Goal: Communication & Community: Answer question/provide support

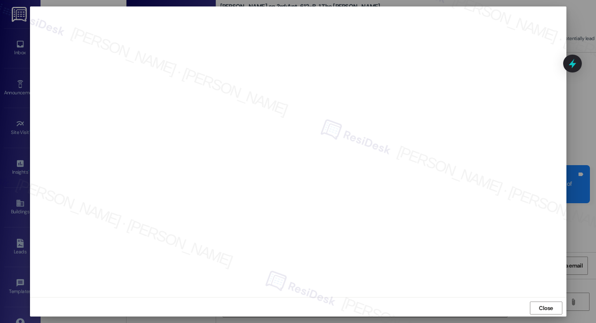
scroll to position [2, 0]
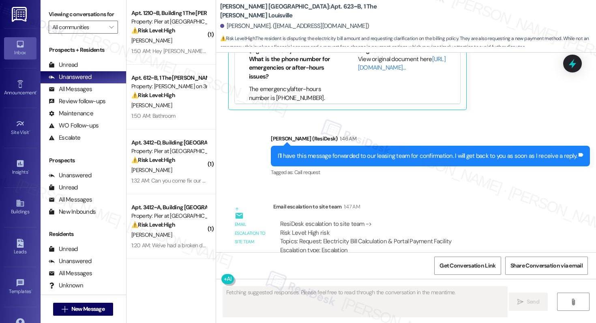
scroll to position [5158, 0]
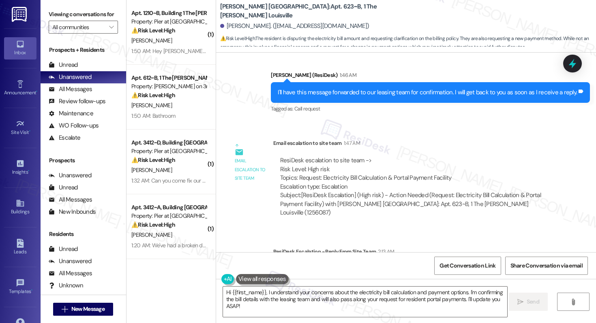
click at [256, 274] on button at bounding box center [262, 279] width 53 height 10
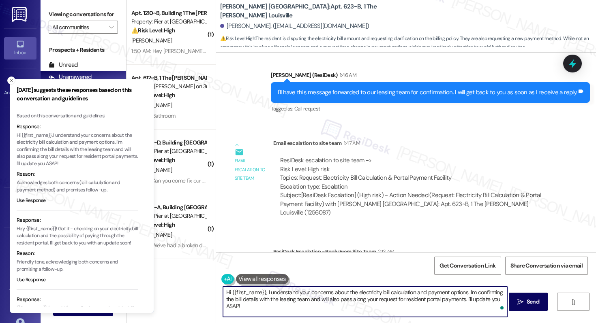
drag, startPoint x: 264, startPoint y: 293, endPoint x: 274, endPoint y: 311, distance: 20.3
click at [274, 311] on textarea "Hi {{first_name}}, I understand your concerns about the electricity bill calcul…" at bounding box center [365, 302] width 284 height 30
paste textarea "We only cover occupied beds. If the beds weren’t occupied, it would decrease th…"
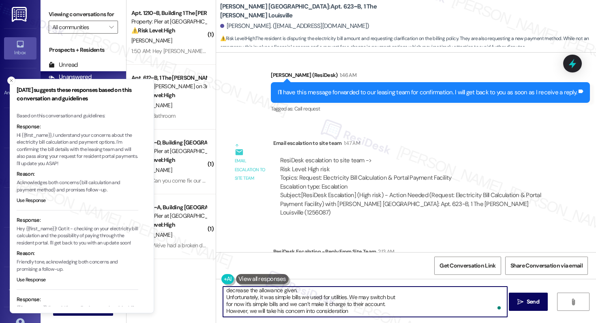
scroll to position [14, 0]
click at [13, 82] on icon "Close toast" at bounding box center [11, 80] width 5 height 5
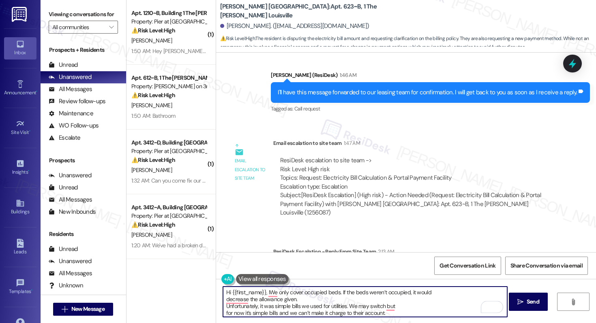
scroll to position [0, 0]
click at [233, 49] on div "Marshall Louisville: Apt. 623~B, 1 The Marshall Louisville Bharat Sunar. (bhara…" at bounding box center [406, 26] width 380 height 53
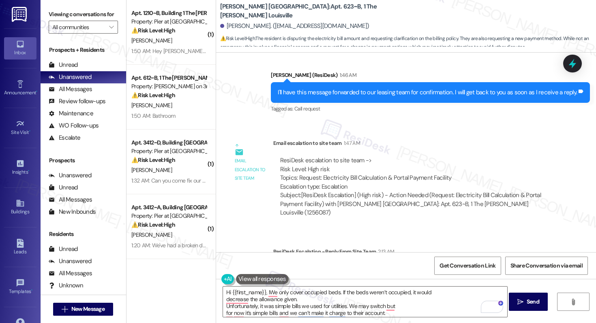
click at [230, 26] on div "Bharat Sunar. (bharat.sunar@louisville.edu)" at bounding box center [294, 26] width 149 height 9
copy div "Bharat"
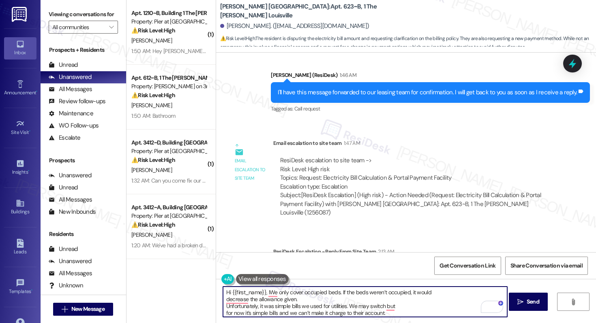
drag, startPoint x: 227, startPoint y: 293, endPoint x: 241, endPoint y: 295, distance: 14.3
click at [241, 295] on textarea "Hi {{first_name}}, IWe only cover occupied beds. If the beds weren’t occupied, …" at bounding box center [365, 302] width 284 height 30
drag, startPoint x: 261, startPoint y: 293, endPoint x: 227, endPoint y: 291, distance: 33.7
click at [227, 291] on textarea "Hi {{first_name}}, IWe only cover occupied beds. If the beds weren’t occupied, …" at bounding box center [365, 302] width 284 height 30
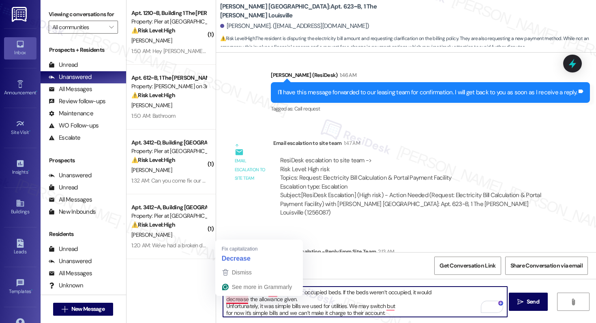
paste textarea "Bharat"
type textarea "Hi Bharat, IWe only cover occupied beds. If the beds weren’t occupied, it would…"
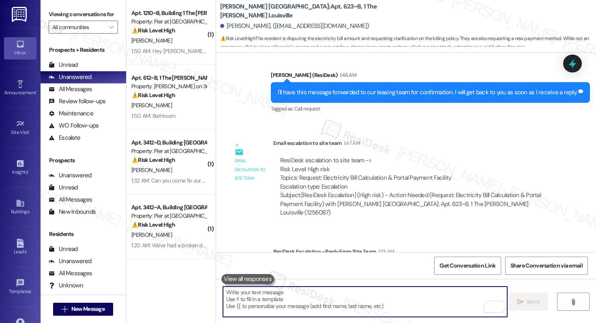
click at [252, 312] on textarea "To enrich screen reader interactions, please activate Accessibility in Grammarl…" at bounding box center [365, 302] width 284 height 30
paste textarea "Hi Bharat, We only provide coverage for occupied beds. If certain beds were uno…"
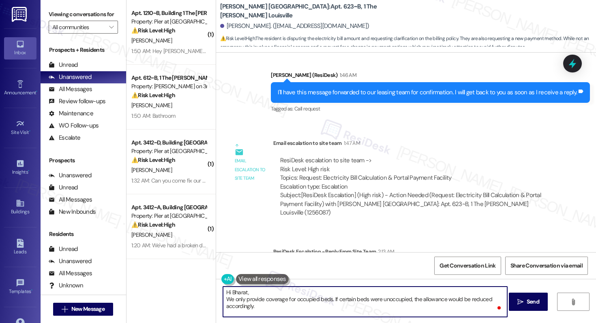
click at [227, 302] on textarea "Hi Bharat, We only provide coverage for occupied beds. If certain beds were uno…" at bounding box center [365, 302] width 284 height 30
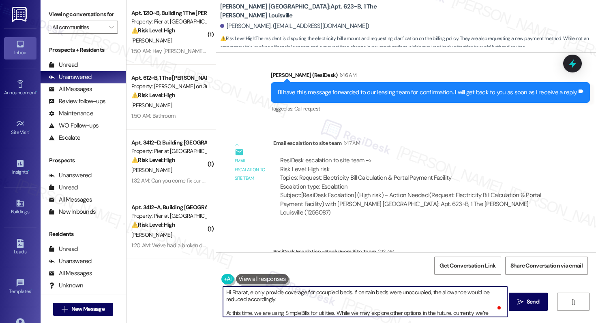
type textarea "Hi Bharat, we only provide coverage for occupied beds. If certain beds were uno…"
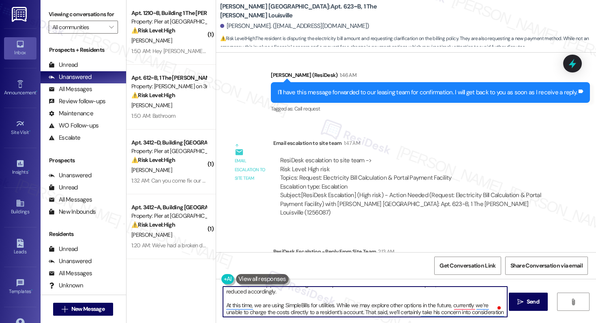
click at [281, 297] on textarea "Hi Bharat, we only provide coverage for occupied beds. If certain beds were uno…" at bounding box center [365, 302] width 284 height 30
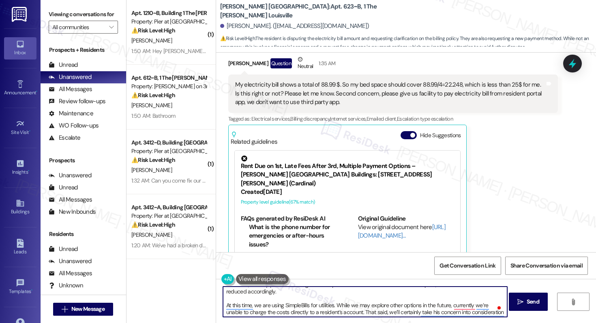
scroll to position [4932, 0]
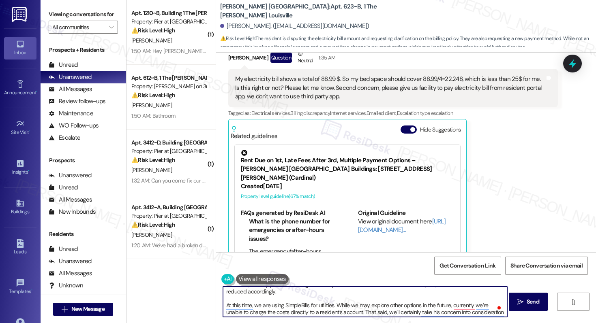
click at [383, 300] on textarea "Hi Bharat, we only provide coverage for occupied beds. If certain beds were uno…" at bounding box center [365, 302] width 284 height 30
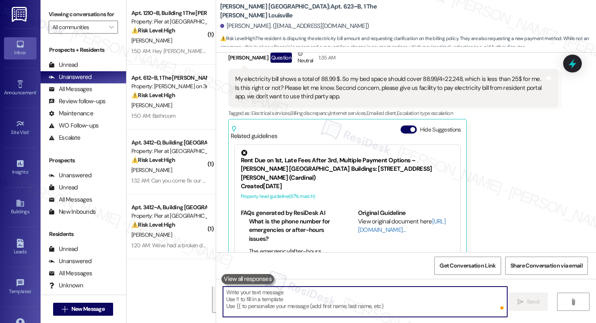
scroll to position [0, 0]
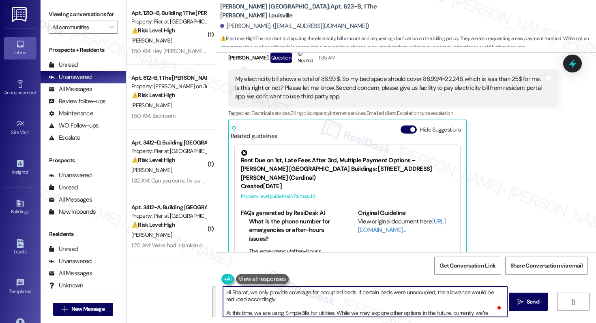
click at [279, 301] on textarea "Hi Bharat, we only provide coverage for occupied beds. If certain beds were uno…" at bounding box center [365, 302] width 284 height 30
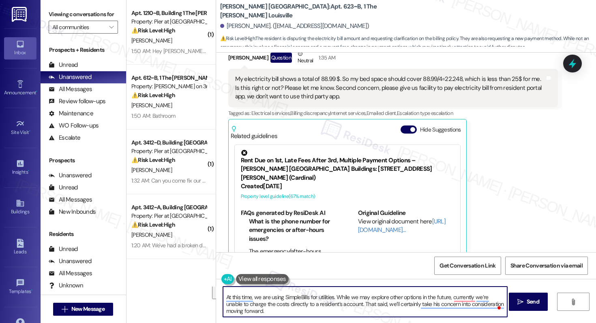
drag, startPoint x: 279, startPoint y: 301, endPoint x: 291, endPoint y: 323, distance: 24.5
click at [291, 323] on div "Hi Bharat, we only provide coverage for occupied beds. If certain beds were uno…" at bounding box center [406, 309] width 380 height 61
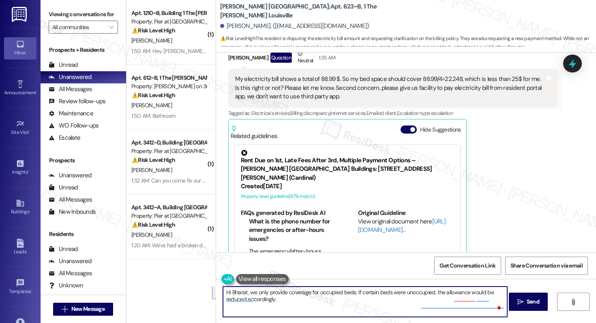
scroll to position [0, 0]
click at [306, 299] on textarea "Hi Bharat, we only provide coverage for occupied beds. If certain beds were uno…" at bounding box center [365, 302] width 284 height 30
click at [343, 306] on textarea "Hi Bharat, we only provide coverage for occupied beds. If certain beds were uno…" at bounding box center [365, 302] width 284 height 30
type textarea "Hi Bharat, we only provide coverage for occupied beds. If certain beds were uno…"
click at [520, 306] on button " Send" at bounding box center [528, 302] width 39 height 18
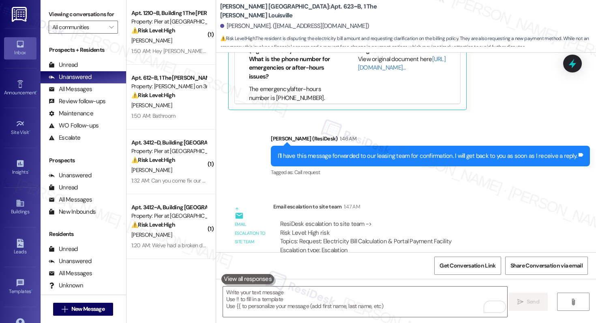
scroll to position [5223, 0]
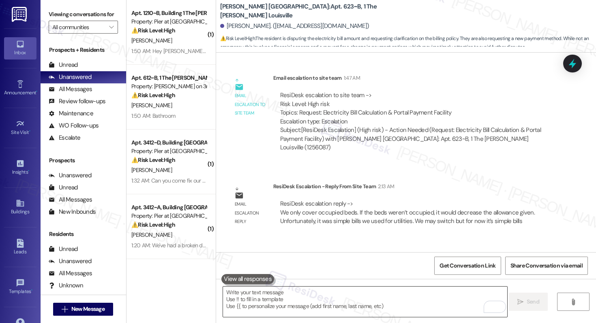
click at [278, 308] on textarea "To enrich screen reader interactions, please activate Accessibility in Grammarl…" at bounding box center [365, 302] width 284 height 30
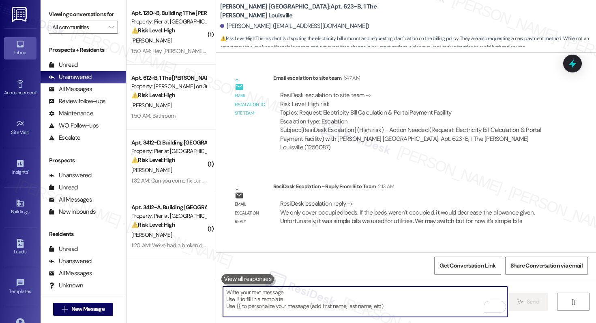
paste textarea "At this time, we are using SimpleBills for utilities. While we may explore othe…"
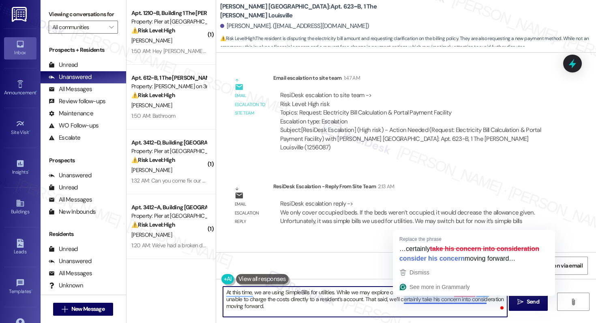
click at [389, 314] on textarea "At this time, we are using SimpleBills for utilities. While we may explore othe…" at bounding box center [365, 302] width 284 height 30
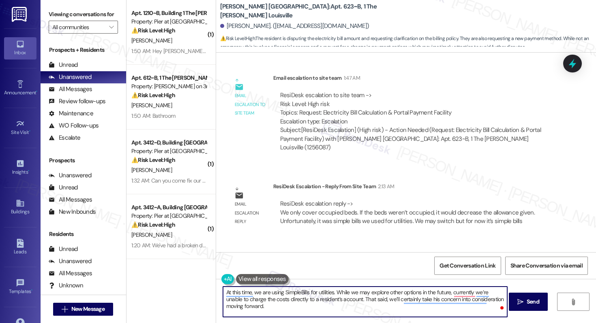
click at [275, 305] on textarea "At this time, we are using SimpleBills for utilities. While we may explore othe…" at bounding box center [365, 302] width 284 height 30
click at [309, 300] on textarea "At this time, we are using SimpleBills for utilities. While we may explore othe…" at bounding box center [365, 302] width 284 height 30
click at [309, 306] on textarea "At this time, we are using SimpleBills for utilities. While we may explore othe…" at bounding box center [365, 302] width 284 height 30
click at [309, 308] on textarea "At this time, we are using SimpleBills for utilities. While we may explore othe…" at bounding box center [365, 302] width 284 height 30
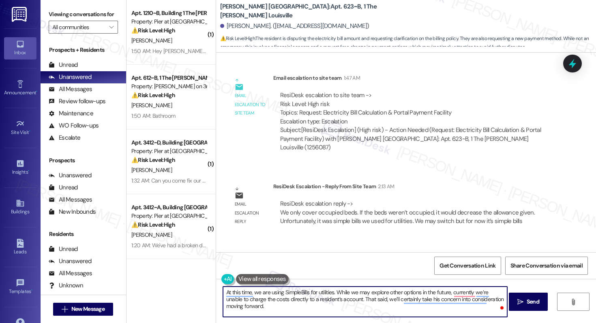
click at [305, 307] on textarea "At this time, we are using SimpleBills for utilities. While we may explore othe…" at bounding box center [365, 302] width 284 height 30
click at [363, 309] on textarea "At this time, we are using SimpleBills for utilities. While we may explore othe…" at bounding box center [365, 302] width 284 height 30
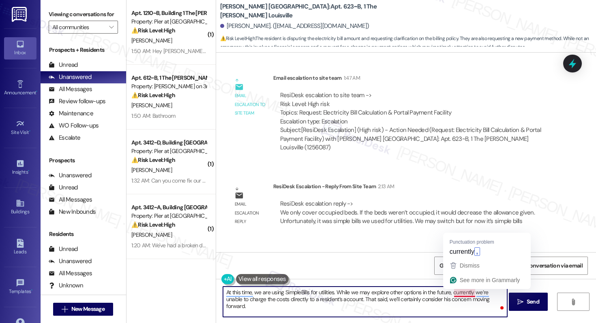
click at [461, 293] on textarea "At this time, we are using SimpleBills for utilities. While we may explore othe…" at bounding box center [365, 302] width 284 height 30
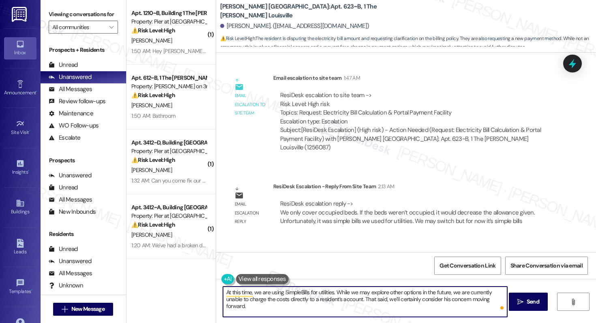
click at [509, 274] on div "Hi Bharat, we only provide coverage for occupied beds. If certain beds were uno…" at bounding box center [422, 282] width 310 height 17
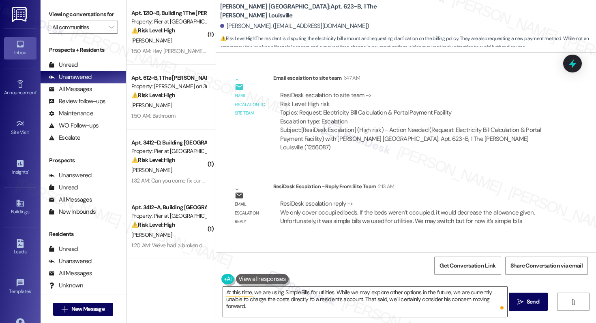
click at [388, 302] on textarea "At this time, we are using SimpleBills for utilities. While we may explore othe…" at bounding box center [365, 302] width 284 height 30
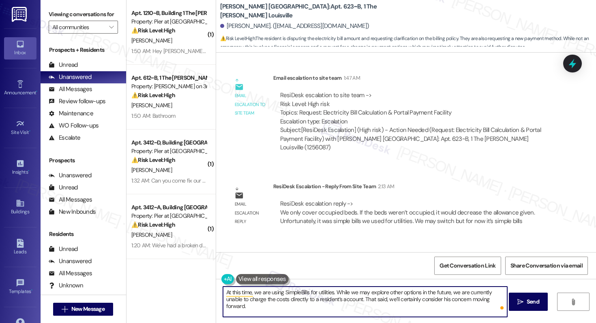
click at [384, 314] on textarea "At this time, we are using SimpleBills for utilities. While we may explore othe…" at bounding box center [365, 302] width 284 height 30
click at [267, 306] on textarea "At this time, we are using SimpleBills for utilities. While we may explore othe…" at bounding box center [365, 302] width 284 height 30
click at [343, 310] on textarea "At this time, we are using SimpleBills for utilities. While we may explore othe…" at bounding box center [365, 302] width 284 height 30
click at [342, 310] on textarea "At this time, we are using SimpleBills for utilities. While we may explore othe…" at bounding box center [365, 302] width 284 height 30
click at [391, 310] on textarea "At this time, we are using SimpleBills for utilities. While we may explore othe…" at bounding box center [365, 302] width 284 height 30
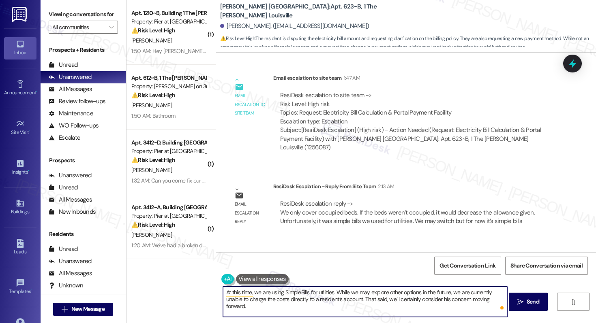
click at [285, 306] on textarea "At this time, we are using SimpleBills for utilities. While we may explore othe…" at bounding box center [365, 302] width 284 height 30
click at [381, 293] on textarea "At this time, we are using SimpleBills for utilities. While we may explore othe…" at bounding box center [365, 302] width 284 height 30
click at [381, 309] on textarea "At this time, we are using SimpleBills for utilities. While we may explore othe…" at bounding box center [365, 302] width 284 height 30
click at [301, 308] on textarea "At this time, we are using SimpleBills for utilities. While we may explore othe…" at bounding box center [365, 302] width 284 height 30
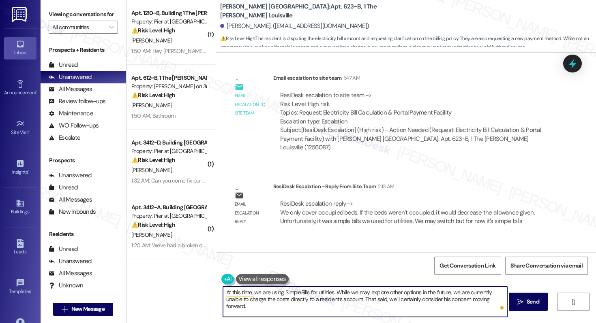
click at [424, 310] on textarea "At this time, we are using SimpleBills for utilities. While we may explore othe…" at bounding box center [365, 302] width 284 height 30
click at [440, 300] on textarea "At this time, we are using SimpleBills for utilities. While we may explore othe…" at bounding box center [365, 302] width 284 height 30
drag, startPoint x: 359, startPoint y: 299, endPoint x: 359, endPoint y: 316, distance: 17.0
click at [359, 316] on textarea "At this time, we are using SimpleBills for utilities. While we may explore othe…" at bounding box center [365, 302] width 284 height 30
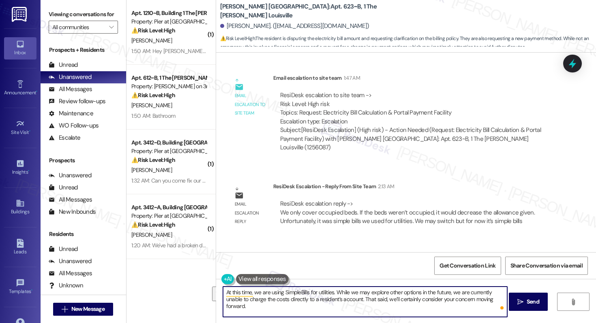
type textarea "At this time, we are using SimpleBills for utilities. While we may explore othe…"
click at [400, 306] on textarea "At this time, we are using SimpleBills for utilities. While we may explore othe…" at bounding box center [365, 302] width 284 height 30
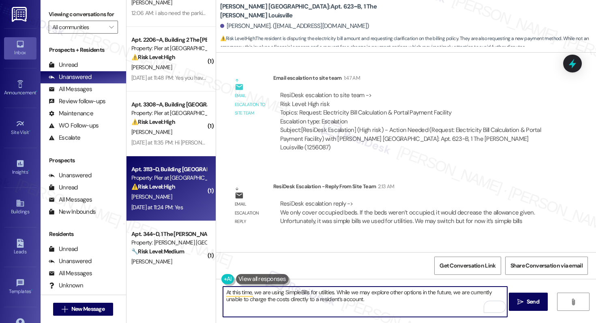
scroll to position [362, 0]
click at [167, 177] on div "Property: Pier at [GEOGRAPHIC_DATA]" at bounding box center [168, 178] width 75 height 9
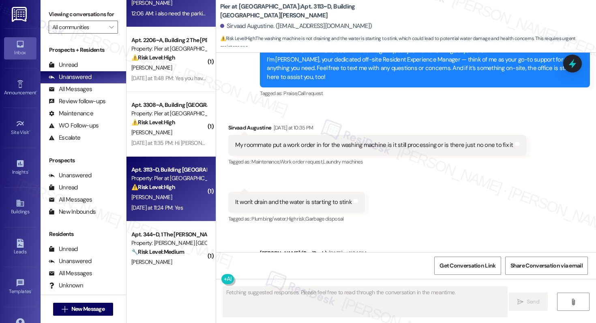
scroll to position [2551, 0]
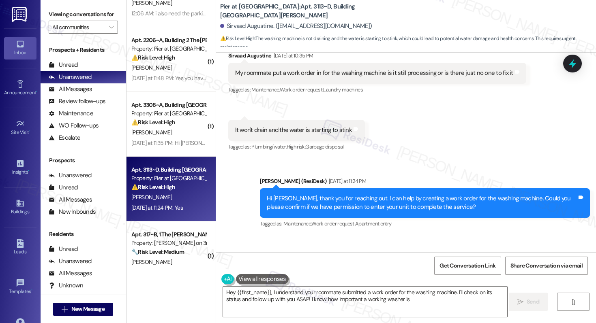
type textarea "Hey {{first_name}}, I understand your roommate submitted a work order for the w…"
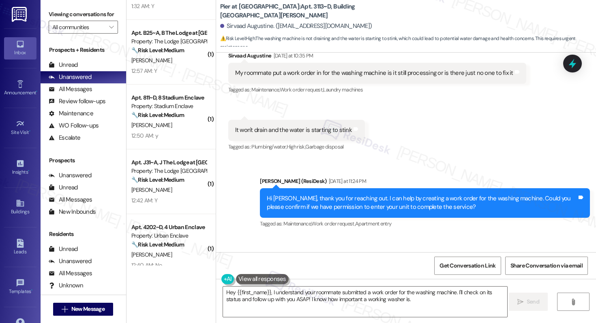
scroll to position [975, 0]
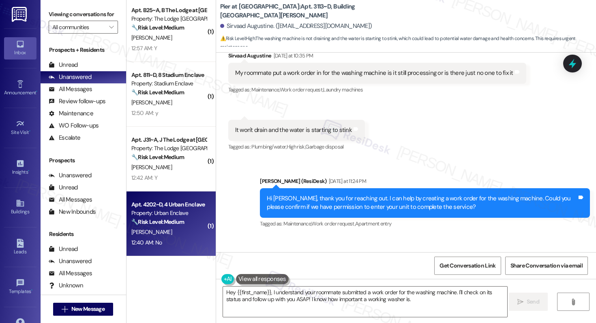
click at [148, 246] on div "12:40 AM: No 12:40 AM: No" at bounding box center [168, 243] width 77 height 10
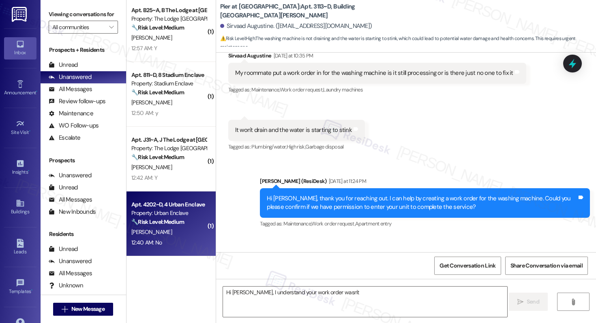
scroll to position [16, 0]
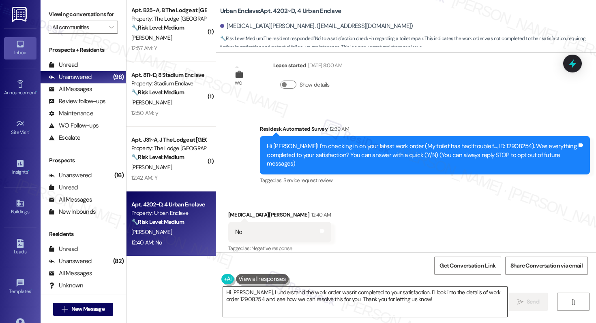
click at [250, 297] on textarea "Hi Nikita, I understand the work order wasn't completed to your satisfaction. I…" at bounding box center [365, 302] width 284 height 30
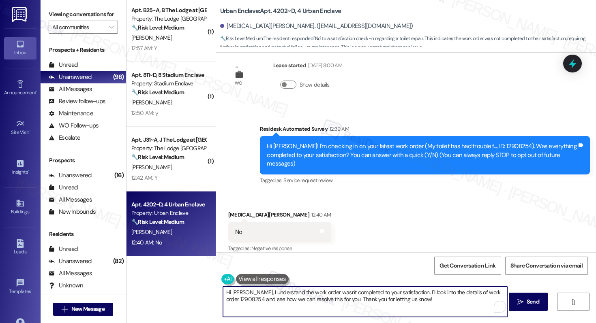
click at [250, 297] on textarea "Hi Nikita, I understand the work order wasn't completed to your satisfaction. I…" at bounding box center [365, 302] width 284 height 30
paste textarea "{{first_name}}! I'm sorry to hear that the request hasn't been resolved yet. Ha…"
click at [336, 305] on textarea "Hi {{first_name}}! I'm sorry to hear that the request hasn't been resolved yet.…" at bounding box center [365, 302] width 284 height 30
click at [334, 305] on textarea "Hi {{first_name}}! I'm sorry to hear that the request hasn't been resolved yet.…" at bounding box center [365, 302] width 284 height 30
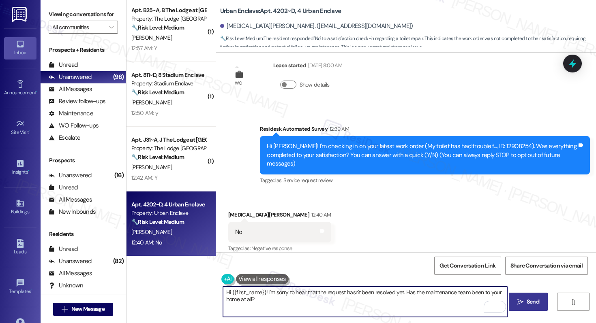
type textarea "Hi {{first_name}}! I'm sorry to hear that the request hasn't been resolved yet.…"
click at [514, 304] on button " Send" at bounding box center [528, 302] width 39 height 18
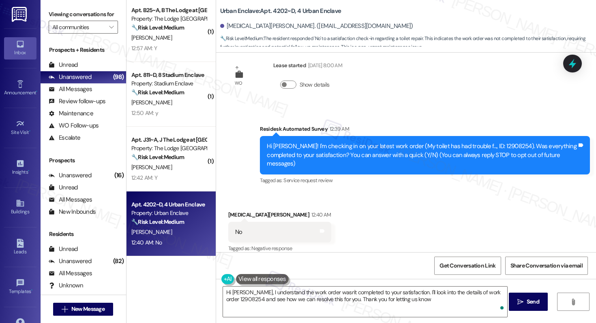
type textarea "Hi Nikita, I understand the work order wasn't completed to your satisfaction. I…"
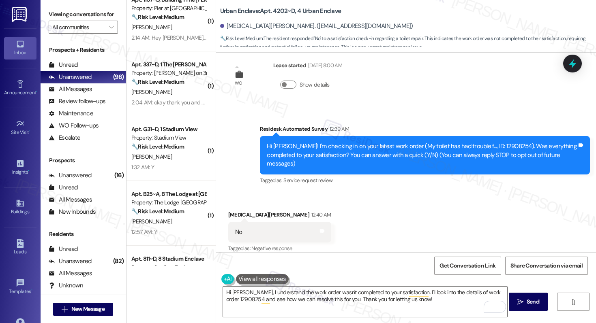
scroll to position [763, 0]
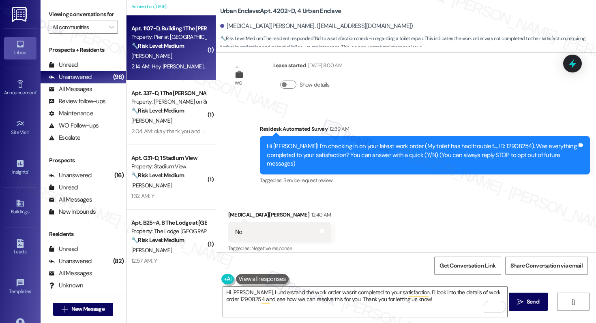
click at [133, 60] on span "K. Mitchell" at bounding box center [151, 55] width 41 height 7
type textarea "Fetching suggested responses. Please feel free to read through the conversation…"
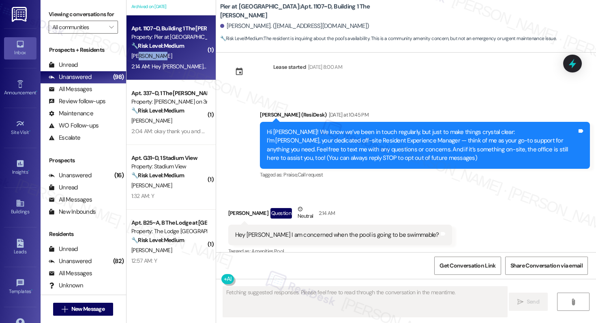
scroll to position [26, 0]
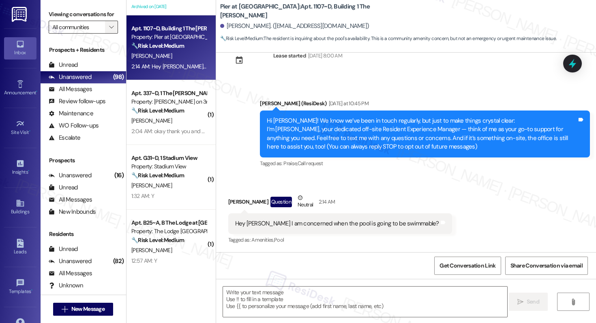
click at [107, 34] on span "" at bounding box center [111, 27] width 8 height 13
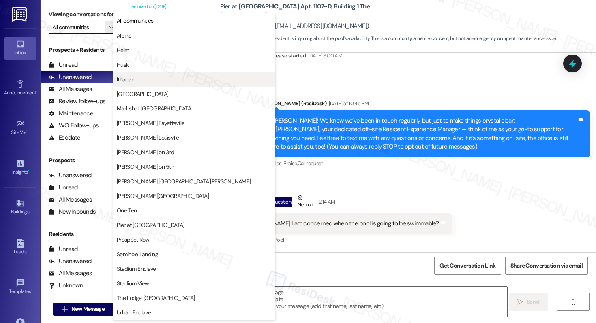
click at [143, 77] on span "Ithacan" at bounding box center [194, 79] width 155 height 8
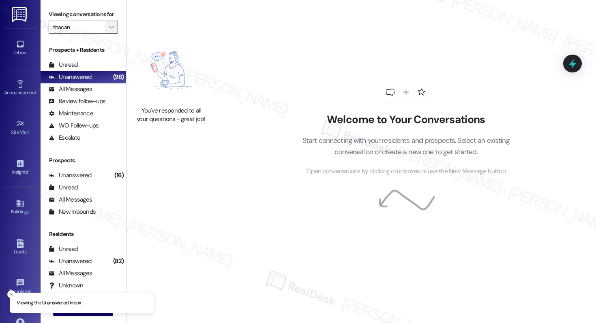
click at [109, 30] on icon "" at bounding box center [111, 27] width 4 height 6
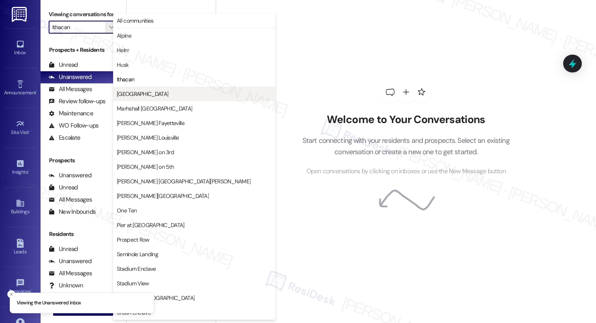
click at [130, 96] on span "Lagoon Landing" at bounding box center [142, 94] width 51 height 8
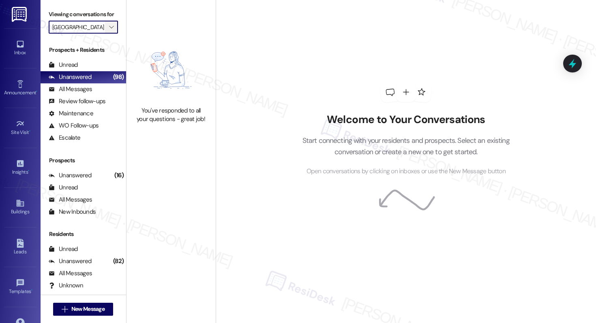
click at [109, 30] on icon "" at bounding box center [111, 27] width 4 height 6
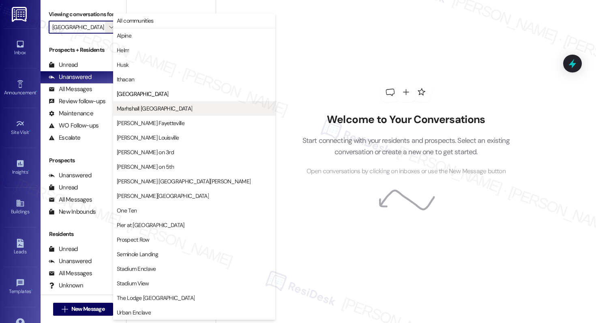
click at [152, 103] on button "Marhshall Rochester" at bounding box center [194, 108] width 162 height 15
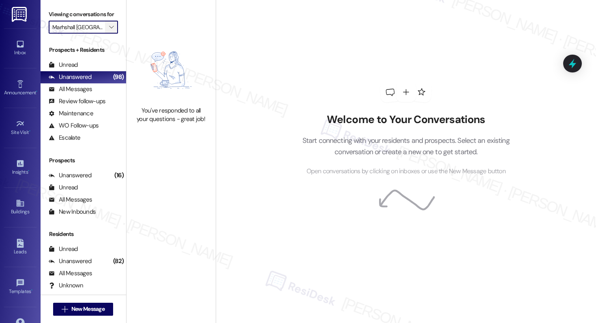
click at [107, 34] on span "" at bounding box center [111, 27] width 8 height 13
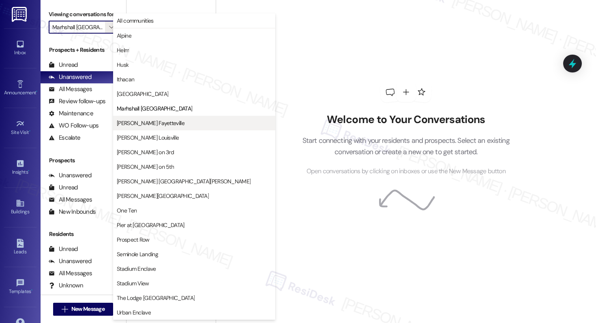
click at [128, 128] on button "Marshall Fayetteville" at bounding box center [194, 123] width 162 height 15
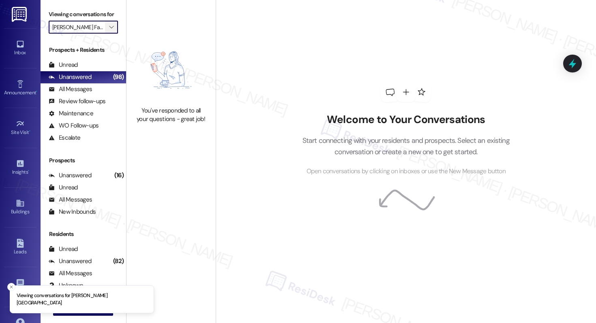
click at [109, 30] on icon "" at bounding box center [111, 27] width 4 height 6
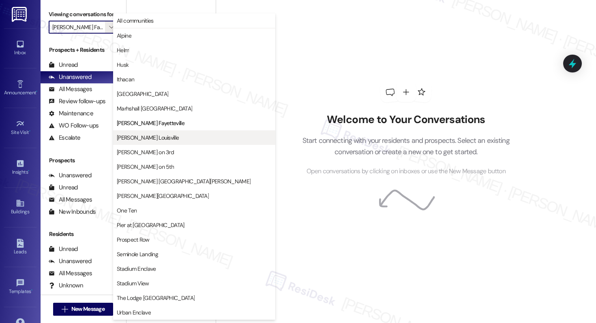
click at [146, 141] on span "Marshall Louisville" at bounding box center [148, 138] width 62 height 8
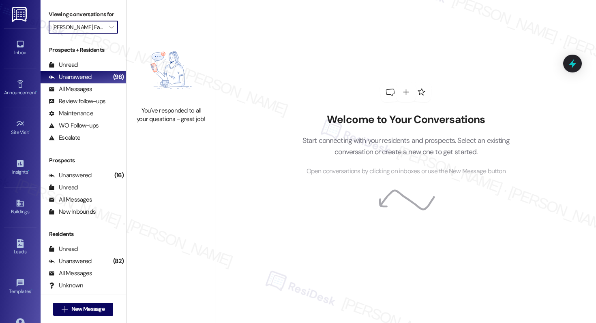
type input "Marshall Louisville"
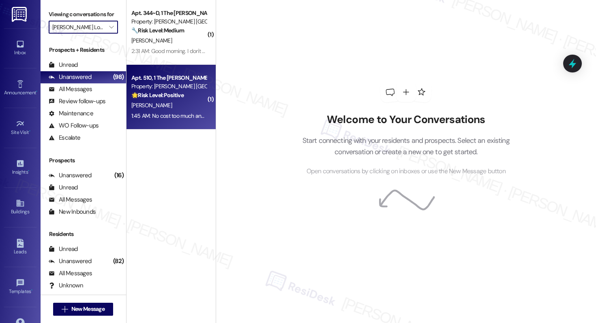
click at [175, 101] on div "S. Weathers" at bounding box center [168, 106] width 77 height 10
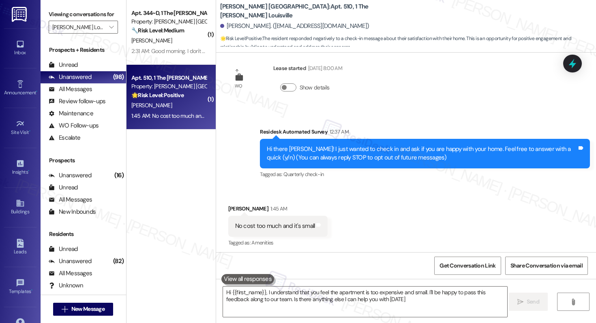
type textarea "Hi {{first_name}}, I understand that you feel the apartment is too expensive an…"
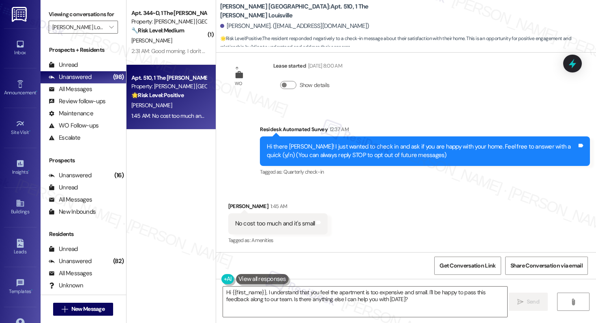
scroll to position [93, 0]
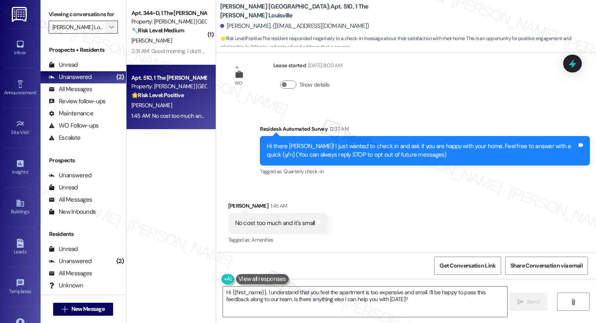
click at [107, 33] on span "" at bounding box center [111, 27] width 8 height 13
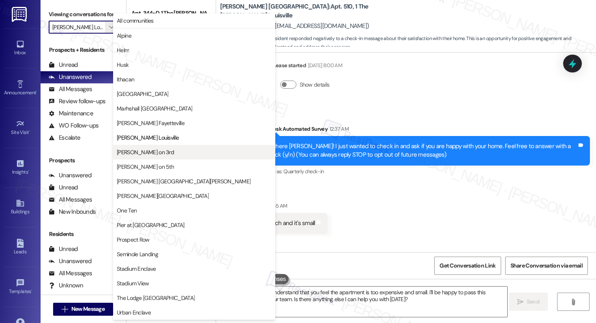
click at [182, 153] on span "Marshall on 3rd" at bounding box center [194, 152] width 155 height 8
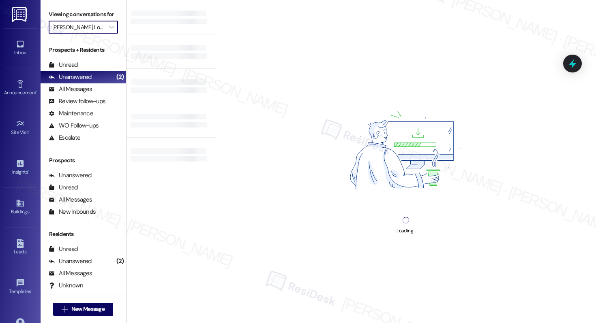
type input "Marshall on 3rd"
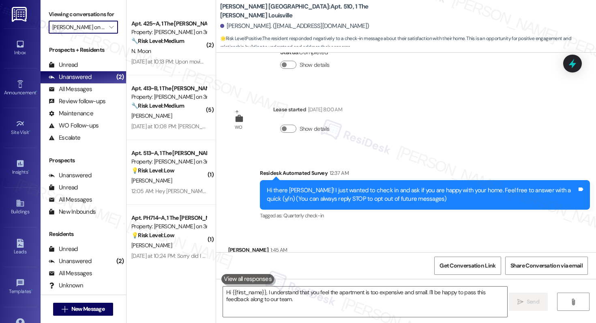
scroll to position [92, 0]
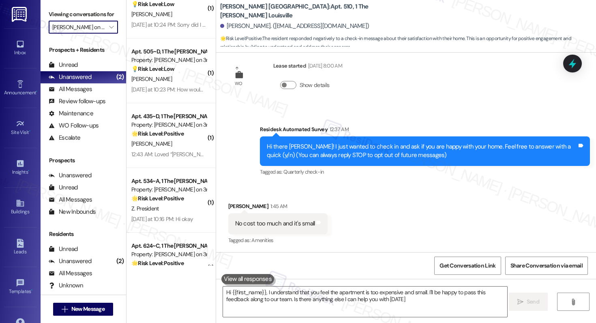
type textarea "Hi {{first_name}}, I understand that you feel the apartment is too expensive an…"
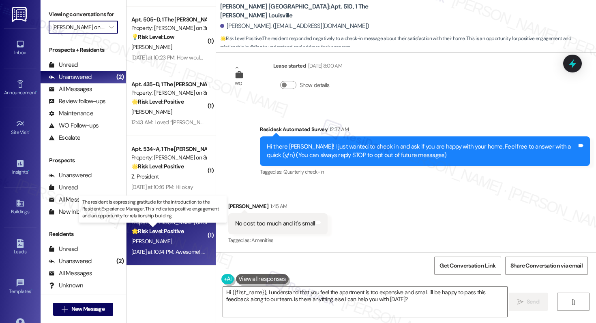
click at [158, 233] on strong "🌟 Risk Level: Positive" at bounding box center [157, 231] width 52 height 7
type textarea "Hi {{first_name}}, I understand that you feel the apartment is too expensive an…"
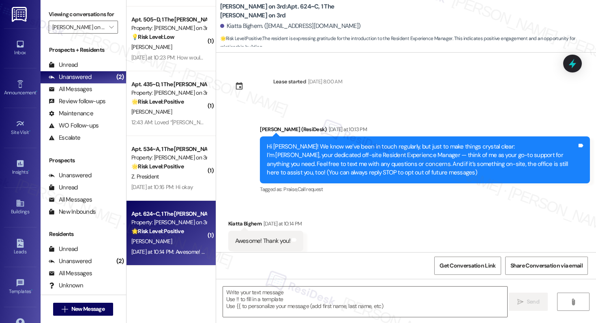
scroll to position [17, 0]
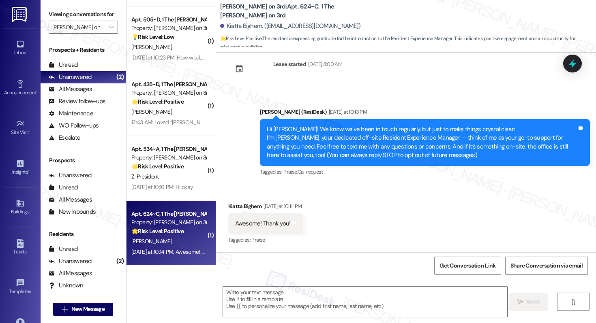
type textarea "Fetching suggested responses. Please feel free to read through the conversation…"
click at [257, 299] on textarea at bounding box center [365, 302] width 284 height 30
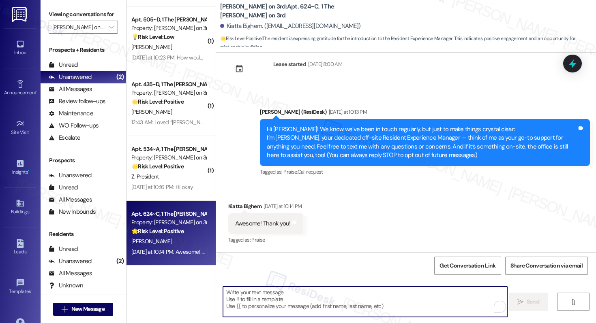
click at [257, 299] on textarea "To enrich screen reader interactions, please activate Accessibility in Grammarl…" at bounding box center [365, 302] width 284 height 30
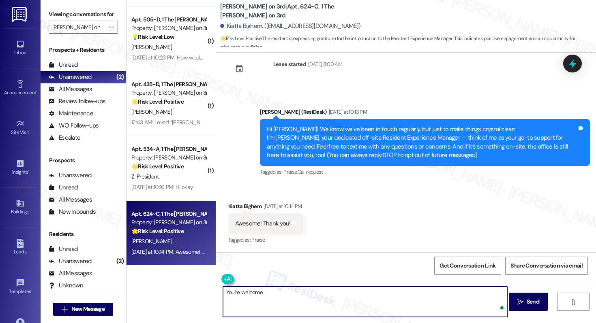
type textarea "You're welcome!"
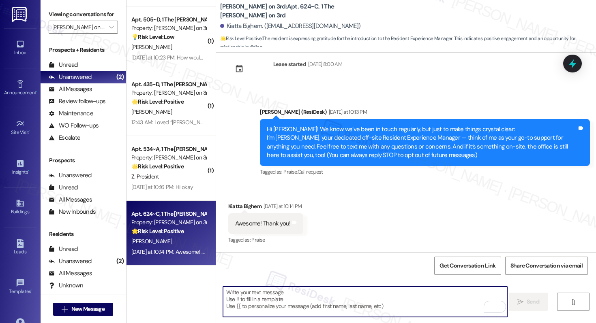
scroll to position [74, 0]
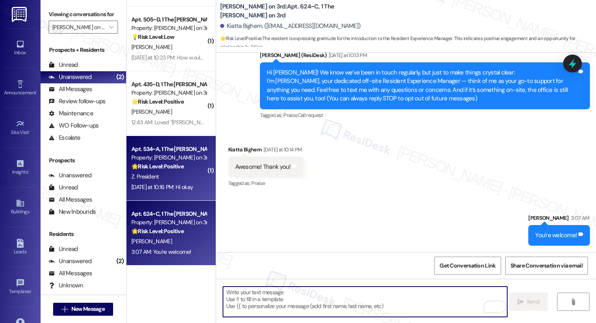
click at [190, 177] on div "Z. President" at bounding box center [168, 177] width 77 height 10
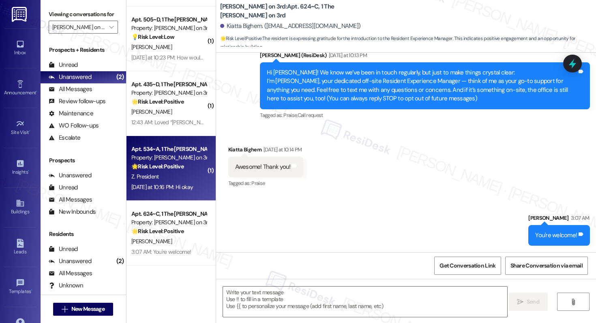
type textarea "Fetching suggested responses. Please feel free to read through the conversation…"
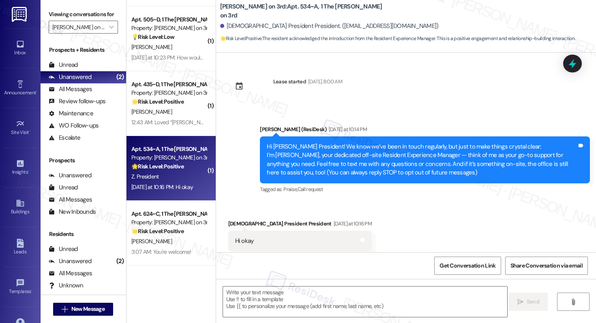
scroll to position [17, 0]
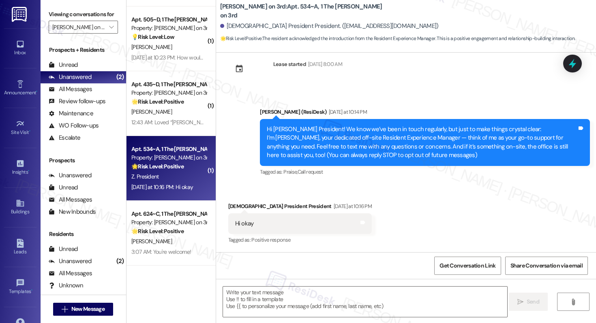
type textarea "Fetching suggested responses. Please feel free to read through the conversation…"
click at [268, 302] on textarea at bounding box center [365, 302] width 284 height 30
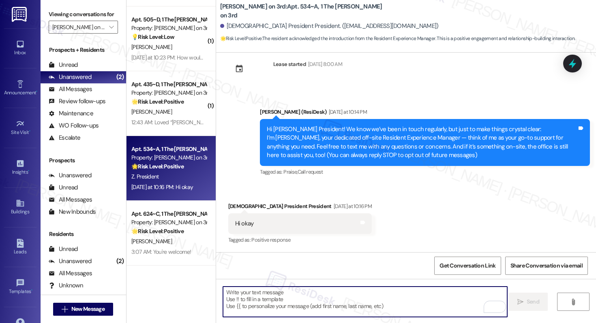
click at [232, 206] on div "Zanayah President President Yesterday at 10:16 PM" at bounding box center [300, 207] width 144 height 11
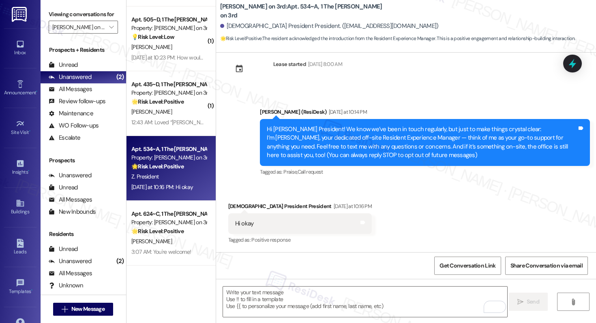
click at [232, 206] on div "Zanayah President President Yesterday at 10:16 PM" at bounding box center [300, 207] width 144 height 11
copy div "Zanayah"
click at [239, 305] on textarea "To enrich screen reader interactions, please activate Accessibility in Grammarl…" at bounding box center [365, 302] width 284 height 30
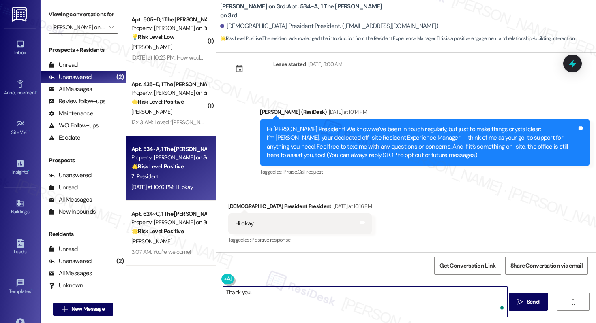
paste textarea "Zanayah"
type textarea "Thank you, Zanayah!"
click at [305, 200] on div "Received via SMS Zanayah President President Yesterday at 10:16 PM Hi okay Tags…" at bounding box center [300, 224] width 156 height 56
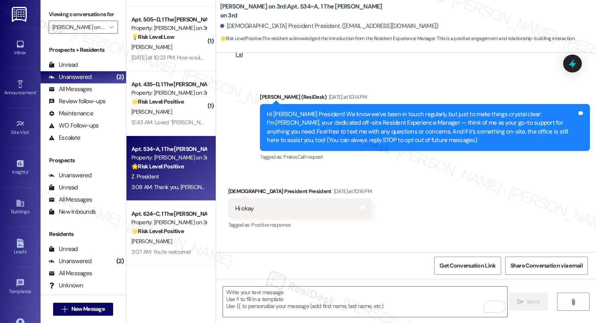
scroll to position [74, 0]
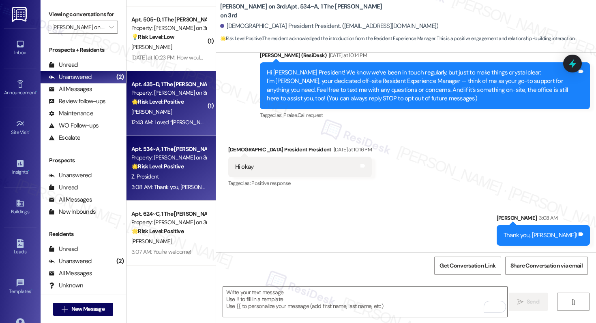
click at [168, 107] on div "T. Campbell" at bounding box center [168, 112] width 77 height 10
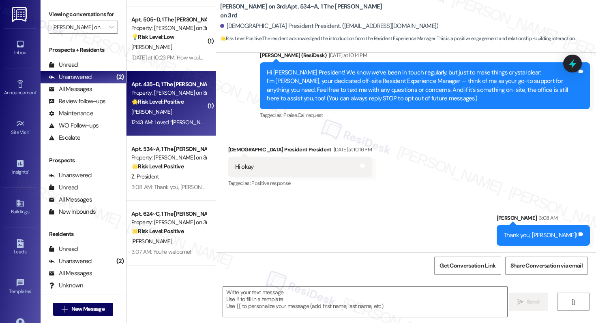
type textarea "Fetching suggested responses. Please feel free to read through the conversation…"
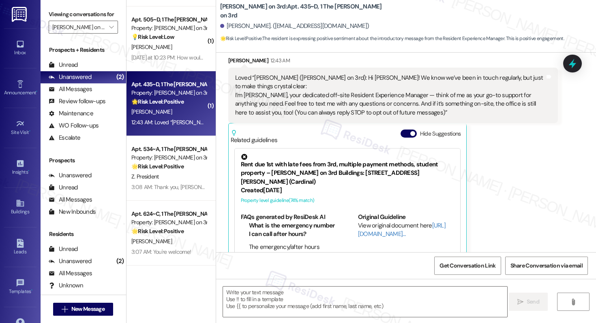
type textarea "Fetching suggested responses. Please feel free to read through the conversation…"
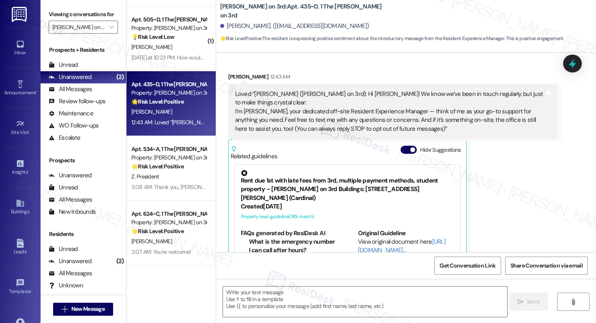
scroll to position [145, 0]
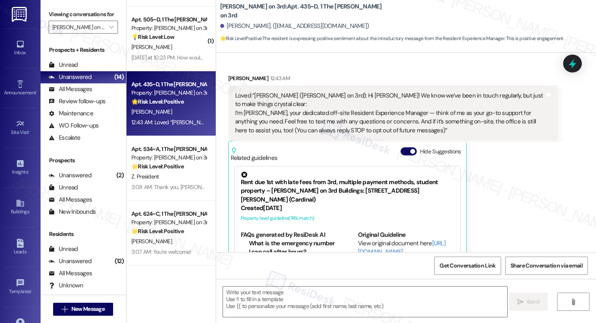
click at [216, 133] on div "Received via SMS Taylor Campbell 12:43 AM Loved “Sarah (Marshall on 3rd): Hi Ta…" at bounding box center [406, 178] width 380 height 245
click at [216, 132] on div "Received via SMS Taylor Campbell 12:43 AM Loved “Sarah (Marshall on 3rd): Hi Ta…" at bounding box center [406, 178] width 380 height 245
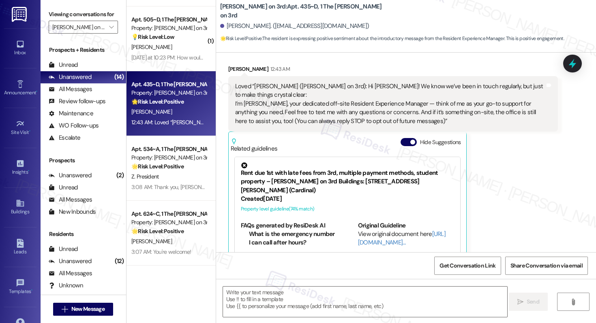
scroll to position [185, 0]
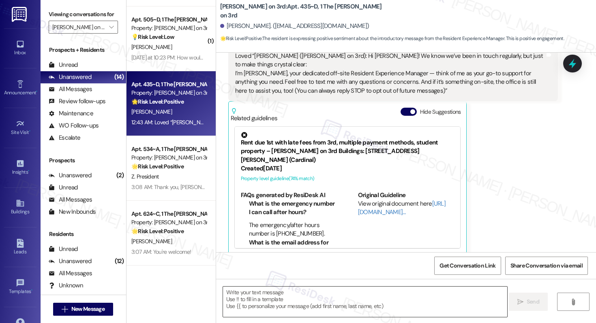
click at [295, 305] on textarea at bounding box center [365, 302] width 284 height 30
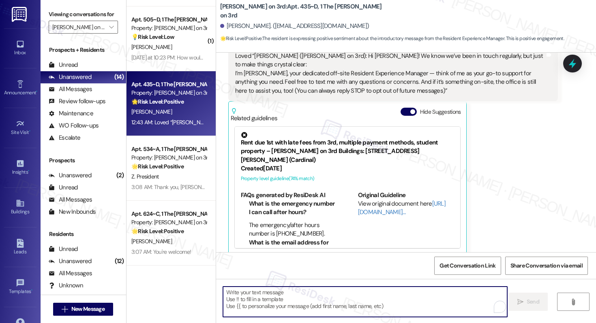
click at [295, 305] on textarea "To enrich screen reader interactions, please activate Accessibility in Grammarl…" at bounding box center [365, 302] width 284 height 30
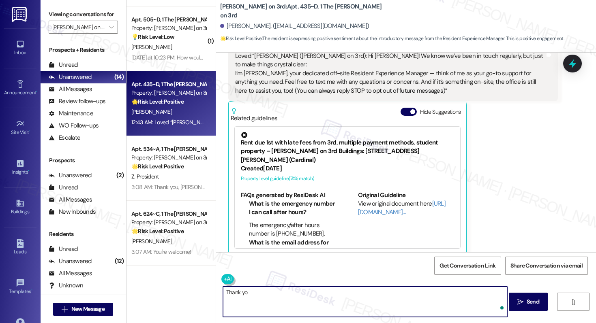
type textarea "Thank you"
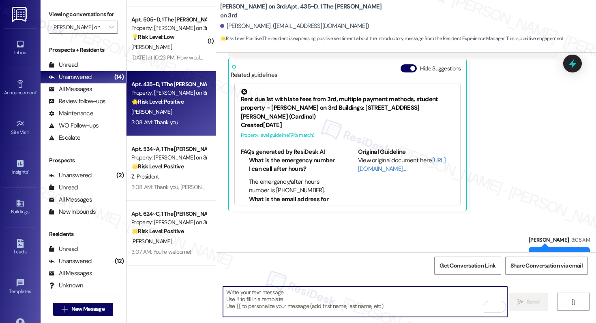
scroll to position [242, 0]
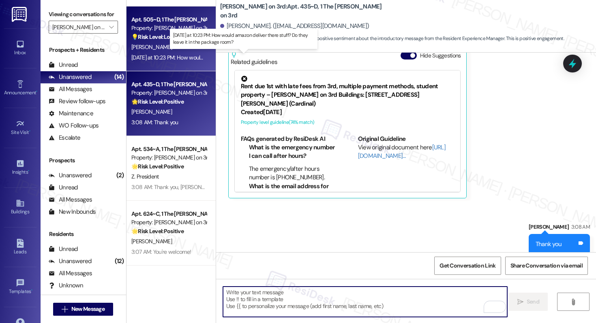
click at [184, 58] on div "Yesterday at 10:23 PM: How would amazon deliver there stuff? Do they leave it i…" at bounding box center [244, 57] width 227 height 7
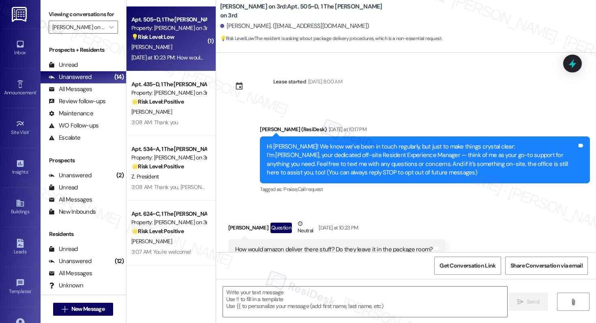
scroll to position [26, 0]
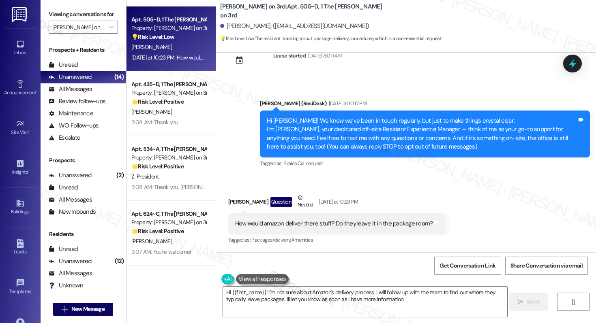
type textarea "Hi {{first_name}}! I'm not sure about Amazon's delivery process. I will follow …"
click at [413, 308] on textarea "Hi {{first_name}}! I'm not sure about Amazon's delivery process. I will follow …" at bounding box center [365, 302] width 284 height 30
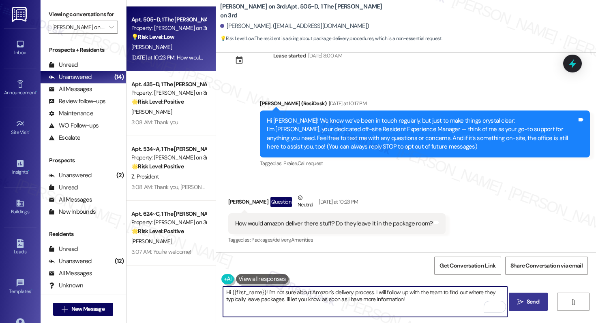
click at [517, 304] on icon "" at bounding box center [520, 302] width 6 height 6
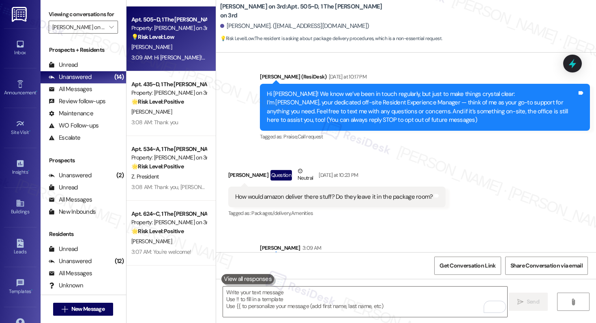
scroll to position [91, 0]
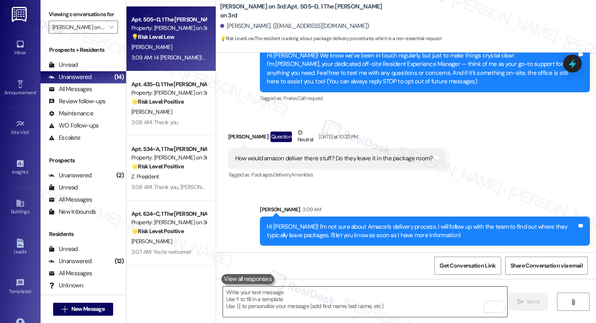
click at [366, 308] on textarea "To enrich screen reader interactions, please activate Accessibility in Grammarl…" at bounding box center [365, 302] width 284 height 30
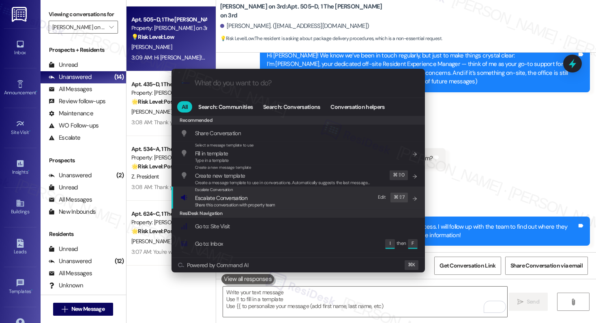
click at [300, 190] on div "Escalate Conversation Escalate Conversation Share this conversation with proper…" at bounding box center [298, 198] width 237 height 22
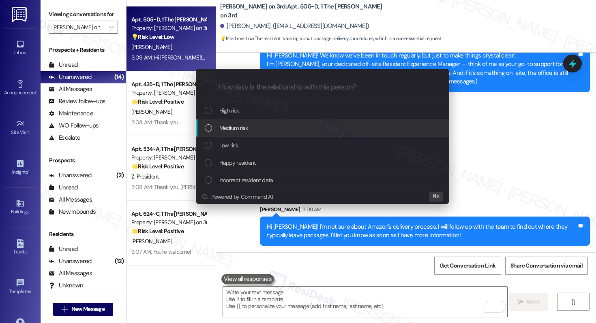
click at [304, 124] on div "Medium risk" at bounding box center [323, 128] width 237 height 9
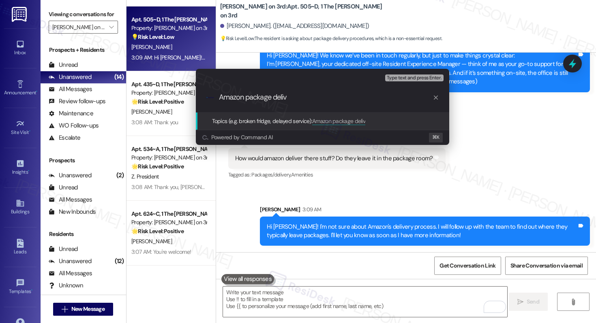
type input "Amazon package delive"
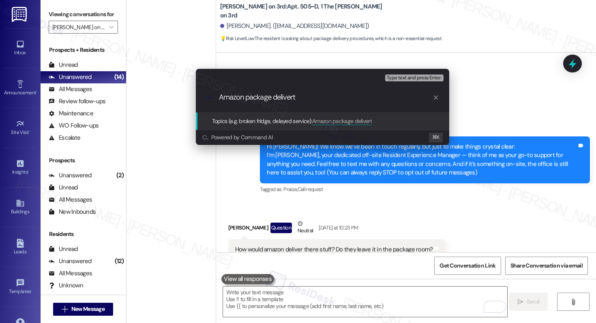
scroll to position [91, 0]
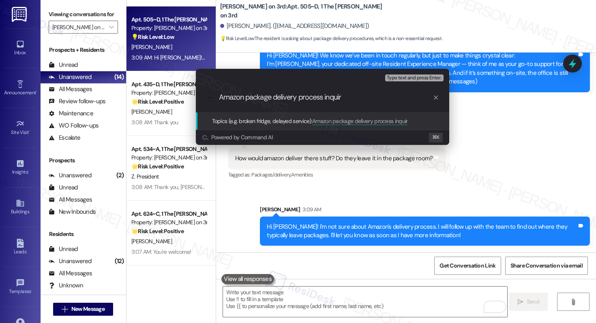
type input "Amazon package delivery process inquiry"
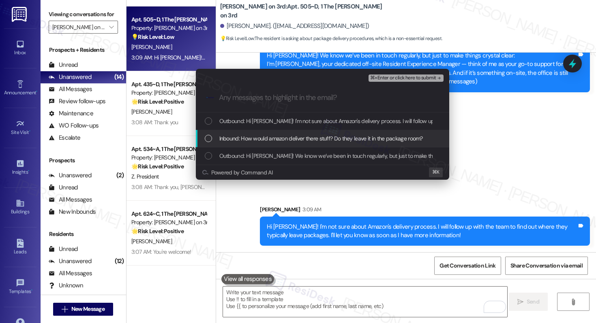
click at [301, 136] on span "Inbound: How would amazon deliver there stuff? Do they leave it in the package …" at bounding box center [320, 138] width 203 height 9
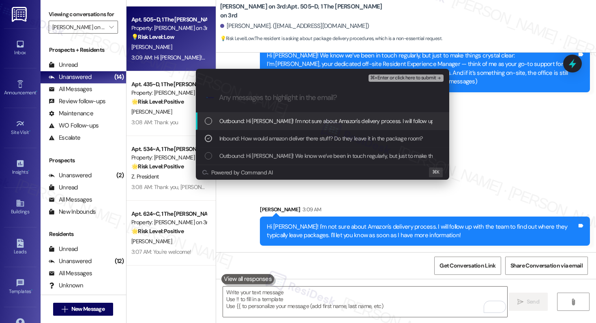
click at [312, 122] on span "Outbound: Hi Chanwoo! I'm not sure about Amazon's delivery process. I will foll…" at bounding box center [460, 121] width 482 height 9
click at [418, 76] on span "⌘+Enter or click here to submit" at bounding box center [403, 78] width 66 height 6
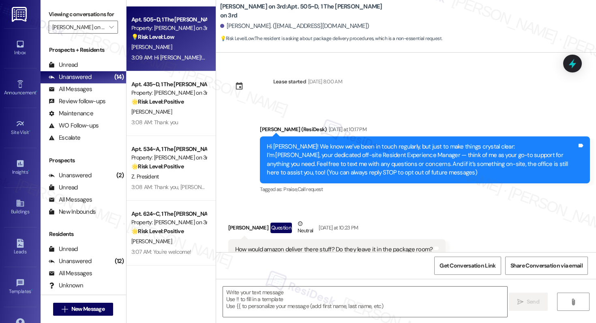
scroll to position [26, 0]
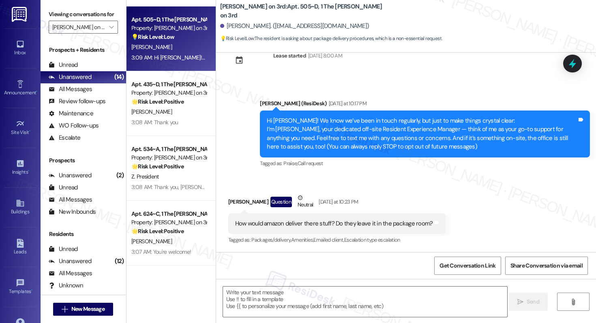
type textarea "Fetching suggested responses. Please feel free to read through the conversation…"
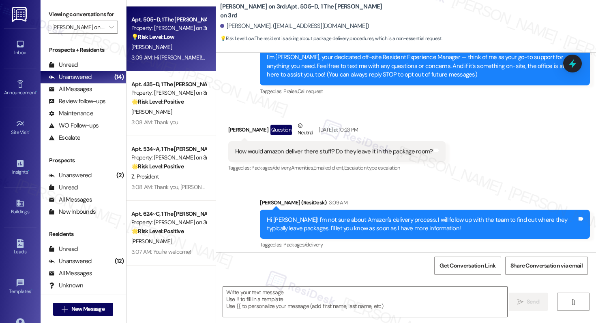
scroll to position [103, 0]
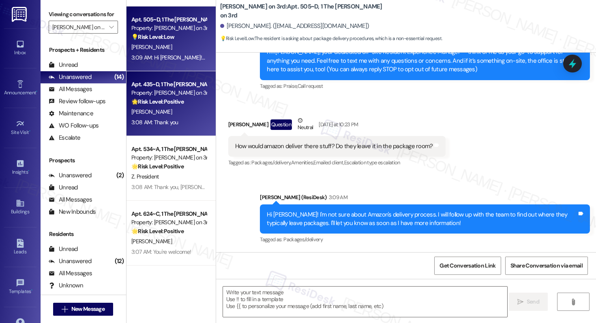
click at [175, 86] on div "Apt. 435~D, 1 The Marshall on 3rd" at bounding box center [168, 84] width 75 height 9
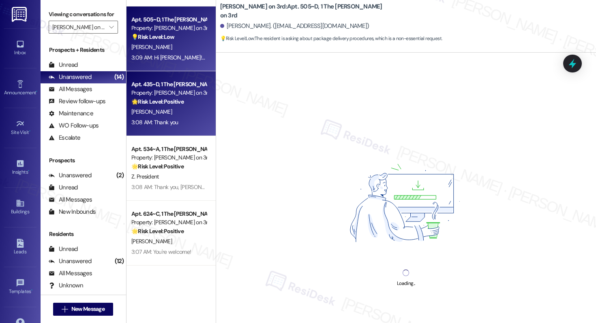
click at [174, 56] on div "3:09 AM: Hi Chanwoo! I'm not sure about Amazon's delivery process. I will follo…" at bounding box center [370, 57] width 478 height 7
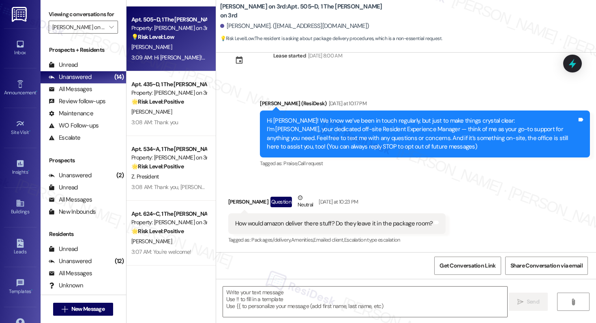
scroll to position [135, 0]
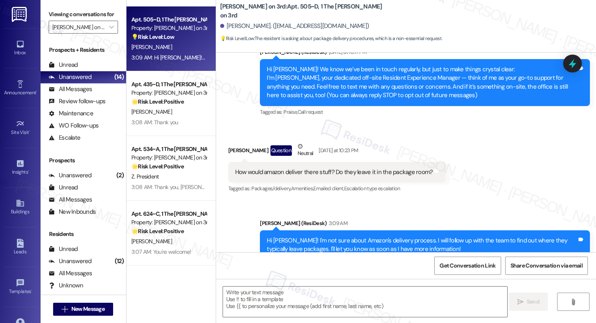
type textarea "Fetching suggested responses. Please feel free to read through the conversation…"
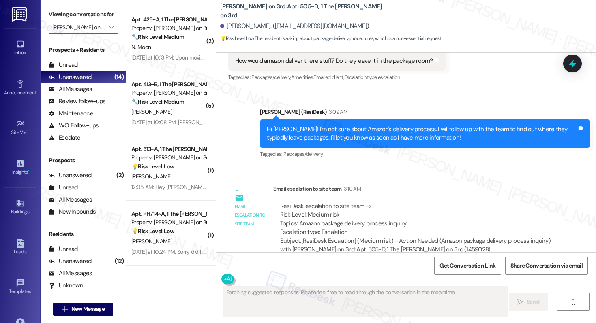
scroll to position [203, 0]
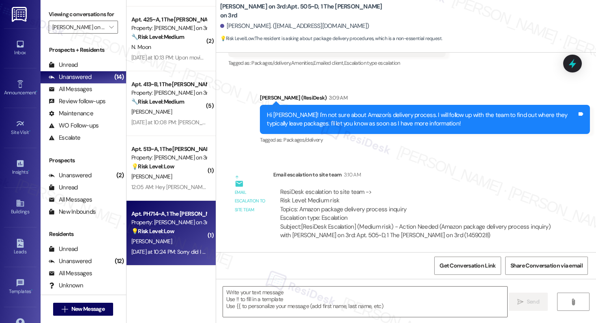
click at [191, 240] on div "[PERSON_NAME]" at bounding box center [168, 242] width 77 height 10
type textarea "Fetching suggested responses. Please feel free to read through the conversation…"
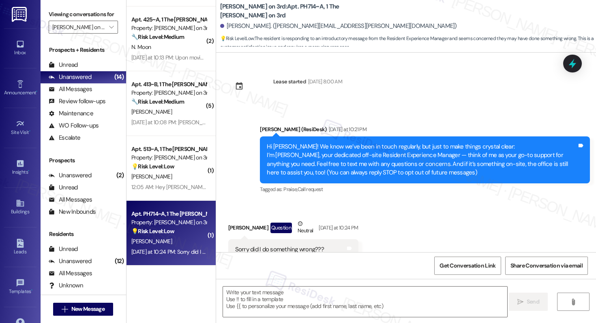
scroll to position [26, 0]
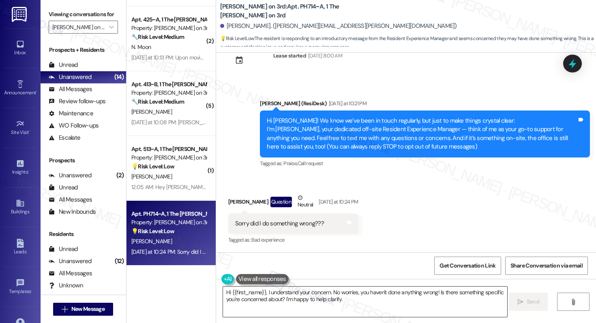
click at [328, 293] on textarea "Hi {{first_name}}, I understand your concern. No worries, you haven't done anyt…" at bounding box center [365, 302] width 284 height 30
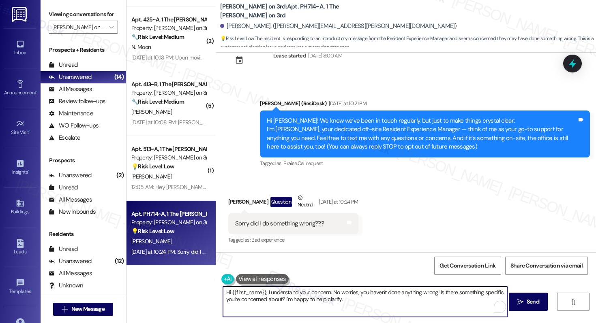
click at [328, 293] on textarea "Hi {{first_name}}, I understand your concern. No worries, you haven't done anyt…" at bounding box center [365, 302] width 284 height 30
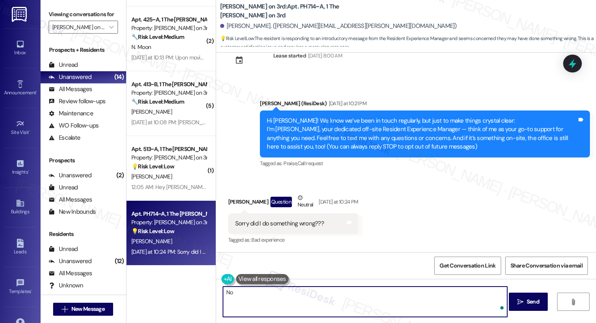
type textarea "N"
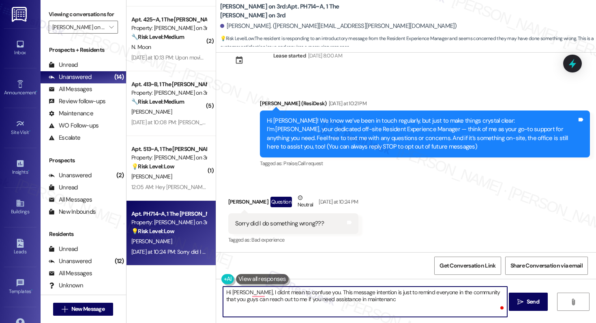
type textarea "Hi Ronald, I didnt mean to confuse you. This message intention is just to remin…"
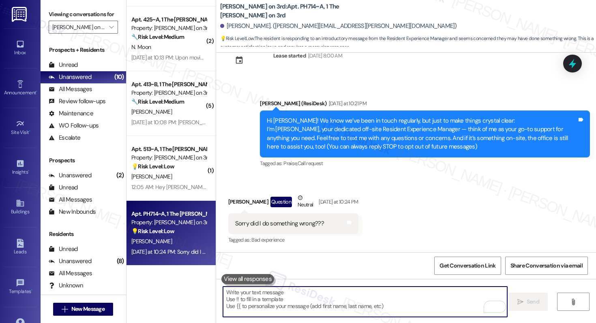
click at [304, 297] on textarea "To enrich screen reader interactions, please activate Accessibility in Grammarl…" at bounding box center [365, 302] width 284 height 30
paste textarea "Hi Ronald, I didn’t mean to cause any confusion. The purpose of my message was …"
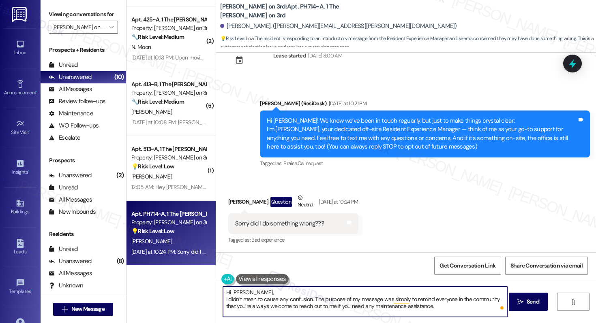
click at [223, 301] on textarea "Hi Ronald, I didn’t mean to cause any confusion. The purpose of my message was …" at bounding box center [365, 302] width 284 height 30
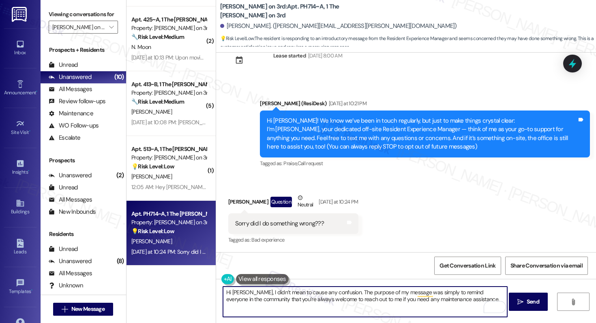
click at [466, 302] on textarea "Hi [PERSON_NAME], I didn’t mean to cause any confusion. The purpose of my messa…" at bounding box center [365, 302] width 284 height 30
type textarea "Hi [PERSON_NAME], I didn’t mean to cause any confusion. The purpose of my messa…"
click at [526, 304] on span "Send" at bounding box center [532, 302] width 13 height 9
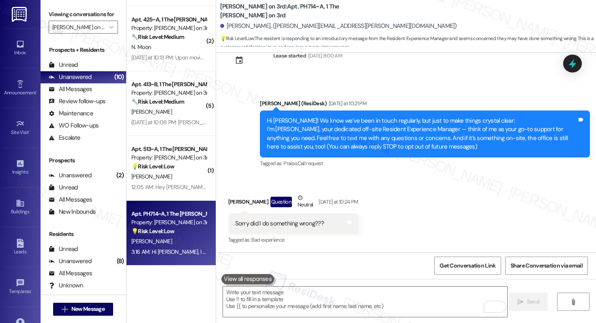
scroll to position [91, 0]
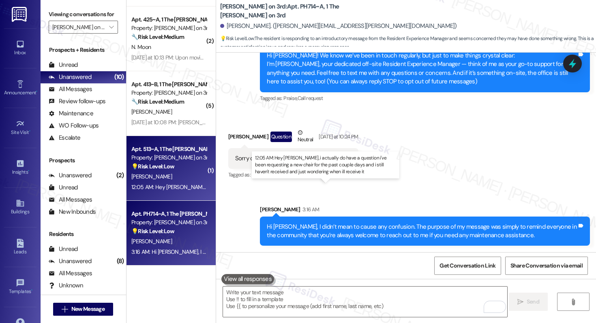
click at [171, 187] on div "12:05 AM: Hey Sarah, i actually do have a question i've been requesting a new c…" at bounding box center [345, 187] width 429 height 7
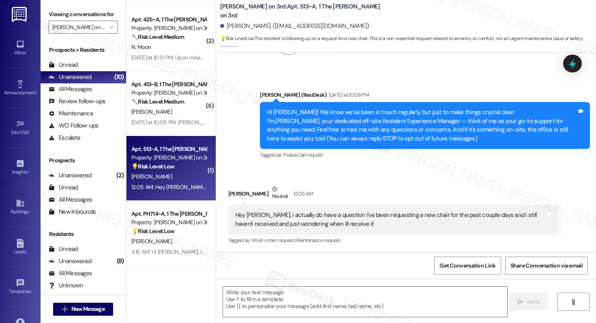
scroll to position [50, 0]
type textarea "Fetching suggested responses. Please feel free to read through the conversation…"
click at [313, 223] on div "Hey Sarah, i actually do have a question i've been requesting a new chair for t…" at bounding box center [390, 219] width 310 height 17
click at [301, 304] on textarea at bounding box center [365, 302] width 284 height 30
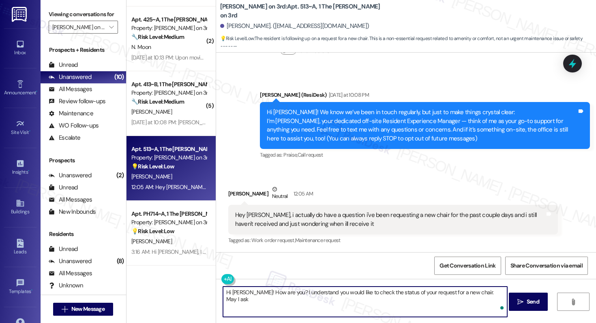
type textarea "Hi Neil! How are you? I understand you would like to check the status of your r…"
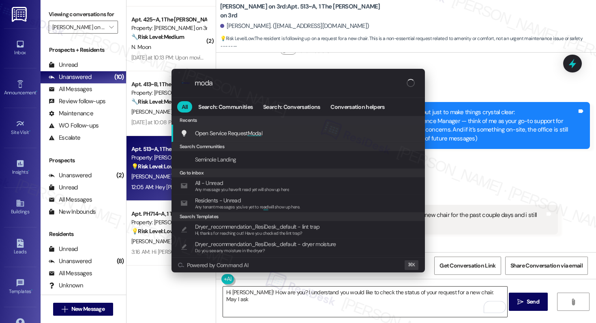
type input "modal"
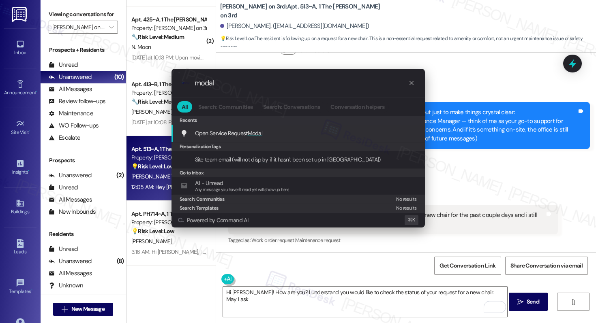
click at [279, 134] on div "Open Service Request Modal Add shortcut" at bounding box center [298, 133] width 237 height 9
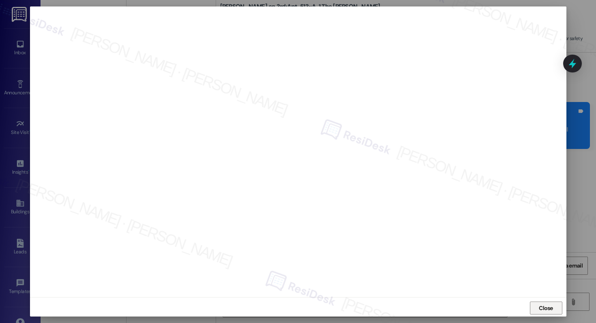
click at [537, 306] on span "Close" at bounding box center [545, 308] width 17 height 9
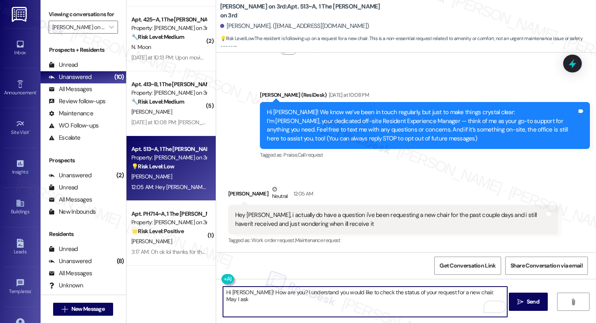
click at [406, 292] on textarea "Hi Neil! How are you? I understand you would like to check the status of your r…" at bounding box center [365, 302] width 284 height 30
click at [447, 303] on textarea "Hi Neil! How are you? I understand you would like to check the status of your r…" at bounding box center [365, 302] width 284 height 30
drag, startPoint x: 483, startPoint y: 292, endPoint x: 456, endPoint y: 293, distance: 26.3
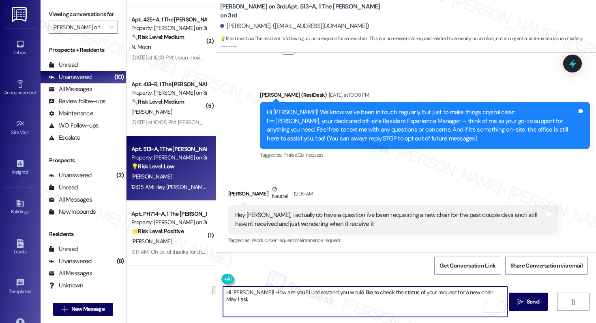
click at [456, 293] on textarea "Hi Neil! How are you? I understand you would like to check the status of your r…" at bounding box center [365, 302] width 284 height 30
drag, startPoint x: 456, startPoint y: 293, endPoint x: 460, endPoint y: 299, distance: 6.4
click at [460, 299] on textarea "Hi Neil! How are you? I understand you would like to check the status of your r…" at bounding box center [365, 302] width 284 height 30
click at [452, 306] on textarea "Hi Neil! How are you? I understand you would like to check the status of your r…" at bounding box center [365, 302] width 284 height 30
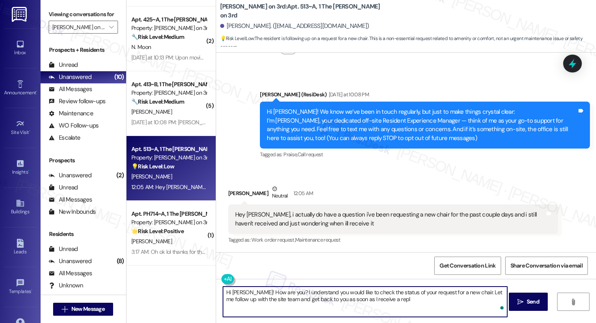
type textarea "Hi Neil! How are you? I understand you would like to check the status of your r…"
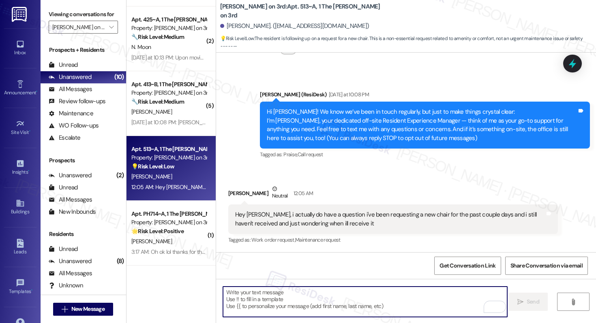
click at [274, 297] on textarea "To enrich screen reader interactions, please activate Accessibility in Grammarl…" at bounding box center [365, 302] width 284 height 30
paste textarea "Hi Neil, How are you doing? I understand you’d like an update on your request f…"
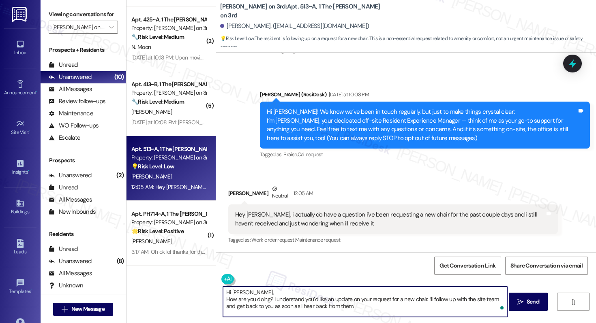
click at [223, 300] on textarea "Hi Neil, How are you doing? I understand you’d like an update on your request f…" at bounding box center [365, 302] width 284 height 30
click at [225, 299] on textarea "Hi Neil, How are you doing? I understand you’d like an update on your request f…" at bounding box center [365, 302] width 284 height 30
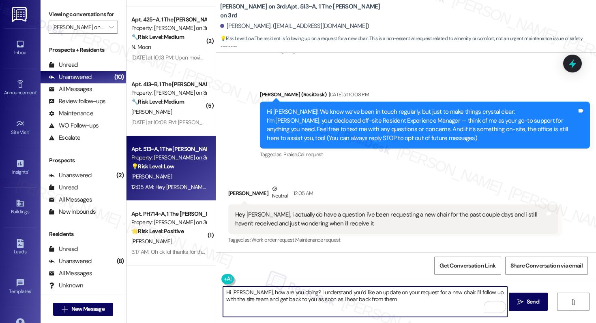
click at [391, 302] on textarea "Hi Neil, how are you doing? I understand you’d like an update on your request f…" at bounding box center [365, 302] width 284 height 30
type textarea "Hi Neil, how are you doing? I understand you’d like an update on your request f…"
click at [527, 306] on span "Send" at bounding box center [532, 302] width 13 height 9
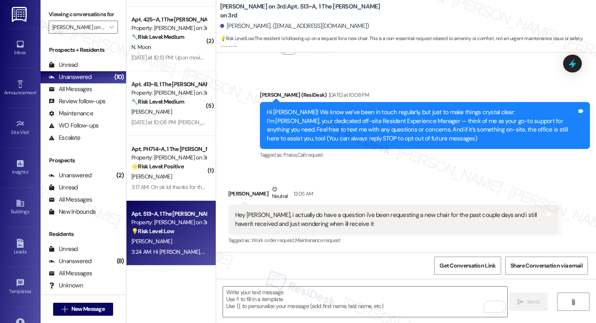
scroll to position [116, 0]
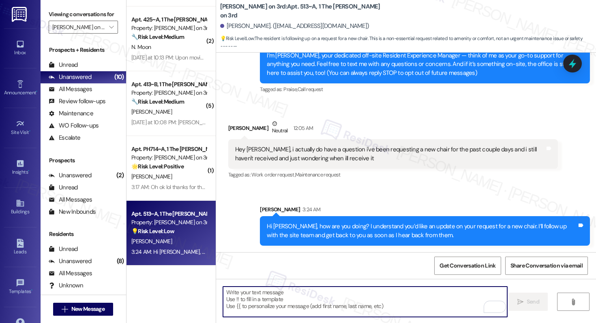
click at [364, 302] on textarea "To enrich screen reader interactions, please activate Accessibility in Grammarl…" at bounding box center [365, 302] width 284 height 30
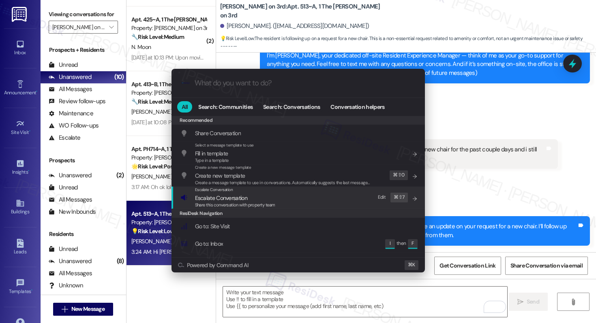
click at [271, 193] on div "Escalate Conversation" at bounding box center [235, 190] width 80 height 6
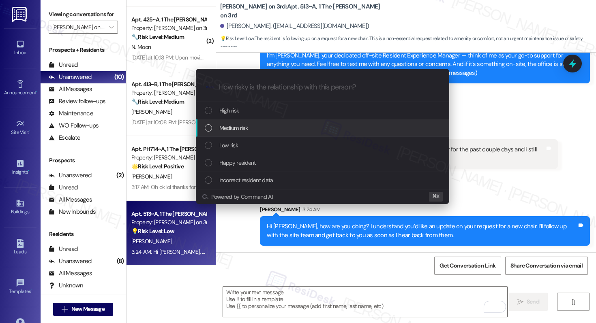
click at [265, 133] on div "Medium risk" at bounding box center [323, 128] width 237 height 9
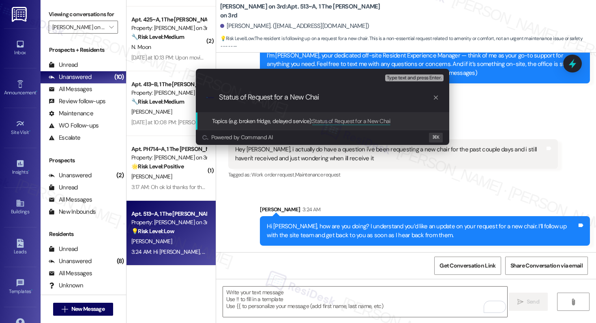
type input "Status of Request for a New Chair"
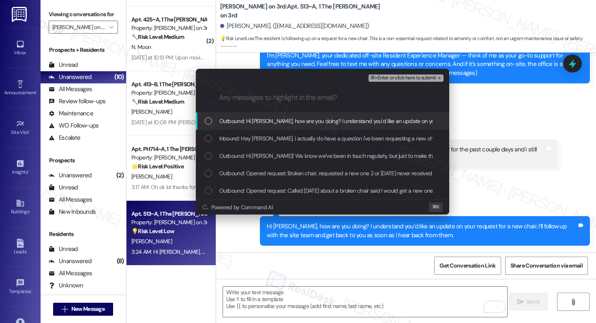
click at [278, 123] on span "Outbound: Hi Neil, how are you doing? I understand you’d like an update on your…" at bounding box center [457, 121] width 477 height 9
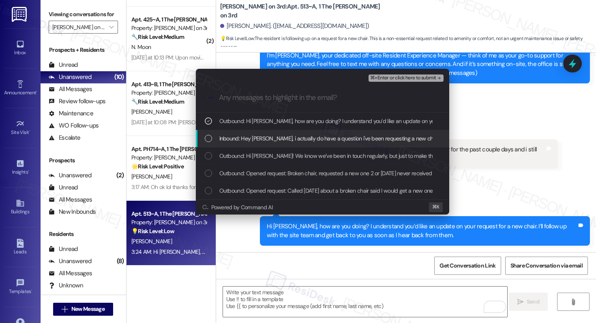
click at [270, 138] on span "Inbound: Hey Sarah, i actually do have a question i've been requesting a new ch…" at bounding box center [432, 138] width 427 height 9
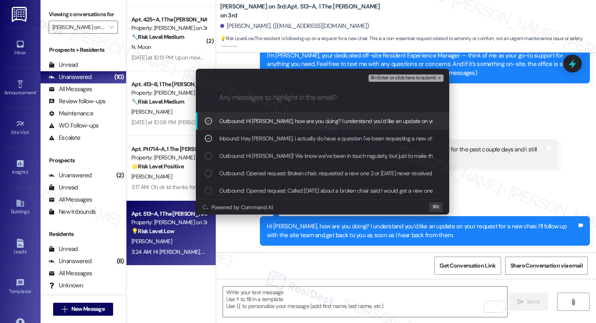
click at [394, 81] on span "⌘+Enter or click here to submit" at bounding box center [403, 78] width 66 height 6
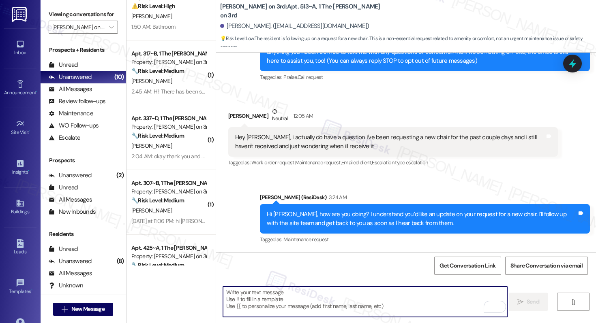
scroll to position [0, 0]
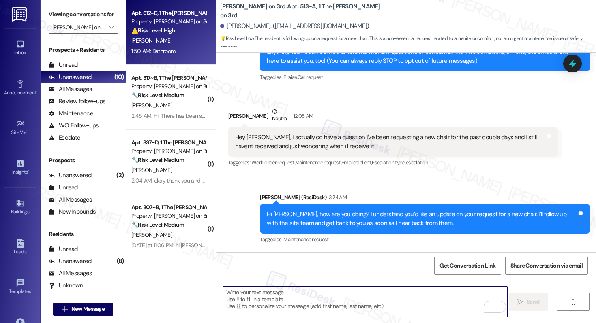
click at [176, 55] on div "1:50 AM: Bathroom 1:50 AM: Bathroom" at bounding box center [168, 51] width 77 height 10
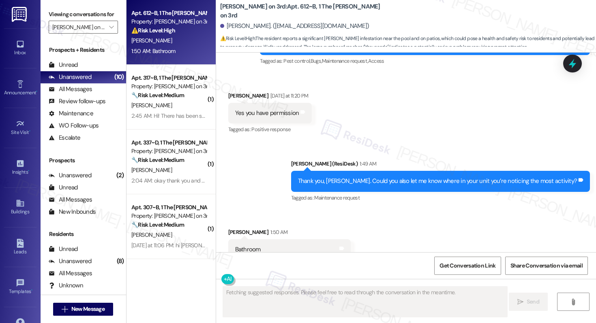
scroll to position [1167, 0]
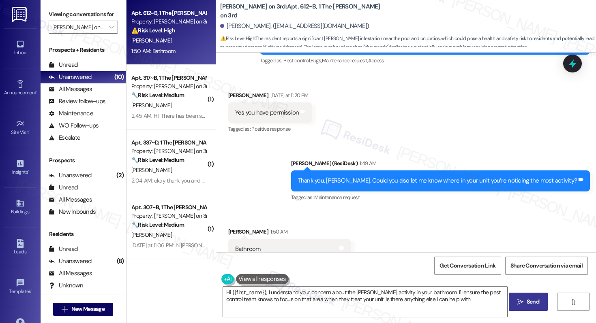
type textarea "Hi {{first_name}}, I understand your concern about the roach activity in your b…"
click at [315, 291] on textarea "Hi {{first_name}}, I understand your concern about the roach activity in your b…" at bounding box center [365, 302] width 284 height 30
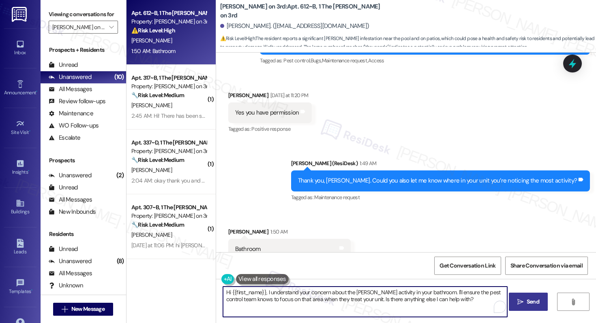
click at [315, 291] on textarea "Hi {{first_name}}, I understand your concern about the roach activity in your b…" at bounding box center [365, 302] width 284 height 30
click at [338, 295] on textarea "Hi {{first_name}}, I understand your concern about the roach activity in your b…" at bounding box center [365, 302] width 284 height 30
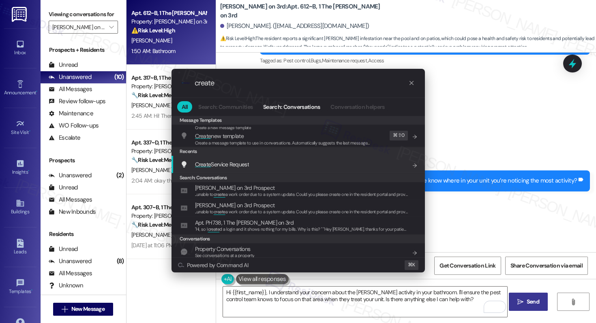
type input "create"
click at [258, 162] on div "Create Service Request Add shortcut" at bounding box center [298, 164] width 237 height 9
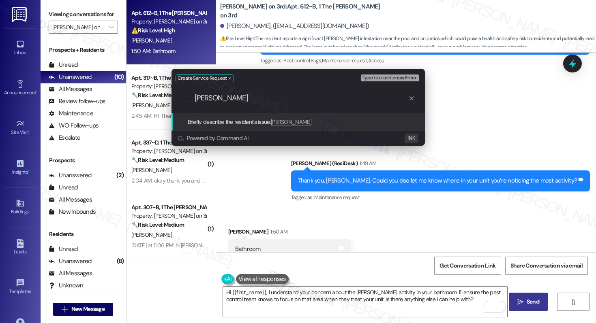
type input "Roaches"
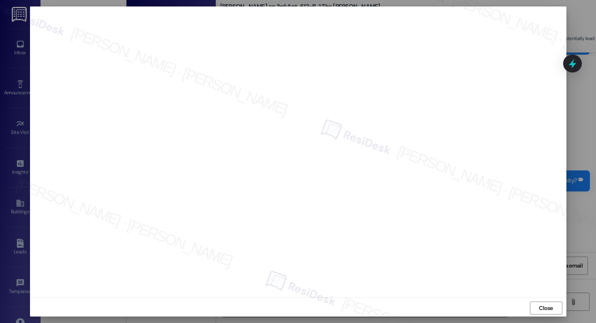
scroll to position [2, 0]
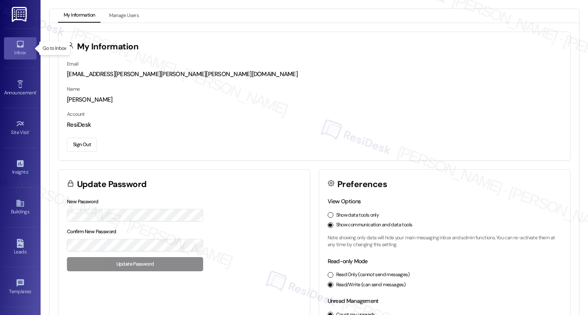
click at [16, 50] on div "Inbox" at bounding box center [20, 53] width 41 height 8
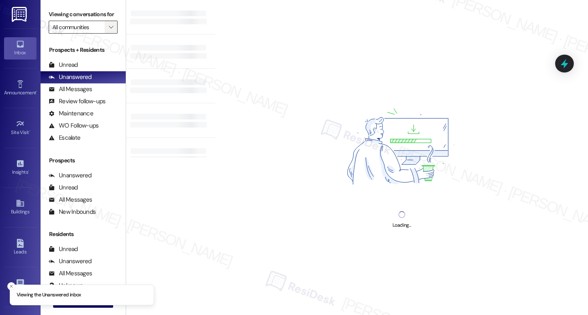
click at [109, 30] on icon "" at bounding box center [111, 27] width 4 height 6
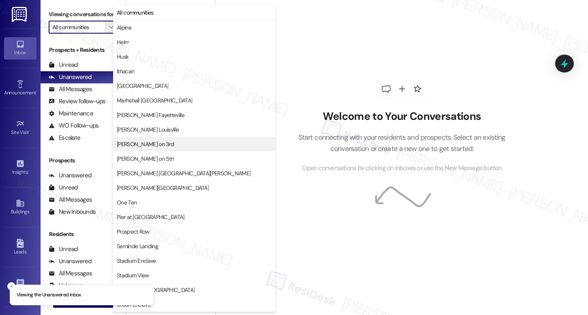
click at [146, 145] on span "[PERSON_NAME] on 3rd" at bounding box center [145, 144] width 57 height 8
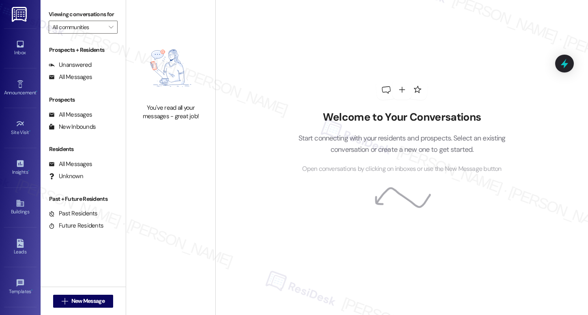
type input "[PERSON_NAME] on 3rd"
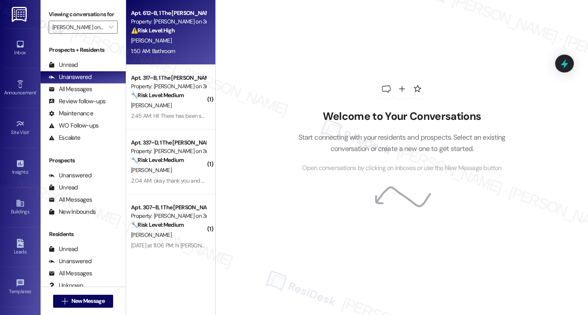
click at [159, 32] on strong "⚠️ Risk Level: High" at bounding box center [153, 30] width 44 height 7
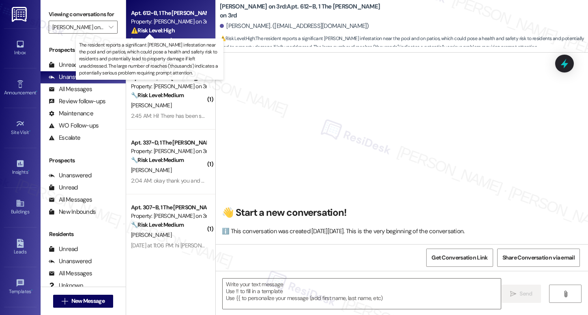
click at [159, 32] on strong "⚠️ Risk Level: High" at bounding box center [153, 30] width 44 height 7
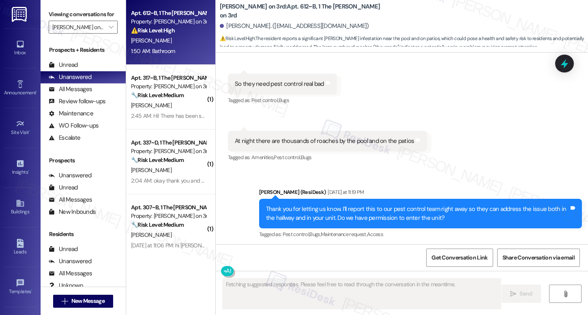
scroll to position [996, 0]
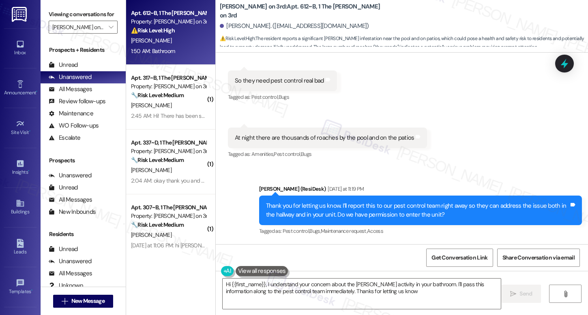
type textarea "Hi {{first_name}}, I understand your concern about the roach activity in your b…"
click at [297, 134] on div "At night there are thousands of roaches by the pool and on the patios" at bounding box center [324, 138] width 179 height 9
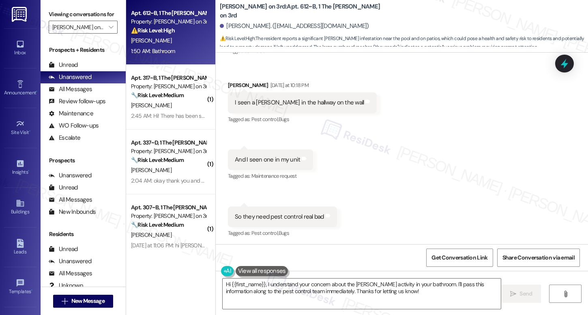
scroll to position [860, 0]
copy div "At night there are thousands of roaches by the pool and on the patios Tags and …"
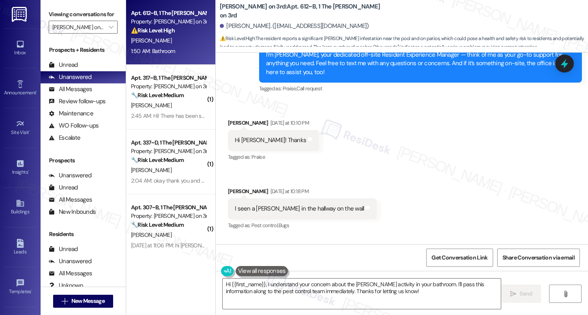
scroll to position [774, 0]
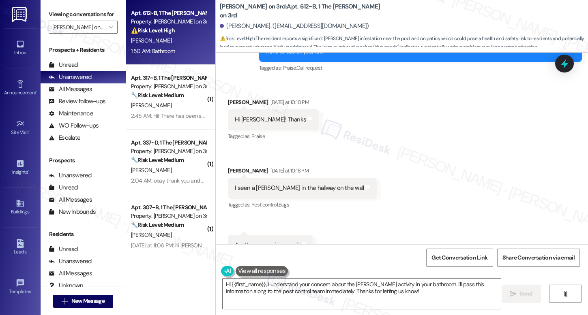
click at [263, 184] on div "I seen a [PERSON_NAME] in the hallway on the wall" at bounding box center [299, 188] width 129 height 9
copy div "I seen a roach in the hallway on the wall Tags and notes"
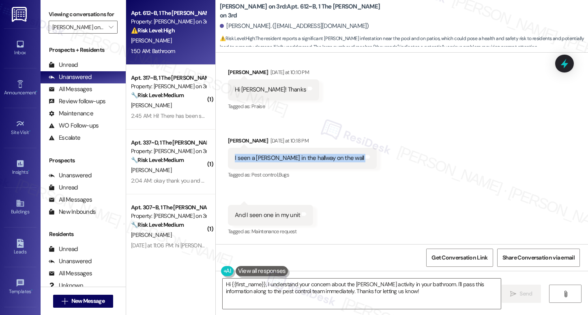
scroll to position [823, 0]
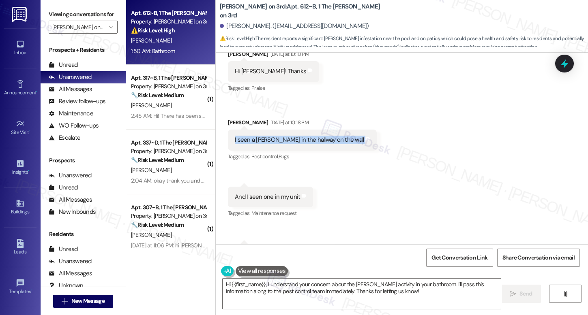
click at [263, 193] on div "And I seen one in my unit" at bounding box center [267, 197] width 65 height 9
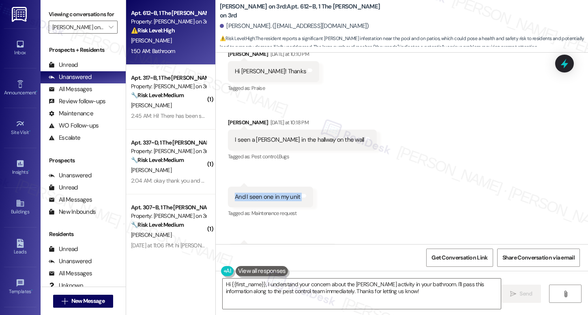
copy div "And I seen one in my unit Tags and notes"
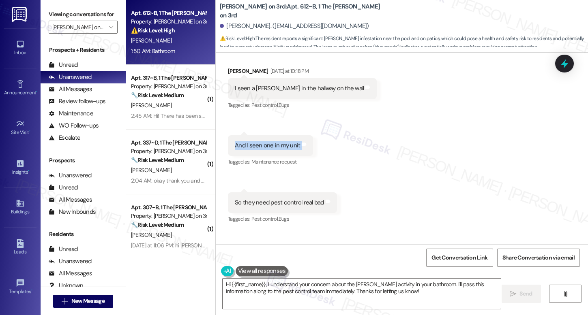
scroll to position [879, 0]
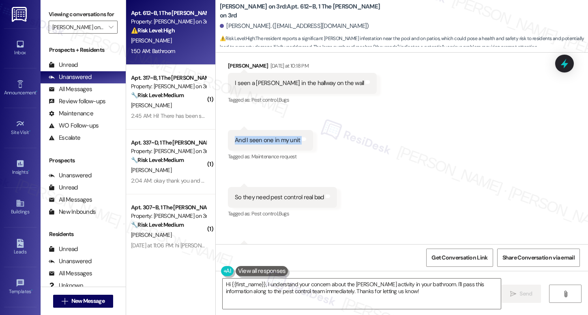
click at [272, 193] on div "So they need pest control real bad" at bounding box center [279, 197] width 89 height 9
copy div "So they need pest control real bad Tags and notes"
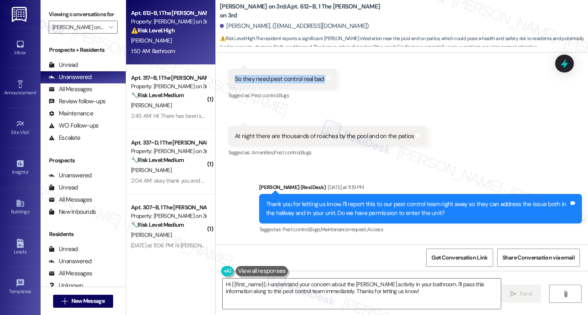
scroll to position [1027, 0]
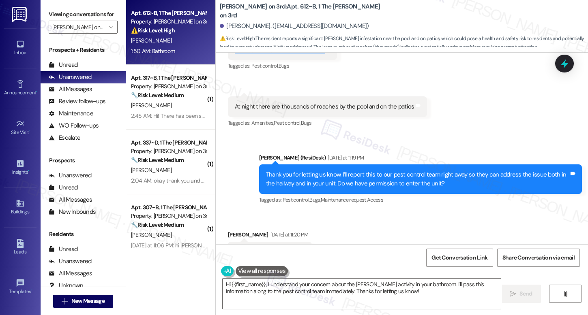
click at [287, 103] on div "At night there are thousands of roaches by the pool and on the patios" at bounding box center [324, 107] width 179 height 9
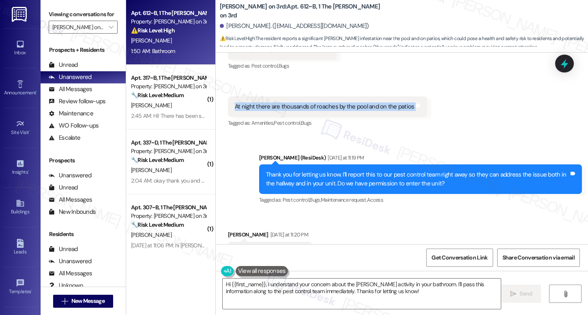
copy div "At night there are thousands of roaches by the pool and on the patios Tags and …"
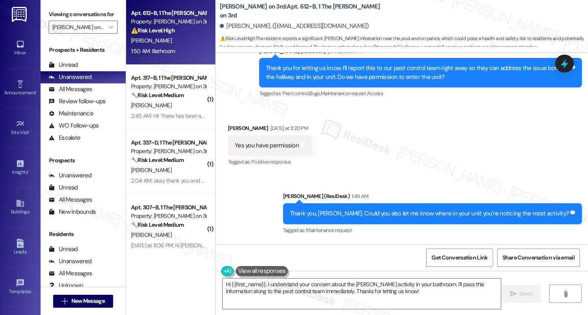
scroll to position [1192, 0]
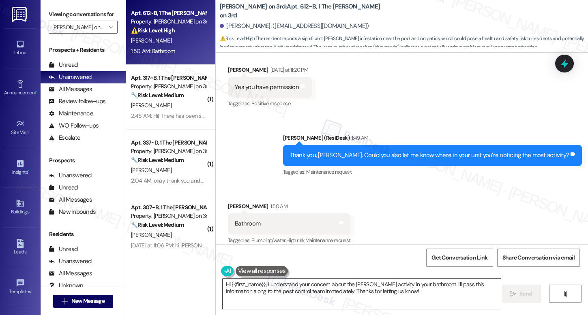
click at [290, 291] on textarea "Hi {{first_name}}, I understand your concern about the roach activity in your b…" at bounding box center [361, 294] width 278 height 30
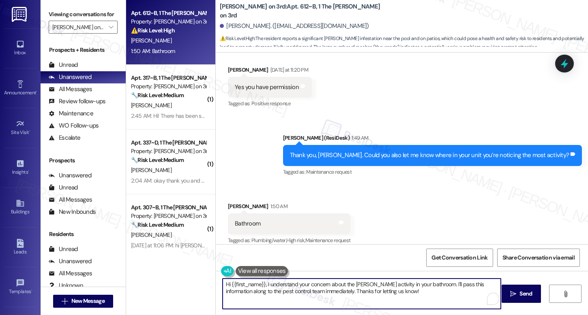
click at [290, 291] on textarea "Hi {{first_name}}, I understand your concern about the roach activity in your b…" at bounding box center [361, 294] width 278 height 30
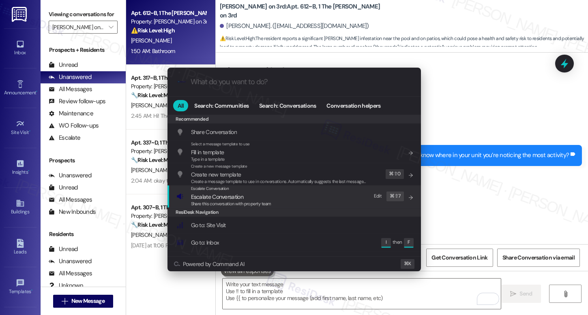
click at [233, 197] on span "Escalate Conversation" at bounding box center [217, 196] width 52 height 7
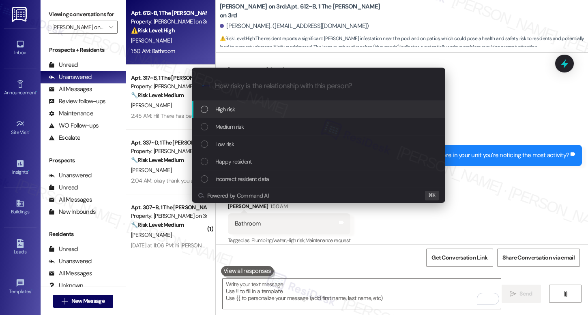
click at [232, 108] on span "High risk" at bounding box center [225, 109] width 20 height 9
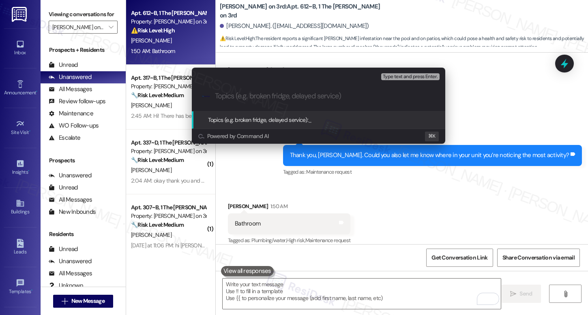
paste input "12920526"
click at [215, 95] on input "12920526 - Pest Control Request" at bounding box center [322, 96] width 214 height 9
paste input "Work order submitted by Residesk |"
type input "Work order submitted by Residesk | 12920526 - Pest Control Request"
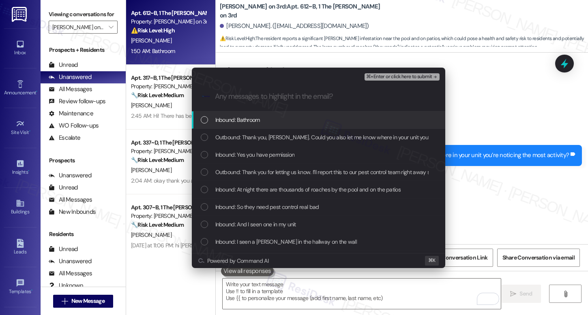
click at [231, 119] on span "Inbound: Bathroom" at bounding box center [237, 120] width 45 height 9
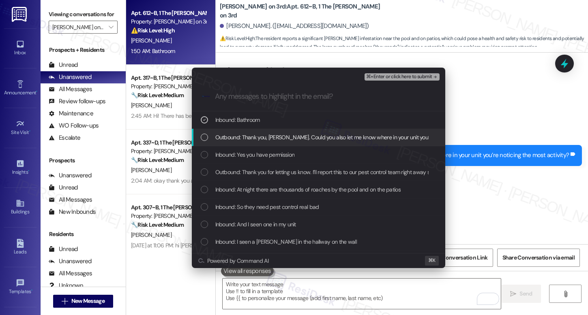
click at [234, 140] on span "Outbound: Thank you, Abigail. Could you also let me know where in your unit you…" at bounding box center [355, 137] width 281 height 9
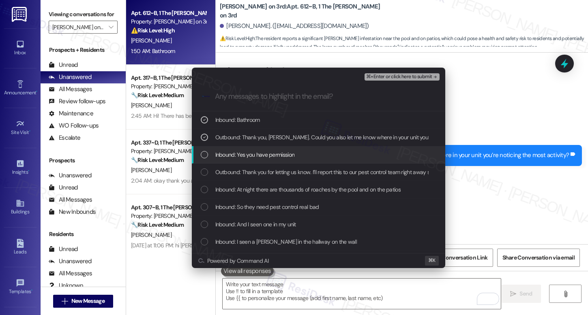
click at [235, 159] on span "Inbound: Yes you have permission" at bounding box center [254, 154] width 79 height 9
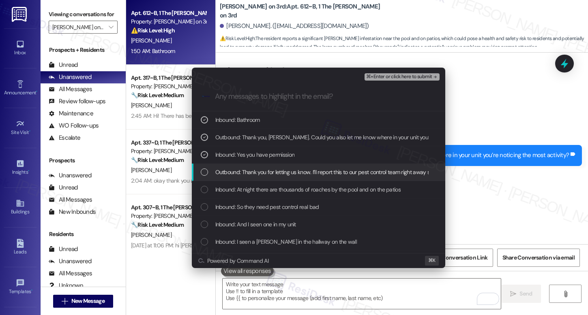
click at [234, 173] on span "Outbound: Thank you for letting us know. I’ll report this to our pest control t…" at bounding box center [447, 172] width 464 height 9
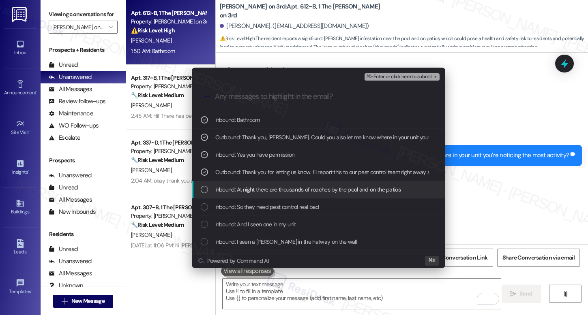
click at [237, 183] on div "Inbound: At night there are thousands of roaches by the pool and on the patios" at bounding box center [318, 189] width 253 height 17
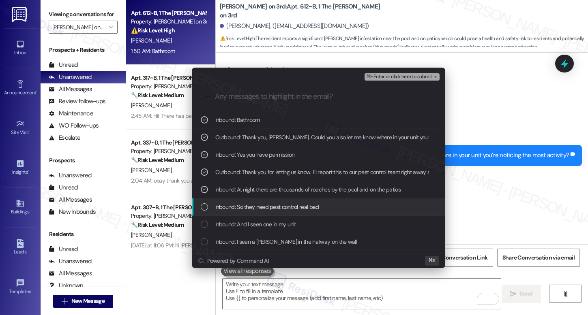
click at [237, 207] on span "Inbound: So they need pest control real bad" at bounding box center [267, 207] width 104 height 9
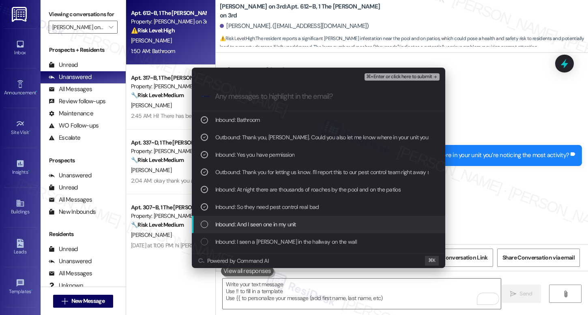
click at [237, 224] on span "Inbound: And I seen one in my unit" at bounding box center [255, 224] width 81 height 9
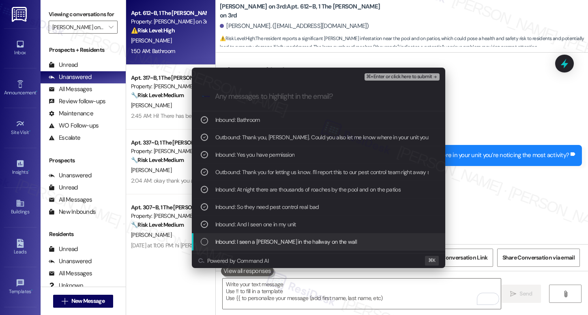
click at [238, 240] on span "Inbound: I seen a roach in the hallway on the wall" at bounding box center [285, 241] width 141 height 9
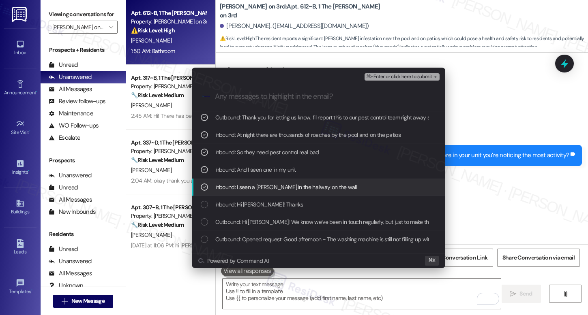
scroll to position [57, 0]
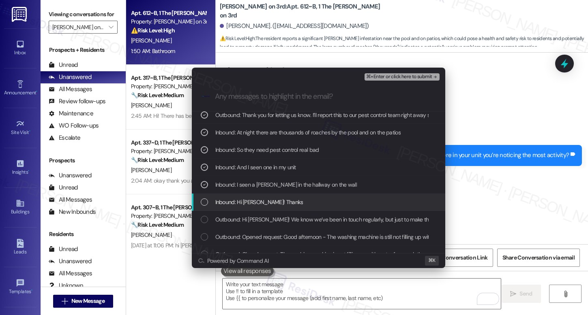
click at [247, 204] on span "Inbound: Hi Sarah! Thanks" at bounding box center [259, 202] width 88 height 9
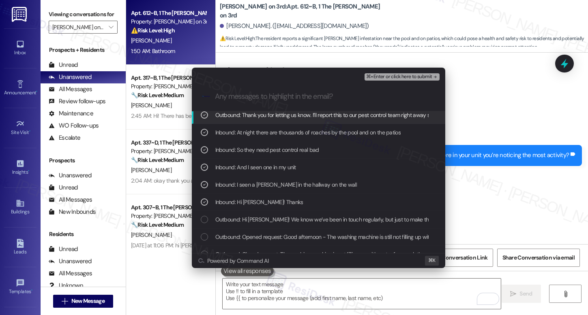
click at [393, 77] on span "⌘+Enter or click here to submit" at bounding box center [399, 77] width 66 height 6
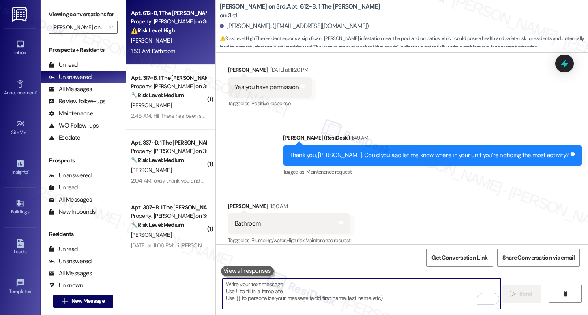
click at [393, 77] on div "Received via SMS Abigail Gambles Yesterday at 11:20 PM Yes you have permission …" at bounding box center [402, 81] width 372 height 68
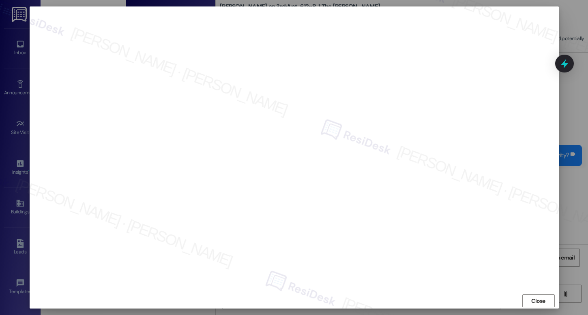
scroll to position [3, 0]
click at [531, 301] on span "Close" at bounding box center [538, 298] width 14 height 9
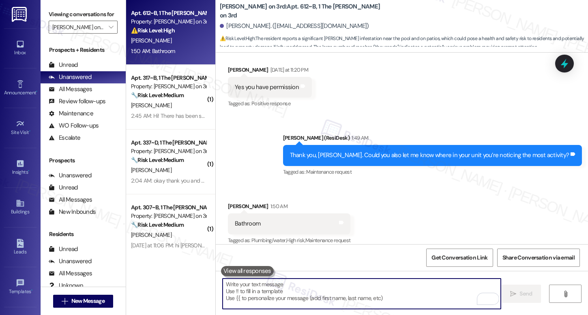
click at [402, 296] on textarea "To enrich screen reader interactions, please activate Accessibility in Grammarl…" at bounding box center [361, 294] width 278 height 30
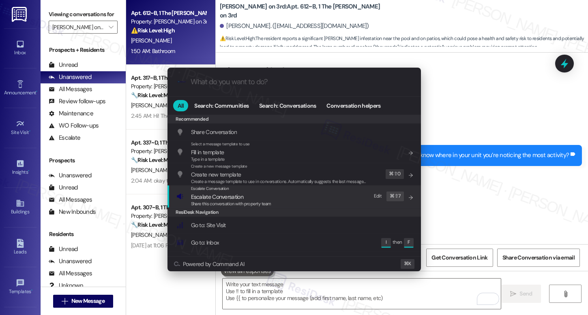
click at [306, 204] on div "Escalate Conversation Escalate Conversation Share this conversation with proper…" at bounding box center [294, 197] width 237 height 22
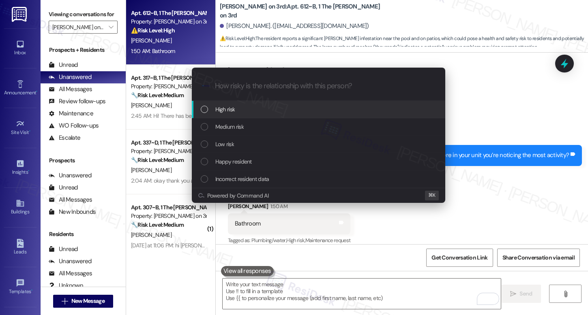
click at [305, 114] on div "High risk" at bounding box center [318, 109] width 253 height 17
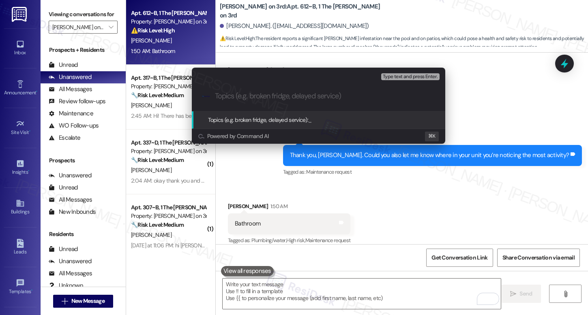
paste input "Work order submitted by Residesk | 12920526 - Pest Control Request"
type input "Work order submitted by Residesk | 12920526 - Pest Control Request"
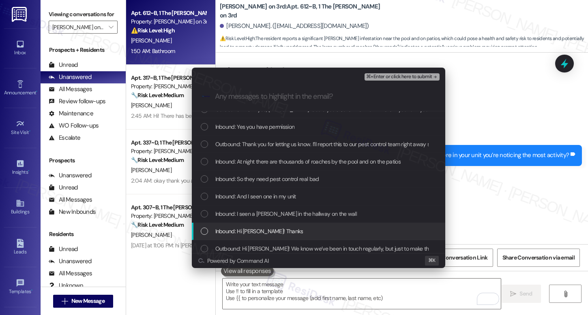
scroll to position [30, 0]
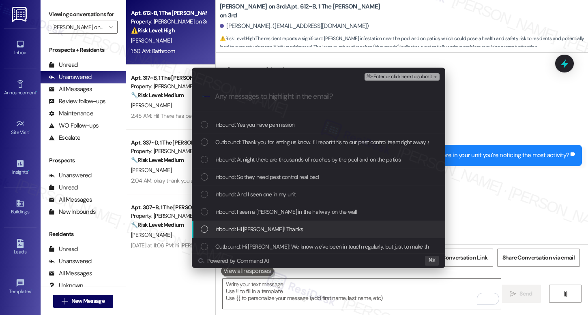
click at [284, 232] on div "Inbound: Hi Sarah! Thanks" at bounding box center [319, 229] width 237 height 9
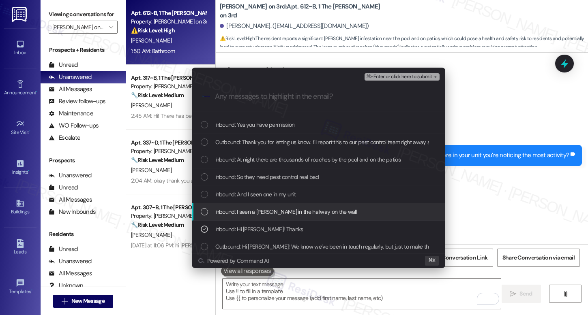
click at [292, 211] on span "Inbound: I seen a roach in the hallway on the wall" at bounding box center [285, 211] width 141 height 9
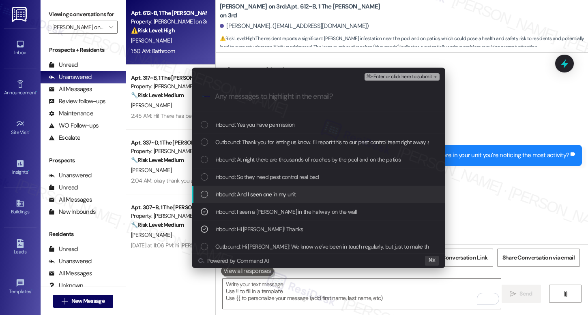
click at [299, 192] on div "Inbound: And I seen one in my unit" at bounding box center [319, 194] width 237 height 9
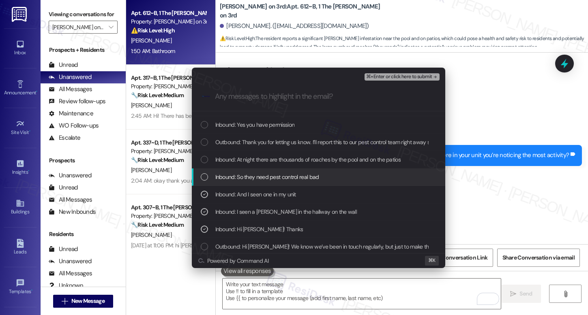
click at [307, 176] on span "Inbound: So they need pest control real bad" at bounding box center [267, 177] width 104 height 9
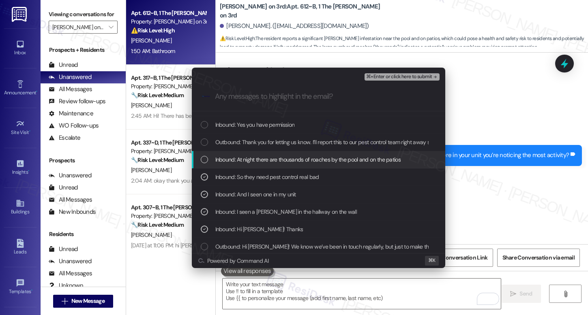
click at [316, 159] on span "Inbound: At night there are thousands of roaches by the pool and on the patios" at bounding box center [307, 159] width 185 height 9
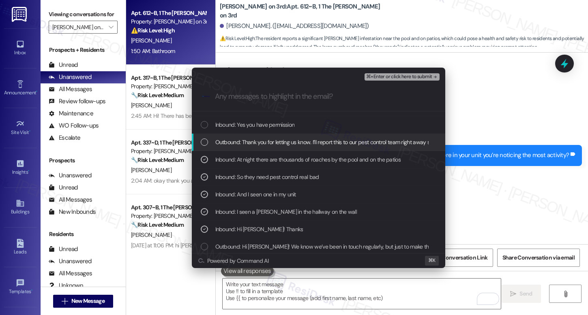
click at [326, 135] on div "Outbound: Thank you for letting us know. I’ll report this to our pest control t…" at bounding box center [318, 142] width 253 height 17
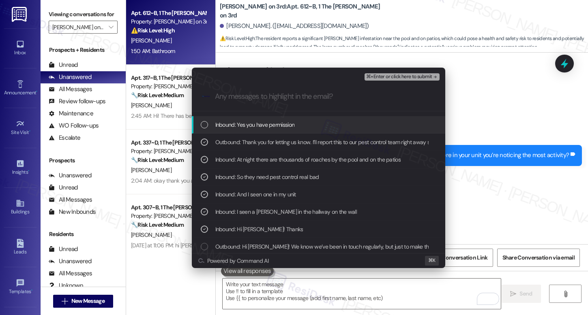
click at [328, 124] on div "Inbound: Yes you have permission" at bounding box center [319, 124] width 237 height 9
click at [396, 79] on button "⌘+Enter or click here to submit" at bounding box center [401, 76] width 75 height 7
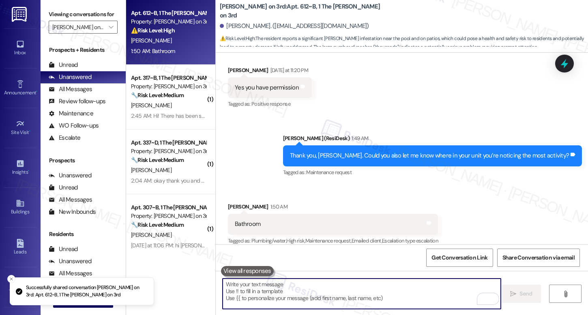
scroll to position [1192, 0]
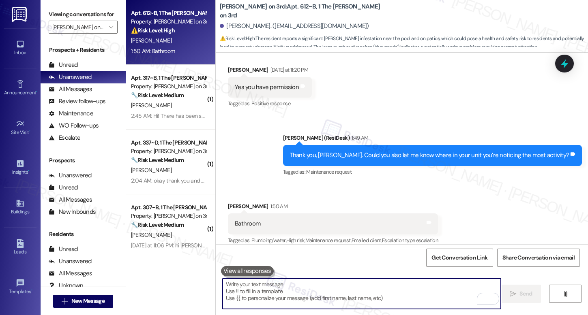
click at [281, 299] on textarea "To enrich screen reader interactions, please activate Accessibility in Grammarl…" at bounding box center [361, 294] width 278 height 30
paste textarea "Thank you, {{first_name}}. The request has been submitted. Our maintenance team…"
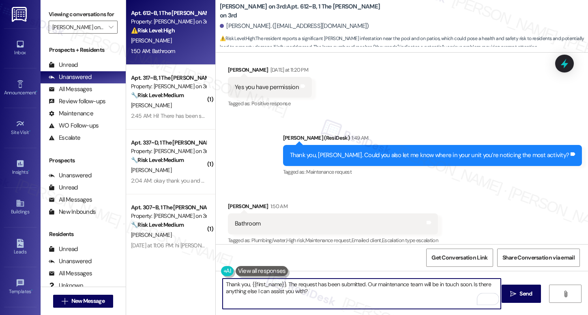
click at [393, 299] on textarea "Thank you, {{first_name}}. The request has been submitted. Our maintenance team…" at bounding box center [361, 294] width 278 height 30
type textarea "Thank you, {{first_name}}. The request has been submitted. Our maintenance team…"
click at [517, 302] on button " Send" at bounding box center [520, 294] width 39 height 18
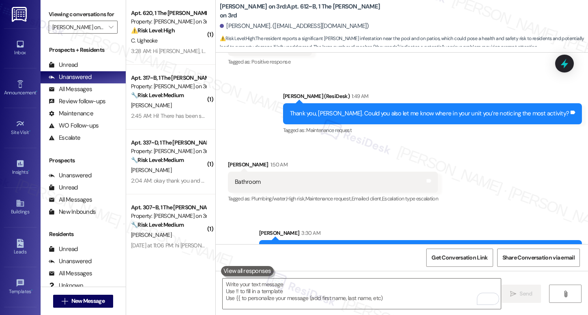
scroll to position [1257, 0]
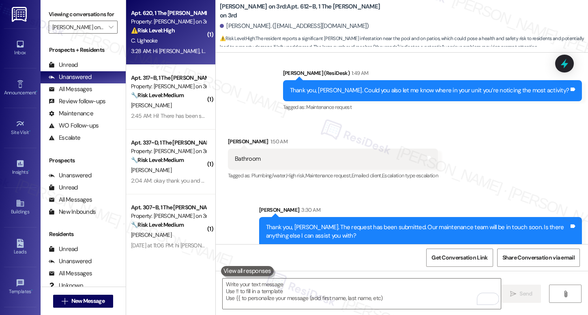
click at [176, 30] on div "⚠️ Risk Level: High The resident is confused about a duplicate payment request,…" at bounding box center [168, 30] width 75 height 9
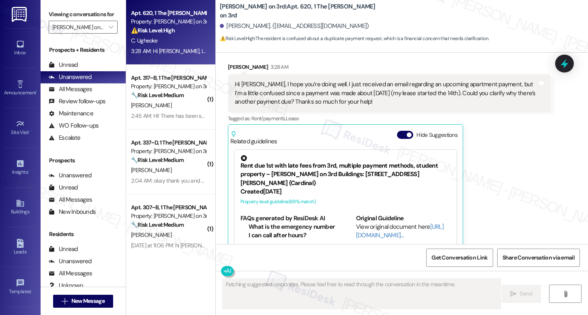
scroll to position [145, 0]
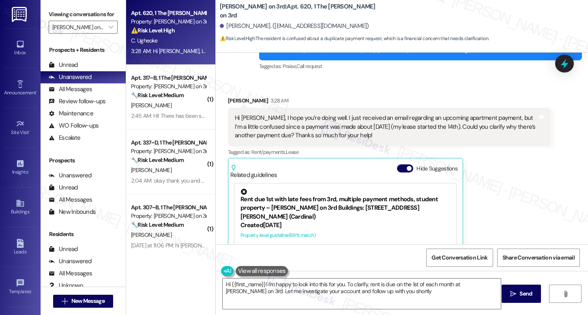
type textarea "Hi {{first_name}}! I'm happy to look into this for you. To clarify, rent is due…"
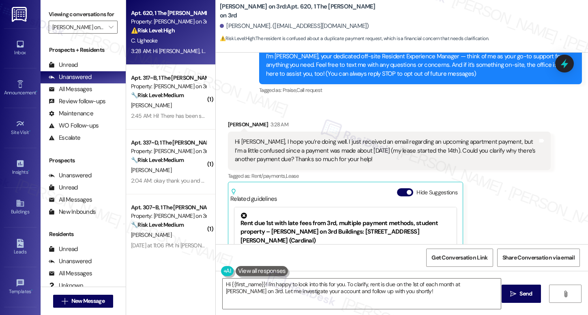
scroll to position [132, 0]
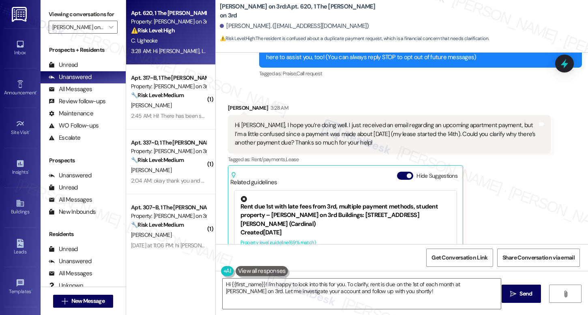
click at [320, 152] on div "Hi Sarah, I hope you’re doing well. I just received an email regarding an upcom…" at bounding box center [389, 134] width 323 height 38
click at [384, 295] on textarea "Hi {{first_name}}! I'm happy to look into this for you. To clarify, rent is due…" at bounding box center [361, 294] width 278 height 30
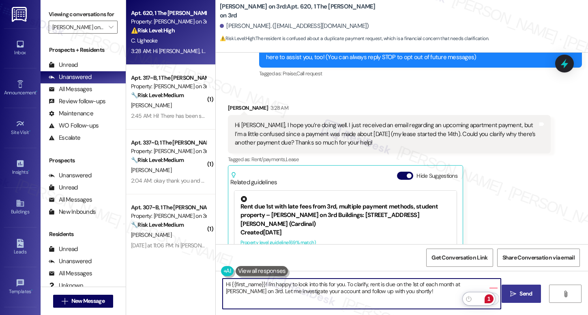
click at [518, 298] on span "Send" at bounding box center [526, 294] width 16 height 9
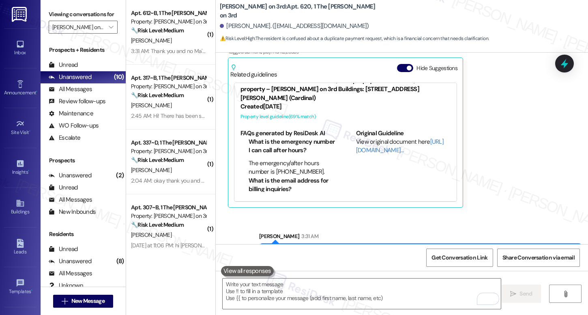
scroll to position [274, 0]
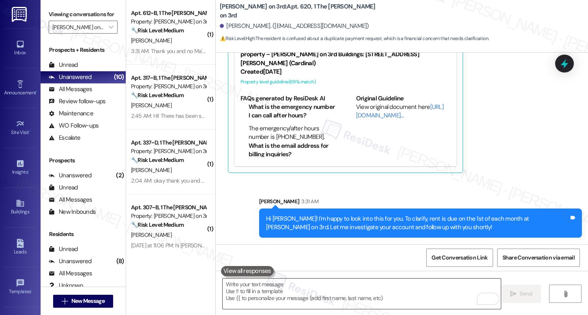
click at [356, 299] on textarea "To enrich screen reader interactions, please activate Accessibility in Grammarl…" at bounding box center [361, 294] width 278 height 30
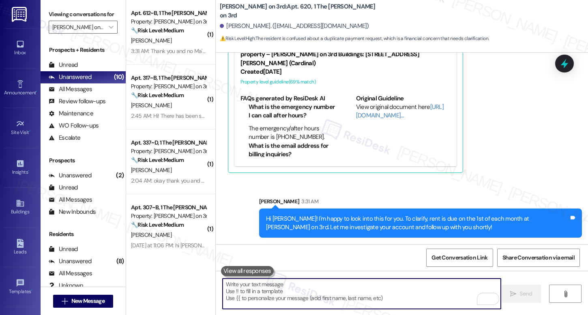
click at [356, 299] on textarea "To enrich screen reader interactions, please activate Accessibility in Grammarl…" at bounding box center [361, 294] width 278 height 30
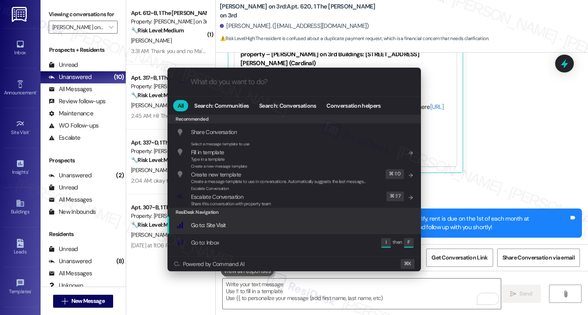
click at [276, 211] on div "ResiDesk Navigation" at bounding box center [293, 212] width 253 height 9
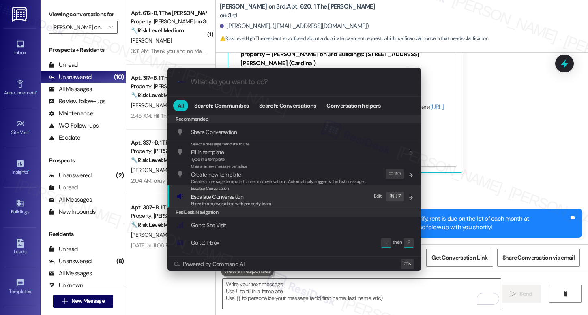
click at [277, 200] on div "Escalate Conversation Escalate Conversation Share this conversation with proper…" at bounding box center [294, 197] width 237 height 22
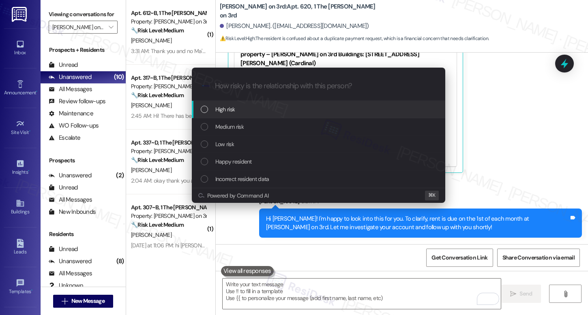
click at [275, 106] on div "High risk" at bounding box center [319, 109] width 237 height 9
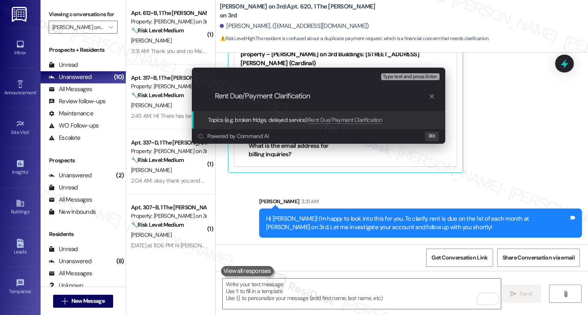
click at [213, 94] on div ".cls-1{fill:#0a055f;}.cls-2{fill:#0cc4c4;} resideskLogoBlueOrange Rent Due/Paym…" at bounding box center [318, 96] width 253 height 29
click at [216, 96] on input "Rent Due/Payment Clarification" at bounding box center [322, 96] width 214 height 9
type input "Rent Due/Payment Clarification"
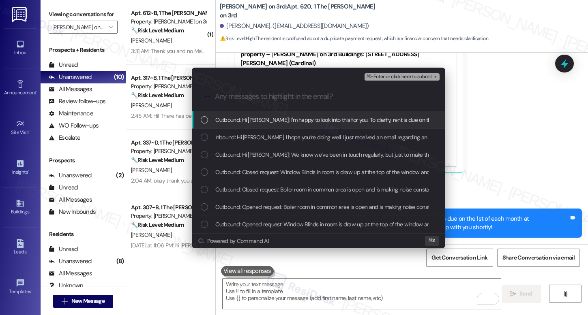
click at [249, 116] on span "Outbound: Hi Chelsea! I'm happy to look into this for you. To clarify, rent is …" at bounding box center [453, 120] width 476 height 9
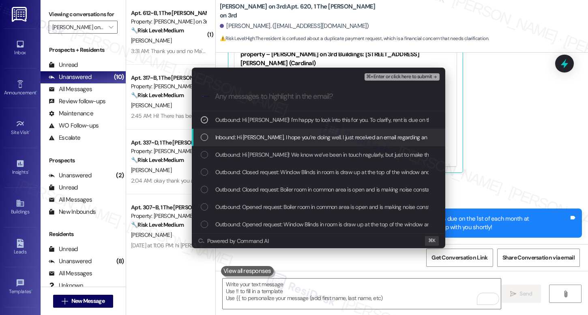
click at [243, 141] on span "Inbound: Hi Sarah, I hope you’re doing well. I just received an email regarding…" at bounding box center [567, 137] width 704 height 9
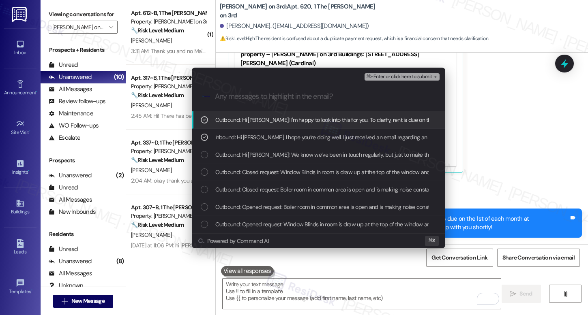
click at [385, 76] on span "⌘+Enter or click here to submit" at bounding box center [399, 77] width 66 height 6
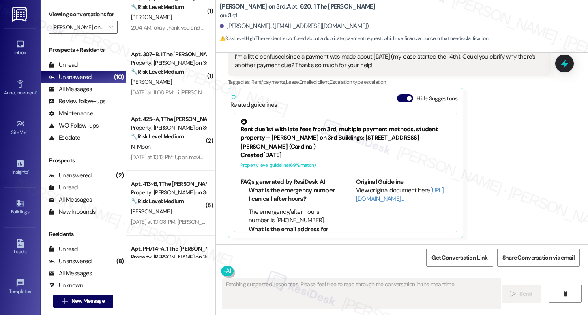
scroll to position [196, 0]
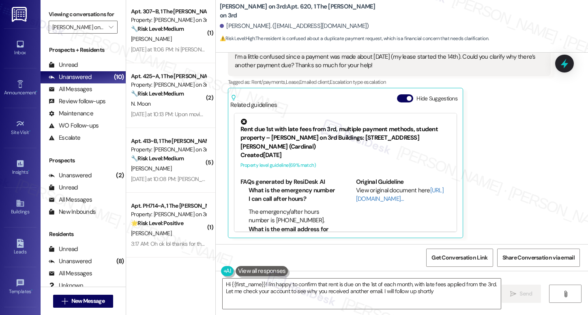
type textarea "Hi {{first_name}}! I'm happy to confirm that rent is due on the 1st of each mon…"
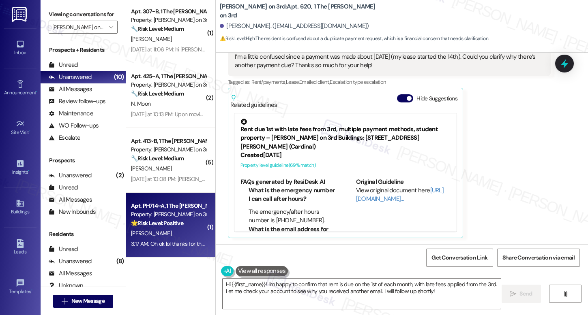
click at [180, 235] on div "[PERSON_NAME]" at bounding box center [168, 234] width 77 height 10
type textarea "Fetching suggested responses. Please feel free to read through the conversation…"
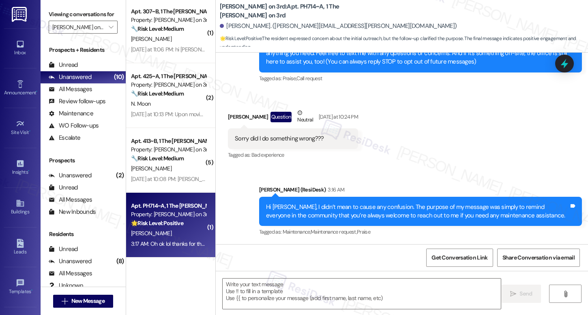
scroll to position [180, 0]
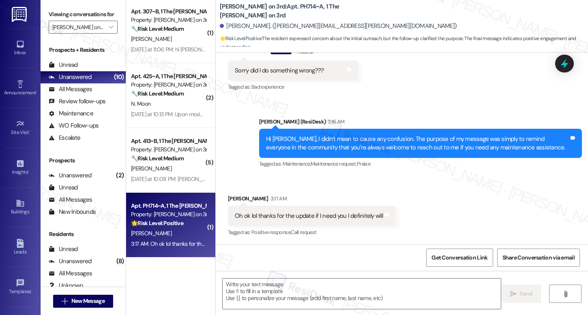
type textarea "Fetching suggested responses. Please feel free to read through the conversation…"
click at [247, 289] on textarea at bounding box center [361, 294] width 278 height 30
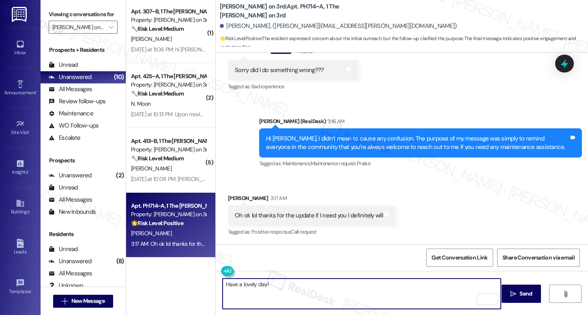
click at [222, 283] on textarea "Have a lovely day!" at bounding box center [361, 294] width 278 height 30
type textarea "Thank you. Have a lovely day!"
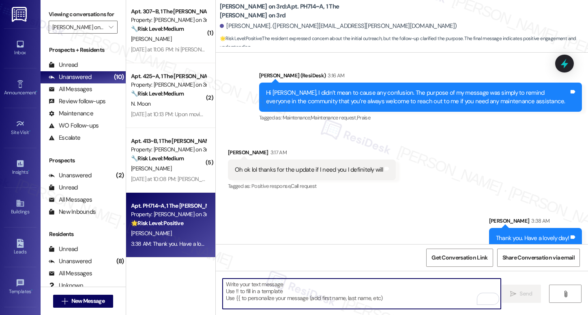
scroll to position [236, 0]
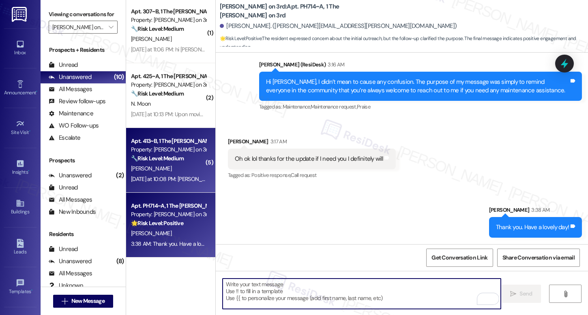
click at [174, 186] on div "Apt. 413~B, 1 The Marshall on 3rd Property: Marshall on 3rd 🔧 Risk Level: Mediu…" at bounding box center [170, 160] width 89 height 65
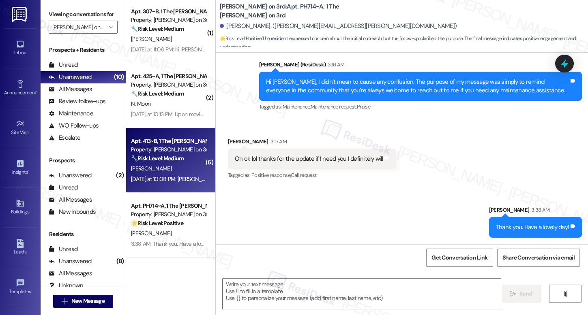
type textarea "Fetching suggested responses. Please feel free to read through the conversation…"
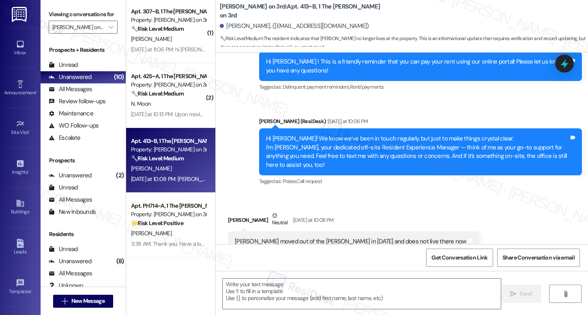
scroll to position [2263, 0]
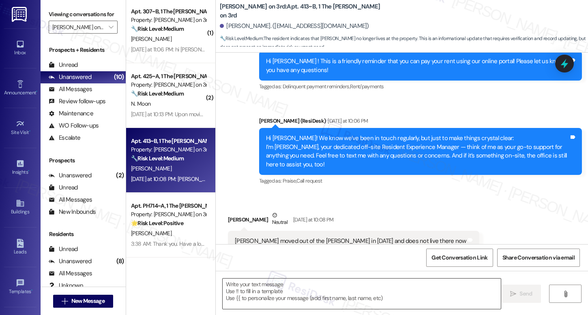
click at [226, 297] on textarea at bounding box center [361, 294] width 278 height 30
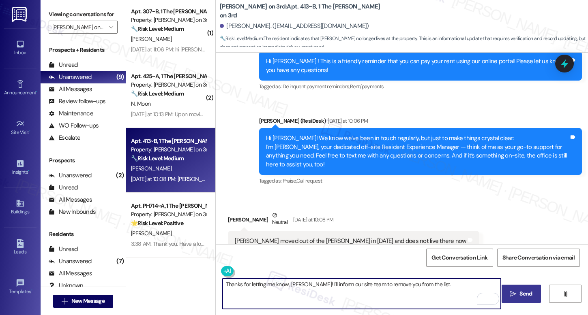
type textarea "Thanks for letting me know, Matthew! I'll inform our site team to remove you fr…"
click at [528, 290] on span "Send" at bounding box center [525, 294] width 13 height 9
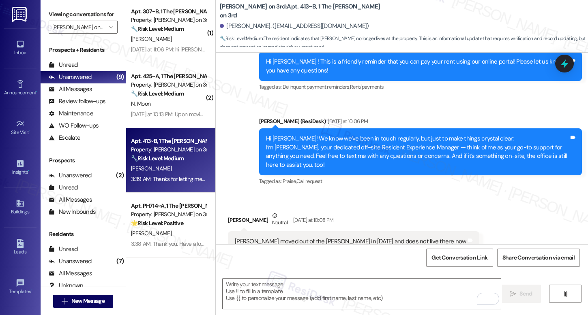
scroll to position [2319, 0]
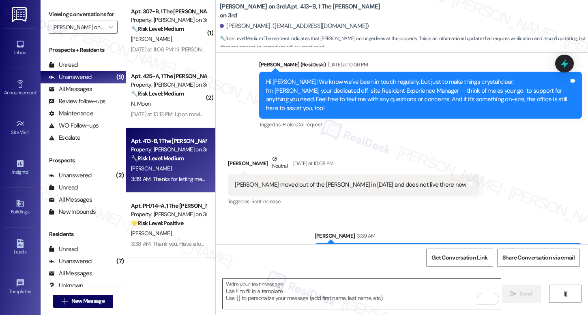
click at [386, 281] on textarea "To enrich screen reader interactions, please activate Accessibility in Grammarl…" at bounding box center [361, 294] width 278 height 30
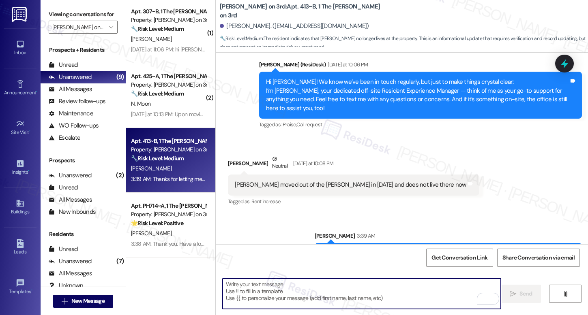
click at [386, 281] on textarea "To enrich screen reader interactions, please activate Accessibility in Grammarl…" at bounding box center [361, 294] width 278 height 30
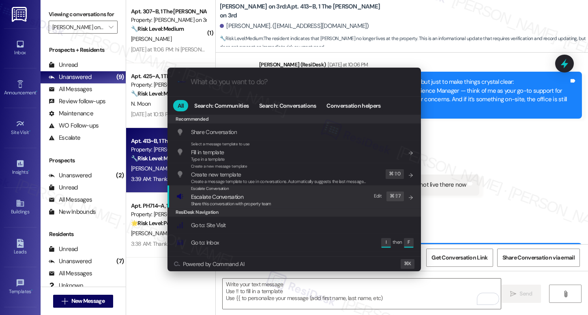
click at [297, 188] on div "Escalate Conversation Escalate Conversation Share this conversation with proper…" at bounding box center [294, 197] width 237 height 22
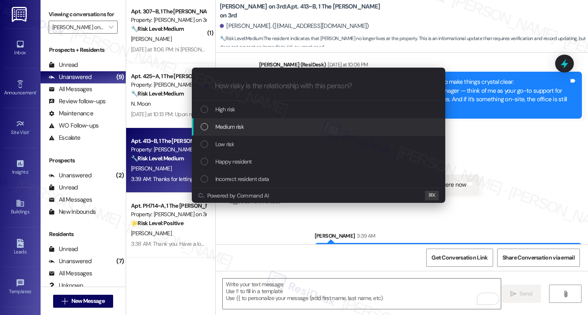
click at [284, 132] on div "Medium risk" at bounding box center [318, 126] width 253 height 17
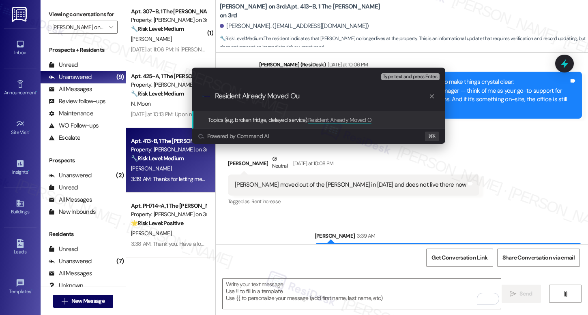
type input "Resident Already Moved Out"
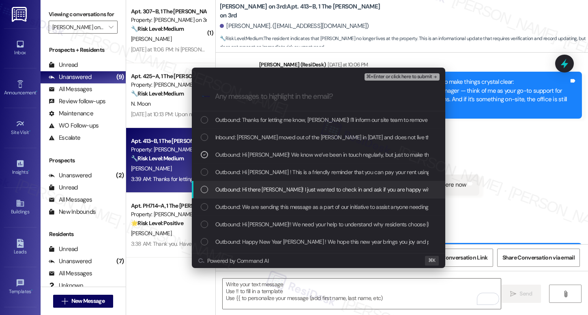
click at [469, 194] on div "Escalate Conversation Medium risk Resident Already Moved Out Outbound: Hi Matth…" at bounding box center [294, 157] width 588 height 315
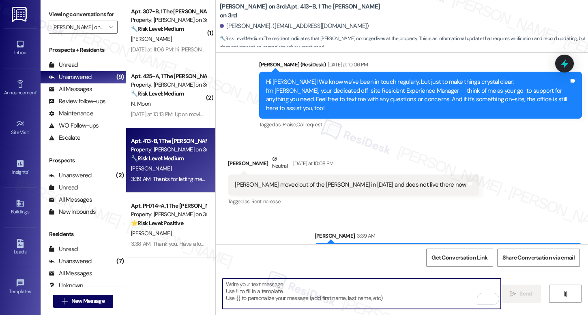
click at [340, 298] on textarea "To enrich screen reader interactions, please activate Accessibility in Grammarl…" at bounding box center [361, 294] width 278 height 30
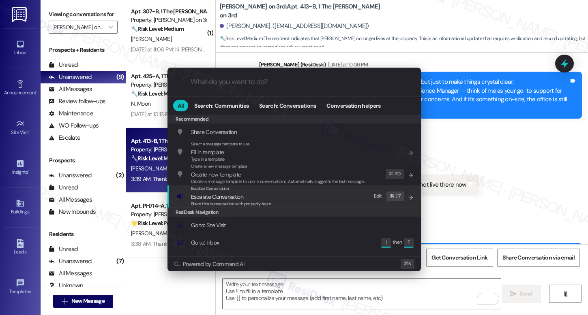
click at [288, 201] on div "Escalate Conversation Escalate Conversation Share this conversation with proper…" at bounding box center [294, 197] width 237 height 22
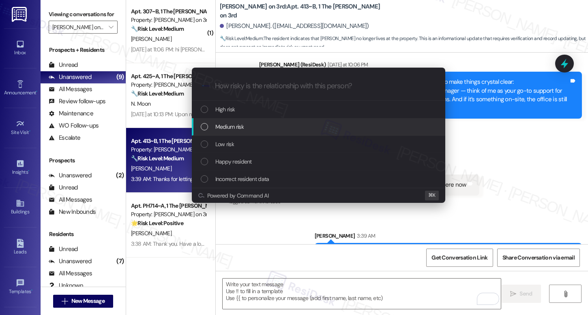
click at [273, 130] on div "Medium risk" at bounding box center [319, 126] width 237 height 9
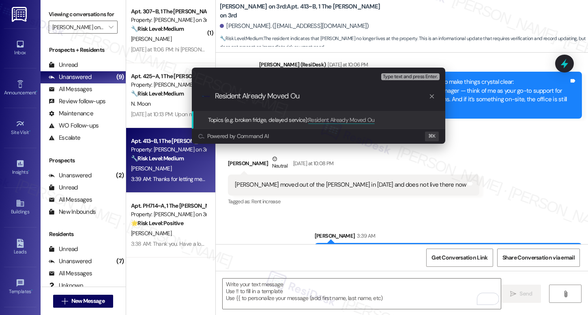
type input "Resident Already Moved Out"
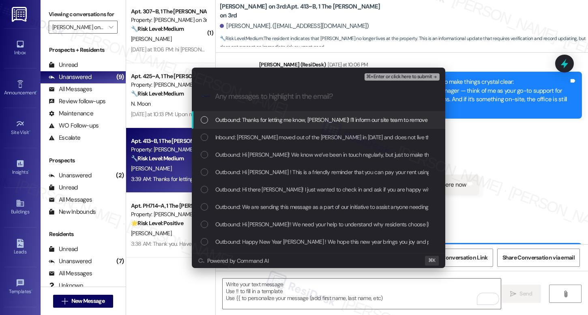
click at [289, 120] on span "Outbound: Thanks for letting me know, Matthew! I'll inform our site team to rem…" at bounding box center [341, 120] width 252 height 9
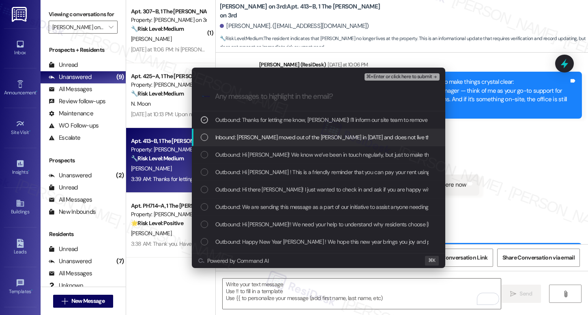
click at [284, 137] on span "Inbound: Matthew moved out of the Marshall in 2024 and does not live there now" at bounding box center [332, 137] width 234 height 9
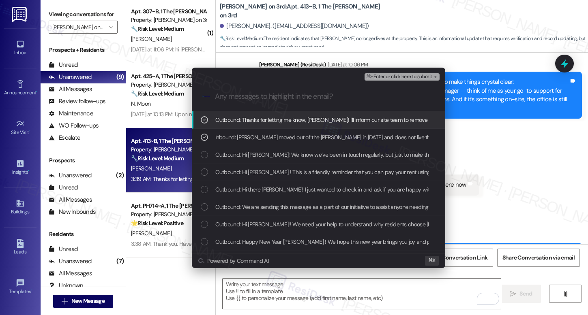
click at [404, 77] on span "⌘+Enter or click here to submit" at bounding box center [399, 77] width 66 height 6
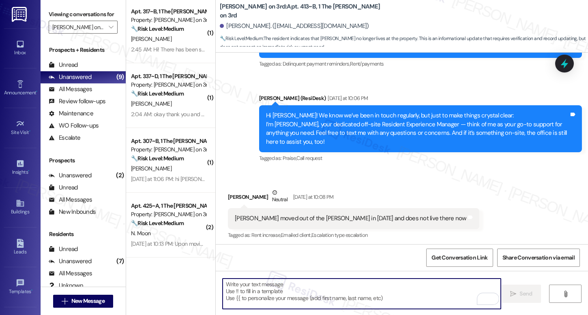
scroll to position [2332, 0]
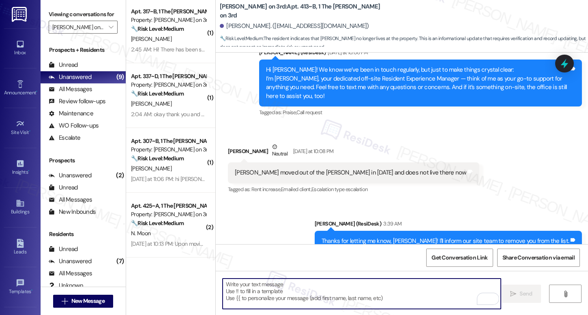
click at [297, 300] on textarea "To enrich screen reader interactions, please activate Accessibility in Grammarl…" at bounding box center [361, 294] width 278 height 30
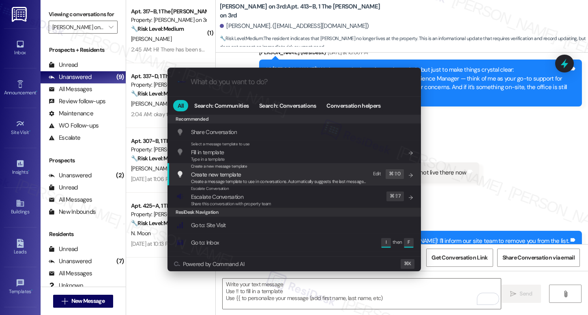
click at [495, 172] on div ".cls-1{fill:#0a055f;}.cls-2{fill:#0cc4c4;} resideskLogoBlueOrange All Search: C…" at bounding box center [294, 157] width 588 height 315
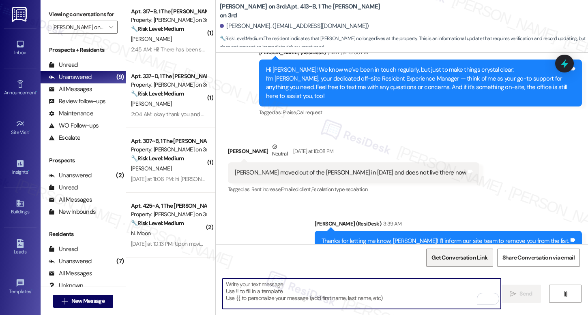
click at [449, 256] on span "Get Conversation Link" at bounding box center [459, 258] width 56 height 9
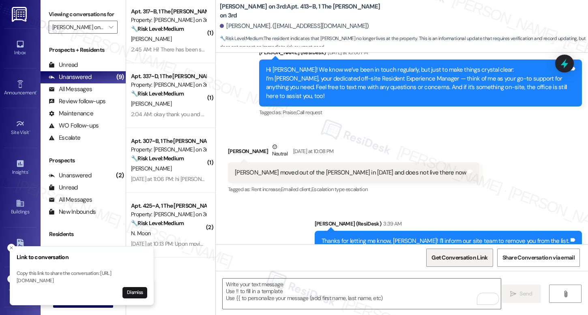
click at [449, 256] on span "Get Conversation Link" at bounding box center [459, 258] width 56 height 9
drag, startPoint x: 223, startPoint y: 26, endPoint x: 259, endPoint y: 25, distance: 35.7
click at [259, 25] on div "Matthew Craig. (mjcraig1@comcast.net)" at bounding box center [294, 26] width 149 height 9
copy div "Matthew Craig."
click at [135, 291] on button "Dismiss" at bounding box center [134, 292] width 25 height 11
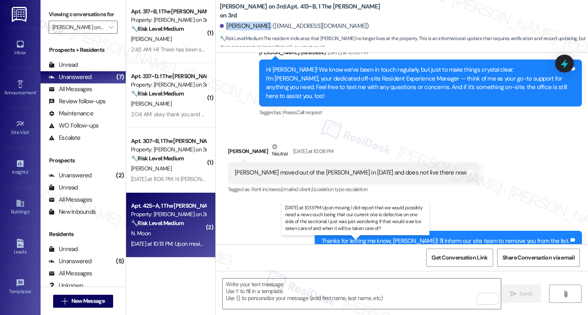
click at [162, 240] on div "Yesterday at 10:13 PM: Upon moving, I did report that we would possibly need a …" at bounding box center [422, 243] width 582 height 7
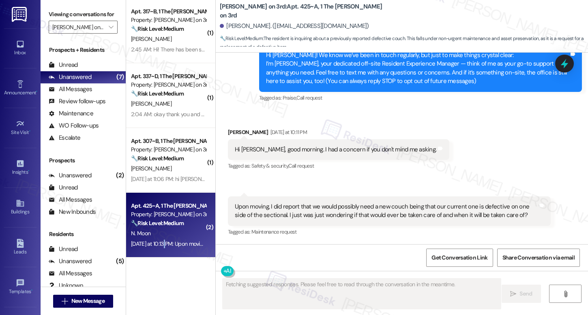
scroll to position [92, 0]
click at [162, 240] on div "Yesterday at 10:13 PM: Upon moving, I did report that we would possibly need a …" at bounding box center [422, 243] width 582 height 7
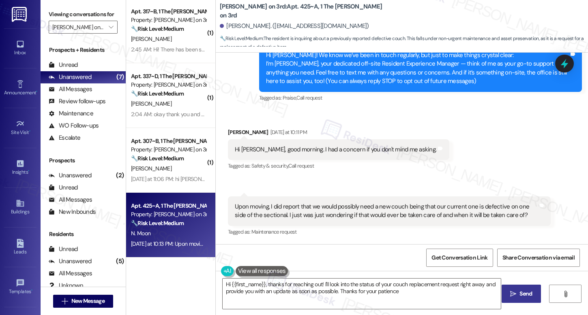
type textarea "Hi {{first_name}}, thanks for reaching out! I'll look into the status of your c…"
click at [296, 209] on div "Upon moving, I did report that we would possibly need a new couch being that ou…" at bounding box center [386, 211] width 303 height 17
click at [301, 217] on div "Upon moving, I did report that we would possibly need a new couch being that ou…" at bounding box center [386, 211] width 303 height 17
click at [368, 289] on textarea "Hi {{first_name}}, thanks for reaching out! I'll look into the status of your c…" at bounding box center [361, 294] width 278 height 30
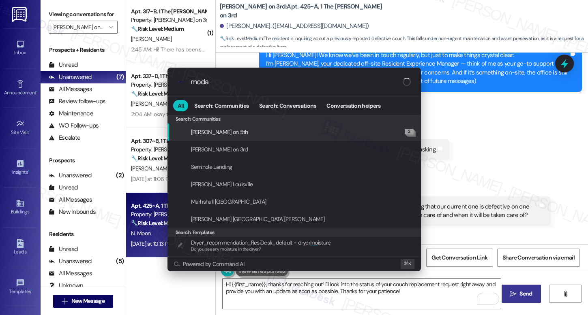
type input "modal"
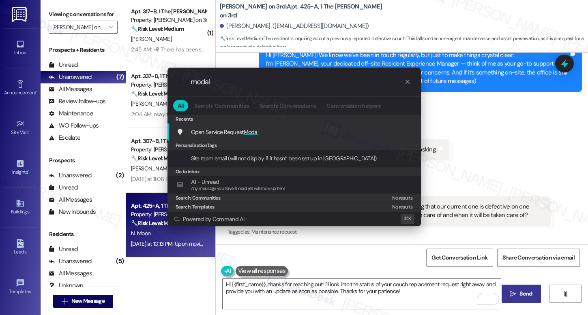
click at [342, 131] on div "Open Service Request Modal Add shortcut" at bounding box center [294, 132] width 237 height 9
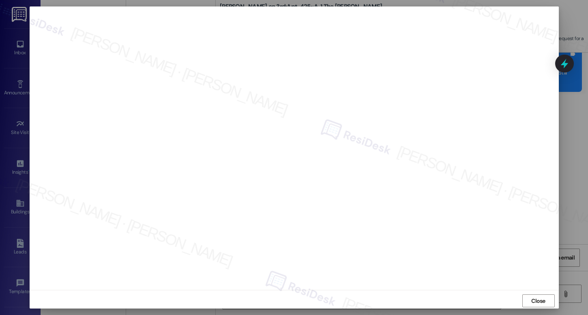
click at [526, 302] on button "Close" at bounding box center [538, 301] width 32 height 13
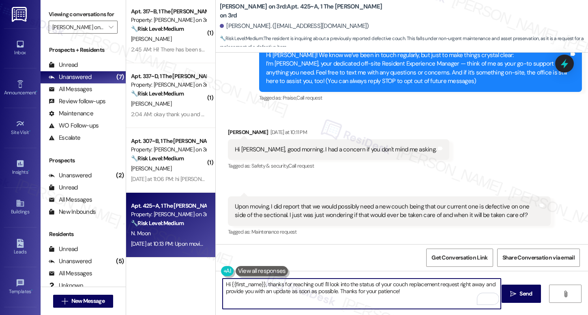
click at [421, 206] on div "Upon moving, I did report that we would possibly need a new couch being that ou…" at bounding box center [386, 211] width 303 height 17
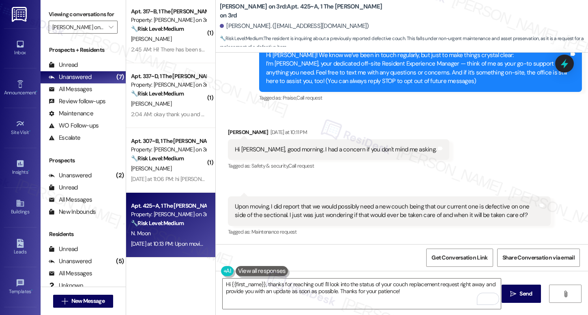
click at [421, 206] on div "Upon moving, I did report that we would possibly need a new couch being that ou…" at bounding box center [386, 211] width 303 height 17
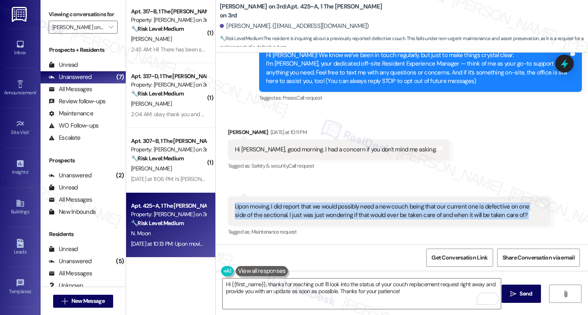
click at [422, 207] on div "Upon moving, I did report that we would possibly need a new couch being that ou…" at bounding box center [386, 211] width 303 height 17
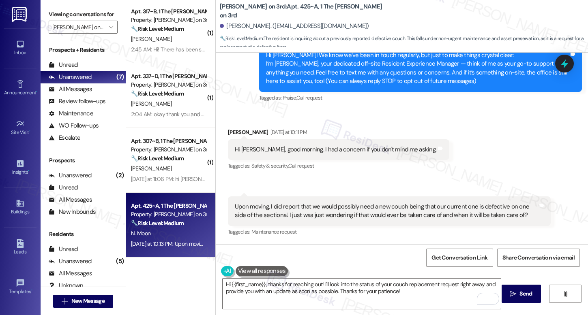
click at [423, 206] on div "Upon moving, I did report that we would possibly need a new couch being that ou…" at bounding box center [386, 211] width 303 height 17
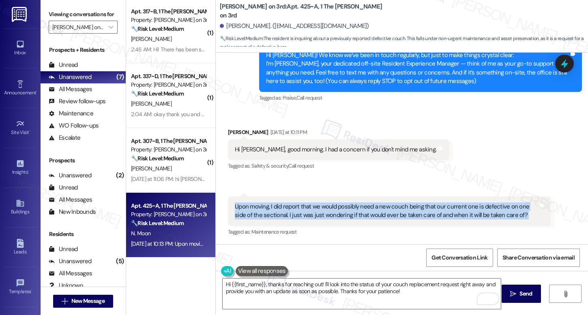
click at [423, 206] on div "Upon moving, I did report that we would possibly need a new couch being that ou…" at bounding box center [386, 211] width 303 height 17
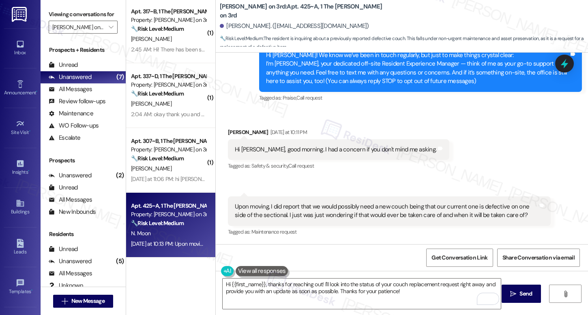
click at [422, 206] on div "Upon moving, I did report that we would possibly need a new couch being that ou…" at bounding box center [386, 211] width 303 height 17
click at [421, 206] on div "Upon moving, I did report that we would possibly need a new couch being that ou…" at bounding box center [386, 211] width 303 height 17
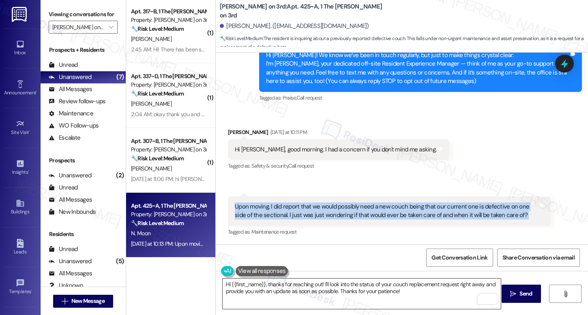
click at [404, 292] on textarea "Hi {{first_name}}, thanks for reaching out! I'll look into the status of your c…" at bounding box center [361, 294] width 278 height 30
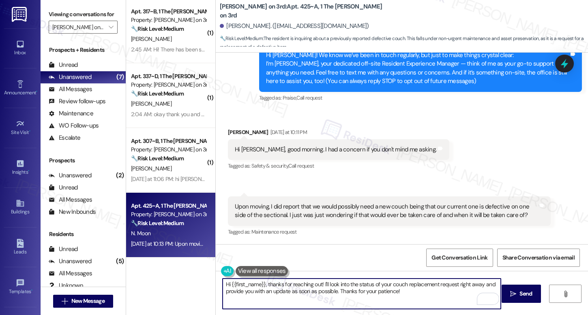
click at [327, 292] on textarea "Hi {{first_name}}, thanks for reaching out! I'll look into the status of your c…" at bounding box center [361, 294] width 278 height 30
click at [426, 298] on textarea "Hi {{first_name}}, thanks for reaching out! I'll look into the status of your c…" at bounding box center [361, 294] width 278 height 30
type textarea "Hi {{first_name}}, thanks for reaching out! I'll look into the status of your c…"
click at [507, 300] on button " Send" at bounding box center [520, 294] width 39 height 18
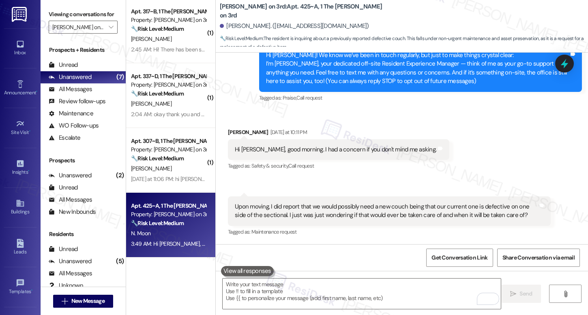
scroll to position [157, 0]
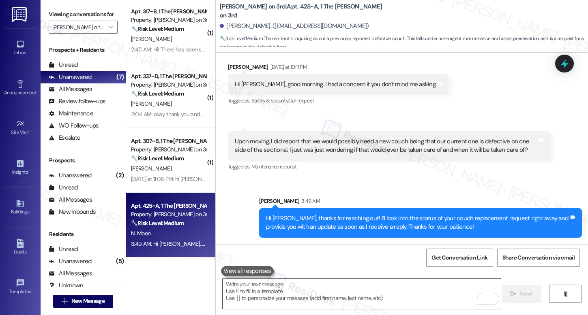
click at [383, 301] on textarea "To enrich screen reader interactions, please activate Accessibility in Grammarl…" at bounding box center [361, 294] width 278 height 30
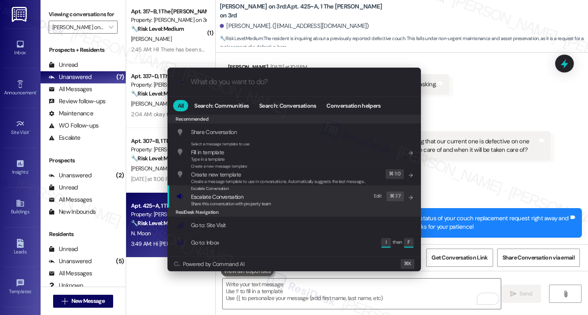
click at [293, 203] on div "Escalate Conversation Escalate Conversation Share this conversation with proper…" at bounding box center [294, 197] width 237 height 22
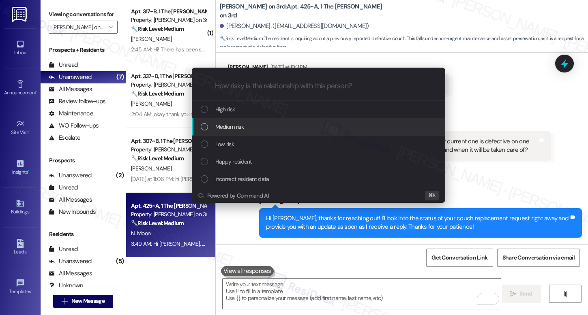
click at [283, 121] on div "Medium risk" at bounding box center [318, 126] width 253 height 17
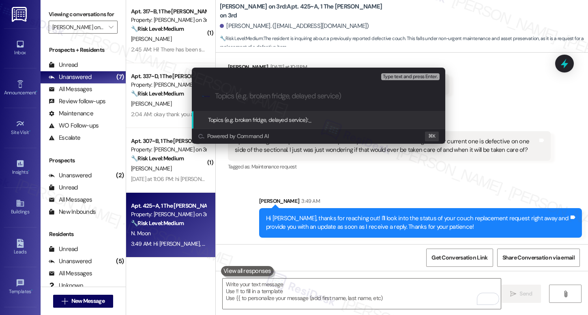
paste input "Upon moving, I did report that we would possibly need a new couch being that ou…"
type input "Upon moving, I did report that we would possibly need a new couch being that ou…"
click at [252, 111] on div "Topics (e.g. broken fridge, delayed service): _" at bounding box center [318, 119] width 253 height 17
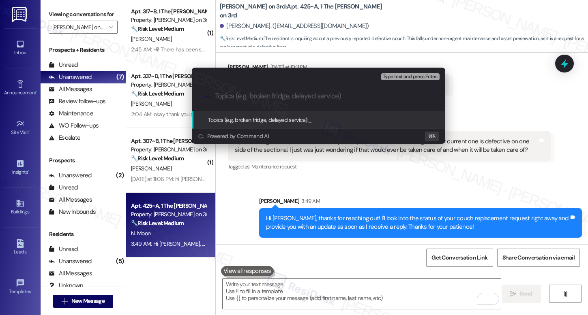
paste input "Follow-Up on Request for Couch Replacement"
type input "Follow-Up on Request for Couch Replacement"
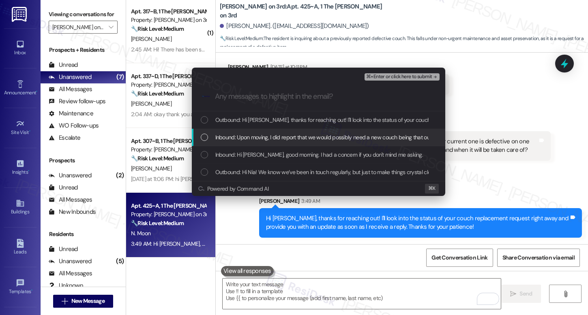
click at [264, 138] on span "Inbound: Upon moving, I did report that we would possibly need a new couch bein…" at bounding box center [495, 137] width 560 height 9
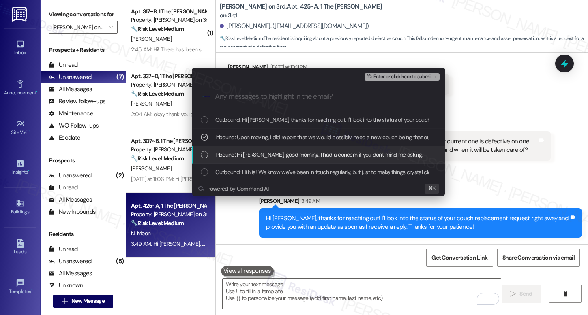
click at [259, 156] on span "Inbound: Hi Sarah, good morning. I had a concern if you don't mind me asking." at bounding box center [319, 154] width 208 height 9
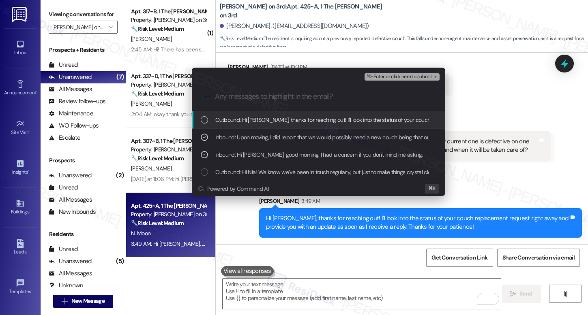
click at [278, 120] on span "Outbound: Hi Nia, thanks for reaching out! I'll look into the status of your co…" at bounding box center [462, 120] width 495 height 9
click at [398, 75] on span "⌘+Enter or click here to submit" at bounding box center [399, 77] width 66 height 6
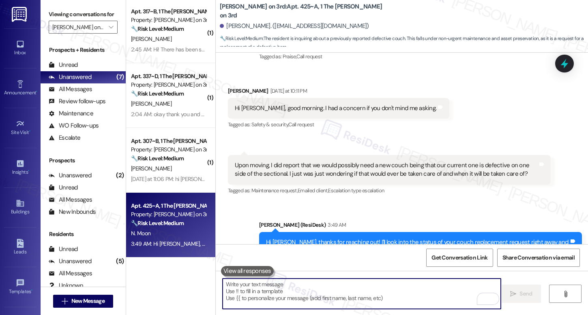
scroll to position [169, 0]
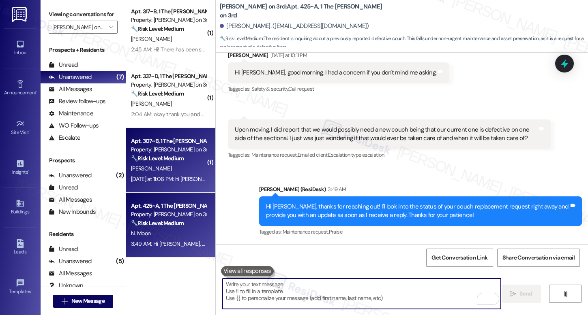
click at [178, 162] on div "🔧 Risk Level: Medium The resident is inquiring about information regarding thei…" at bounding box center [168, 158] width 75 height 9
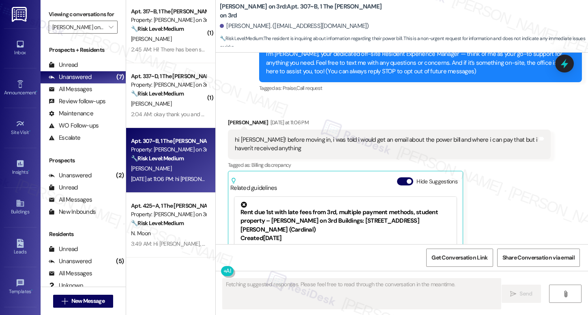
scroll to position [100, 0]
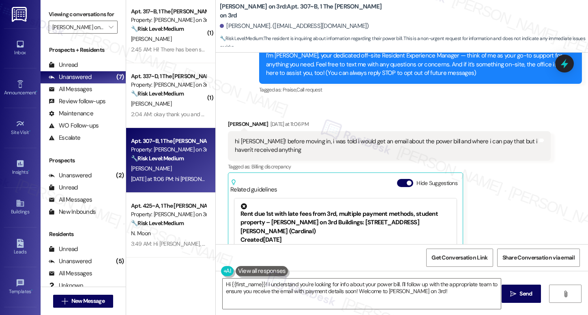
click at [302, 145] on div "hi sarah! before moving in, i was told i would get an email about the power bil…" at bounding box center [386, 145] width 303 height 17
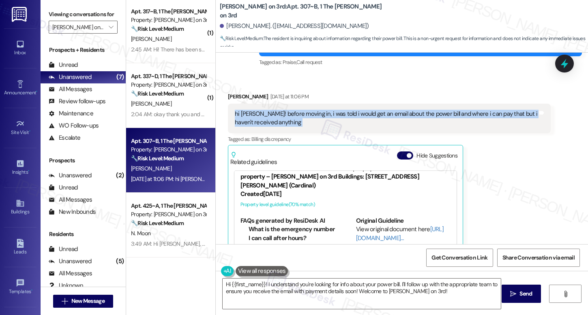
scroll to position [124, 0]
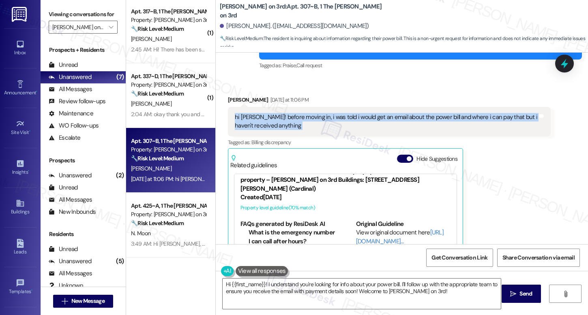
click at [323, 121] on div "hi sarah! before moving in, i was told i would get an email about the power bil…" at bounding box center [386, 121] width 303 height 17
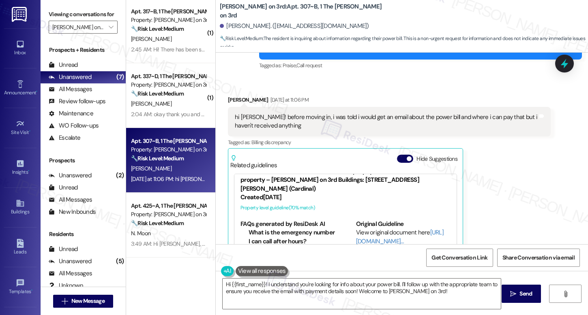
click at [323, 121] on div "hi sarah! before moving in, i was told i would get an email about the power bil…" at bounding box center [386, 121] width 303 height 17
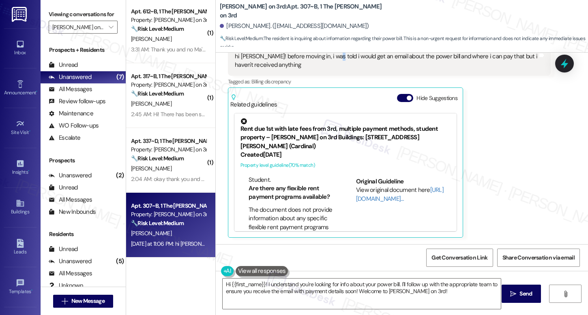
scroll to position [18, 0]
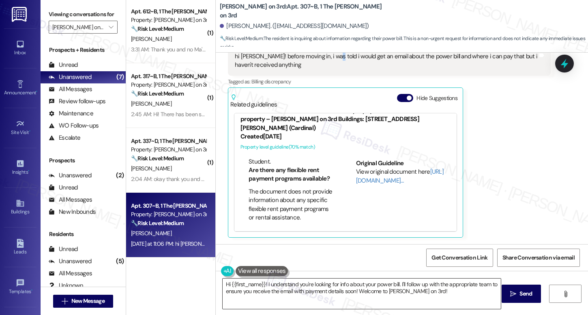
click at [303, 291] on textarea "Hi {{first_name}}! I understand you're looking for info about your power bill. …" at bounding box center [361, 294] width 278 height 30
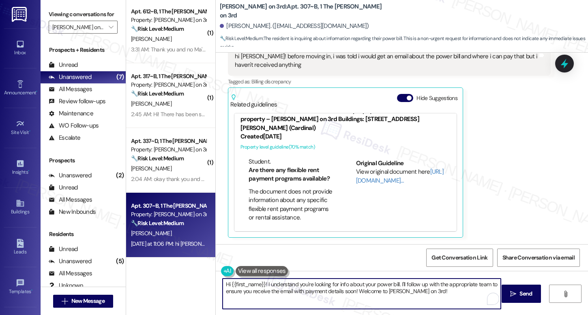
click at [303, 291] on textarea "Hi {{first_name}}! I understand you're looking for info about your power bill. …" at bounding box center [361, 294] width 278 height 30
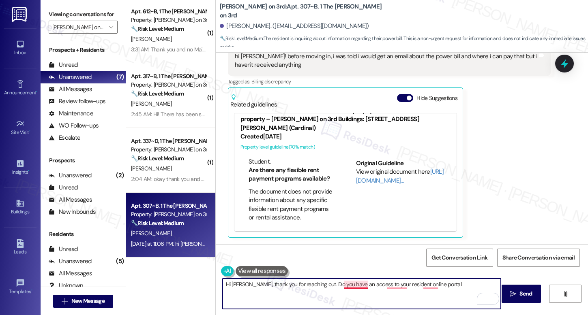
click at [348, 287] on textarea "Hi Marilyn, thank you for reaching out. Do you have an access to your resident …" at bounding box center [361, 294] width 278 height 30
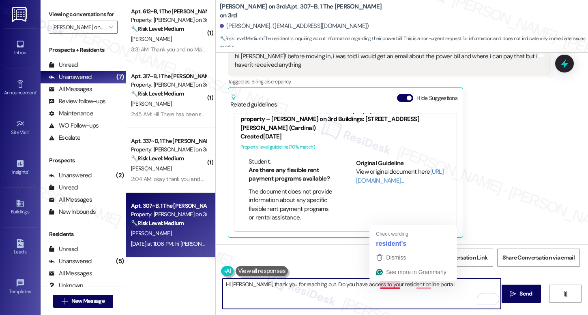
click at [383, 288] on textarea "Hi Marilyn, thank you for reaching out. Do you have access to your resident onl…" at bounding box center [361, 294] width 278 height 30
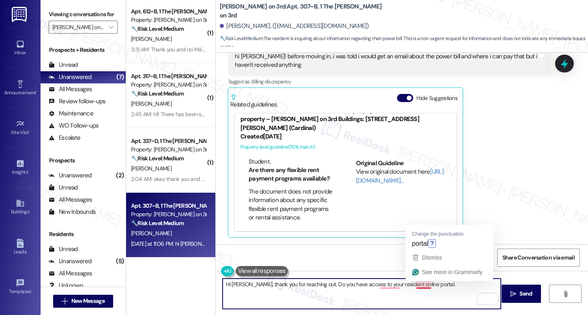
click at [433, 295] on textarea "Hi Marilyn, thank you for reaching out. Do you have access to your resident onl…" at bounding box center [361, 294] width 278 height 30
click at [415, 285] on textarea "Hi Marilyn, thank you for reaching out. Do you have access to your resident onl…" at bounding box center [361, 294] width 278 height 30
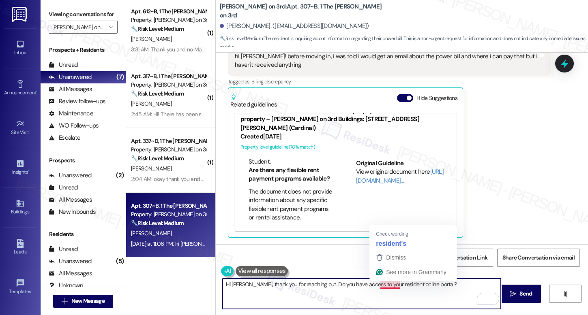
type textarea "Hi Marilyn, thank you for reaching out. Do you have access to your resident's o…"
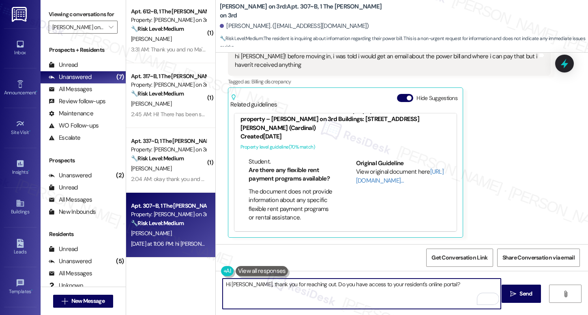
click at [485, 289] on textarea "Hi Marilyn, thank you for reaching out. Do you have access to your resident's o…" at bounding box center [361, 294] width 278 height 30
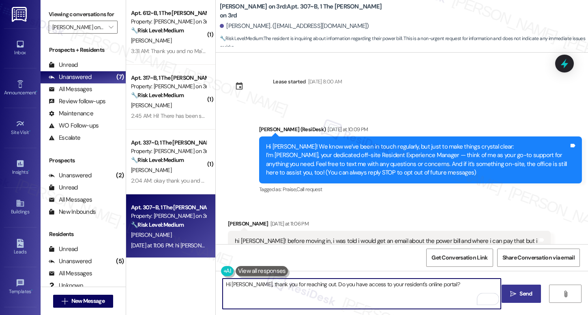
scroll to position [398, 0]
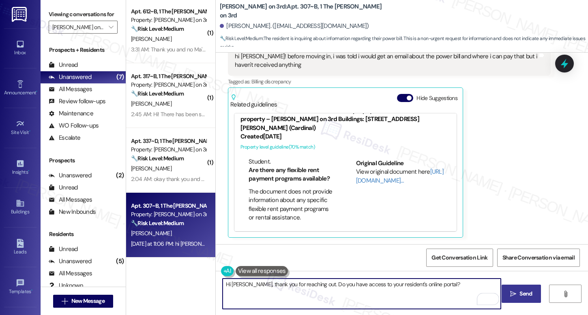
type textarea "Hi [PERSON_NAME], thank you for reaching out. Do you have access to your reside…"
click at [524, 296] on span "Send" at bounding box center [525, 294] width 13 height 9
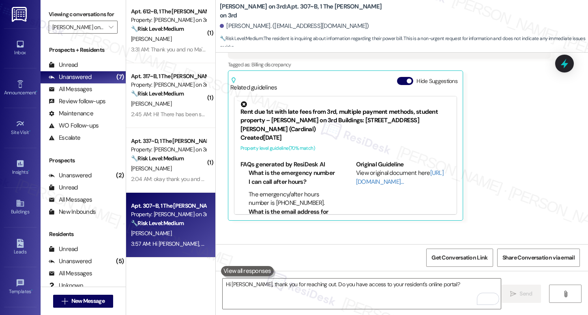
scroll to position [241, 0]
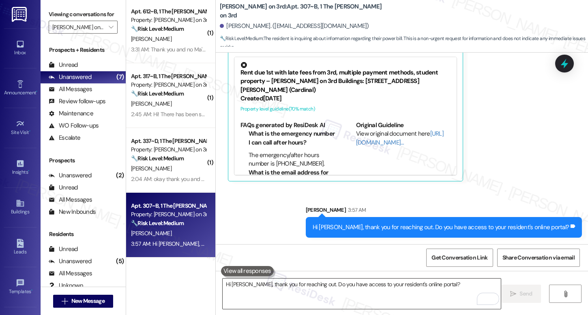
click at [349, 284] on textarea "Hi [PERSON_NAME], thank you for reaching out. Do you have access to your reside…" at bounding box center [361, 294] width 278 height 30
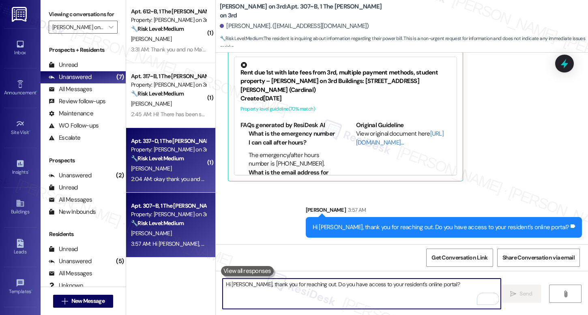
click at [162, 167] on div "[PERSON_NAME]" at bounding box center [168, 169] width 77 height 10
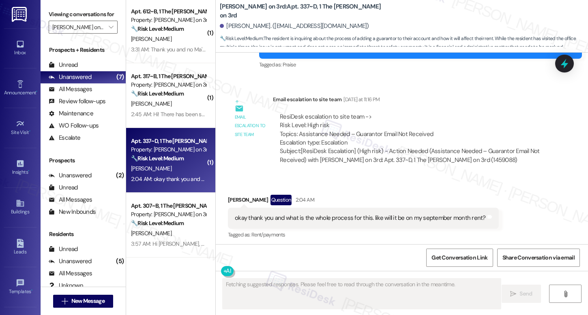
scroll to position [305, 0]
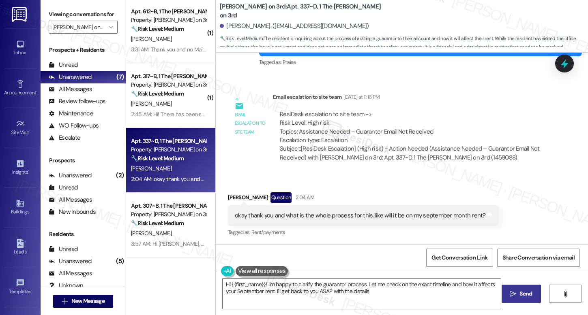
type textarea "Hi {{first_name}}! I'm happy to clarify the guarantor process. Let me check on …"
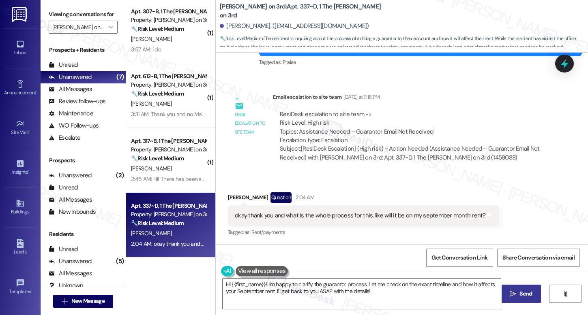
click at [364, 216] on div "okay thank you and what is the whole process for this. like will it be on my se…" at bounding box center [360, 216] width 251 height 9
click at [376, 217] on div "okay thank you and what is the whole process for this. like will it be on my se…" at bounding box center [360, 216] width 251 height 9
click at [375, 217] on div "okay thank you and what is the whole process for this. like will it be on my se…" at bounding box center [360, 216] width 251 height 9
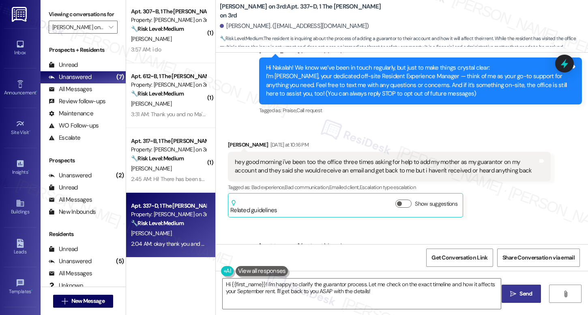
scroll to position [68, 0]
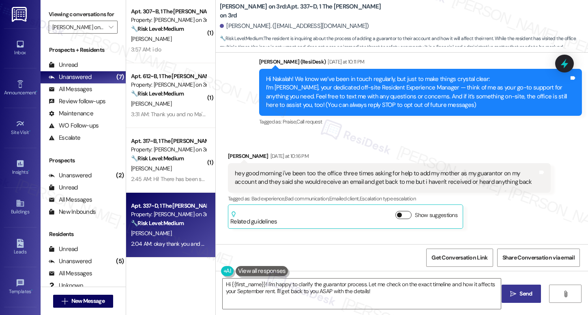
click at [401, 216] on button "Show suggestions" at bounding box center [403, 215] width 16 height 8
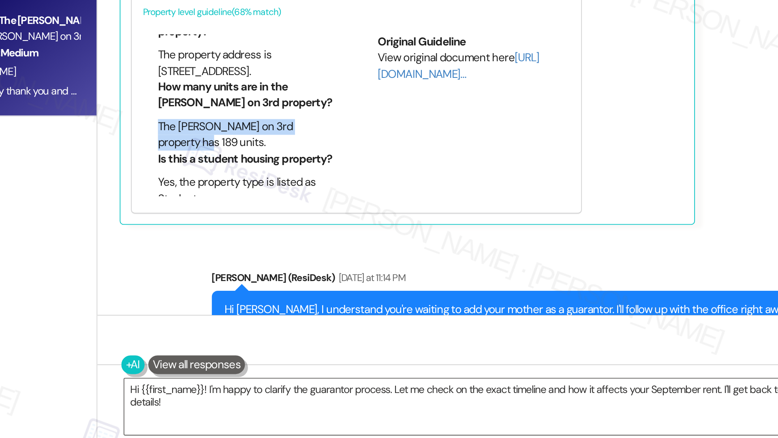
scroll to position [256, 32]
drag, startPoint x: 336, startPoint y: 277, endPoint x: 337, endPoint y: 281, distance: 4.2
click at [337, 281] on div "FAQs generated by ResiDesk AI What is the emergency number I can call after hou…" at bounding box center [296, 259] width 104 height 88
click at [384, 237] on link "[URL][DOMAIN_NAME]…" at bounding box center [415, 232] width 88 height 17
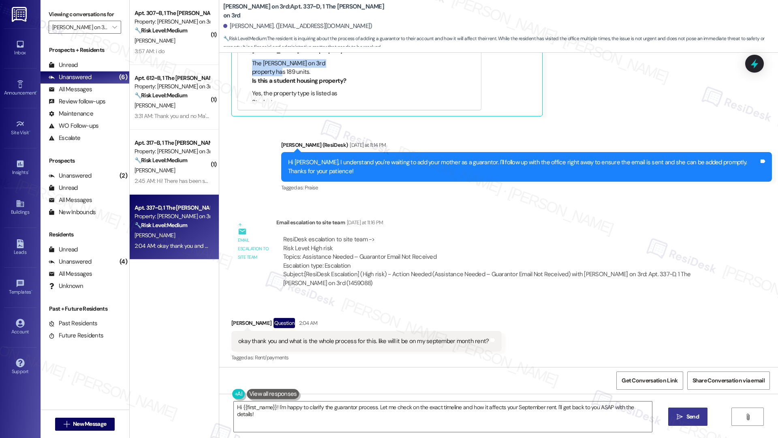
scroll to position [335, 0]
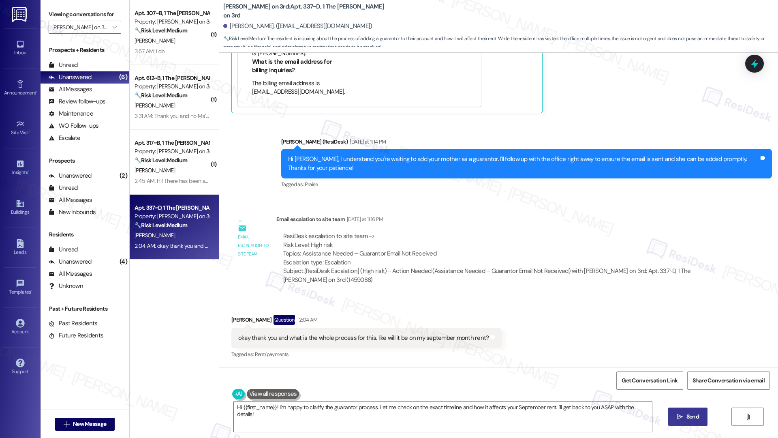
click at [380, 315] on div "okay thank you and what is the whole process for this. like will it be on my se…" at bounding box center [363, 338] width 251 height 9
click at [317, 315] on textarea "Hi {{first_name}}! I'm happy to clarify the guarantor process. Let me check on …" at bounding box center [443, 416] width 418 height 30
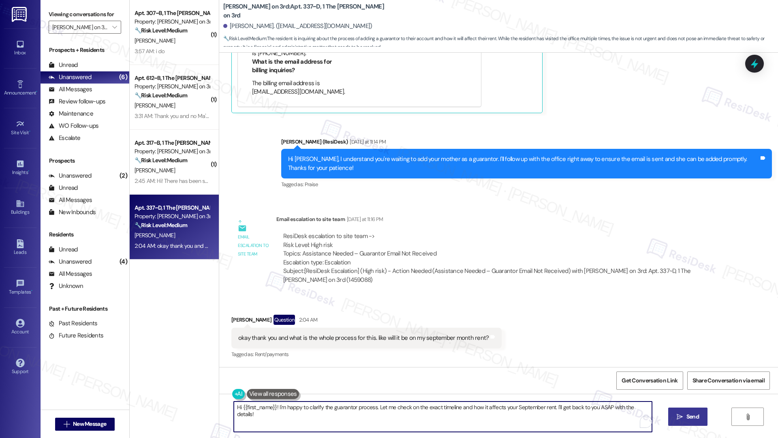
click at [317, 315] on textarea "Hi {{first_name}}! I'm happy to clarify the guarantor process. Let me check on …" at bounding box center [443, 416] width 418 height 30
click at [318, 315] on textarea "Hi {{first_name}}! I'm happy to clarify the guarantor process. Let me check on …" at bounding box center [443, 416] width 418 height 30
click at [233, 315] on div "Nakalah Nathan Question 2:04 AM" at bounding box center [366, 320] width 271 height 13
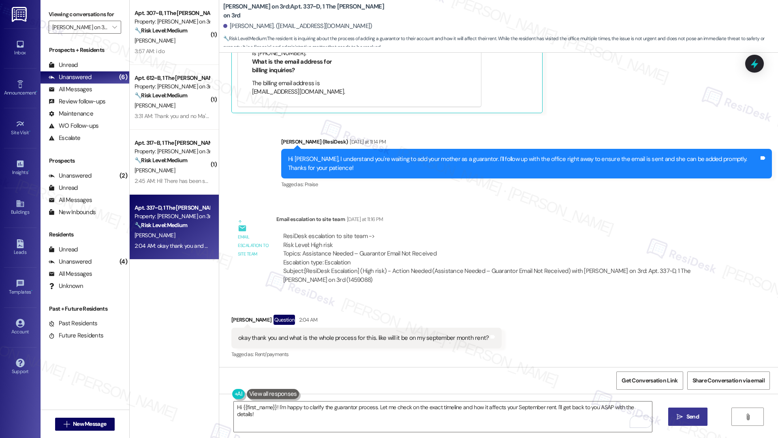
click at [233, 315] on div "Nakalah Nathan Question 2:04 AM" at bounding box center [366, 320] width 271 height 13
copy div "Nakalah"
click at [276, 315] on textarea "Hi {{first_name}}! I'm happy to clarify the guarantor process. Let me check on …" at bounding box center [443, 416] width 418 height 30
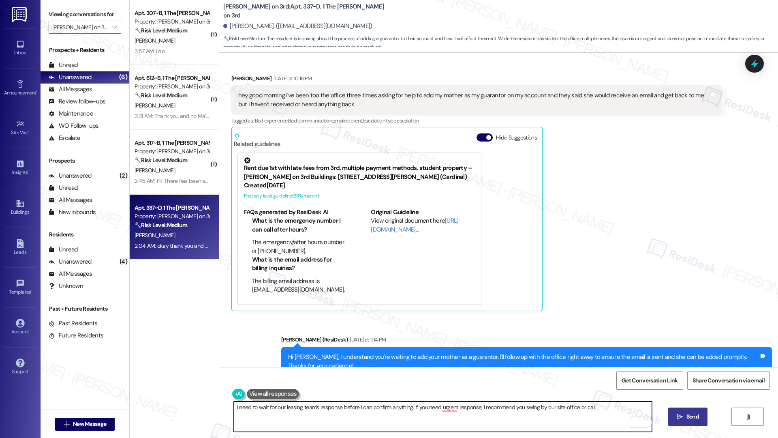
scroll to position [152, 0]
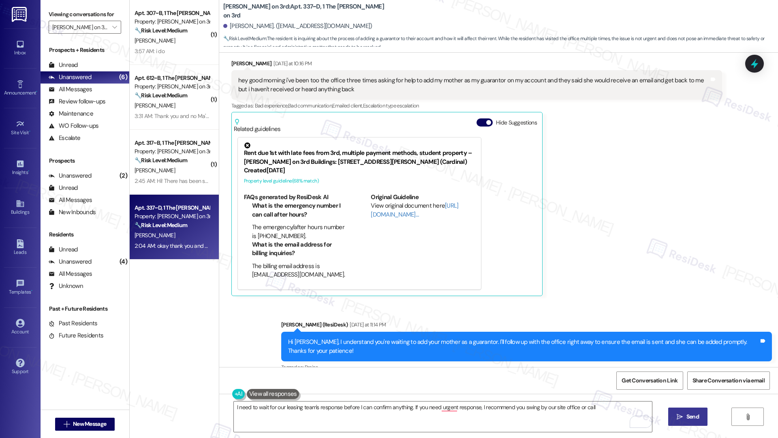
drag, startPoint x: 300, startPoint y: 235, endPoint x: 291, endPoint y: 240, distance: 10.2
click at [291, 240] on div "FAQs generated by ResiDesk AI What is the emergency number I can call after hou…" at bounding box center [296, 237] width 104 height 88
click at [587, 315] on textarea "I need to wait for our leasing team's response before I can confirm anything. I…" at bounding box center [443, 416] width 418 height 30
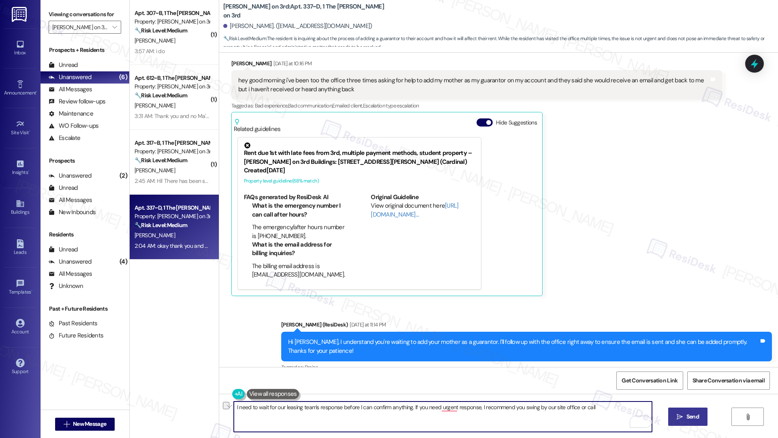
drag, startPoint x: 595, startPoint y: 405, endPoint x: 574, endPoint y: 409, distance: 21.0
click at [574, 315] on textarea "I need to wait for our leasing team's response before I can confirm anything. I…" at bounding box center [443, 416] width 418 height 30
type textarea "I need to wait for our leasing team's response before I can confirm anything. I…"
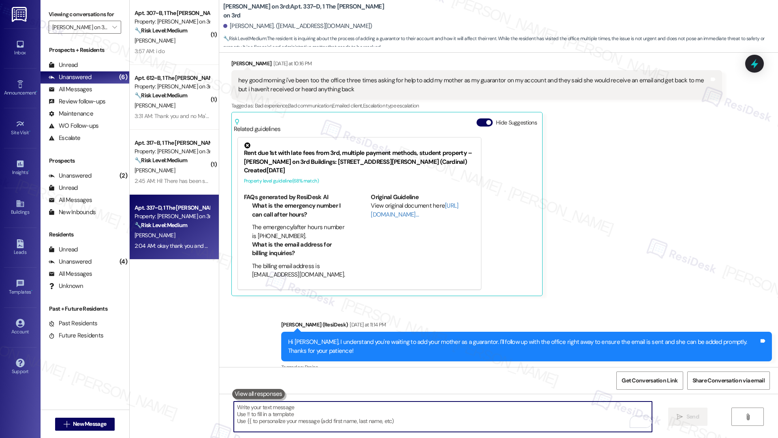
paste textarea "I’ll need to wait for our leasing team’s response before I can confirm anything…"
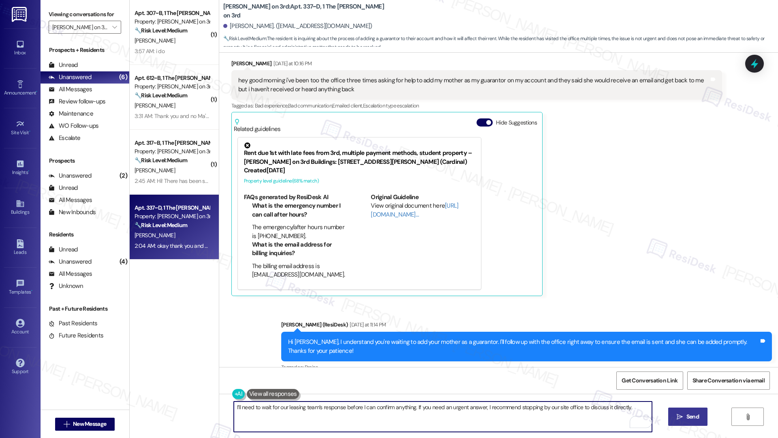
type textarea "I’ll need to wait for our leasing team’s response before I can confirm anything…"
click at [587, 315] on icon "" at bounding box center [680, 416] width 6 height 6
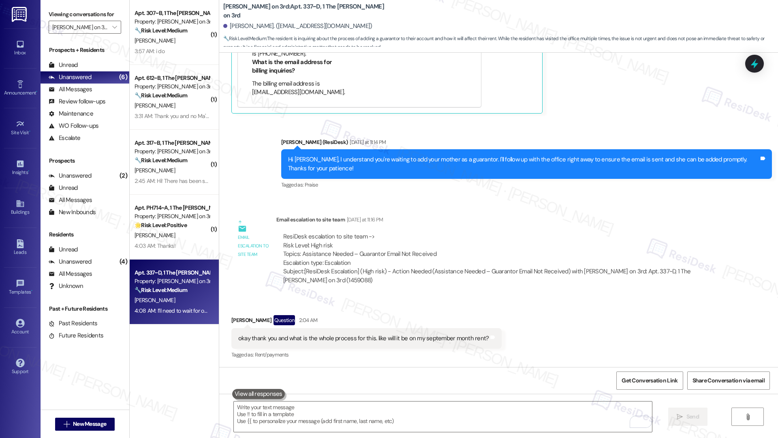
scroll to position [391, 0]
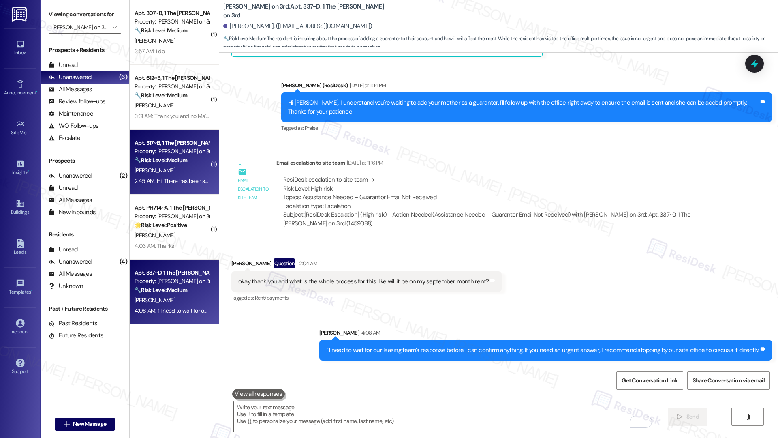
click at [162, 184] on div "2:45 AM: Hi! There has been some loud people above us all throughout every time…" at bounding box center [172, 181] width 77 height 10
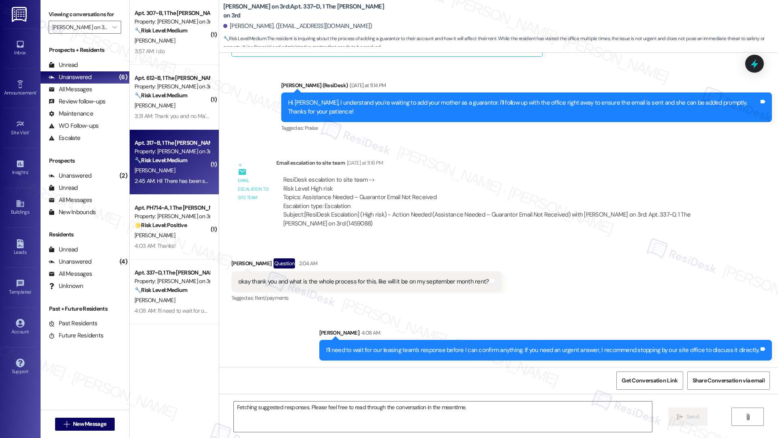
scroll to position [0, 0]
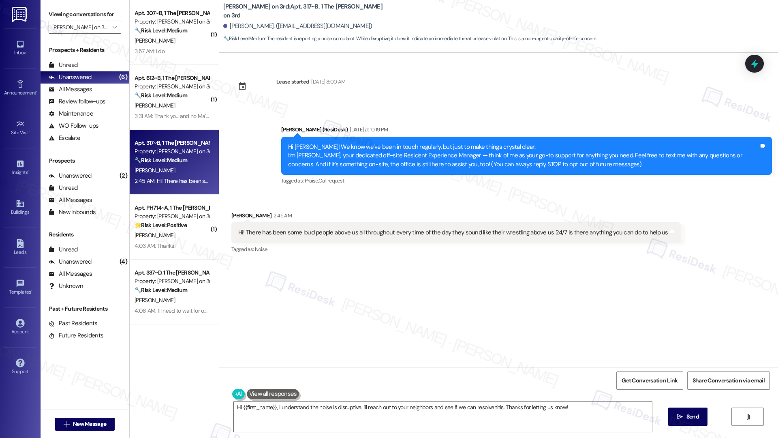
click at [259, 257] on div "Received via SMS Jessica Hill 2:45 AM Hi! There has been some loud people above…" at bounding box center [456, 233] width 462 height 56
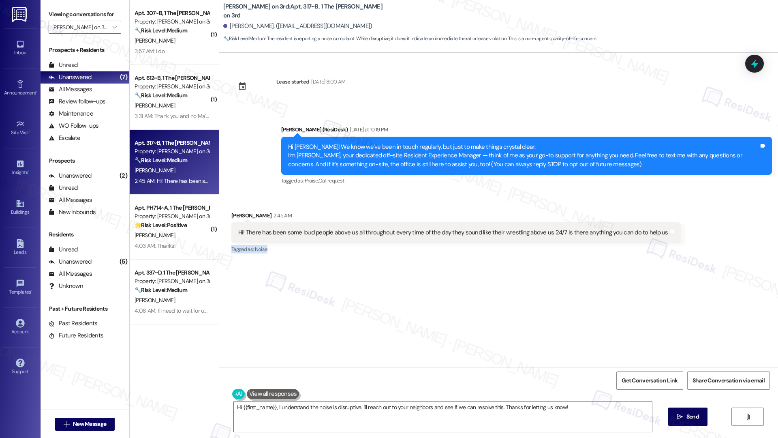
click at [281, 235] on div "Hi! There has been some loud people above us all throughout every time of the d…" at bounding box center [453, 232] width 430 height 9
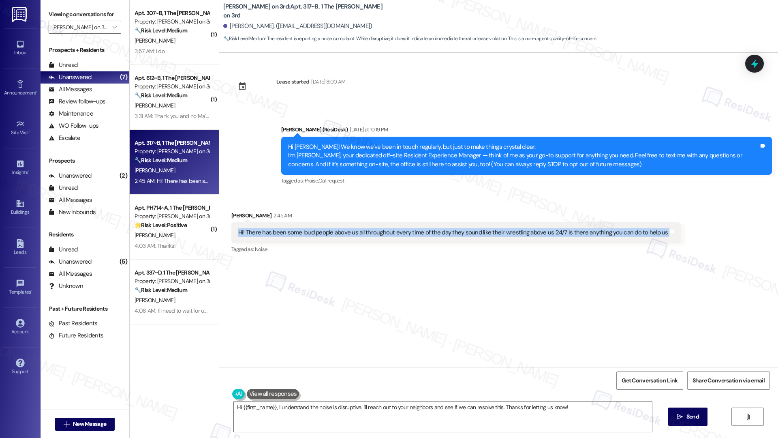
click at [302, 233] on div "Hi! There has been some loud people above us all throughout every time of the d…" at bounding box center [453, 232] width 430 height 9
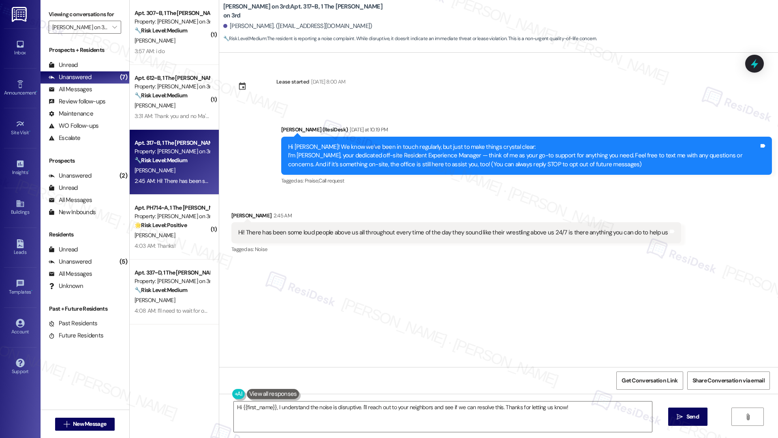
click at [306, 234] on div "Hi! There has been some loud people above us all throughout every time of the d…" at bounding box center [453, 232] width 430 height 9
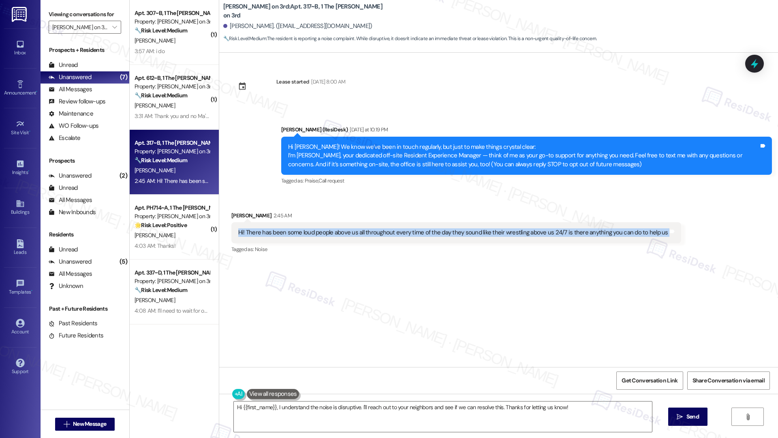
click at [306, 234] on div "Hi! There has been some loud people above us all throughout every time of the d…" at bounding box center [453, 232] width 430 height 9
click at [304, 234] on div "Hi! There has been some loud people above us all throughout every time of the d…" at bounding box center [453, 232] width 430 height 9
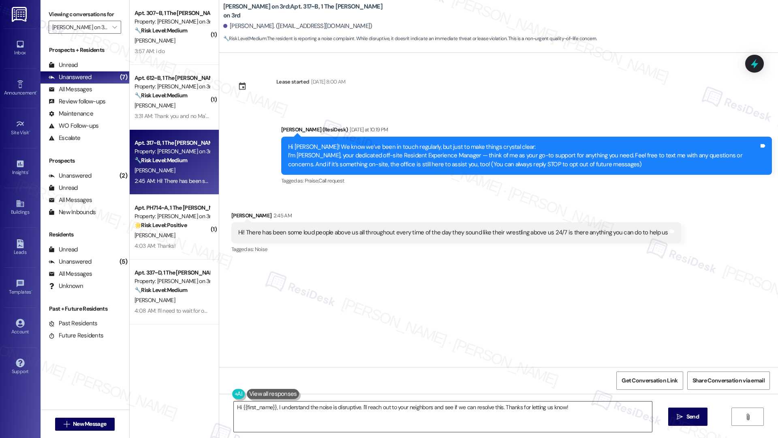
click at [354, 315] on textarea "Hi {{first_name}}, I understand the noise is disruptive. I'll reach out to your…" at bounding box center [443, 416] width 418 height 30
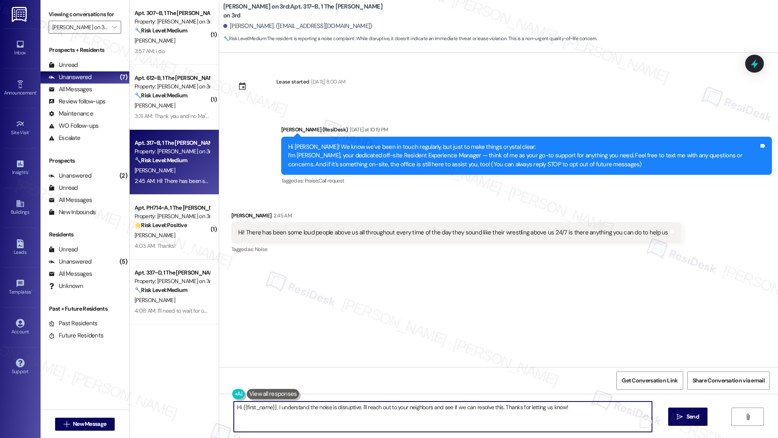
click at [354, 315] on textarea "Hi {{first_name}}, I understand the noise is disruptive. I'll reach out to your…" at bounding box center [443, 416] width 418 height 30
click at [399, 315] on textarea "Hi {{first_name}}, I understand the noise is disruptive. I'll reach out to your…" at bounding box center [443, 416] width 418 height 30
drag, startPoint x: 571, startPoint y: 406, endPoint x: 362, endPoint y: 405, distance: 209.5
click at [362, 315] on textarea "Hi {{first_name}}, I understand the noise is disruptive. I'll reach out to your…" at bounding box center [443, 416] width 418 height 30
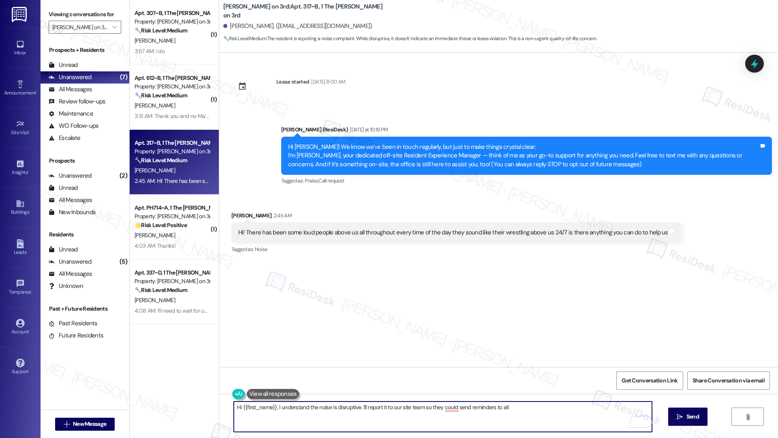
type textarea "Hi {{first_name}}, I understand the noise is disruptive. I'll report it to our …"
click at [364, 289] on div "Lease started Aug 14, 2025 at 8:00 AM Announcement, sent via SMS Sarah (ResiDes…" at bounding box center [498, 210] width 559 height 314
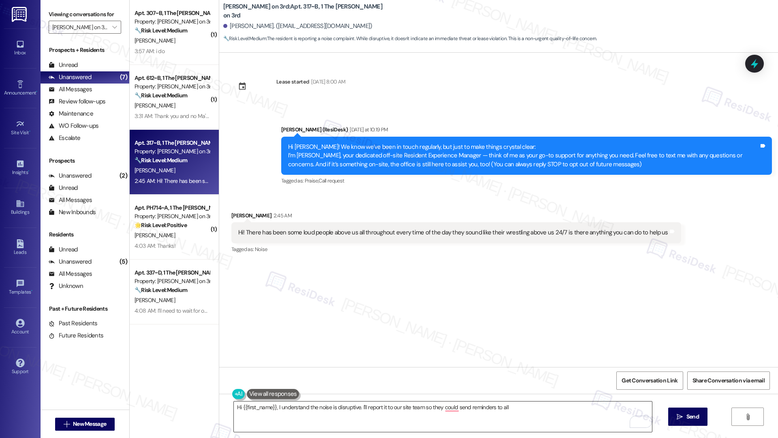
click at [350, 315] on textarea "Hi {{first_name}}, I understand the noise is disruptive. I'll report it to our …" at bounding box center [443, 416] width 418 height 30
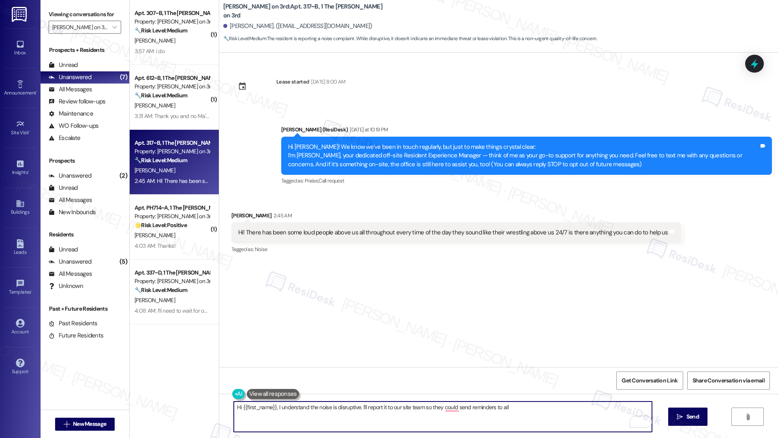
click at [350, 315] on textarea "Hi {{first_name}}, I understand the noise is disruptive. I'll report it to our …" at bounding box center [443, 416] width 418 height 30
click at [349, 315] on textarea "Hi {{first_name}}, I understand the noise is disruptive. I'll report it to our …" at bounding box center [443, 416] width 418 height 30
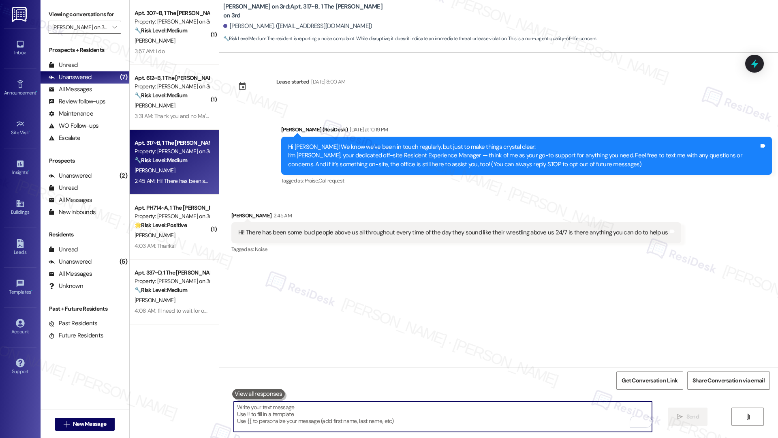
paste textarea "Hi {{first_name}}! Thanks for bringing this to my attention. I am sorry you hav…"
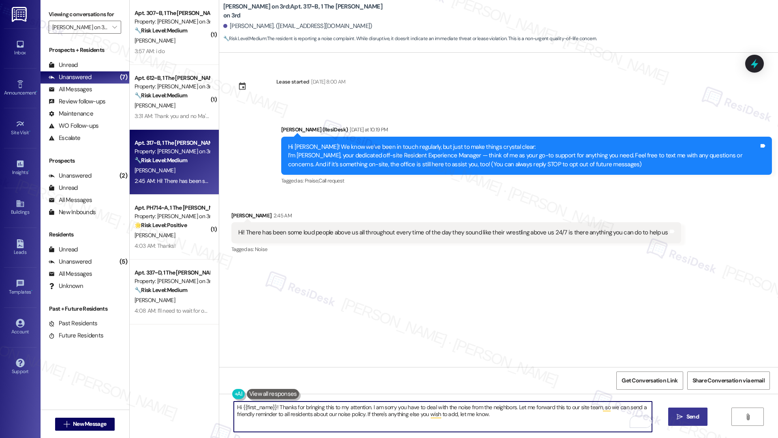
type textarea "Hi {{first_name}}! Thanks for bringing this to my attention. I am sorry you hav…"
click at [587, 315] on span "Send" at bounding box center [693, 416] width 16 height 9
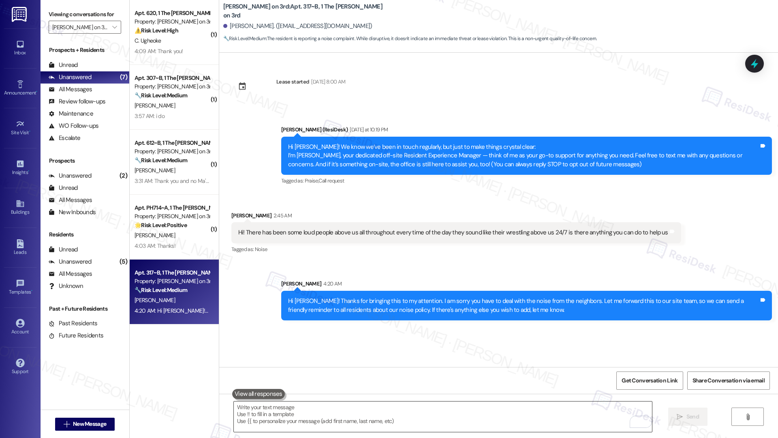
click at [400, 315] on textarea "To enrich screen reader interactions, please activate Accessibility in Grammarl…" at bounding box center [443, 416] width 418 height 30
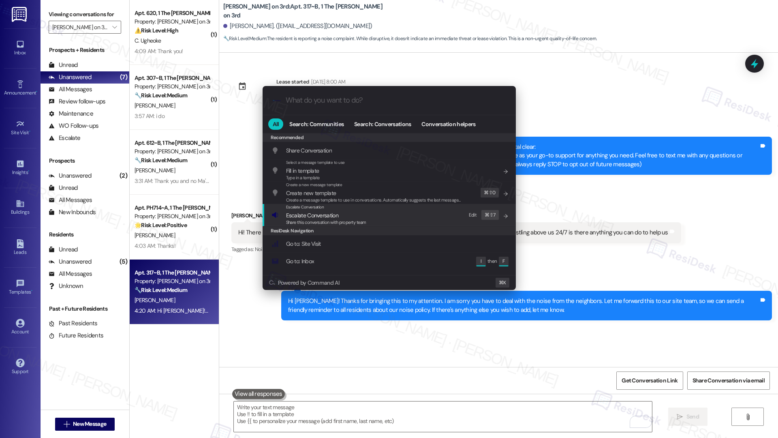
click at [361, 225] on span "Share this conversation with property team" at bounding box center [326, 222] width 80 height 6
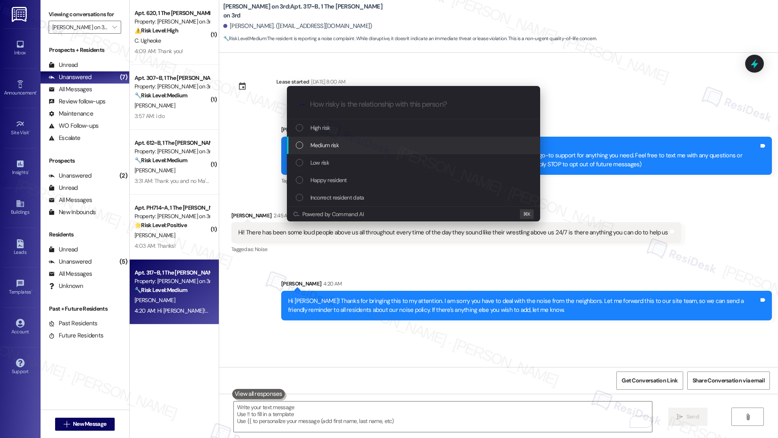
click at [365, 146] on div "Medium risk" at bounding box center [414, 145] width 237 height 9
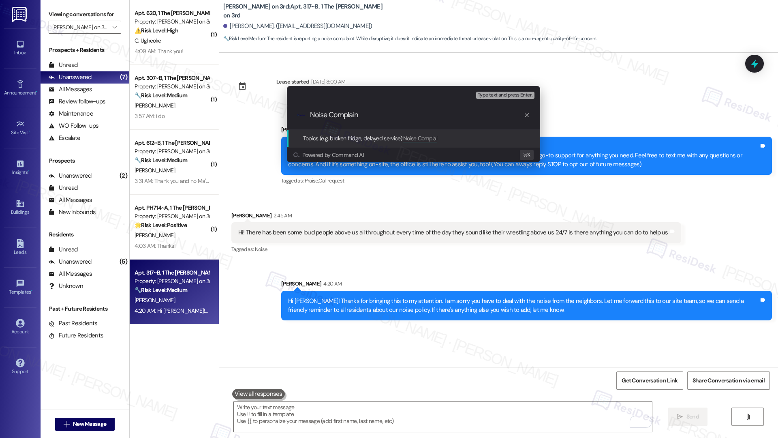
type input "Noise Complaint"
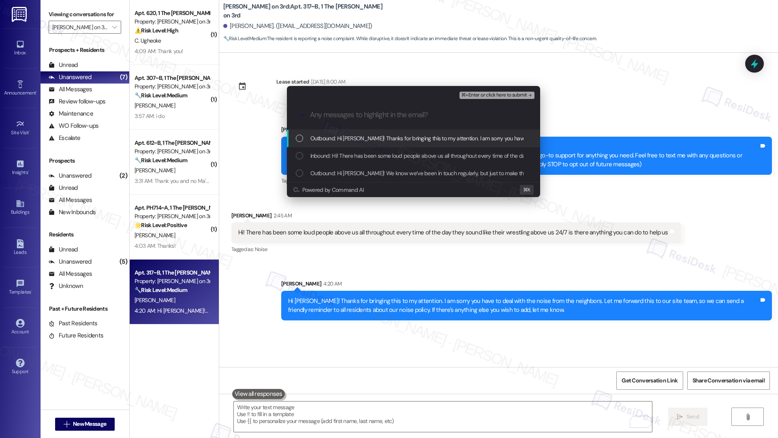
click at [468, 137] on span "Outbound: Hi Jessica! Thanks for bringing this to my attention. I am sorry you …" at bounding box center [658, 138] width 697 height 9
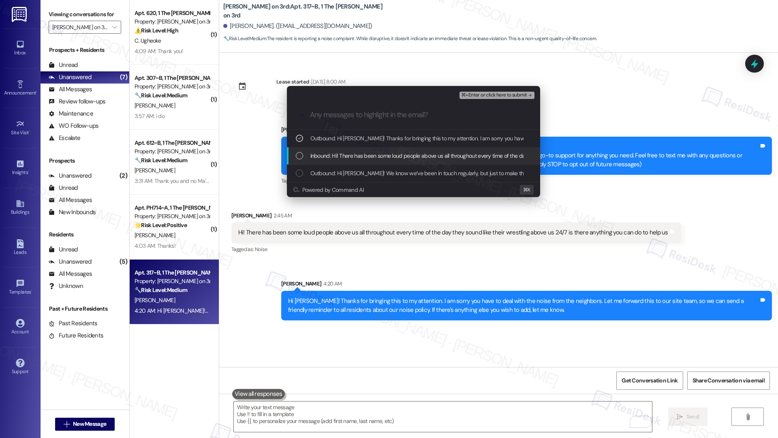
click at [460, 154] on span "Inbound: Hi! There has been some loud people above us all throughout every time…" at bounding box center [518, 155] width 416 height 9
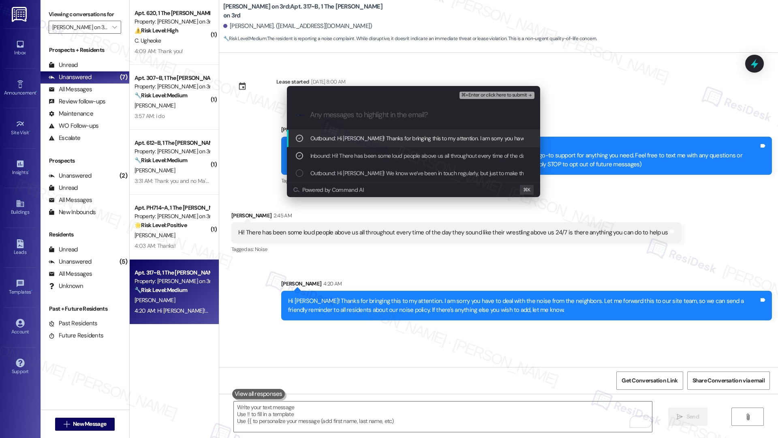
click at [507, 95] on span "⌘+Enter or click here to submit" at bounding box center [494, 95] width 66 height 6
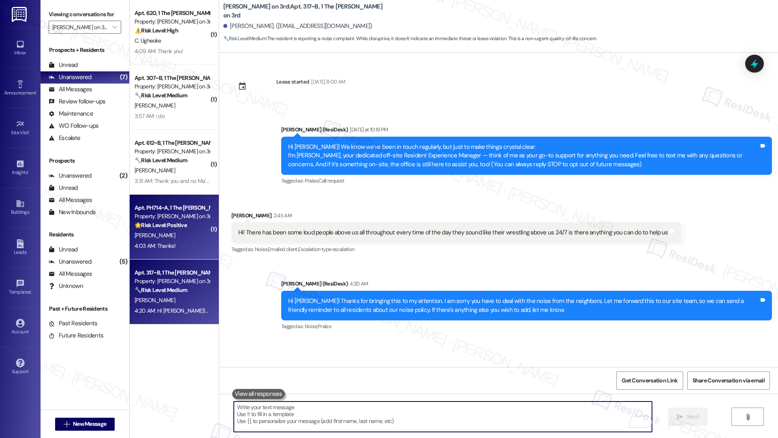
click at [168, 231] on div "R. Hawkins" at bounding box center [172, 235] width 77 height 10
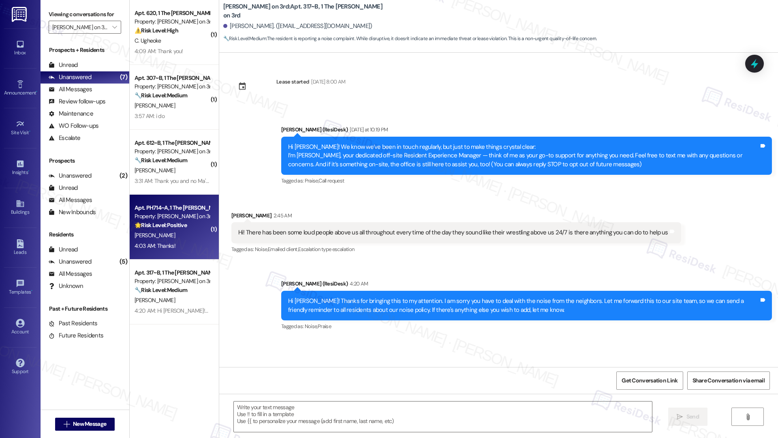
type textarea "Fetching suggested responses. Please feel free to read through the conversation…"
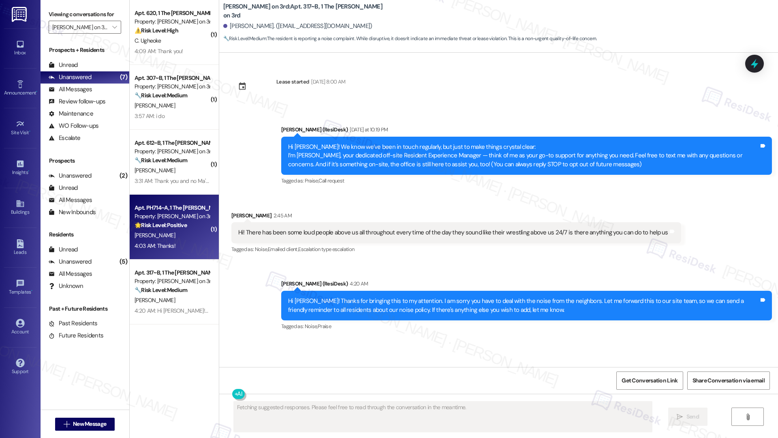
click at [167, 232] on div "R. Hawkins" at bounding box center [172, 235] width 77 height 10
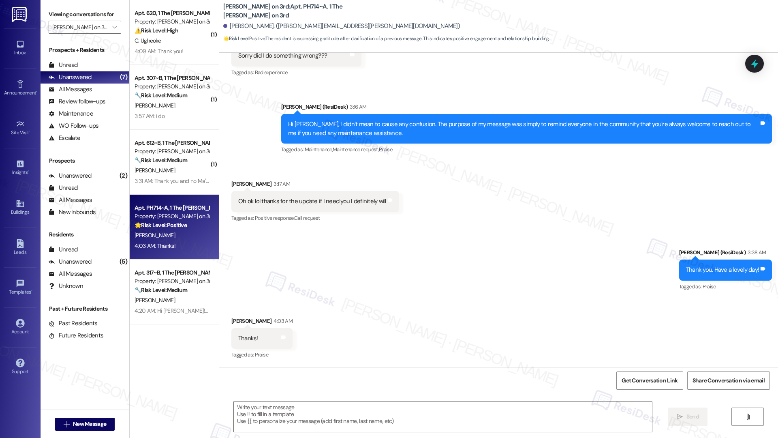
scroll to position [186, 0]
click at [267, 315] on textarea at bounding box center [443, 416] width 418 height 30
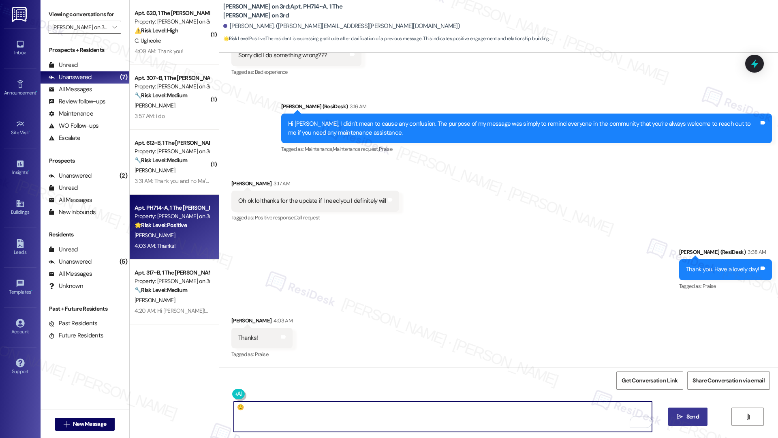
type textarea "☺️"
click at [587, 315] on button " Send" at bounding box center [687, 416] width 39 height 18
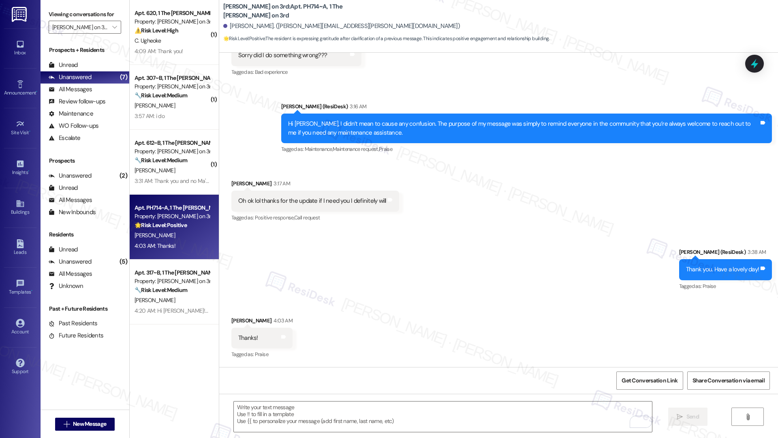
scroll to position [185, 0]
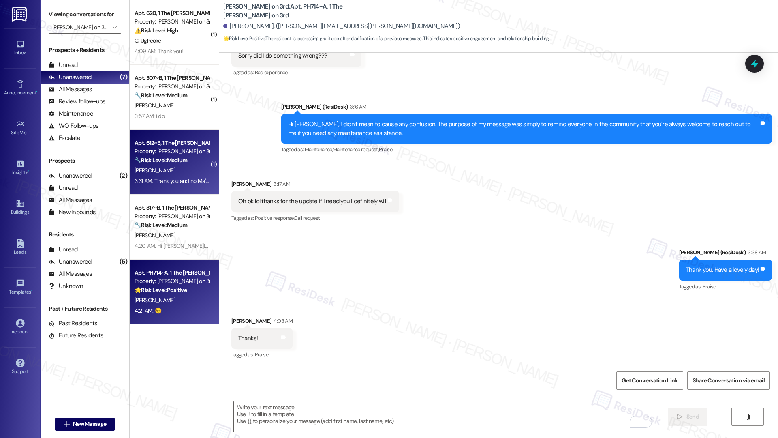
click at [184, 169] on div "A. Gambles" at bounding box center [172, 170] width 77 height 10
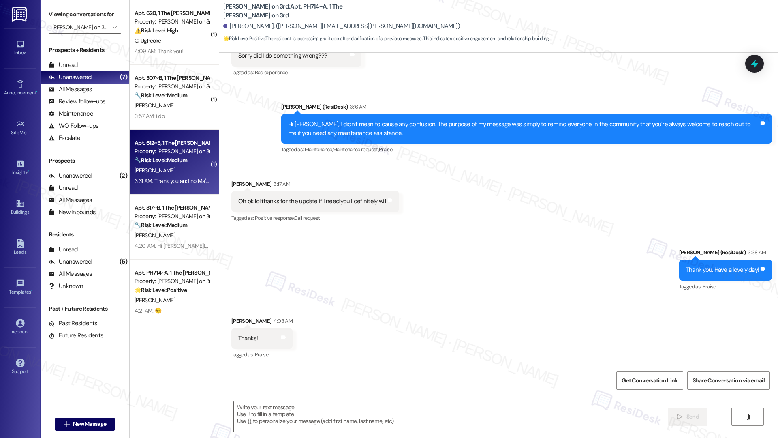
click at [184, 169] on div "A. Gambles" at bounding box center [172, 170] width 77 height 10
type textarea "Fetching suggested responses. Please feel free to read through the conversation…"
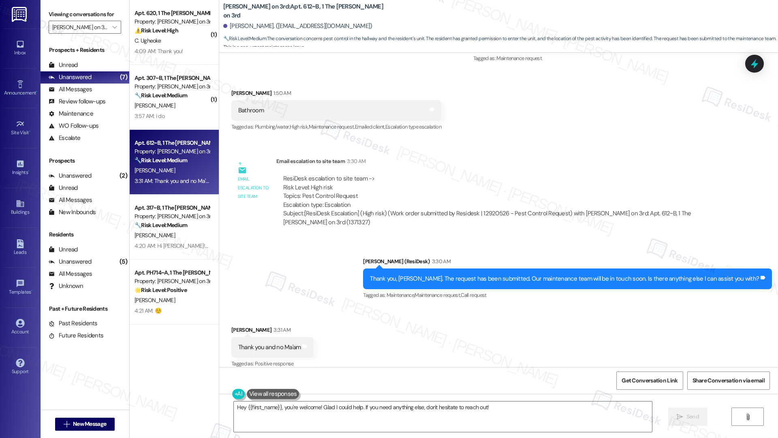
scroll to position [1254, 0]
click at [349, 315] on textarea "Hey {{first_name}}, you're welcome! Glad I could help. If you need anything els…" at bounding box center [443, 416] width 418 height 30
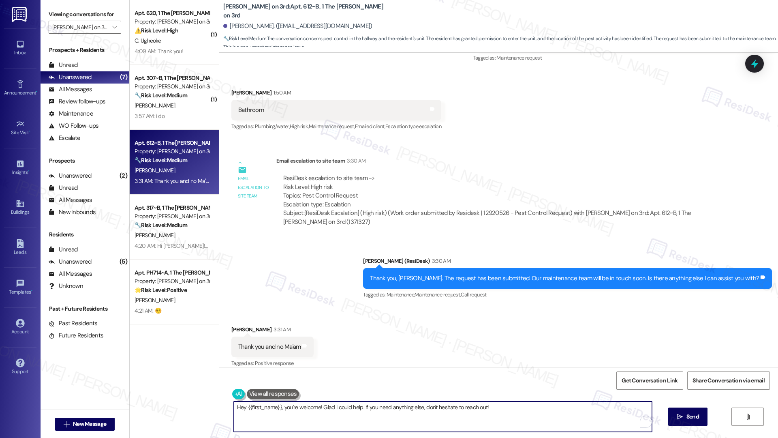
click at [351, 315] on textarea "Hey {{first_name}}, you're welcome! Glad I could help. If you need anything els…" at bounding box center [443, 416] width 418 height 30
type textarea "You're welcome!"
click at [587, 315] on icon "" at bounding box center [680, 416] width 6 height 6
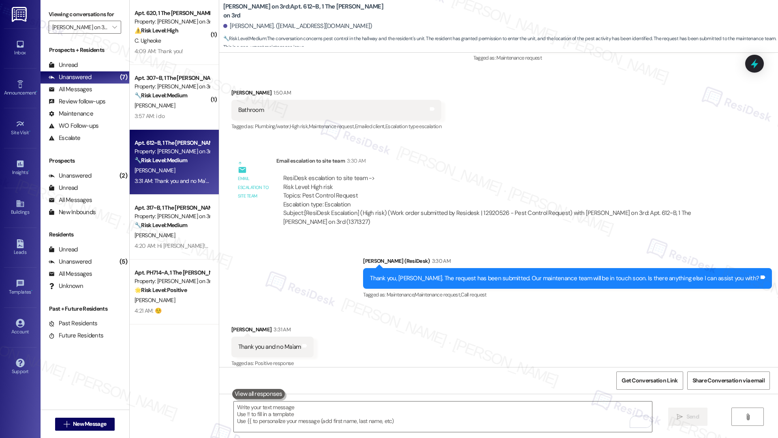
scroll to position [1254, 0]
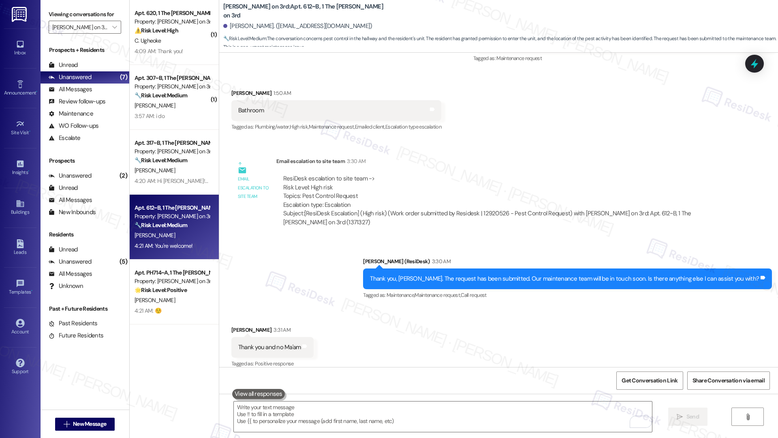
click at [505, 309] on div "Received via SMS Abigail Gambles 3:31 AM Thank you and no Ma'am Tags and notes …" at bounding box center [498, 341] width 559 height 68
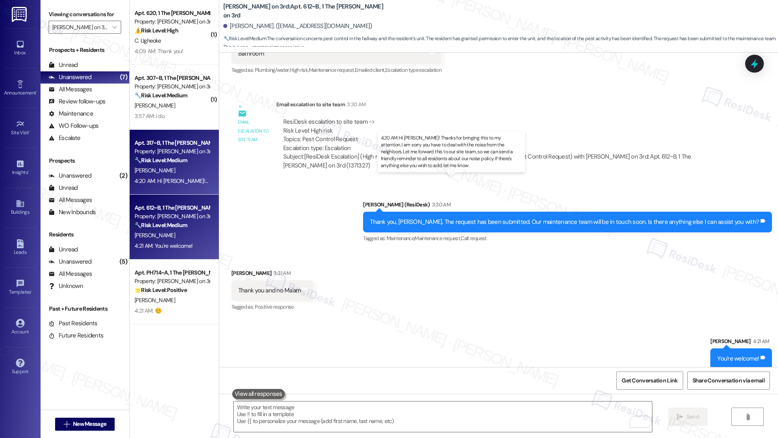
click at [163, 180] on div "4:20 AM: Hi Jessica! Thanks for bringing this to my attention. I am sorry you h…" at bounding box center [481, 180] width 693 height 7
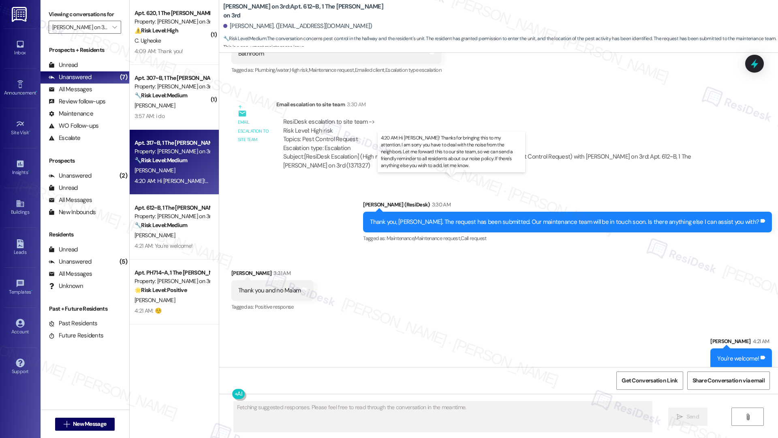
scroll to position [63, 0]
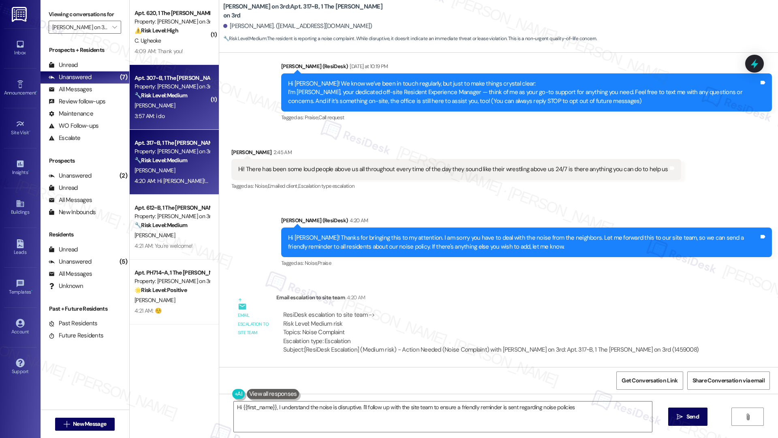
type textarea "Hi {{first_name}}, I understand the noise is disruptive. I'll follow up with th…"
click at [160, 104] on div "[PERSON_NAME]" at bounding box center [172, 106] width 77 height 10
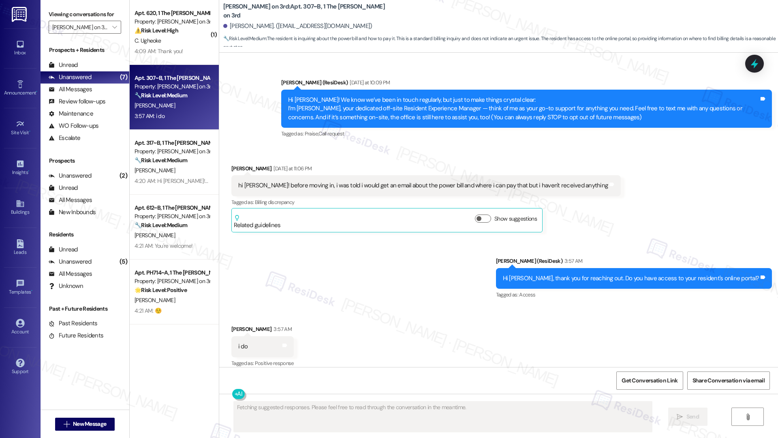
scroll to position [56, 0]
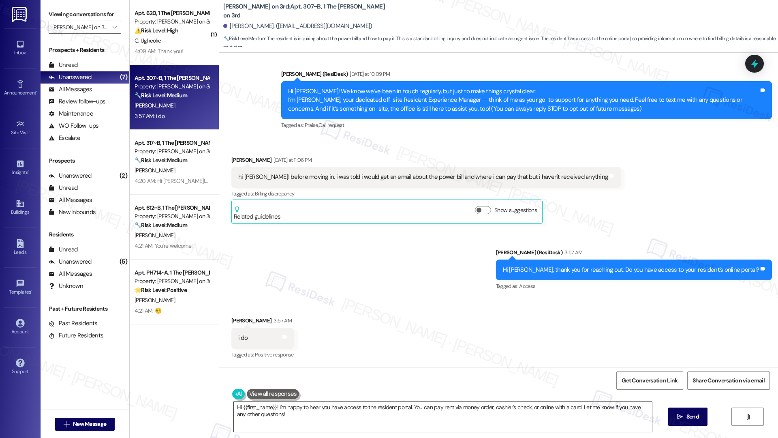
click at [259, 315] on textarea "Hi {{first_name}}! I'm happy to hear you have access to the resident portal. Yo…" at bounding box center [443, 416] width 418 height 30
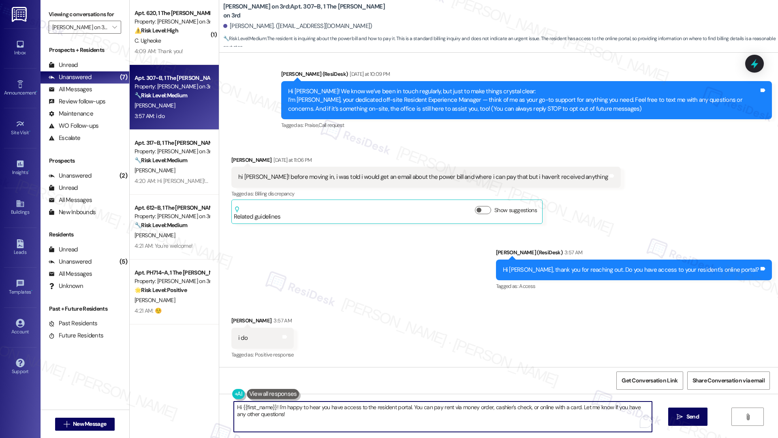
click at [258, 315] on textarea "Hi {{first_name}}! I'm happy to hear you have access to the resident portal. Yo…" at bounding box center [443, 416] width 418 height 30
click at [476, 209] on button "Show suggestions" at bounding box center [483, 210] width 16 height 8
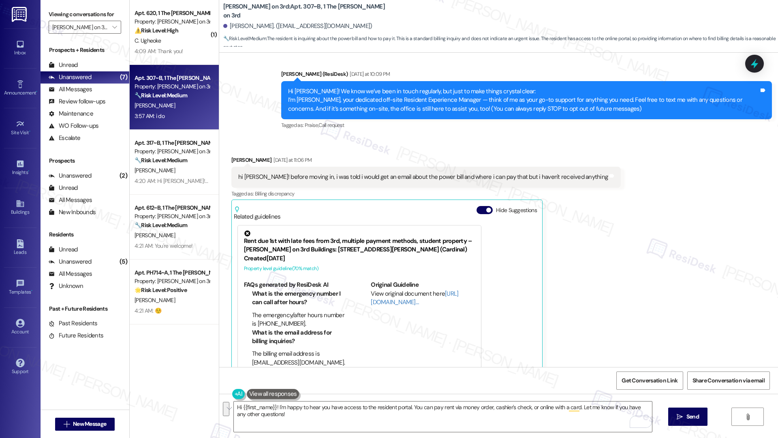
click at [540, 161] on div "Marilyn Islas Yesterday at 11:06 PM" at bounding box center [425, 161] width 389 height 11
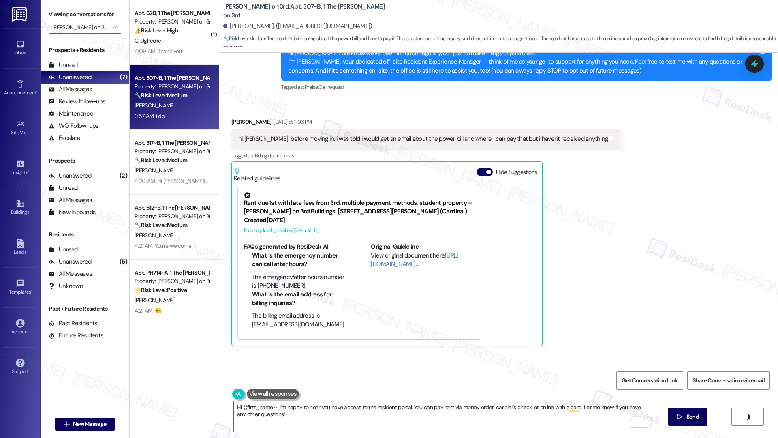
scroll to position [216, 0]
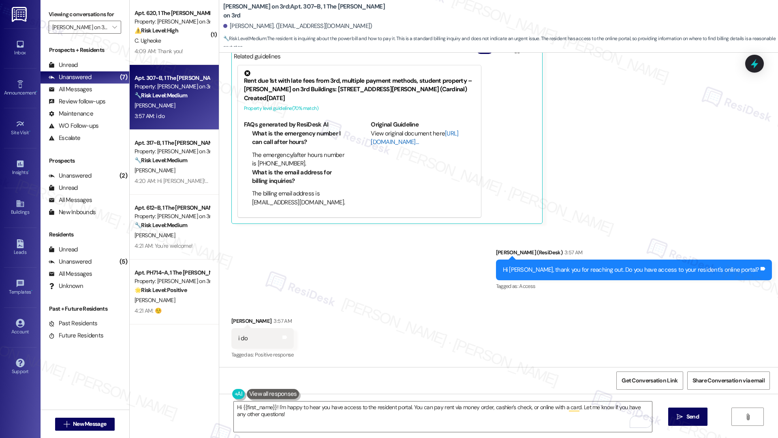
click at [379, 145] on link "http://res.cl…" at bounding box center [415, 137] width 88 height 17
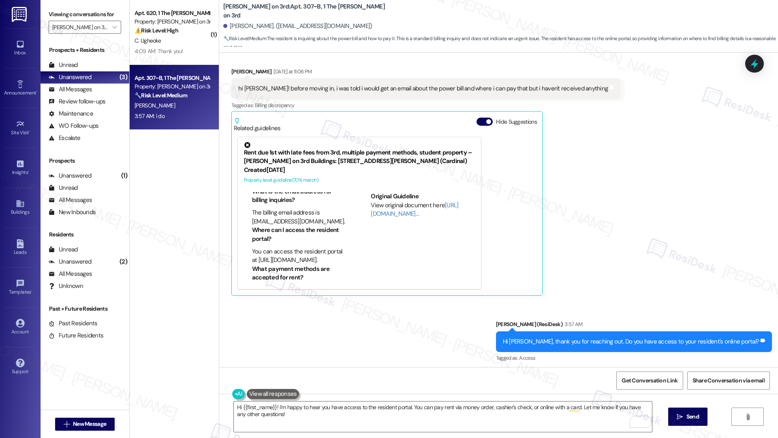
scroll to position [53, 0]
click at [278, 315] on textarea "Hi {{first_name}}! I'm happy to hear you have access to the resident portal. Yo…" at bounding box center [443, 416] width 418 height 30
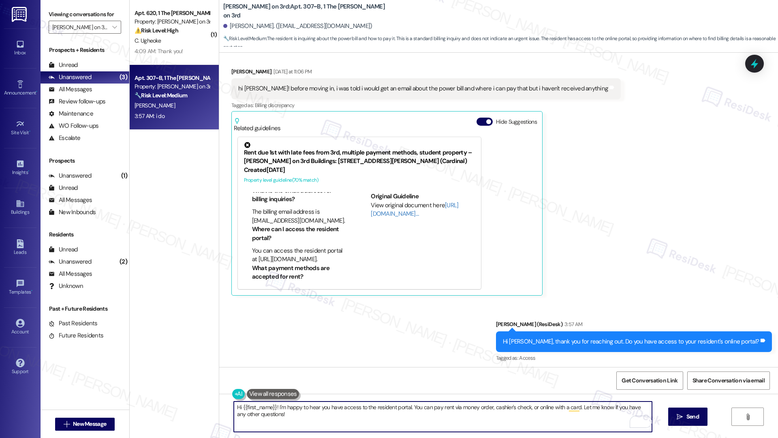
click at [278, 315] on textarea "Hi {{first_name}}! I'm happy to hear you have access to the resident portal. Yo…" at bounding box center [443, 416] width 418 height 30
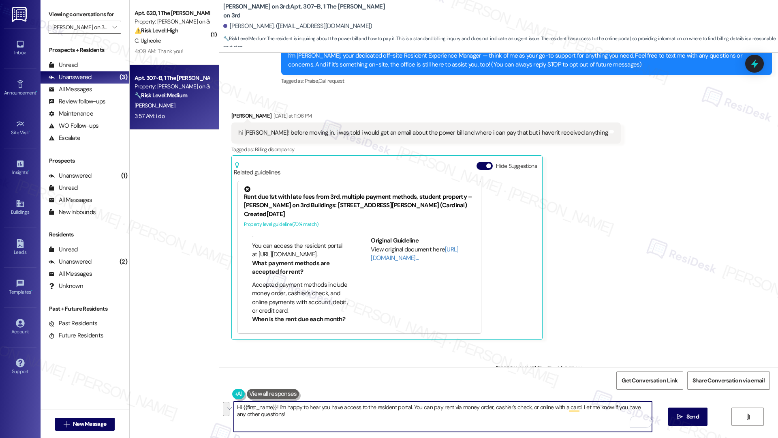
scroll to position [99, 0]
type textarea "Usually all information is available in resident portal but I already reached o…"
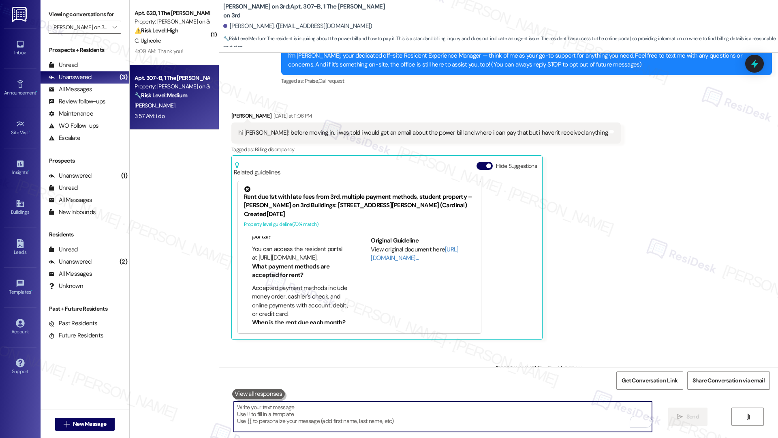
click at [388, 315] on textarea "To enrich screen reader interactions, please activate Accessibility in Grammarl…" at bounding box center [443, 416] width 418 height 30
paste textarea "Usually, all information is available in the resident portal, but I’ve already …"
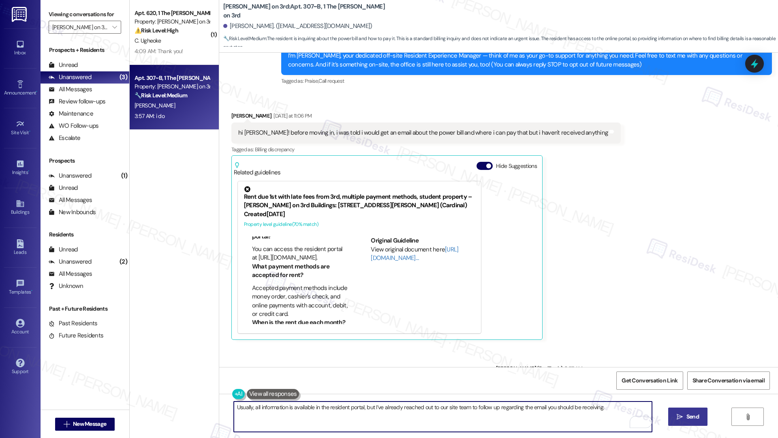
type textarea "Usually, all information is available in the resident portal, but I’ve already …"
click at [587, 315] on span " Send" at bounding box center [688, 416] width 26 height 9
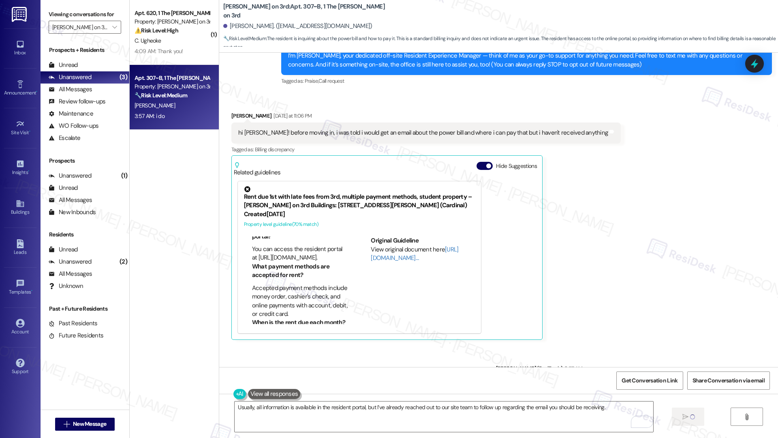
click at [431, 131] on div "hi sarah! before moving in, i was told i would get an email about the power bil…" at bounding box center [423, 132] width 370 height 9
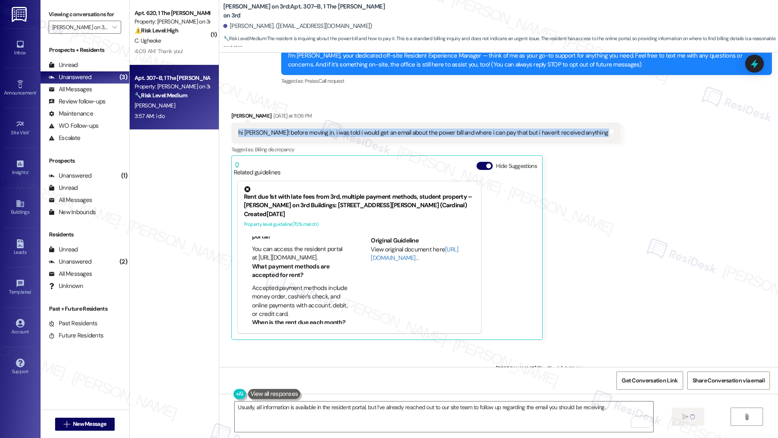
copy div "hi sarah! before moving in, i was told i would get an email about the power bil…"
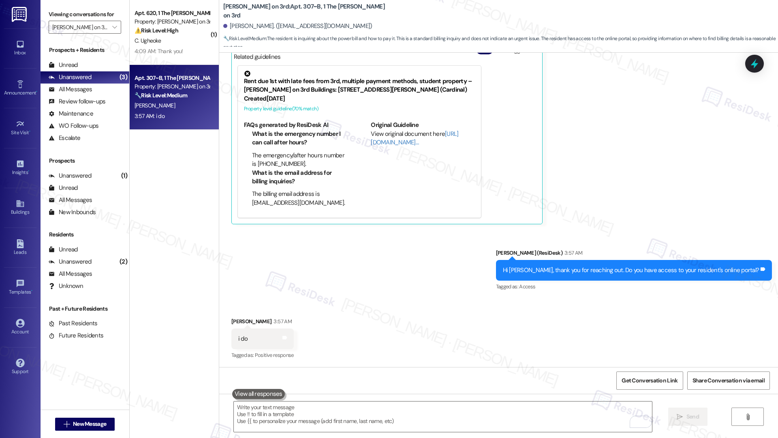
scroll to position [272, 0]
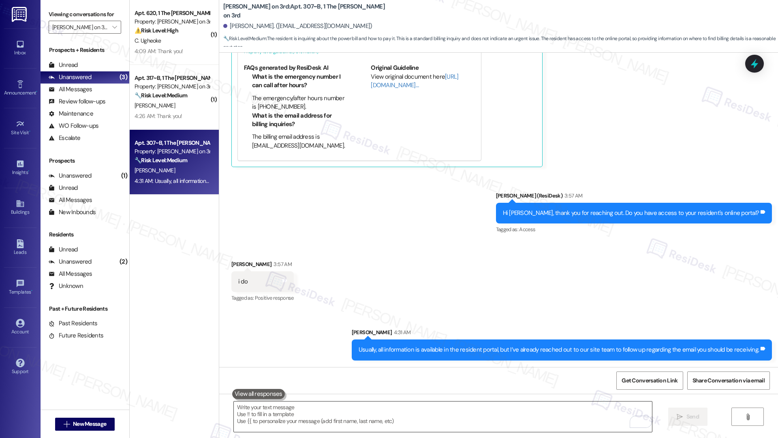
click at [356, 315] on textarea "To enrich screen reader interactions, please activate Accessibility in Grammarl…" at bounding box center [443, 416] width 418 height 30
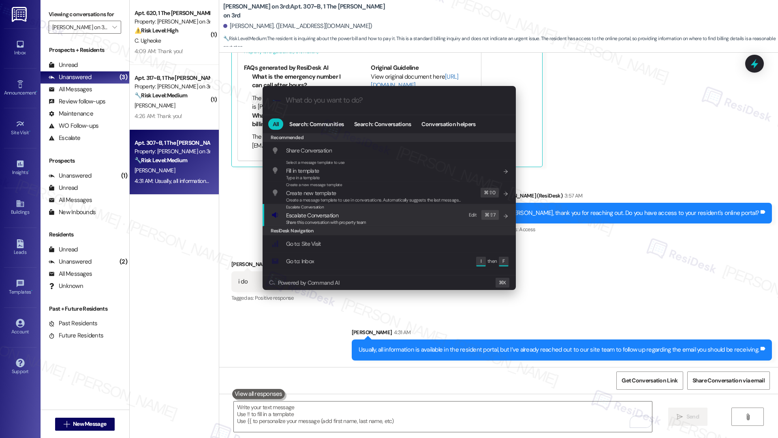
click at [314, 217] on span "Escalate Conversation" at bounding box center [312, 215] width 52 height 7
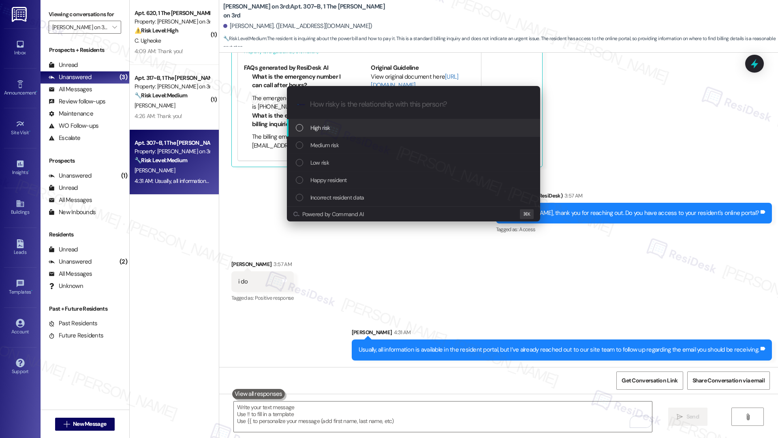
click at [339, 128] on div "High risk" at bounding box center [414, 127] width 237 height 9
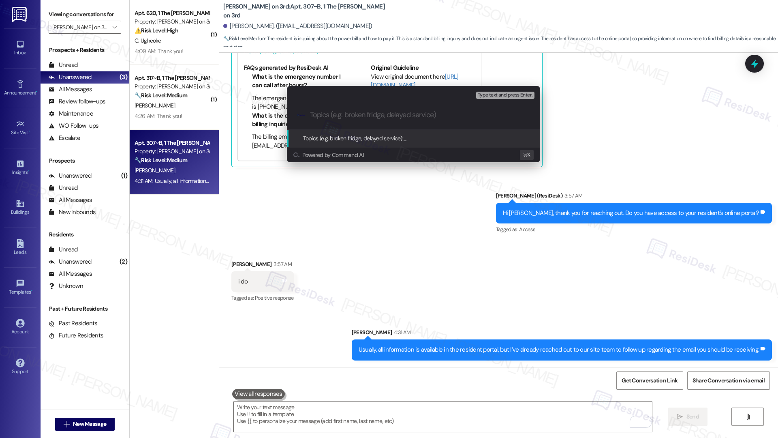
paste input "Missing Power Bill Instructions Before Move-In"
type input "Missing Power Bill Instructions Before Move-In"
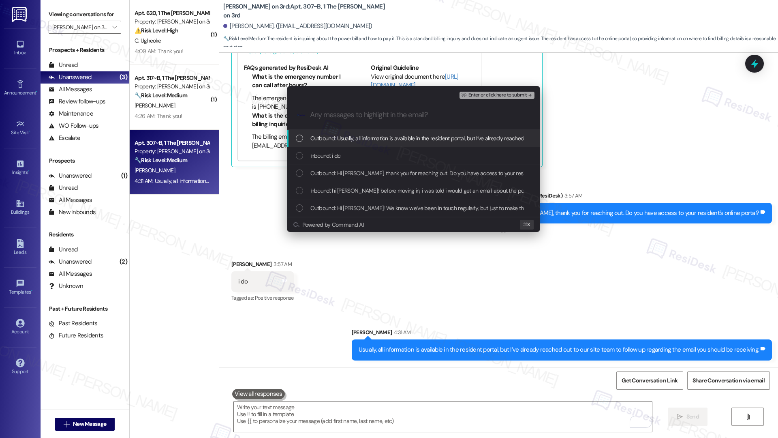
click at [331, 137] on span "Outbound: Usually, all information is available in the resident portal, but I’v…" at bounding box center [507, 138] width 394 height 9
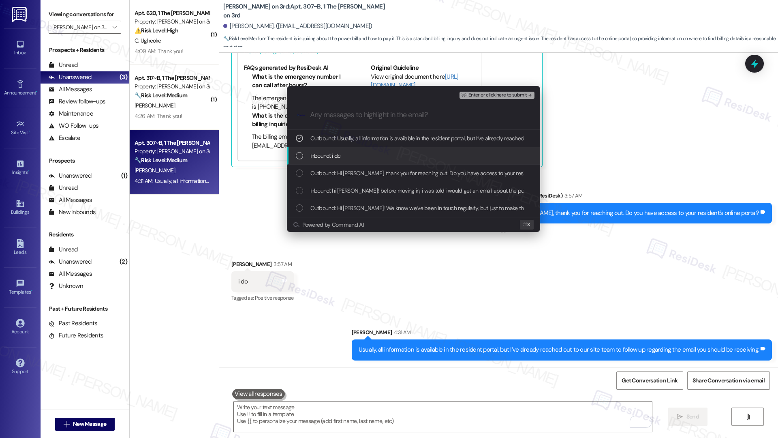
click at [329, 153] on span "Inbound: i do" at bounding box center [325, 155] width 30 height 9
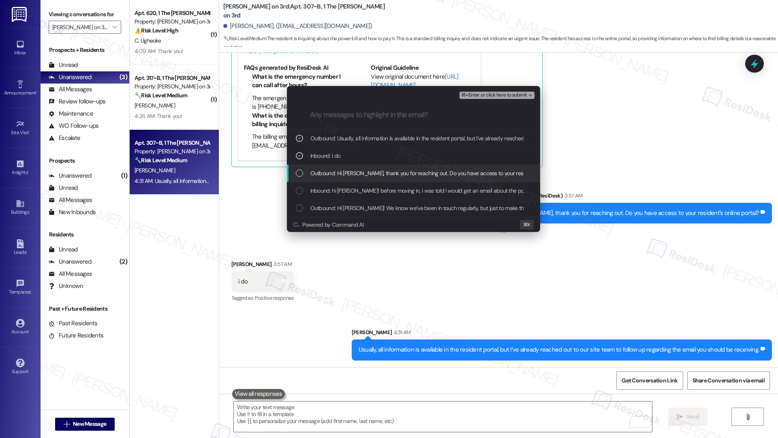
click at [332, 169] on span "Outbound: Hi Marilyn, thank you for reaching out. Do you have access to your re…" at bounding box center [440, 173] width 261 height 9
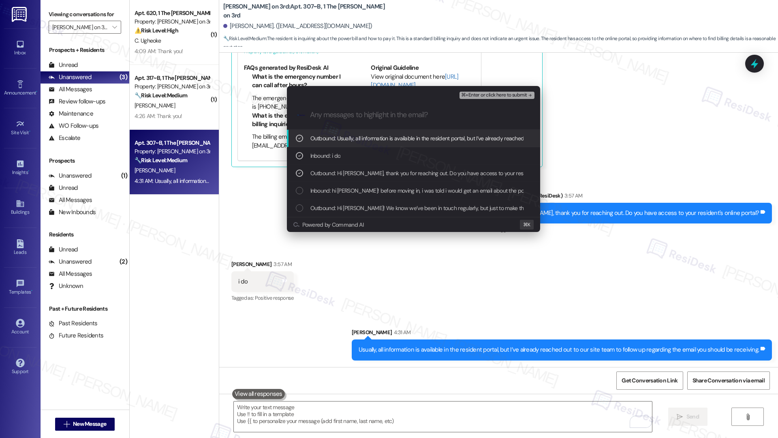
click at [343, 137] on span "Outbound: Usually, all information is available in the resident portal, but I’v…" at bounding box center [507, 138] width 394 height 9
click at [464, 118] on input "Any messages to highlight in the email?" at bounding box center [420, 115] width 220 height 9
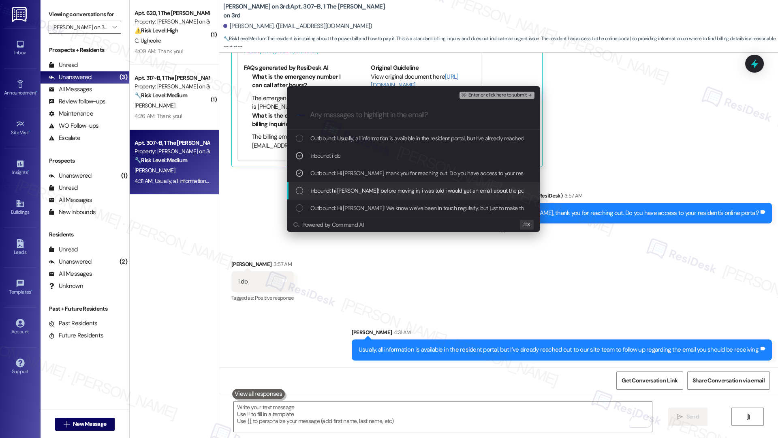
click at [420, 186] on span "Inbound: hi sarah! before moving in, i was told i would get an email about the …" at bounding box center [492, 190] width 364 height 9
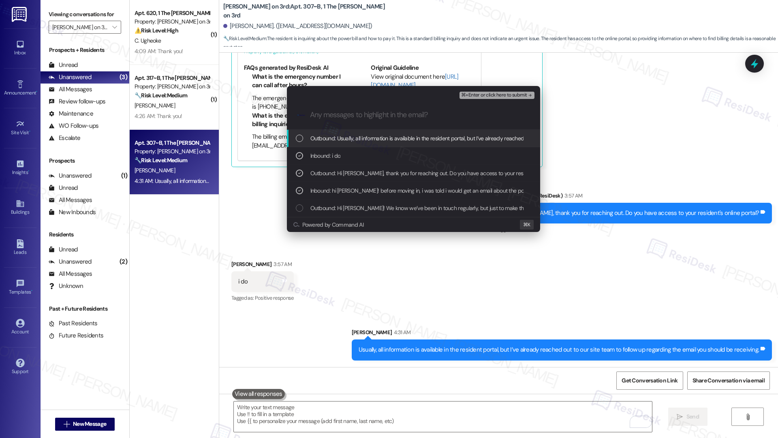
click at [368, 137] on span "Outbound: Usually, all information is available in the resident portal, but I’v…" at bounding box center [507, 138] width 394 height 9
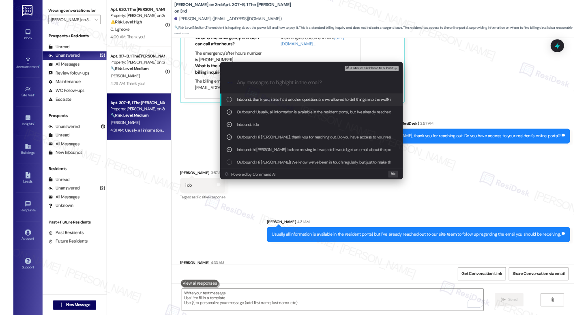
scroll to position [328, 0]
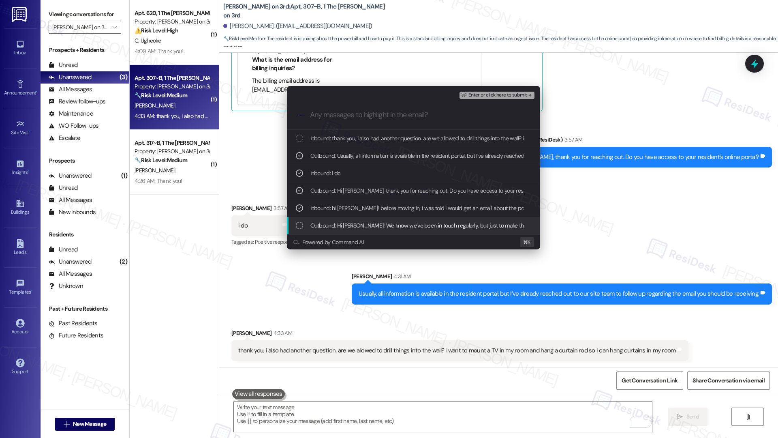
click at [521, 310] on div "Escalate Conversation High risk Missing Power Bill Instructions Before Move-In …" at bounding box center [389, 219] width 778 height 438
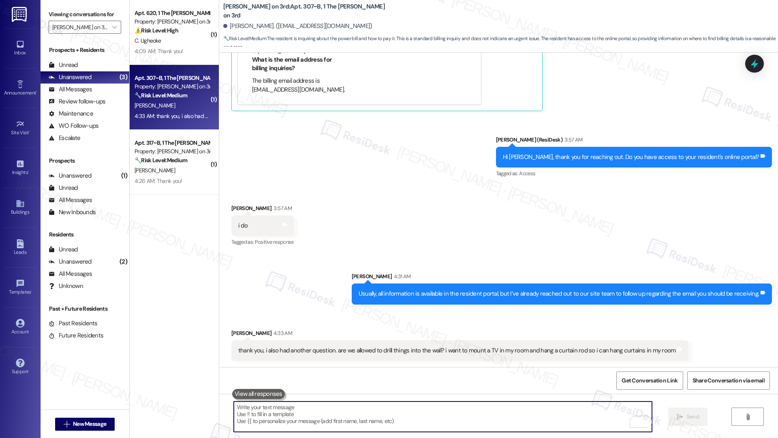
click at [497, 315] on textarea "To enrich screen reader interactions, please activate Accessibility in Grammarl…" at bounding box center [443, 416] width 418 height 30
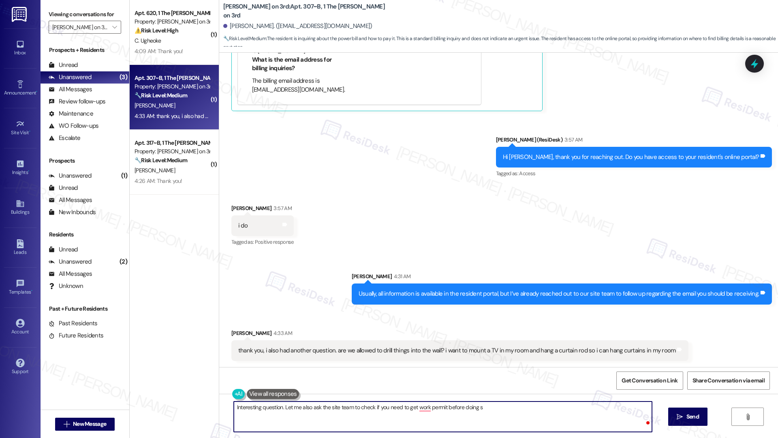
type textarea "Interesting question. Let me also ask the site team to check if you need to get…"
click at [316, 315] on div "thank you, i also had another question. are we allowed to drill things into the…" at bounding box center [457, 350] width 438 height 9
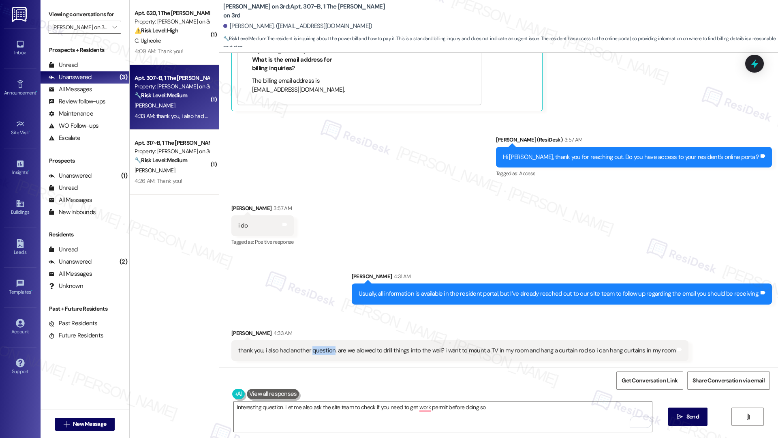
click at [316, 315] on div "thank you, i also had another question. are we allowed to drill things into the…" at bounding box center [457, 350] width 438 height 9
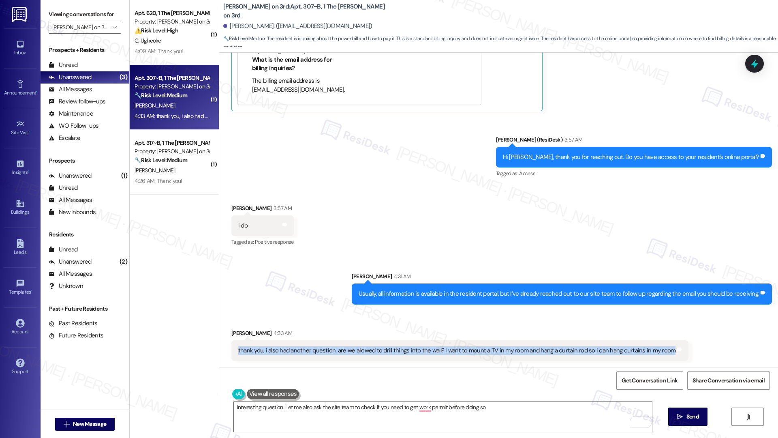
copy div "thank you, i also had another question. are we allowed to drill things into the…"
click at [358, 315] on textarea "Interesting question. Let me also ask the site team to check if you need to get…" at bounding box center [443, 416] width 418 height 30
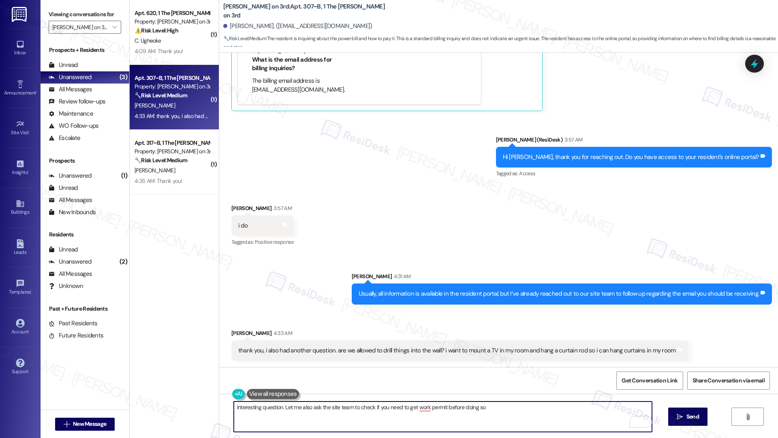
click at [358, 315] on textarea "Interesting question. Let me also ask the site team to check if you need to get…" at bounding box center [443, 416] width 418 height 30
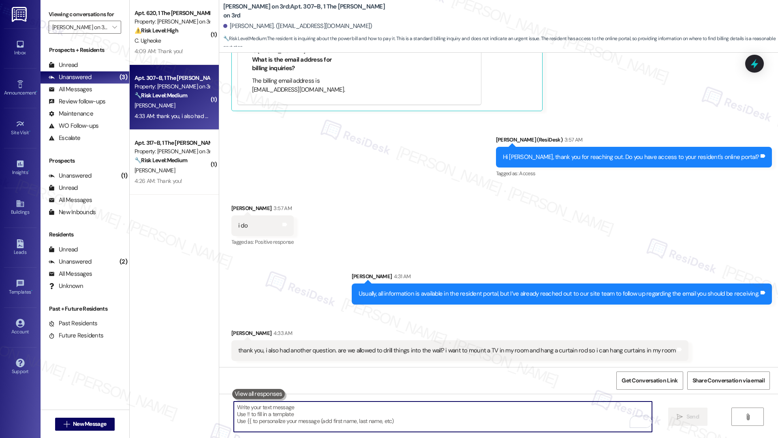
paste textarea "That’s a good question. I’ll confirm with the site team whether a work permit i…"
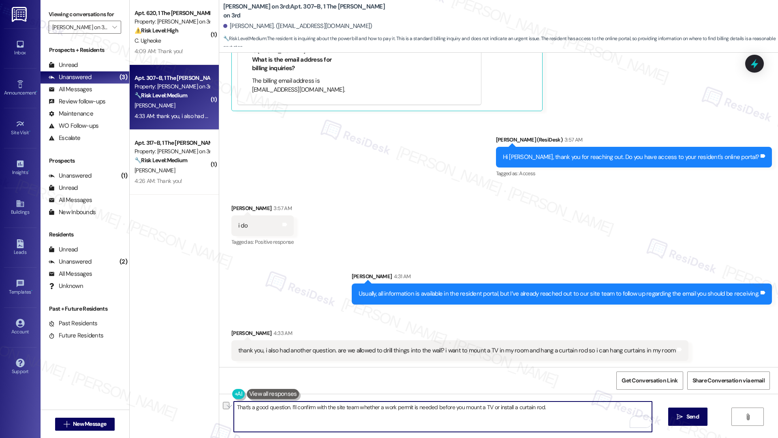
drag, startPoint x: 433, startPoint y: 407, endPoint x: 541, endPoint y: 407, distance: 107.4
click at [541, 315] on textarea "That’s a good question. I’ll confirm with the site team whether a work permit i…" at bounding box center [443, 416] width 418 height 30
click at [548, 315] on textarea "That’s a good question. I’ll confirm with the site team whether a work permit i…" at bounding box center [443, 416] width 418 height 30
drag, startPoint x: 548, startPoint y: 407, endPoint x: 452, endPoint y: 407, distance: 96.5
click at [452, 315] on textarea "That’s a good question. I’ll confirm with the site team whether a work permit i…" at bounding box center [443, 416] width 418 height 30
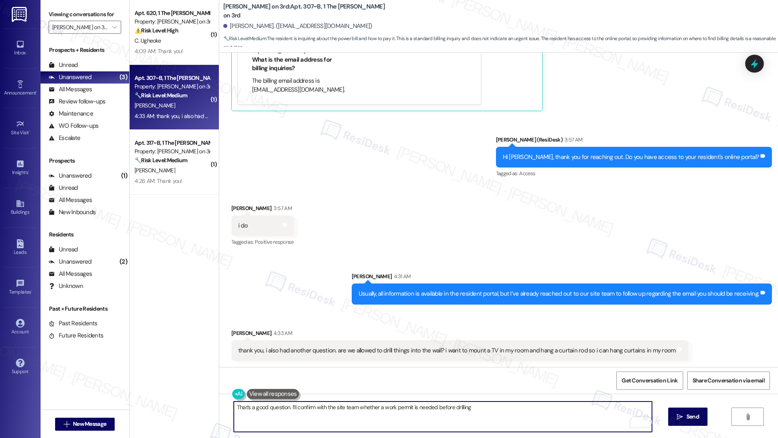
click at [443, 315] on textarea "That’s a good question. I’ll confirm with the site team whether a work permit i…" at bounding box center [443, 416] width 418 height 30
click at [465, 315] on textarea "That’s a good question. I’ll confirm with the site team whether a work permit i…" at bounding box center [443, 416] width 418 height 30
click at [461, 315] on textarea "That’s a good question. I’ll confirm with the site team whether a work permit i…" at bounding box center [443, 416] width 418 height 30
type textarea "That’s a good question. I’ll confirm with the site team whether a work permit i…"
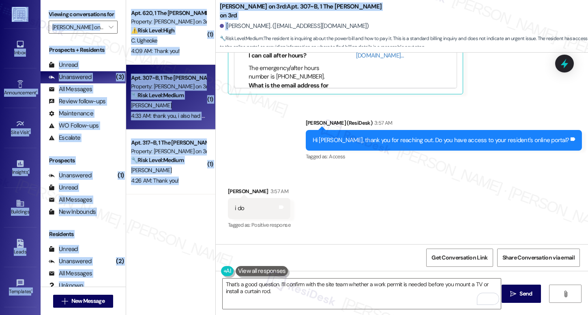
drag, startPoint x: 228, startPoint y: 14, endPoint x: -210, endPoint y: 88, distance: 444.2
click at [0, 88] on html "Inbox Go to Inbox Announcement • Send A Text Announcement Site Visit • Go to Si…" at bounding box center [294, 157] width 588 height 315
click at [161, 235] on div "( 1 ) Apt. 620, 1 The Marshall on 3rd Property: Marshall on 3rd ⚠️ Risk Level: …" at bounding box center [170, 129] width 89 height 258
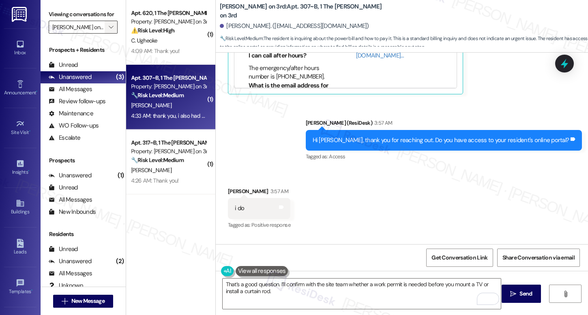
click at [109, 30] on icon "" at bounding box center [111, 27] width 4 height 6
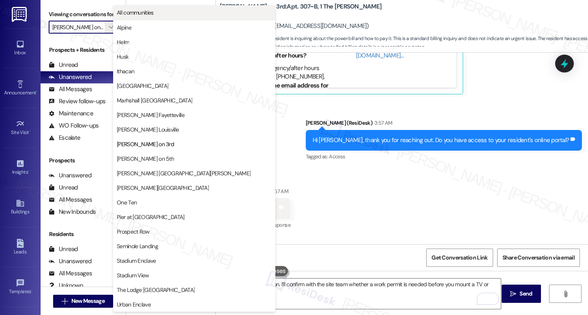
click at [137, 13] on span "All communities" at bounding box center [135, 13] width 37 height 8
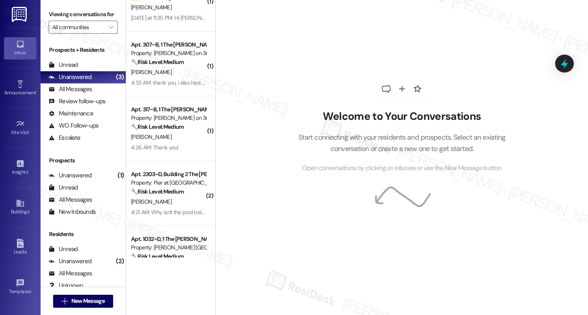
scroll to position [554, 0]
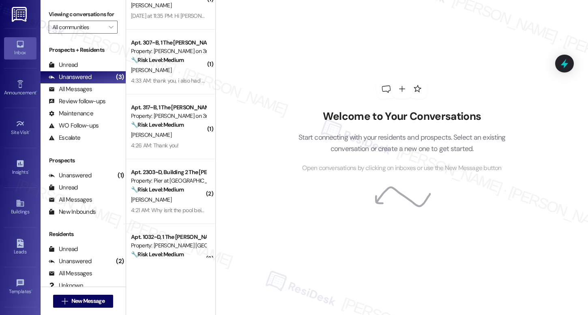
click at [165, 138] on div "J. Hill" at bounding box center [168, 135] width 77 height 10
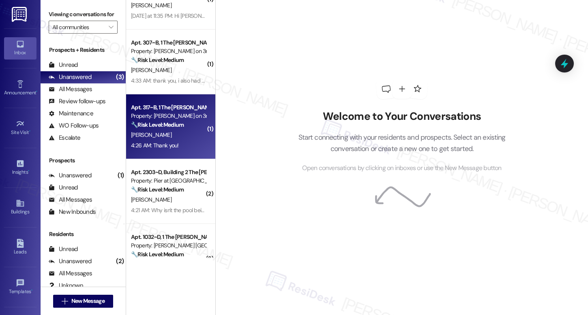
click at [165, 138] on div "J. Hill" at bounding box center [168, 135] width 77 height 10
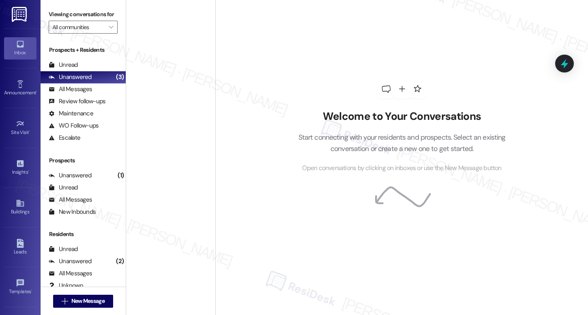
scroll to position [554, 0]
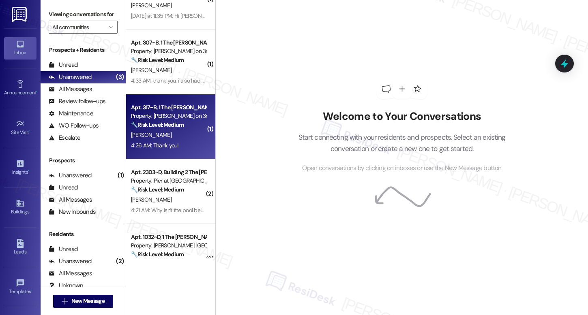
click at [179, 137] on div "[PERSON_NAME]" at bounding box center [168, 135] width 77 height 10
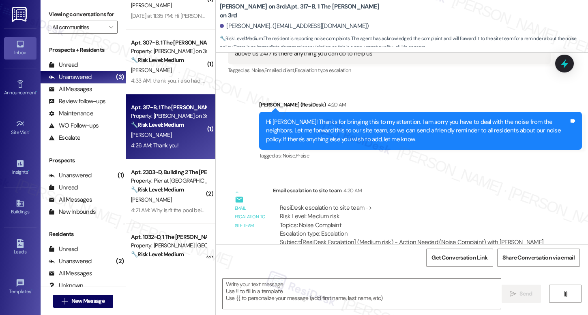
scroll to position [288, 0]
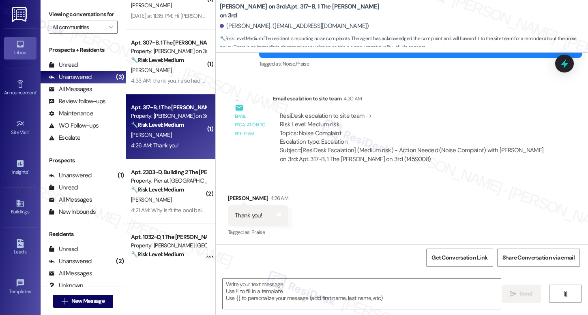
type textarea "Fetching suggested responses. Please feel free to read through the conversation…"
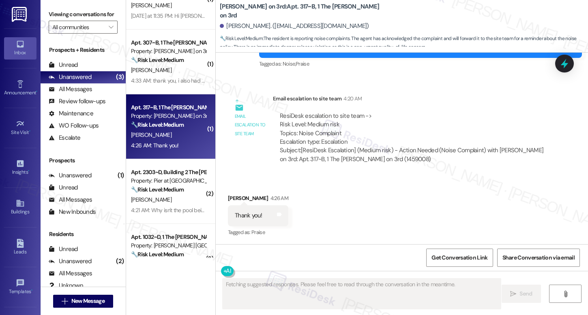
scroll to position [289, 0]
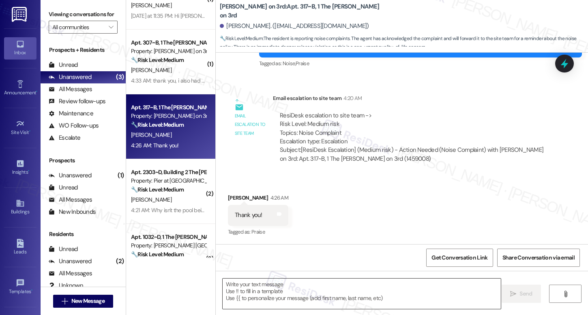
click at [301, 294] on textarea at bounding box center [361, 294] width 278 height 30
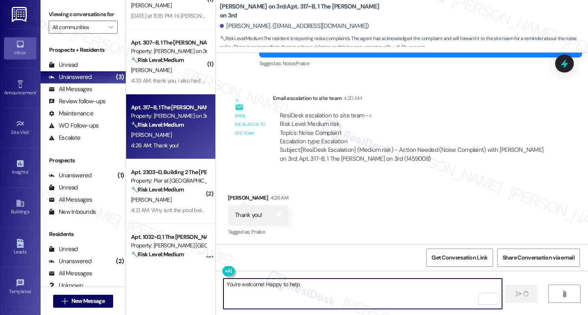
click at [431, 292] on textarea "You're welcome! Happy to help." at bounding box center [362, 294] width 278 height 30
click at [320, 293] on textarea "You're welcome! Happy to help." at bounding box center [361, 294] width 278 height 30
type textarea "You're welcome! Happy to help."
click at [520, 291] on span "Send" at bounding box center [525, 294] width 13 height 9
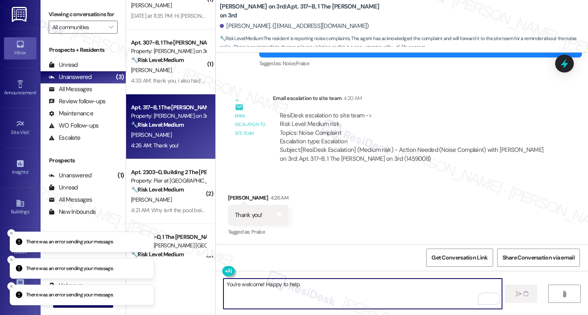
click at [276, 284] on textarea "You're welcome! Happy to help." at bounding box center [362, 294] width 278 height 30
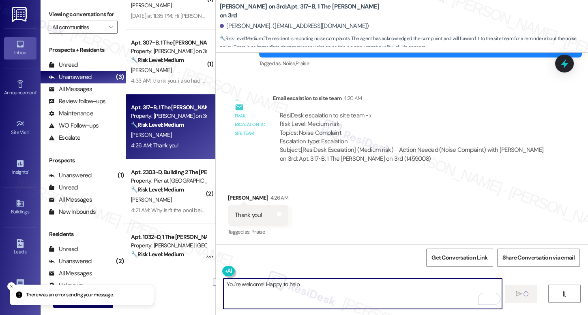
click at [276, 285] on textarea "You're welcome! Happy to help." at bounding box center [362, 294] width 278 height 30
click at [300, 287] on textarea "You're welcome! Happy to help." at bounding box center [362, 294] width 278 height 30
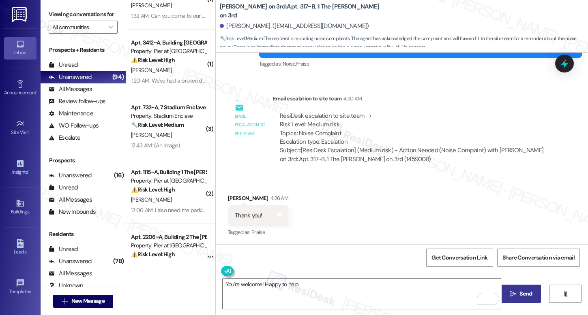
scroll to position [0, 0]
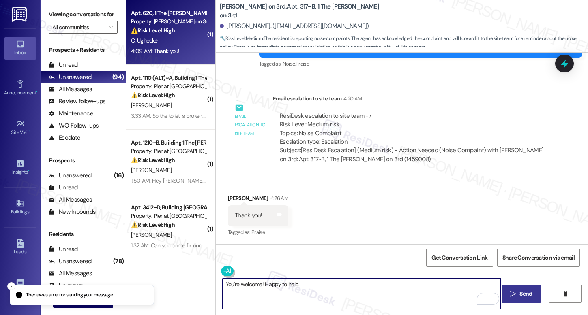
click at [171, 56] on div "Apt. 620, 1 The [PERSON_NAME] on 3rd Property: [PERSON_NAME] on 3rd ⚠️ Risk Lev…" at bounding box center [170, 32] width 89 height 65
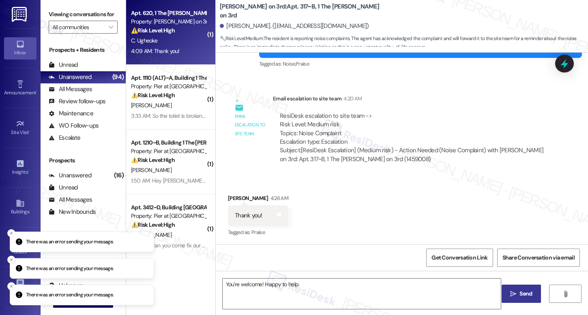
click at [171, 56] on div "Apt. 620, 1 The [PERSON_NAME] on 3rd Property: [PERSON_NAME] on 3rd ⚠️ Risk Lev…" at bounding box center [170, 32] width 89 height 65
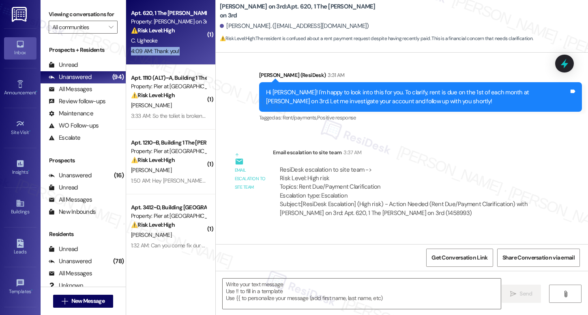
scroll to position [328, 0]
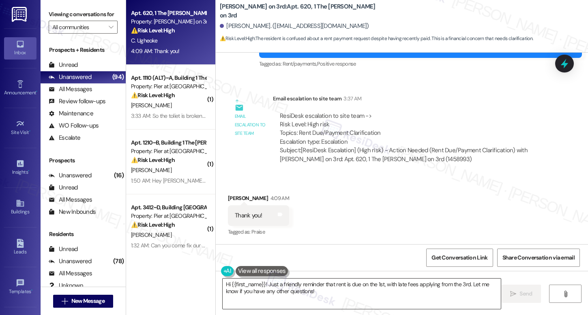
click at [279, 291] on textarea "Hi {{first_name}}! Just a friendly reminder that rent is due on the 1st, with l…" at bounding box center [361, 294] width 278 height 30
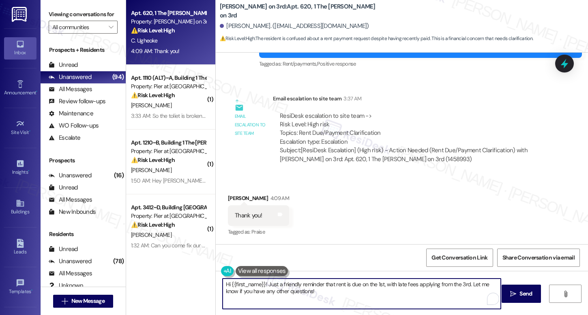
click at [279, 291] on textarea "Hi {{first_name}}! Just a friendly reminder that rent is due on the 1st, with l…" at bounding box center [361, 294] width 278 height 30
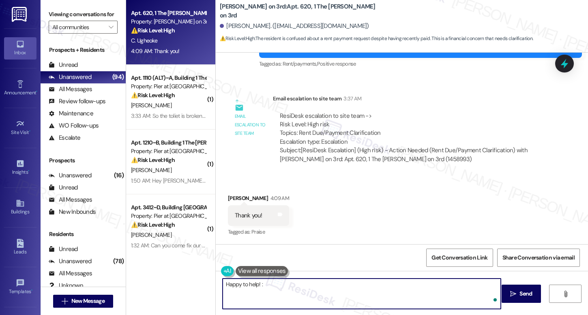
type textarea "Happy to help! :)"
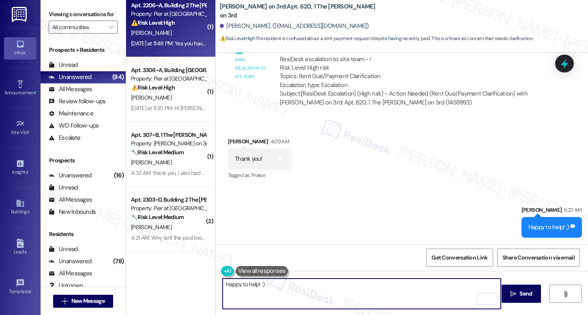
scroll to position [339, 0]
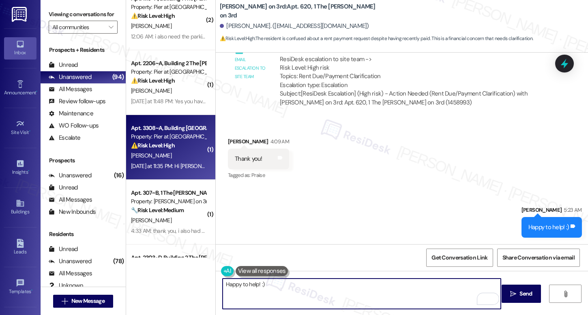
click at [167, 158] on div "[PERSON_NAME]" at bounding box center [168, 156] width 77 height 10
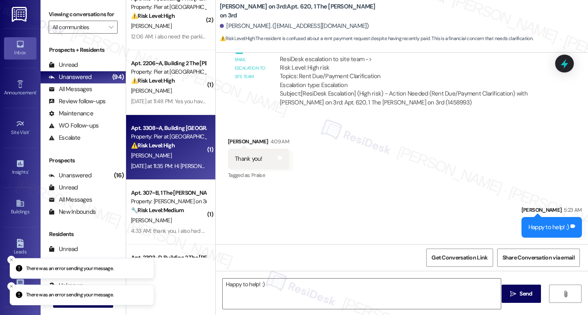
click at [167, 158] on div "[PERSON_NAME]" at bounding box center [168, 156] width 77 height 10
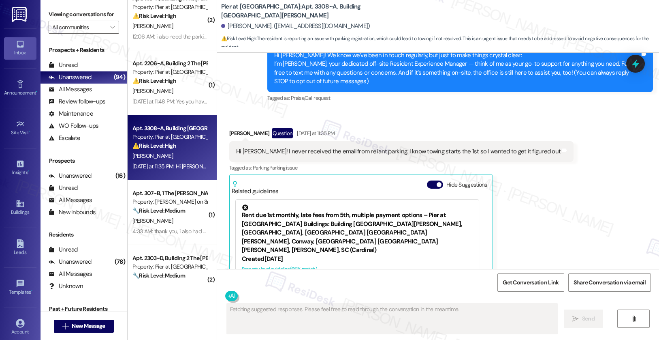
scroll to position [80, 0]
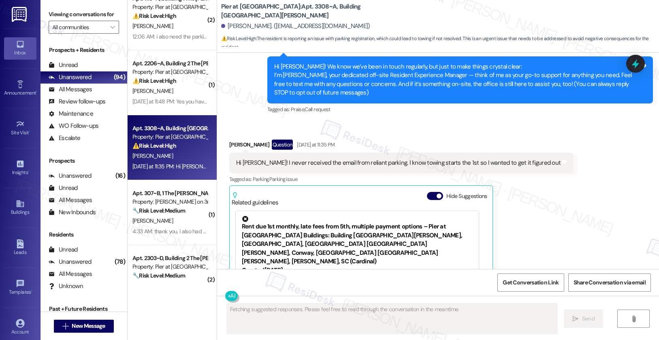
click at [312, 160] on div "Hi [PERSON_NAME]! I never received the email from reliant parking. I know towin…" at bounding box center [398, 162] width 325 height 9
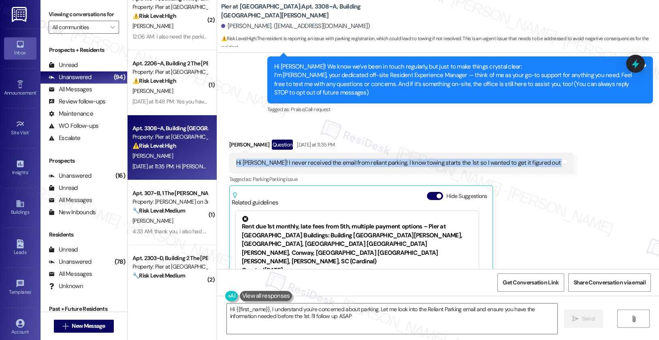
type textarea "Hi {{first_name}}, I understand you're concerned about parking. Let me look int…"
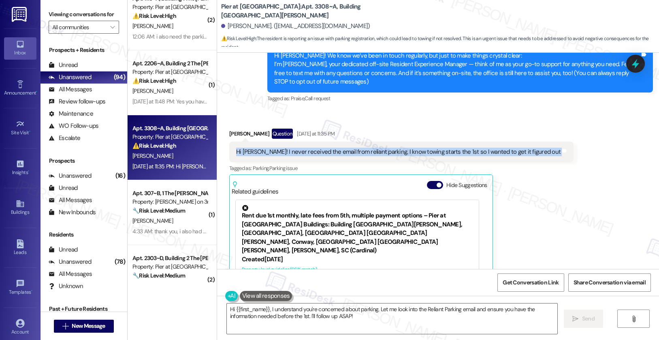
scroll to position [93, 0]
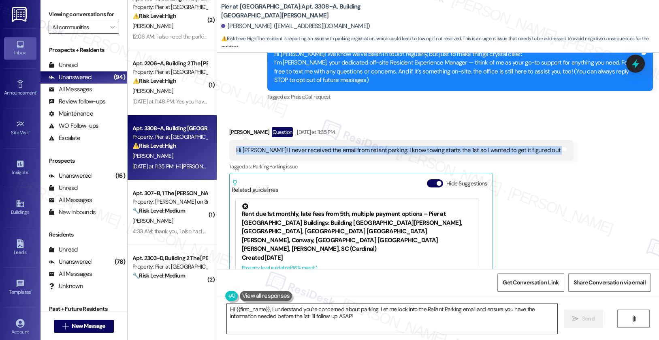
click at [359, 315] on textarea "Hi {{first_name}}, I understand you're concerned about parking. Let me look int…" at bounding box center [392, 318] width 331 height 30
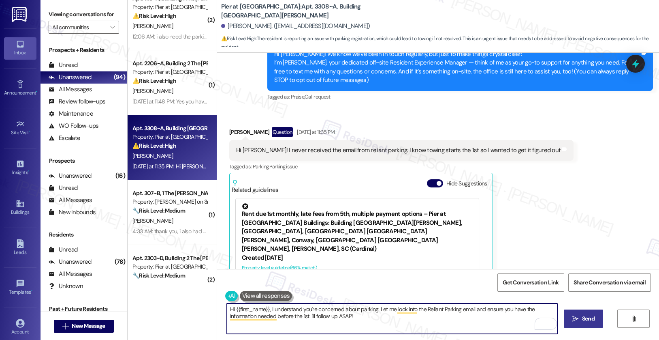
click at [581, 315] on span "Send" at bounding box center [589, 318] width 16 height 9
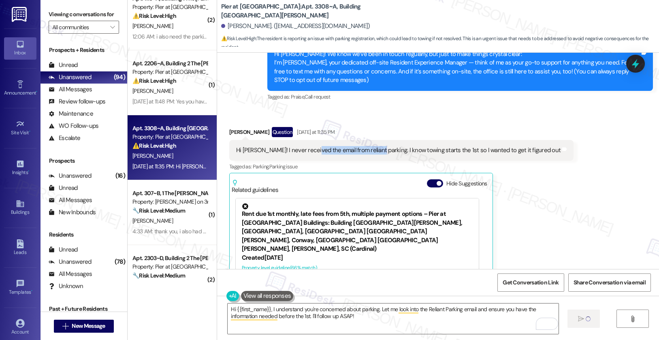
drag, startPoint x: 304, startPoint y: 150, endPoint x: 366, endPoint y: 152, distance: 62.8
click at [366, 152] on div "Hi [PERSON_NAME]! I never received the email from reliant parking. I know towin…" at bounding box center [398, 150] width 325 height 9
copy div "email from reliant parking"
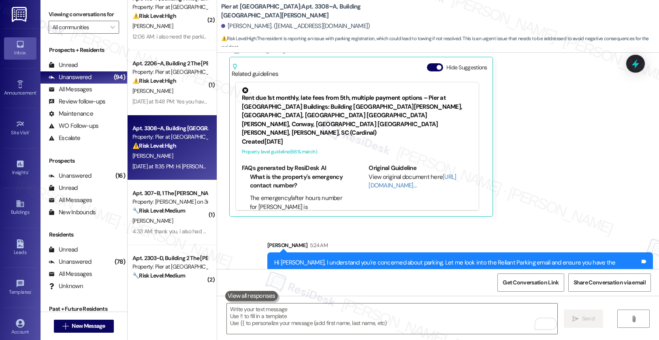
scroll to position [228, 0]
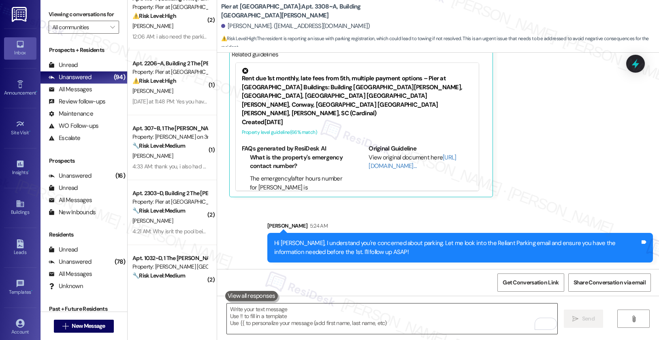
click at [408, 314] on textarea "To enrich screen reader interactions, please activate Accessibility in Grammarl…" at bounding box center [392, 318] width 331 height 30
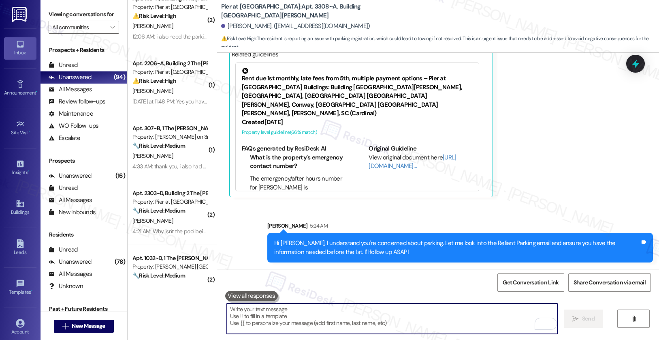
click at [408, 314] on textarea "To enrich screen reader interactions, please activate Accessibility in Grammarl…" at bounding box center [392, 318] width 331 height 30
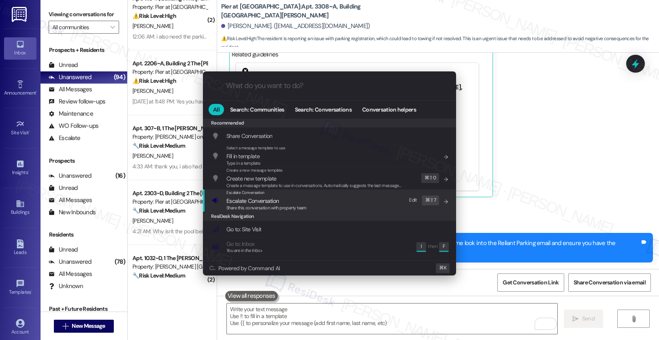
click at [302, 205] on span "Share this conversation with property team" at bounding box center [267, 208] width 80 height 6
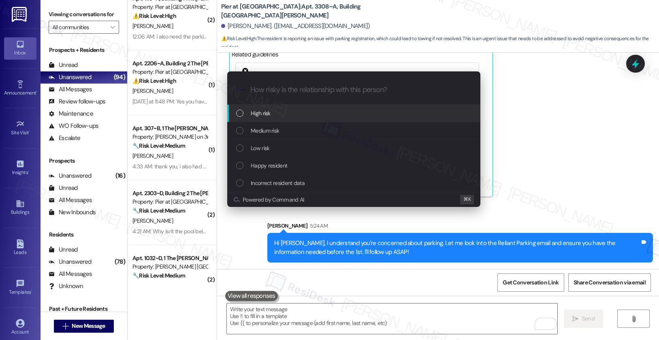
click at [304, 112] on div "High risk" at bounding box center [354, 113] width 237 height 9
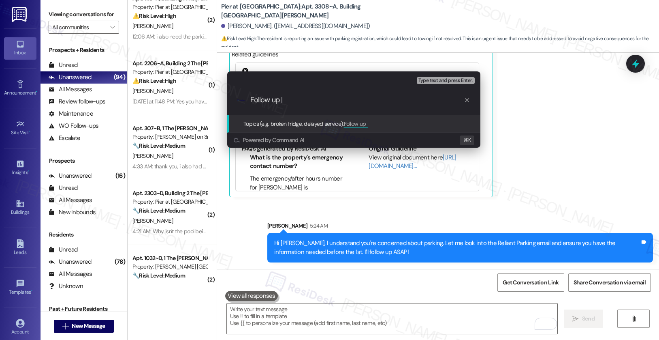
paste input "email from reliant parking"
type input "Follow up | email from reliant parking"
click at [287, 100] on input "Follow up | email from reliant parking" at bounding box center [357, 100] width 214 height 9
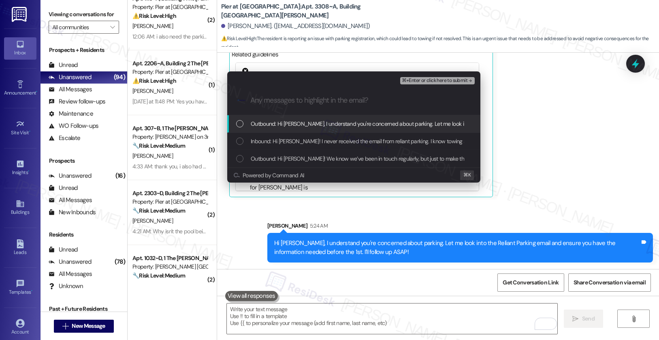
click at [379, 120] on span "Outbound: Hi [PERSON_NAME], I understand you're concerned about parking. Let me…" at bounding box center [482, 123] width 463 height 9
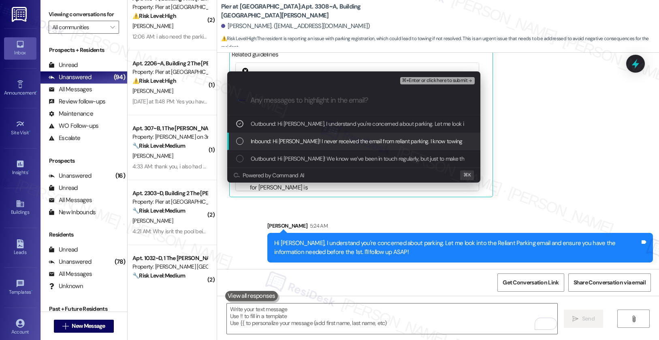
click at [367, 143] on span "Inbound: Hi [PERSON_NAME]! I never received the email from reliant parking. I k…" at bounding box center [409, 141] width 317 height 9
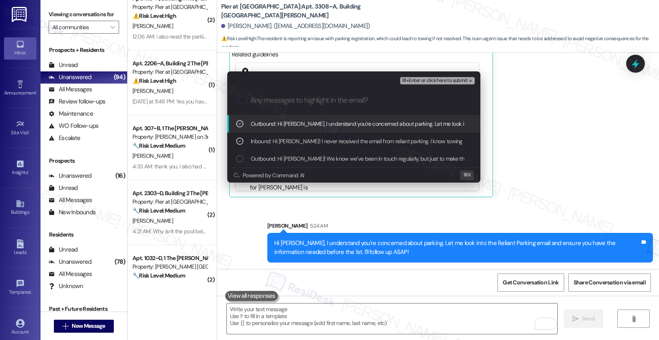
click at [424, 87] on div ".cls-1{fill:#0a055f;}.cls-2{fill:#0cc4c4;} resideskLogoBlueOrange" at bounding box center [353, 100] width 253 height 29
click at [425, 82] on span "⌘+Enter or click here to submit" at bounding box center [435, 81] width 66 height 6
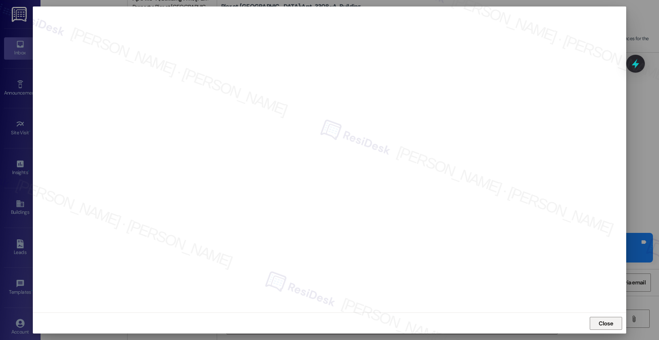
click at [587, 315] on span "Close" at bounding box center [605, 323] width 17 height 9
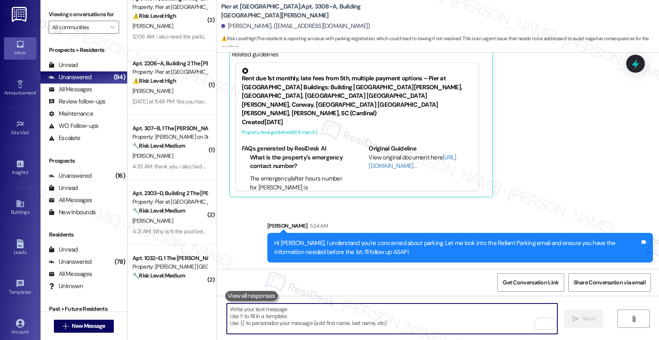
click at [329, 307] on textarea "To enrich screen reader interactions, please activate Accessibility in Grammarl…" at bounding box center [392, 318] width 331 height 30
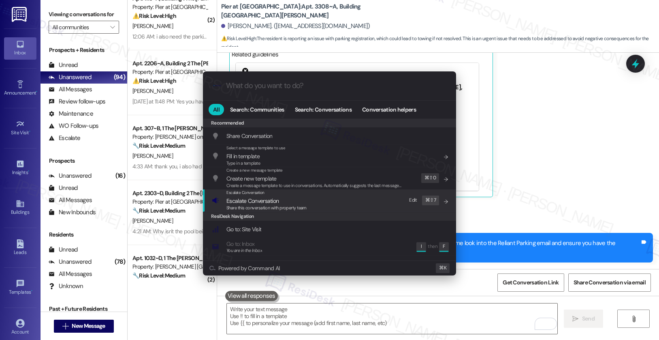
click at [254, 210] on span "Share this conversation with property team" at bounding box center [267, 208] width 80 height 6
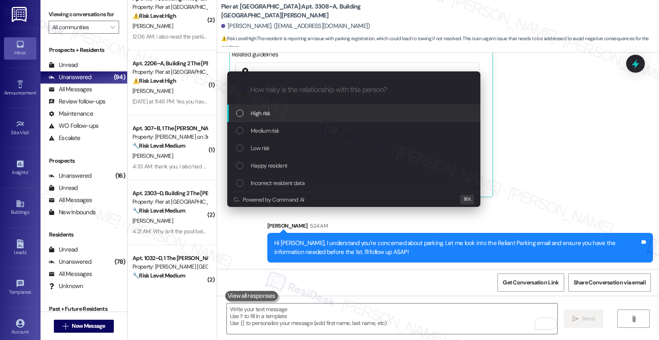
click at [284, 117] on div "High risk" at bounding box center [354, 113] width 237 height 9
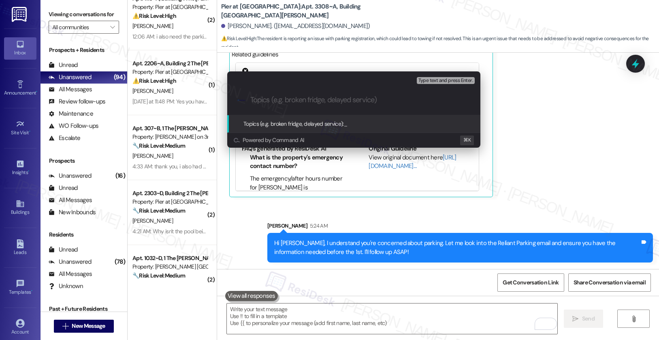
paste input "Follow up | email from reliant parking"
type input "Follow up | email from reliant parking"
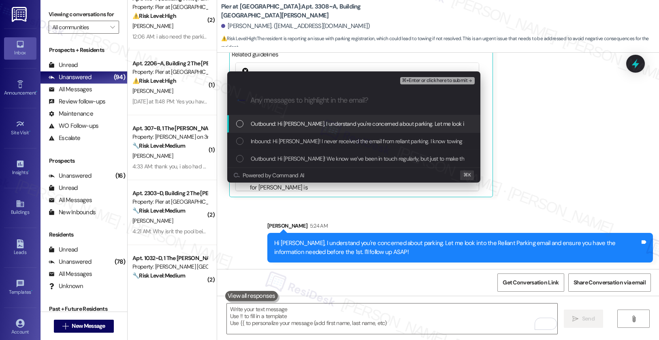
click at [284, 123] on span "Outbound: Hi [PERSON_NAME], I understand you're concerned about parking. Let me…" at bounding box center [482, 123] width 463 height 9
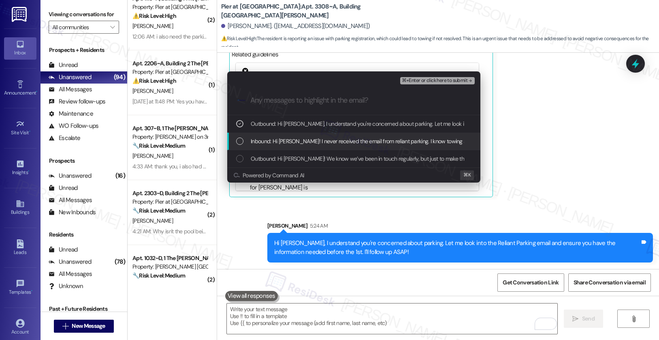
click at [281, 139] on span "Inbound: Hi [PERSON_NAME]! I never received the email from reliant parking. I k…" at bounding box center [409, 141] width 317 height 9
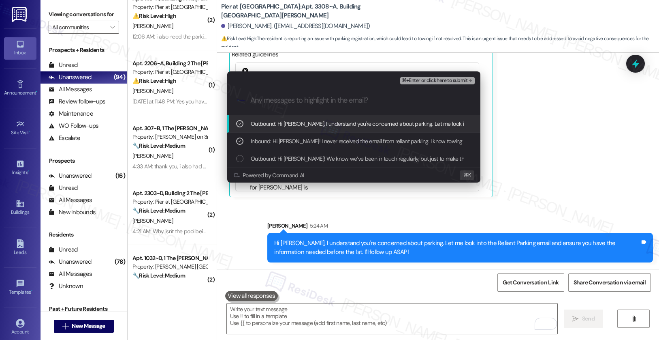
click at [416, 78] on span "⌘+Enter or click here to submit" at bounding box center [435, 81] width 66 height 6
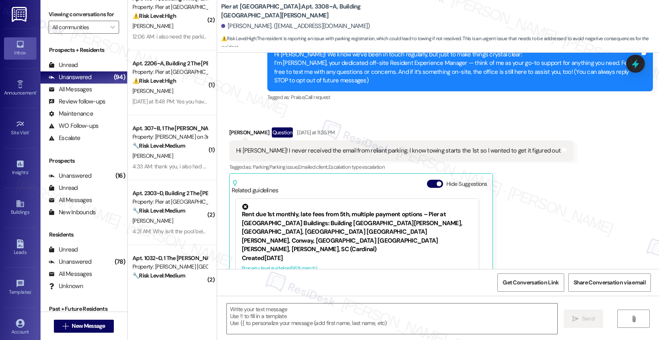
scroll to position [163, 0]
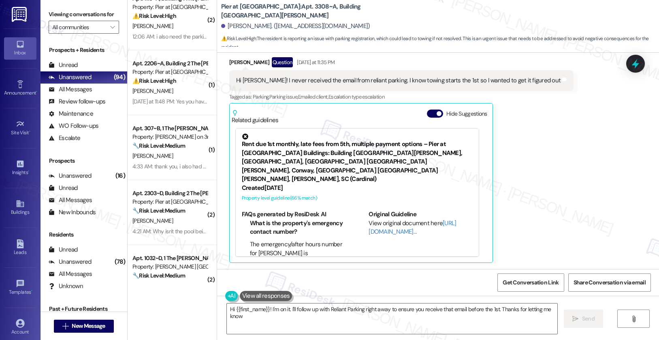
type textarea "Hi {{first_name}}! I'm on it. I'll follow up with Reliant Parking right away to…"
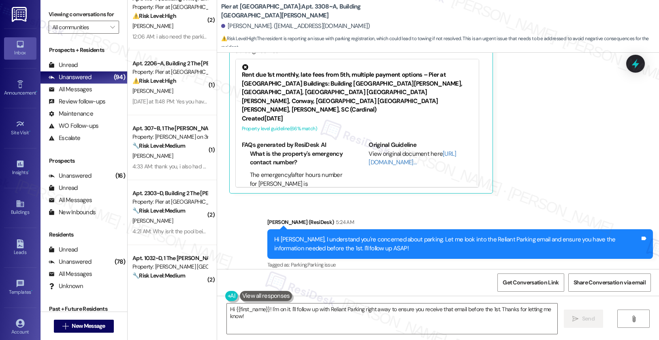
scroll to position [240, 0]
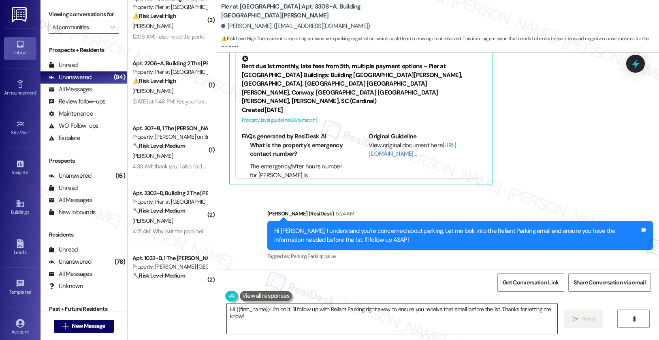
click at [274, 313] on textarea "Hi {{first_name}}! I'm on it. I'll follow up with Reliant Parking right away to…" at bounding box center [392, 318] width 331 height 30
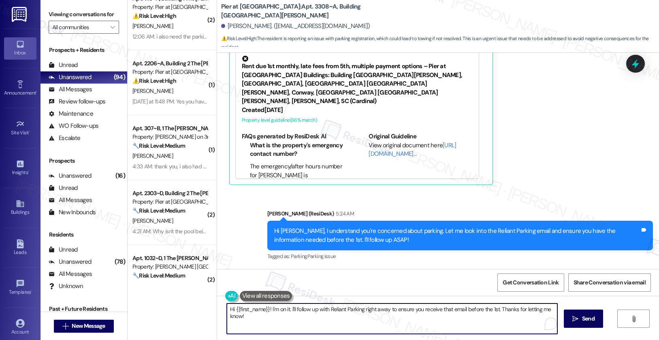
click at [274, 313] on textarea "Hi {{first_name}}! I'm on it. I'll follow up with Reliant Parking right away to…" at bounding box center [392, 318] width 331 height 30
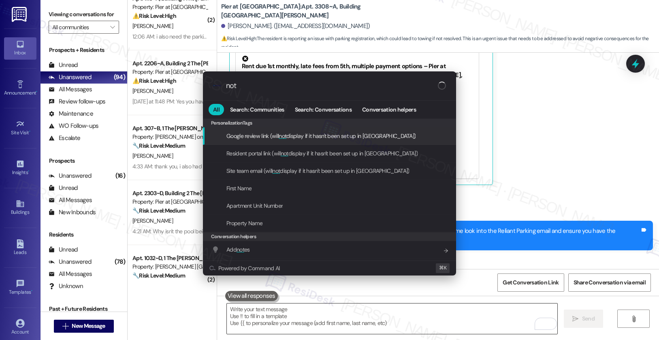
type input "note"
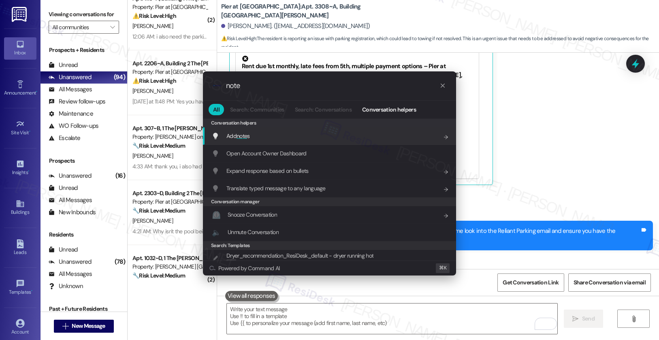
click at [287, 134] on div "Add note s Add shortcut" at bounding box center [330, 135] width 237 height 9
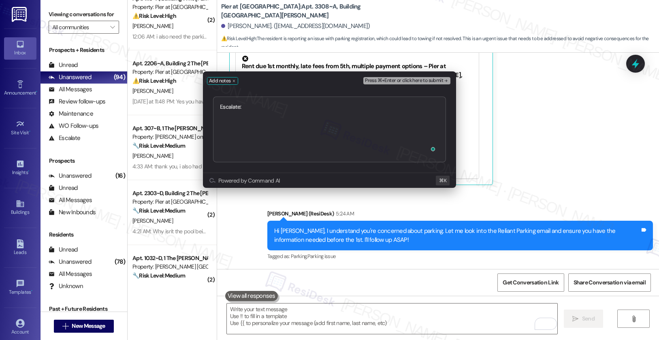
type textarea "Escalate: Follow up | email from reliant parking"
click at [415, 81] on span "Press ⌘+Enter or click here to submit" at bounding box center [404, 81] width 78 height 6
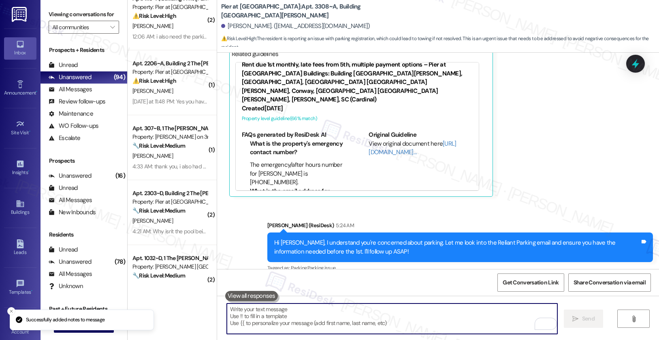
scroll to position [409, 0]
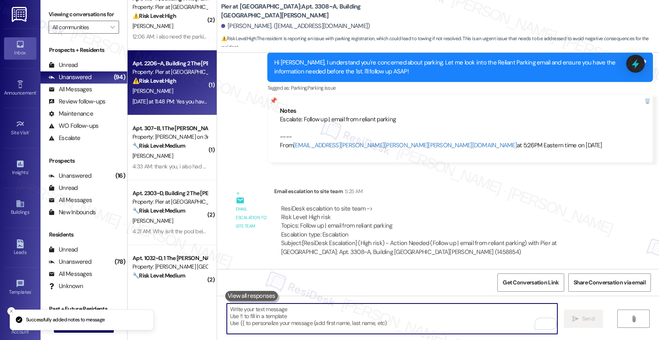
click at [162, 75] on div "Property: Pier at [GEOGRAPHIC_DATA]" at bounding box center [170, 72] width 75 height 9
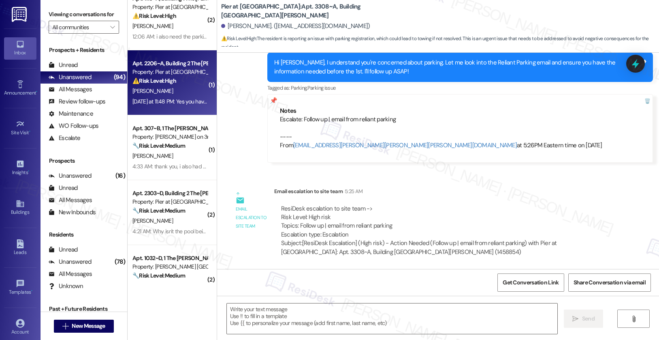
type textarea "Fetching suggested responses. Please feel free to read through the conversation…"
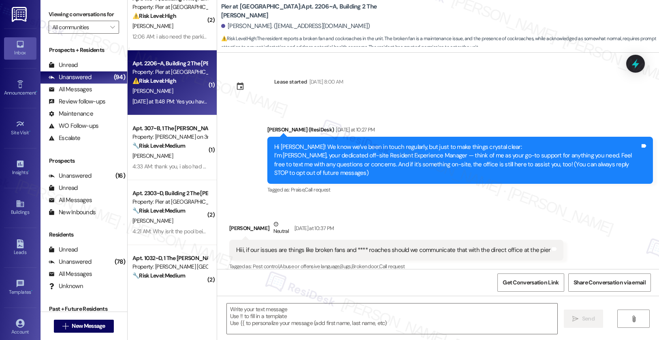
scroll to position [198, 0]
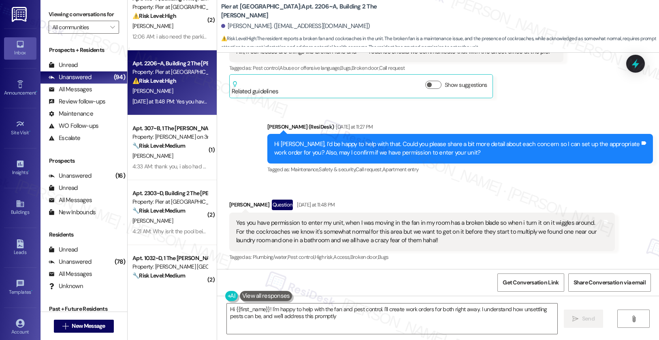
type textarea "Hi {{first_name}}! I'm happy to help with the fan and pest control. I'll create…"
click at [310, 220] on div "Yes you have permission to enter my unit, when I was moving in the fan in my ro…" at bounding box center [419, 231] width 366 height 26
drag, startPoint x: 290, startPoint y: 224, endPoint x: 421, endPoint y: 227, distance: 130.9
click at [421, 227] on div "Yes you have permission to enter my unit, when I was moving in the fan in my ro…" at bounding box center [419, 231] width 366 height 26
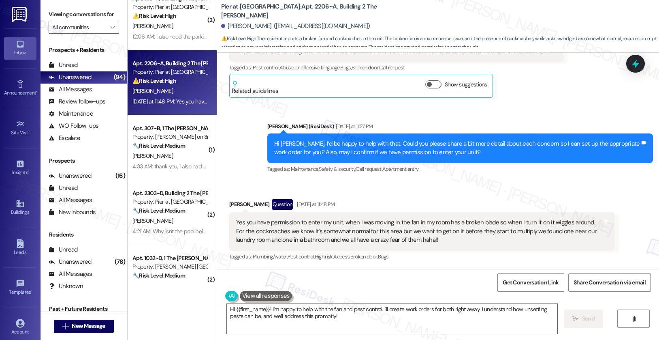
drag, startPoint x: 327, startPoint y: 143, endPoint x: 430, endPoint y: 144, distance: 102.9
click at [430, 144] on div "Hi Natalie, I’d be happy to help with that. Could you please share a bit more d…" at bounding box center [457, 147] width 366 height 17
drag, startPoint x: 411, startPoint y: 143, endPoint x: 498, endPoint y: 148, distance: 86.8
click at [498, 148] on div "Hi Natalie, I’d be happy to help with that. Could you please share a bit more d…" at bounding box center [457, 147] width 366 height 17
click at [289, 154] on div "Hi Natalie, I’d be happy to help with that. Could you please share a bit more d…" at bounding box center [457, 147] width 366 height 17
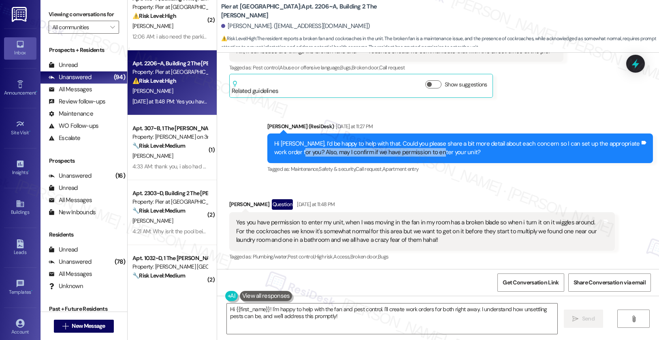
drag, startPoint x: 287, startPoint y: 154, endPoint x: 423, endPoint y: 154, distance: 135.4
click at [423, 154] on div "Hi Natalie, I’d be happy to help with that. Could you please share a bit more d…" at bounding box center [457, 147] width 366 height 17
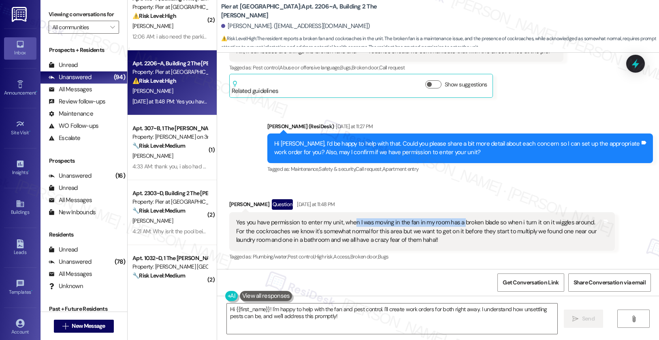
drag, startPoint x: 347, startPoint y: 222, endPoint x: 455, endPoint y: 224, distance: 108.2
click at [455, 224] on div "Yes you have permission to enter my unit, when I was moving in the fan in my ro…" at bounding box center [419, 231] width 366 height 26
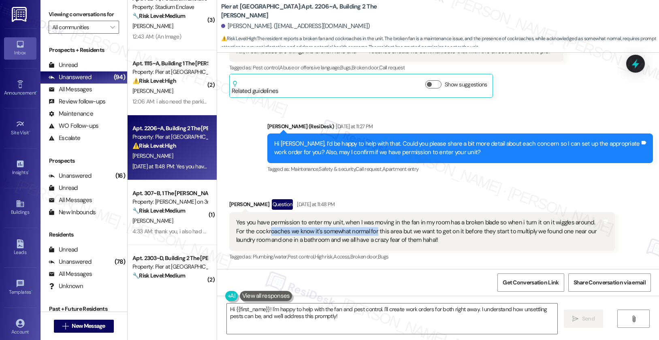
drag, startPoint x: 253, startPoint y: 232, endPoint x: 359, endPoint y: 234, distance: 105.4
click at [359, 234] on div "Yes you have permission to enter my unit, when I was moving in the fan in my ro…" at bounding box center [419, 231] width 366 height 26
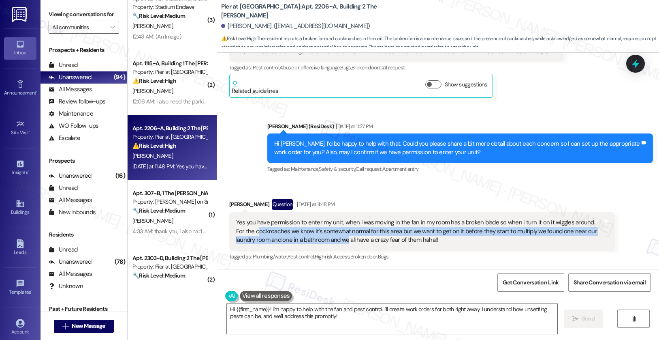
drag, startPoint x: 243, startPoint y: 235, endPoint x: 321, endPoint y: 237, distance: 77.8
click at [321, 237] on div "Yes you have permission to enter my unit, when I was moving in the fan in my ro…" at bounding box center [419, 231] width 366 height 26
click at [298, 259] on span "Pest control ," at bounding box center [301, 256] width 27 height 7
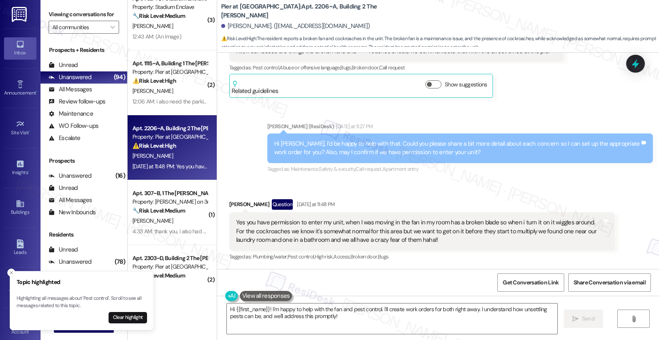
click at [297, 225] on div "Yes you have permission to enter my unit, when I was moving in the fan in my ro…" at bounding box center [419, 231] width 366 height 26
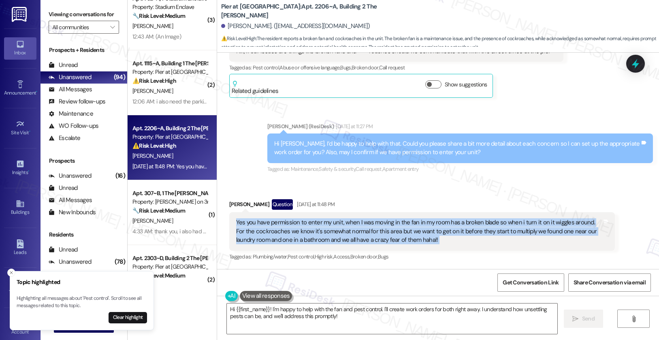
click at [297, 225] on div "Yes you have permission to enter my unit, when I was moving in the fan in my ro…" at bounding box center [419, 231] width 366 height 26
copy div "Yes you have permission to enter my unit, when I was moving in the fan in my ro…"
click at [127, 315] on button "Clear highlight" at bounding box center [128, 317] width 39 height 11
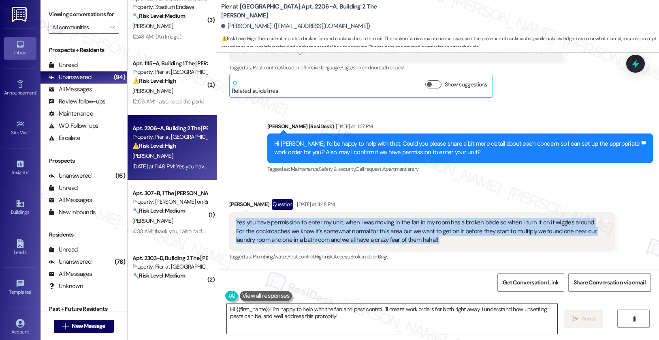
click at [265, 315] on textarea "Hi {{first_name}}! I'm happy to help with the fan and pest control. I'll create…" at bounding box center [392, 318] width 331 height 30
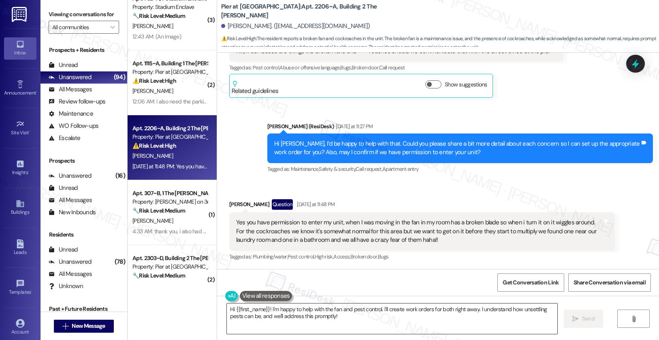
click at [265, 315] on textarea "Hi {{first_name}}! I'm happy to help with the fan and pest control. I'll create…" at bounding box center [392, 318] width 331 height 30
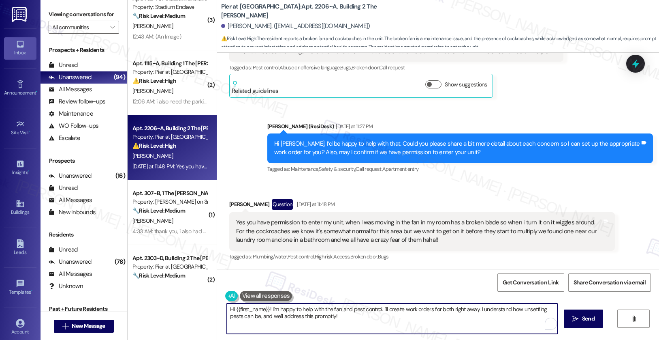
click at [265, 315] on textarea "Hi {{first_name}}! I'm happy to help with the fan and pest control. I'll create…" at bounding box center [392, 318] width 331 height 30
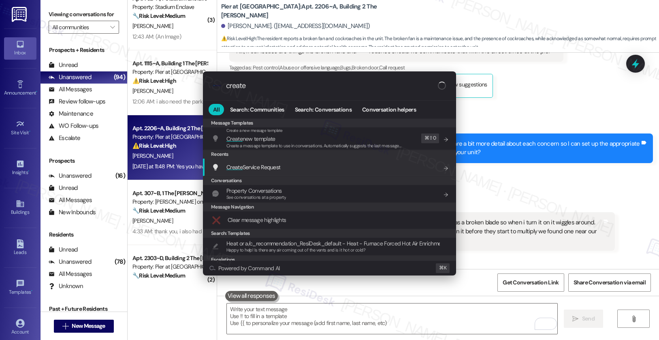
type input "create"
click at [277, 169] on span "Create Service Request" at bounding box center [254, 166] width 54 height 7
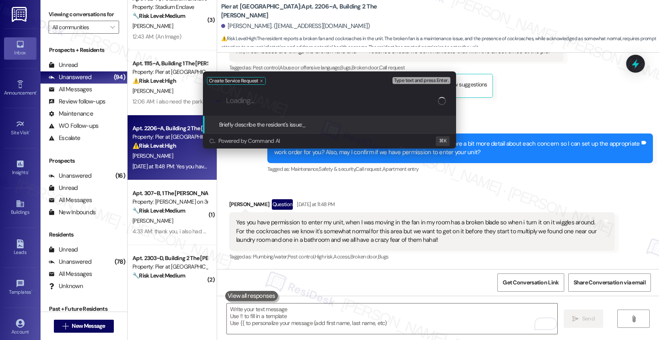
click at [275, 101] on input "Loading..." at bounding box center [332, 100] width 212 height 9
paste input "Broken Fan Blade"
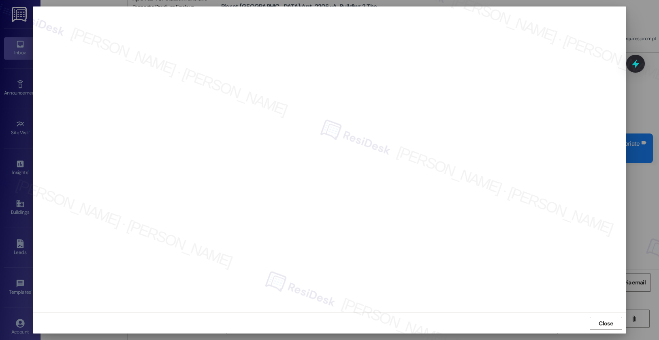
scroll to position [0, 0]
click at [587, 315] on span "Close" at bounding box center [605, 323] width 17 height 12
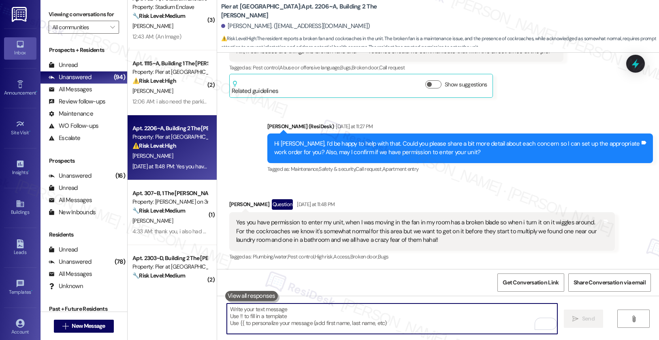
click at [255, 315] on textarea "To enrich screen reader interactions, please activate Accessibility in Grammarl…" at bounding box center [392, 318] width 331 height 30
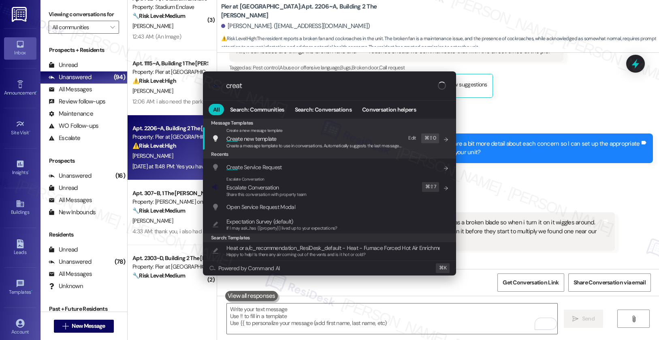
type input "create"
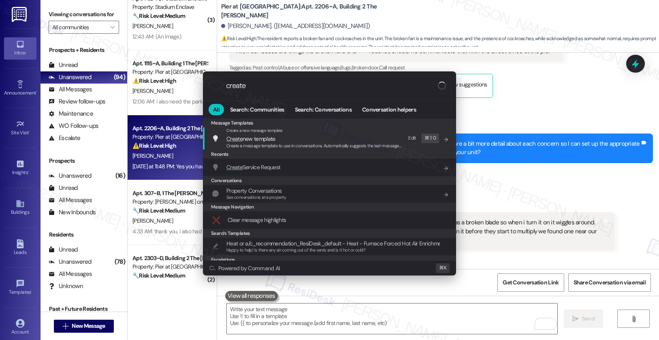
click at [281, 141] on span "Create new template" at bounding box center [314, 138] width 175 height 9
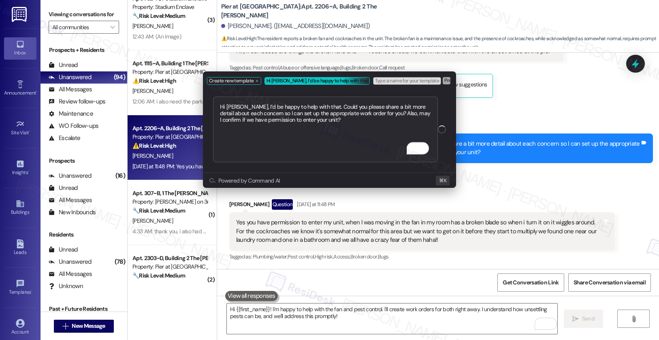
type textarea "Hi {{first_name}}! I'm happy to help with the fan and pest control. I'll create…"
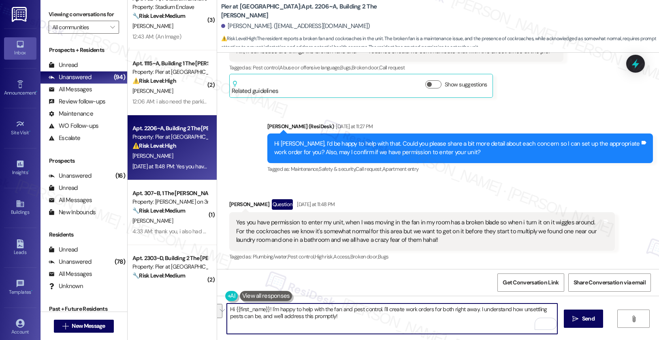
click at [335, 315] on textarea "Hi {{first_name}}! I'm happy to help with the fan and pest control. I'll create…" at bounding box center [392, 318] width 331 height 30
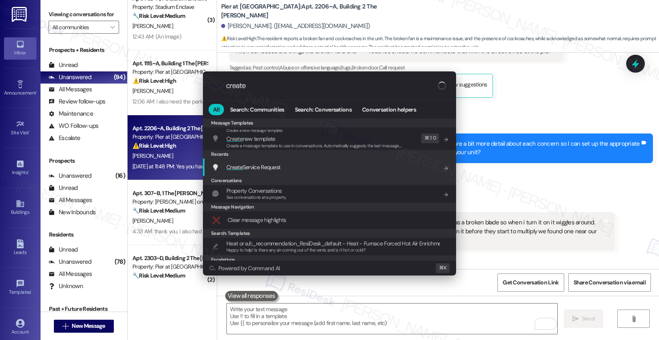
type input "create"
click at [343, 169] on div "Create Service Request Add shortcut" at bounding box center [330, 167] width 237 height 9
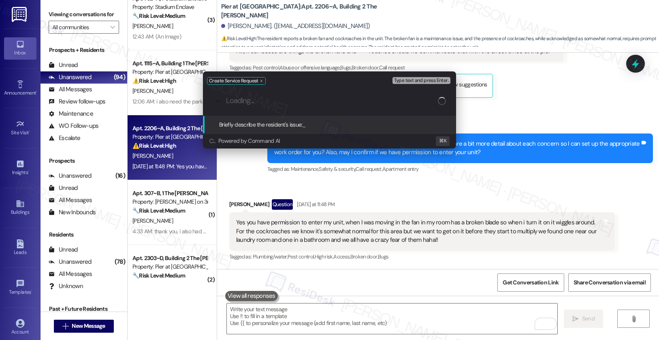
click at [321, 97] on input "Loading..." at bounding box center [332, 100] width 212 height 9
click at [298, 102] on input "Briefly describe the resident's issue" at bounding box center [336, 100] width 220 height 9
click at [319, 96] on div ".cls-1{fill:#0a055f;}.cls-2{fill:#0cc4c4;} resideskLogoBlueOrange" at bounding box center [329, 100] width 253 height 29
click at [317, 98] on input "Briefly describe the resident's issue" at bounding box center [336, 100] width 220 height 9
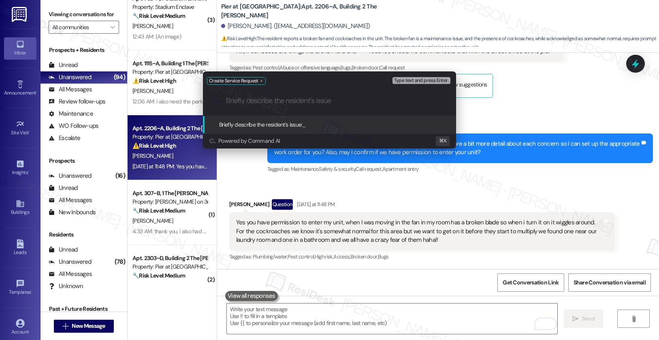
paste input "Cockroach Sightings"
type input "Cockroach Sightings"
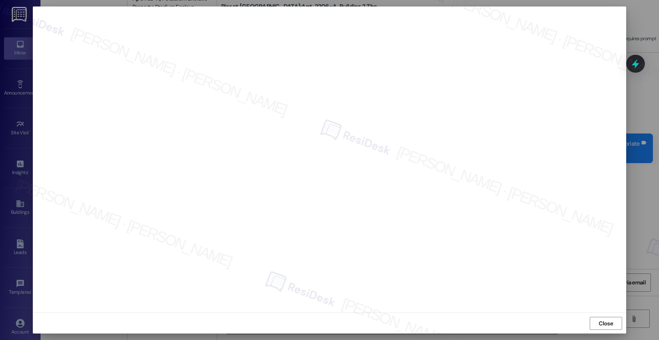
scroll to position [0, 0]
click at [616, 325] on button "Close" at bounding box center [606, 322] width 32 height 13
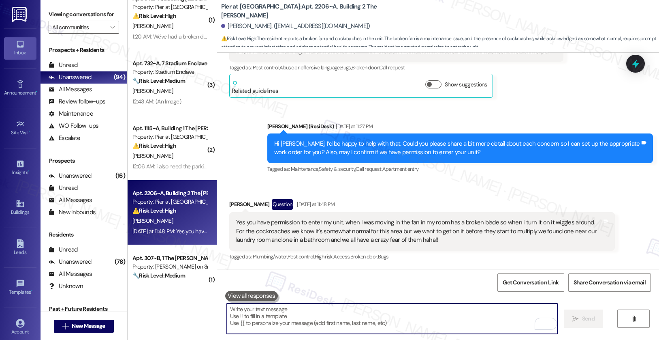
click at [410, 320] on textarea "To enrich screen reader interactions, please activate Accessibility in Grammarl…" at bounding box center [392, 318] width 331 height 30
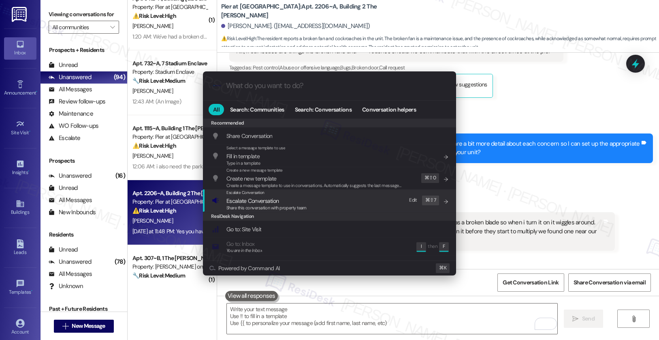
click at [303, 199] on span "Escalate Conversation" at bounding box center [267, 200] width 80 height 9
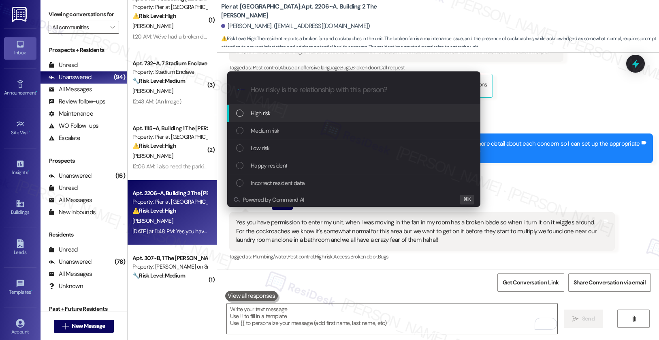
click at [306, 111] on div "High risk" at bounding box center [354, 113] width 237 height 9
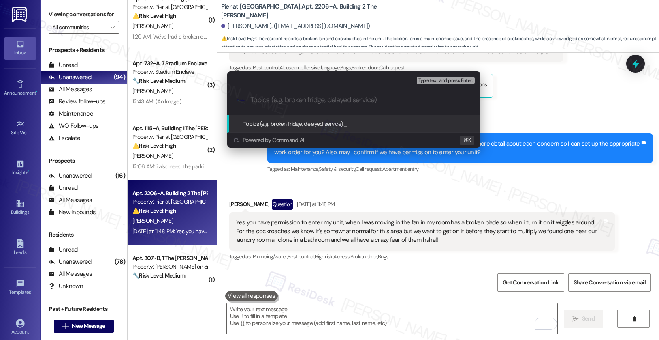
paste input "Work order submitted by Residesk | 12920865 - Ceiling Fan Blade & 12920882 - Pe…"
type input "Work order submitted by Residesk | 12920865 - Ceiling Fan Blade & 12920882 - Pe…"
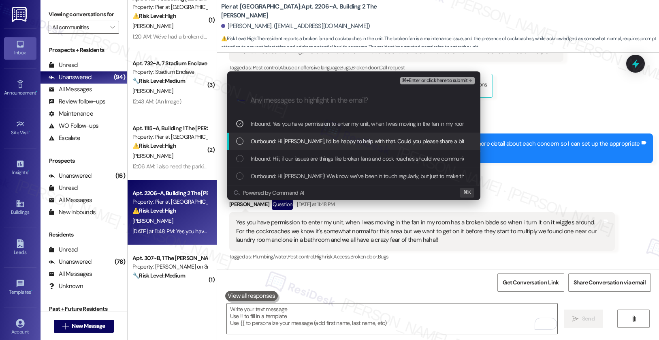
click at [300, 142] on span "Outbound: Hi Natalie, I’d be happy to help with that. Could you please share a …" at bounding box center [527, 141] width 553 height 9
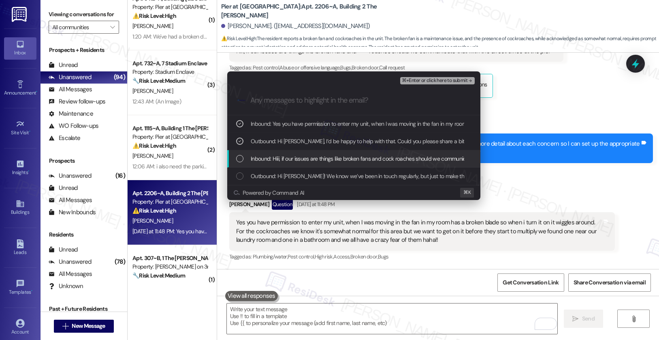
click at [294, 161] on span "Inbound: Hiii, if our issues are things like broken fans and cock roaches shoul…" at bounding box center [405, 158] width 309 height 9
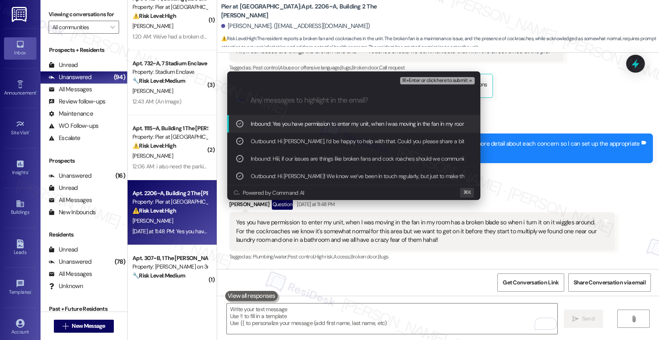
click at [416, 78] on span "⌘+Enter or click here to submit" at bounding box center [435, 81] width 66 height 6
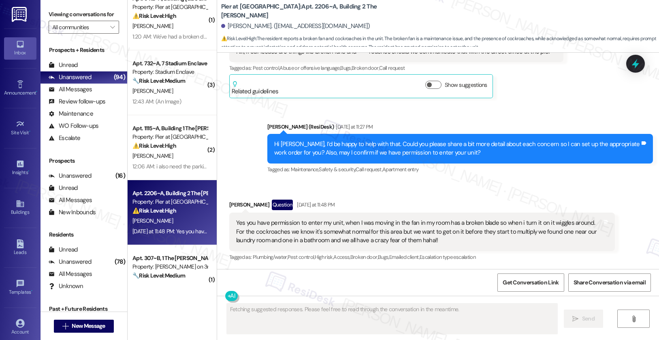
scroll to position [199, 0]
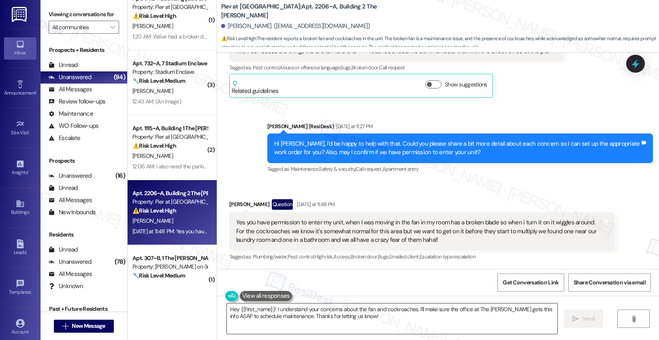
click at [316, 328] on textarea "Hey {{first_name}}! I understand your concerns about the fan and cockroaches. I…" at bounding box center [392, 318] width 331 height 30
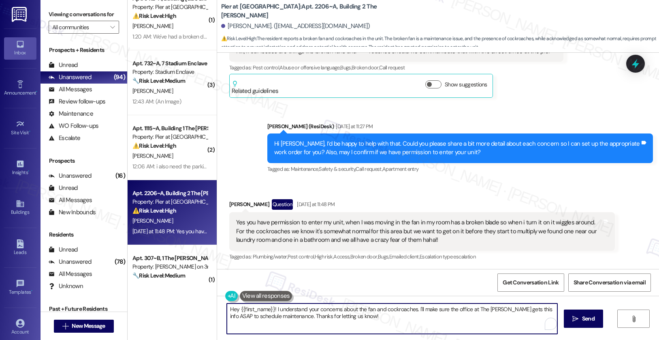
click at [316, 329] on textarea "Hey {{first_name}}! I understand your concerns about the fan and cockroaches. I…" at bounding box center [392, 318] width 331 height 30
paste textarea "Work order submitted by Residesk | 12920865 - Ceiling Fan Blade & 12920882 - Pe…"
type textarea "Work order submitted by Residesk | 12920865 - Ceiling Fan Blade & 12920882 - Pe…"
click at [310, 316] on textarea "Work order submitted by Residesk | 12920865 - Ceiling Fan Blade & 12920882 - Pe…" at bounding box center [392, 318] width 331 height 30
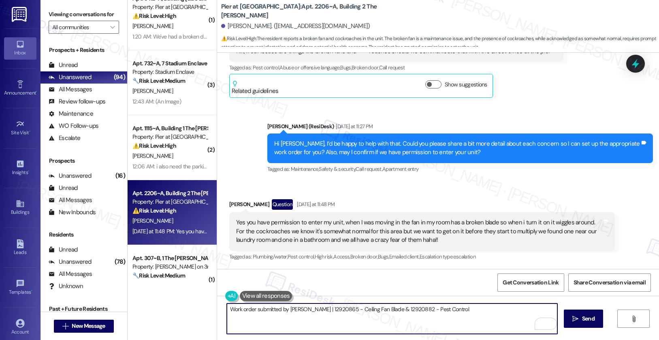
click at [310, 315] on textarea "Work order submitted by Residesk | 12920865 - Ceiling Fan Blade & 12920882 - Pe…" at bounding box center [392, 318] width 331 height 30
click at [309, 315] on textarea "Work order submitted by Residesk | 12920865 - Ceiling Fan Blade & 12920882 - Pe…" at bounding box center [392, 318] width 331 height 30
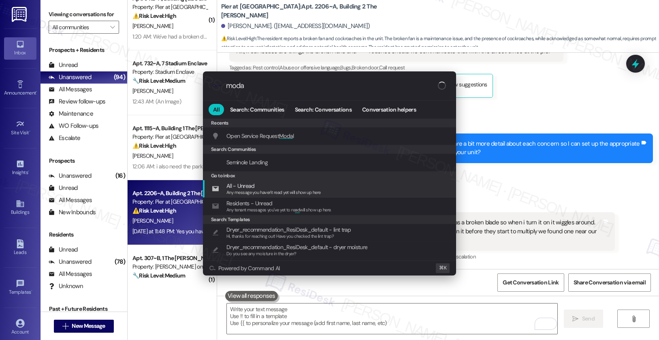
type input "modal"
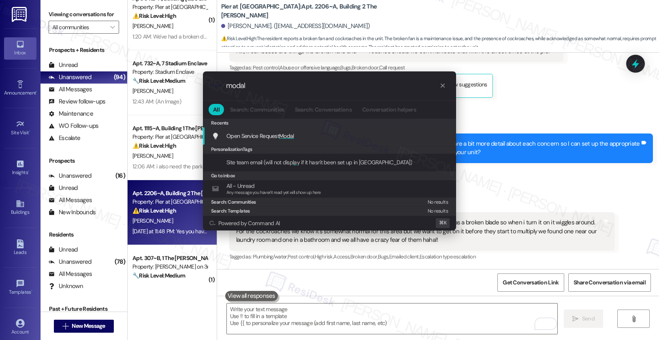
click at [296, 133] on div "Open Service Request Modal Add shortcut" at bounding box center [330, 135] width 237 height 9
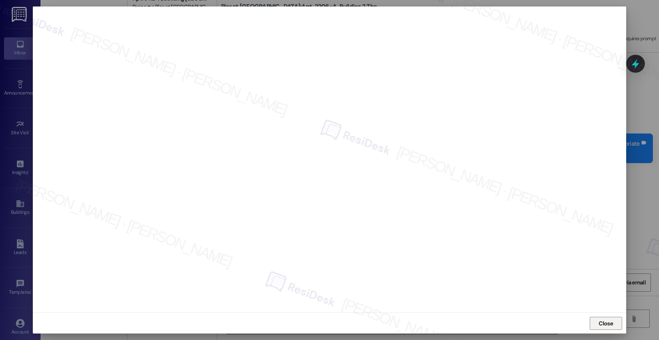
click at [600, 321] on span "Close" at bounding box center [606, 323] width 14 height 9
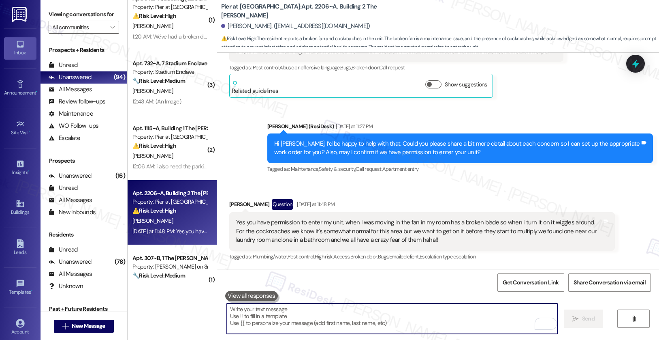
click at [406, 307] on textarea "To enrich screen reader interactions, please activate Accessibility in Grammarl…" at bounding box center [392, 318] width 331 height 30
click at [403, 237] on div "Yes you have permission to enter my unit, when I was moving in the fan in my ro…" at bounding box center [419, 231] width 366 height 26
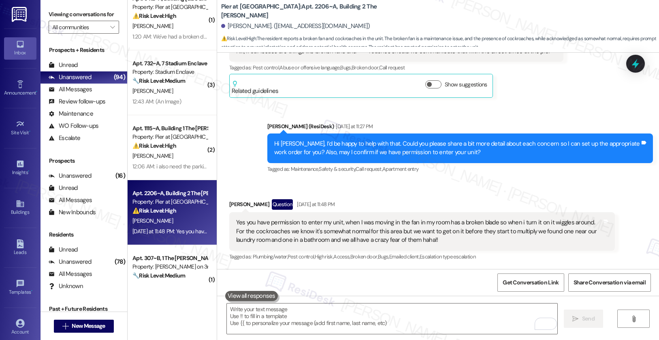
click at [403, 237] on div "Yes you have permission to enter my unit, when I was moving in the fan in my ro…" at bounding box center [419, 231] width 366 height 26
click at [403, 236] on div "Yes you have permission to enter my unit, when I was moving in the fan in my ro…" at bounding box center [419, 231] width 366 height 26
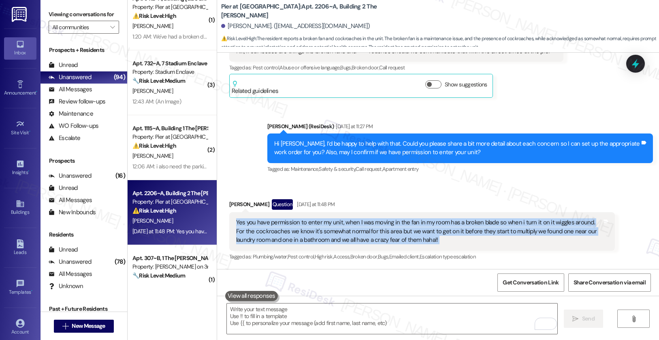
copy div "Yes you have permission to enter my unit, when I was moving in the fan in my ro…"
click at [228, 321] on textarea "To enrich screen reader interactions, please activate Accessibility in Grammarl…" at bounding box center [392, 318] width 331 height 30
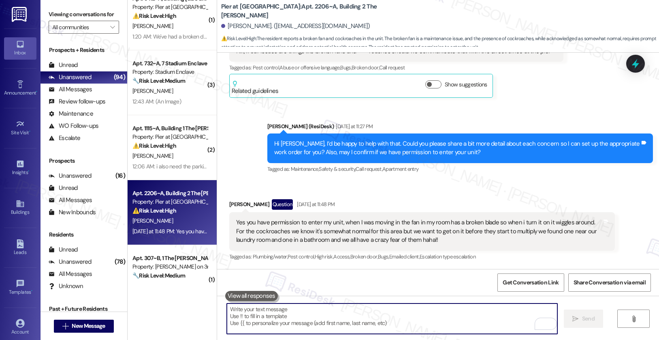
paste textarea "Hi {{first_name}}, Thanks for the details—and for confirming entry. I’ve create…"
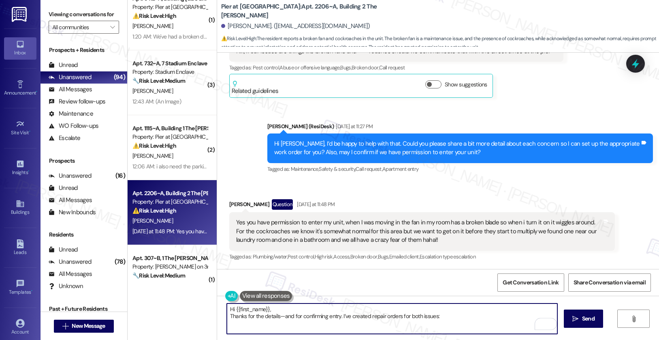
click at [231, 203] on div "Natalie Maccausland Question Yesterday at 11:48 PM" at bounding box center [422, 205] width 386 height 13
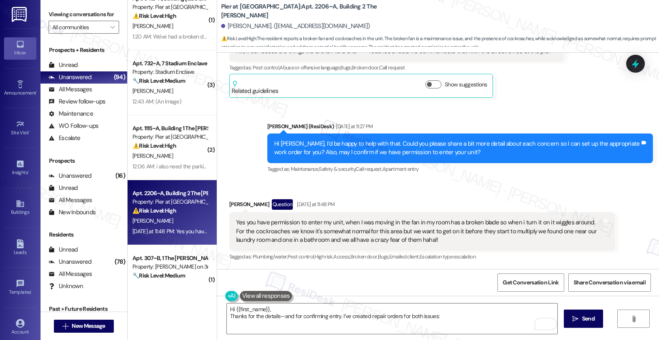
click at [231, 203] on div "Natalie Maccausland Question Yesterday at 11:48 PM" at bounding box center [422, 205] width 386 height 13
copy div "Natalie"
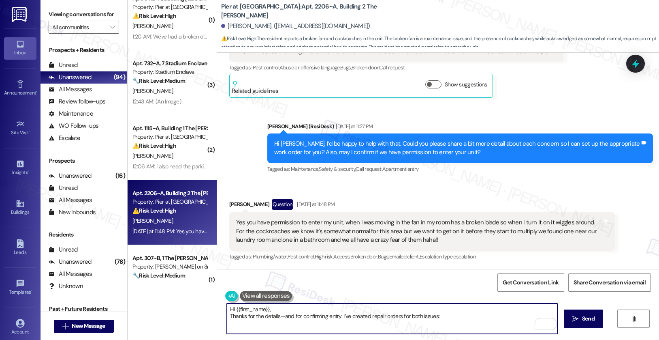
drag, startPoint x: 229, startPoint y: 310, endPoint x: 273, endPoint y: 311, distance: 43.8
click at [273, 311] on textarea "Hi {{first_name}}, Thanks for the details—and for confirming entry. I’ve create…" at bounding box center [392, 318] width 331 height 30
paste textarea "Natalie"
click at [473, 315] on textarea "Hi Natalie, thanks for the details—and for confirming entry. I’ve created repai…" at bounding box center [392, 318] width 331 height 30
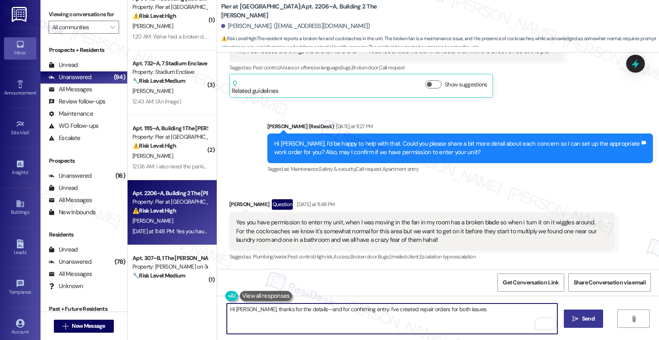
type textarea "Hi Natalie, thanks for the details—and for confirming entry. I’ve created repai…"
click at [589, 323] on button " Send" at bounding box center [583, 318] width 39 height 18
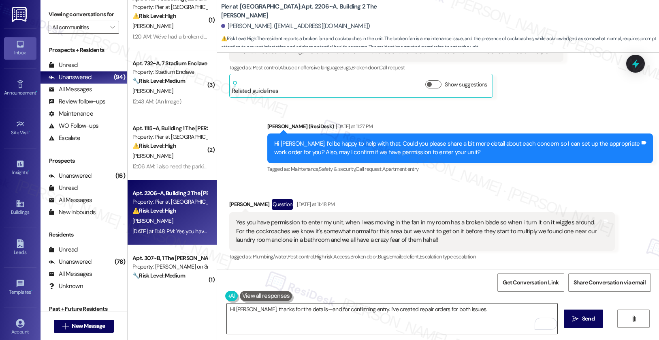
click at [473, 323] on textarea "Hi Natalie, thanks for the details—and for confirming entry. I’ve created repai…" at bounding box center [392, 318] width 331 height 30
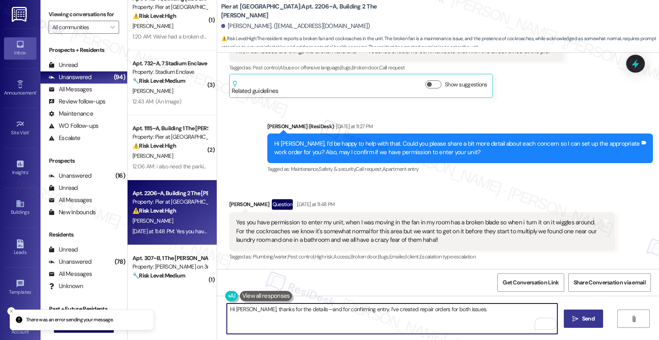
click at [589, 315] on span "Send" at bounding box center [588, 318] width 13 height 9
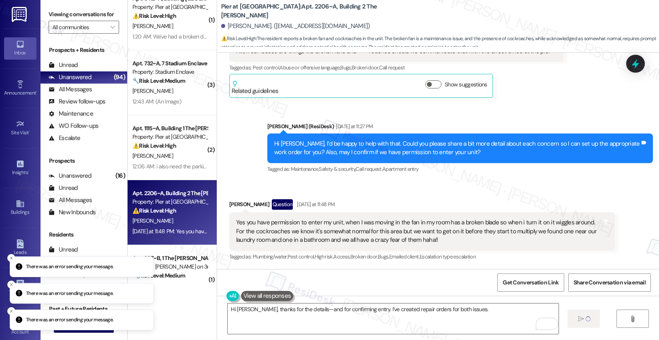
scroll to position [198, 0]
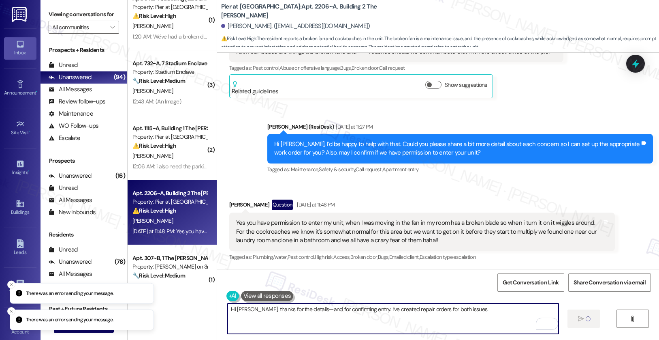
click at [498, 312] on textarea "Hi Natalie, thanks for the details—and for confirming entry. I’ve created repai…" at bounding box center [393, 318] width 331 height 30
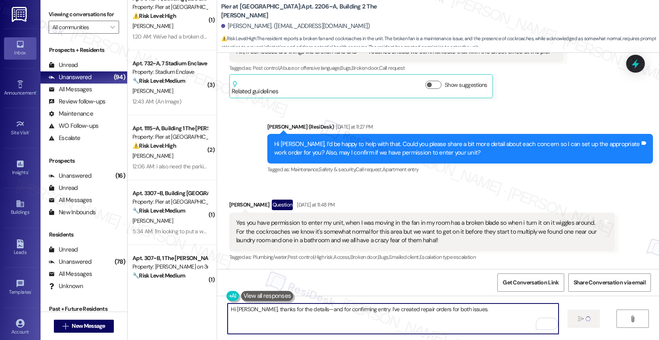
click at [299, 319] on textarea "Hi Natalie, thanks for the details—and for confirming entry. I’ve created repai…" at bounding box center [393, 318] width 331 height 30
click at [300, 319] on textarea "Hi Natalie, thanks for the details—and for confirming entry. I’ve created repai…" at bounding box center [393, 318] width 331 height 30
click at [460, 314] on textarea "Hi Natalie, thanks for the details—and for confirming entry. I’ve created repai…" at bounding box center [393, 318] width 331 height 30
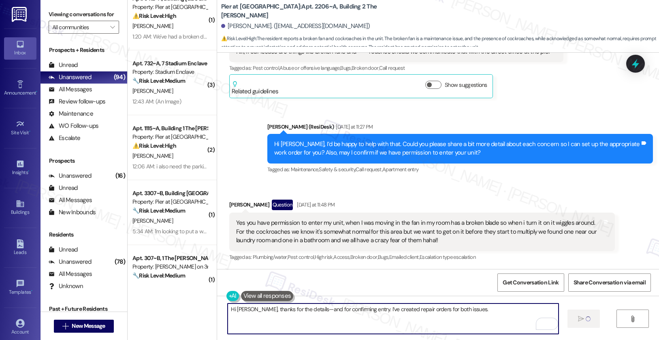
click at [461, 312] on textarea "Hi Natalie, thanks for the details—and for confirming entry. I’ve created repai…" at bounding box center [393, 318] width 331 height 30
click at [301, 323] on textarea "Hi Natalie, thanks for the details—and for confirming entry. I’ve created repai…" at bounding box center [392, 318] width 331 height 30
click at [364, 320] on textarea "Hi Natalie, thanks for the details—and for confirming entry. I’ve created repai…" at bounding box center [392, 318] width 331 height 30
click at [417, 315] on textarea "Hi Natalie, thanks for the details—and for confirming entry. I’ve created repai…" at bounding box center [392, 318] width 331 height 30
click at [390, 313] on textarea "Hi Natalie, thanks for the details—and for confirming entry. I’ve created repai…" at bounding box center [392, 318] width 331 height 30
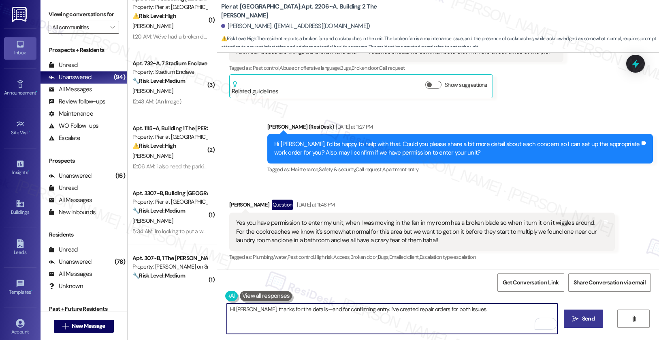
click at [586, 315] on span "Send" at bounding box center [588, 318] width 13 height 9
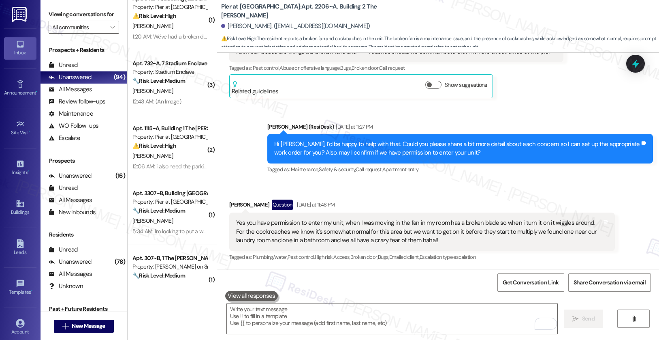
scroll to position [368, 0]
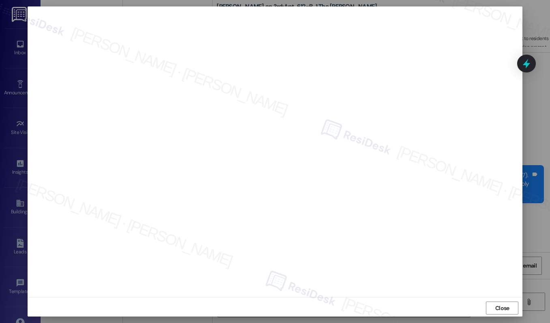
scroll to position [2, 0]
click at [502, 306] on span "Close" at bounding box center [502, 306] width 14 height 9
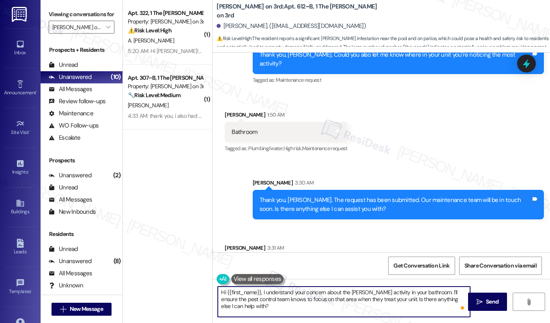
scroll to position [1371, 0]
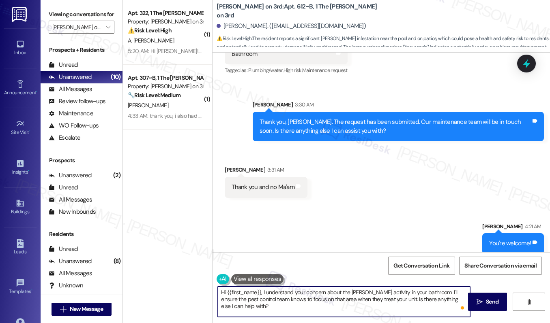
click at [332, 316] on textarea "Hi {{first_name}}, I understand your concern about the [PERSON_NAME] activity i…" at bounding box center [344, 302] width 252 height 30
click at [0, 0] on div ".cls-1{fill:#0a055f;}.cls-2{fill:#0cc4c4;} resideskLogoBlueOrange All Search: C…" at bounding box center [0, 0] width 0 height 0
type textarea "Hi {{first_name}}, I understand your concern about the [PERSON_NAME] activity i…"
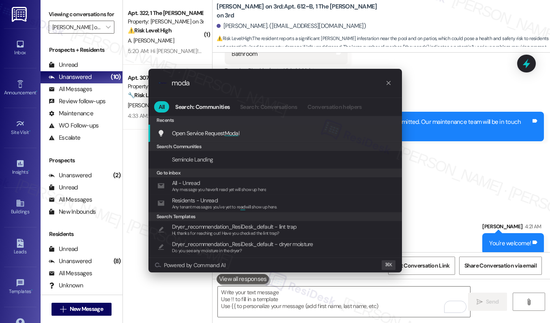
type input "modal"
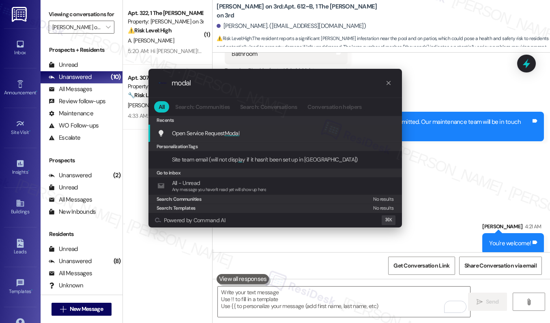
click at [271, 132] on div "Open Service Request Modal Add shortcut" at bounding box center [275, 133] width 237 height 9
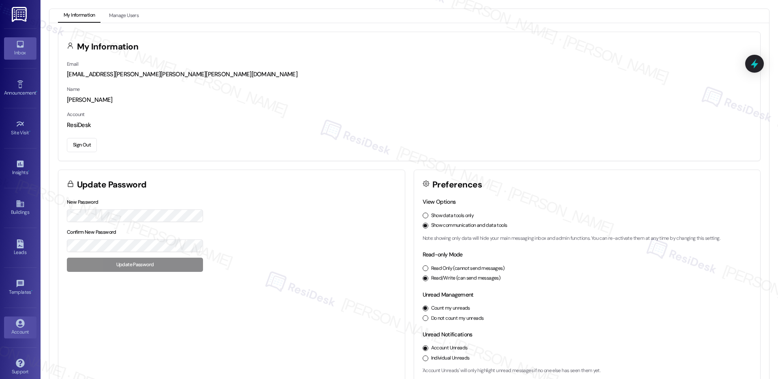
click at [22, 45] on icon at bounding box center [20, 44] width 9 height 9
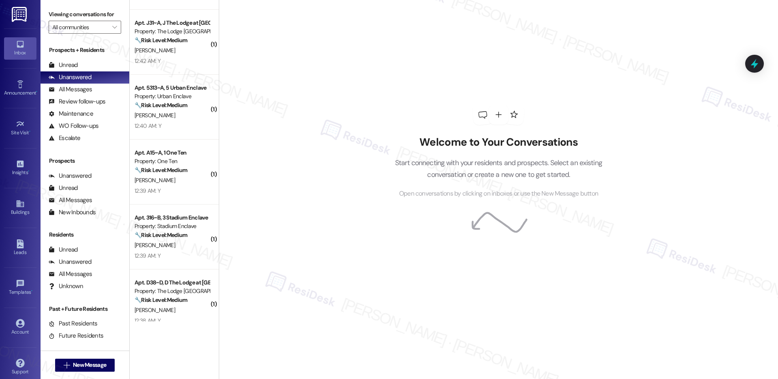
scroll to position [1226, 0]
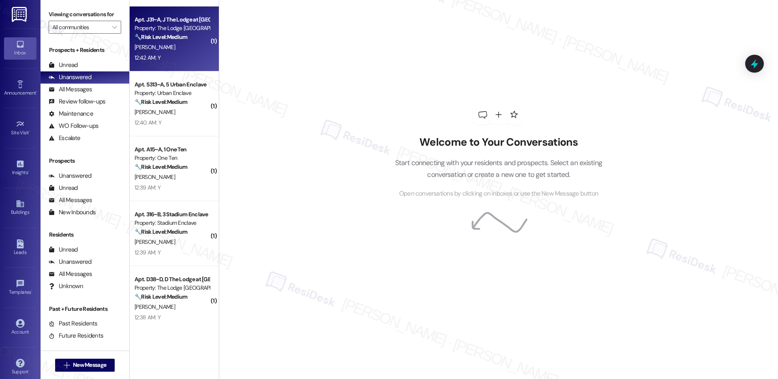
click at [174, 51] on div "R. Spurlock" at bounding box center [172, 47] width 77 height 10
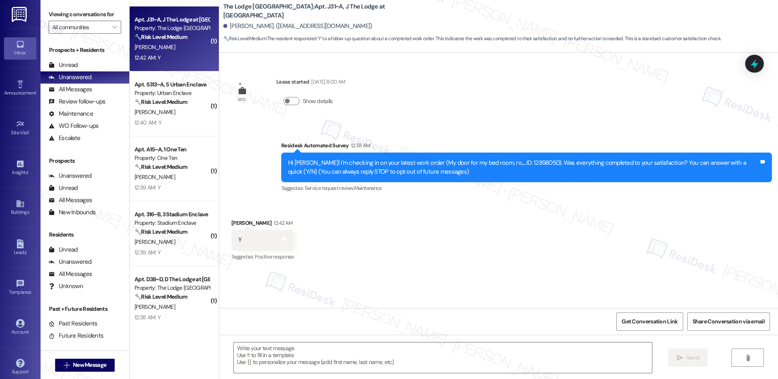
type textarea "Fetching suggested responses. Please feel free to read through the conversation…"
click at [298, 357] on textarea at bounding box center [443, 357] width 418 height 30
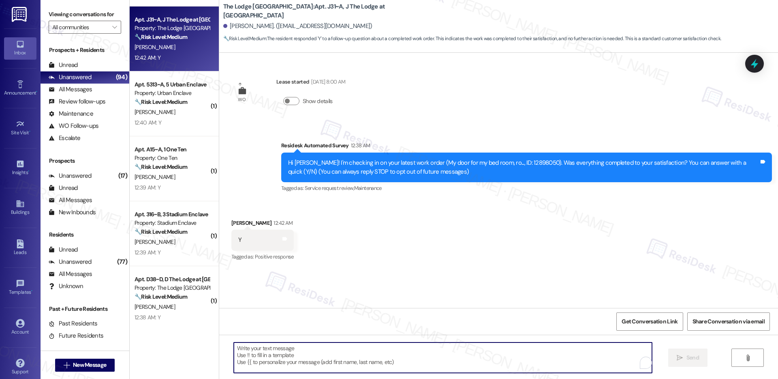
paste textarea "Hi {{first_name}}, I'm so glad to hear the work order was completed to your sat…"
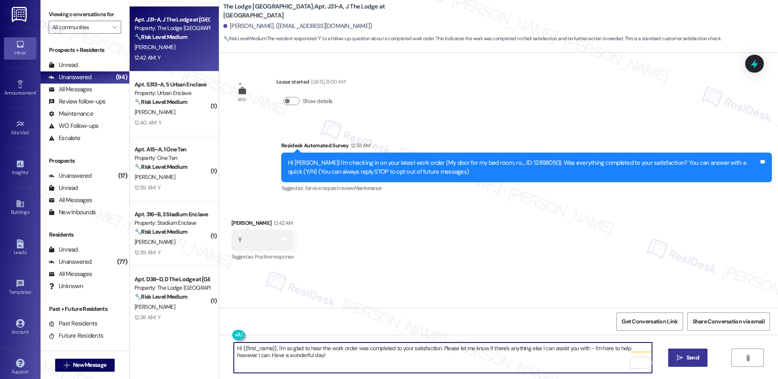
type textarea "Hi {{first_name}}, I'm so glad to hear the work order was completed to your sat…"
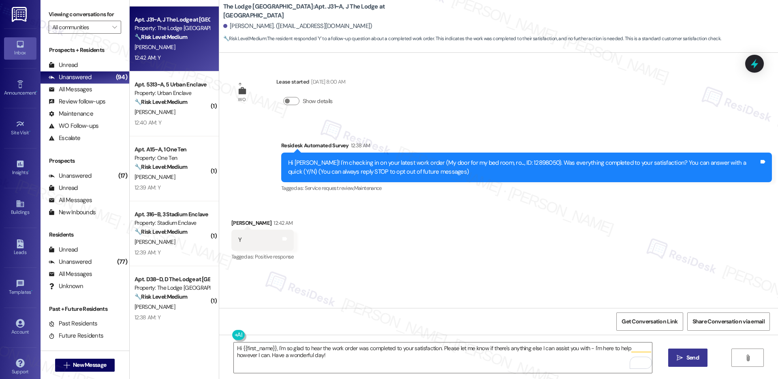
click at [696, 359] on span "Send" at bounding box center [693, 357] width 13 height 9
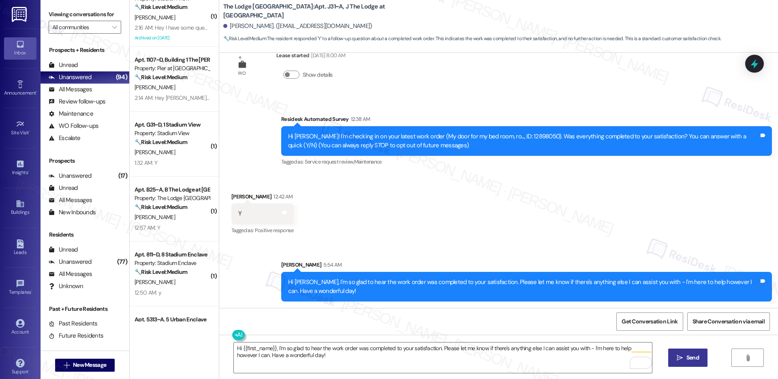
scroll to position [926, 0]
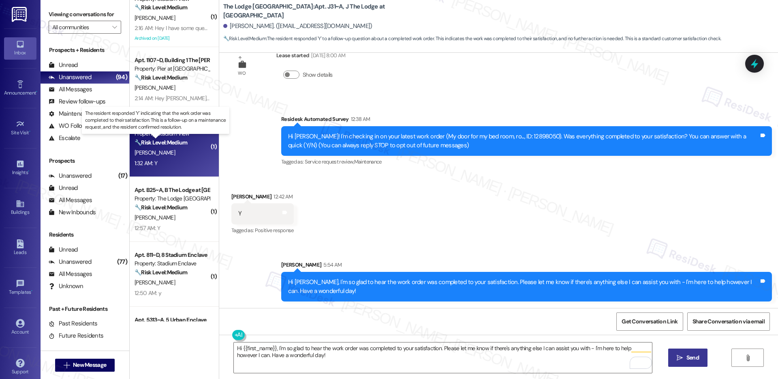
click at [178, 143] on strong "🔧 Risk Level: Medium" at bounding box center [161, 142] width 53 height 7
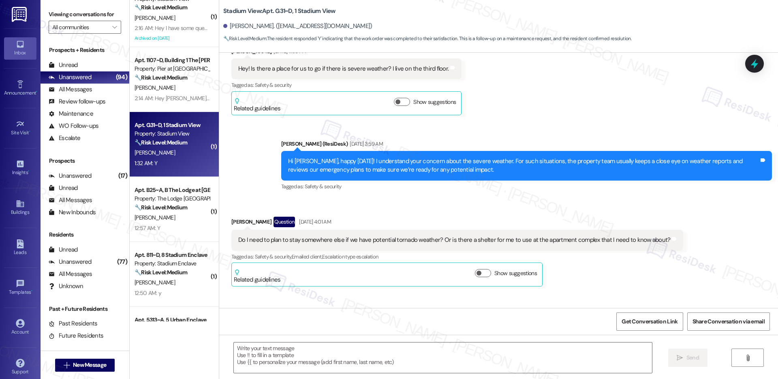
type textarea "Fetching suggested responses. Please feel free to read through the conversation…"
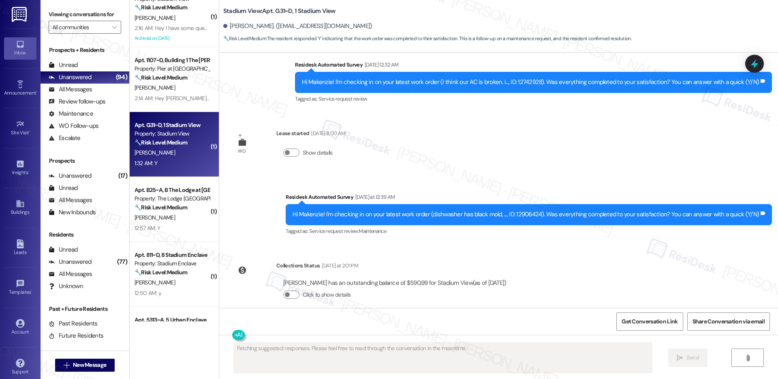
scroll to position [2376, 0]
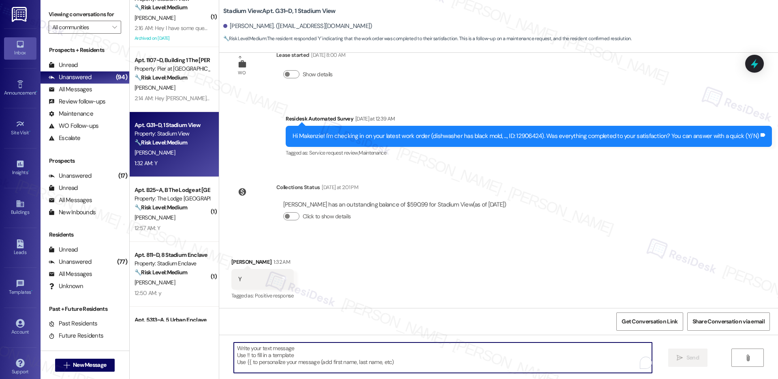
click at [270, 353] on textarea "To enrich screen reader interactions, please activate Accessibility in Grammarl…" at bounding box center [443, 357] width 418 height 30
paste textarea "Hi {{first_name}}, I'm so glad to hear the work order was completed to your sat…"
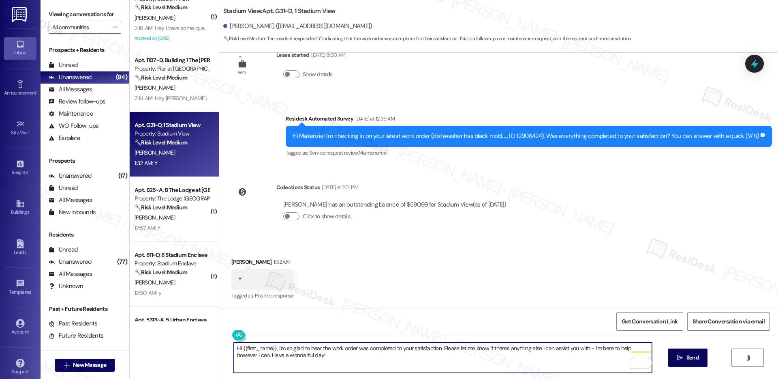
click at [582, 358] on textarea "Hi {{first_name}}, I'm so glad to hear the work order was completed to your sat…" at bounding box center [443, 357] width 418 height 30
click at [571, 343] on textarea "Hi {{first_name}}, I'm so glad to hear the work order was completed to your sat…" at bounding box center [443, 357] width 418 height 30
click at [403, 347] on textarea "Hi {{first_name}}, I'm so glad to hear the work order was completed to your sat…" at bounding box center [443, 357] width 418 height 30
type textarea "Hi {{first_name}}, I'm so glad to hear the work order was completed to your sat…"
click at [694, 364] on button " Send" at bounding box center [687, 357] width 39 height 18
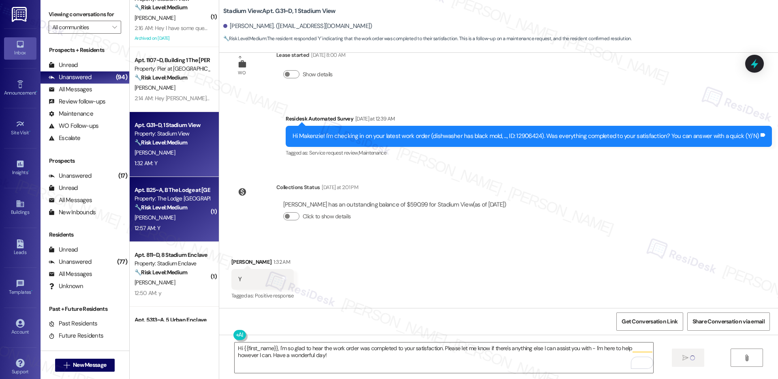
click at [171, 221] on div "T. Tellis" at bounding box center [172, 217] width 77 height 10
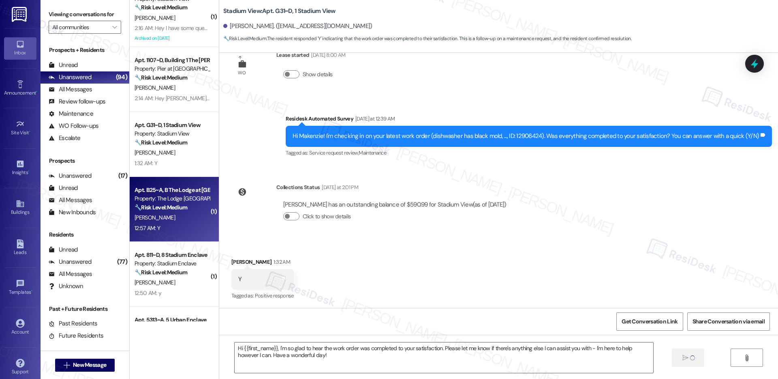
type textarea "Fetching suggested responses. Please feel free to read through the conversation…"
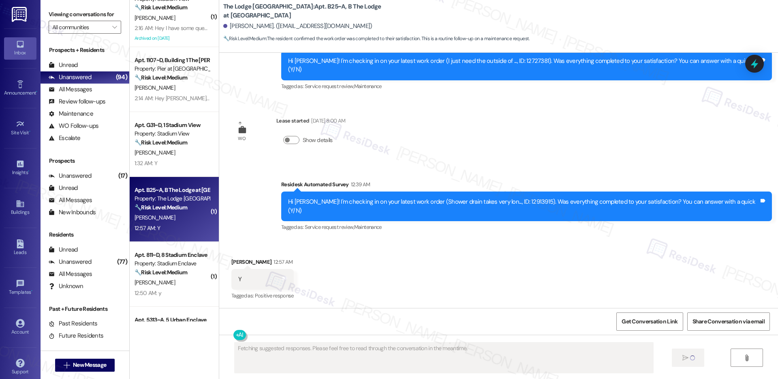
scroll to position [948, 0]
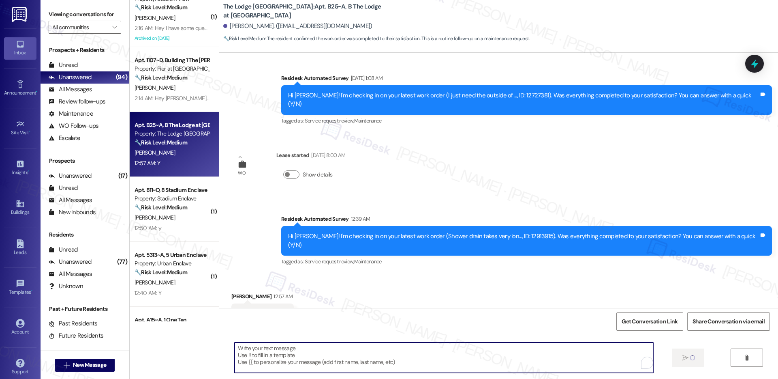
click at [280, 359] on textarea "To enrich screen reader interactions, please activate Accessibility in Grammarl…" at bounding box center [444, 357] width 418 height 30
paste textarea "Hi {{first_name}}, I'm so glad to hear the work order was completed to your sat…"
type textarea "Hi {{first_name}}, I'm so glad to hear the work order was completed to your sat…"
click at [178, 162] on div "12:50 AM: y 12:50 AM: y" at bounding box center [172, 163] width 77 height 10
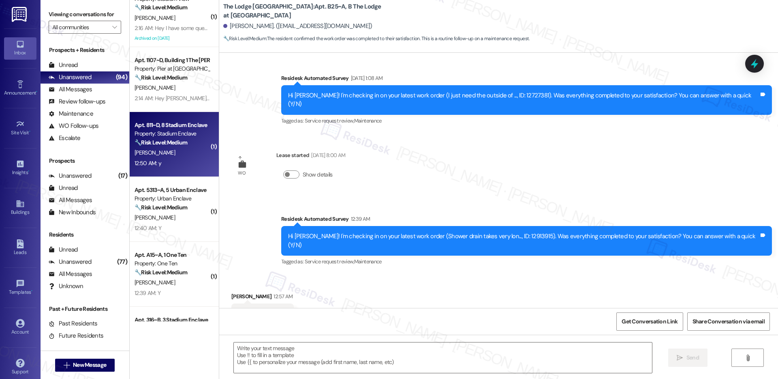
type textarea "Fetching suggested responses. Please feel free to read through the conversation…"
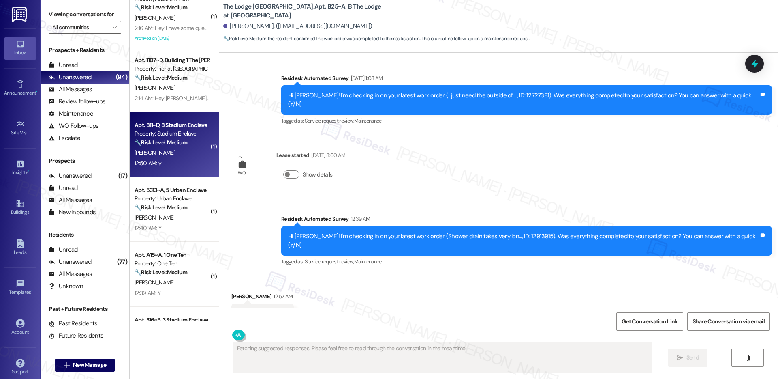
click at [178, 162] on div "12:50 AM: y 12:50 AM: y" at bounding box center [172, 163] width 77 height 10
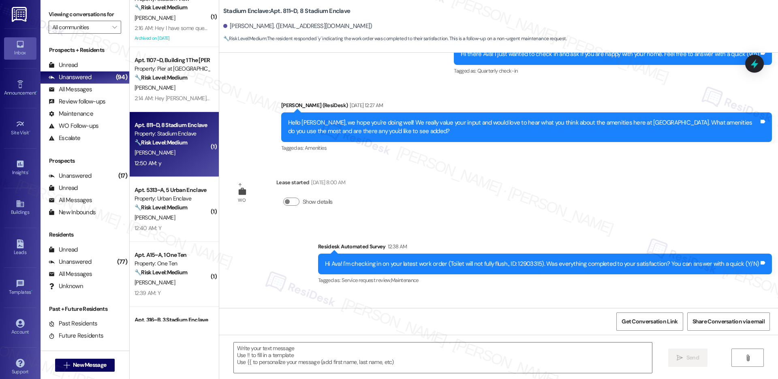
scroll to position [1340, 0]
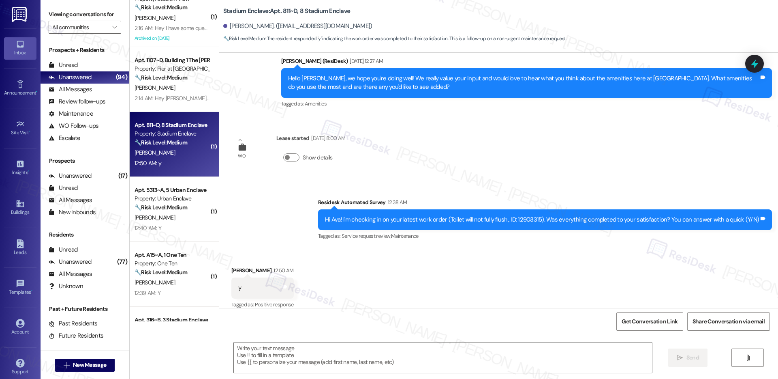
type textarea "Fetching suggested responses. Please feel free to read through the conversation…"
click at [338, 355] on textarea at bounding box center [443, 357] width 418 height 30
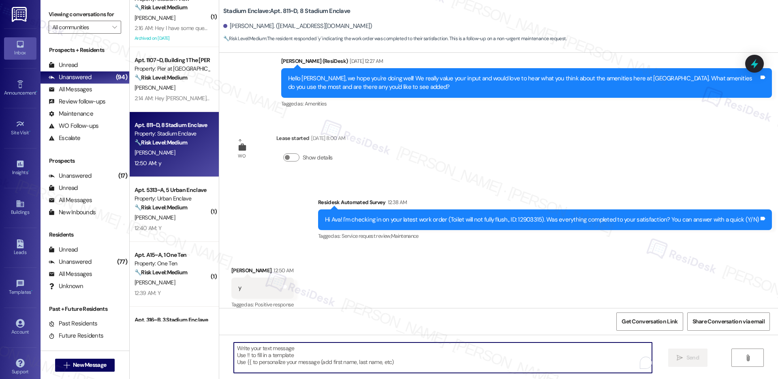
paste textarea "Hi {{first_name}}, I'm so glad to hear the work order was completed to your sat…"
type textarea "Hi {{first_name}}, I'm so glad to hear the work order was completed to your sat…"
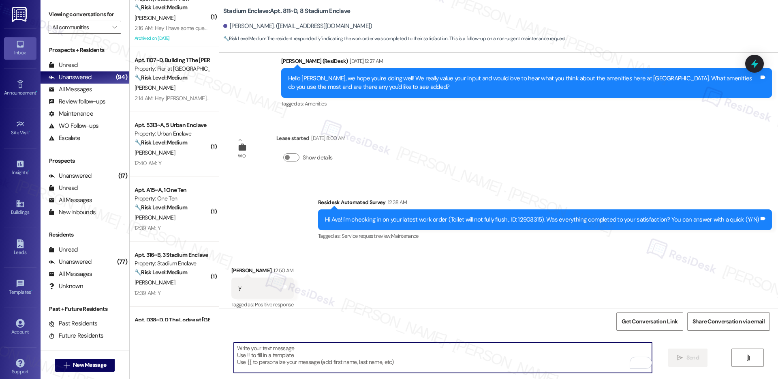
scroll to position [1405, 0]
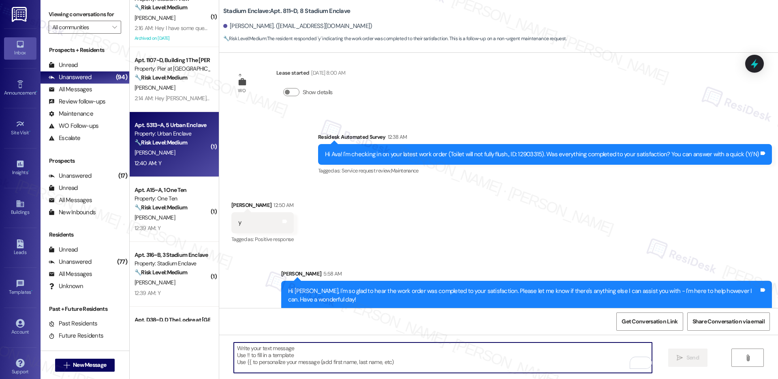
click at [195, 160] on div "12:40 AM: Y 12:40 AM: Y" at bounding box center [172, 163] width 77 height 10
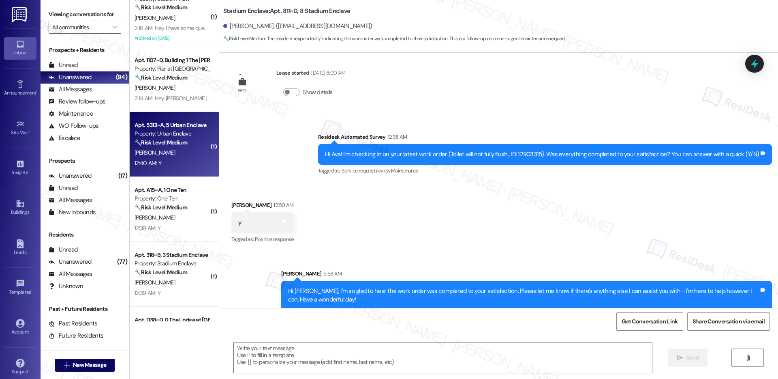
type textarea "Fetching suggested responses. Please feel free to read through the conversation…"
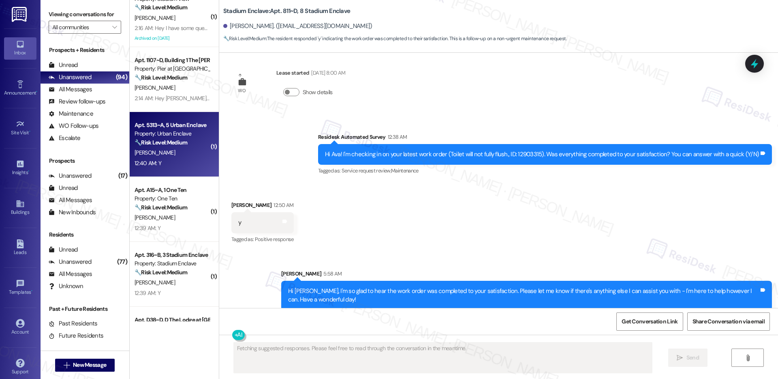
scroll to position [0, 0]
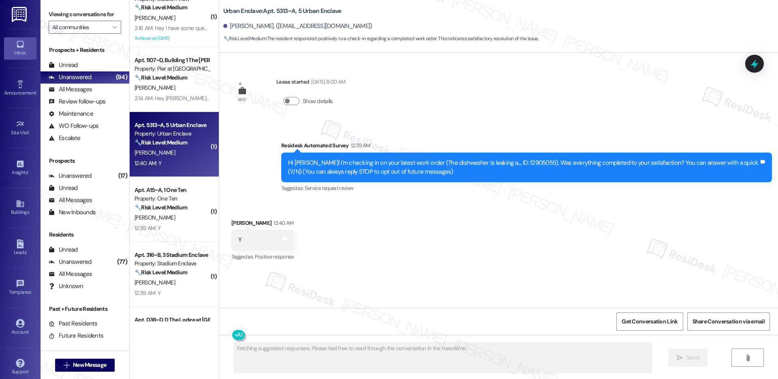
click at [195, 160] on div "12:40 AM: Y 12:40 AM: Y" at bounding box center [172, 163] width 77 height 10
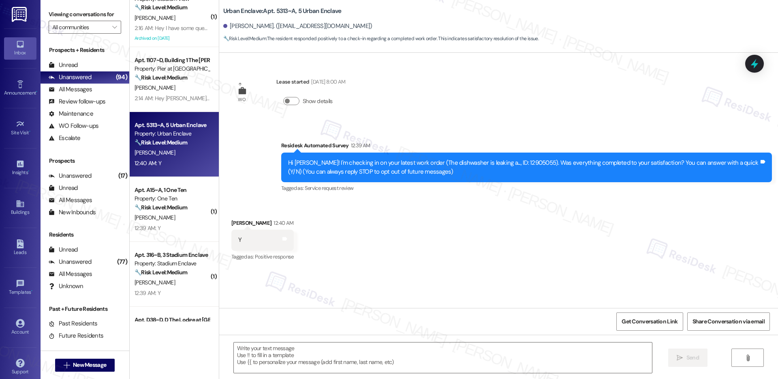
click at [413, 216] on div "Received via SMS Ashley Marchiony 12:40 AM Y Tags and notes Tagged as: Positive…" at bounding box center [498, 234] width 559 height 68
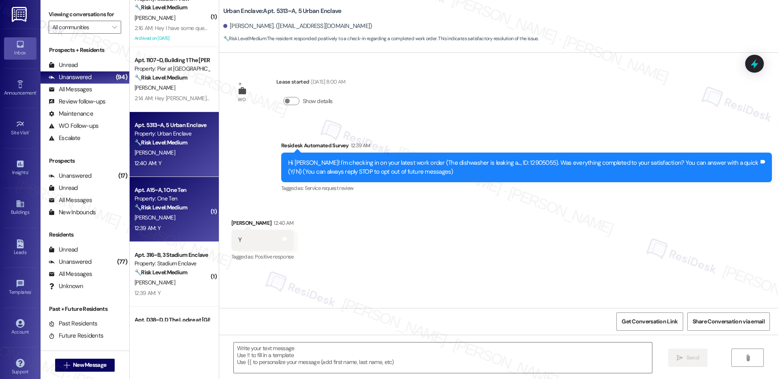
click at [193, 218] on div "A. Mcghee-Burnett" at bounding box center [172, 217] width 77 height 10
type textarea "Fetching suggested responses. Please feel free to read through the conversation…"
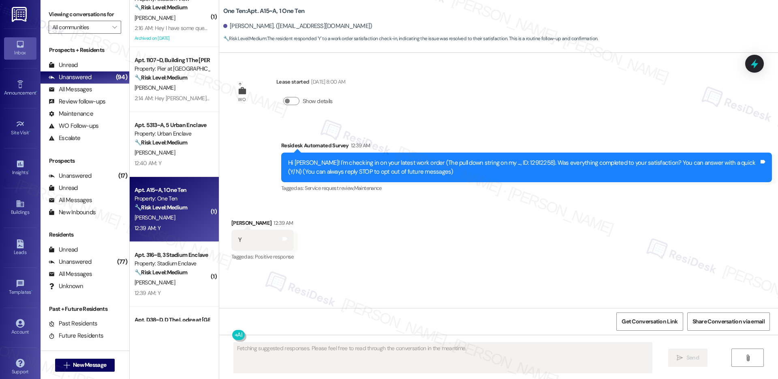
click at [186, 169] on div "Apt. 5313~A, 5 Urban Enclave Property: Urban Enclave 🔧 Risk Level: Medium The r…" at bounding box center [174, 144] width 89 height 65
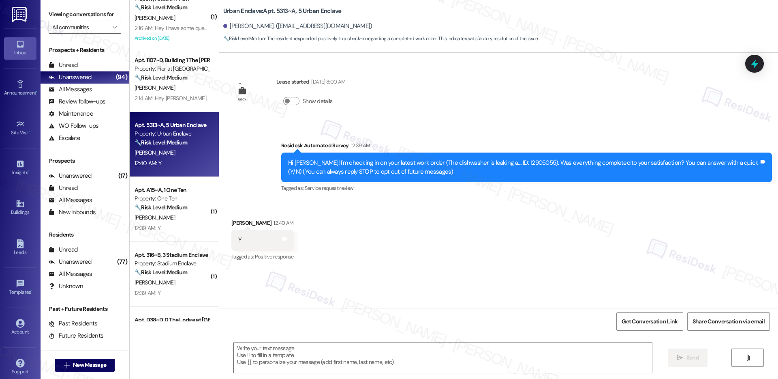
type textarea "Fetching suggested responses. Please feel free to read through the conversation…"
click at [321, 368] on textarea at bounding box center [443, 357] width 418 height 30
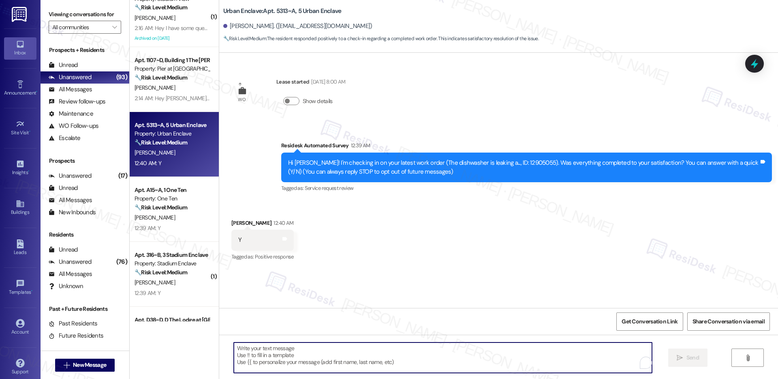
click at [321, 368] on textarea "To enrich screen reader interactions, please activate Accessibility in Grammarl…" at bounding box center [443, 357] width 418 height 30
paste textarea "Hi {{first_name}}, I'm so glad to hear the work order was completed to your sat…"
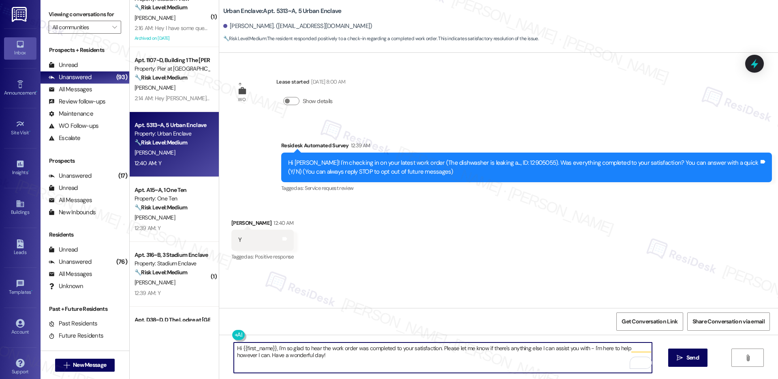
click at [367, 359] on textarea "Hi {{first_name}}, I'm so glad to hear the work order was completed to your sat…" at bounding box center [443, 357] width 418 height 30
type textarea "Hi {{first_name}}, I'm so glad to hear the work order was completed to your sat…"
click at [685, 359] on span "Send" at bounding box center [693, 357] width 16 height 9
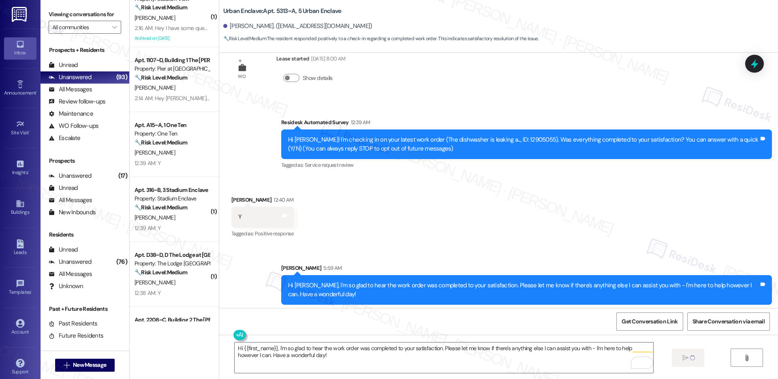
scroll to position [26, 0]
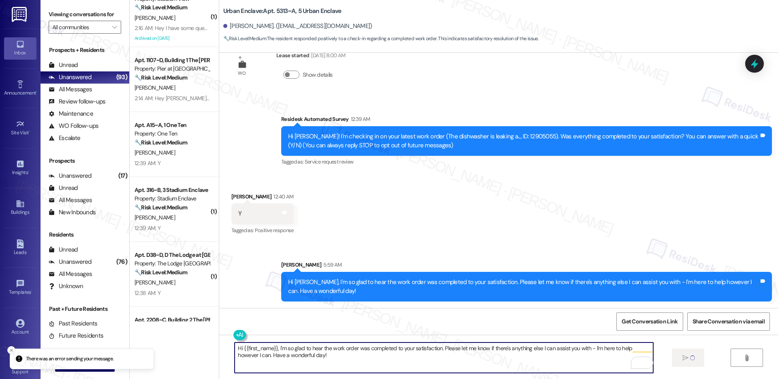
click at [302, 361] on textarea "Hi {{first_name}}, I'm so glad to hear the work order was completed to your sat…" at bounding box center [444, 357] width 418 height 30
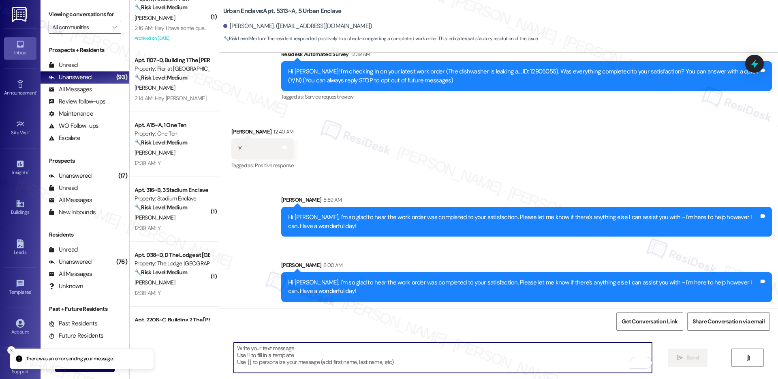
scroll to position [92, 0]
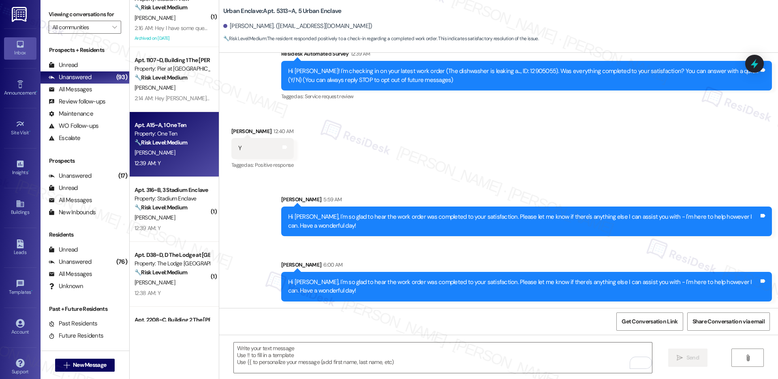
click at [187, 166] on div "12:39 AM: Y 12:39 AM: Y" at bounding box center [172, 163] width 77 height 10
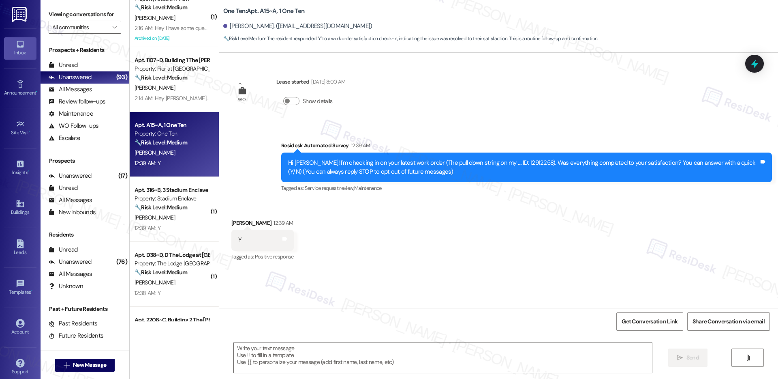
click at [187, 166] on div "12:39 AM: Y 12:39 AM: Y" at bounding box center [172, 163] width 77 height 10
type textarea "Fetching suggested responses. Please feel free to read through the conversation…"
click at [267, 356] on textarea at bounding box center [443, 357] width 418 height 30
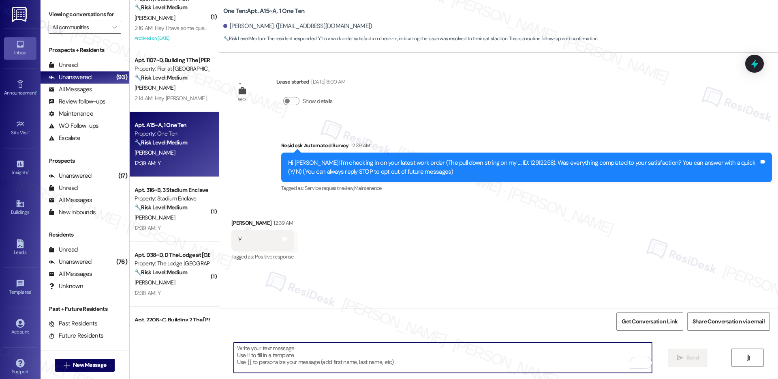
paste textarea "Hi {{first_name}}, I'm so glad to hear the work order was completed to your sat…"
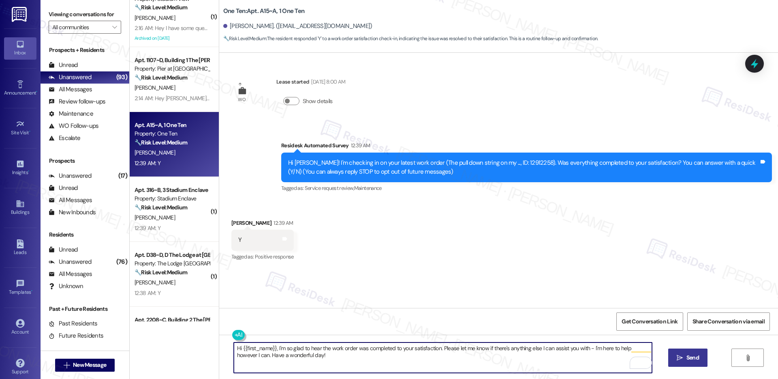
type textarea "Hi {{first_name}}, I'm so glad to hear the work order was completed to your sat…"
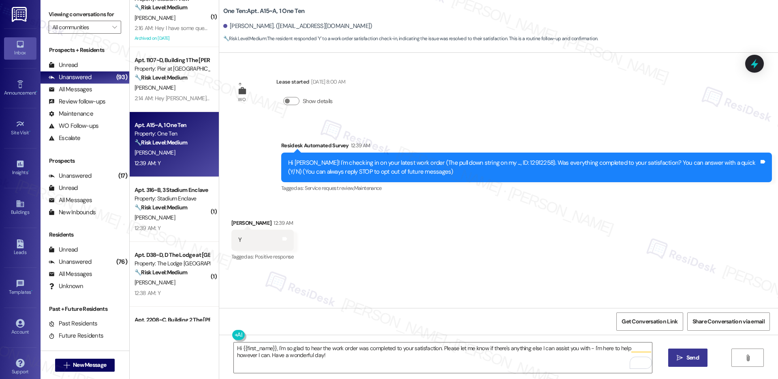
click at [674, 359] on button " Send" at bounding box center [687, 357] width 39 height 18
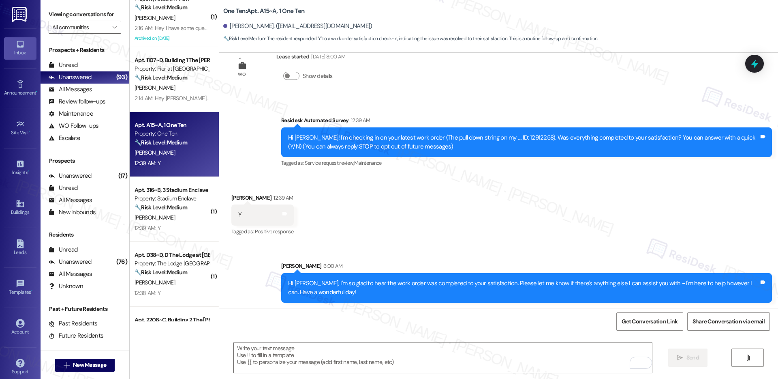
scroll to position [26, 0]
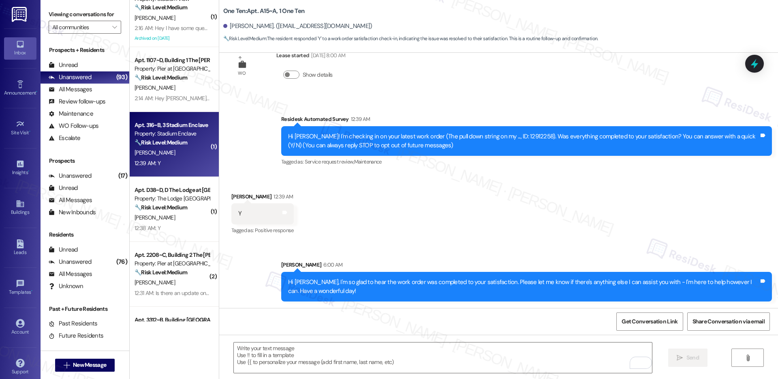
click at [185, 162] on div "12:39 AM: Y 12:39 AM: Y" at bounding box center [172, 163] width 77 height 10
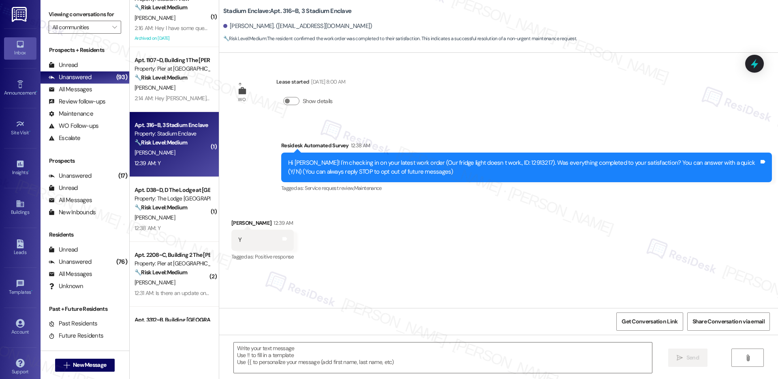
type textarea "Fetching suggested responses. Please feel free to read through the conversation…"
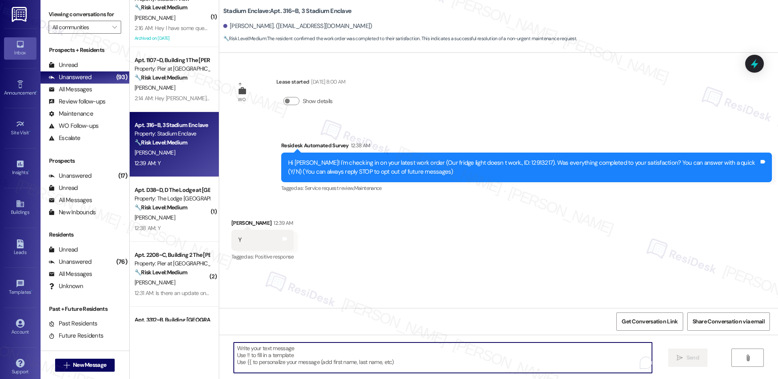
click at [260, 361] on textarea "To enrich screen reader interactions, please activate Accessibility in Grammarl…" at bounding box center [443, 357] width 418 height 30
click at [266, 366] on textarea "To enrich screen reader interactions, please activate Accessibility in Grammarl…" at bounding box center [443, 357] width 418 height 30
click at [261, 351] on textarea "To enrich screen reader interactions, please activate Accessibility in Grammarl…" at bounding box center [443, 357] width 418 height 30
paste textarea "Hi {{first_name}}, I'm so glad to hear the work order was completed to your sat…"
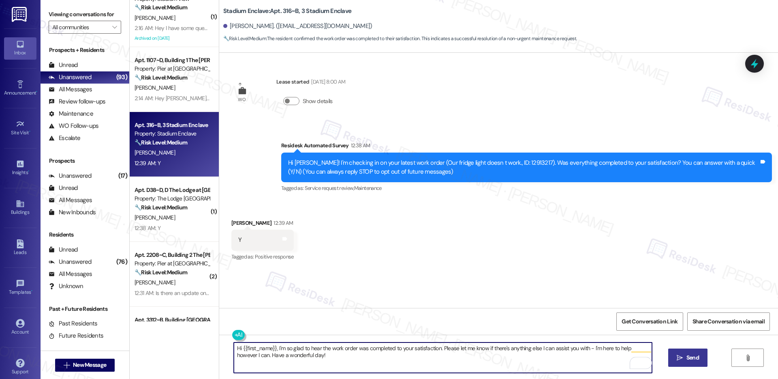
type textarea "Hi {{first_name}}, I'm so glad to hear the work order was completed to your sat…"
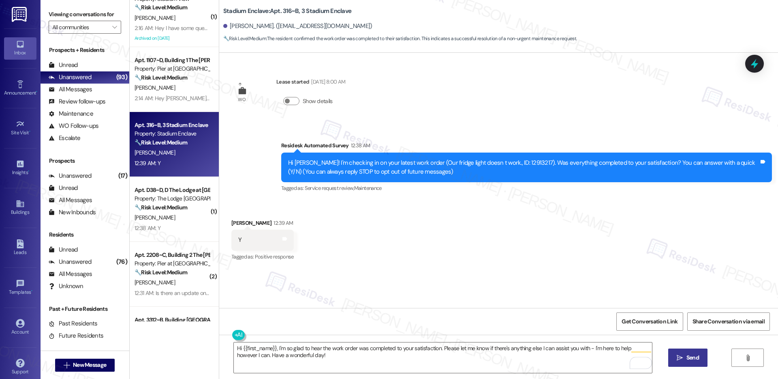
click at [682, 355] on span " Send" at bounding box center [688, 357] width 26 height 9
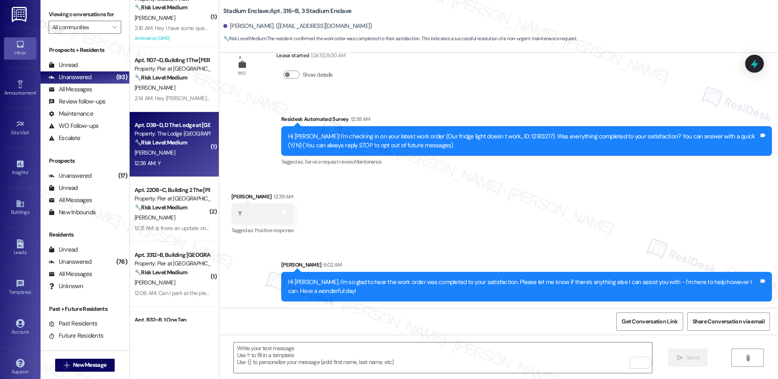
click at [166, 164] on div "12:38 AM: Y 12:38 AM: Y" at bounding box center [172, 163] width 77 height 10
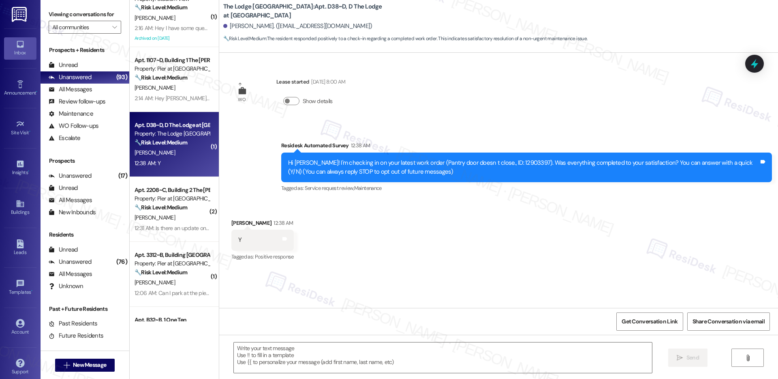
type textarea "Fetching suggested responses. Please feel free to read through the conversation…"
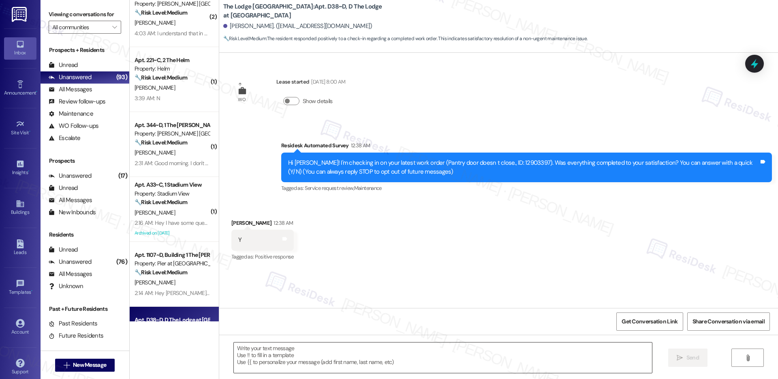
click at [289, 355] on textarea at bounding box center [443, 357] width 418 height 30
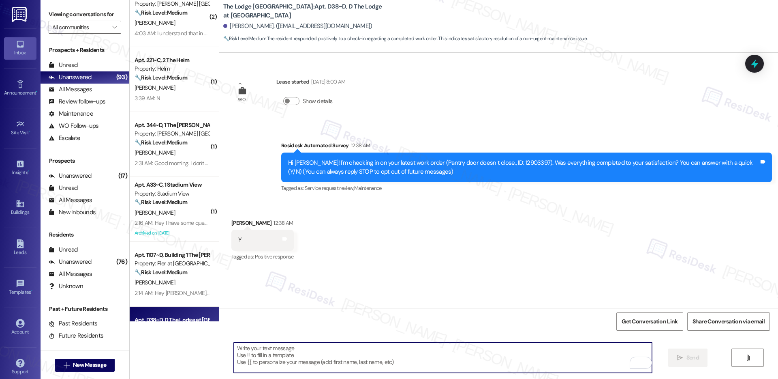
paste textarea "Hi {{first_name}}, I'm so glad to hear the work order was completed to your sat…"
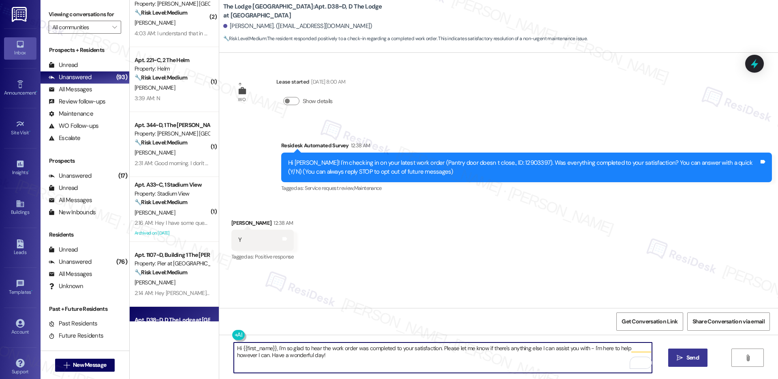
type textarea "Hi {{first_name}}, I'm so glad to hear the work order was completed to your sat…"
click at [685, 356] on span "Send" at bounding box center [693, 357] width 16 height 9
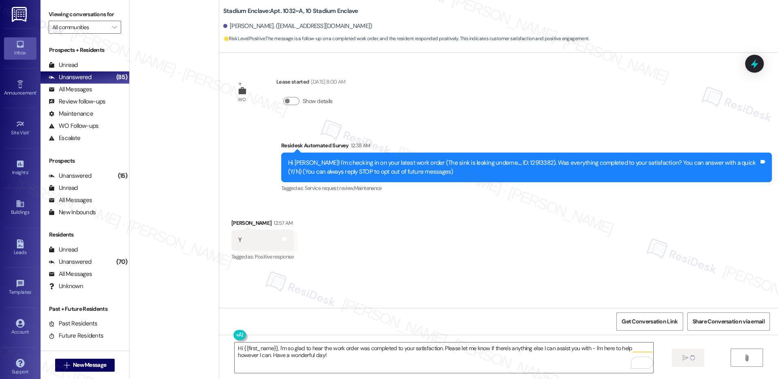
scroll to position [1718, 0]
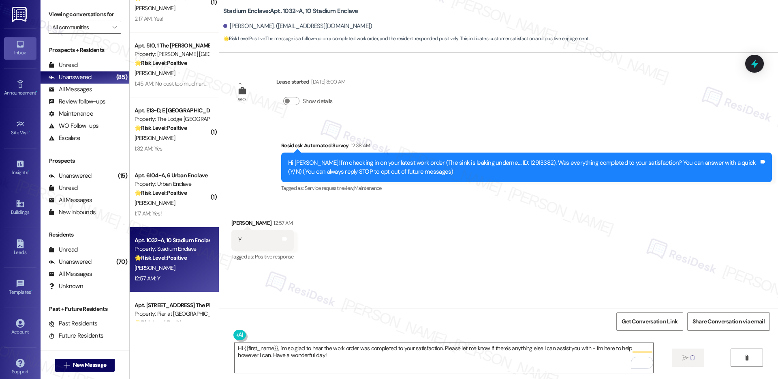
click at [176, 206] on div "[PERSON_NAME]" at bounding box center [172, 203] width 77 height 10
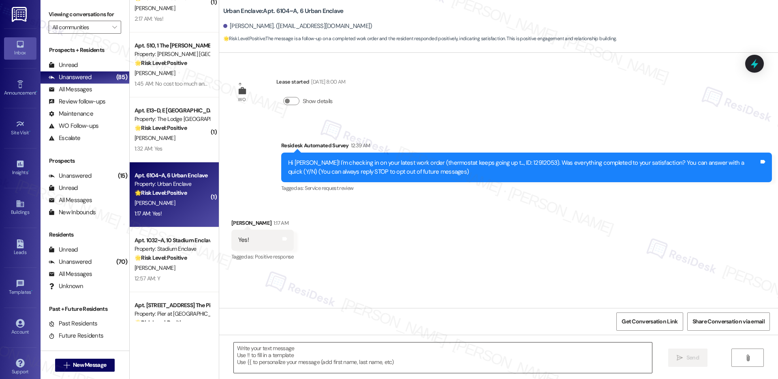
type textarea "Fetching suggested responses. Please feel free to read through the conversation…"
click at [256, 356] on textarea at bounding box center [443, 357] width 418 height 30
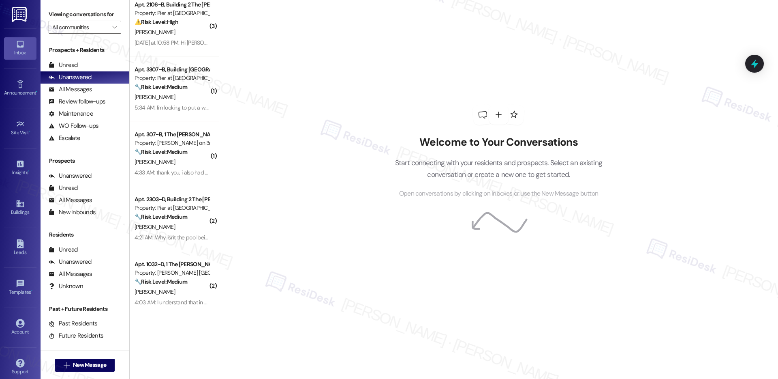
scroll to position [605, 0]
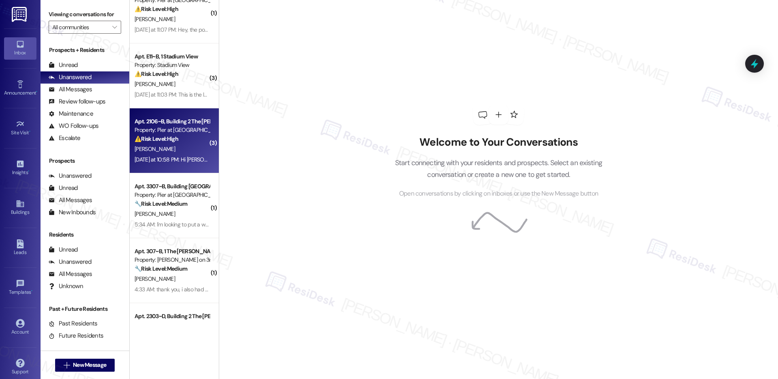
click at [183, 153] on div "[PERSON_NAME]" at bounding box center [172, 149] width 77 height 10
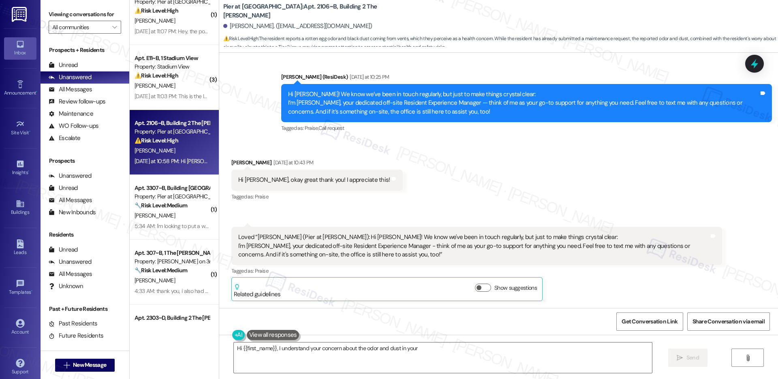
scroll to position [1083, 0]
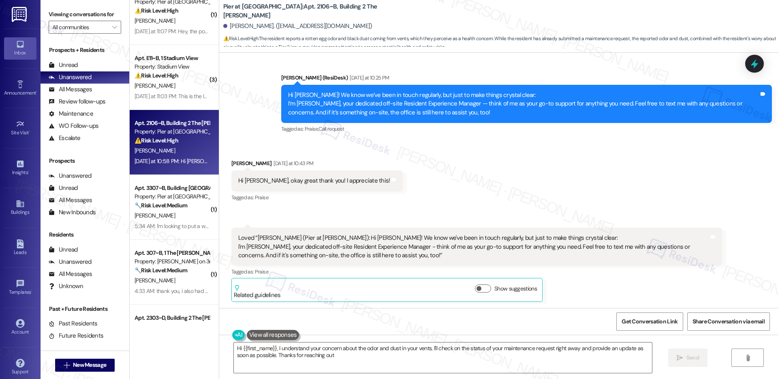
type textarea "Hi {{first_name}}, I understand your concern about the odor and dust in your ve…"
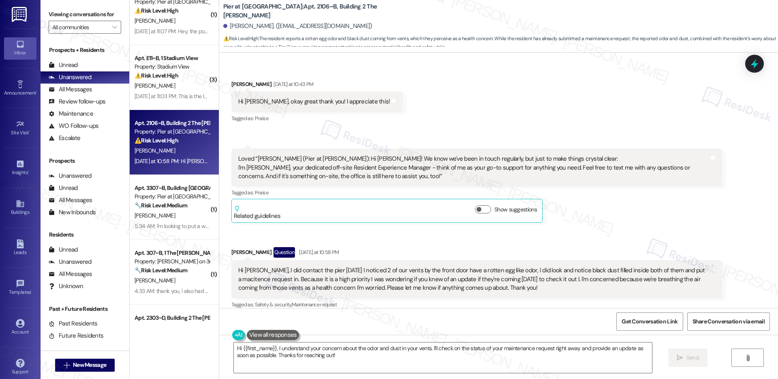
scroll to position [1163, 0]
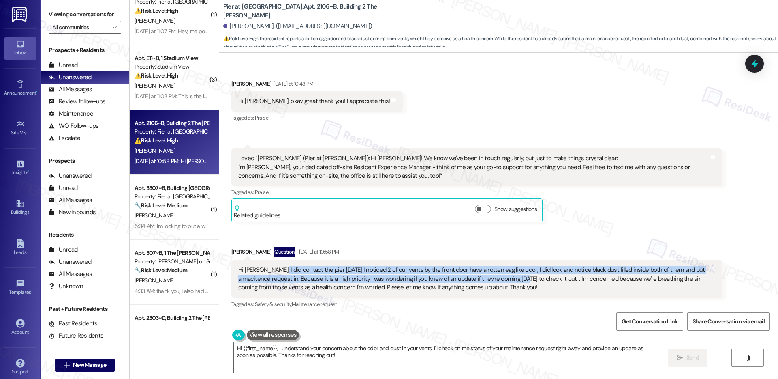
drag, startPoint x: 268, startPoint y: 261, endPoint x: 496, endPoint y: 266, distance: 227.4
click at [496, 266] on div "Hi [PERSON_NAME], I did contact the pier [DATE] I noticed 2 of our vents by the…" at bounding box center [473, 278] width 471 height 26
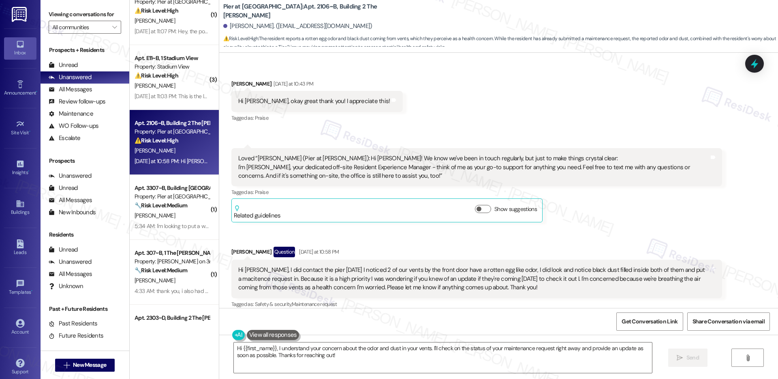
click at [486, 280] on div "Hi [PERSON_NAME], I did contact the pier [DATE] I noticed 2 of our vents by the…" at bounding box center [473, 278] width 471 height 26
drag, startPoint x: 259, startPoint y: 272, endPoint x: 351, endPoint y: 274, distance: 91.6
click at [351, 274] on div "Hi [PERSON_NAME], I did contact the pier [DATE] I noticed 2 of our vents by the…" at bounding box center [473, 278] width 471 height 26
click at [298, 265] on div "Hi [PERSON_NAME], I did contact the pier [DATE] I noticed 2 of our vents by the…" at bounding box center [473, 278] width 471 height 26
drag, startPoint x: 261, startPoint y: 269, endPoint x: 327, endPoint y: 269, distance: 65.2
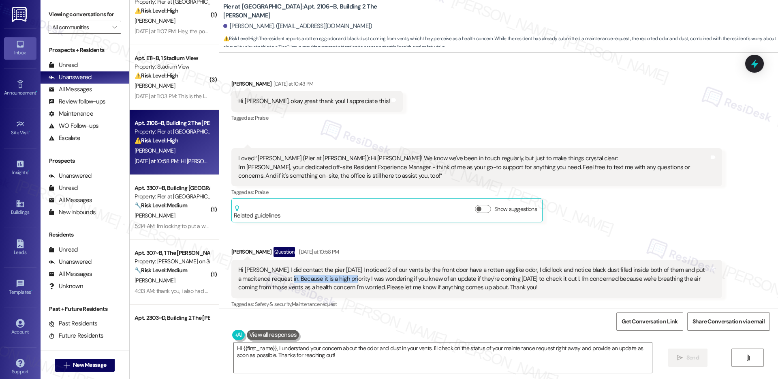
click at [327, 269] on div "Hi [PERSON_NAME], I did contact the pier [DATE] I noticed 2 of our vents by the…" at bounding box center [473, 278] width 471 height 26
click at [265, 266] on div "Hi [PERSON_NAME], I did contact the pier [DATE] I noticed 2 of our vents by the…" at bounding box center [473, 278] width 471 height 26
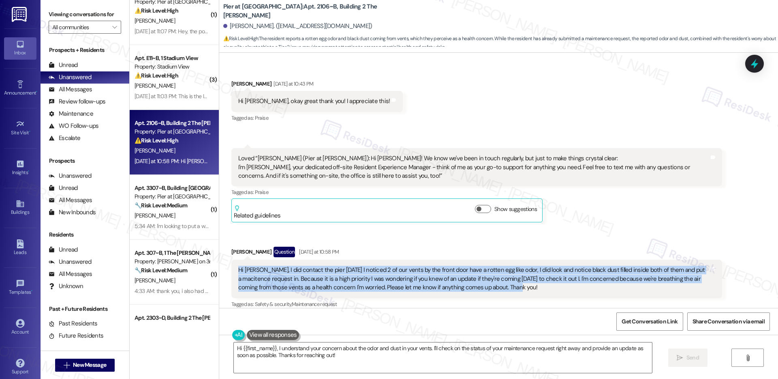
drag, startPoint x: 228, startPoint y: 261, endPoint x: 521, endPoint y: 280, distance: 293.2
click at [521, 280] on div "Hi [PERSON_NAME], I did contact the pier [DATE] I noticed 2 of our vents by the…" at bounding box center [476, 278] width 491 height 38
copy div "Hi [PERSON_NAME], I did contact the pier [DATE] I noticed 2 of our vents by the…"
click at [558, 265] on div "Hi [PERSON_NAME], I did contact the pier [DATE] I noticed 2 of our vents by the…" at bounding box center [473, 278] width 471 height 26
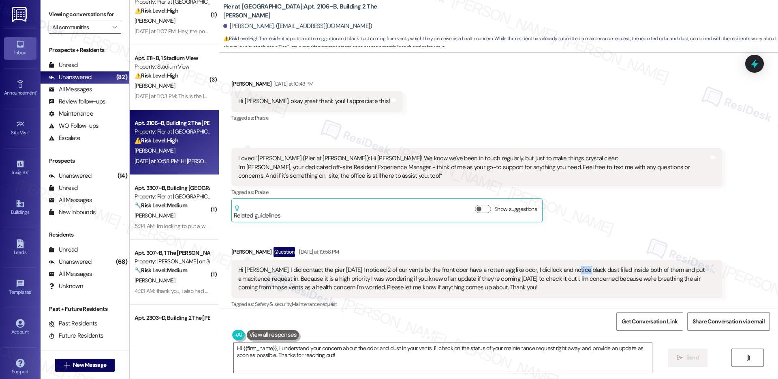
click at [558, 265] on div "Hi [PERSON_NAME], I did contact the pier [DATE] I noticed 2 of our vents by the…" at bounding box center [473, 278] width 471 height 26
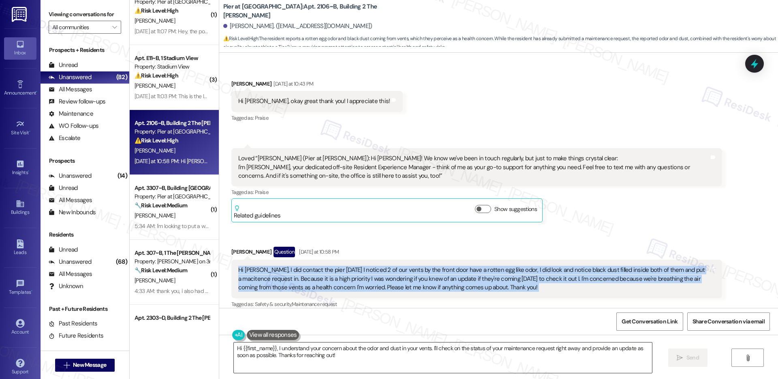
click at [300, 361] on textarea "Hi {{first_name}}, I understand your concern about the odor and dust in your ve…" at bounding box center [443, 357] width 418 height 30
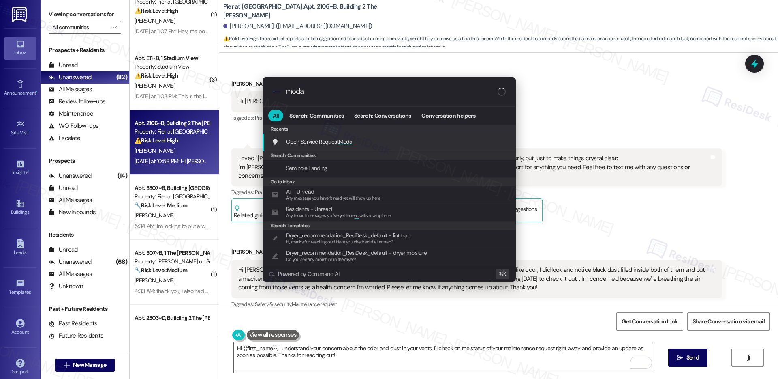
type input "modal"
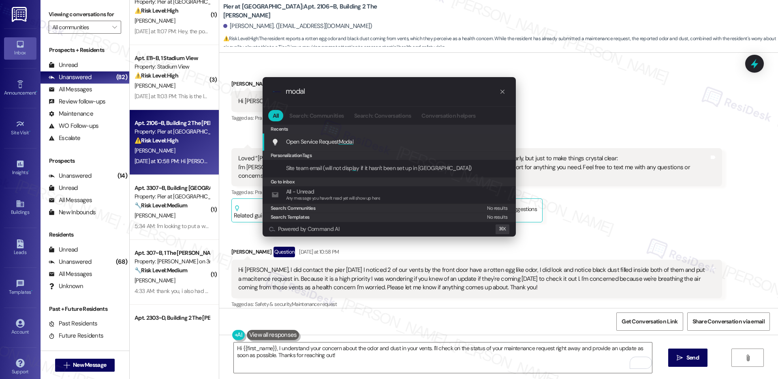
click at [317, 143] on span "Open Service Request Modal" at bounding box center [320, 141] width 68 height 7
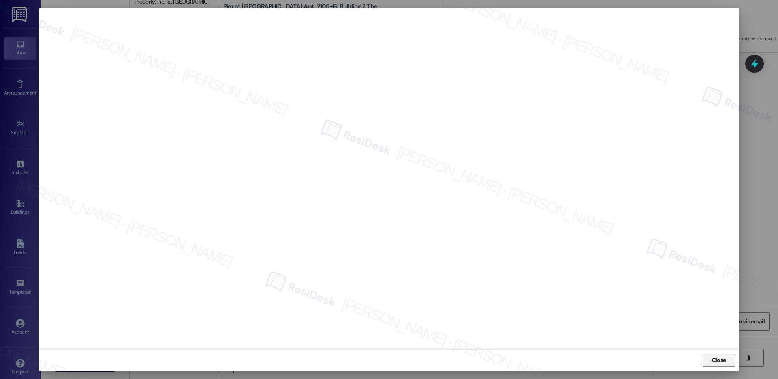
click at [717, 361] on span "Close" at bounding box center [719, 359] width 14 height 9
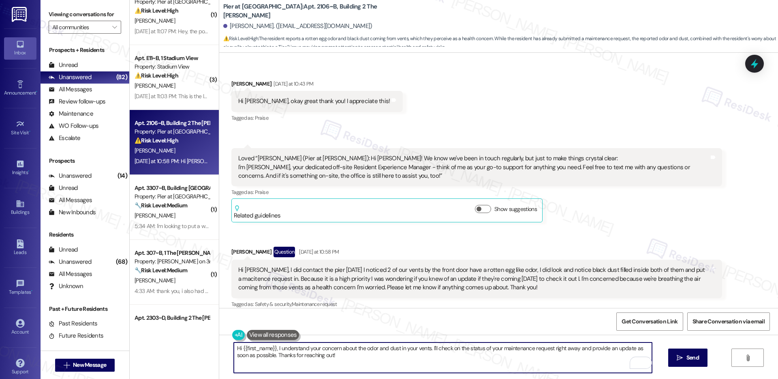
click at [336, 357] on textarea "Hi {{first_name}}, I understand your concern about the odor and dust in your ve…" at bounding box center [443, 357] width 418 height 30
drag, startPoint x: 427, startPoint y: 348, endPoint x: 429, endPoint y: 353, distance: 5.1
click at [429, 353] on textarea "Hi {{first_name}}, I understand your concern about the odor and dust in your ve…" at bounding box center [443, 357] width 418 height 30
drag, startPoint x: 535, startPoint y: 347, endPoint x: 468, endPoint y: 347, distance: 66.9
click at [468, 347] on textarea "Hi {{first_name}}, I understand your concern about the odor and dust in your ve…" at bounding box center [443, 357] width 418 height 30
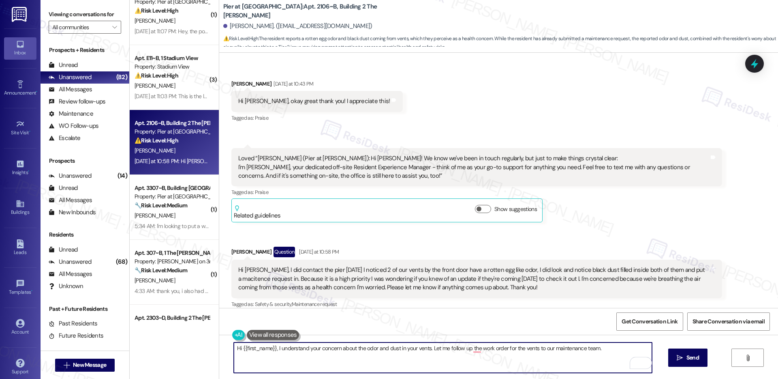
click at [232, 26] on div "[PERSON_NAME]. ([EMAIL_ADDRESS][DOMAIN_NAME])" at bounding box center [297, 26] width 149 height 9
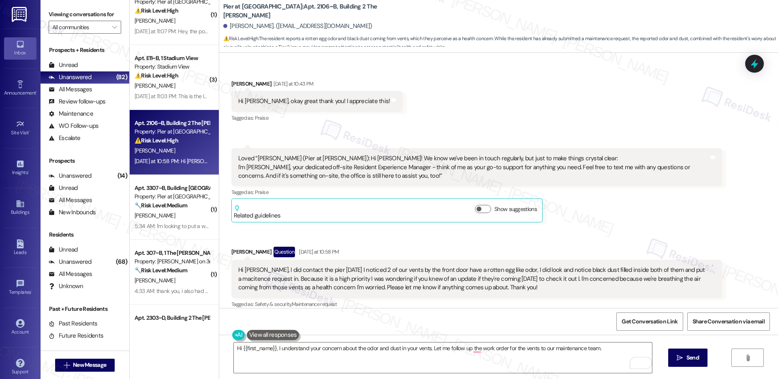
click at [232, 26] on div "[PERSON_NAME]. ([EMAIL_ADDRESS][DOMAIN_NAME])" at bounding box center [297, 26] width 149 height 9
copy div "[PERSON_NAME]"
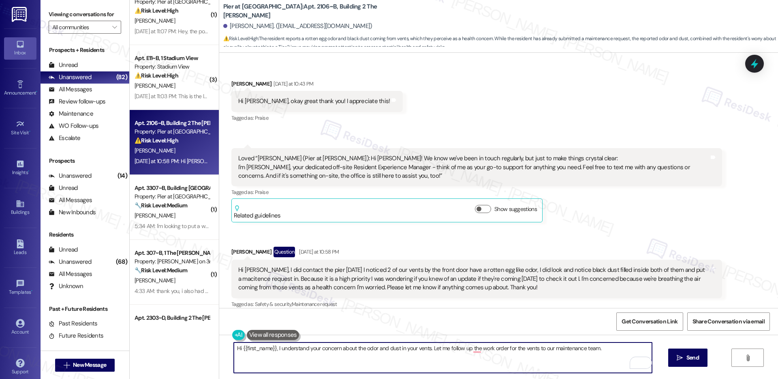
drag, startPoint x: 271, startPoint y: 348, endPoint x: 236, endPoint y: 349, distance: 34.9
click at [236, 349] on textarea "Hi {{first_name}}, I understand your concern about the odor and dust in your ve…" at bounding box center [443, 357] width 418 height 30
paste textarea "[PERSON_NAME]"
type textarea "Hi [PERSON_NAME], I understand your concern about the odor and dust in your ven…"
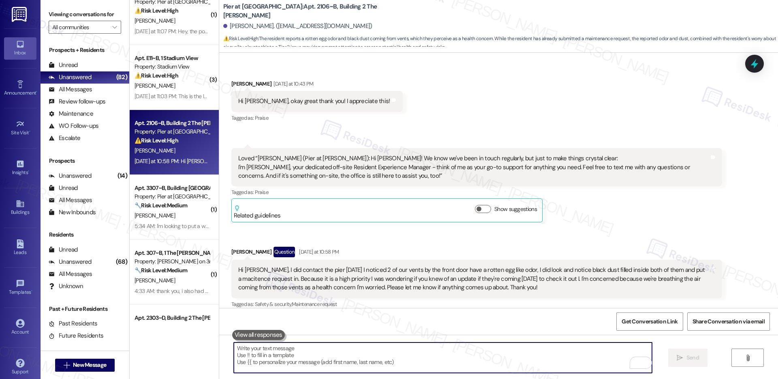
click at [279, 358] on textarea "To enrich screen reader interactions, please activate Accessibility in Grammarl…" at bounding box center [443, 357] width 418 height 30
paste textarea "Hi Joana, I completely understand your concern about the odor and dust coming f…"
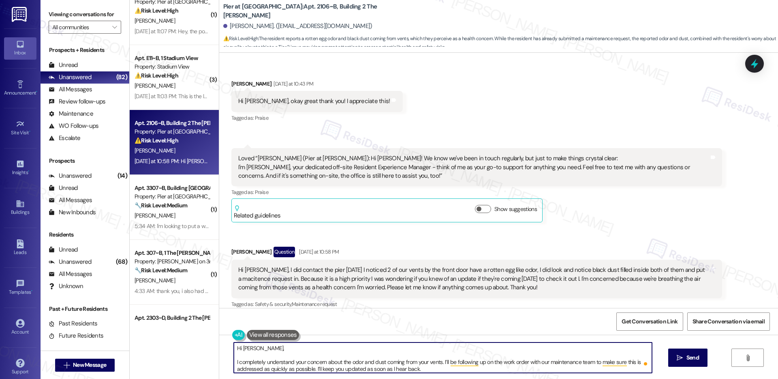
click at [234, 361] on textarea "Hi Joana, I completely understand your concern about the odor and dust coming f…" at bounding box center [443, 357] width 418 height 30
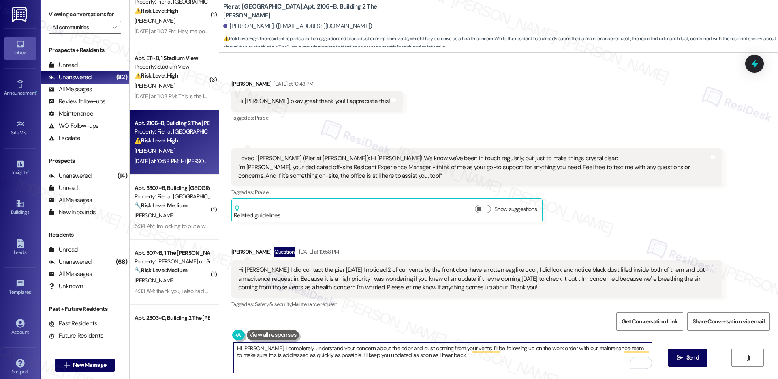
click at [467, 356] on textarea "Hi Joana, I completely understand your concern about the odor and dust coming f…" at bounding box center [443, 357] width 418 height 30
type textarea "Hi Joana, I completely understand your concern about the odor and dust coming f…"
click at [672, 354] on button " Send" at bounding box center [687, 357] width 39 height 18
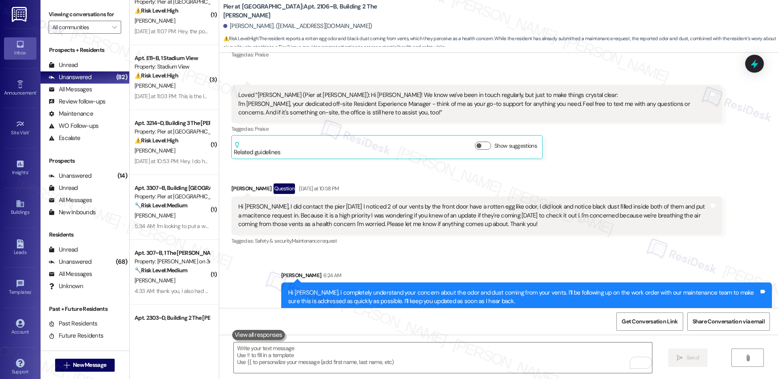
scroll to position [1228, 0]
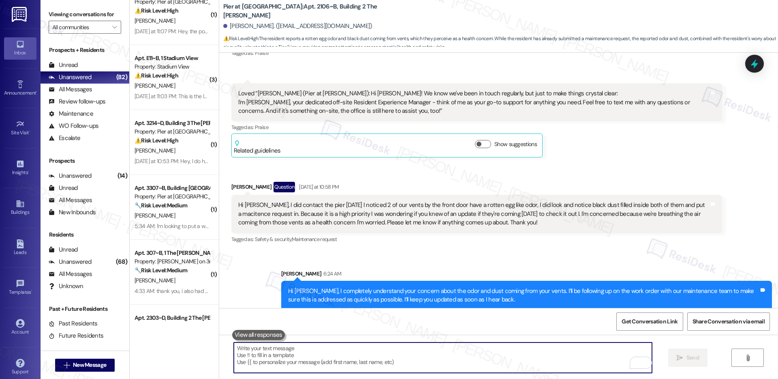
click at [314, 351] on textarea "To enrich screen reader interactions, please activate Accessibility in Grammarl…" at bounding box center [443, 357] width 418 height 30
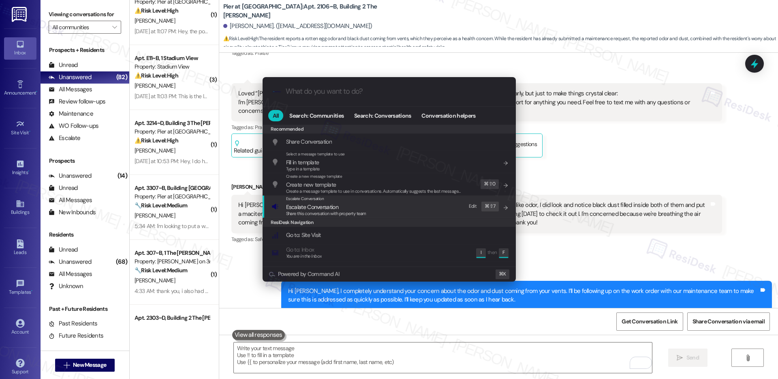
click at [308, 207] on span "Escalate Conversation" at bounding box center [312, 206] width 52 height 7
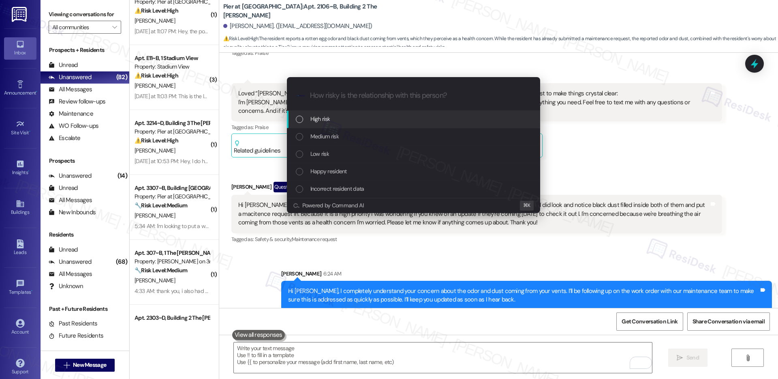
click at [327, 117] on span "High risk" at bounding box center [320, 118] width 20 height 9
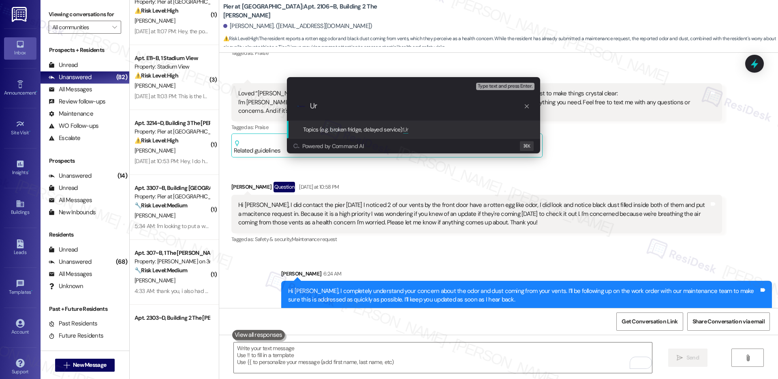
type input "U"
paste input "12918464"
type input "Urgent: Quality of Air Affected - Work Order# 12918464"
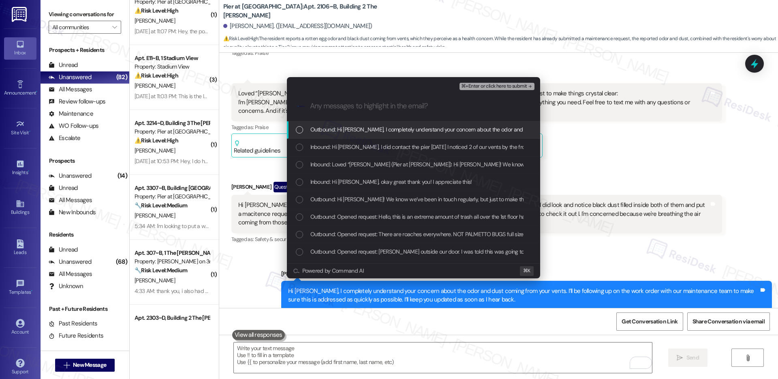
click at [409, 129] on span "Outbound: Hi Joana, I completely understand your concern about the odor and dus…" at bounding box center [642, 129] width 665 height 9
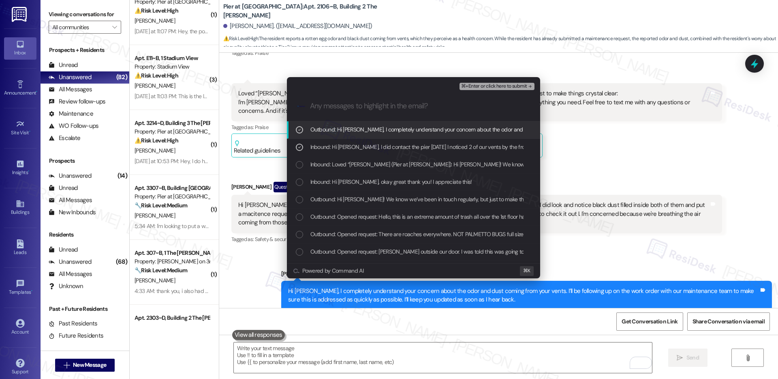
click at [495, 83] on span "⌘+Enter or click here to submit" at bounding box center [494, 86] width 66 height 6
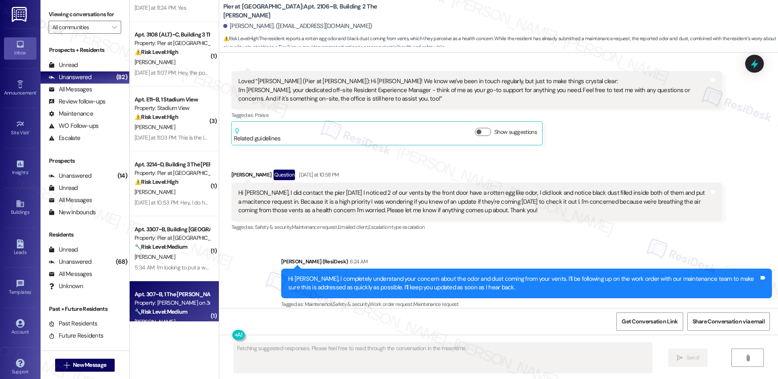
scroll to position [551, 0]
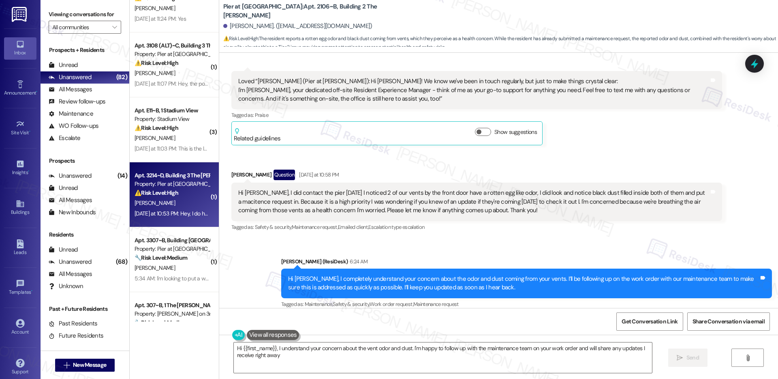
type textarea "Hi {{first_name}}, I understand your concern about the vent odor and dust. I'm …"
click at [170, 202] on div "B. Cavitt" at bounding box center [172, 203] width 77 height 10
type textarea "Fetching suggested responses. Please feel free to read through the conversation…"
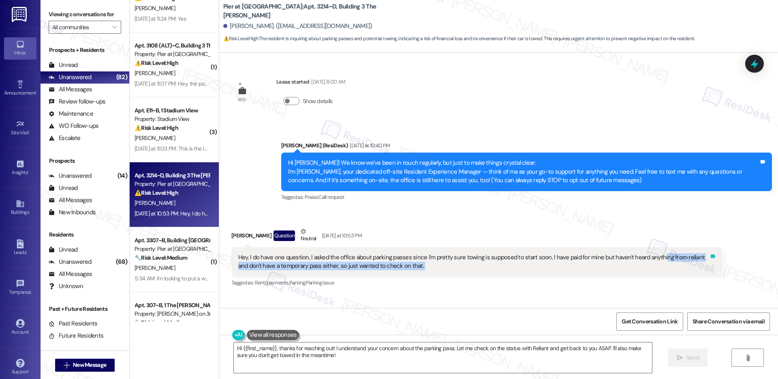
drag, startPoint x: 650, startPoint y: 258, endPoint x: 713, endPoint y: 262, distance: 63.8
click at [713, 262] on div "Hey, I do have one question, I asked the office about parking passes since I'm …" at bounding box center [476, 262] width 491 height 30
click at [250, 265] on div "Hey, I do have one question, I asked the office about parking passes since I'm …" at bounding box center [473, 261] width 471 height 17
drag, startPoint x: 250, startPoint y: 265, endPoint x: 384, endPoint y: 266, distance: 134.1
click at [384, 266] on div "Hey, I do have one question, I asked the office about parking passes since I'm …" at bounding box center [473, 261] width 471 height 17
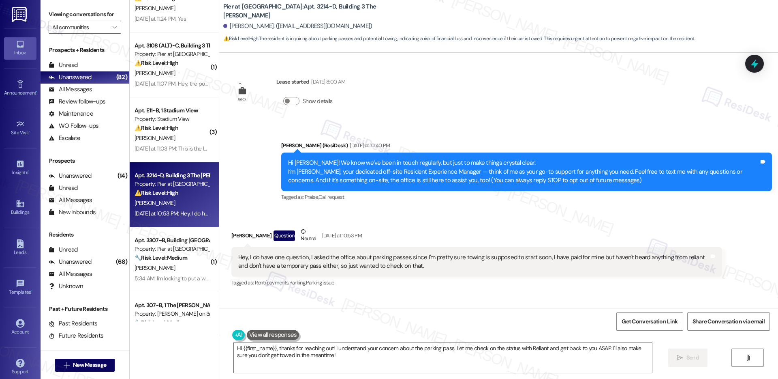
click at [298, 256] on div "Hey, I do have one question, I asked the office about parking passes since I'm …" at bounding box center [473, 261] width 471 height 17
drag, startPoint x: 259, startPoint y: 259, endPoint x: 491, endPoint y: 256, distance: 231.4
click at [491, 256] on div "Hey, I do have one question, I asked the office about parking passes since I'm …" at bounding box center [473, 261] width 471 height 17
click at [490, 259] on div "Hey, I do have one question, I asked the office about parking passes since I'm …" at bounding box center [473, 261] width 471 height 17
click at [464, 268] on div "Hey, I do have one question, I asked the office about parking passes since I'm …" at bounding box center [473, 261] width 471 height 17
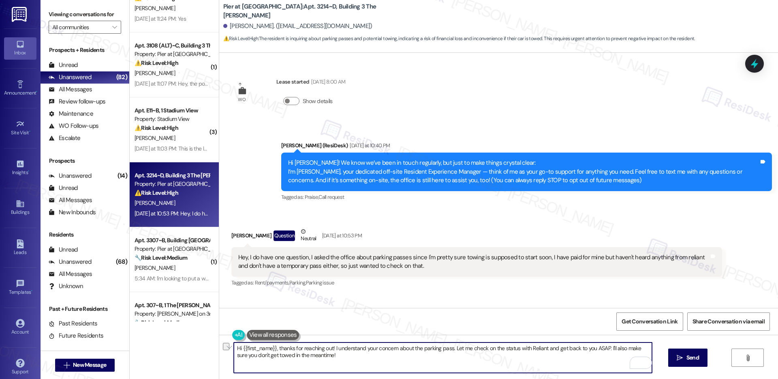
drag, startPoint x: 306, startPoint y: 350, endPoint x: 520, endPoint y: 349, distance: 213.2
click at [520, 349] on textarea "Hi {{first_name}}, thanks for reaching out! I understand your concern about the…" at bounding box center [443, 357] width 418 height 30
click at [467, 354] on textarea "Hi {{first_name}}, thanks for reaching out! I understand your concern about the…" at bounding box center [443, 357] width 418 height 30
drag, startPoint x: 603, startPoint y: 347, endPoint x: 607, endPoint y: 363, distance: 16.1
click at [607, 363] on textarea "Hi {{first_name}}, thanks for reaching out! I understand your concern about the…" at bounding box center [443, 357] width 418 height 30
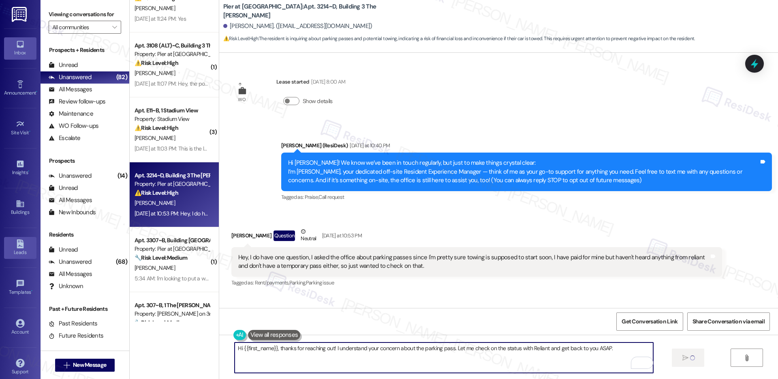
type textarea "Hi {{first_name}}, thanks for reaching out! I understand your concern about the…"
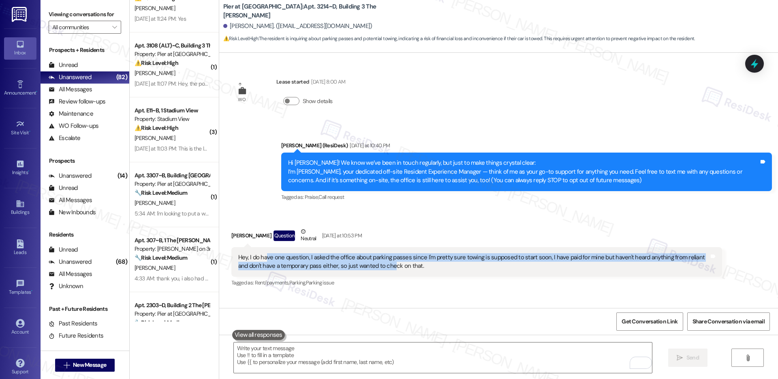
drag, startPoint x: 260, startPoint y: 255, endPoint x: 375, endPoint y: 265, distance: 115.5
click at [375, 265] on div "Hey, I do have one question, I asked the office about parking passes since I'm …" at bounding box center [473, 261] width 471 height 17
click at [406, 257] on div "Hey, I do have one question, I asked the office about parking passes since I'm …" at bounding box center [473, 261] width 471 height 17
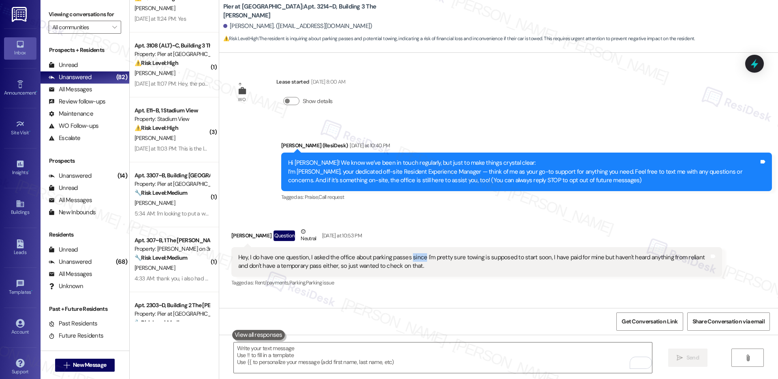
click at [406, 257] on div "Hey, I do have one question, I asked the office about parking passes since I'm …" at bounding box center [473, 261] width 471 height 17
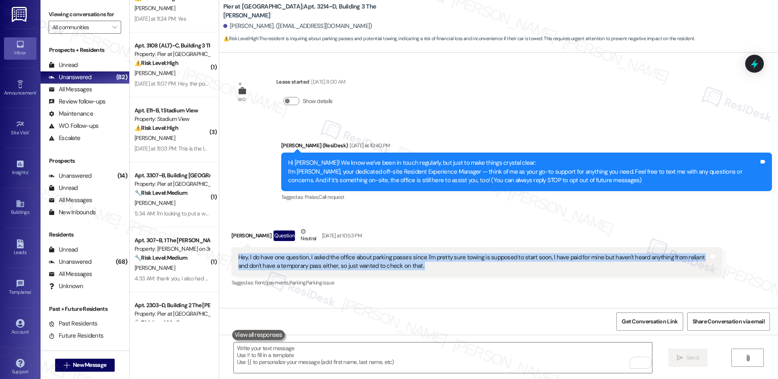
click at [406, 257] on div "Hey, I do have one question, I asked the office about parking passes since I'm …" at bounding box center [473, 261] width 471 height 17
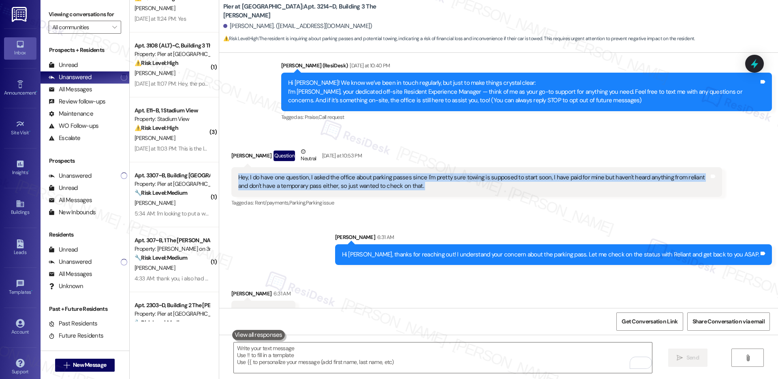
scroll to position [100, 0]
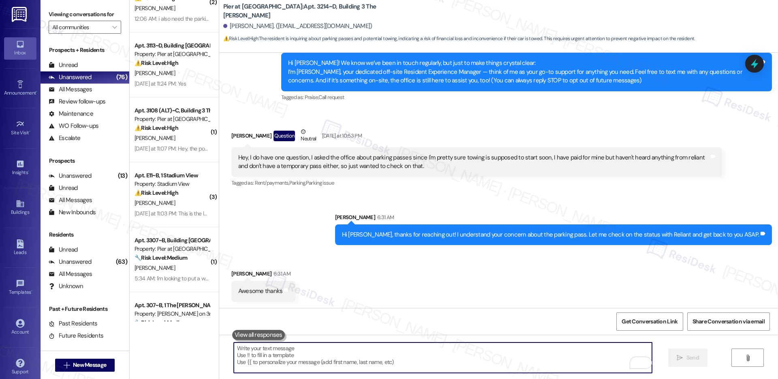
click at [299, 364] on textarea "To enrich screen reader interactions, please activate Accessibility in Grammarl…" at bounding box center [443, 357] width 418 height 30
click at [287, 349] on textarea "To enrich screen reader interactions, please activate Accessibility in Grammarl…" at bounding box center [443, 357] width 418 height 30
click at [247, 351] on textarea "To enrich screen reader interactions, please activate Accessibility in Grammarl…" at bounding box center [443, 357] width 418 height 30
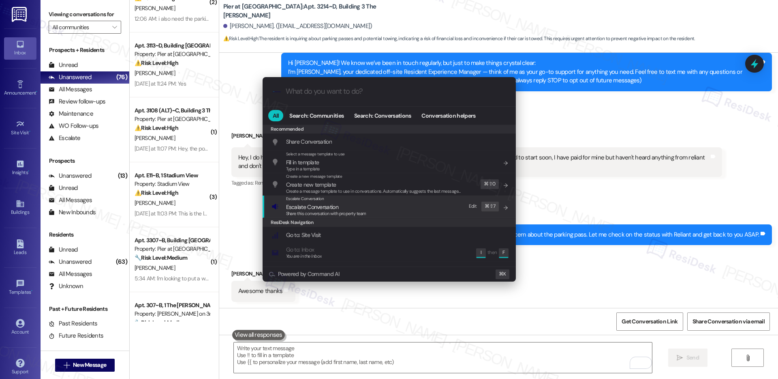
click at [332, 209] on span "Escalate Conversation" at bounding box center [312, 206] width 52 height 7
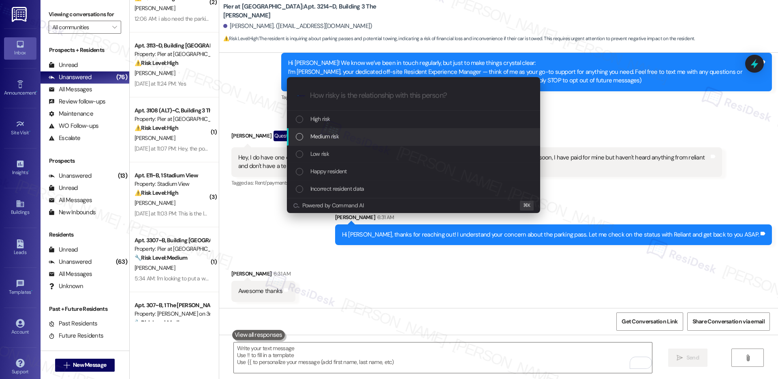
click at [325, 136] on span "Medium risk" at bounding box center [324, 136] width 28 height 9
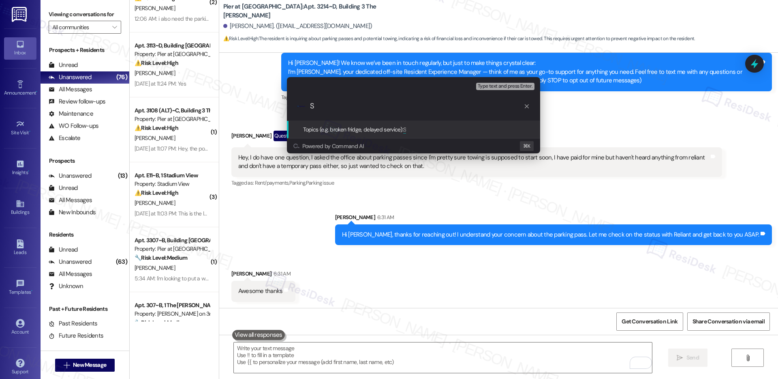
drag, startPoint x: 687, startPoint y: 164, endPoint x: 778, endPoint y: 350, distance: 206.4
click at [778, 298] on div "Escalate Conversation Medium risk Topics (e.g. broken fridge, delayed service) …" at bounding box center [389, 189] width 778 height 379
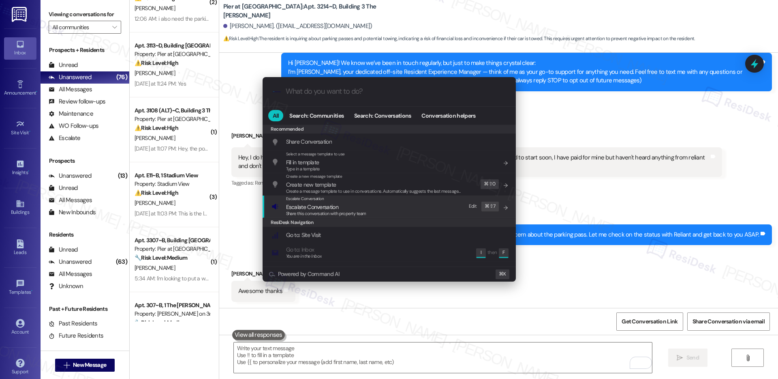
click at [374, 213] on div "Escalate Conversation Escalate Conversation Share this conversation with proper…" at bounding box center [390, 206] width 237 height 22
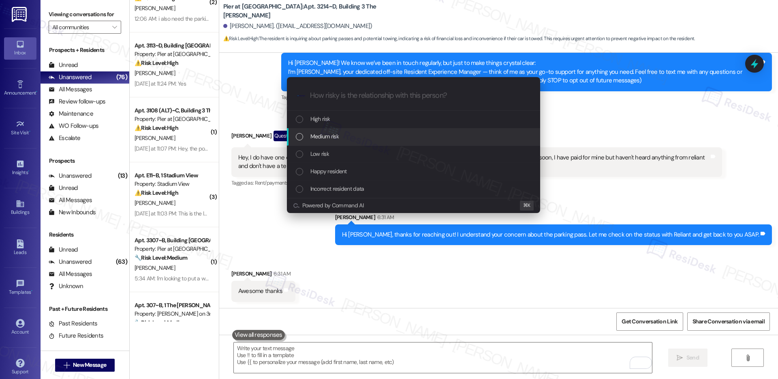
click at [370, 135] on div "Medium risk" at bounding box center [414, 136] width 237 height 9
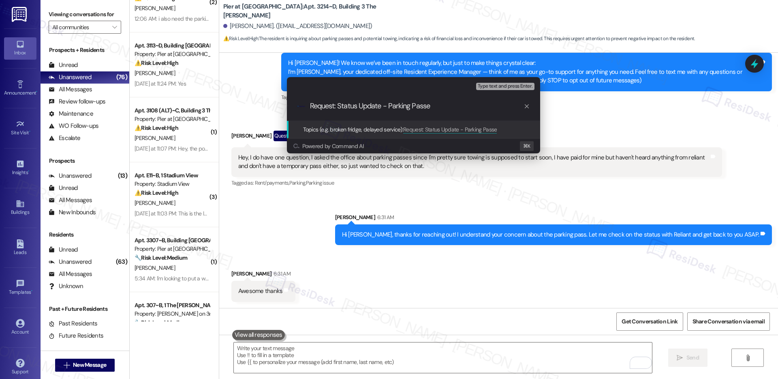
type input "Request: Status Update - Parking Passes"
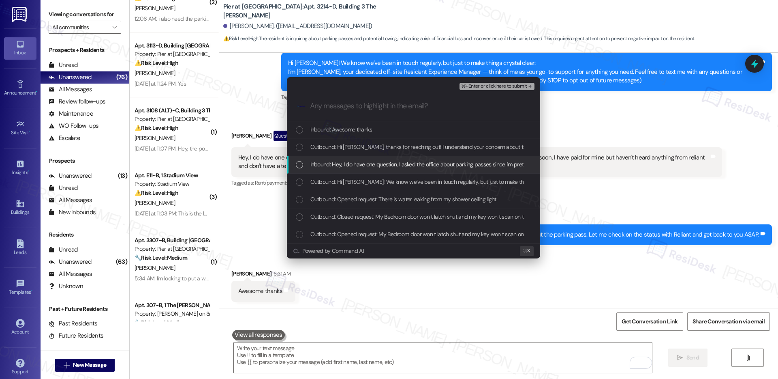
click at [360, 168] on span "Inbound: Hey, I do have one question, I asked the office about parking passes s…" at bounding box center [620, 164] width 620 height 9
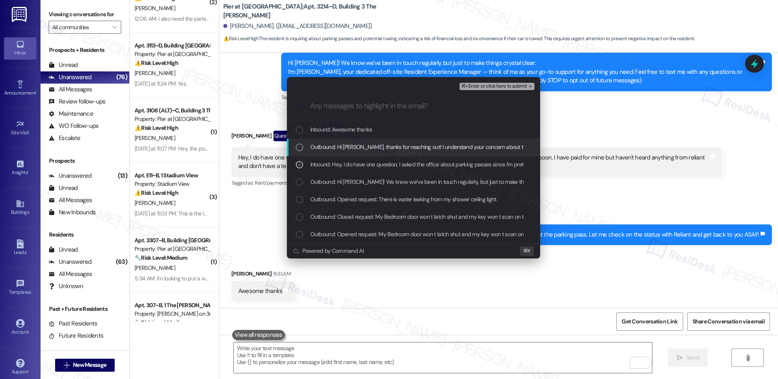
drag, startPoint x: 365, startPoint y: 150, endPoint x: 360, endPoint y: 142, distance: 8.5
click at [365, 150] on span "Outbound: Hi Brandon, thanks for reaching out! I understand your concern about …" at bounding box center [514, 146] width 408 height 9
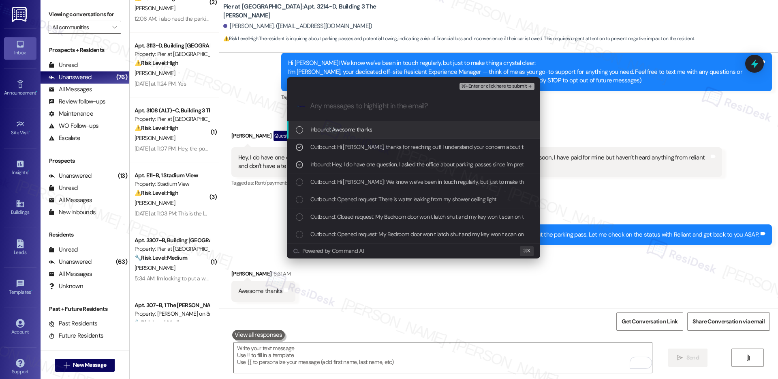
drag, startPoint x: 346, startPoint y: 127, endPoint x: 354, endPoint y: 126, distance: 8.6
click at [346, 127] on span "Inbound: Awesome thanks" at bounding box center [341, 129] width 62 height 9
click at [483, 89] on span "⌘+Enter or click here to submit" at bounding box center [494, 86] width 66 height 6
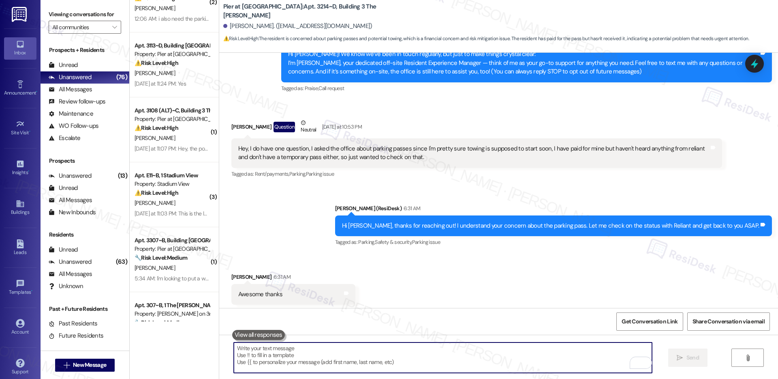
scroll to position [124, 0]
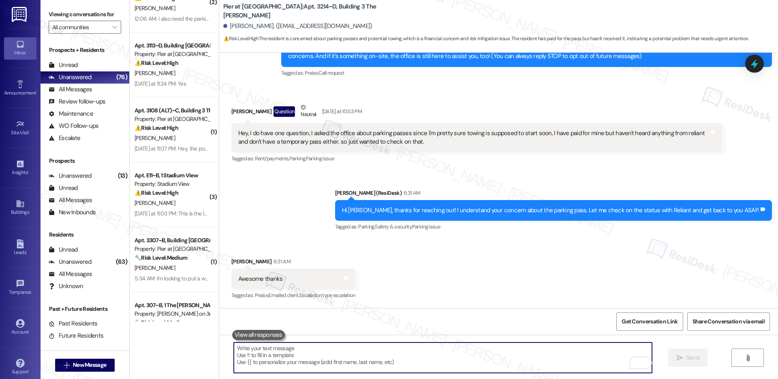
click at [421, 361] on textarea "To enrich screen reader interactions, please activate Accessibility in Grammarl…" at bounding box center [443, 357] width 418 height 30
click at [323, 344] on textarea "To enrich screen reader interactions, please activate Accessibility in Grammarl…" at bounding box center [443, 357] width 418 height 30
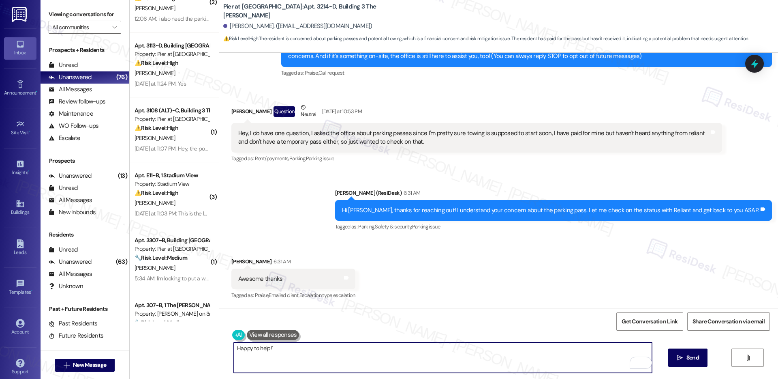
click at [448, 344] on textarea "Happy to help!'" at bounding box center [443, 357] width 418 height 30
click at [454, 353] on textarea "Happy to help!'" at bounding box center [443, 357] width 418 height 30
type textarea "Happy to help!"
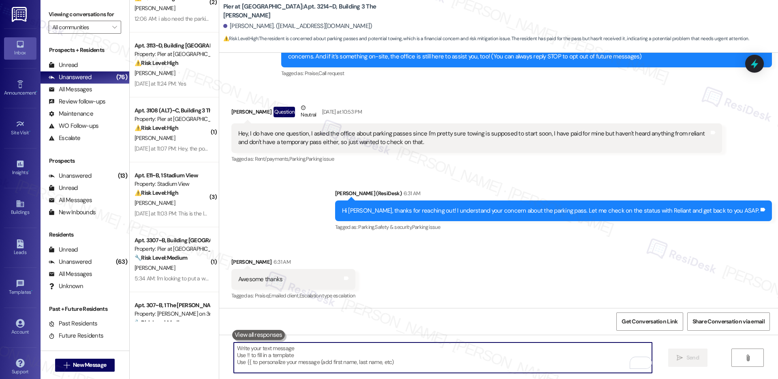
scroll to position [180, 0]
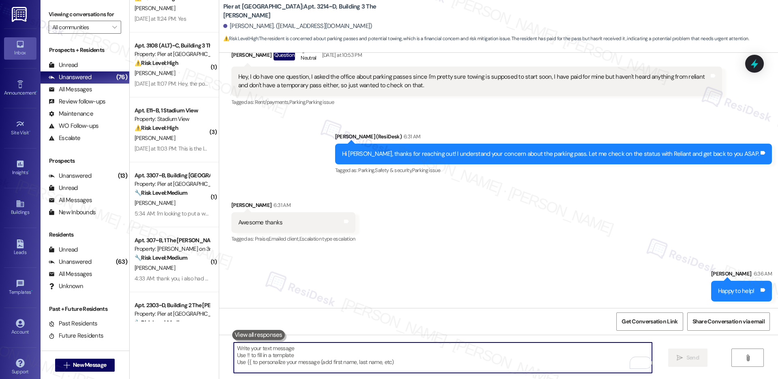
click at [437, 349] on textarea "To enrich screen reader interactions, please activate Accessibility in Grammarl…" at bounding box center [443, 357] width 418 height 30
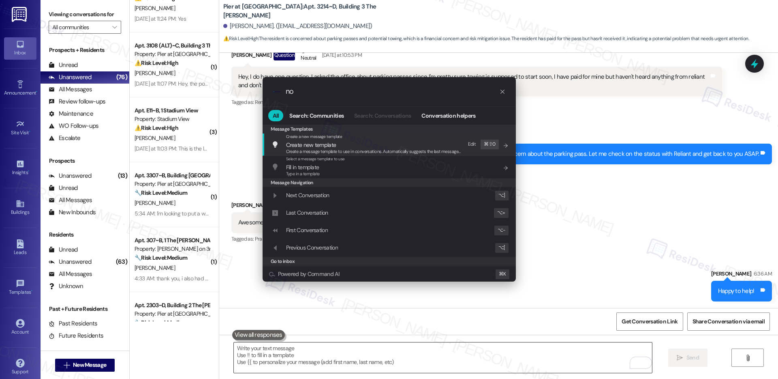
type input "not"
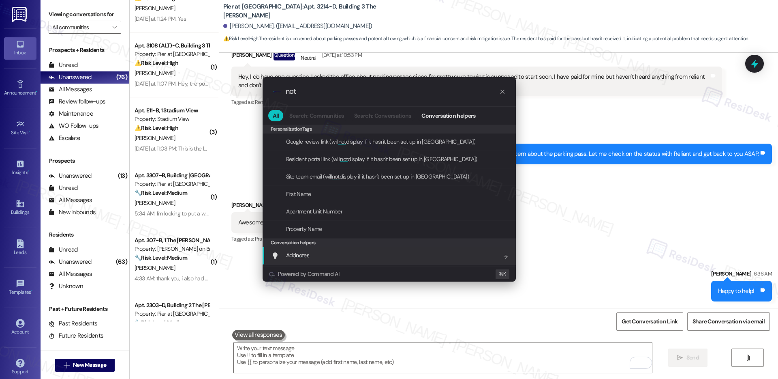
click at [420, 254] on div "Add not es Add shortcut" at bounding box center [390, 254] width 237 height 9
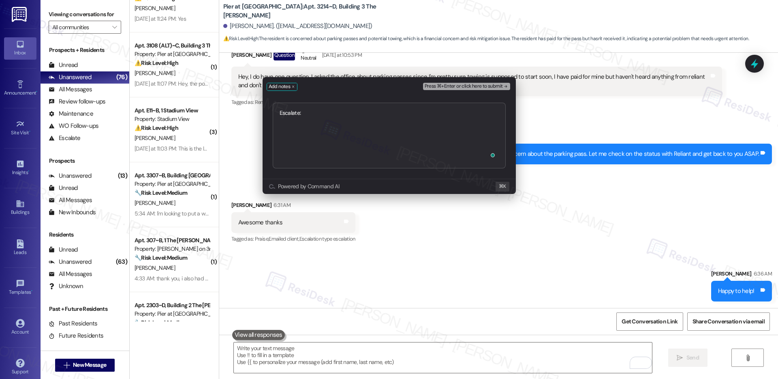
type textarea "Escalate: Request: Status Update - Parking Passes"
click at [487, 87] on span "Press ⌘+Enter or click here to submit" at bounding box center [464, 86] width 78 height 6
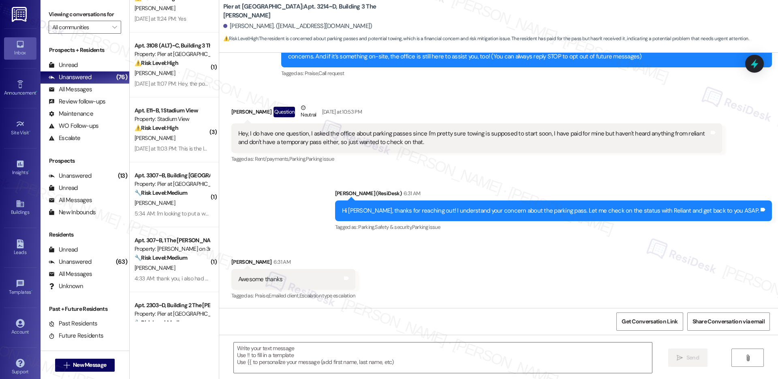
type textarea "Fetching suggested responses. Please feel free to read through the conversation…"
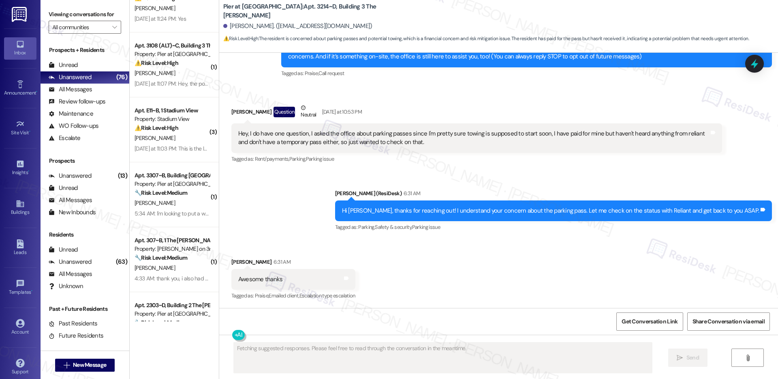
scroll to position [349, 0]
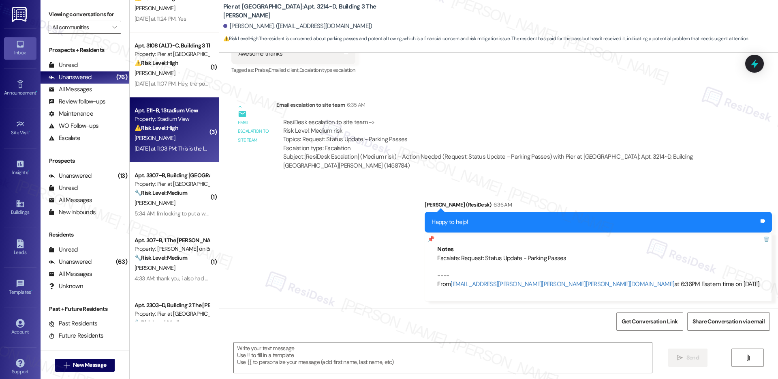
click at [167, 142] on div "E. Johnson" at bounding box center [172, 138] width 77 height 10
type textarea "Fetching suggested responses. Please feel free to read through the conversation…"
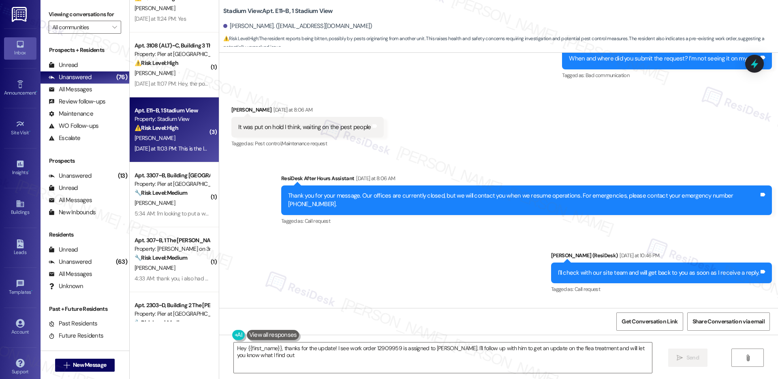
type textarea "Hey {{first_name}}, thanks for the update! I see work order 12909959 is assigne…"
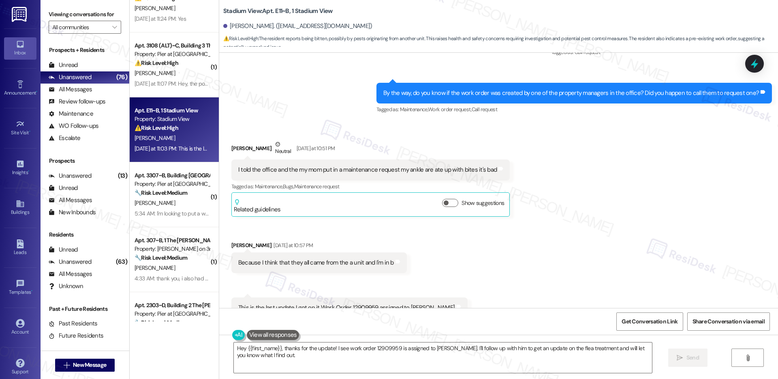
scroll to position [794, 0]
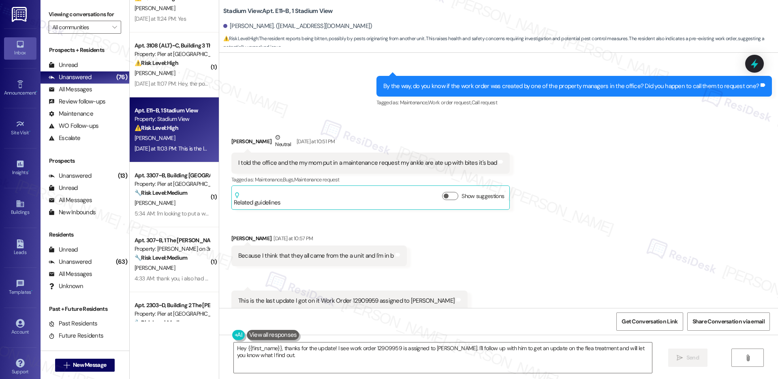
click at [329, 251] on div "Because I think that they all came from the a unit and I'm in b" at bounding box center [316, 255] width 156 height 9
click at [321, 296] on div "This is the last update I got on it Work Order 12909959 assigned to [PERSON_NAM…" at bounding box center [346, 300] width 216 height 9
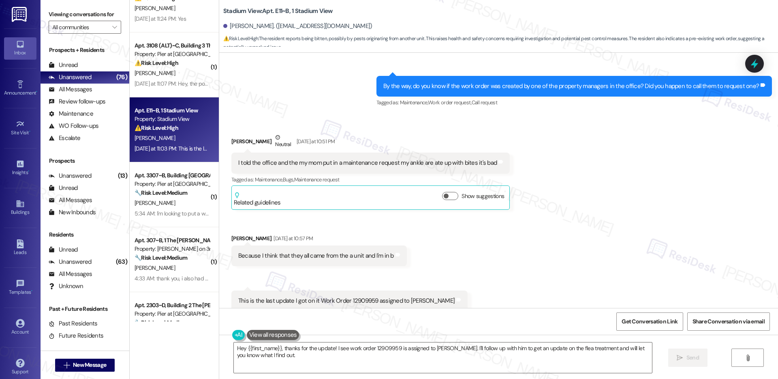
click at [321, 296] on div "This is the last update I got on it Work Order 12909959 assigned to [PERSON_NAM…" at bounding box center [346, 300] width 216 height 9
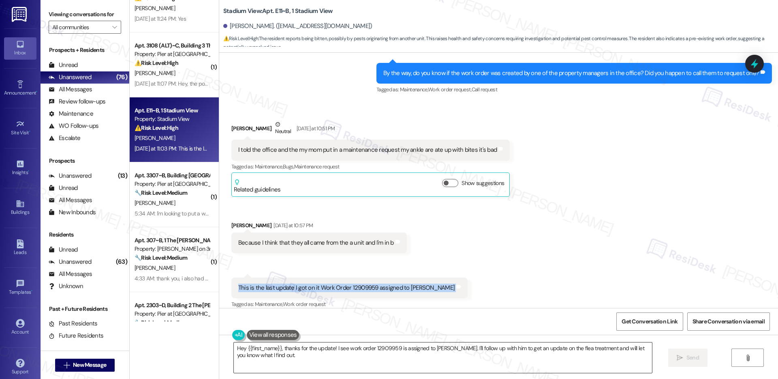
click at [329, 365] on textarea "Hey {{first_name}}, thanks for the update! I see work order 12909959 is assigne…" at bounding box center [443, 357] width 418 height 30
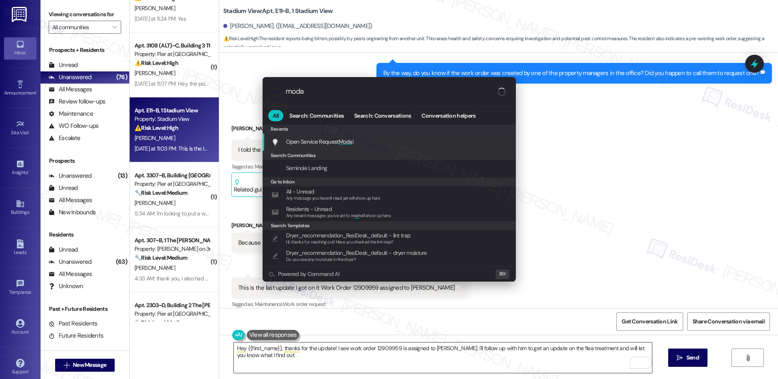
type input "modal"
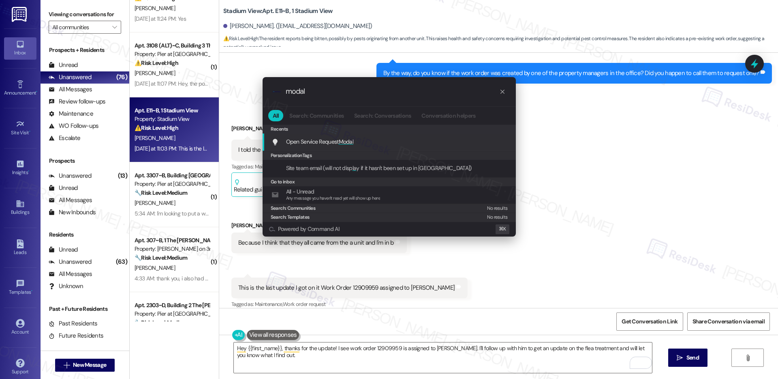
click at [369, 139] on div "Open Service Request Modal Add shortcut" at bounding box center [390, 141] width 237 height 9
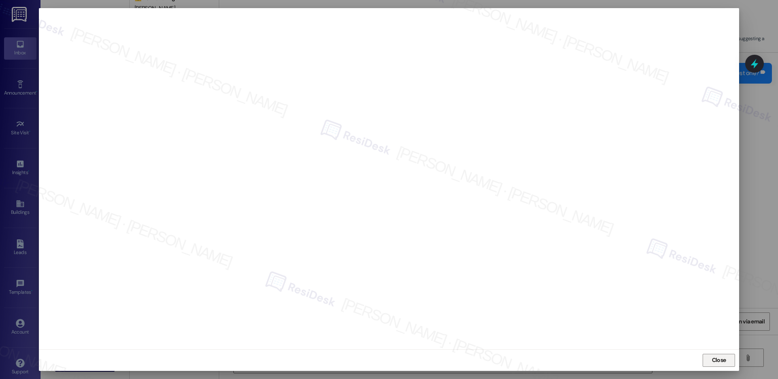
click at [718, 361] on span "Close" at bounding box center [719, 359] width 14 height 9
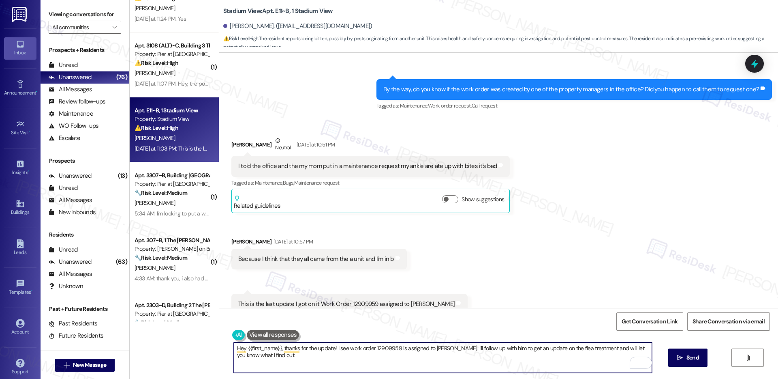
scroll to position [781, 0]
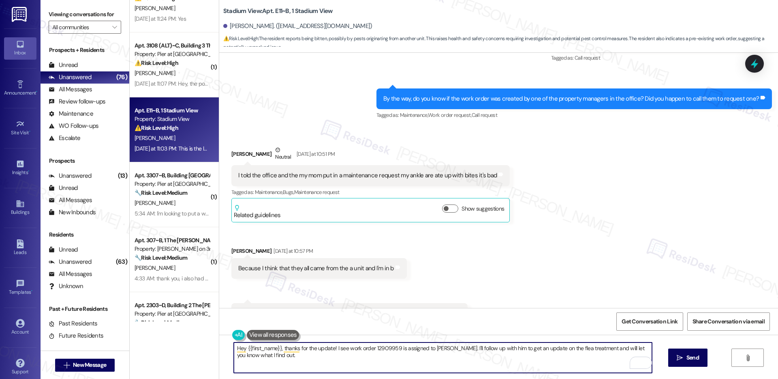
click at [535, 356] on textarea "Hey {{first_name}}, thanks for the update! I see work order 12909959 is assigne…" at bounding box center [443, 357] width 418 height 30
type textarea "Hey {{first_name}}, thanks for the update! I see work order 12909959 is assigne…"
click at [558, 354] on textarea "Hey {{first_name}}, thanks for the update! I see work order 12909959 is assigne…" at bounding box center [443, 357] width 418 height 30
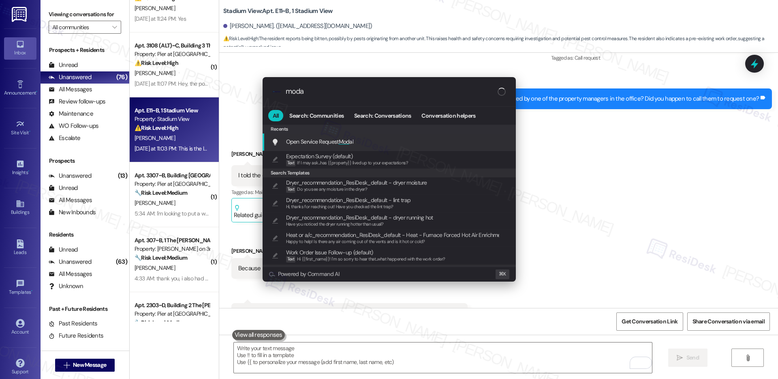
type input "modal"
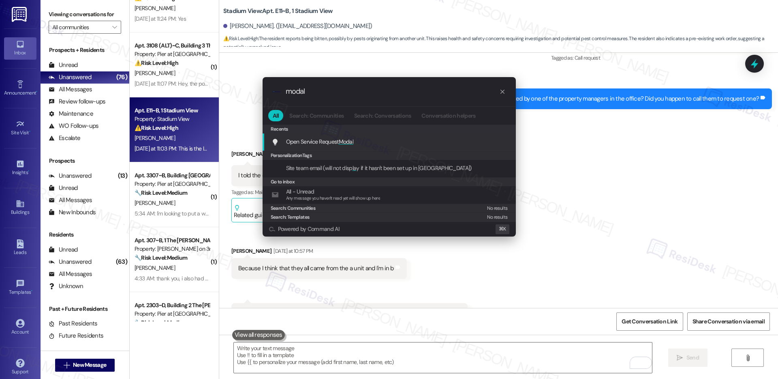
click at [379, 143] on div "Open Service Request Modal Add shortcut" at bounding box center [390, 141] width 237 height 9
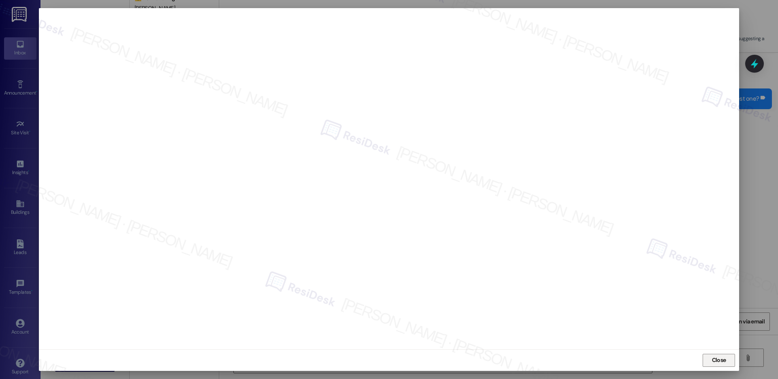
click at [710, 357] on span "Close" at bounding box center [718, 359] width 17 height 9
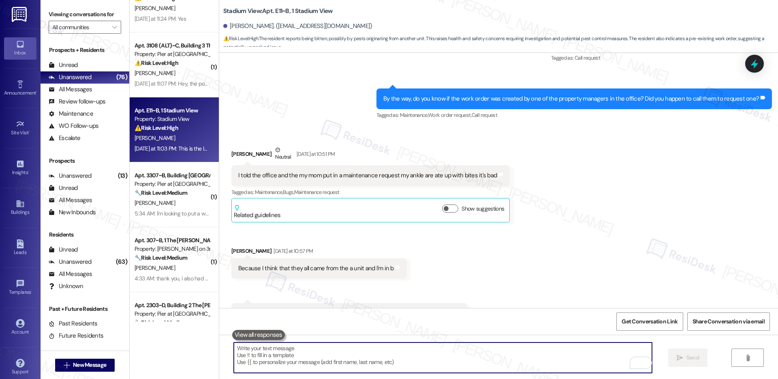
scroll to position [807, 0]
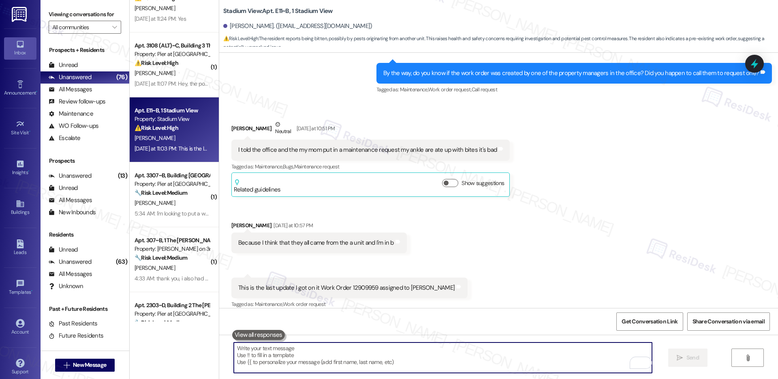
click at [304, 352] on textarea "To enrich screen reader interactions, please activate Accessibility in Grammarl…" at bounding box center [443, 357] width 418 height 30
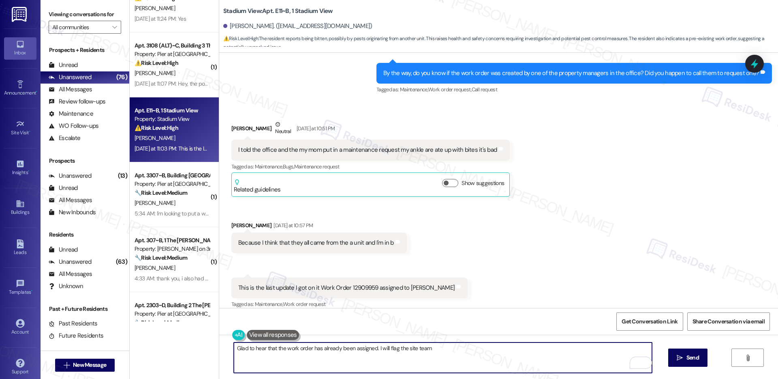
click at [391, 345] on textarea "Glad to hear that the work order has already been assigned. I will flag the sit…" at bounding box center [443, 357] width 418 height 30
click at [450, 346] on textarea "Glad to hear that the work order has already been assigned. I will flag it to t…" at bounding box center [443, 357] width 418 height 30
type textarea "Glad to hear that the work order has already been assigned. I will flag it to t…"
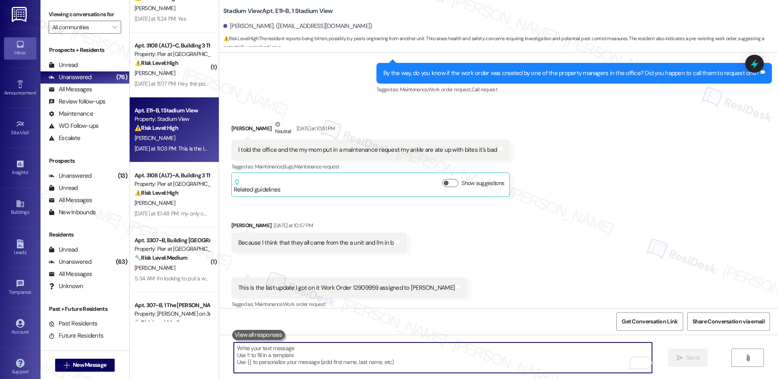
click at [340, 362] on textarea "To enrich screen reader interactions, please activate Accessibility in Grammarl…" at bounding box center [443, 357] width 418 height 30
paste textarea "I’m glad to hear the work order has already been assigned. I’ll flag this to th…"
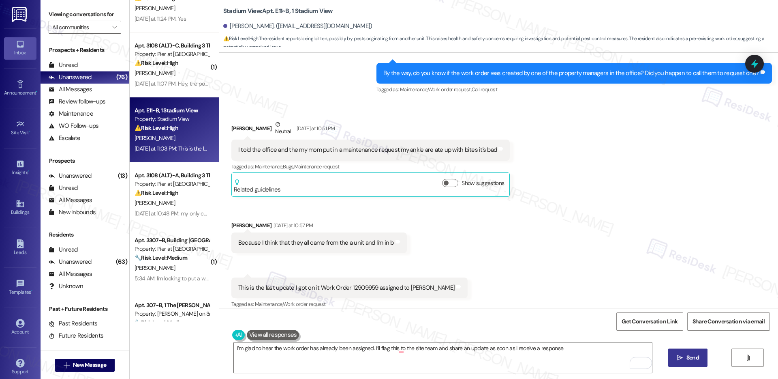
click at [690, 357] on span "Send" at bounding box center [693, 357] width 13 height 9
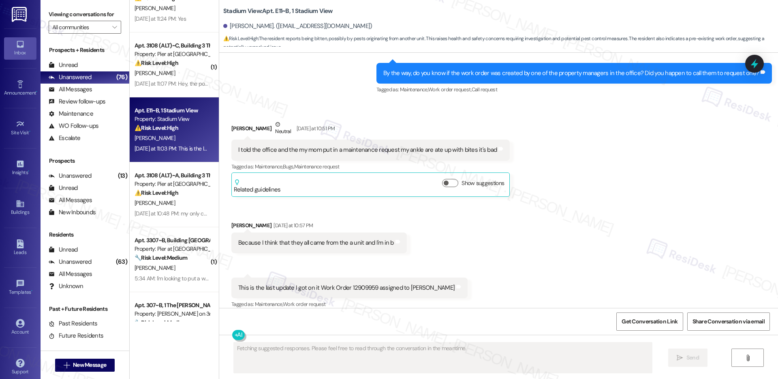
scroll to position [806, 0]
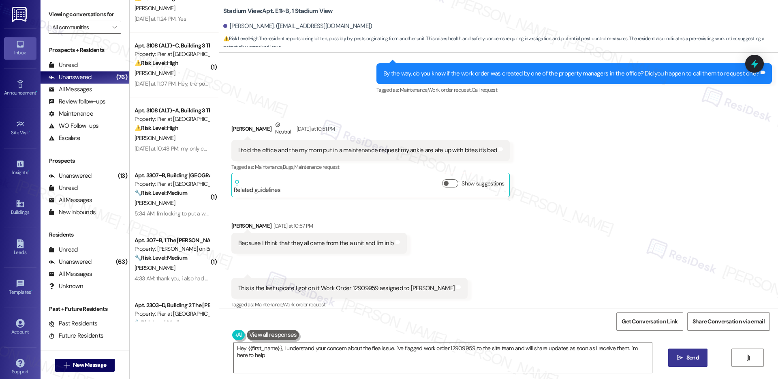
type textarea "Hey {{first_name}}, I understand your concern about the flea issue. I've flagge…"
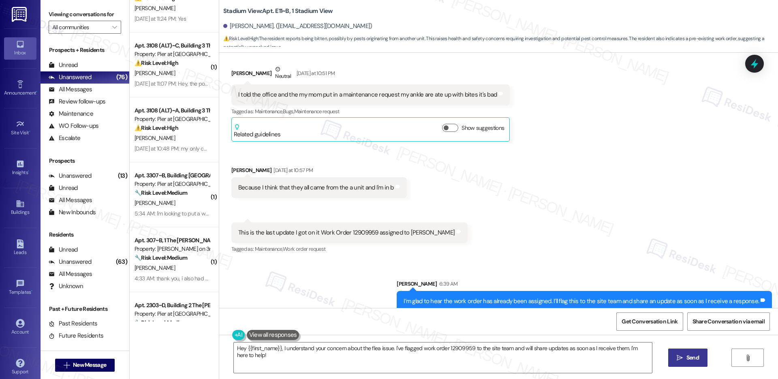
scroll to position [864, 0]
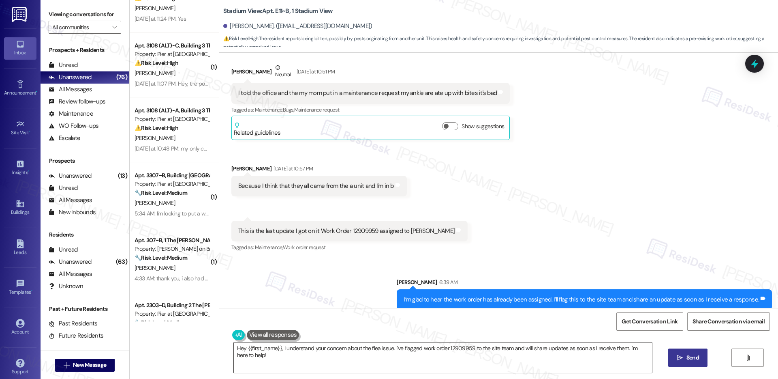
click at [401, 350] on textarea "Hey {{first_name}}, I understand your concern about the flea issue. I've flagge…" at bounding box center [443, 357] width 418 height 30
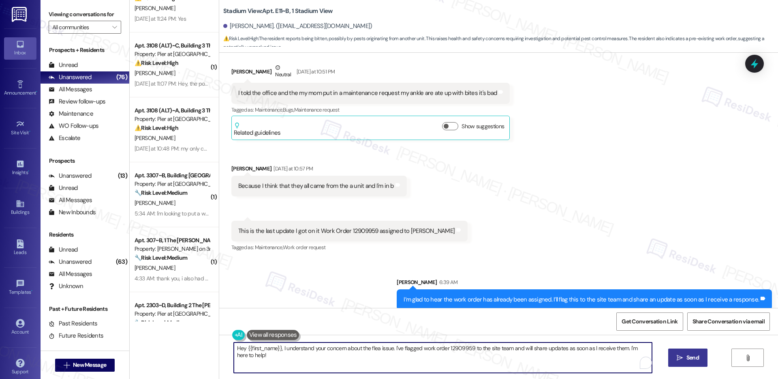
click at [401, 350] on textarea "Hey {{first_name}}, I understand your concern about the flea issue. I've flagge…" at bounding box center [443, 357] width 418 height 30
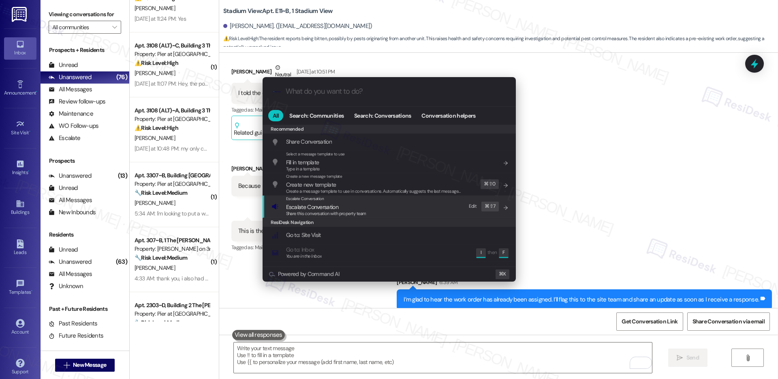
click at [400, 207] on div "Escalate Conversation Escalate Conversation Share this conversation with proper…" at bounding box center [390, 206] width 237 height 22
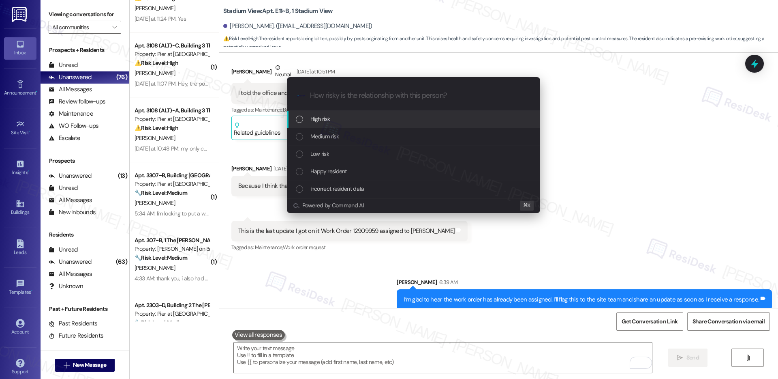
click at [416, 122] on div "High risk" at bounding box center [414, 118] width 237 height 9
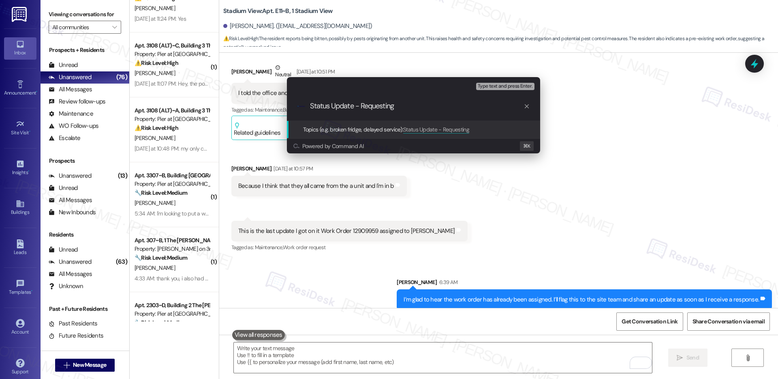
click at [380, 107] on input "Status Update - Requesting" at bounding box center [417, 106] width 214 height 9
click at [305, 105] on div ".cls-1{fill:#0a055f;}.cls-2{fill:#0cc4c4;} resideskLogoBlueOrange Status Update…" at bounding box center [413, 106] width 253 height 29
click at [306, 106] on div ".cls-1{fill:#0a055f;}.cls-2{fill:#0cc4c4;} resideskLogoBlueOrange Status Update…" at bounding box center [413, 106] width 253 height 29
click at [308, 104] on div ".cls-1{fill:#0a055f;}.cls-2{fill:#0cc4c4;} resideskLogoBlueOrange Status Update…" at bounding box center [413, 106] width 253 height 29
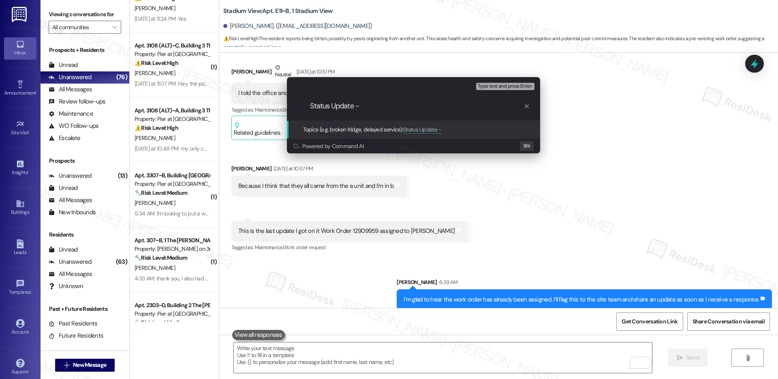
click at [314, 105] on input "Status Update -" at bounding box center [417, 106] width 214 height 9
click at [310, 109] on input "Status Update -" at bounding box center [417, 106] width 214 height 9
paste input "Requesting"
click at [413, 108] on input "Requesting Status Update -" at bounding box center [417, 106] width 214 height 9
paste input "12909959"
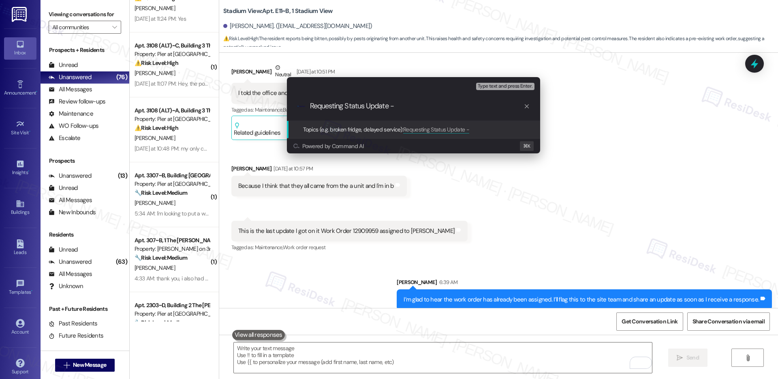
type input "Requesting Status Update -12909959"
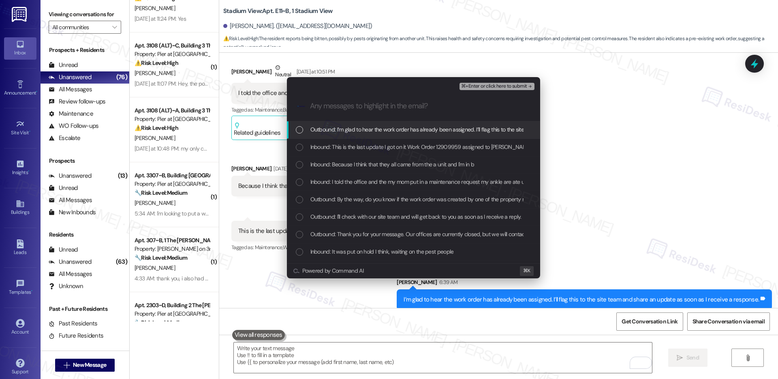
click at [448, 121] on div "Outbound: I’m glad to hear the work order has already been assigned. I’ll flag …" at bounding box center [413, 129] width 253 height 17
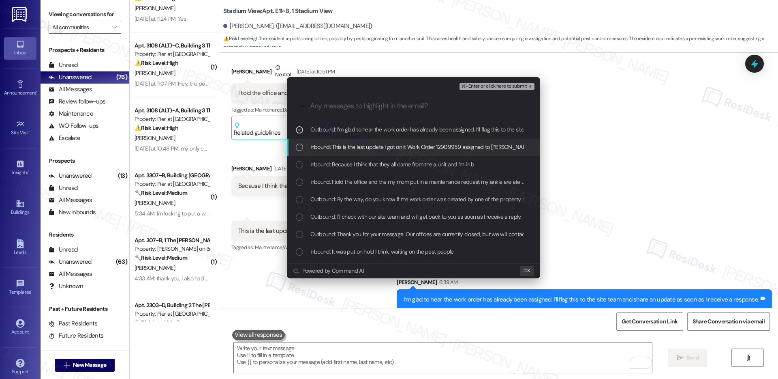
click at [440, 147] on span "Inbound: This is the last update I got on it Work Order 12909959 assigned to [P…" at bounding box center [420, 146] width 221 height 9
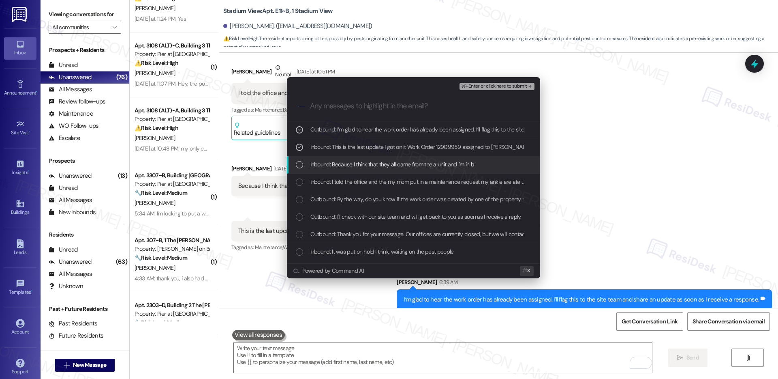
click at [434, 166] on span "Inbound: Because I think that they all came from the a unit and I'm in b" at bounding box center [392, 164] width 164 height 9
click at [426, 184] on span "Inbound: I told the office and the my mom put in a maintenance request my ankle…" at bounding box center [440, 181] width 260 height 9
click at [438, 181] on span "Inbound: I told the office and the my mom put in a maintenance request my ankle…" at bounding box center [440, 181] width 260 height 9
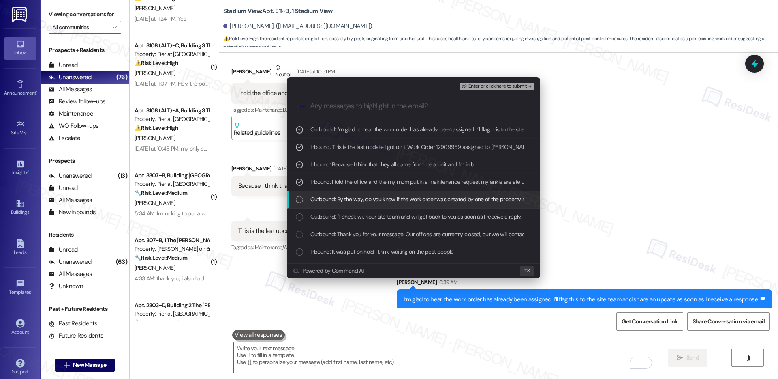
click at [422, 201] on span "Outbound: By the way, do you know if the work order was created by one of the p…" at bounding box center [496, 199] width 373 height 9
click at [422, 204] on div "Outbound: By the way, do you know if the work order was created by one of the p…" at bounding box center [413, 199] width 253 height 17
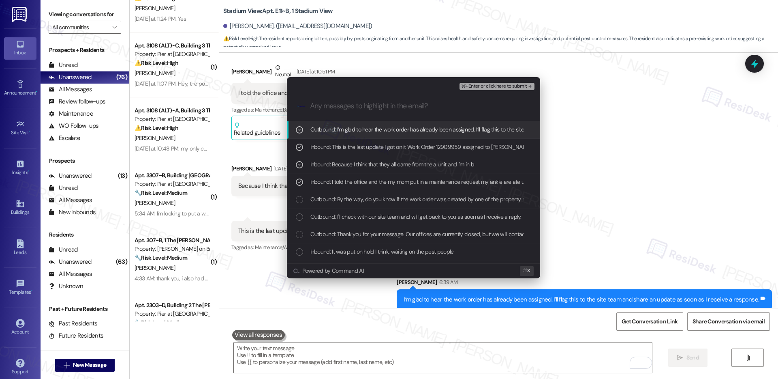
click at [507, 89] on button "⌘+Enter or click here to submit" at bounding box center [497, 86] width 75 height 7
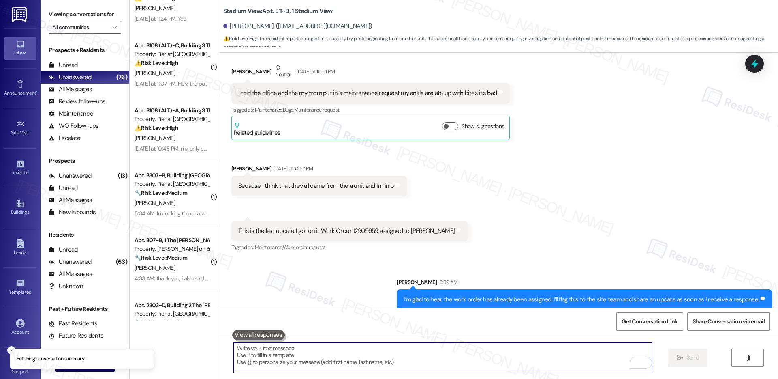
click at [507, 89] on div "Received via SMS Emma Johnson Neutral Yesterday at 10:51 PM I told the office a…" at bounding box center [498, 152] width 559 height 214
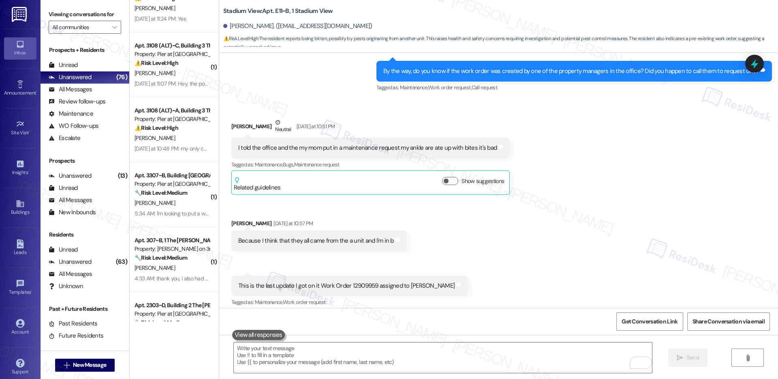
scroll to position [806, 0]
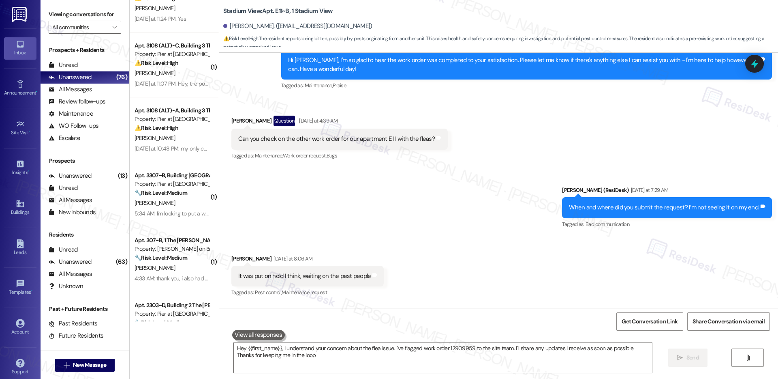
type textarea "Hey {{first_name}}, I understand your concern about the flea issue. I've flagge…"
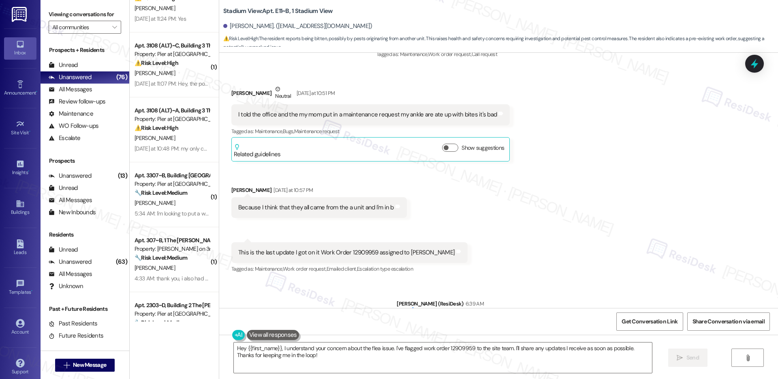
scroll to position [875, 0]
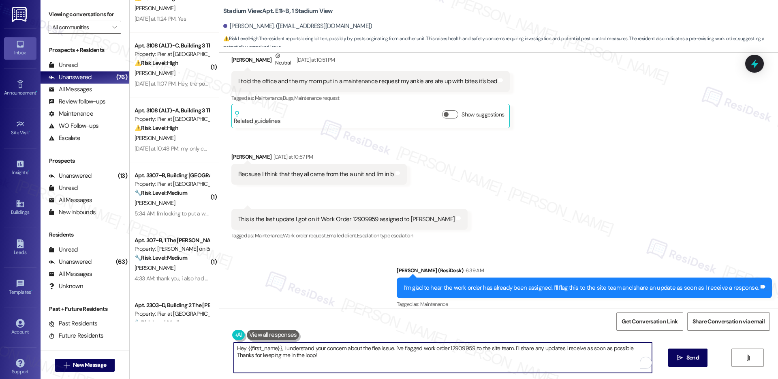
click at [423, 353] on textarea "Hey {{first_name}}, I understand your concern about the flea issue. I've flagge…" at bounding box center [443, 357] width 418 height 30
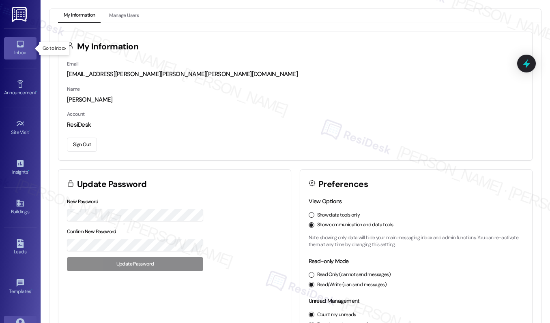
click at [16, 44] on icon at bounding box center [20, 44] width 9 height 9
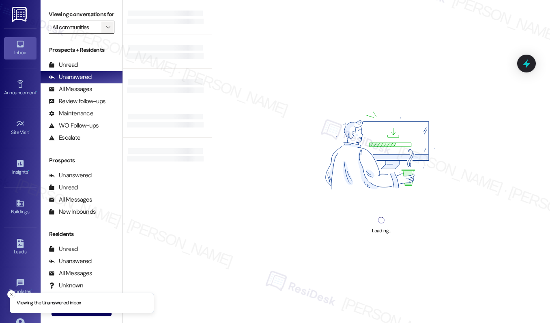
click at [106, 30] on icon "" at bounding box center [108, 27] width 4 height 6
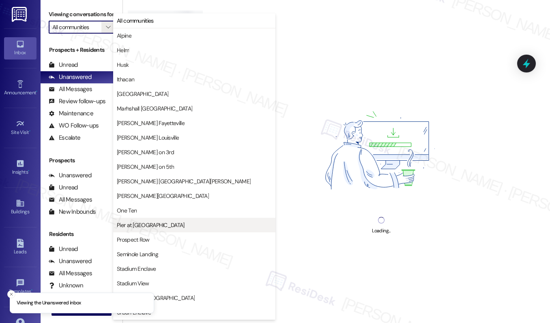
click at [156, 225] on span "Pier at Conway" at bounding box center [194, 225] width 155 height 8
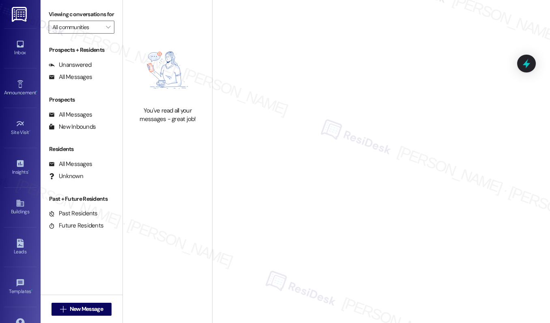
type input "Pier at Conway"
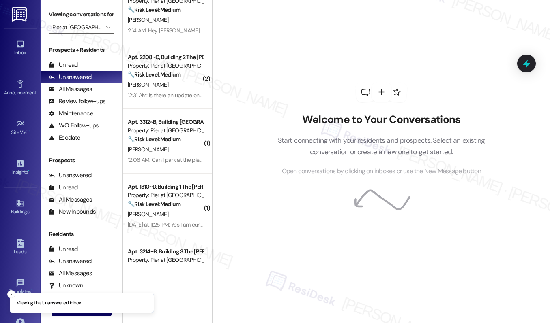
scroll to position [736, 0]
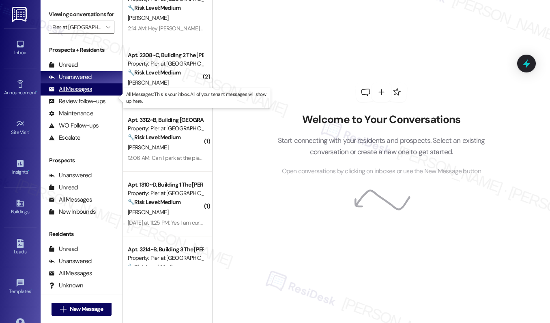
click at [70, 94] on div "All Messages" at bounding box center [70, 89] width 43 height 9
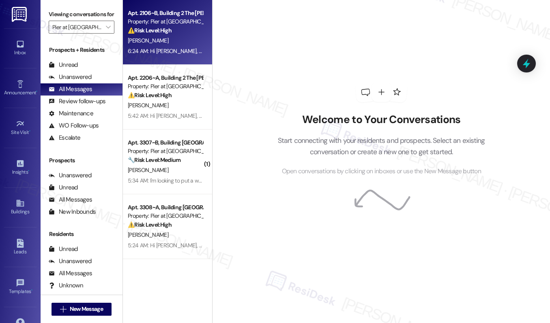
click at [178, 40] on div "[PERSON_NAME]" at bounding box center [165, 41] width 77 height 10
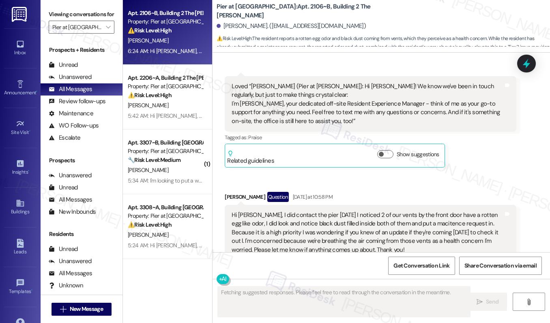
scroll to position [1399, 0]
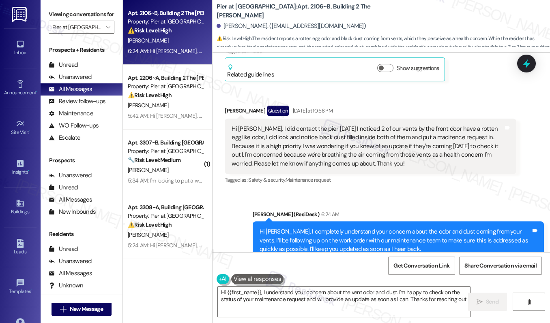
type textarea "Hi {{first_name}}, I understand your concern about the vent odor and dust. I'm …"
click at [303, 299] on textarea "Hi {{first_name}}, I understand your concern about the vent odor and dust. I'm …" at bounding box center [344, 302] width 252 height 30
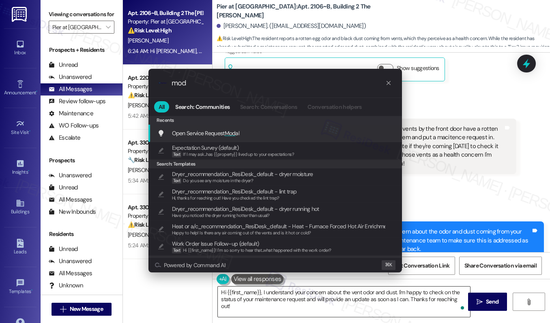
type input "moda"
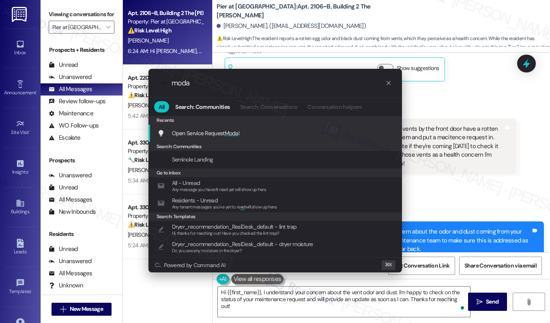
click at [280, 134] on div "Open Service Request Moda l Add shortcut" at bounding box center [275, 133] width 237 height 9
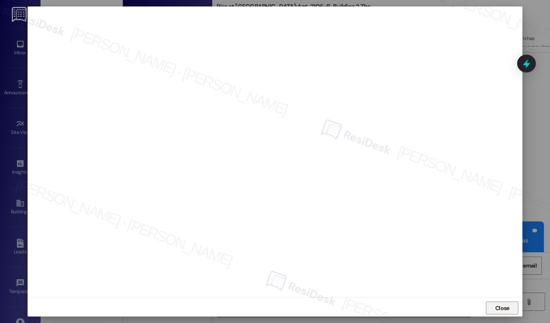
click at [495, 305] on span "Close" at bounding box center [502, 308] width 14 height 9
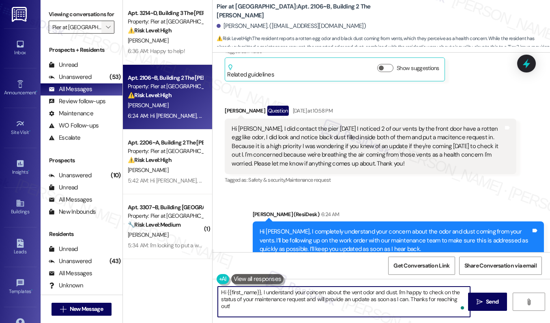
click at [107, 30] on icon "" at bounding box center [108, 27] width 4 height 6
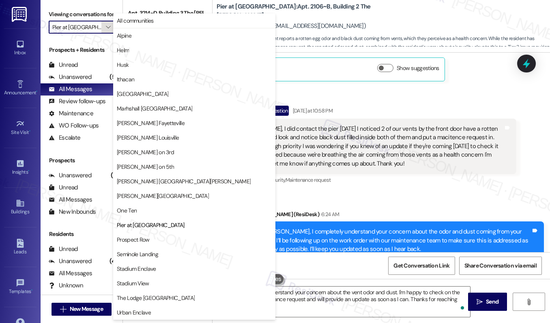
click at [107, 30] on icon "" at bounding box center [108, 27] width 4 height 6
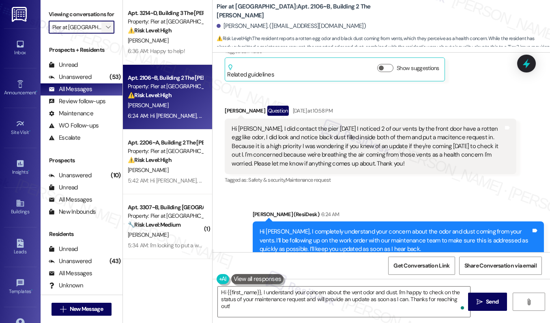
click at [107, 30] on icon "" at bounding box center [108, 27] width 4 height 6
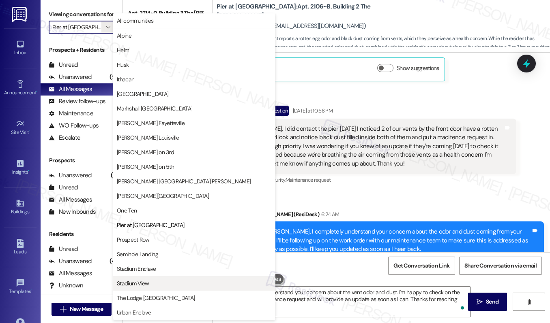
drag, startPoint x: 149, startPoint y: 272, endPoint x: 148, endPoint y: 280, distance: 8.9
click at [148, 280] on div "Marshall on 3rd Marshall on 5th Marshall St. Louis Marshall Valley One Ten Pier…" at bounding box center [194, 218] width 162 height 146
click at [148, 280] on span "Stadium View" at bounding box center [133, 284] width 32 height 8
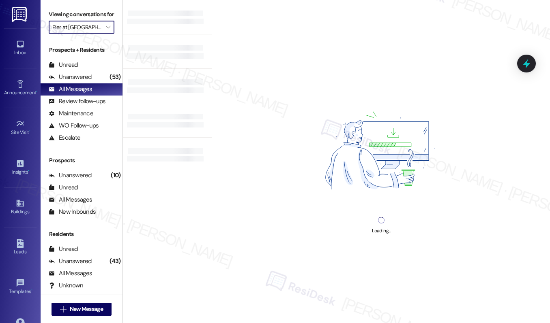
type input "Stadium View"
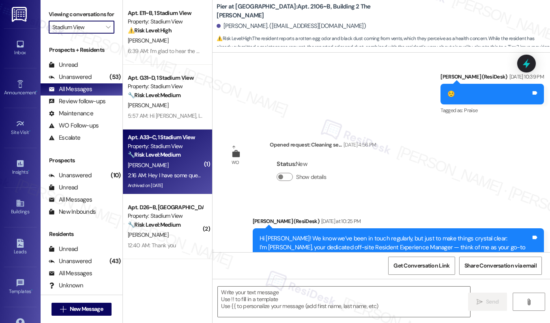
type textarea "Fetching suggested responses. Please feel free to read through the conversation…"
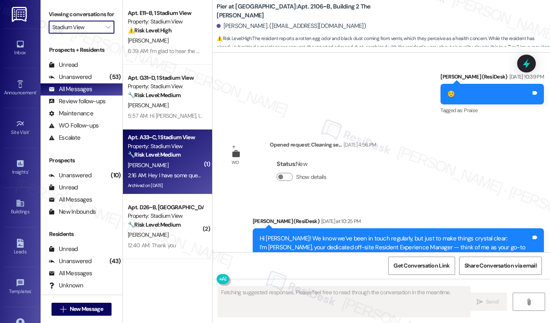
scroll to position [1313, 0]
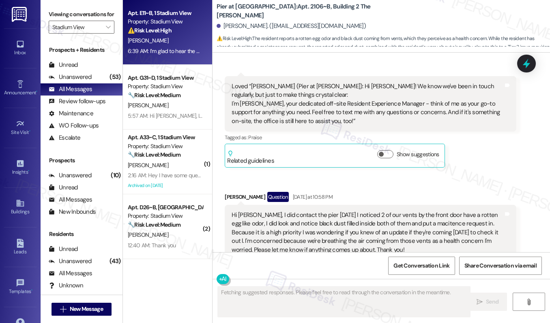
click at [178, 39] on div "[PERSON_NAME]" at bounding box center [165, 41] width 77 height 10
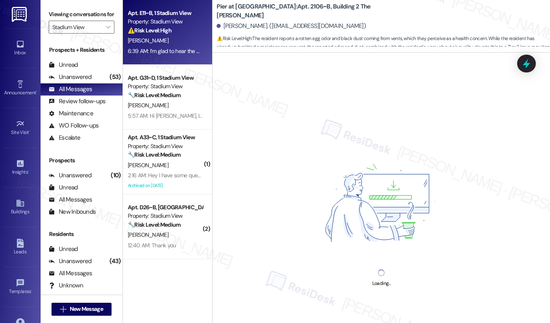
click at [178, 39] on div "[PERSON_NAME]" at bounding box center [165, 41] width 77 height 10
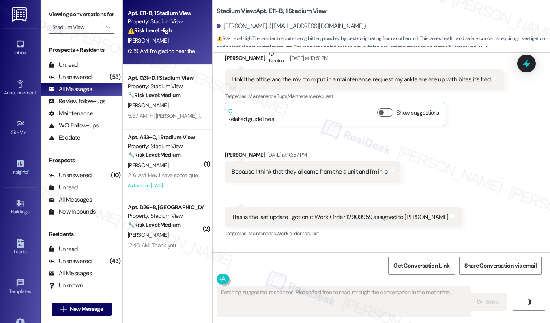
scroll to position [895, 0]
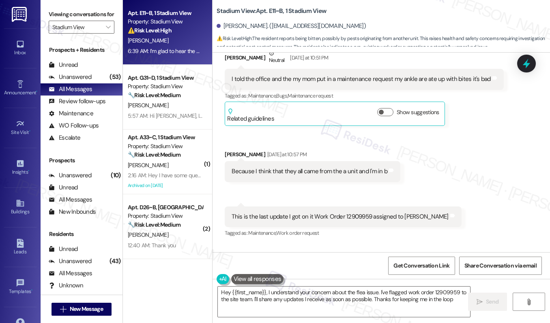
type textarea "Hey {{first_name}}, I understand your concern about the flea issue. I've flagge…"
click at [360, 218] on div "This is the last update I got on it Work Order 12909959 assigned to [PERSON_NAM…" at bounding box center [339, 217] width 216 height 9
copy div "12909959"
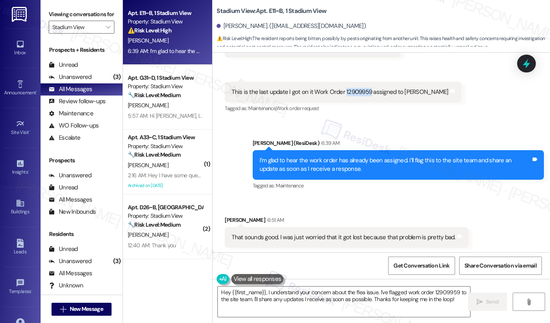
scroll to position [1021, 0]
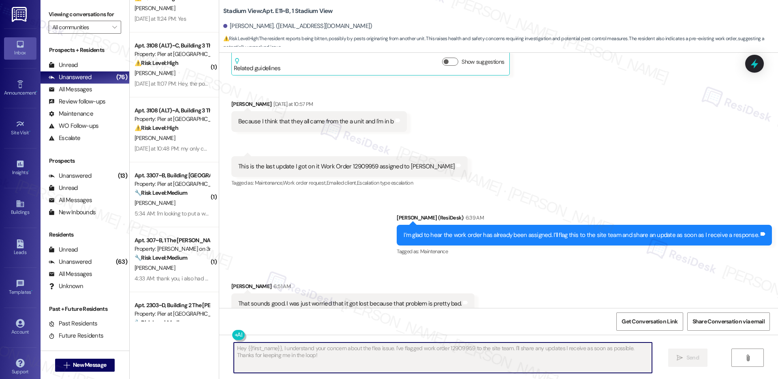
scroll to position [932, 0]
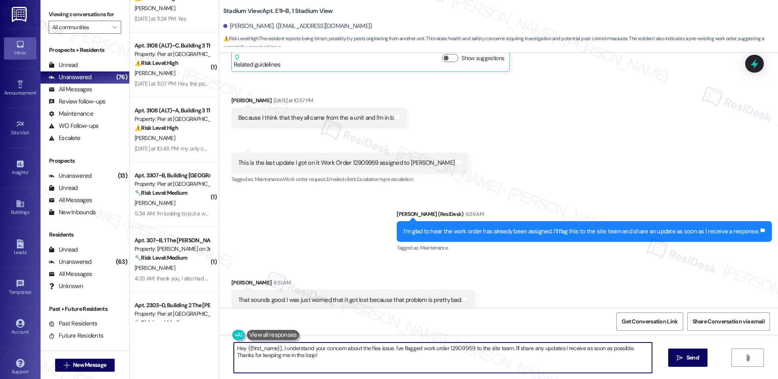
click at [291, 232] on div "Sent via SMS [PERSON_NAME] (ResiDesk) 6:39 AM I’m glad to hear the work order h…" at bounding box center [498, 225] width 559 height 68
drag, startPoint x: 259, startPoint y: 294, endPoint x: 349, endPoint y: 291, distance: 90.0
click at [349, 295] on div "That sounds good. I was just worried that it got lost because that problem is p…" at bounding box center [349, 299] width 223 height 9
click at [254, 295] on div "That sounds good. I was just worried that it got lost because that problem is p…" at bounding box center [349, 299] width 223 height 9
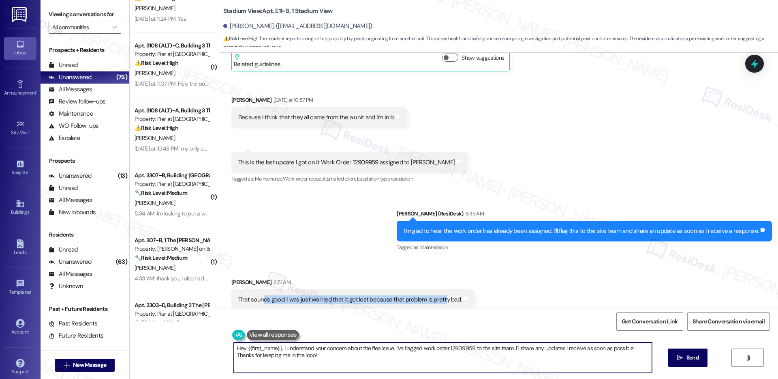
drag, startPoint x: 257, startPoint y: 290, endPoint x: 435, endPoint y: 290, distance: 177.9
click at [435, 295] on div "That sounds good. I was just worried that it got lost because that problem is p…" at bounding box center [349, 299] width 223 height 9
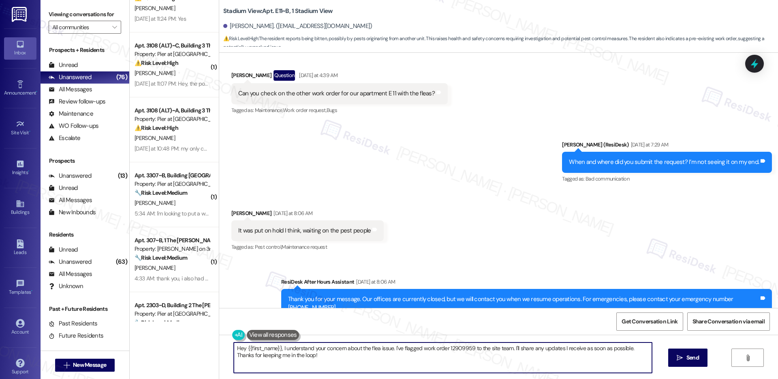
scroll to position [447, 0]
click at [360, 359] on textarea "Hi {{first_name}}, I understand your concern about the flea issue. I'll follow …" at bounding box center [443, 357] width 418 height 30
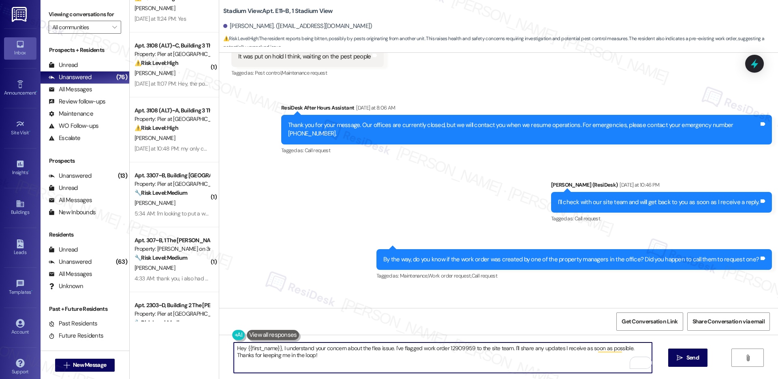
scroll to position [932, 0]
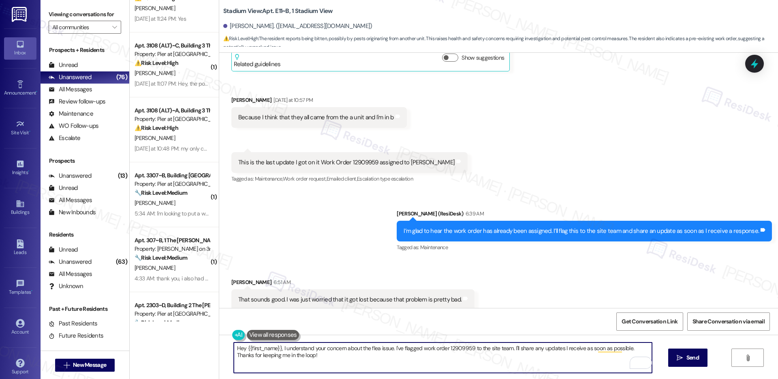
click at [379, 351] on textarea "Hi {{first_name}}, I understand your concern about the flea issue. I'll follow …" at bounding box center [443, 357] width 418 height 30
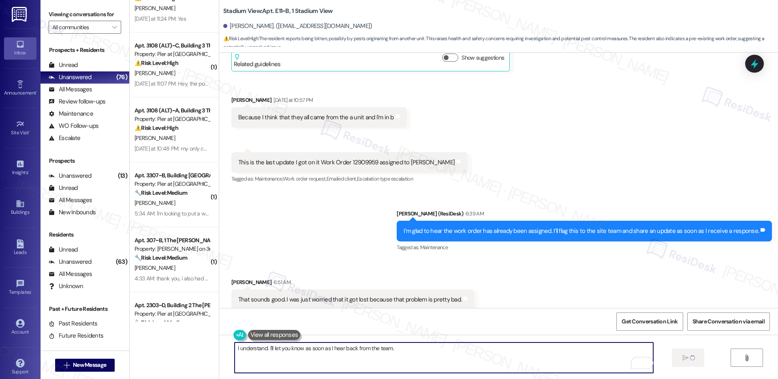
type textarea "I understand. I'll let you know as soon as I hear back from the team."
click at [313, 295] on div "That sounds good. I was just worried that it got lost because that problem is p…" at bounding box center [349, 299] width 223 height 9
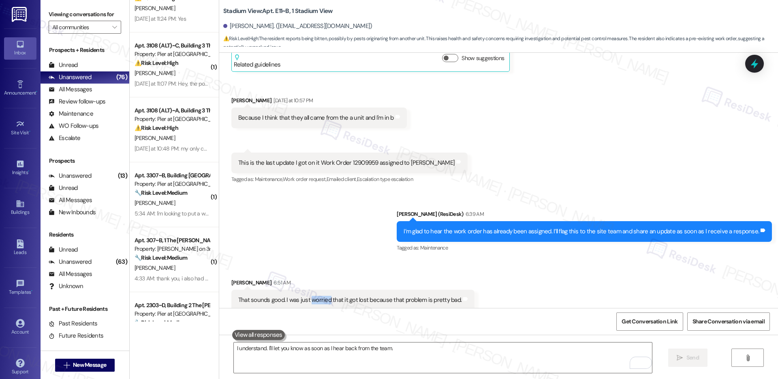
click at [313, 295] on div "That sounds good. I was just worried that it got lost because that problem is p…" at bounding box center [349, 299] width 223 height 9
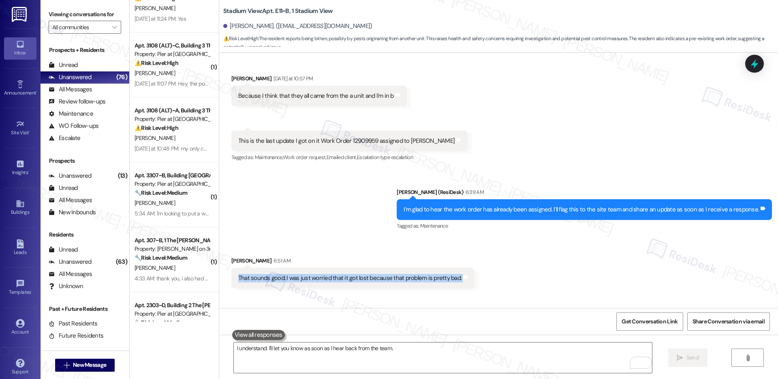
scroll to position [931, 0]
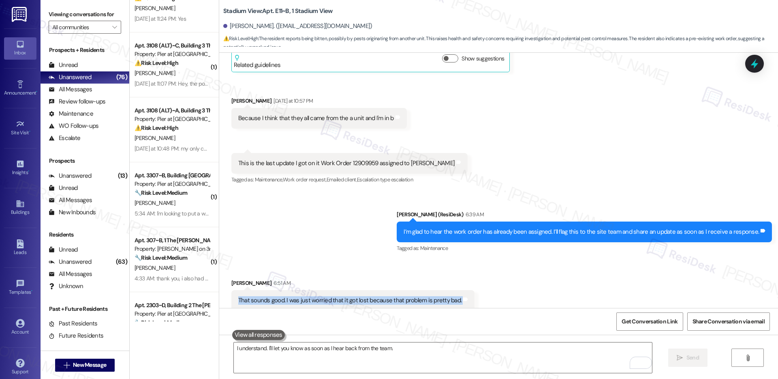
click at [358, 159] on div "This is the last update I got on it Work Order 12909959 assigned to [PERSON_NAM…" at bounding box center [346, 163] width 216 height 9
copy div "12909959"
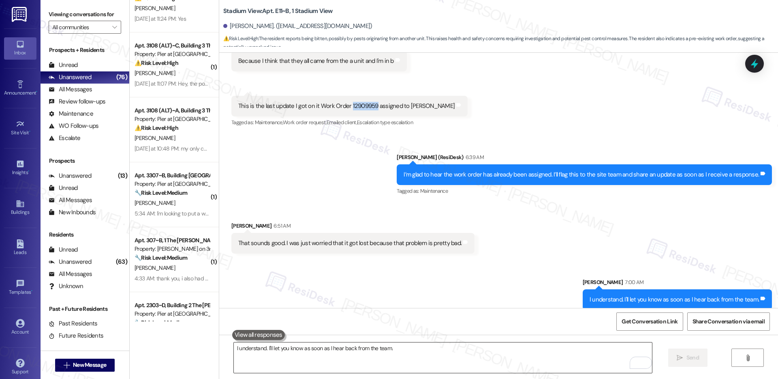
click at [324, 351] on textarea "I understand. I'll let you know as soon as I hear back from the team." at bounding box center [443, 357] width 418 height 30
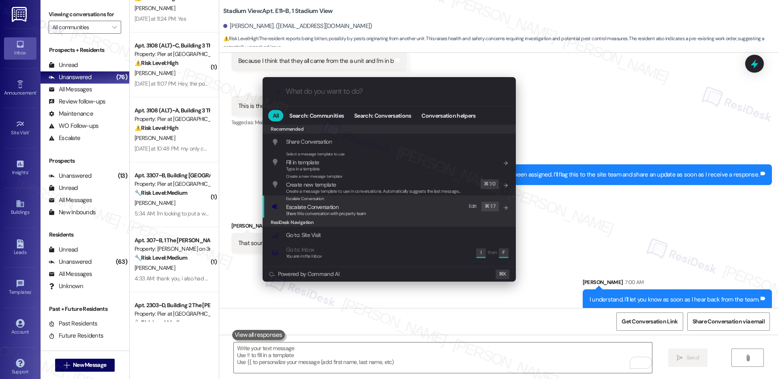
click at [323, 214] on span "Share this conversation with property team" at bounding box center [326, 213] width 80 height 6
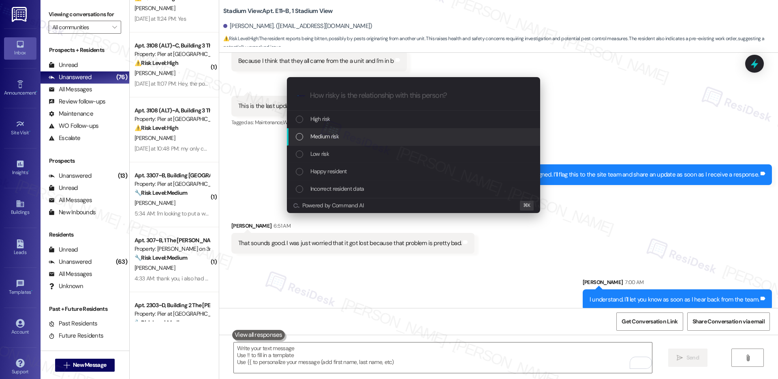
click at [332, 144] on div "Medium risk" at bounding box center [413, 136] width 253 height 17
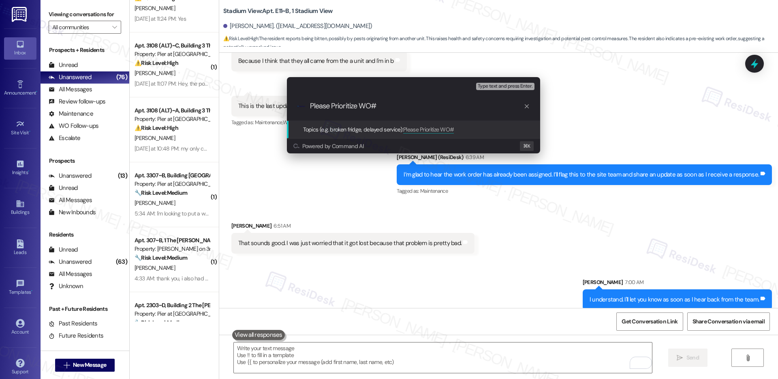
paste input "12909959"
type input "Please Prioritize WO# 12909959"
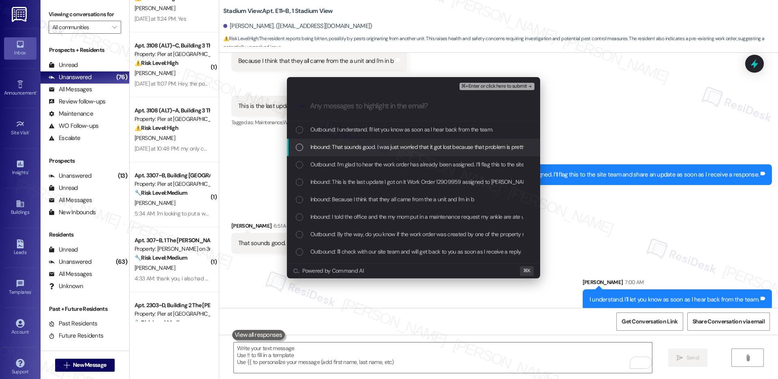
click at [353, 147] on span "Inbound: That sounds good. I was just worried that it got lost because that pro…" at bounding box center [423, 146] width 227 height 9
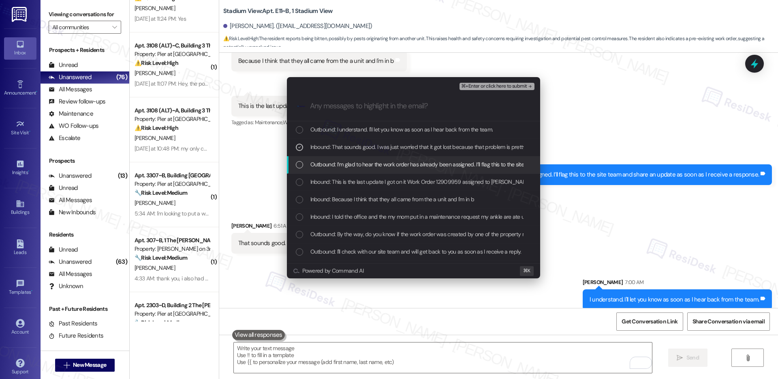
click at [354, 165] on span "Outbound: I’m glad to hear the work order has already been assigned. I’ll flag …" at bounding box center [487, 164] width 354 height 9
click at [353, 180] on span "Inbound: This is the last update I got on it Work Order 12909959 assigned to [P…" at bounding box center [420, 181] width 221 height 9
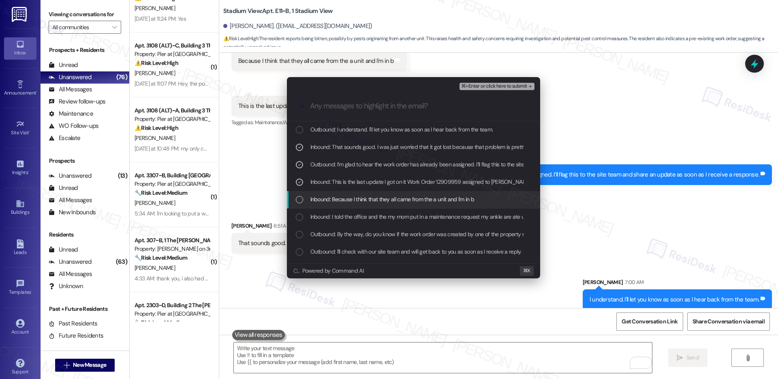
click at [353, 199] on span "Inbound: Because I think that they all came from the a unit and I'm in b" at bounding box center [392, 199] width 164 height 9
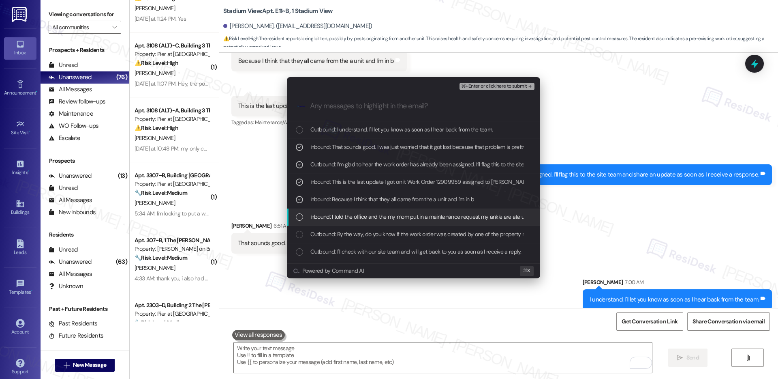
click at [355, 215] on span "Inbound: I told the office and the my mom put in a maintenance request my ankle…" at bounding box center [440, 216] width 260 height 9
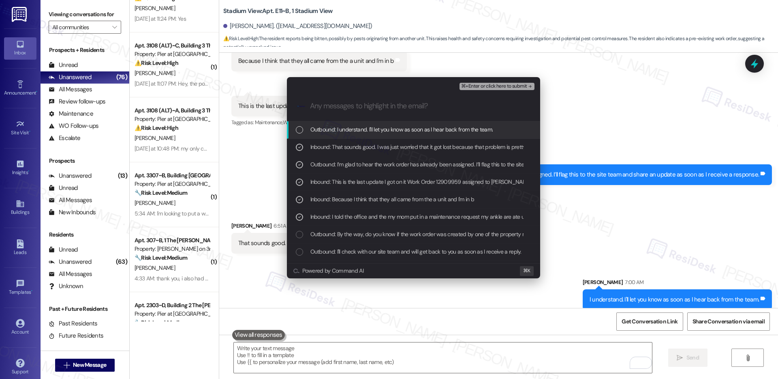
click at [477, 124] on div "Outbound: I understand. I'll let you know as soon as I hear back from the team." at bounding box center [413, 129] width 253 height 17
click at [508, 84] on span "⌘+Enter or click here to submit" at bounding box center [494, 86] width 66 height 6
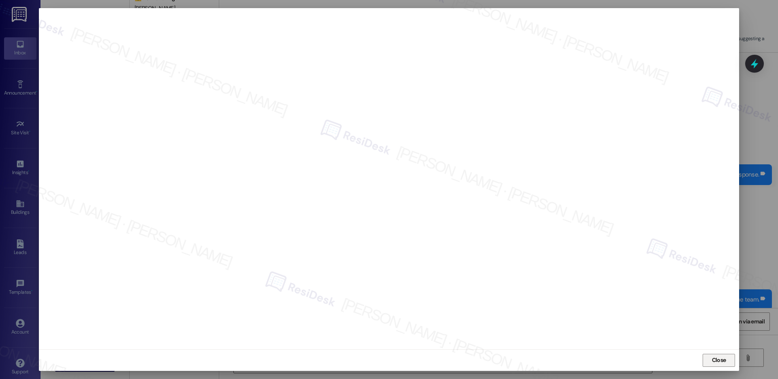
click at [723, 358] on span "Close" at bounding box center [719, 359] width 14 height 9
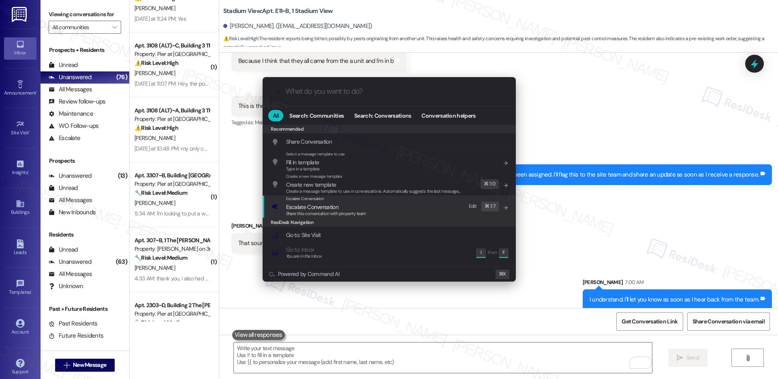
click at [392, 216] on div "Escalate Conversation Escalate Conversation Share this conversation with proper…" at bounding box center [390, 206] width 237 height 22
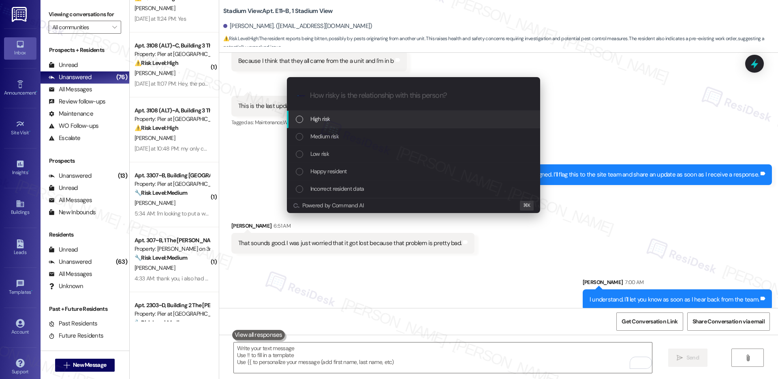
click at [373, 121] on div "High risk" at bounding box center [414, 118] width 237 height 9
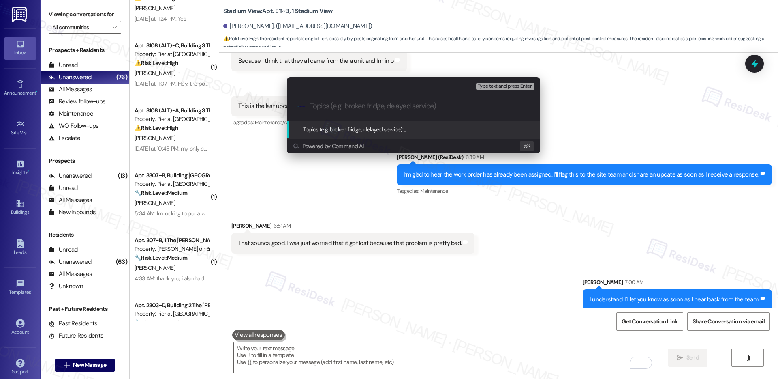
paste input "12909959"
type input "12909959"
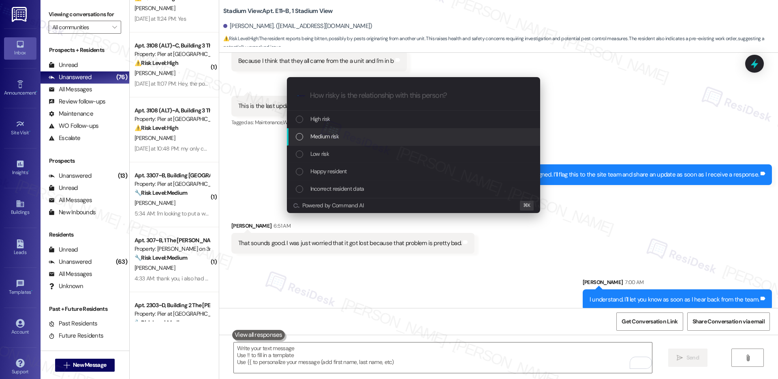
click at [363, 137] on div "Medium risk" at bounding box center [414, 136] width 237 height 9
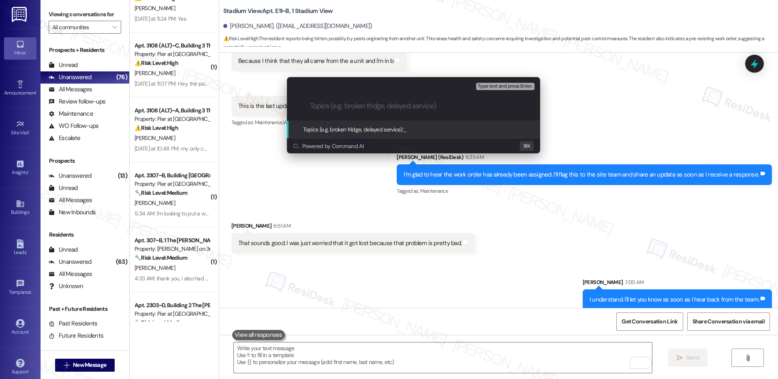
paste input "12909959"
click at [310, 105] on input "12909959" at bounding box center [417, 106] width 214 height 9
type input "Requesting for Update - WO# 12909959"
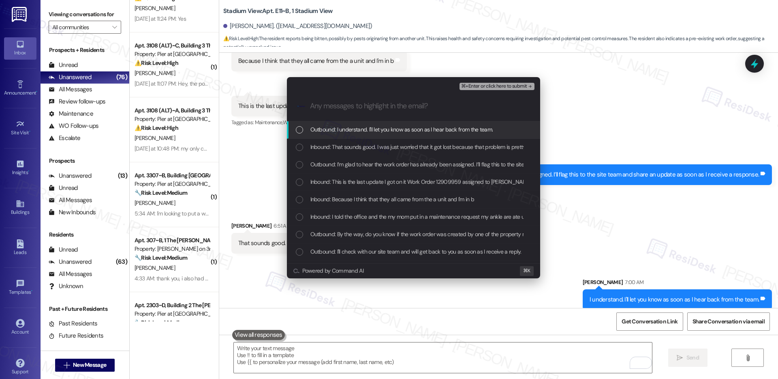
click at [317, 130] on span "Outbound: I understand. I'll let you know as soon as I hear back from the team." at bounding box center [401, 129] width 183 height 9
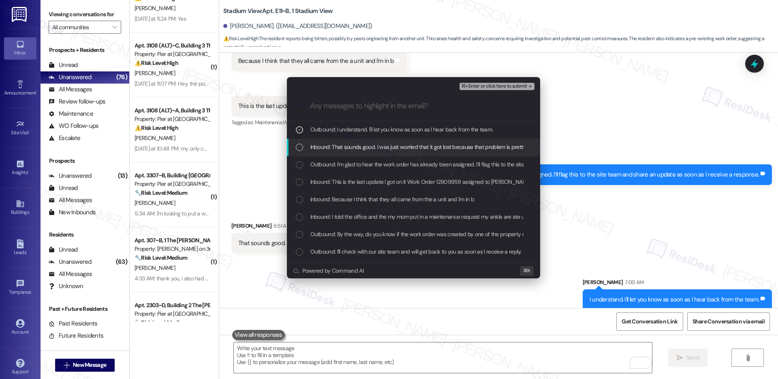
click at [317, 152] on div "Inbound: That sounds good. I was just worried that it got lost because that pro…" at bounding box center [413, 147] width 253 height 17
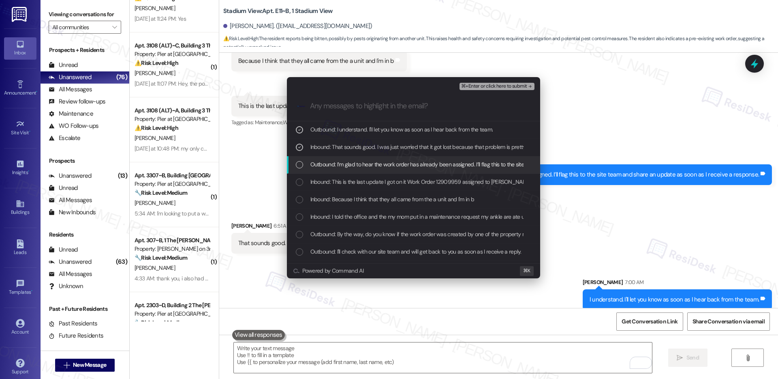
click at [318, 161] on span "Outbound: I’m glad to hear the work order has already been assigned. I’ll flag …" at bounding box center [487, 164] width 354 height 9
click at [321, 180] on span "Inbound: This is the last update I got on it Work Order 12909959 assigned to Da…" at bounding box center [420, 181] width 221 height 9
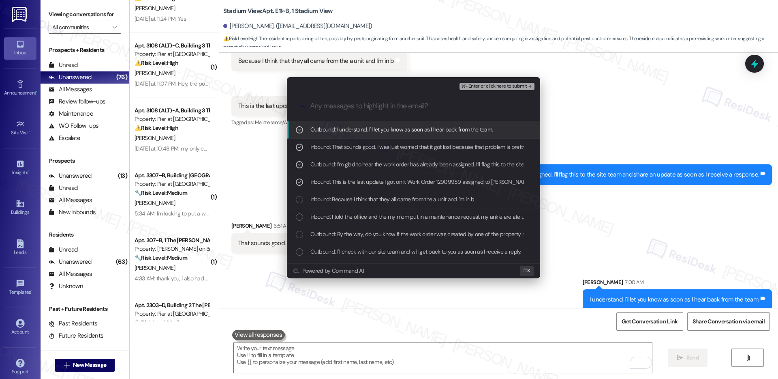
click at [489, 88] on span "⌘+Enter or click here to submit" at bounding box center [494, 86] width 66 height 6
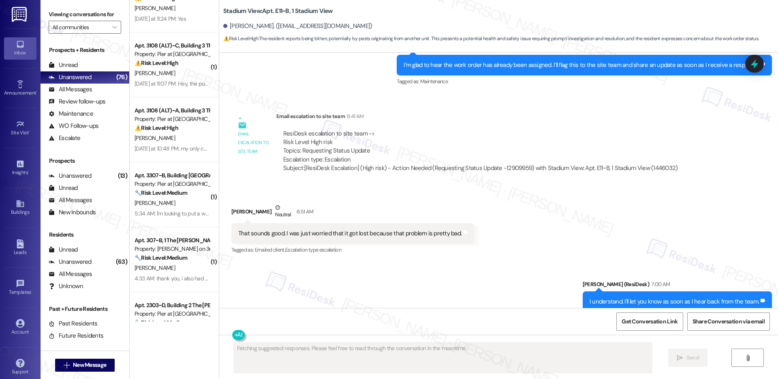
scroll to position [1100, 0]
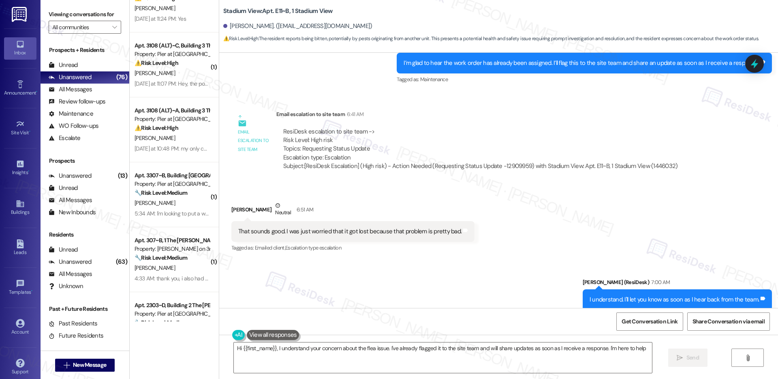
type textarea "Hi {{first_name}}, I understand your concern about the flea issue. I've already…"
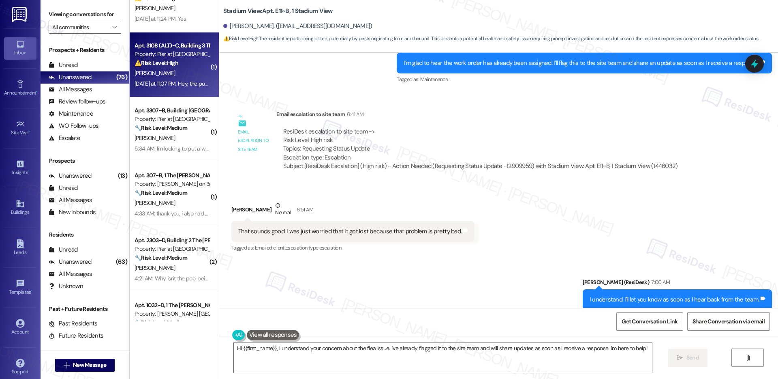
click at [169, 80] on div "Yesterday at 11:07 PM: Hey, the pool is green and there's glass in the parking …" at bounding box center [303, 83] width 336 height 7
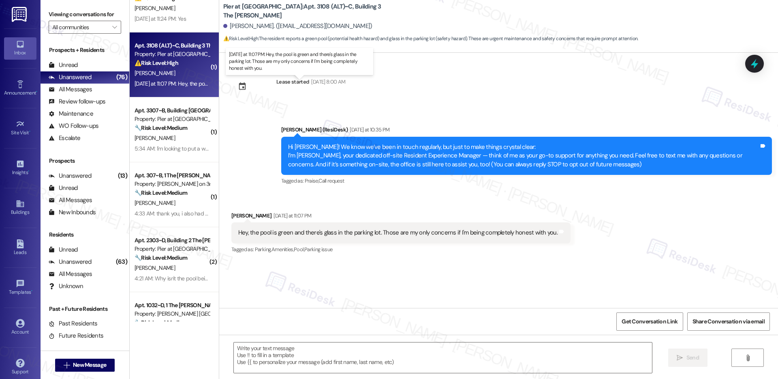
type textarea "Fetching suggested responses. Please feel free to read through the conversation…"
click at [399, 226] on div "Hey, the pool is green and there's glass in the parking lot. Those are my only …" at bounding box center [400, 232] width 339 height 21
click at [268, 232] on div "Hey, the pool is green and there's glass in the parking lot. Those are my only …" at bounding box center [397, 232] width 319 height 9
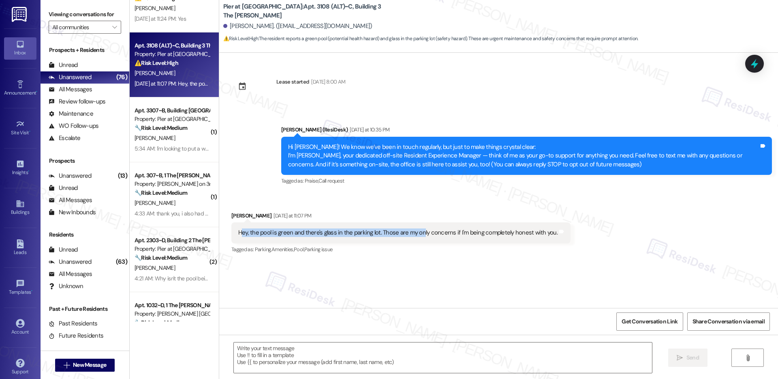
drag, startPoint x: 234, startPoint y: 232, endPoint x: 415, endPoint y: 234, distance: 181.2
click at [415, 234] on div "Hey, the pool is green and there's glass in the parking lot. Those are my only …" at bounding box center [397, 232] width 319 height 9
click at [343, 231] on div "Hey, the pool is green and there's glass in the parking lot. Those are my only …" at bounding box center [397, 232] width 319 height 9
drag, startPoint x: 232, startPoint y: 232, endPoint x: 400, endPoint y: 236, distance: 168.6
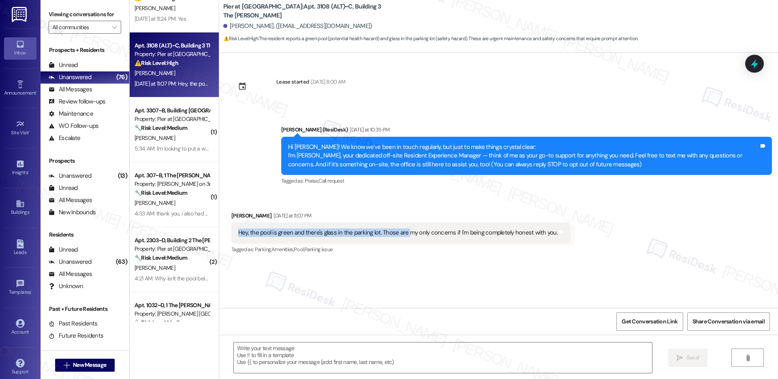
click at [400, 236] on div "Hey, the pool is green and there's glass in the parking lot. Those are my only …" at bounding box center [397, 232] width 319 height 9
click at [273, 360] on textarea at bounding box center [443, 357] width 418 height 30
click at [292, 233] on div "Hey, the pool is green and there's glass in the parking lot. Those are my only …" at bounding box center [397, 232] width 319 height 9
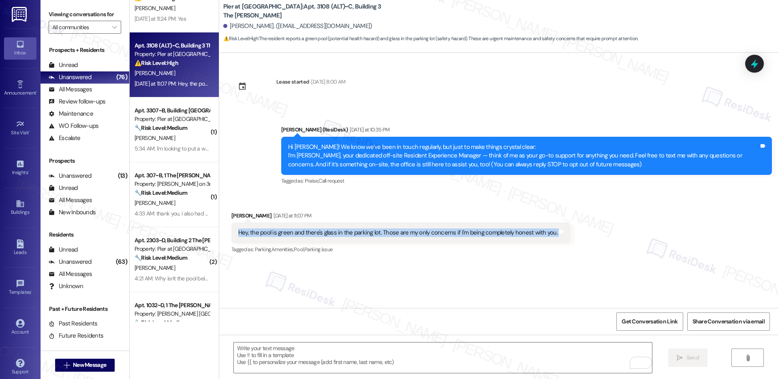
copy div "Hey, the pool is green and there's glass in the parking lot. Those are my only …"
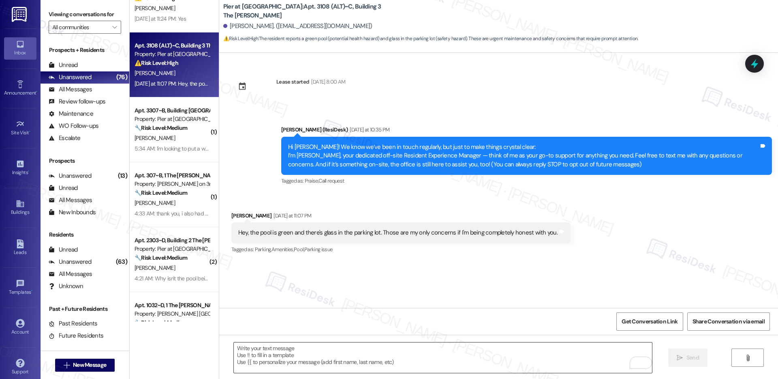
click at [259, 351] on textarea "To enrich screen reader interactions, please activate Accessibility in Grammarl…" at bounding box center [443, 357] width 418 height 30
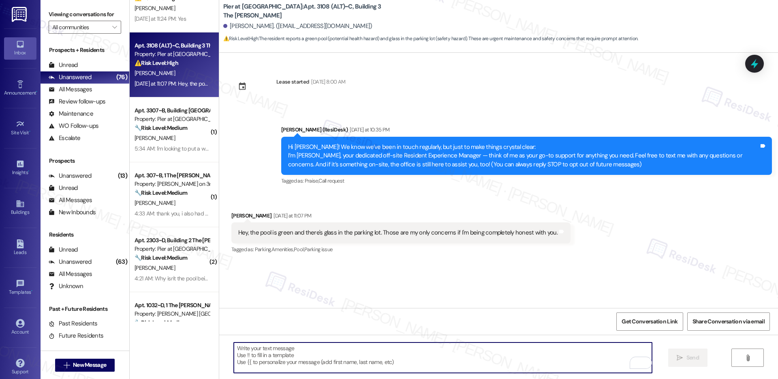
paste textarea "Thanks for sharing your concerns about the pool and the glass in the parking lo…"
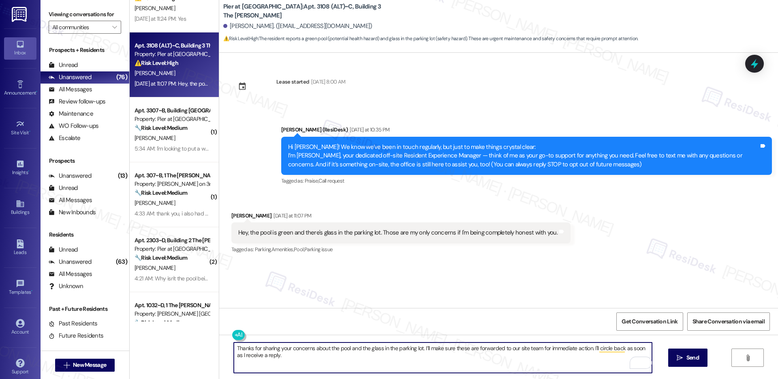
type textarea "Thanks for sharing your concerns about the pool and the glass in the parking lo…"
click at [303, 347] on textarea "Thanks for sharing your concerns about the pool and the glass in the parking lo…" at bounding box center [443, 357] width 418 height 30
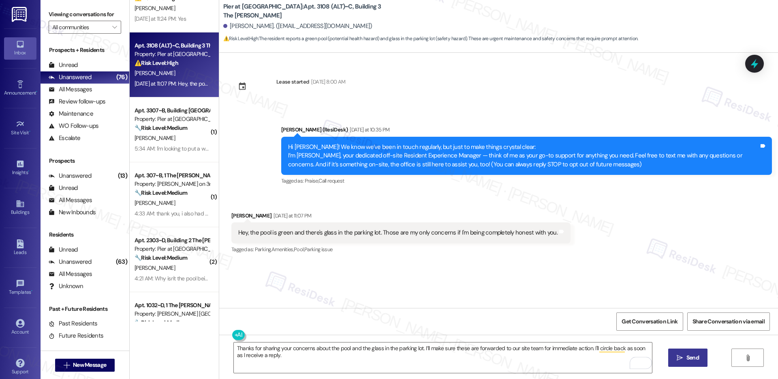
click at [685, 362] on button " Send" at bounding box center [687, 357] width 39 height 18
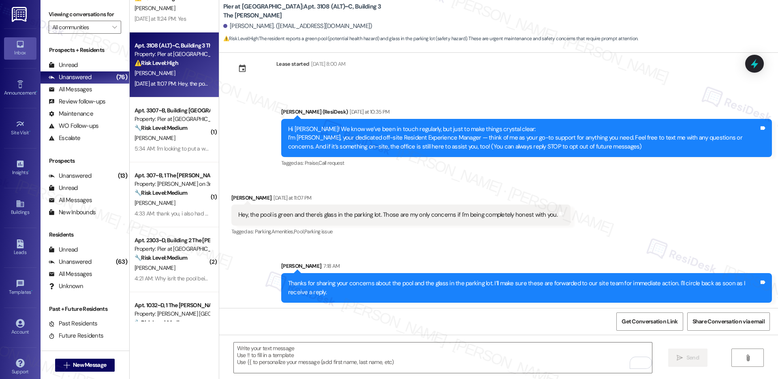
scroll to position [19, 0]
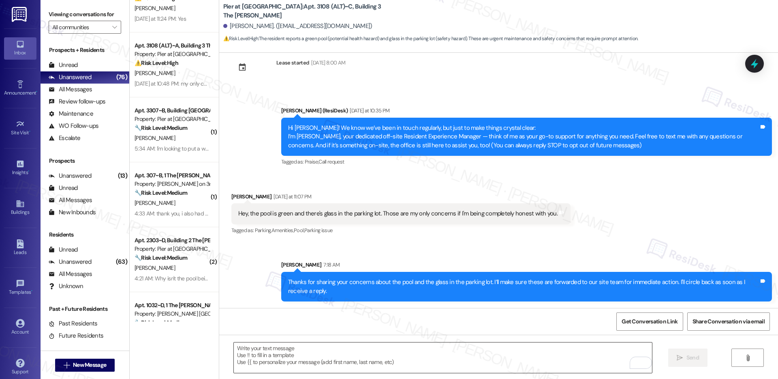
click at [313, 361] on textarea "To enrich screen reader interactions, please activate Accessibility in Grammarl…" at bounding box center [443, 357] width 418 height 30
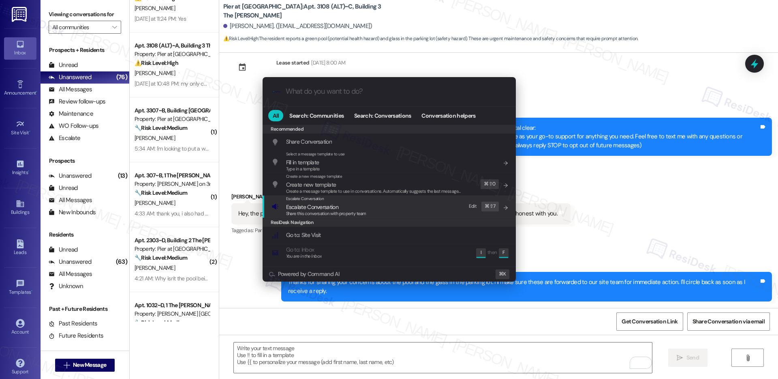
click at [391, 203] on div "Escalate Conversation Escalate Conversation Share this conversation with proper…" at bounding box center [390, 206] width 237 height 22
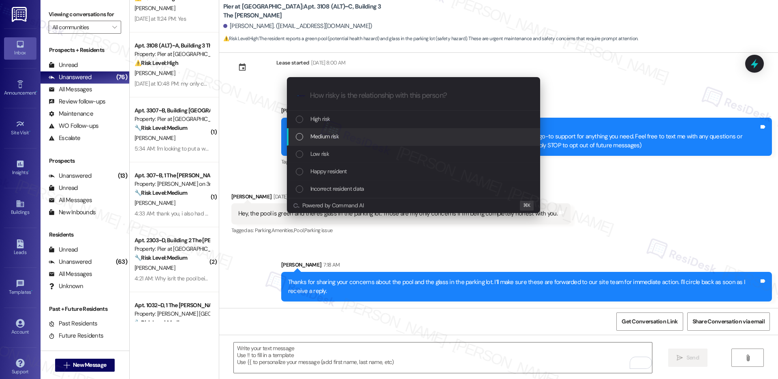
click at [354, 134] on div "Medium risk" at bounding box center [414, 136] width 237 height 9
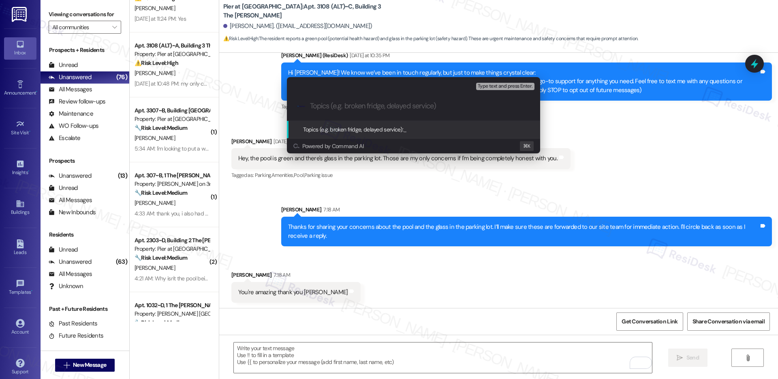
scroll to position [75, 0]
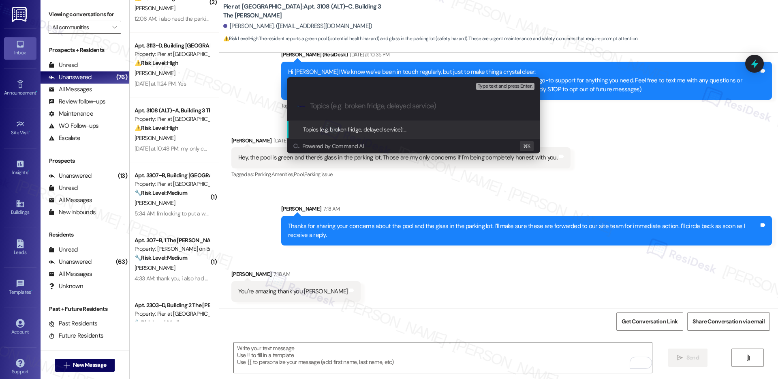
click at [373, 104] on input "Topics (e.g. broken fridge, delayed service)" at bounding box center [420, 106] width 220 height 9
click at [393, 110] on div ".cls-1{fill:#0a055f;}.cls-2{fill:#0cc4c4;} resideskLogoBlueOrange Pool Algae an…" at bounding box center [413, 106] width 253 height 29
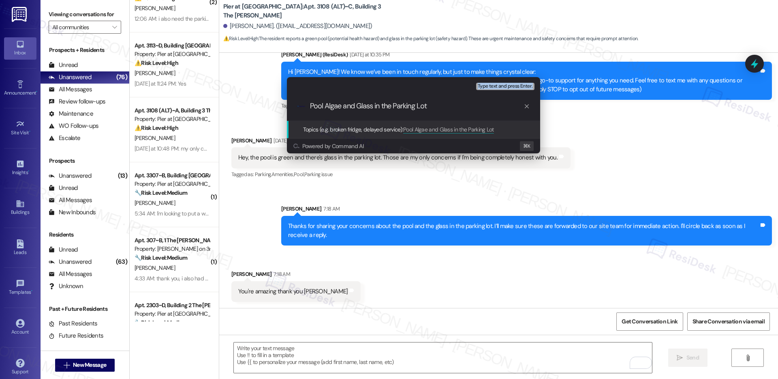
click at [399, 103] on input "Pool Algae and Glass in the Parking Lot" at bounding box center [417, 106] width 214 height 9
paste input "Concern & Glass Debris in"
type input "Pool Algae Concern & Glass Debris in Parking Lot"
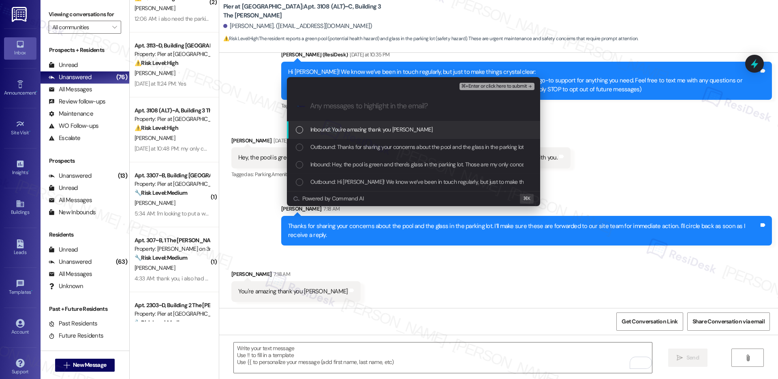
click at [394, 127] on span "Inbound: You're amazing thank you Sarah" at bounding box center [371, 129] width 122 height 9
click at [394, 128] on span "Inbound: You're amazing thank you Sarah" at bounding box center [371, 129] width 122 height 9
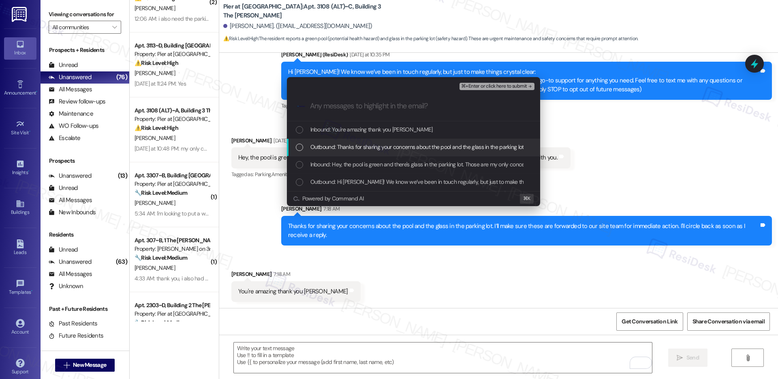
click at [389, 146] on span "Outbound: Thanks for sharing your concerns about the pool and the glass in the …" at bounding box center [550, 146] width 481 height 9
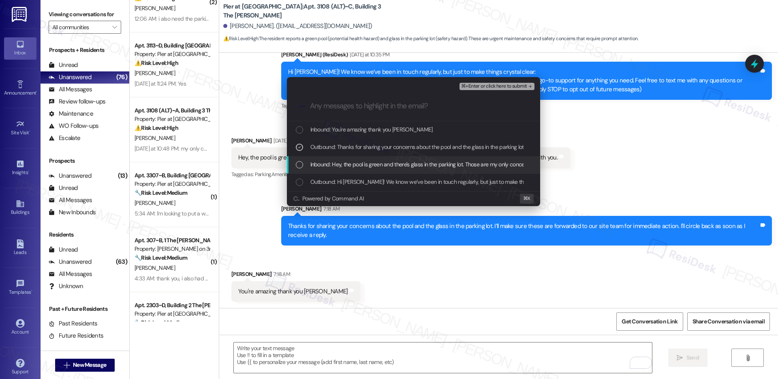
click at [383, 165] on span "Inbound: Hey, the pool is green and there's glass in the parking lot. Those are…" at bounding box center [467, 164] width 314 height 9
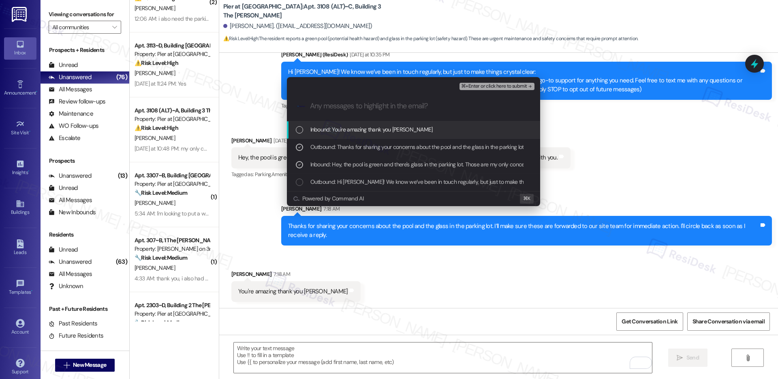
click at [483, 84] on span "⌘+Enter or click here to submit" at bounding box center [494, 86] width 66 height 6
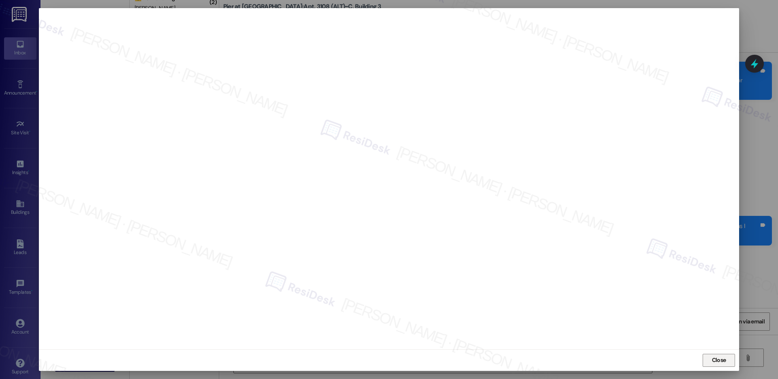
click at [714, 363] on span "Close" at bounding box center [719, 359] width 14 height 9
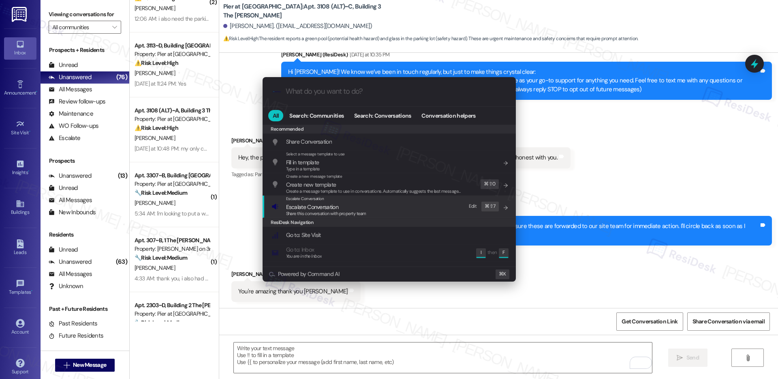
click at [389, 214] on div "Escalate Conversation Escalate Conversation Share this conversation with proper…" at bounding box center [390, 206] width 237 height 22
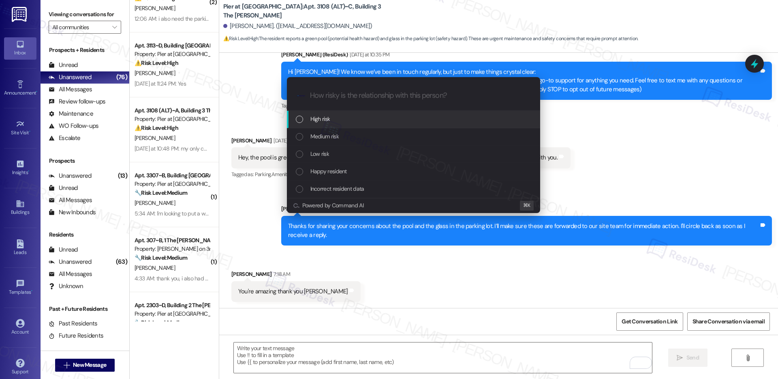
click at [315, 118] on span "High risk" at bounding box center [320, 118] width 20 height 9
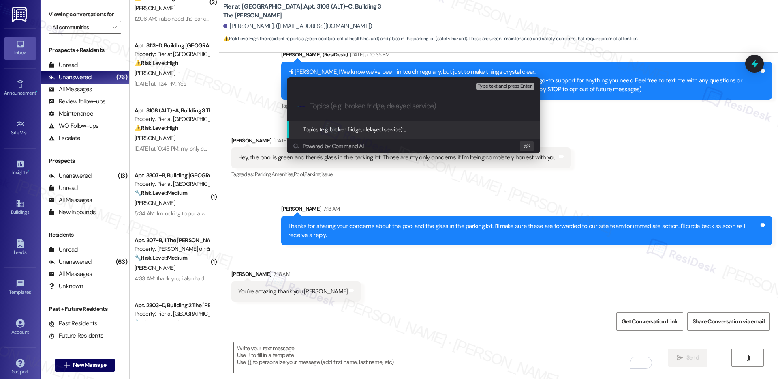
paste input "Pool Algae Concern & Glass Debris in Parking Lot"
type input "Pool Algae Concern & Glass Debris in Parking Lot"
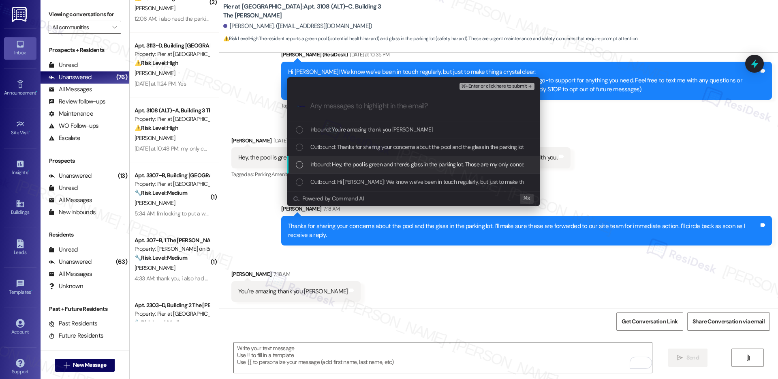
click at [324, 163] on span "Inbound: Hey, the pool is green and there's glass in the parking lot. Those are…" at bounding box center [467, 164] width 314 height 9
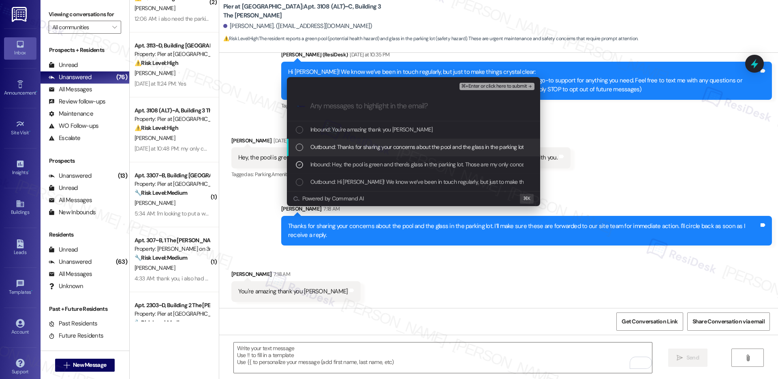
click at [330, 143] on span "Outbound: Thanks for sharing your concerns about the pool and the glass in the …" at bounding box center [550, 146] width 481 height 9
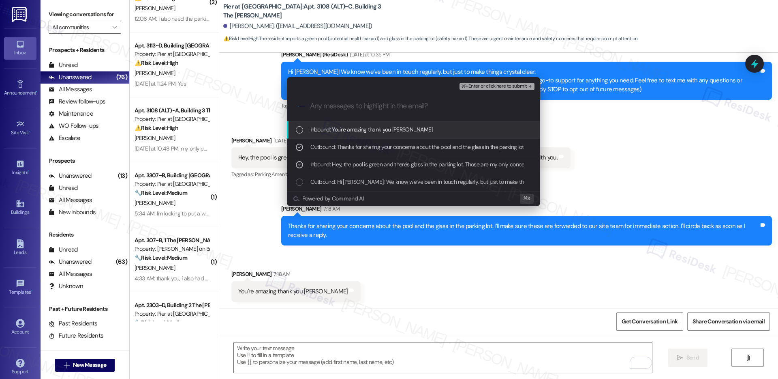
click at [516, 83] on span "⌘+Enter or click here to submit" at bounding box center [494, 86] width 66 height 6
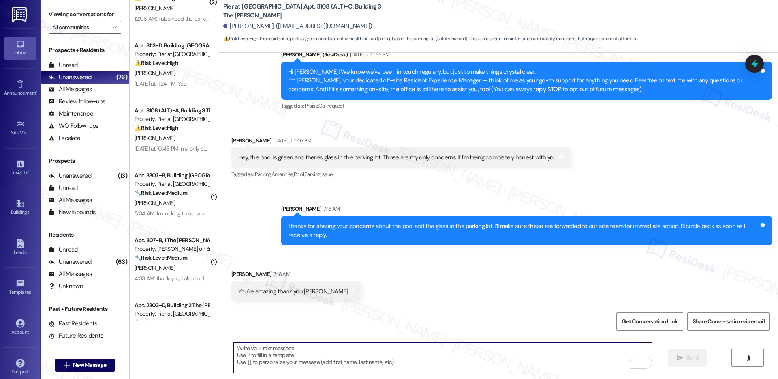
click at [516, 83] on div "Hi Alexandra! We know we’ve been in touch regularly, but just to make things cr…" at bounding box center [523, 81] width 471 height 26
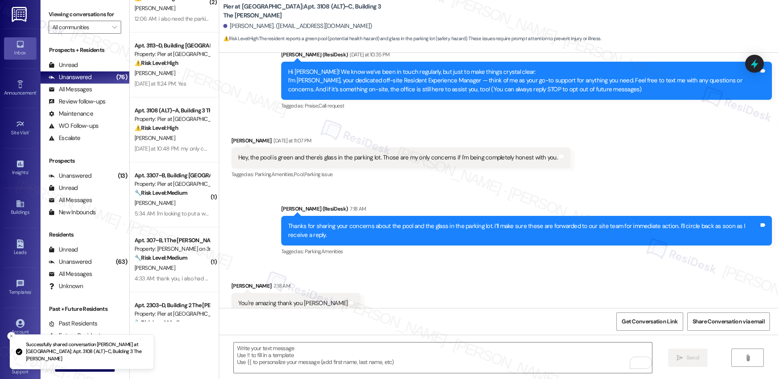
scroll to position [99, 0]
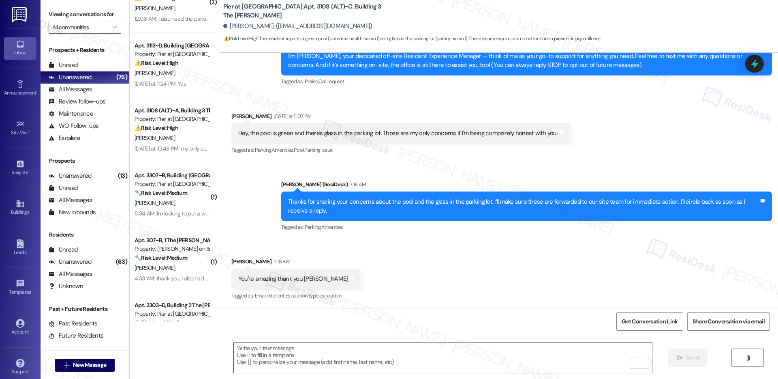
click at [376, 347] on textarea "To enrich screen reader interactions, please activate Accessibility in Grammarl…" at bounding box center [443, 357] width 418 height 30
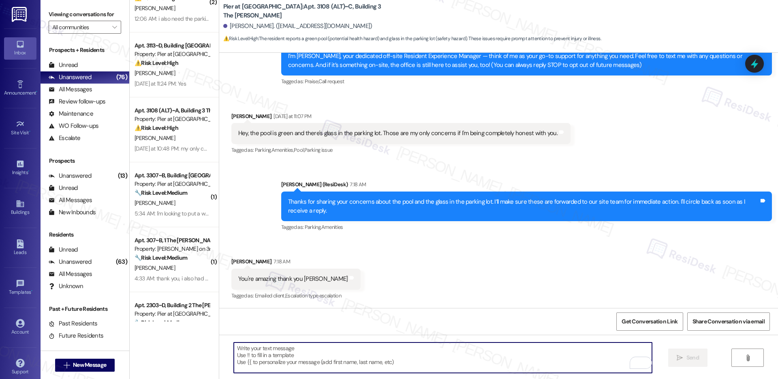
click at [251, 278] on div "You're amazing thank you Sarah" at bounding box center [293, 278] width 110 height 9
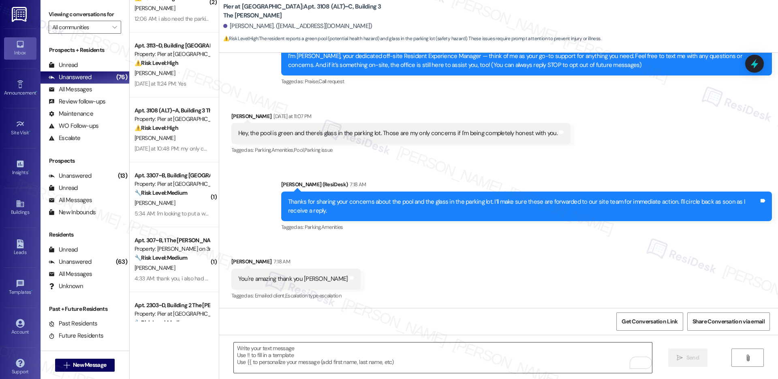
click at [257, 358] on textarea "To enrich screen reader interactions, please activate Accessibility in Grammarl…" at bounding box center [443, 357] width 418 height 30
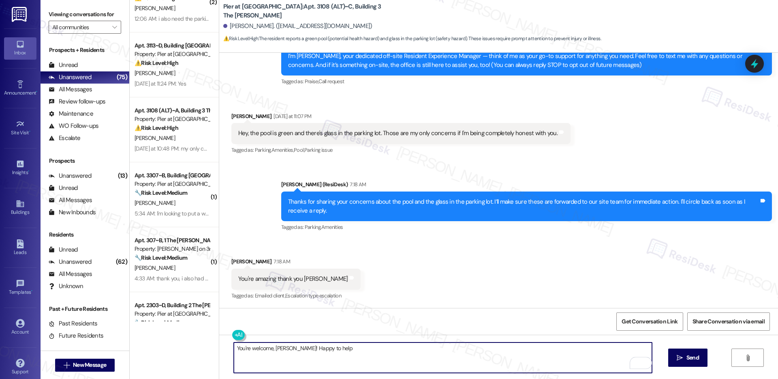
type textarea "You're welcome, Alexandra! Happy to help."
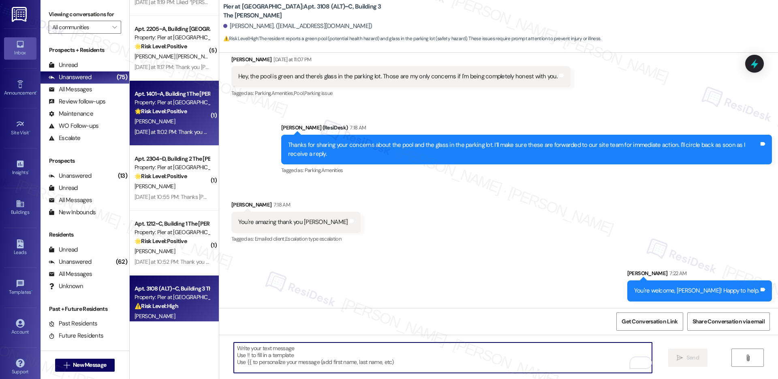
scroll to position [2782, 0]
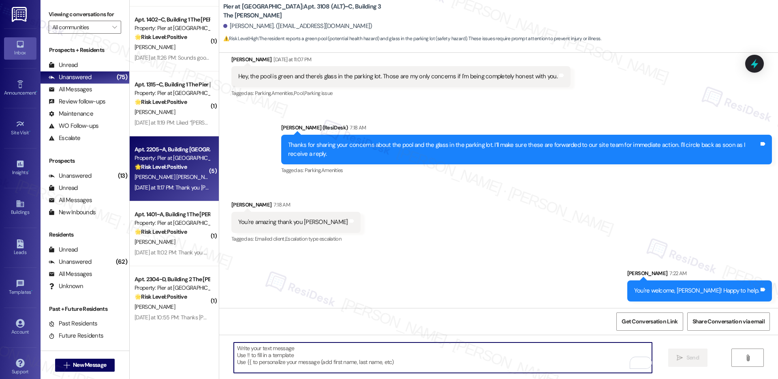
click at [177, 181] on div "R. Gonzales Ramos" at bounding box center [172, 177] width 77 height 10
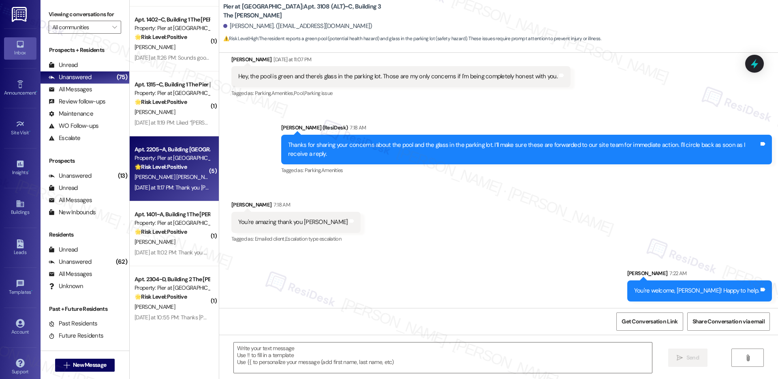
type textarea "Fetching suggested responses. Please feel free to read through the conversation…"
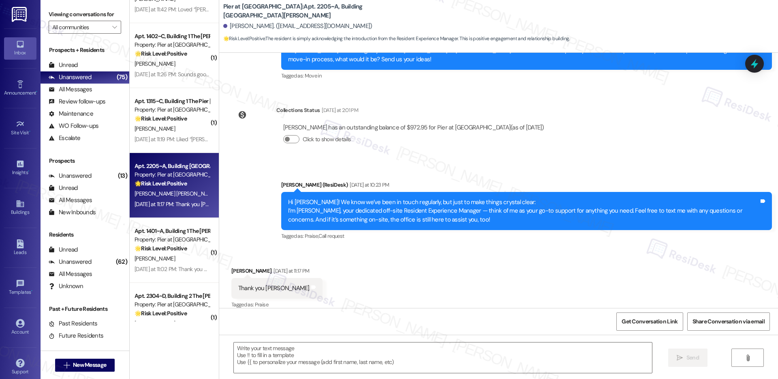
scroll to position [1181, 0]
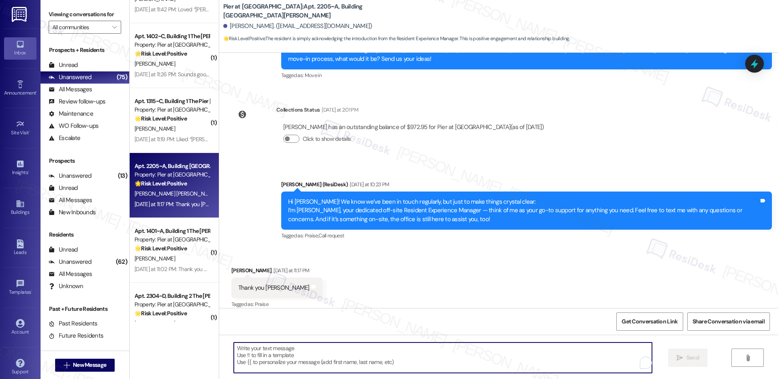
click at [291, 361] on textarea "To enrich screen reader interactions, please activate Accessibility in Grammarl…" at bounding box center [443, 357] width 418 height 30
click at [259, 357] on textarea "To enrich screen reader interactions, please activate Accessibility in Grammarl…" at bounding box center [443, 357] width 418 height 30
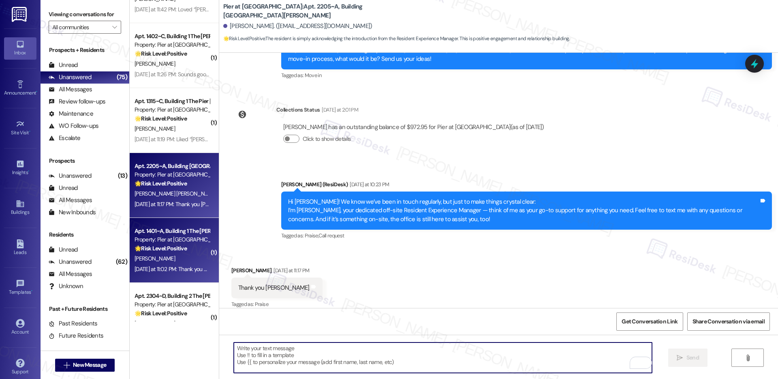
click at [158, 239] on div "Property: Pier at [GEOGRAPHIC_DATA]" at bounding box center [172, 239] width 75 height 9
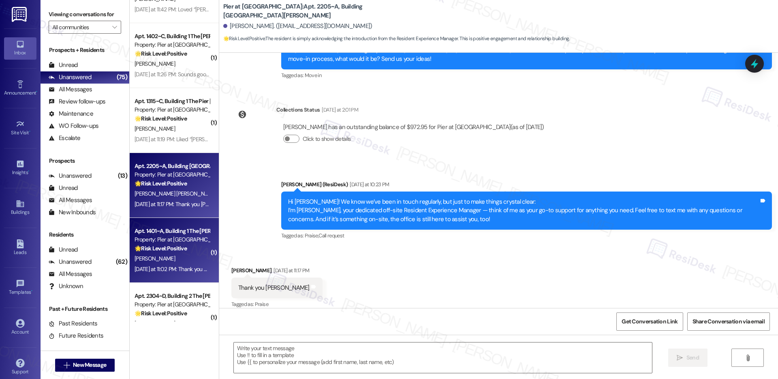
type textarea "Fetching suggested responses. Please feel free to read through the conversation…"
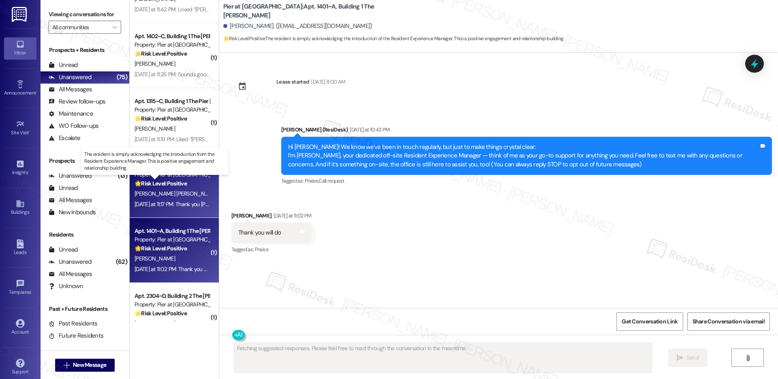
scroll to position [0, 0]
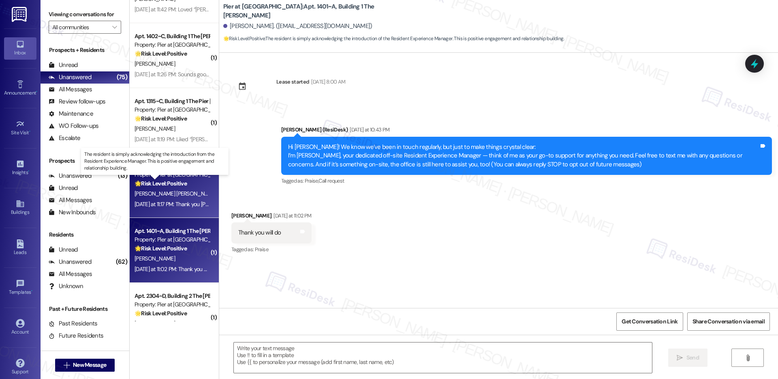
click at [158, 186] on strong "🌟 Risk Level: Positive" at bounding box center [161, 183] width 52 height 7
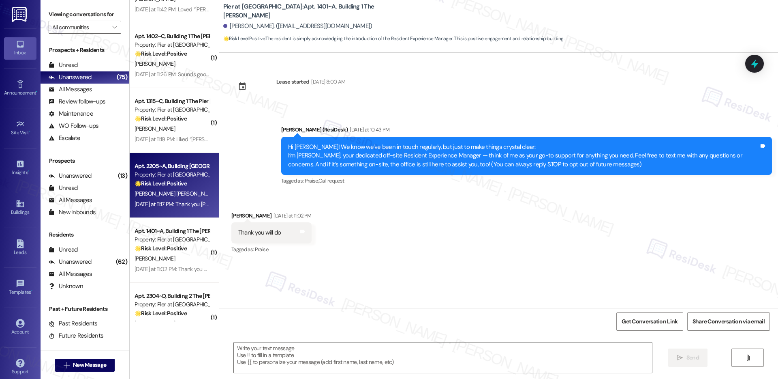
type textarea "Fetching suggested responses. Please feel free to read through the conversation…"
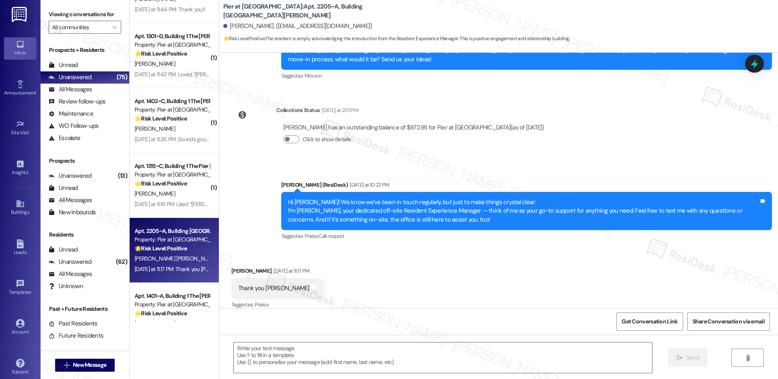
scroll to position [1181, 0]
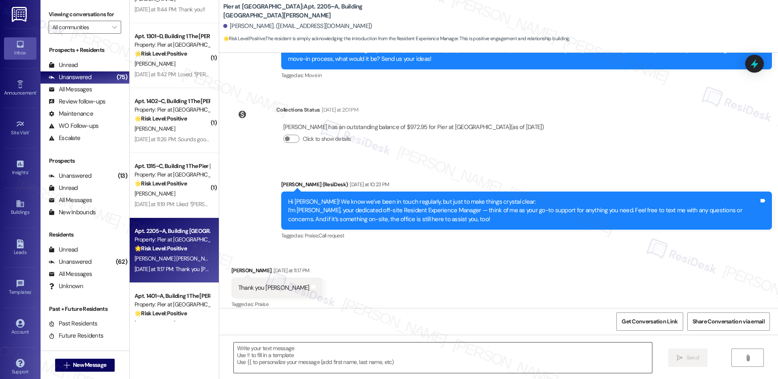
click at [265, 360] on textarea at bounding box center [443, 357] width 418 height 30
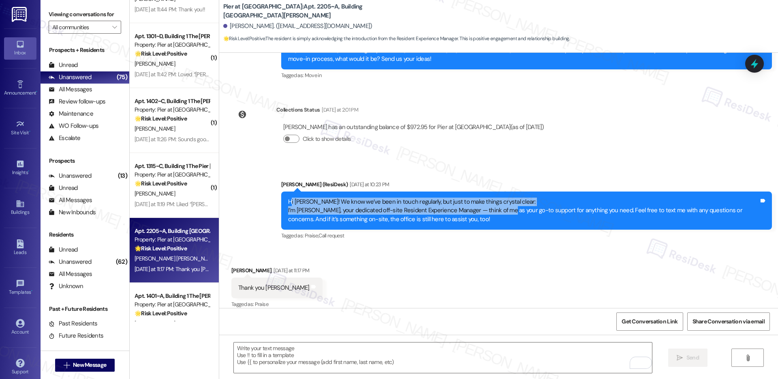
drag, startPoint x: 284, startPoint y: 193, endPoint x: 497, endPoint y: 197, distance: 213.2
click at [497, 197] on div "Hi Rafael! We know we’ve been in touch regularly, but just to make things cryst…" at bounding box center [523, 210] width 471 height 26
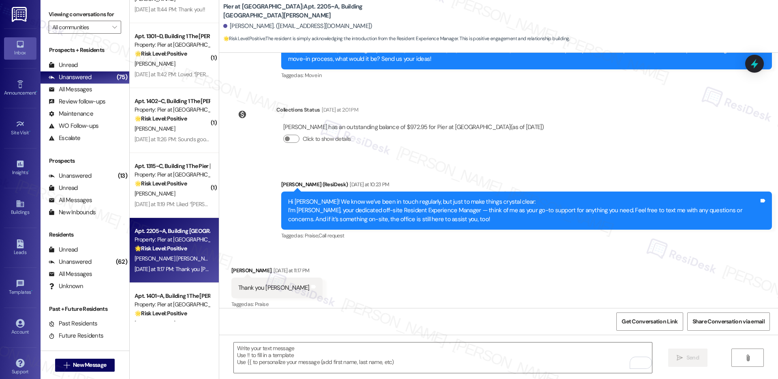
click at [495, 201] on div "Hi Rafael! We know we’ve been in touch regularly, but just to make things cryst…" at bounding box center [523, 210] width 471 height 26
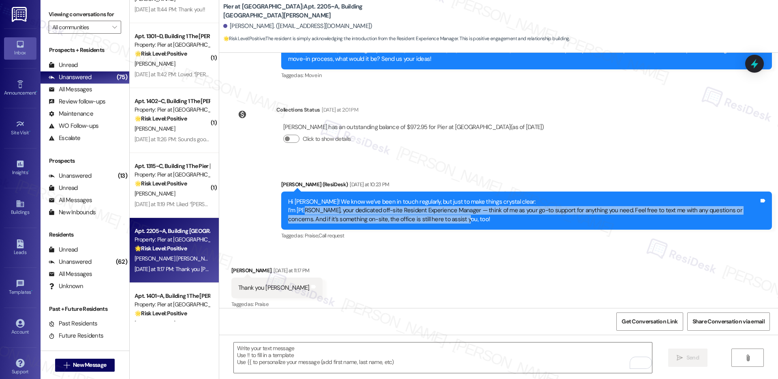
drag, startPoint x: 298, startPoint y: 203, endPoint x: 435, endPoint y: 206, distance: 136.6
click at [434, 207] on div "Hi Rafael! We know we’ve been in touch regularly, but just to make things cryst…" at bounding box center [523, 210] width 471 height 26
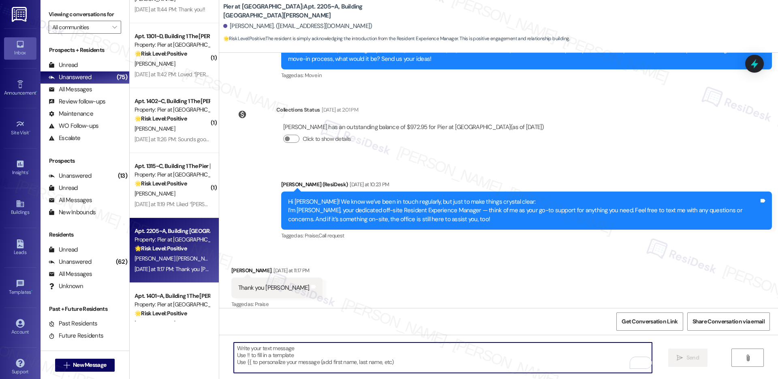
click at [320, 355] on textarea "To enrich screen reader interactions, please activate Accessibility in Grammarl…" at bounding box center [443, 357] width 418 height 30
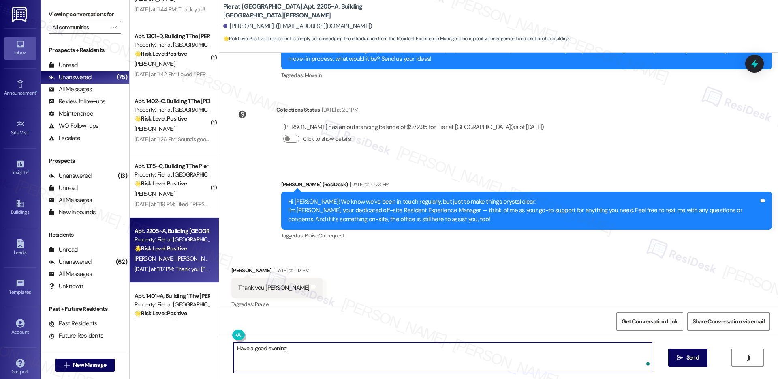
type textarea "Have a good evening!"
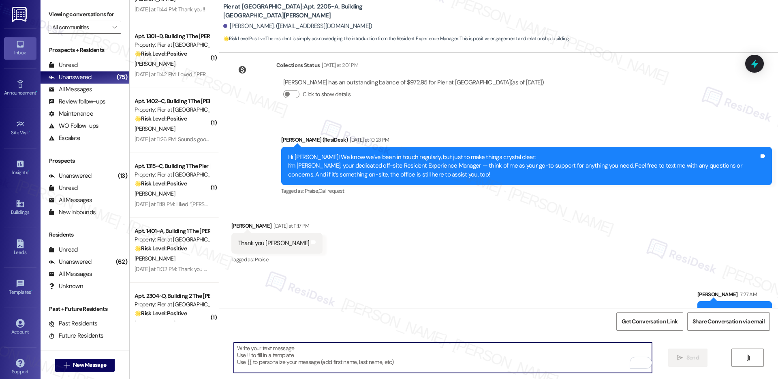
scroll to position [1238, 0]
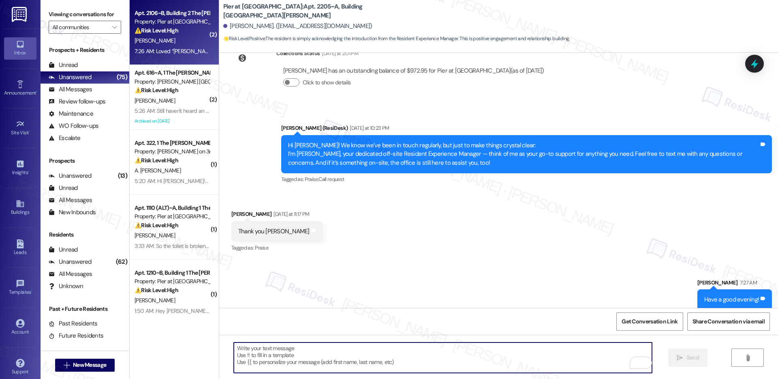
click at [174, 37] on div "[PERSON_NAME]" at bounding box center [172, 41] width 77 height 10
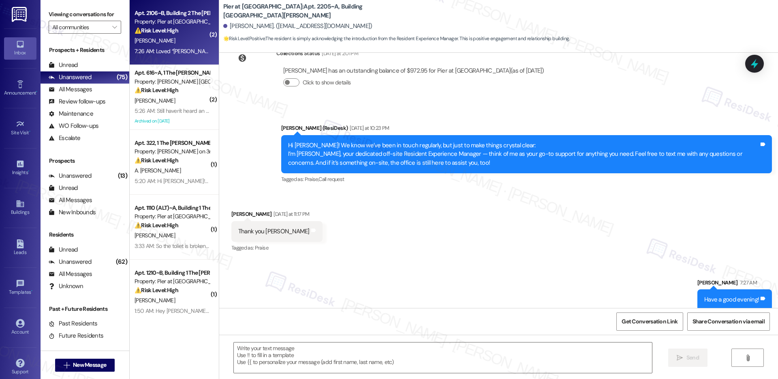
click at [173, 37] on div "[PERSON_NAME]" at bounding box center [172, 41] width 77 height 10
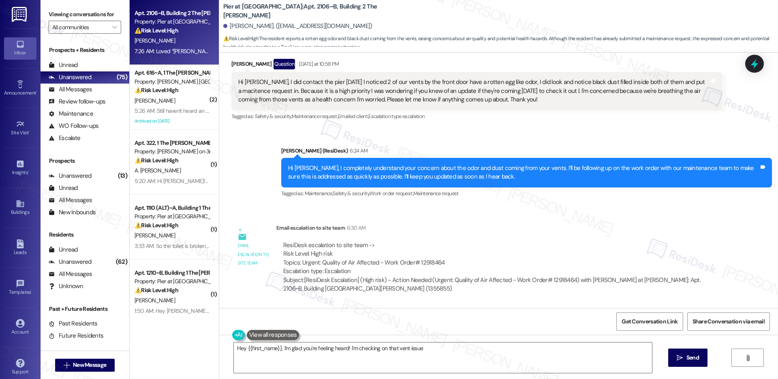
scroll to position [1486, 0]
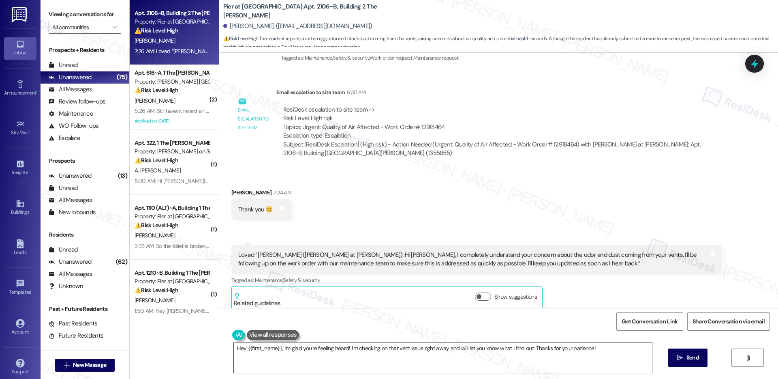
click at [313, 359] on textarea "Hey {{first_name}}, I'm glad you're feeling heard! I'm checking on that vent is…" at bounding box center [443, 357] width 418 height 30
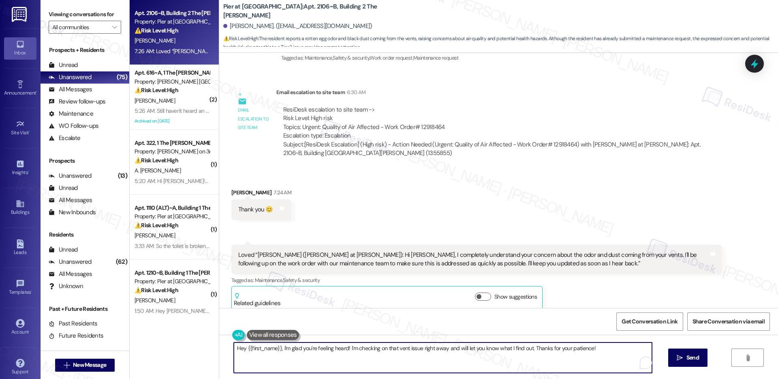
click at [313, 358] on textarea "Hey {{first_name}}, I'm glad you're feeling heard! I'm checking on that vent is…" at bounding box center [443, 357] width 418 height 30
type textarea "You are welcome! Happy to help!"
click at [691, 360] on span "Send" at bounding box center [693, 357] width 13 height 9
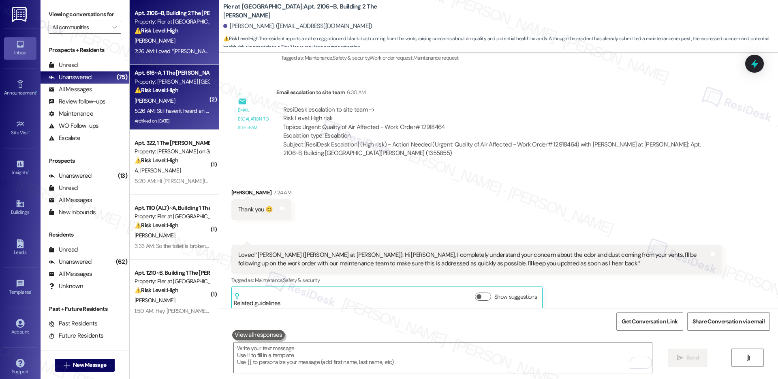
click at [172, 93] on strong "⚠️ Risk Level: High" at bounding box center [157, 89] width 44 height 7
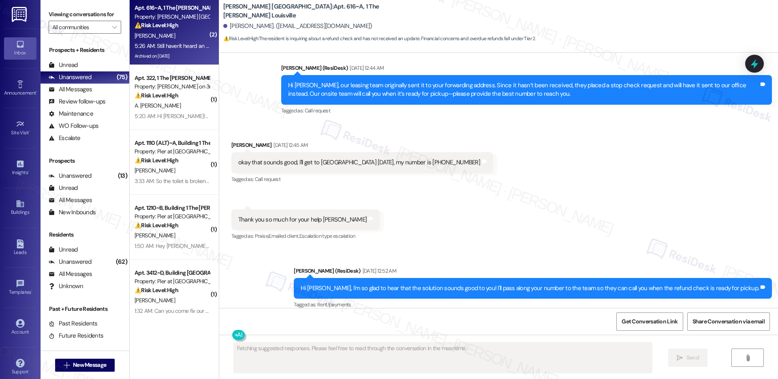
click at [186, 52] on div "Archived on [DATE]" at bounding box center [172, 56] width 77 height 10
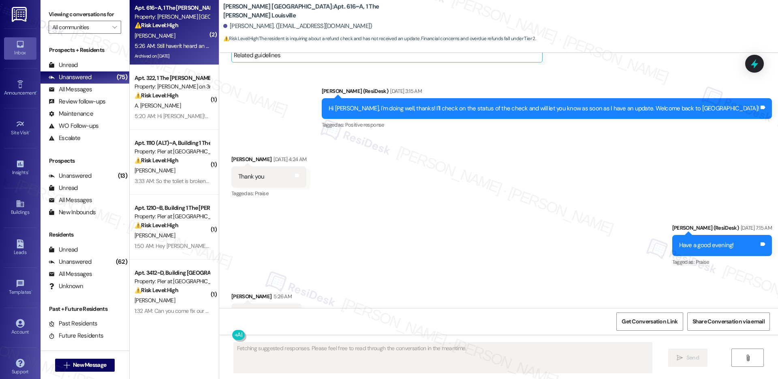
scroll to position [4560, 0]
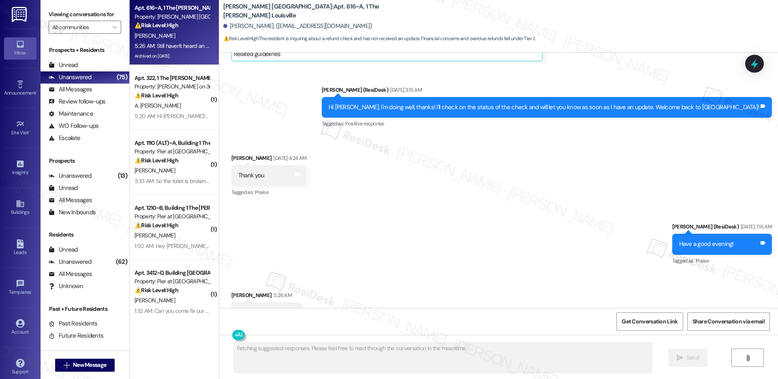
click at [185, 53] on div "Archived on [DATE]" at bounding box center [172, 56] width 77 height 10
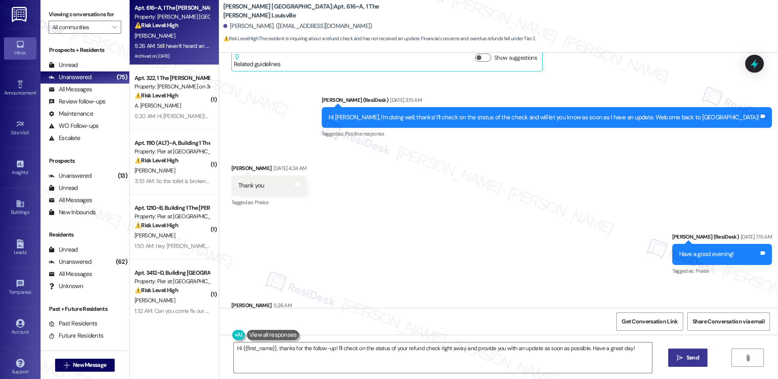
scroll to position [4548, 0]
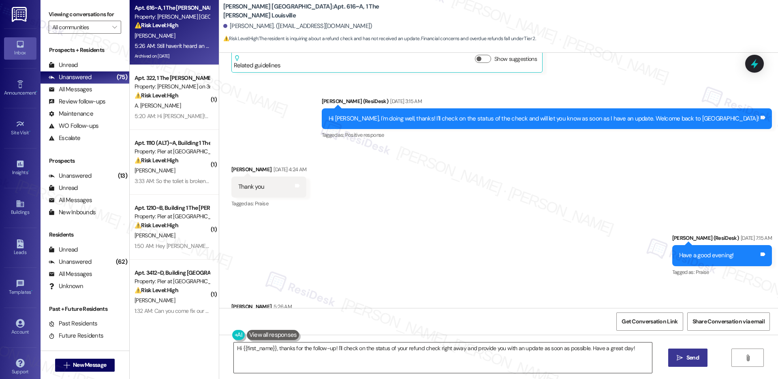
click at [468, 344] on textarea "Hi {{first_name}}, thanks for the follow-up! I'll check on the status of your r…" at bounding box center [443, 357] width 418 height 30
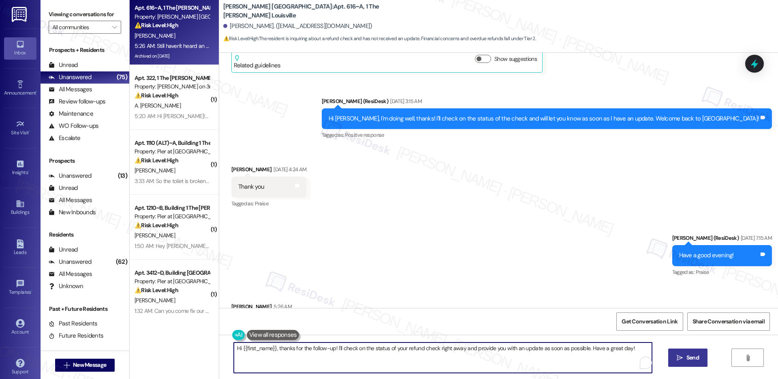
click at [468, 345] on textarea "Hi {{first_name}}, thanks for the follow-up! I'll check on the status of your r…" at bounding box center [443, 357] width 418 height 30
click at [467, 346] on textarea "Hi {{first_name}}, thanks for the follow-up! I'll check on the status of your r…" at bounding box center [443, 357] width 418 height 30
click at [439, 353] on textarea "Hi {{first_name}}, thanks for the follow-up! I'll check on the status of your r…" at bounding box center [443, 357] width 418 height 30
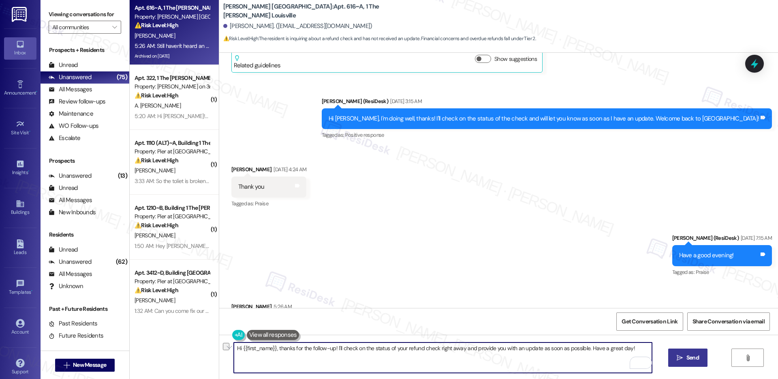
click at [439, 353] on textarea "Hi {{first_name}}, thanks for the follow-up! I'll check on the status of your r…" at bounding box center [443, 357] width 418 height 30
type textarea "I"
type textarea "Apologies for the delay. Let me check again with the site team. I'll get back t…"
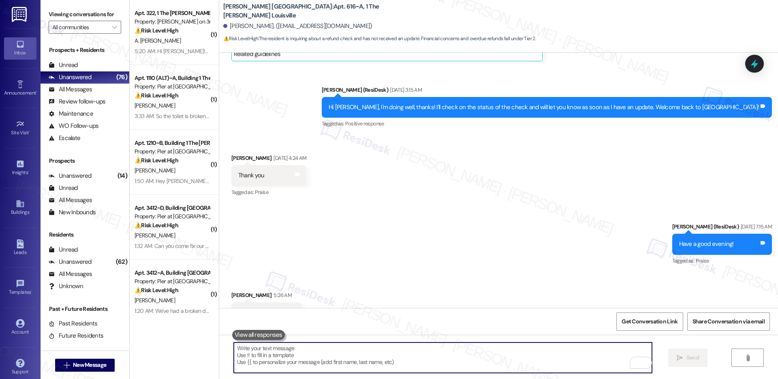
scroll to position [4617, 0]
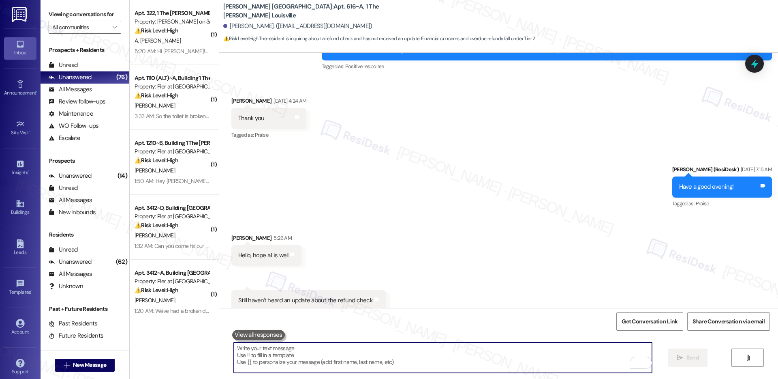
click at [391, 362] on textarea "To enrich screen reader interactions, please activate Accessibility in Grammarl…" at bounding box center [443, 357] width 418 height 30
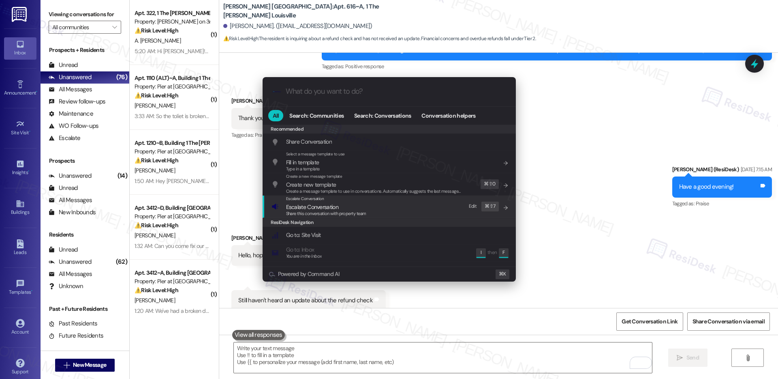
click at [354, 207] on span "Escalate Conversation" at bounding box center [326, 206] width 80 height 9
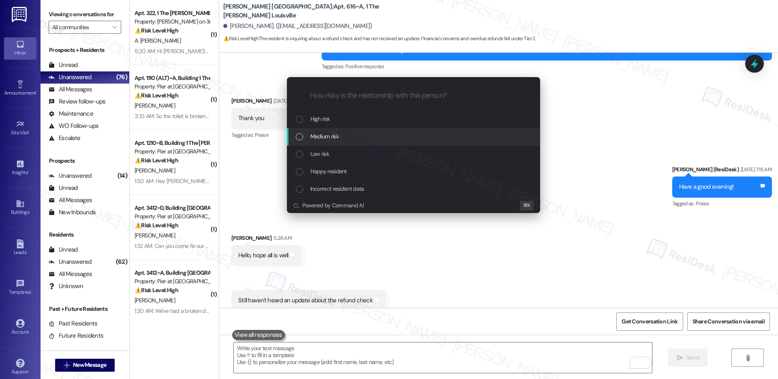
click at [352, 132] on div "Medium risk" at bounding box center [414, 136] width 237 height 9
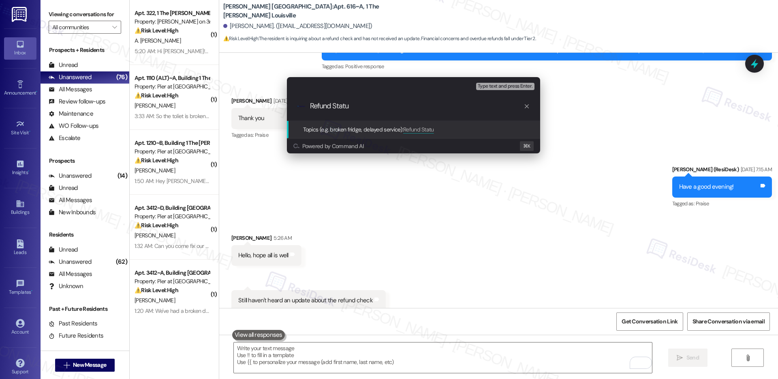
type input "Refund Status"
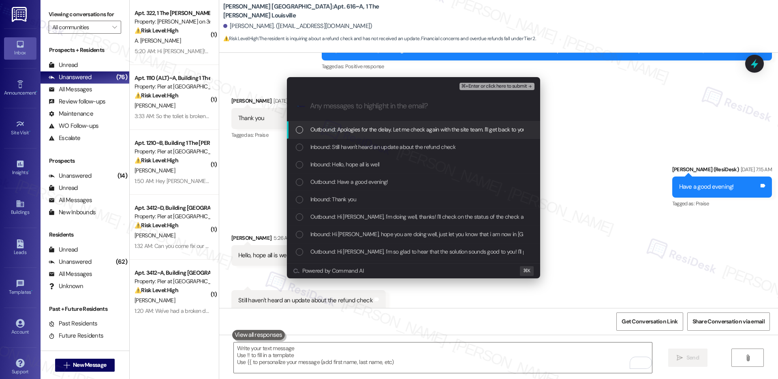
click at [352, 131] on span "Outbound: Apologies for the delay. Let me check again with the site team. I'll …" at bounding box center [450, 129] width 281 height 9
click at [353, 130] on span "Outbound: Apologies for the delay. Let me check again with the site team. I'll …" at bounding box center [450, 129] width 281 height 9
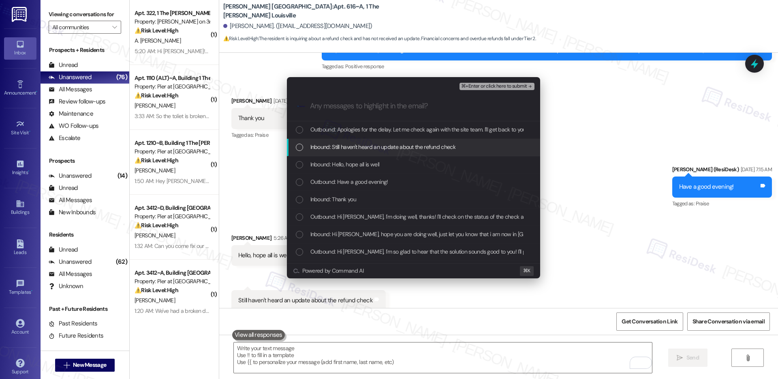
click at [349, 147] on span "Inbound: Still haven't heard an update about the refund check" at bounding box center [382, 146] width 145 height 9
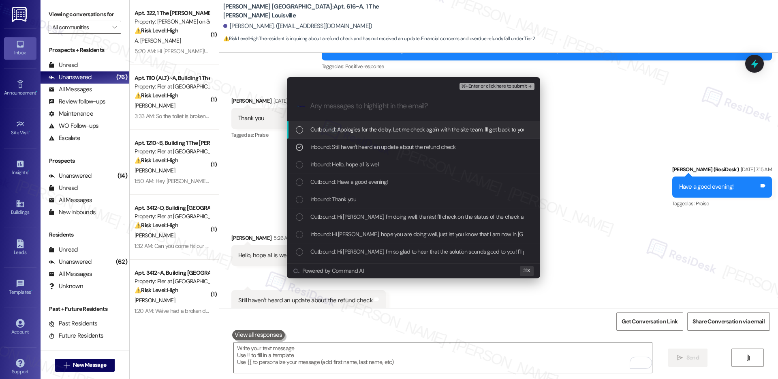
click at [372, 130] on span "Outbound: Apologies for the delay. Let me check again with the site team. I'll …" at bounding box center [450, 129] width 281 height 9
click at [483, 86] on span "⌘+Enter or click here to submit" at bounding box center [494, 86] width 66 height 6
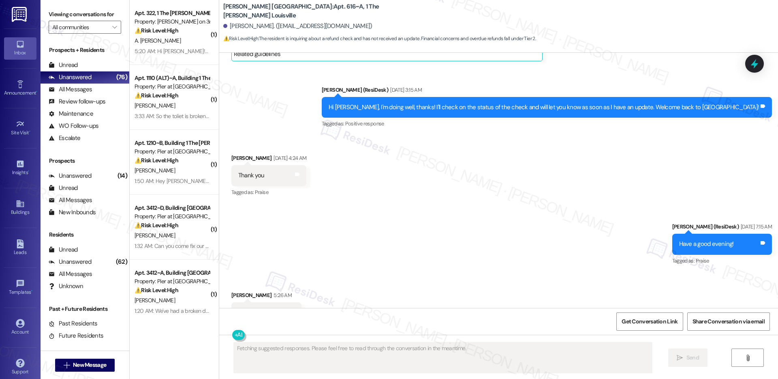
scroll to position [4629, 0]
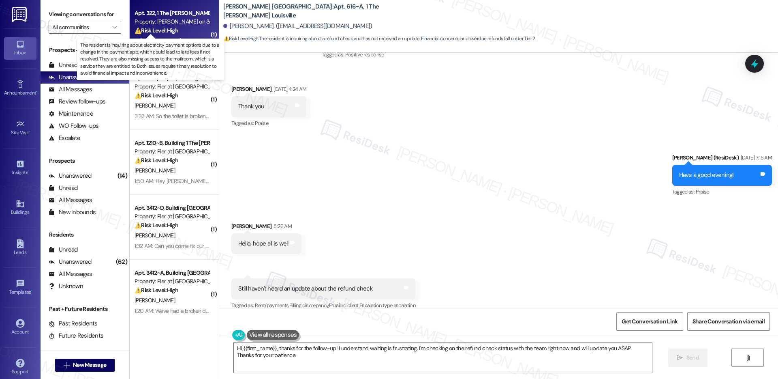
type textarea "Hi {{first_name}}, thanks for the follow-up! I understand waiting is frustratin…"
click at [172, 30] on strong "⚠️ Risk Level: High" at bounding box center [157, 30] width 44 height 7
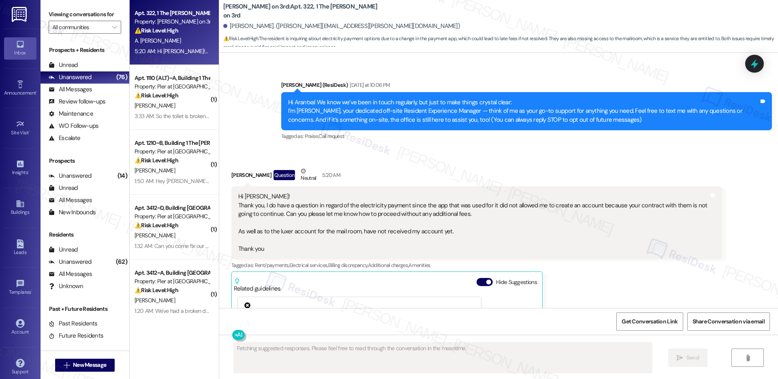
scroll to position [41, 0]
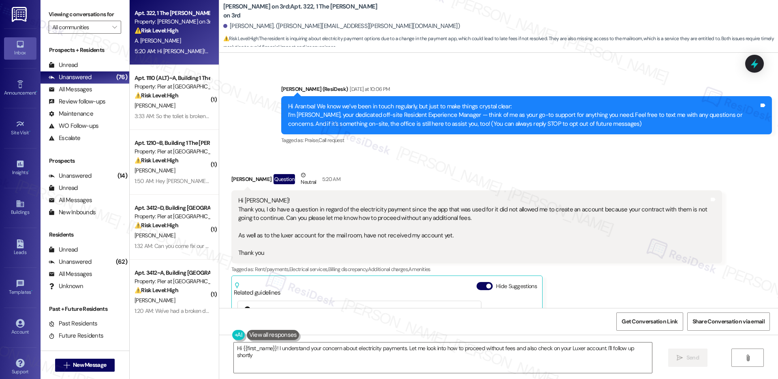
type textarea "Hi {{first_name}}! I understand your concern about electricity payments. Let me…"
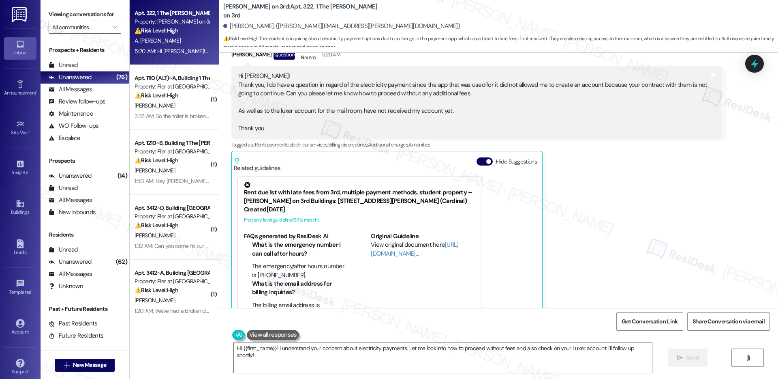
scroll to position [159, 0]
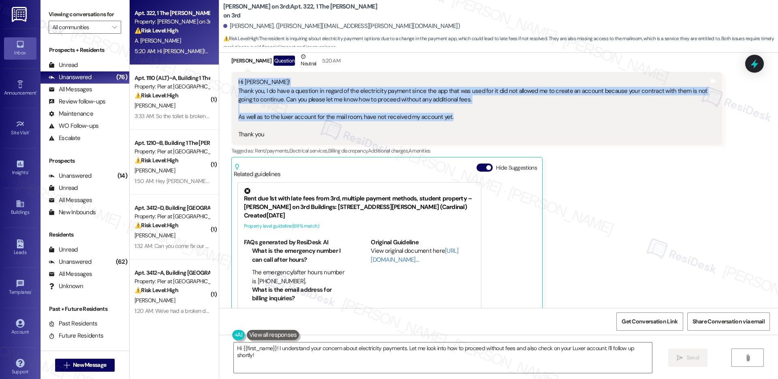
drag, startPoint x: 231, startPoint y: 83, endPoint x: 445, endPoint y: 117, distance: 216.7
click at [445, 117] on div "Hi [PERSON_NAME]! Thank you, I do have a question in regard of the electricity …" at bounding box center [473, 108] width 471 height 61
copy div "Hi [PERSON_NAME]! Thank you, I do have a question in regard of the electricity …"
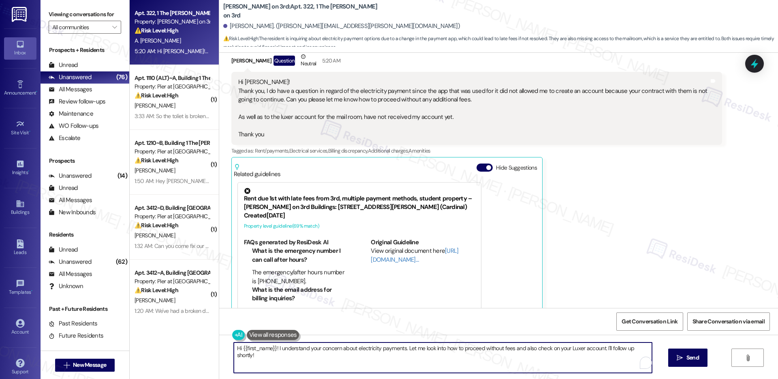
click at [308, 346] on textarea "Hi {{first_name}}! I understand your concern about electricity payments. Let me…" at bounding box center [443, 357] width 418 height 30
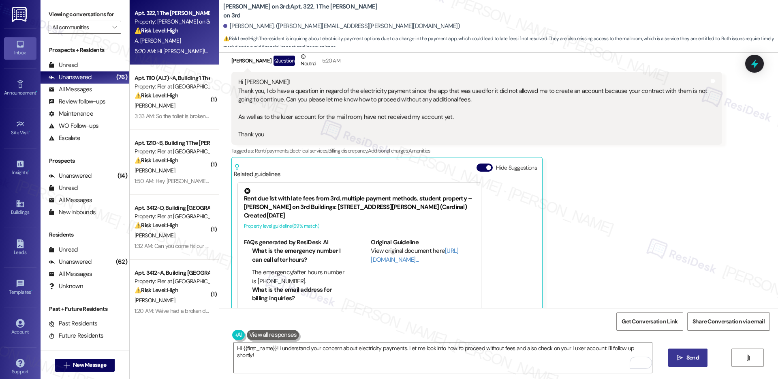
click at [681, 358] on icon "" at bounding box center [680, 357] width 6 height 6
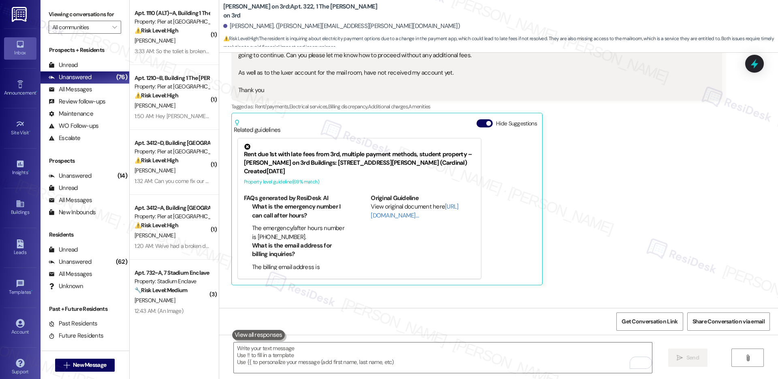
scroll to position [244, 0]
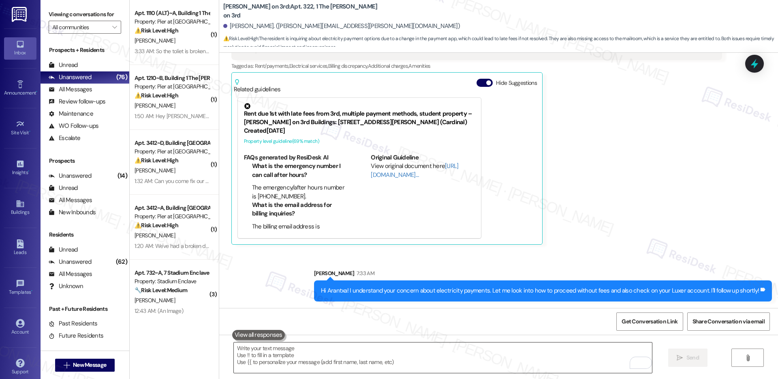
click at [314, 359] on textarea "To enrich screen reader interactions, please activate Accessibility in Grammarl…" at bounding box center [443, 357] width 418 height 30
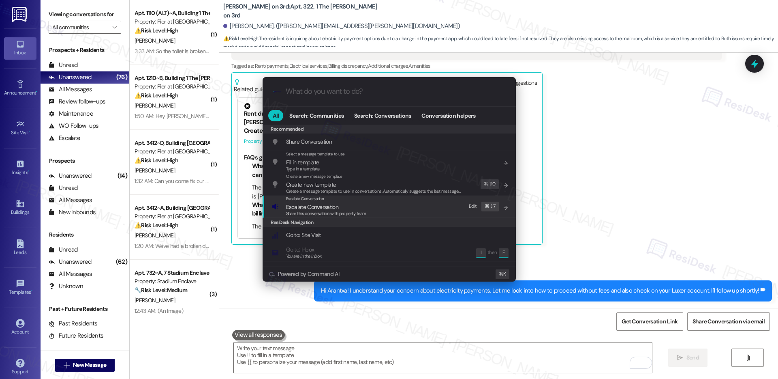
click at [328, 207] on span "Escalate Conversation" at bounding box center [312, 206] width 52 height 7
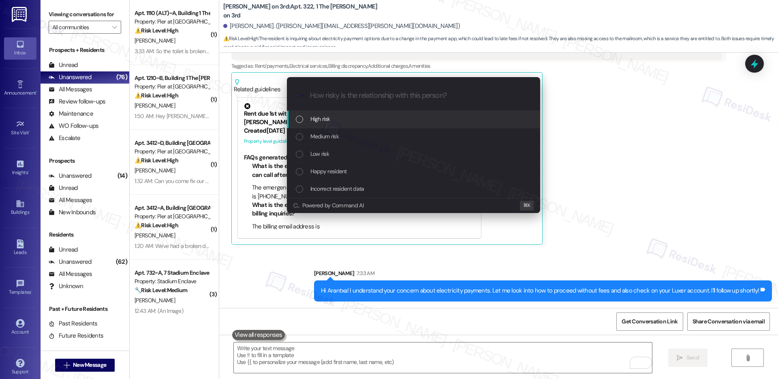
click at [328, 118] on span "High risk" at bounding box center [320, 118] width 20 height 9
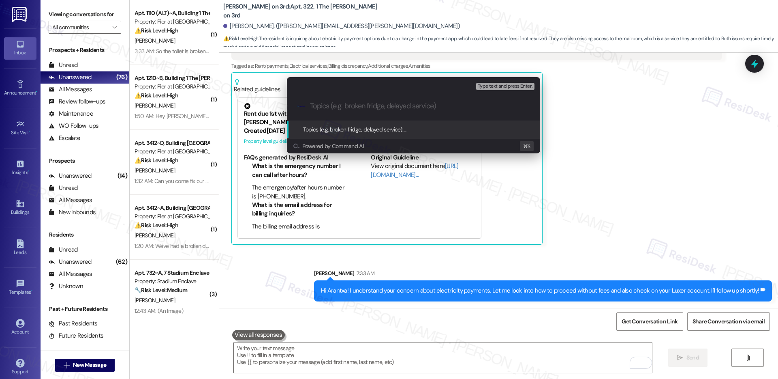
paste input "Electricity Payment and Luxer Account Assistance"
type input "Electricity Payment and Luxer Account Assistance"
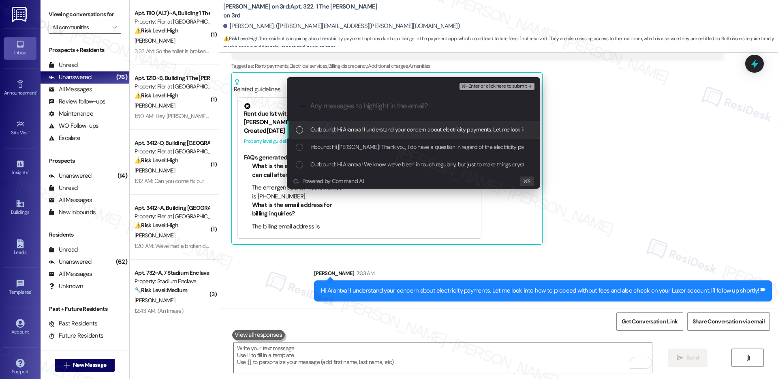
click at [326, 130] on span "Outbound: Hi Arantxa! I understand your concern about electricity payments. Let…" at bounding box center [523, 129] width 427 height 9
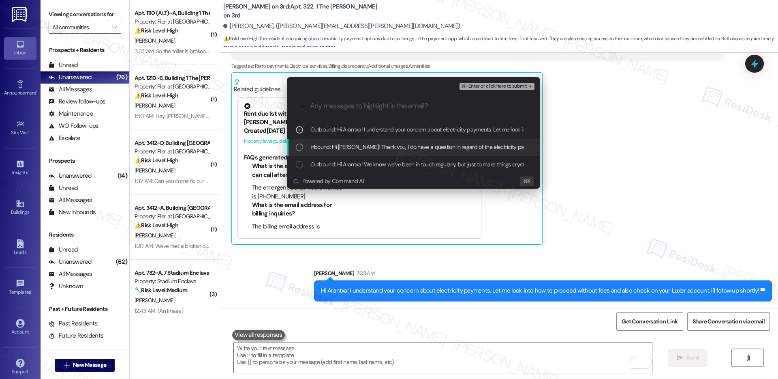
click at [340, 144] on span "Inbound: Hi [PERSON_NAME]! Thank you, I do have a question in regard of the ele…" at bounding box center [779, 146] width 939 height 9
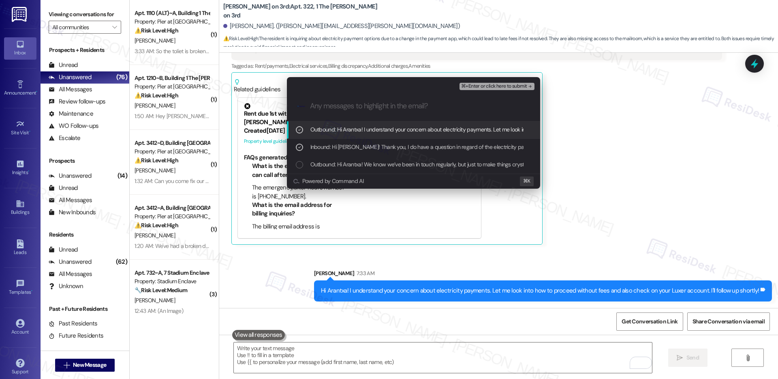
click at [500, 83] on span "⌘+Enter or click here to submit" at bounding box center [494, 86] width 66 height 6
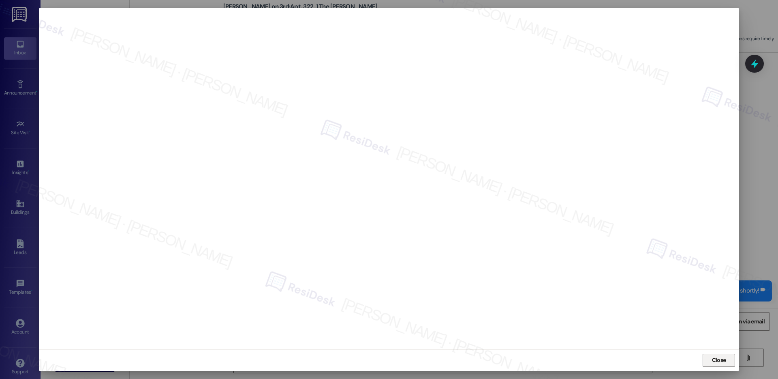
click at [712, 360] on span "Close" at bounding box center [719, 359] width 14 height 9
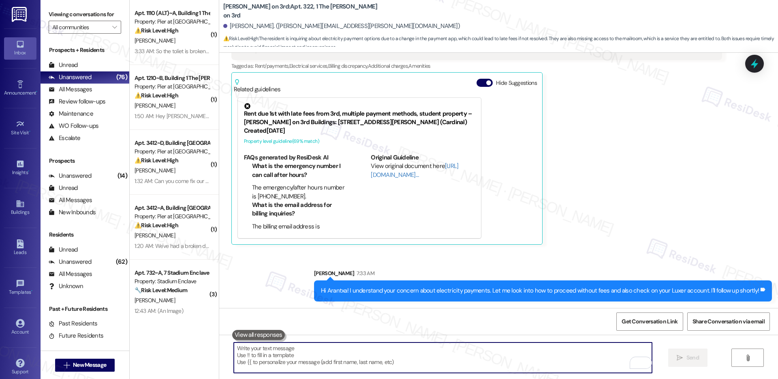
click at [272, 360] on textarea "To enrich screen reader interactions, please activate Accessibility in Grammarl…" at bounding box center [443, 357] width 418 height 30
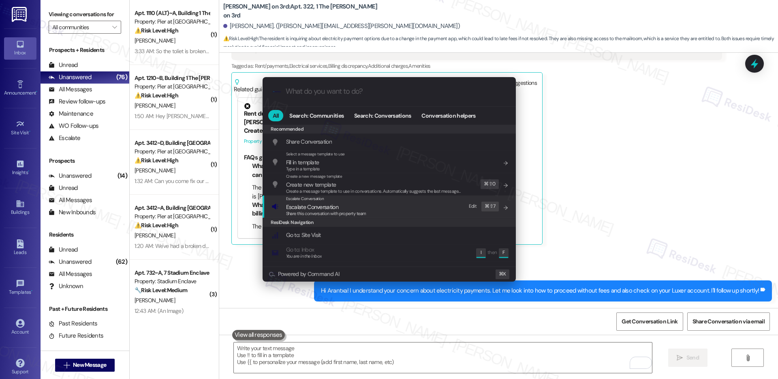
click at [299, 210] on span "Share this conversation with property team" at bounding box center [326, 213] width 80 height 6
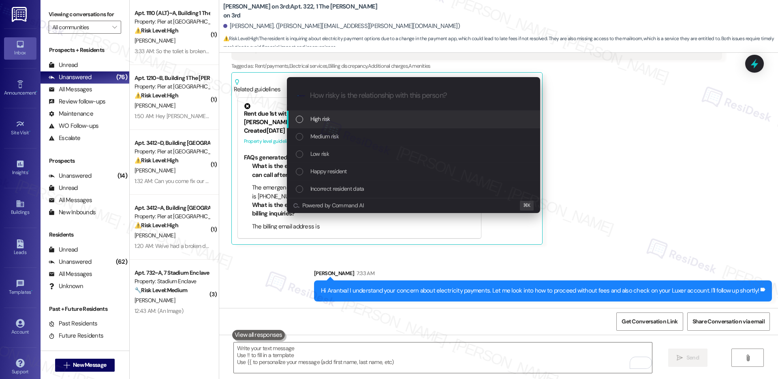
click at [334, 120] on div "High risk" at bounding box center [414, 118] width 237 height 9
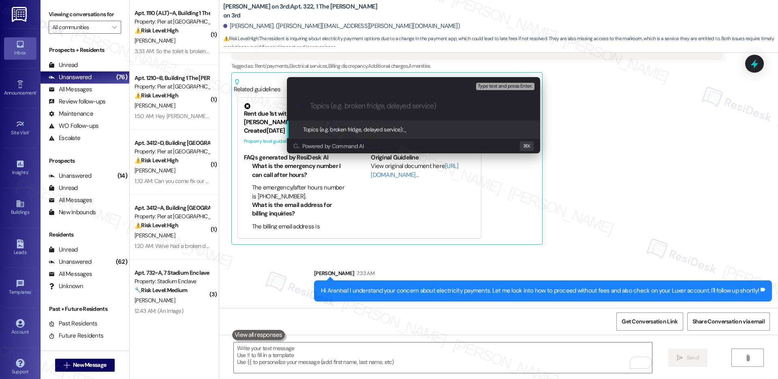
paste input "Electricity Payment and Luxer Account Assistance"
type input "Electricity Payment and Luxer Account Assistance"
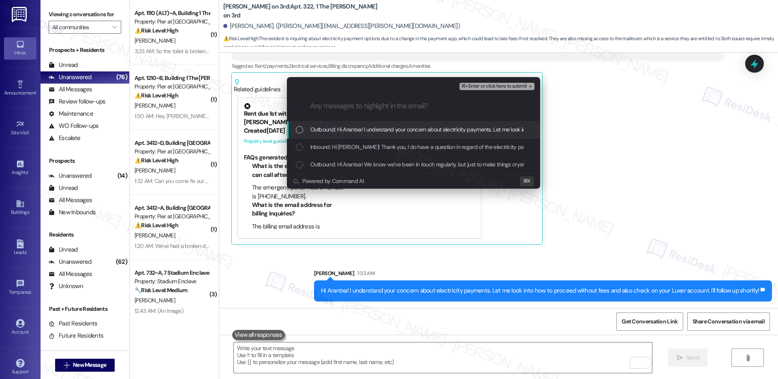
click at [332, 126] on span "Outbound: Hi Arantxa! I understand your concern about electricity payments. Let…" at bounding box center [523, 129] width 427 height 9
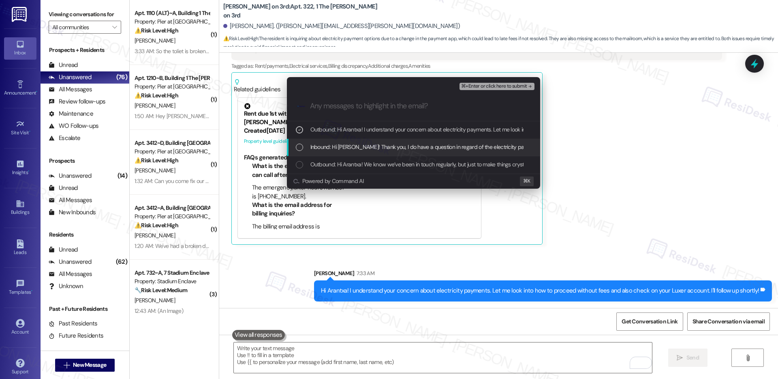
click at [328, 149] on span "Inbound: Hi [PERSON_NAME]! Thank you, I do have a question in regard of the ele…" at bounding box center [779, 146] width 939 height 9
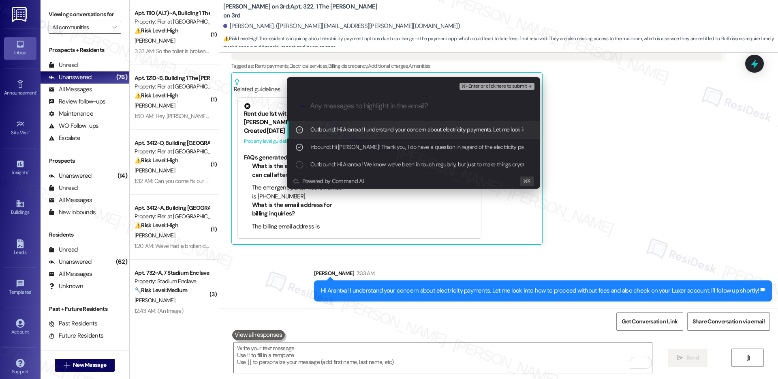
click at [497, 88] on span "⌘+Enter or click here to submit" at bounding box center [494, 86] width 66 height 6
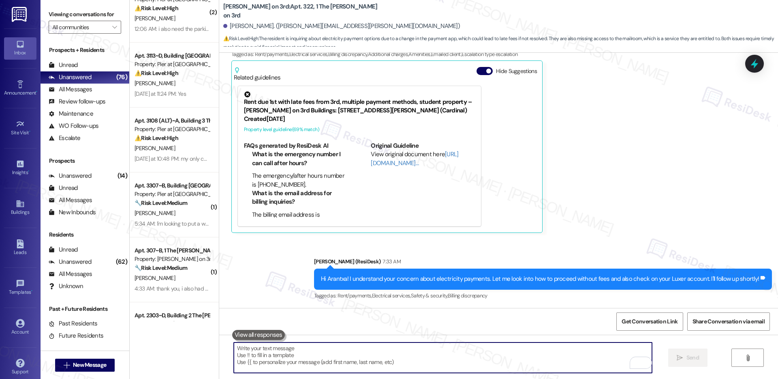
scroll to position [330, 0]
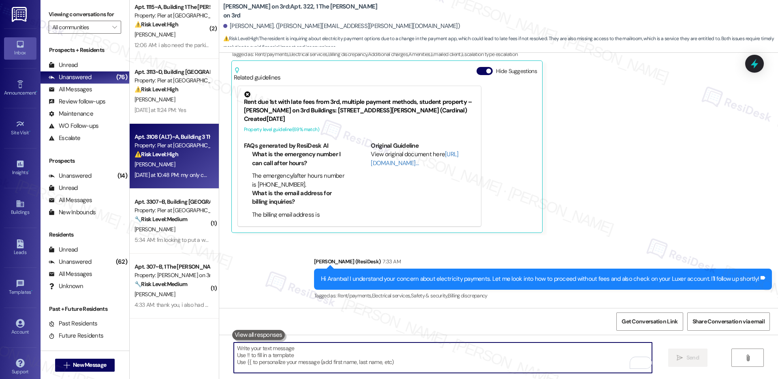
click at [181, 167] on div "[PERSON_NAME]" at bounding box center [172, 164] width 77 height 10
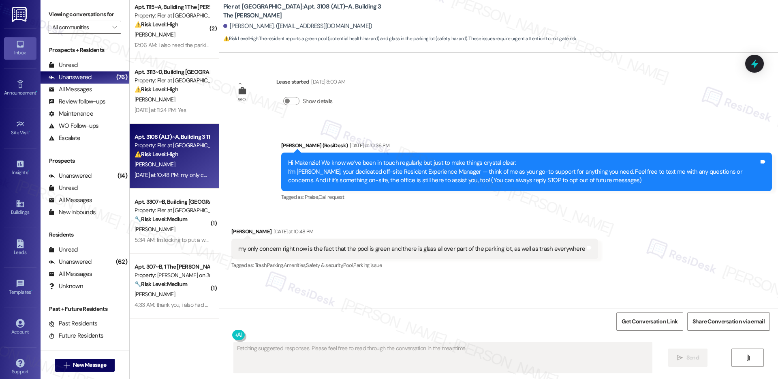
scroll to position [0, 0]
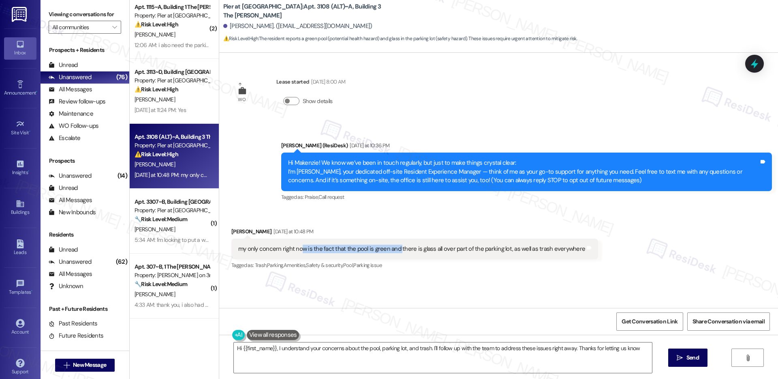
type textarea "Hi {{first_name}}, I understand your concerns about the pool, parking lot, and …"
drag, startPoint x: 295, startPoint y: 247, endPoint x: 459, endPoint y: 249, distance: 164.6
click at [459, 249] on div "my only concern right now is the fact that the pool is green and there is glass…" at bounding box center [411, 248] width 347 height 9
click at [431, 248] on div "my only concern right now is the fact that the pool is green and there is glass…" at bounding box center [411, 248] width 347 height 9
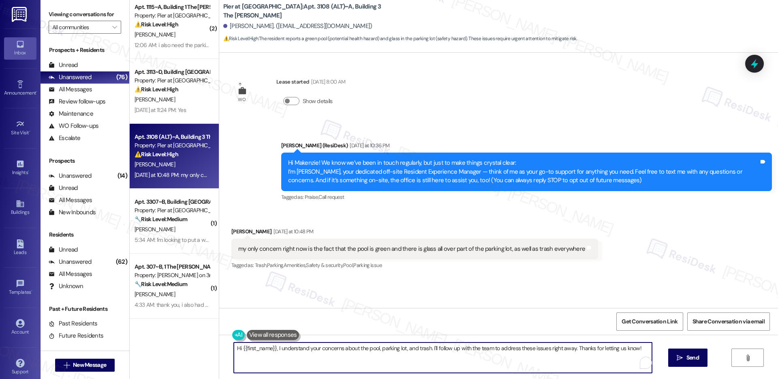
click at [431, 351] on textarea "Hi {{first_name}}, I understand your concerns about the pool, parking lot, and …" at bounding box center [443, 357] width 418 height 30
click at [491, 353] on textarea "Hi {{first_name}}, I understand your concerns about the pool, parking lot, and …" at bounding box center [443, 357] width 418 height 30
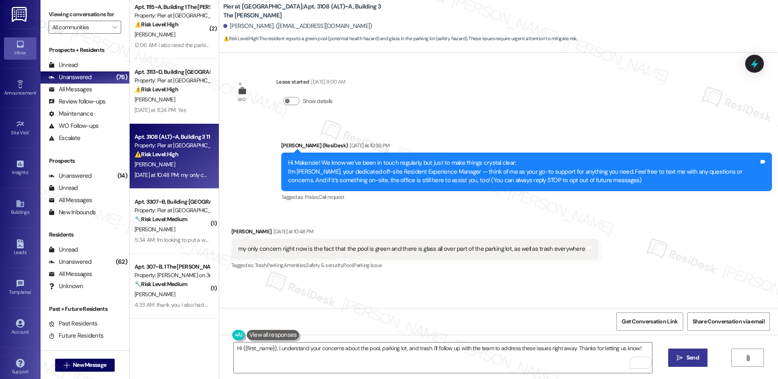
click at [685, 357] on span "Send" at bounding box center [693, 357] width 16 height 9
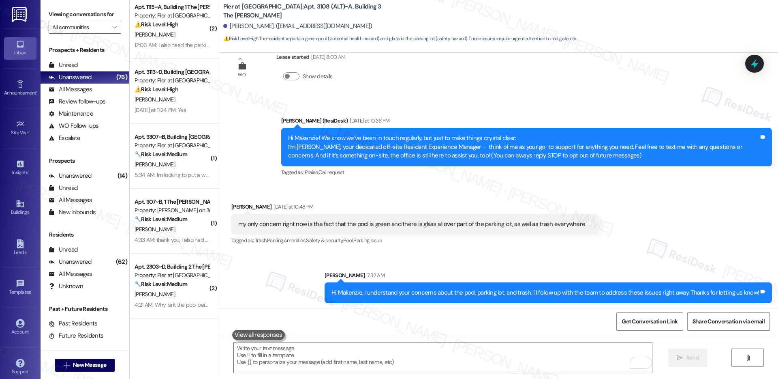
scroll to position [26, 0]
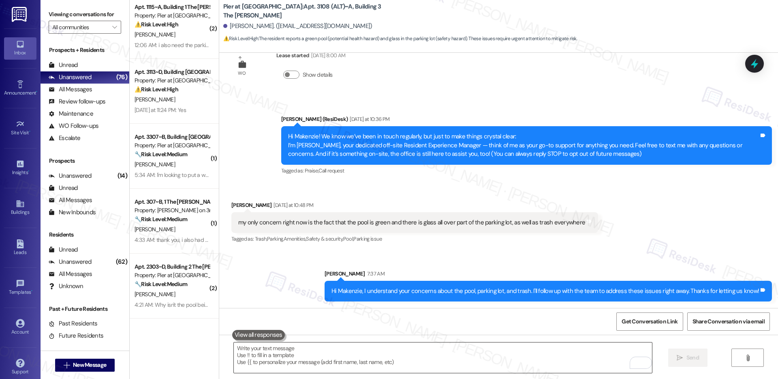
click at [323, 352] on textarea "To enrich screen reader interactions, please activate Accessibility in Grammarl…" at bounding box center [443, 357] width 418 height 30
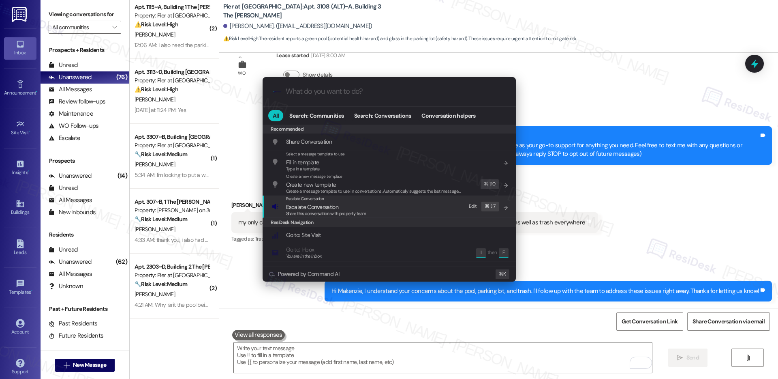
click at [326, 207] on span "Escalate Conversation" at bounding box center [312, 206] width 52 height 7
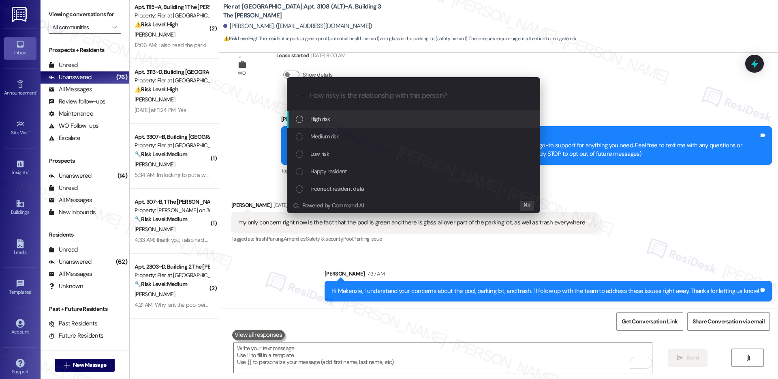
click at [318, 121] on span "High risk" at bounding box center [320, 118] width 20 height 9
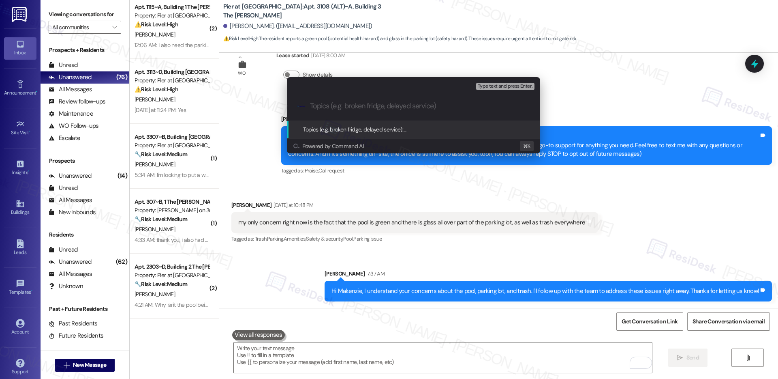
paste input "Pool Algae Concern & Glass Debris in Parking Lot"
type input "Pool Algae Concern & Glass Debris in Parking Lot"
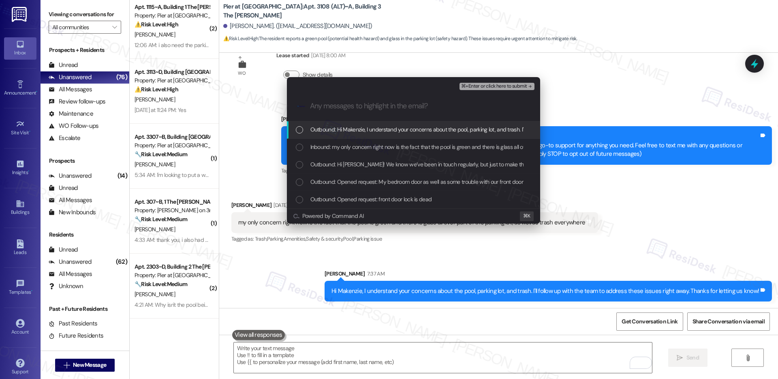
click at [349, 130] on span "Outbound: Hi Makenzie, I understand your concerns about the pool, parking lot, …" at bounding box center [519, 129] width 419 height 9
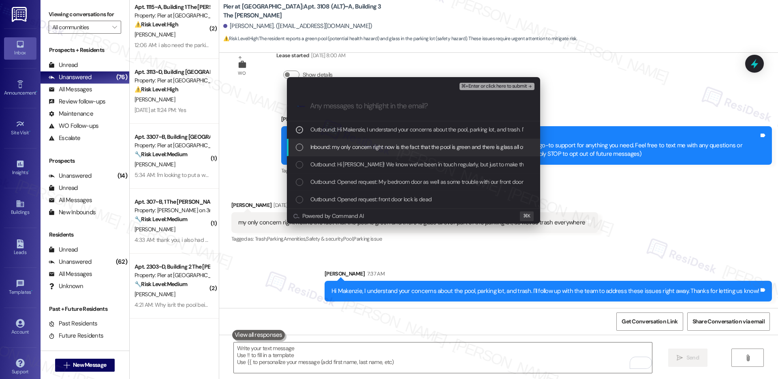
click at [345, 149] on span "Inbound: my only concern right now is the fact that the pool is green and there…" at bounding box center [480, 146] width 340 height 9
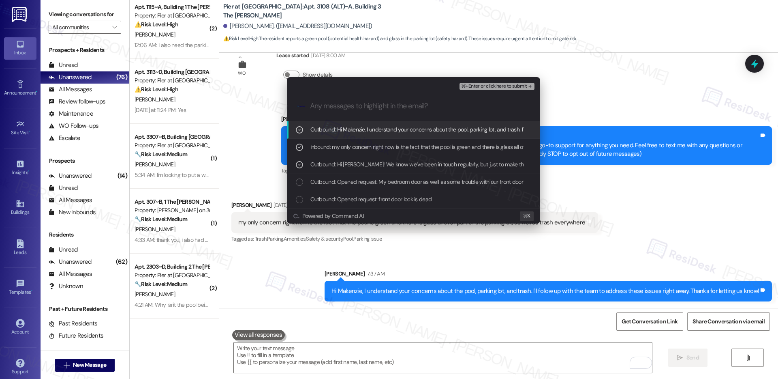
click at [494, 88] on span "⌘+Enter or click here to submit" at bounding box center [494, 86] width 66 height 6
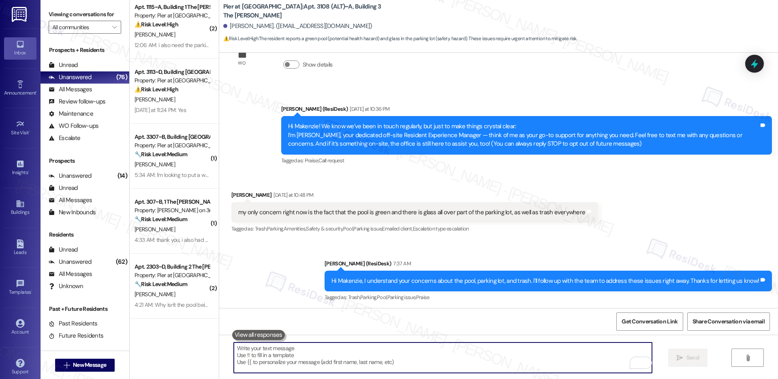
scroll to position [38, 0]
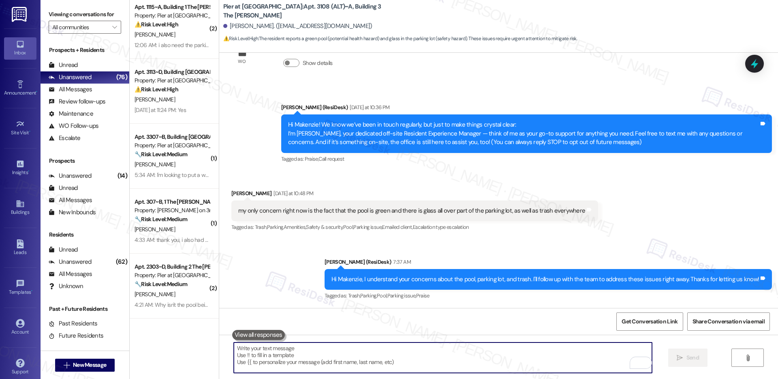
click at [310, 355] on textarea "To enrich screen reader interactions, please activate Accessibility in Grammarl…" at bounding box center [443, 357] width 418 height 30
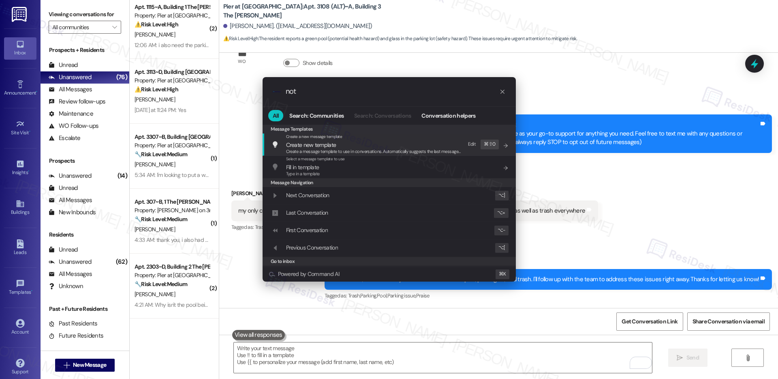
type input "note"
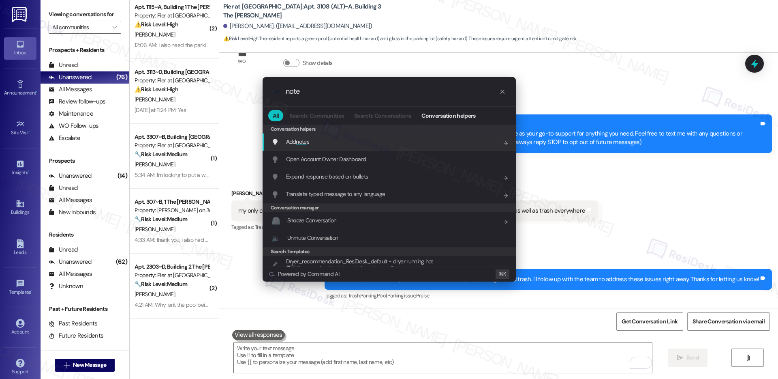
click at [334, 141] on div "Add note s Add shortcut" at bounding box center [390, 141] width 237 height 9
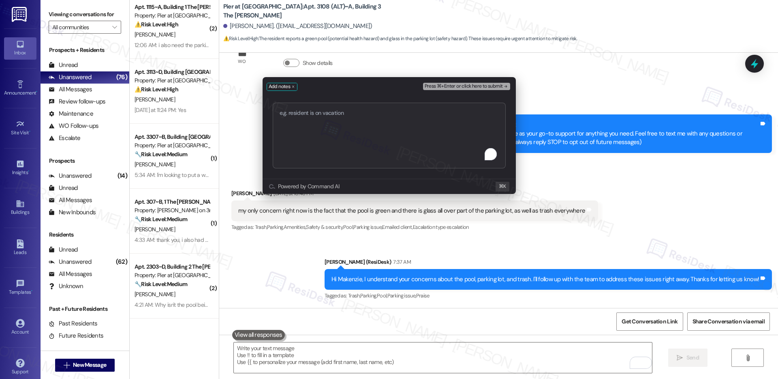
type textarea "Pool Algae Concern & Glass Debris in Parking Lot"
type textarea "Escalate: Pool Algae Concern & Glass Debris in Parking Lot"
click at [443, 88] on span "Press ⌘+Enter or click here to submit" at bounding box center [464, 86] width 78 height 6
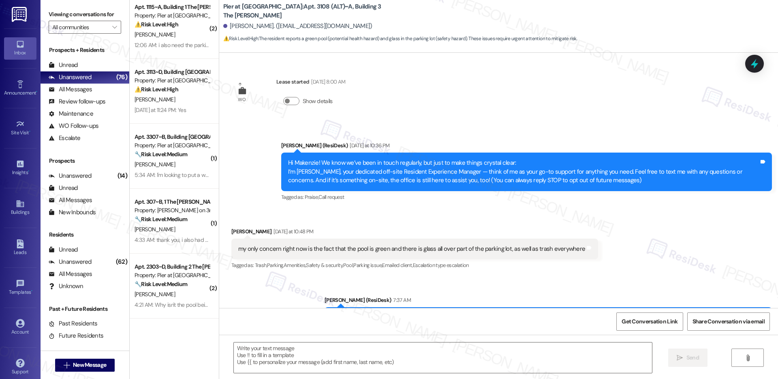
type textarea "Fetching suggested responses. Please feel free to read through the conversation…"
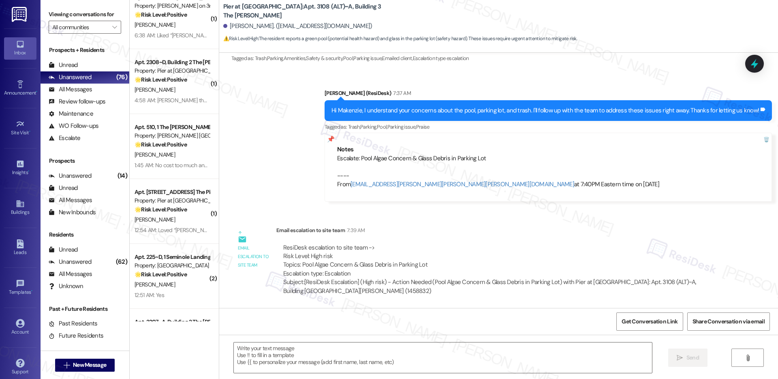
scroll to position [1437, 0]
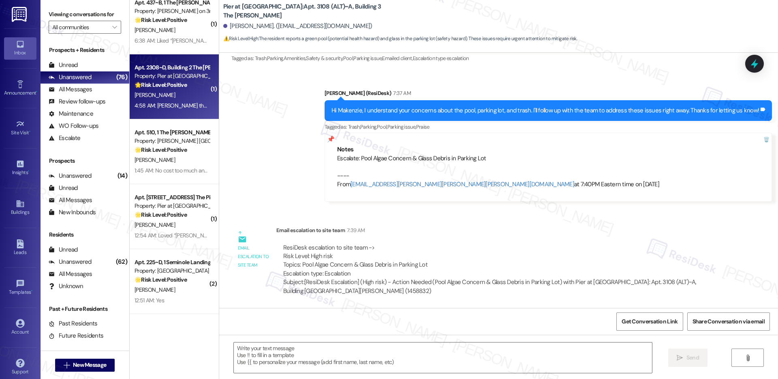
click at [158, 96] on div "[PERSON_NAME]" at bounding box center [172, 95] width 77 height 10
type textarea "Fetching suggested responses. Please feel free to read through the conversation…"
click at [158, 96] on div "[PERSON_NAME]" at bounding box center [172, 95] width 77 height 10
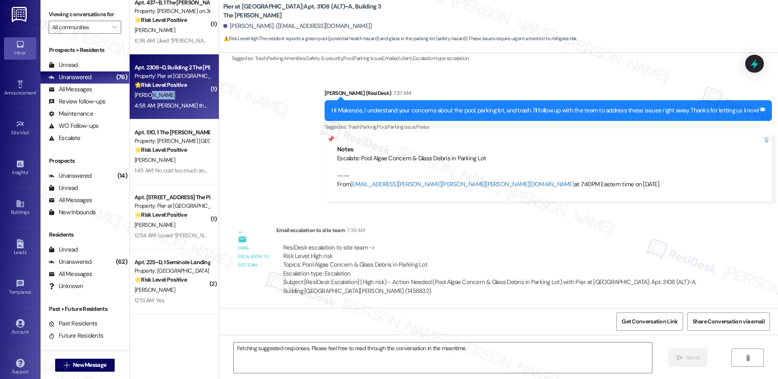
scroll to position [0, 0]
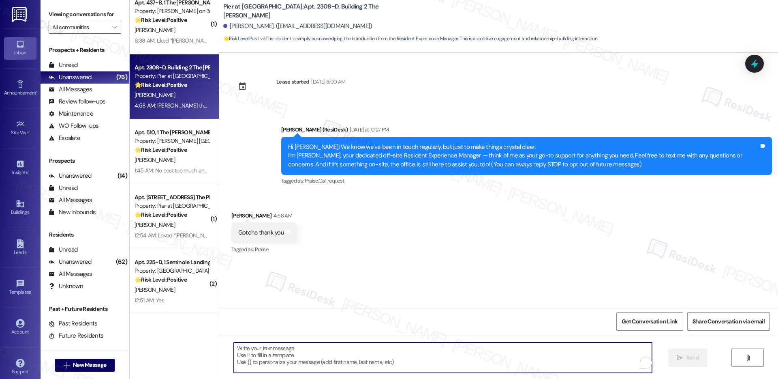
click at [445, 355] on textarea "To enrich screen reader interactions, please activate Accessibility in Grammarl…" at bounding box center [443, 357] width 418 height 30
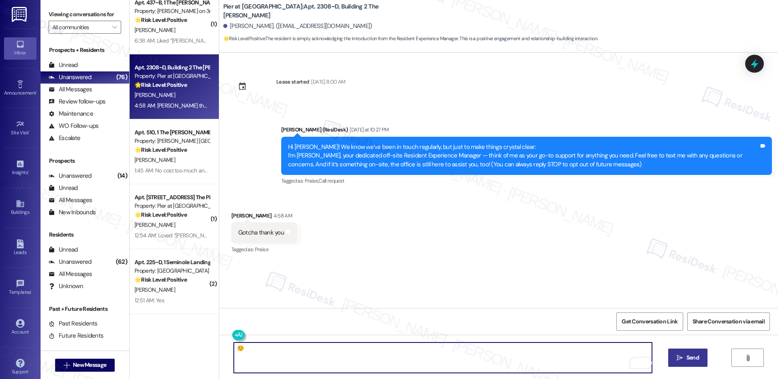
type textarea "☺️"
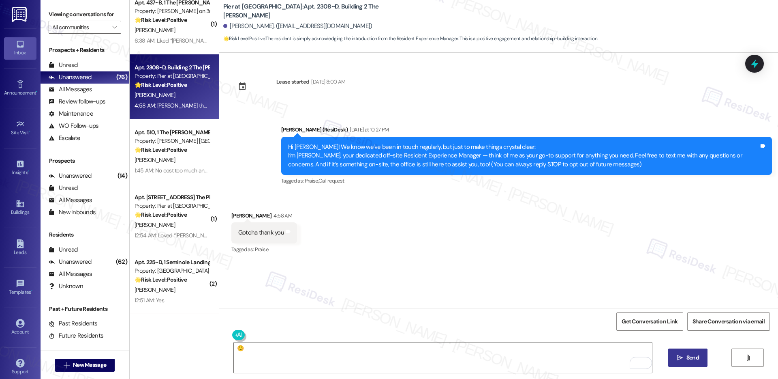
click at [672, 355] on button " Send" at bounding box center [687, 357] width 39 height 18
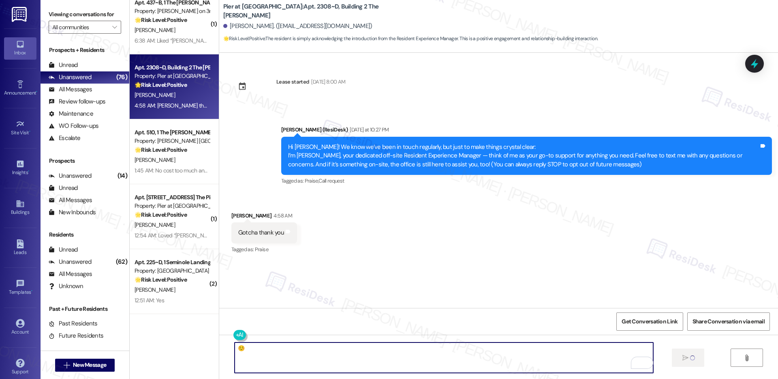
click at [266, 353] on textarea "☺️" at bounding box center [444, 357] width 418 height 30
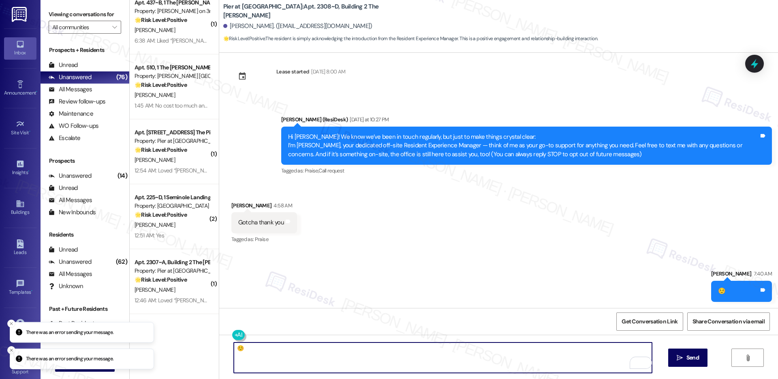
scroll to position [11, 0]
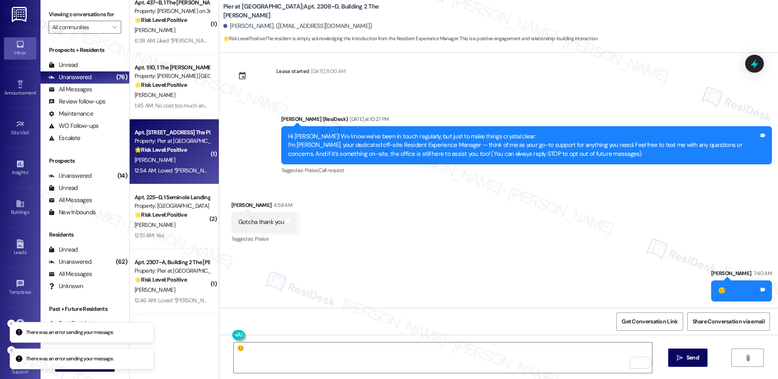
click at [178, 173] on div "12:54 AM: Loved “[PERSON_NAME] ([PERSON_NAME] at [PERSON_NAME]): Hi [PERSON_NAM…" at bounding box center [708, 170] width 1146 height 7
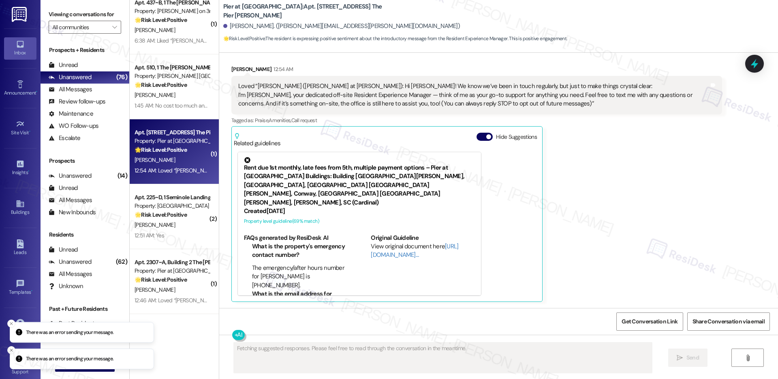
scroll to position [147, 0]
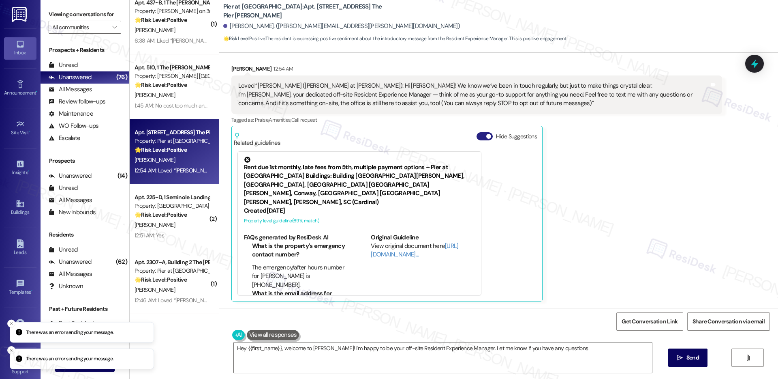
type textarea "Hey {{first_name}}, welcome to [PERSON_NAME]! I'm happy to be your off-site Res…"
click at [477, 137] on button "Hide Suggestions" at bounding box center [485, 136] width 16 height 8
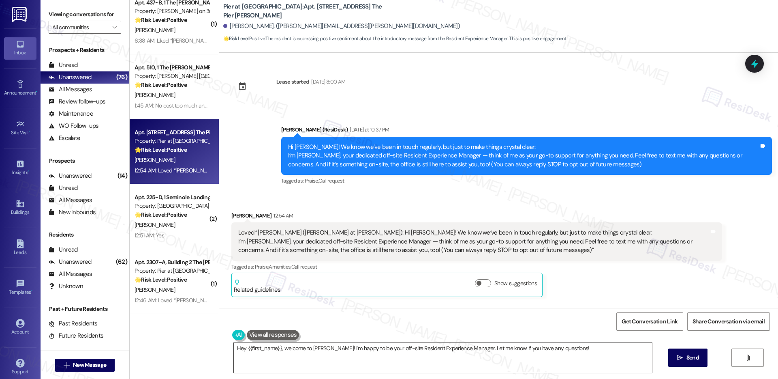
click at [315, 350] on textarea "Hey {{first_name}}, welcome to [PERSON_NAME]! I'm happy to be your off-site Res…" at bounding box center [443, 357] width 418 height 30
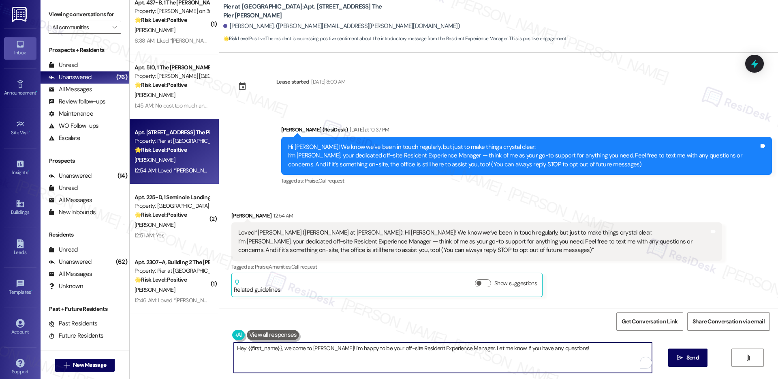
click at [315, 350] on textarea "Hey {{first_name}}, welcome to [PERSON_NAME]! I'm happy to be your off-site Res…" at bounding box center [443, 357] width 418 height 30
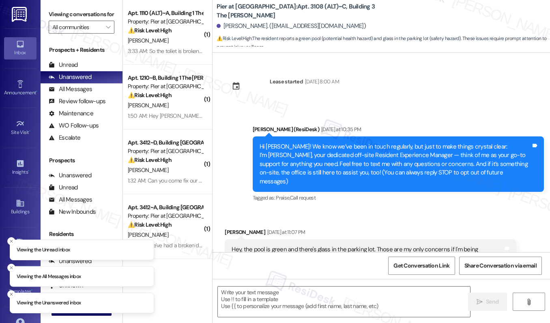
type textarea "Fetching suggested responses. Please feel free to read through the conversation…"
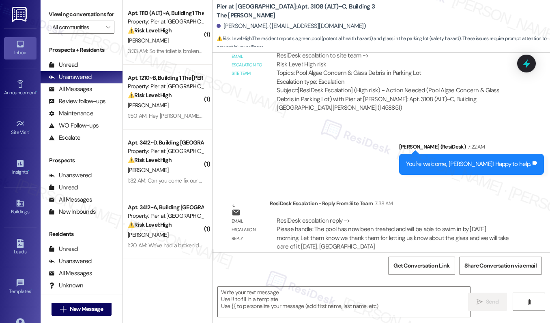
scroll to position [419, 0]
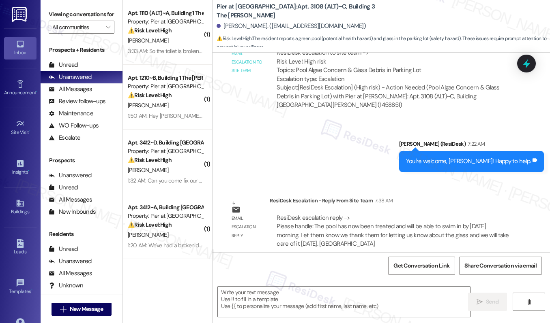
click at [289, 285] on div " Send " at bounding box center [380, 309] width 337 height 61
click at [272, 296] on textarea at bounding box center [344, 302] width 252 height 30
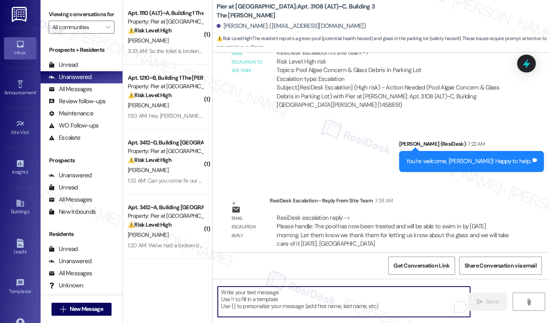
paste textarea "Hi [Resident’s Name], The pool has now been treated and will be ready for swimm…"
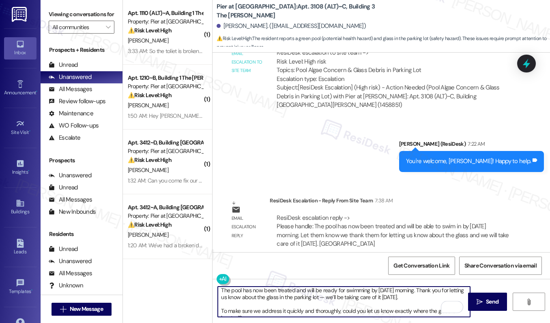
scroll to position [0, 0]
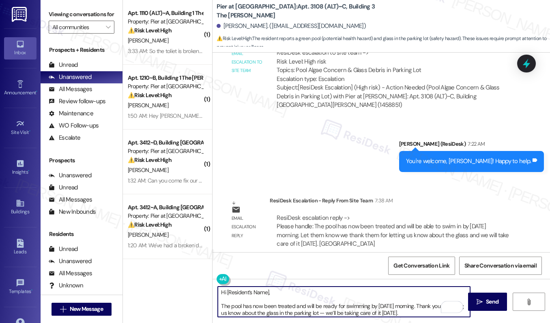
click at [232, 27] on div "[PERSON_NAME]. ([EMAIL_ADDRESS][DOMAIN_NAME])" at bounding box center [290, 26] width 149 height 9
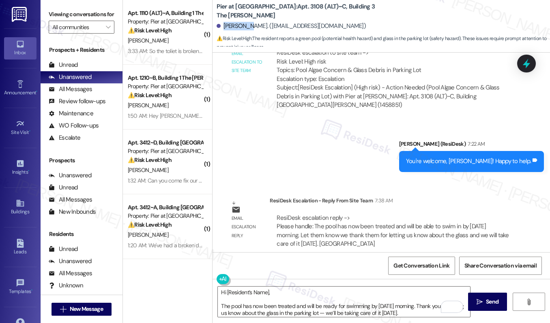
click at [232, 27] on div "[PERSON_NAME]. ([EMAIL_ADDRESS][DOMAIN_NAME])" at bounding box center [290, 26] width 149 height 9
copy div "[PERSON_NAME]"
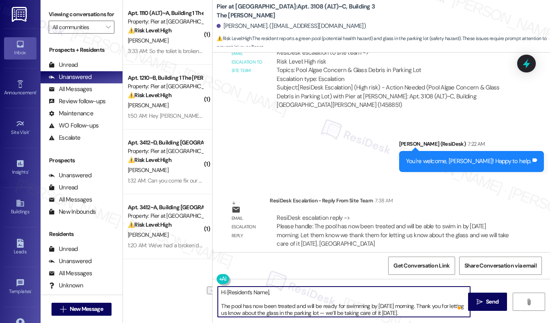
drag, startPoint x: 225, startPoint y: 293, endPoint x: 278, endPoint y: 292, distance: 53.5
click at [278, 292] on textarea "Hi [Resident’s Name], The pool has now been treated and will be ready for swimm…" at bounding box center [344, 302] width 252 height 30
paste textarea "[PERSON_NAME]"
click at [222, 308] on textarea "Hi [PERSON_NAME], The pool has now been treated and will be ready for swimming …" at bounding box center [344, 302] width 252 height 30
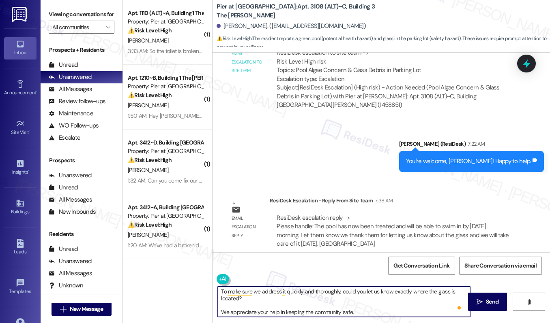
scroll to position [23, 0]
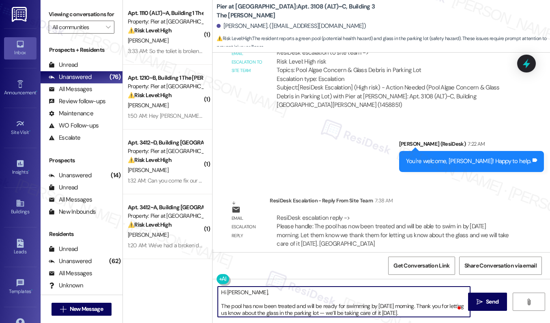
click at [265, 306] on textarea "Hi Alexandra, The pool has now been treated and will be ready for swimming by S…" at bounding box center [344, 302] width 252 height 30
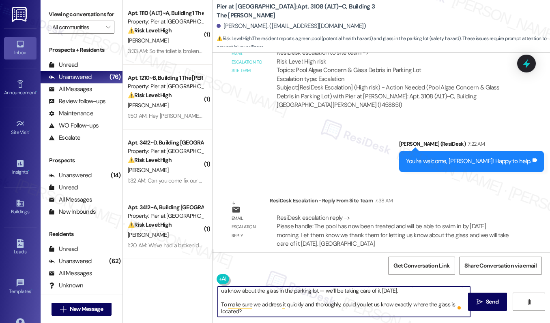
click at [253, 307] on textarea "Hi Alexandra, The pool has now been treated and will be ready for swimming by S…" at bounding box center [344, 302] width 252 height 30
drag, startPoint x: 288, startPoint y: 304, endPoint x: 397, endPoint y: 302, distance: 108.6
click at [397, 302] on textarea "Hi Alexandra, The pool has now been treated and will be ready for swimming by S…" at bounding box center [344, 302] width 252 height 30
click at [314, 309] on textarea "Hi Alexandra, The pool has now been treated and will be ready for swimming by S…" at bounding box center [344, 302] width 252 height 30
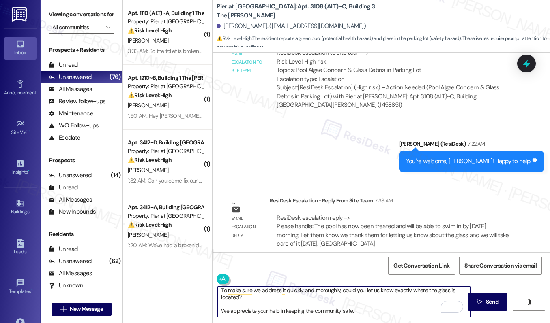
drag, startPoint x: 253, startPoint y: 311, endPoint x: 338, endPoint y: 312, distance: 84.7
click at [338, 312] on textarea "Hi Alexandra, The pool has now been treated and will be ready for swimming by S…" at bounding box center [344, 302] width 252 height 30
click at [371, 312] on textarea "Hi Alexandra, The pool has now been treated and will be ready for swimming by S…" at bounding box center [344, 302] width 252 height 30
type textarea "Hi Alexandra, The pool has now been treated and will be ready for swimming by S…"
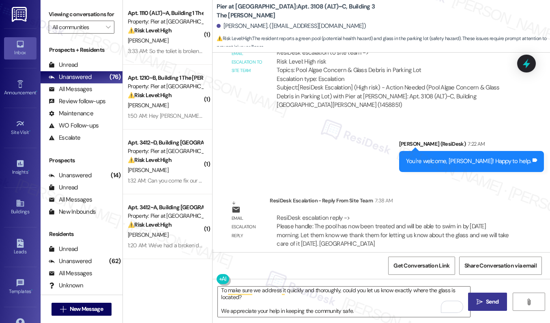
click at [490, 303] on span "Send" at bounding box center [492, 302] width 13 height 9
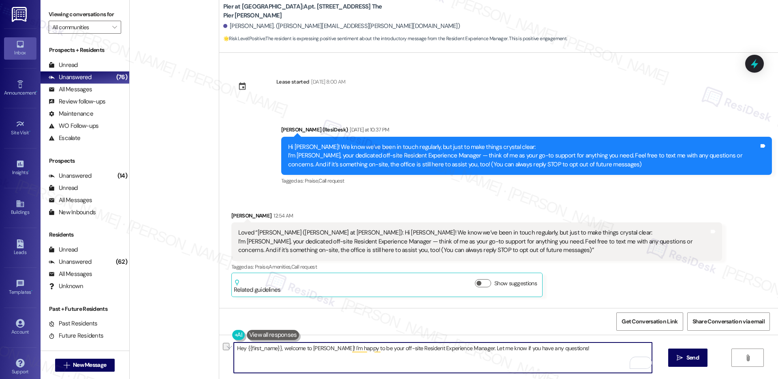
scroll to position [1437, 0]
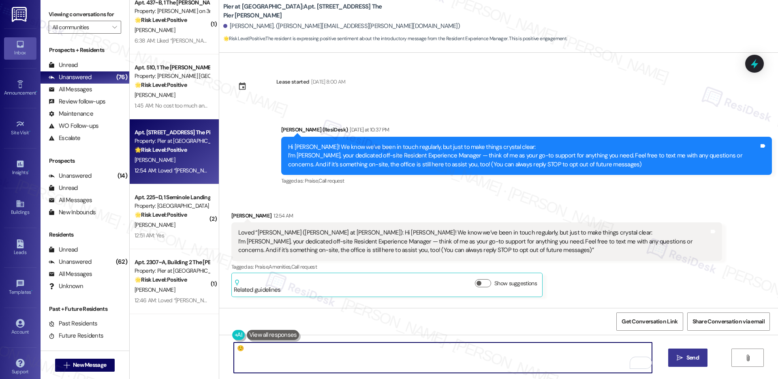
type textarea "☺️"
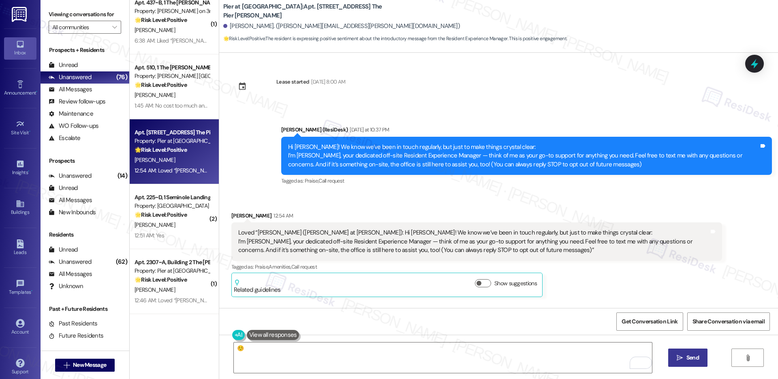
click at [680, 357] on icon "" at bounding box center [680, 357] width 6 height 6
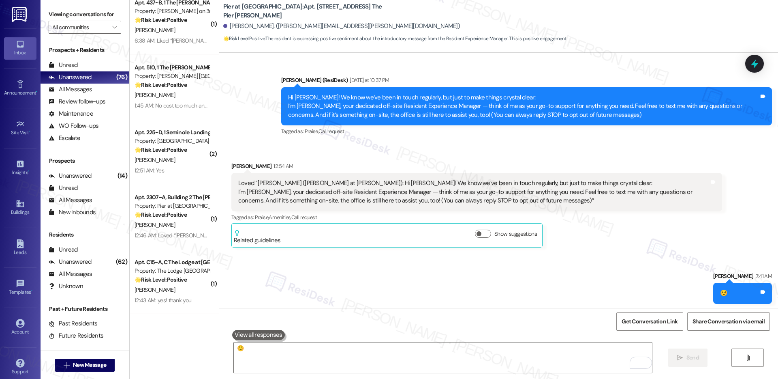
scroll to position [52, 0]
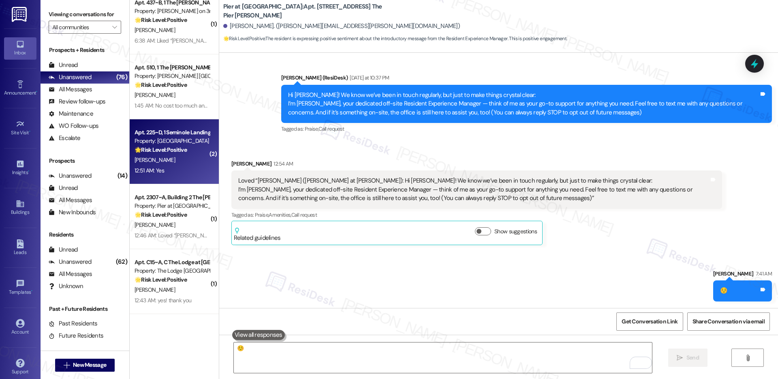
click at [167, 167] on div "12:51 AM: Yes 12:51 AM: Yes" at bounding box center [172, 170] width 77 height 10
type textarea "Fetching suggested responses. Please feel free to read through the conversation…"
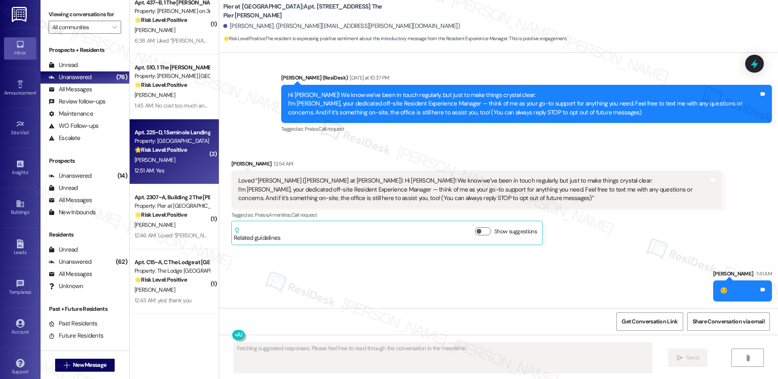
scroll to position [18, 0]
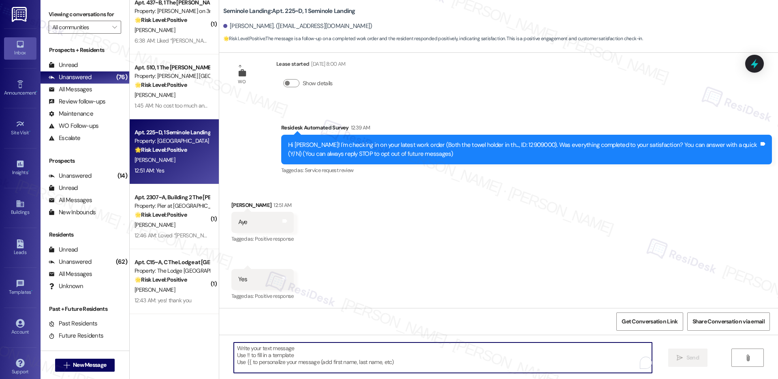
click at [292, 348] on textarea "To enrich screen reader interactions, please activate Accessibility in Grammarl…" at bounding box center [443, 357] width 418 height 30
click at [255, 351] on textarea "To enrich screen reader interactions, please activate Accessibility in Grammarl…" at bounding box center [443, 357] width 418 height 30
paste textarea "Hi {{first_name}}, I'm so glad to hear the work order was completed to your sat…"
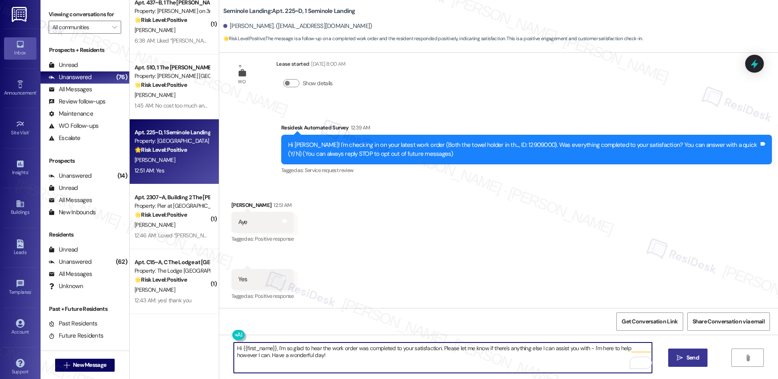
type textarea "Hi {{first_name}}, I'm so glad to hear the work order was completed to your sat…"
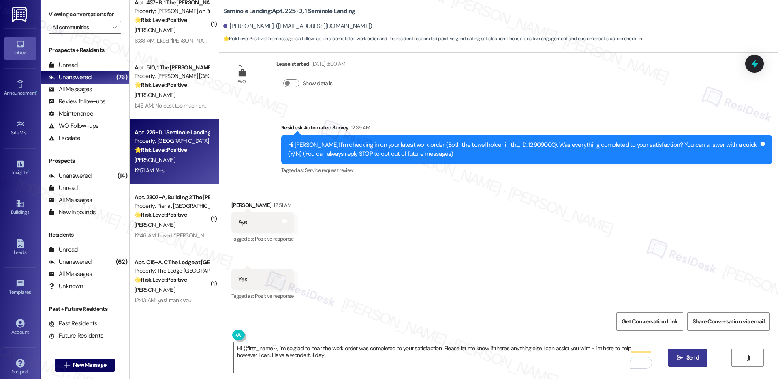
click at [675, 352] on button " Send" at bounding box center [687, 357] width 39 height 18
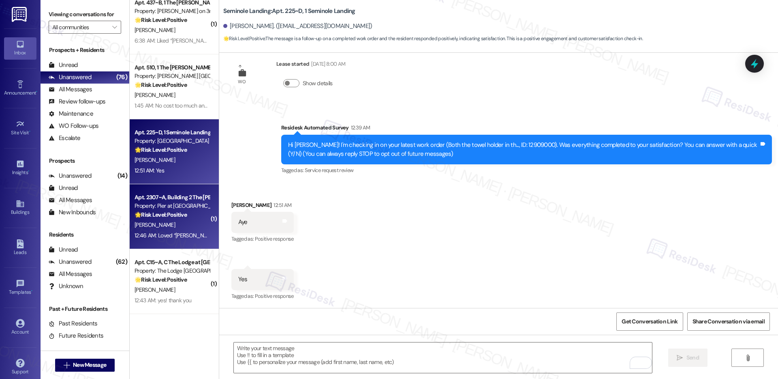
click at [185, 240] on div "12:46 AM: Loved “[PERSON_NAME] ([PERSON_NAME] at [PERSON_NAME]): Hi [PERSON_NAM…" at bounding box center [172, 235] width 77 height 10
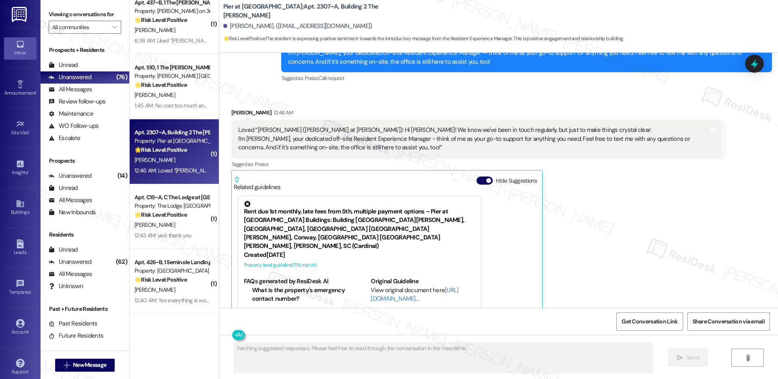
scroll to position [298, 0]
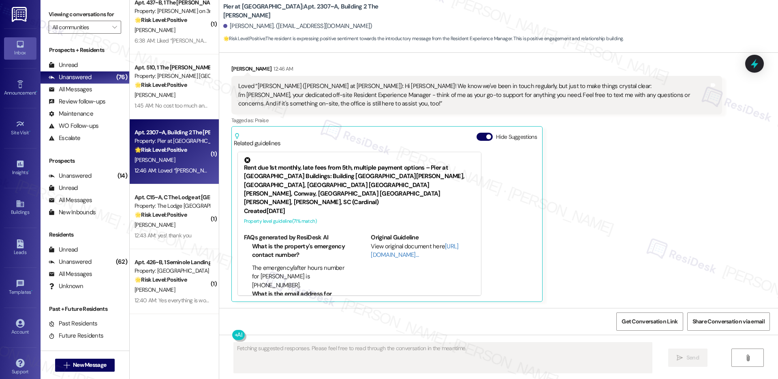
click at [669, 261] on div "[PERSON_NAME] 12:46 AM Loved “[PERSON_NAME] ([PERSON_NAME] at [PERSON_NAME]): H…" at bounding box center [476, 182] width 491 height 237
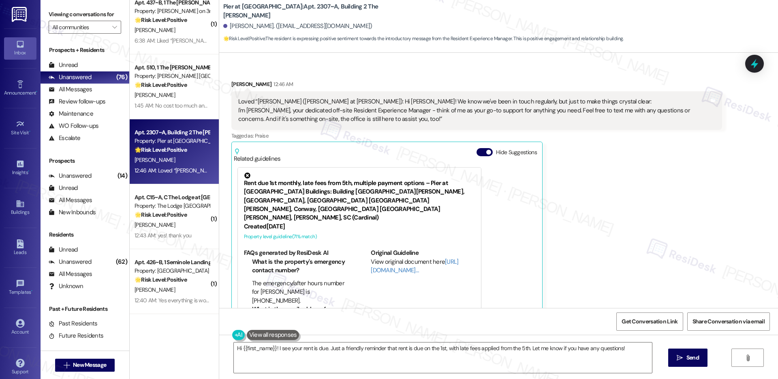
scroll to position [298, 0]
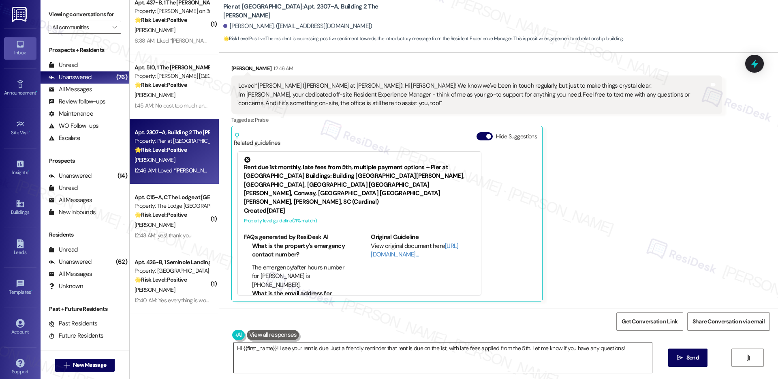
click at [348, 352] on textarea "Hi {{first_name}}! I see your rent is due. Just a friendly reminder that rent i…" at bounding box center [443, 357] width 418 height 30
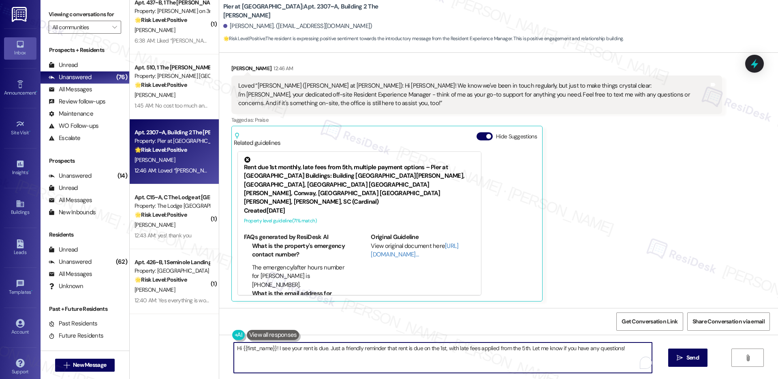
click at [348, 352] on textarea "Hi {{first_name}}! I see your rent is due. Just a friendly reminder that rent i…" at bounding box center [443, 357] width 418 height 30
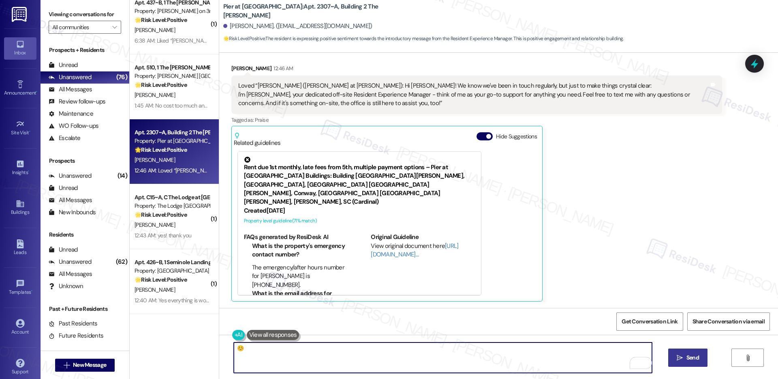
type textarea "☺️"
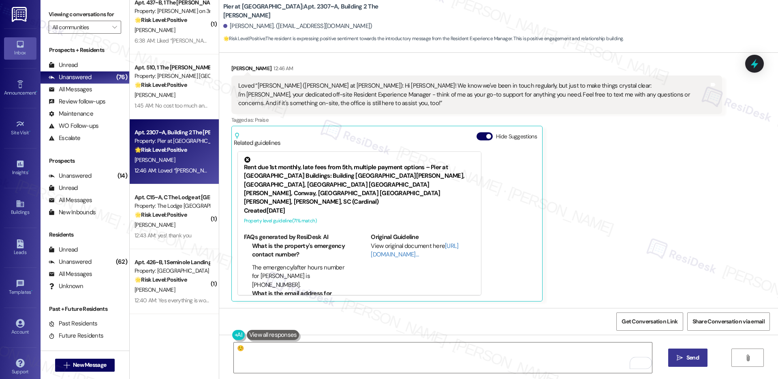
click at [679, 355] on icon "" at bounding box center [680, 357] width 6 height 6
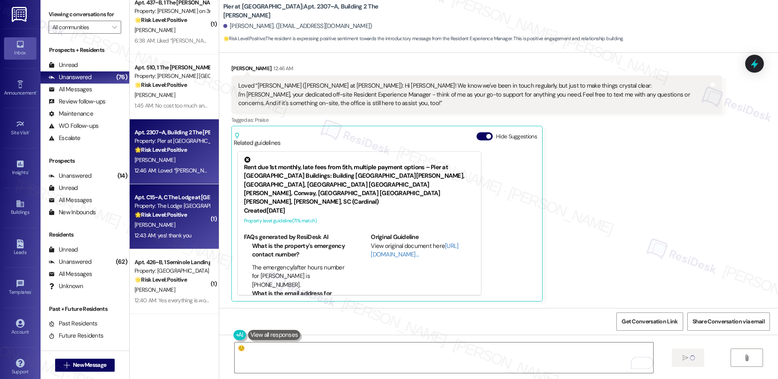
click at [178, 227] on div "[PERSON_NAME]" at bounding box center [172, 225] width 77 height 10
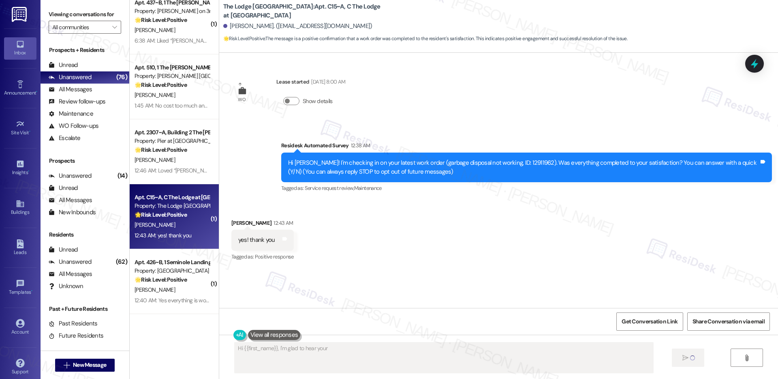
scroll to position [0, 0]
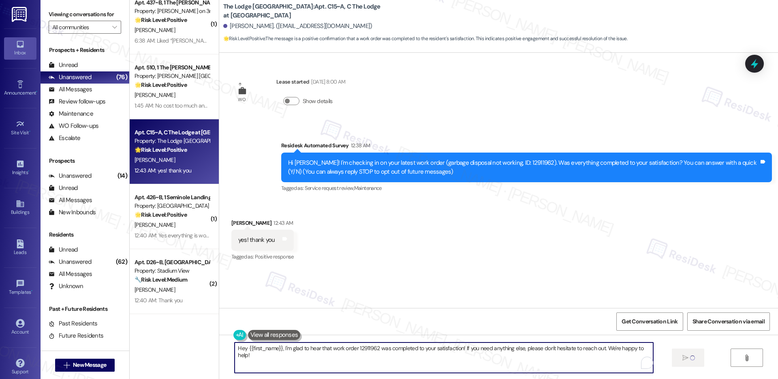
click at [291, 351] on textarea "Hey {{first_name}}, I'm glad to hear that work order 12911962 was completed to …" at bounding box center [444, 357] width 418 height 30
paste textarea "i {{first_name}}, I'm so glad to hear the work order was completed to your sati…"
type textarea "Hi {{first_name}}, I'm so glad to hear the work order was completed to your sat…"
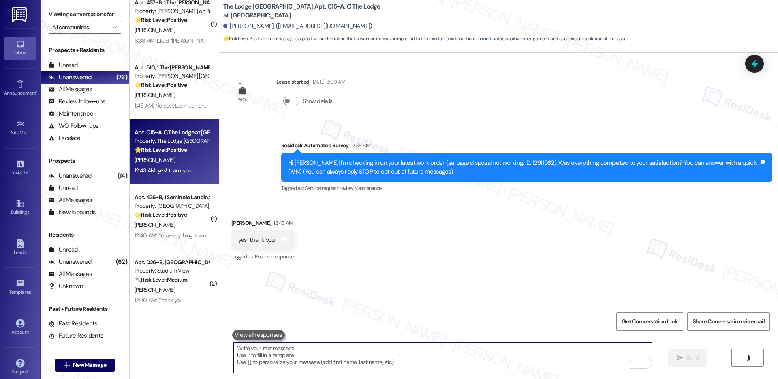
click at [582, 356] on textarea "To enrich screen reader interactions, please activate Accessibility in Grammarl…" at bounding box center [443, 357] width 418 height 30
click at [308, 340] on div " Send " at bounding box center [498, 364] width 559 height 61
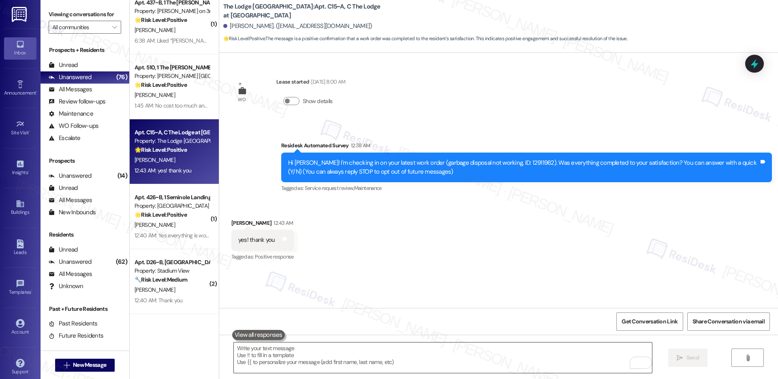
click at [299, 354] on textarea "To enrich screen reader interactions, please activate Accessibility in Grammarl…" at bounding box center [443, 357] width 418 height 30
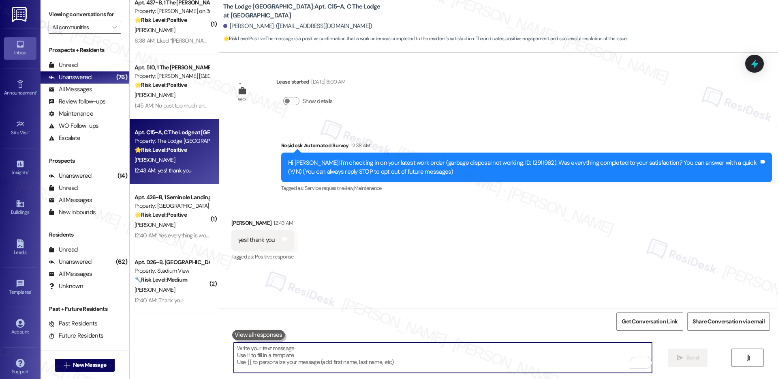
paste textarea "Hi {{first_name}}, I'm so glad to hear the work order was completed to your sat…"
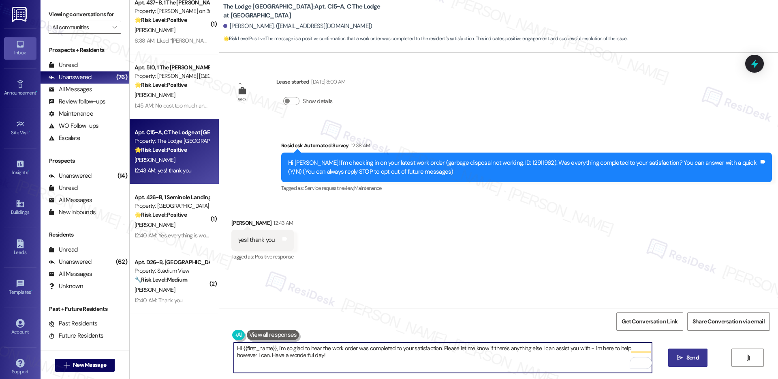
type textarea "Hi {{first_name}}, I'm so glad to hear the work order was completed to your sat…"
click at [695, 361] on span "Send" at bounding box center [693, 357] width 13 height 9
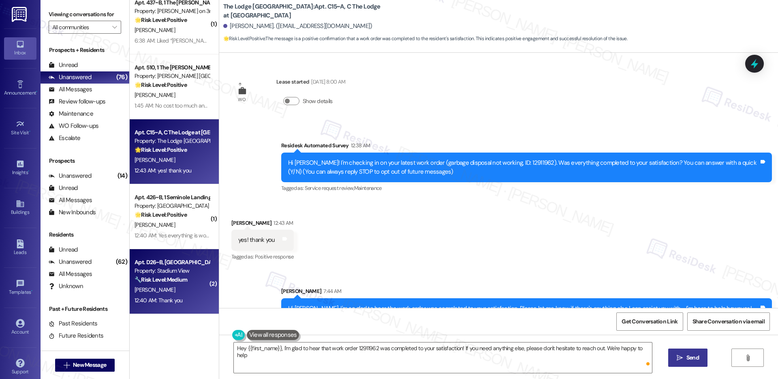
type textarea "Hey {{first_name}}, I'm glad to hear that work order 12911962 was completed to …"
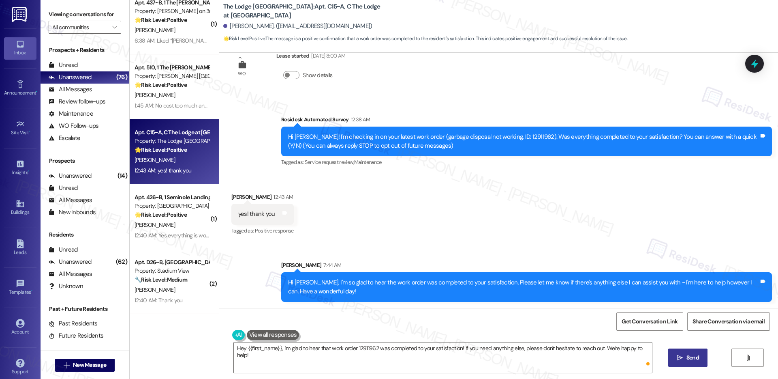
scroll to position [26, 0]
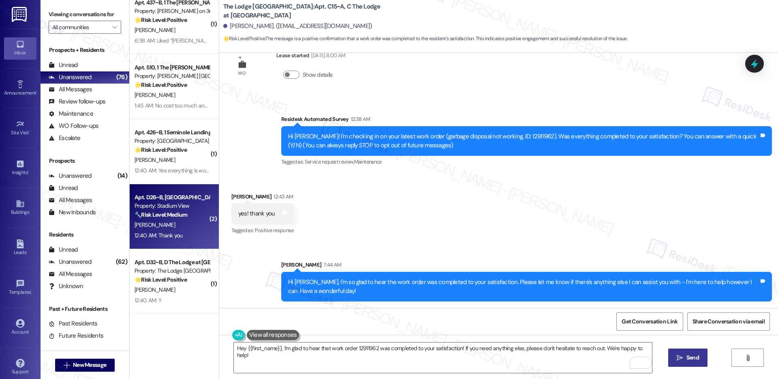
click at [189, 230] on div "12:40 AM: Thank you 12:40 AM: Thank you" at bounding box center [172, 235] width 77 height 10
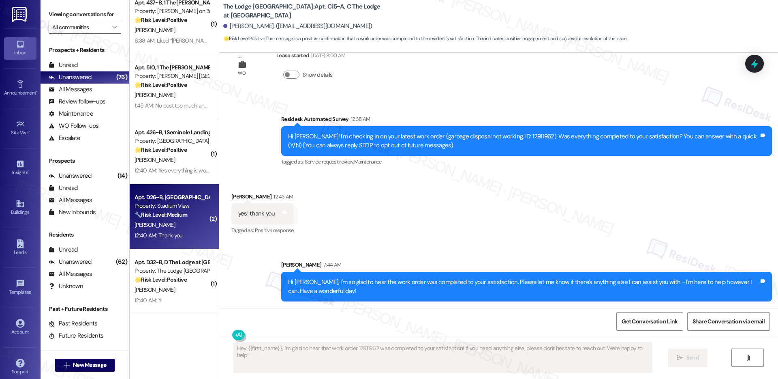
type textarea "Fetching suggested responses. Please feel free to read through the conversation…"
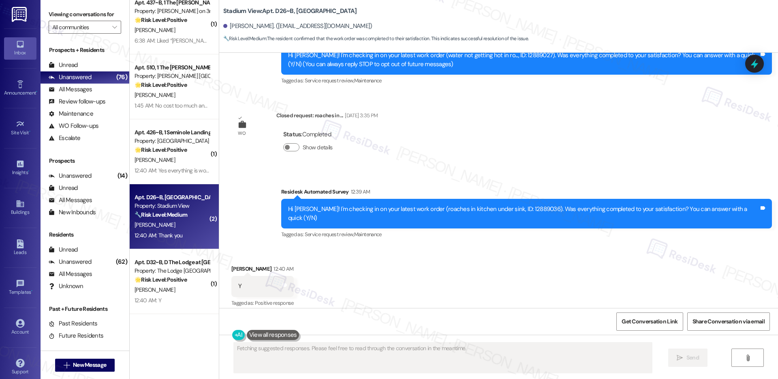
scroll to position [163, 0]
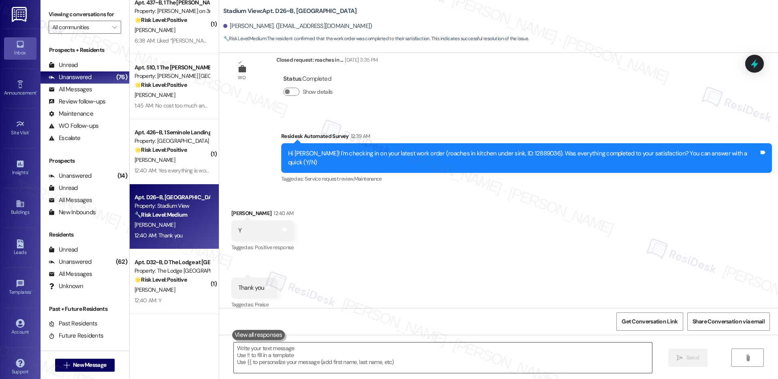
click at [282, 346] on textarea at bounding box center [443, 357] width 418 height 30
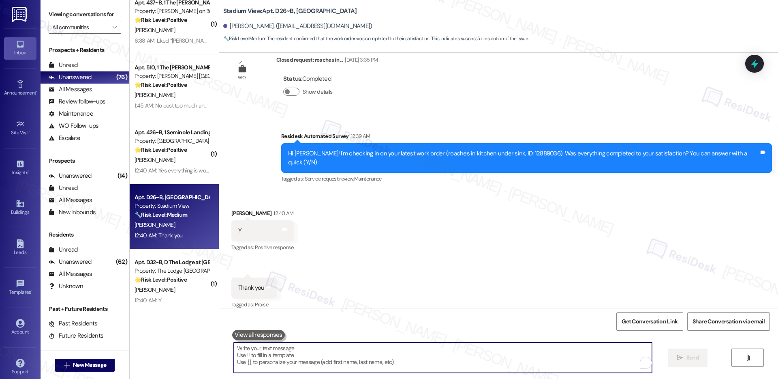
paste textarea "Hi {{first_name}}, I'm so glad to hear the work order was completed to your sat…"
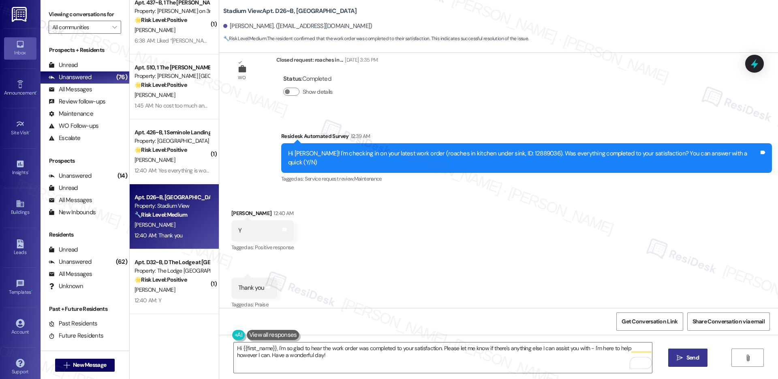
click at [694, 357] on span "Send" at bounding box center [693, 357] width 13 height 9
type textarea "Fetching suggested responses. Please feel free to read through the conversation…"
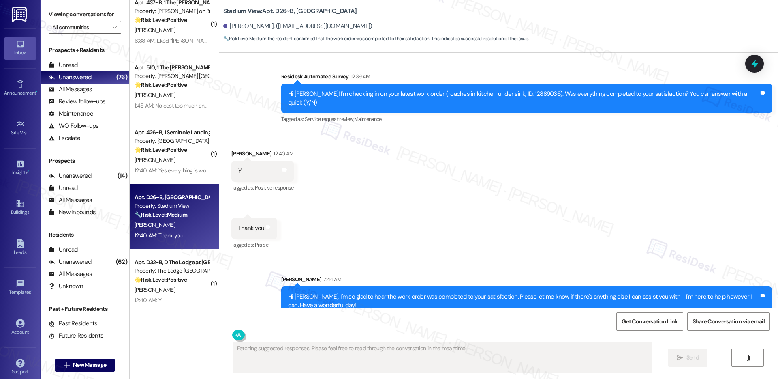
scroll to position [228, 0]
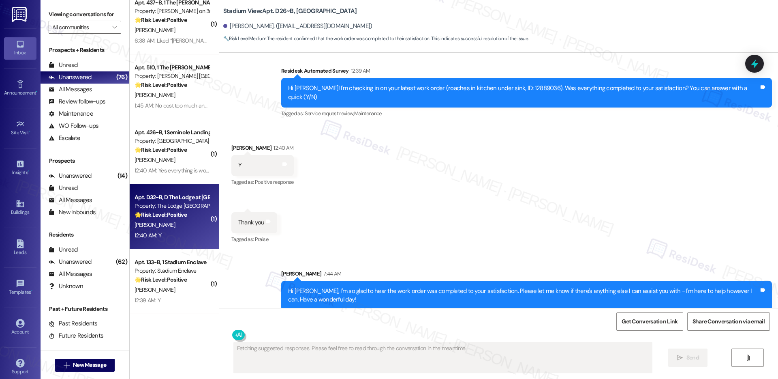
click at [176, 239] on div "12:40 AM: Y 12:40 AM: Y" at bounding box center [172, 235] width 77 height 10
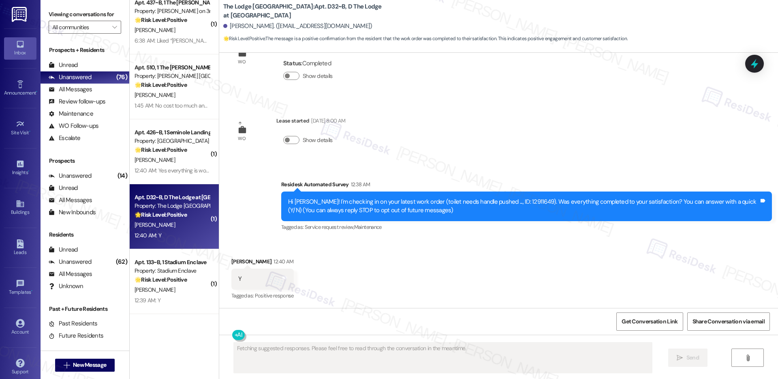
scroll to position [38, 0]
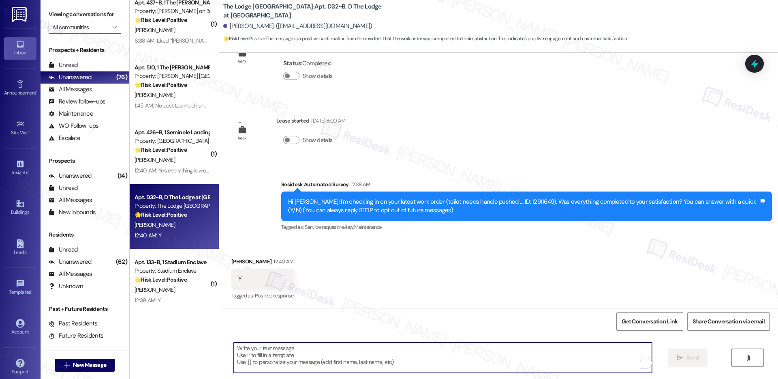
click at [285, 360] on textarea "To enrich screen reader interactions, please activate Accessibility in Grammarl…" at bounding box center [443, 357] width 418 height 30
paste textarea "Hi {{first_name}}, I'm so glad to hear the work order was completed to your sat…"
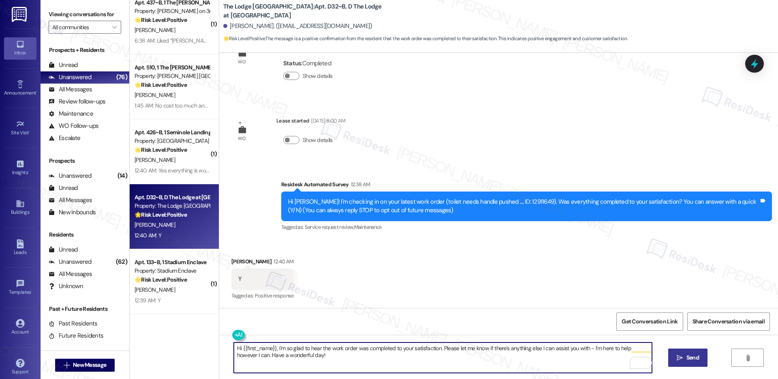
type textarea "Hi {{first_name}}, I'm so glad to hear the work order was completed to your sat…"
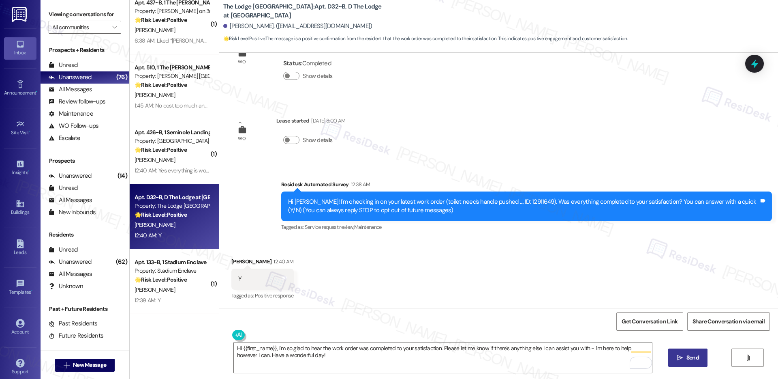
click at [681, 358] on icon "" at bounding box center [680, 357] width 6 height 6
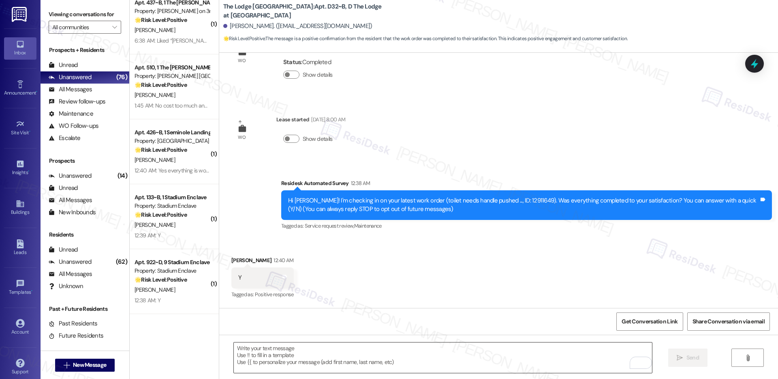
scroll to position [39, 0]
click at [268, 354] on textarea "To enrich screen reader interactions, please activate Accessibility in Grammarl…" at bounding box center [443, 357] width 418 height 30
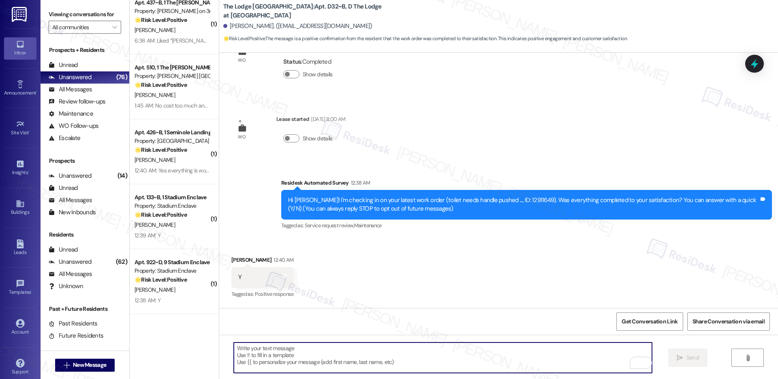
click at [268, 354] on textarea "To enrich screen reader interactions, please activate Accessibility in Grammarl…" at bounding box center [443, 357] width 418 height 30
paste textarea "Hi {{first_name}}, I'm so glad to hear the work order was completed to your sat…"
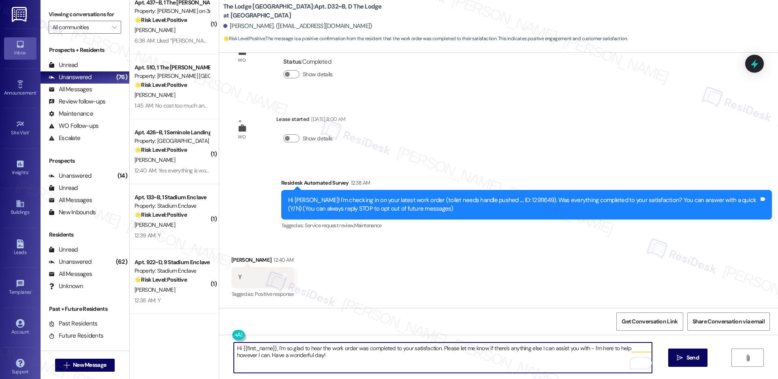
click at [339, 354] on textarea "Hi {{first_name}}, I'm so glad to hear the work order was completed to your sat…" at bounding box center [443, 357] width 418 height 30
type textarea "Hi {{first_name}}, I'm so glad to hear the work order was completed to your sat…"
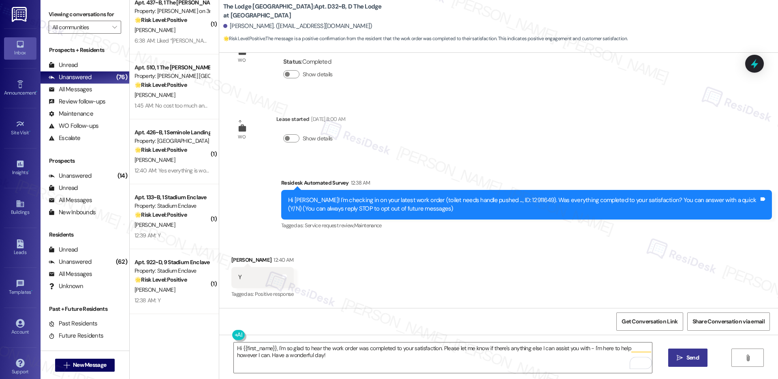
click at [687, 357] on span "Send" at bounding box center [693, 357] width 13 height 9
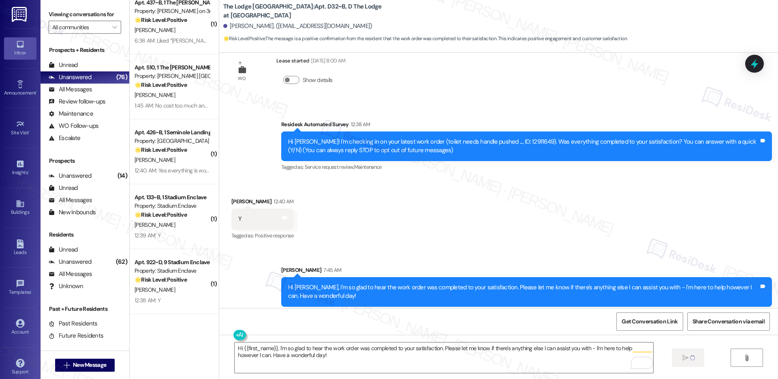
scroll to position [103, 0]
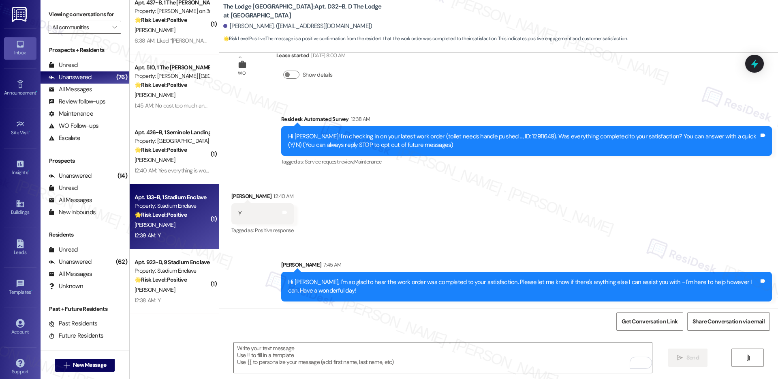
click at [182, 226] on div "[PERSON_NAME]" at bounding box center [172, 225] width 77 height 10
type textarea "Fetching suggested responses. Please feel free to read through the conversation…"
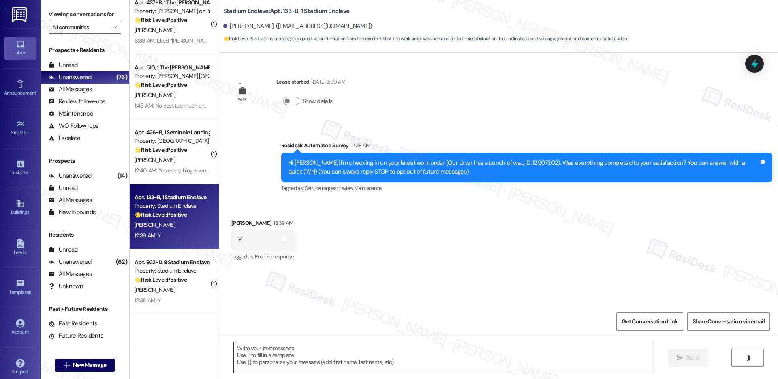
click at [328, 358] on textarea at bounding box center [443, 357] width 418 height 30
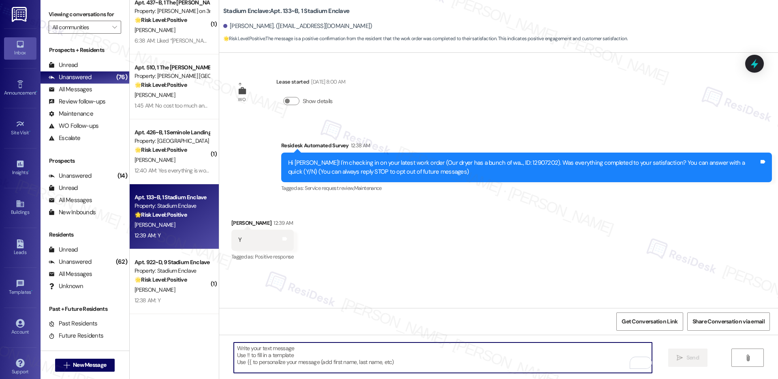
paste textarea "Hi {{first_name}}, I'm so glad to hear the work order was completed to your sat…"
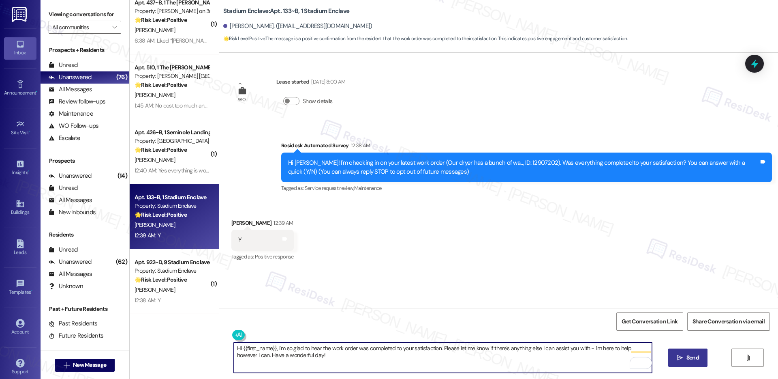
type textarea "Hi {{first_name}}, I'm so glad to hear the work order was completed to your sat…"
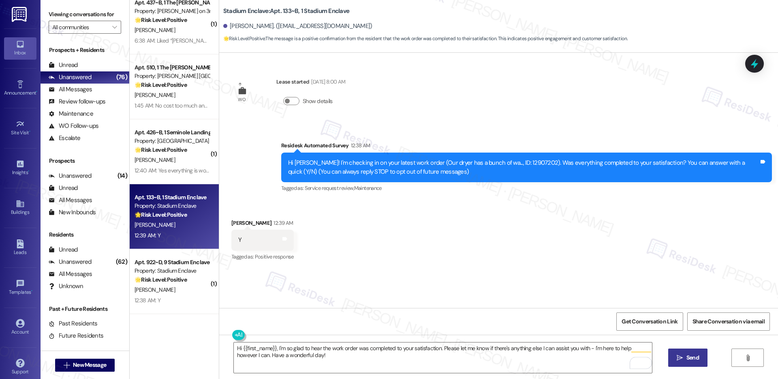
click at [694, 362] on button " Send" at bounding box center [687, 357] width 39 height 18
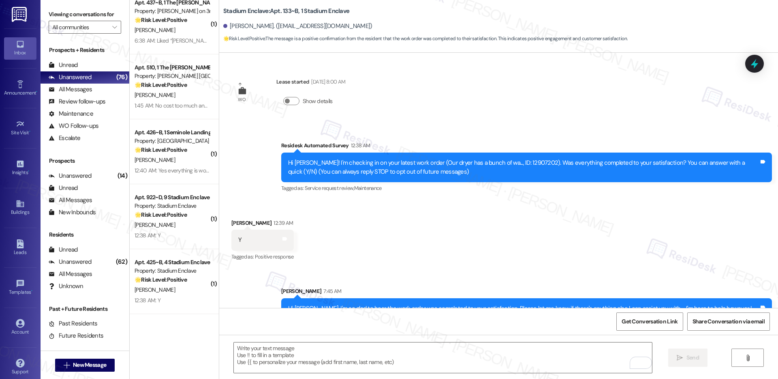
click at [171, 165] on div "12:40 AM: Yes everything is working great! Thank you 12:40 AM: Yes everything i…" at bounding box center [172, 170] width 77 height 10
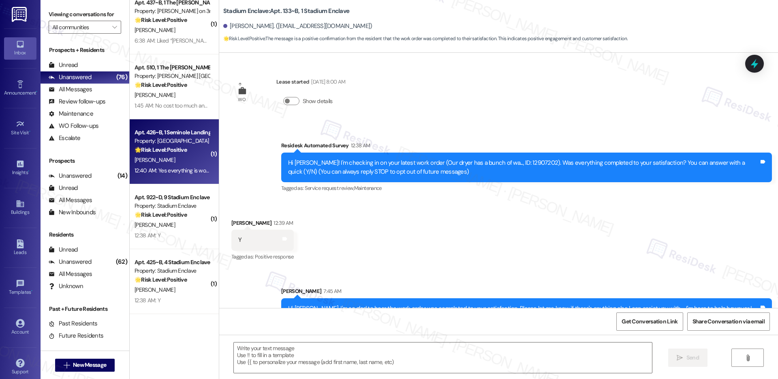
type textarea "Fetching suggested responses. Please feel free to read through the conversation…"
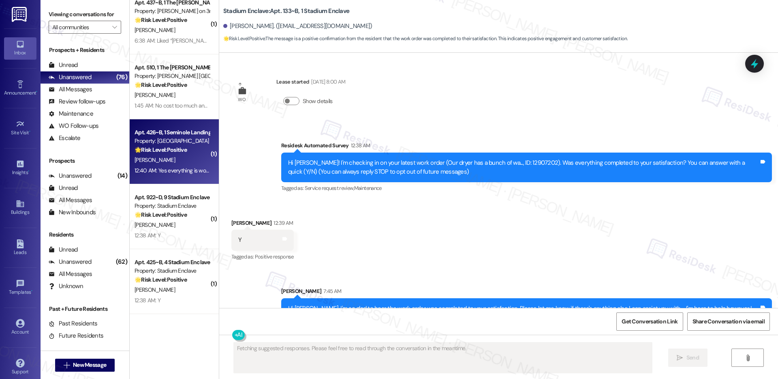
click at [169, 167] on div "12:40 AM: Yes everything is working great! Thank you 12:40 AM: Yes everything i…" at bounding box center [196, 170] width 123 height 7
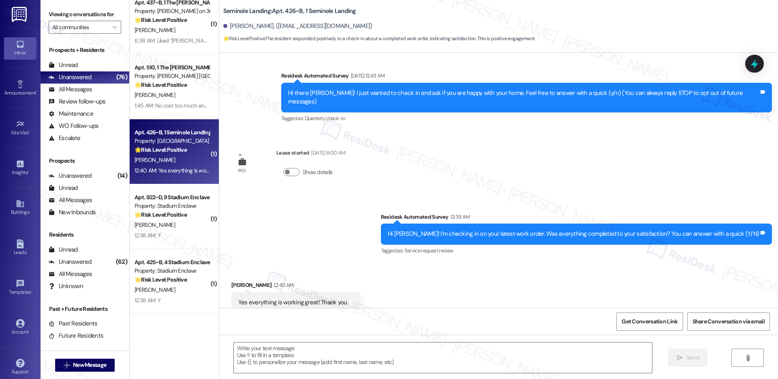
scroll to position [21, 0]
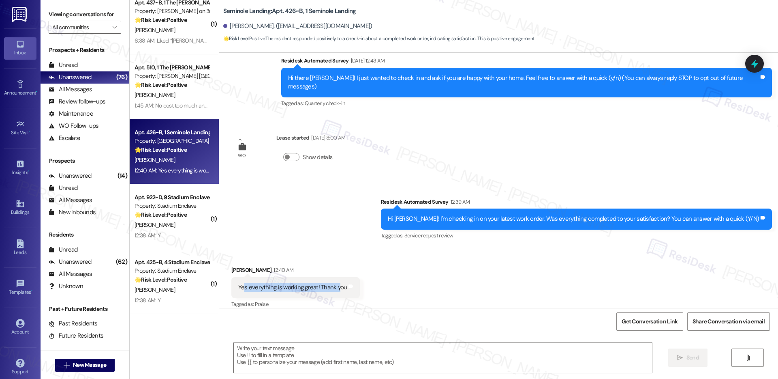
drag, startPoint x: 237, startPoint y: 278, endPoint x: 332, endPoint y: 280, distance: 94.9
click at [332, 283] on div "Yes everything is working great! Thank you" at bounding box center [292, 287] width 109 height 9
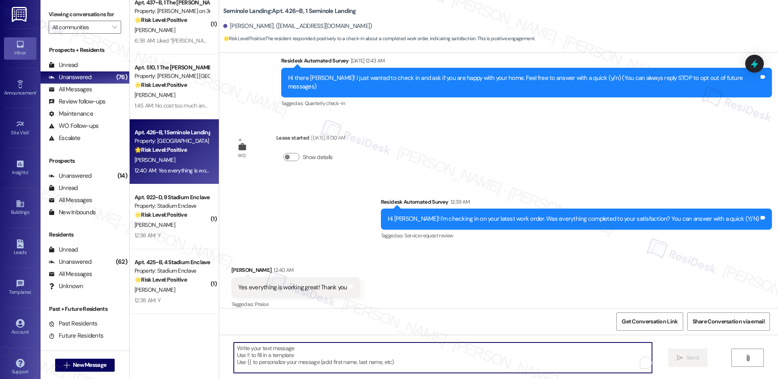
click at [300, 353] on textarea "To enrich screen reader interactions, please activate Accessibility in Grammarl…" at bounding box center [443, 357] width 418 height 30
paste textarea "Hi {{first_name}}, I'm so glad to hear the work order was completed to your sat…"
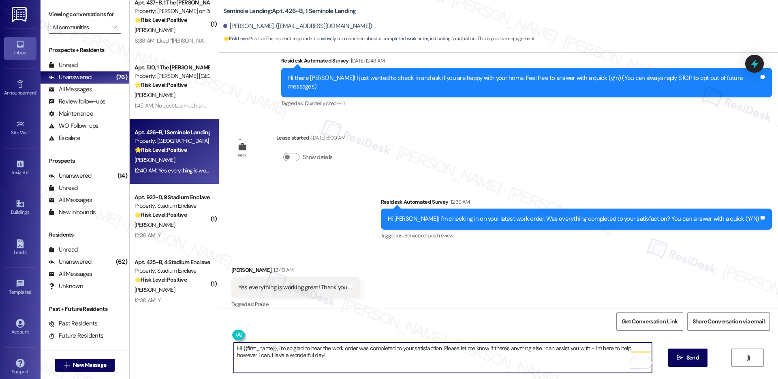
type textarea "Hi {{first_name}}, I'm so glad to hear the work order was completed to your sat…"
click at [683, 360] on span " Send" at bounding box center [688, 357] width 26 height 9
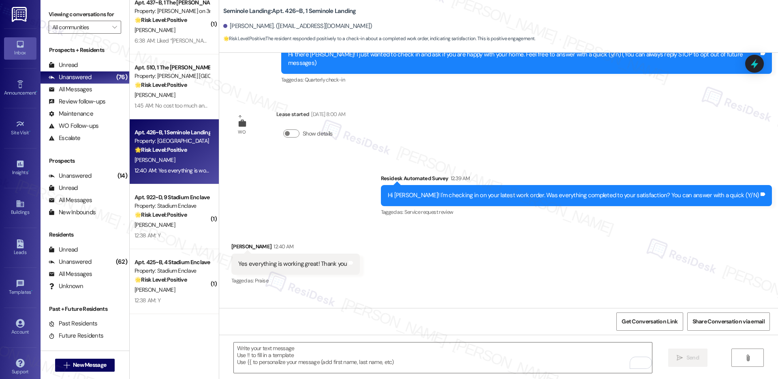
scroll to position [86, 0]
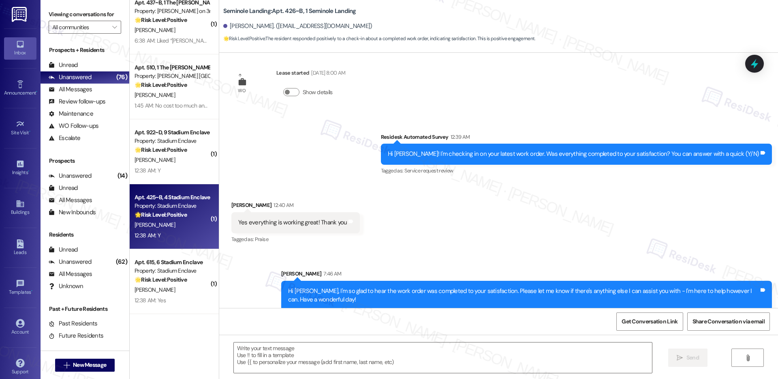
type textarea "Fetching suggested responses. Please feel free to read through the conversation…"
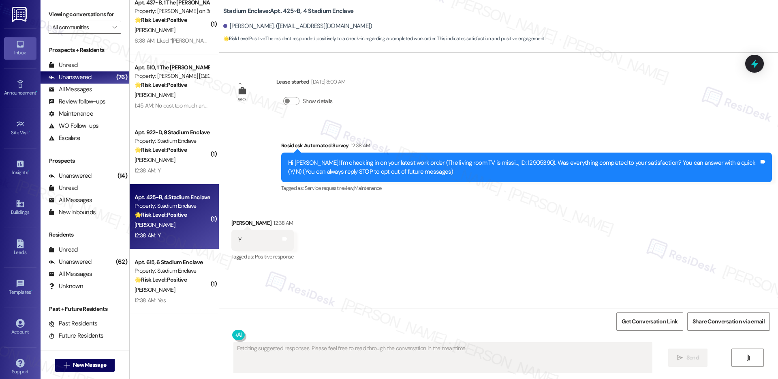
scroll to position [0, 0]
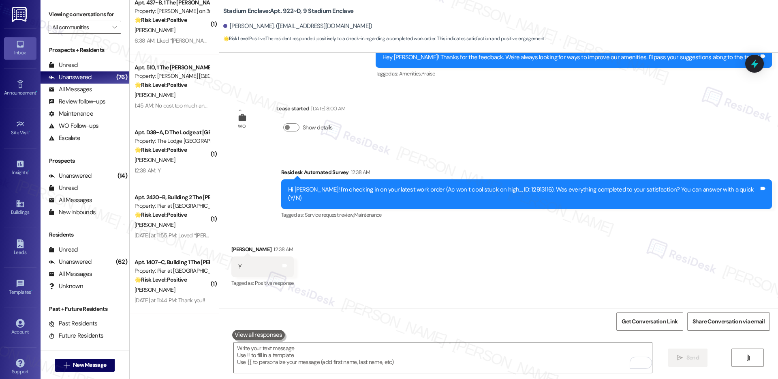
scroll to position [1855, 0]
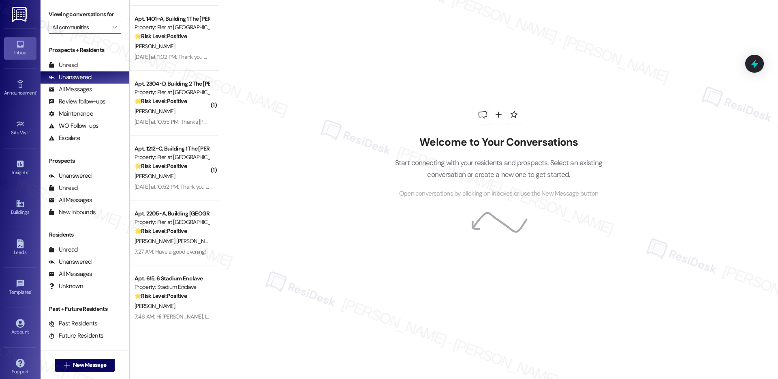
scroll to position [1931, 0]
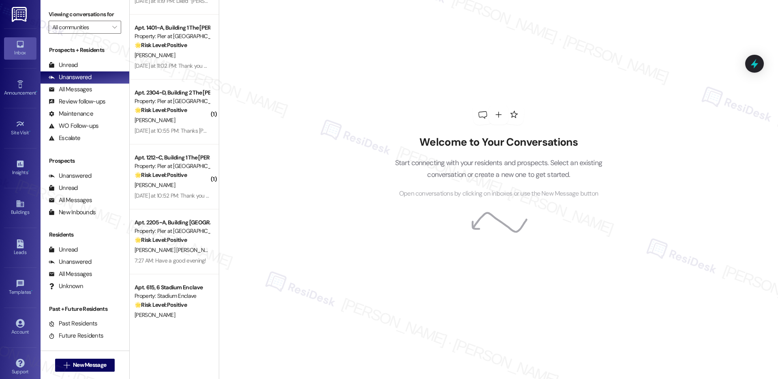
click at [165, 178] on strong "🌟 Risk Level: Positive" at bounding box center [161, 174] width 52 height 7
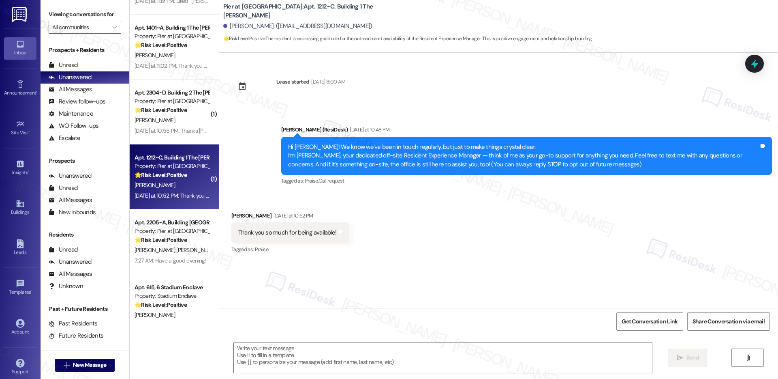
type textarea "Fetching suggested responses. Please feel free to read through the conversation…"
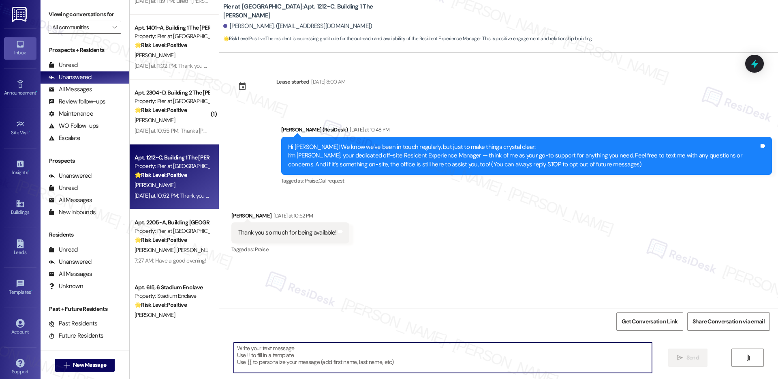
click at [255, 353] on textarea at bounding box center [443, 357] width 418 height 30
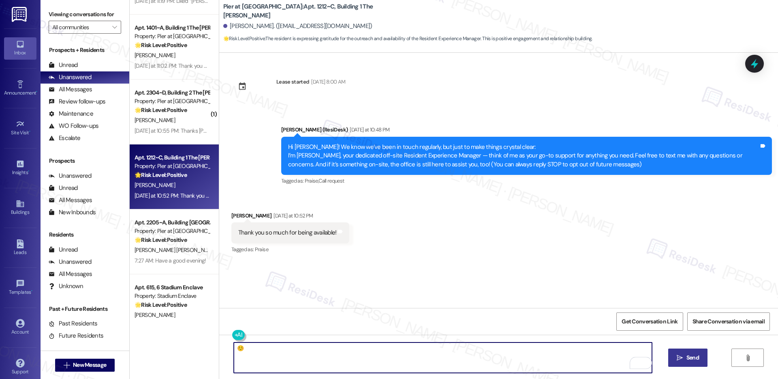
type textarea "☺️"
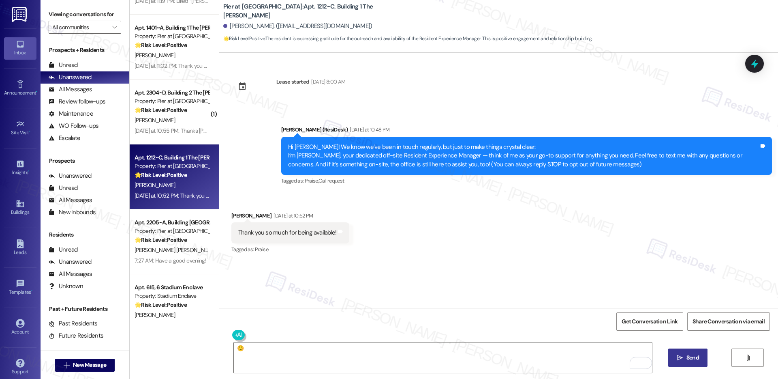
click at [682, 358] on span " Send" at bounding box center [688, 357] width 26 height 9
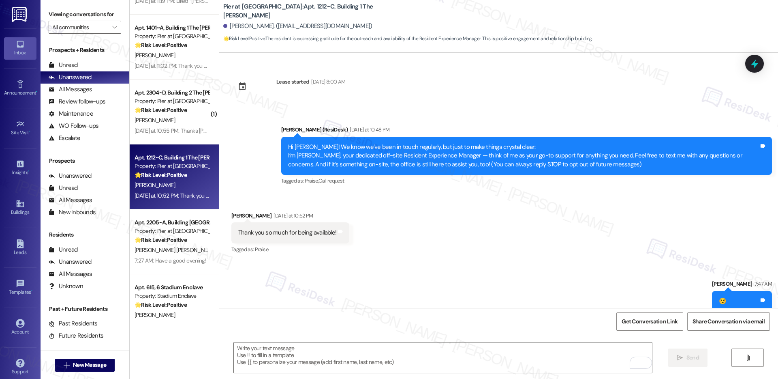
scroll to position [11, 0]
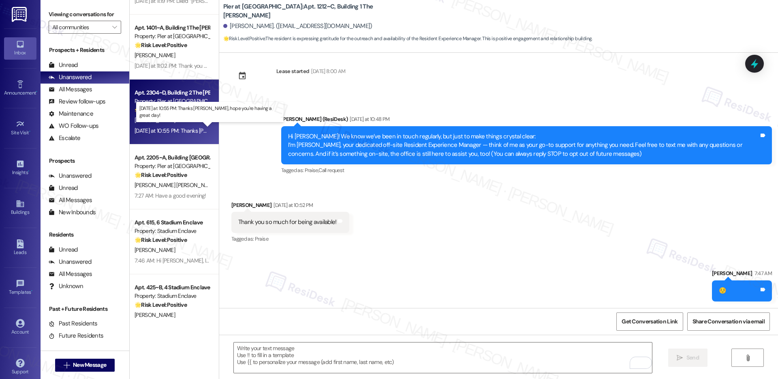
click at [184, 130] on div "[DATE] at 10:55 PM: Thanks [PERSON_NAME], hope you're having a great day! [DATE…" at bounding box center [225, 130] width 181 height 7
type textarea "Fetching suggested responses. Please feel free to read through the conversation…"
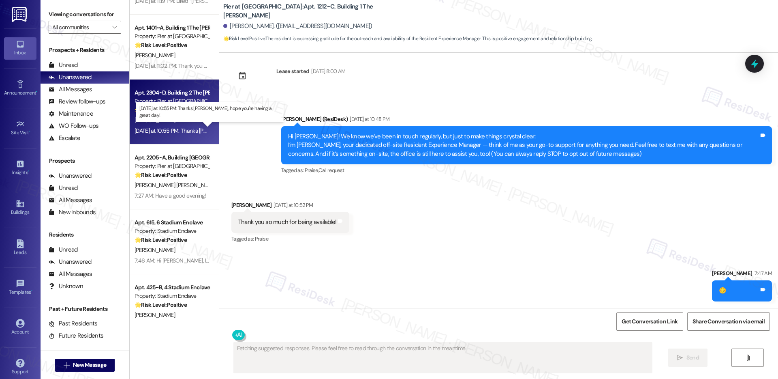
scroll to position [0, 0]
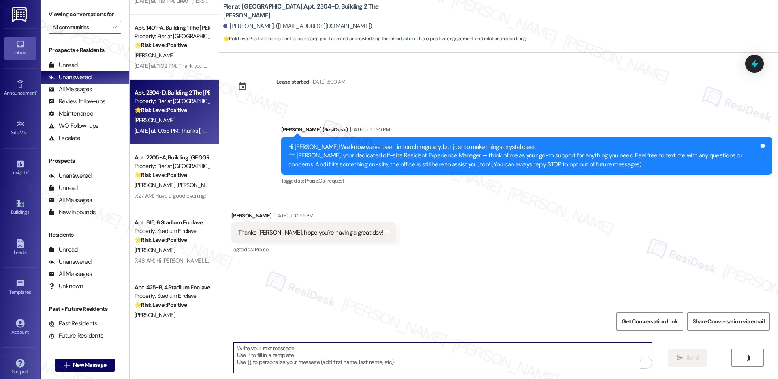
click at [268, 351] on textarea "To enrich screen reader interactions, please activate Accessibility in Grammarl…" at bounding box center [443, 357] width 418 height 30
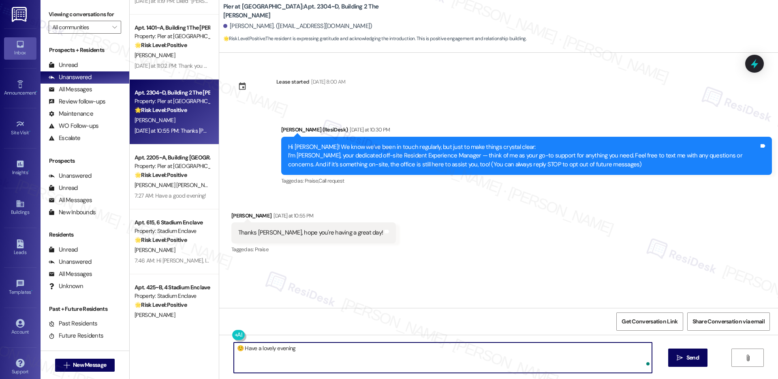
type textarea "☺️ Have a lovely evening!"
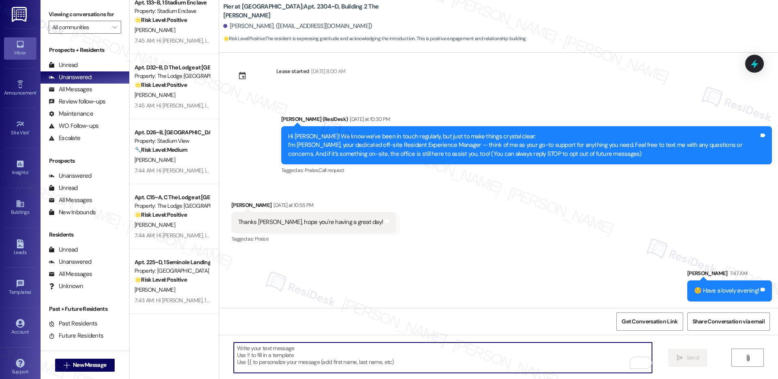
scroll to position [2265, 0]
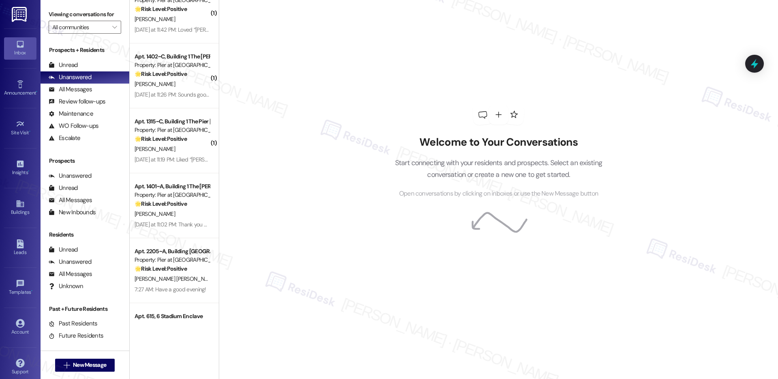
scroll to position [1769, 0]
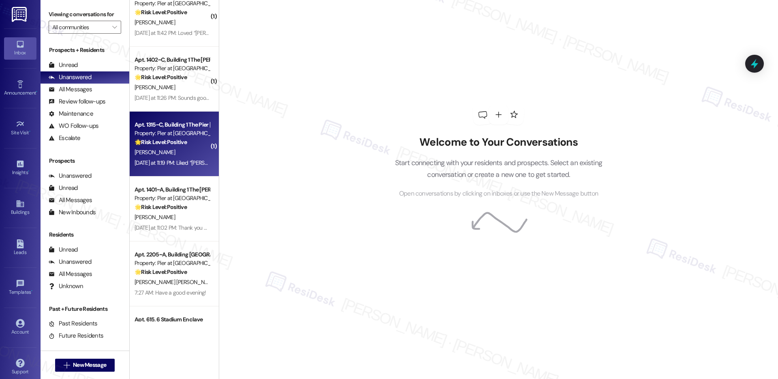
click at [179, 151] on div "[PERSON_NAME]" at bounding box center [172, 152] width 77 height 10
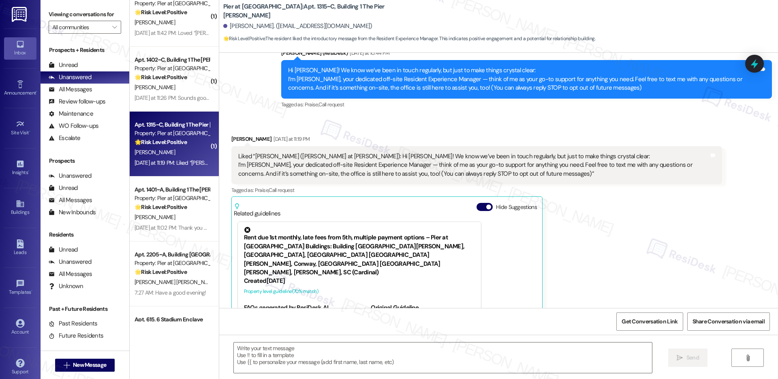
type textarea "Fetching suggested responses. Please feel free to read through the conversation…"
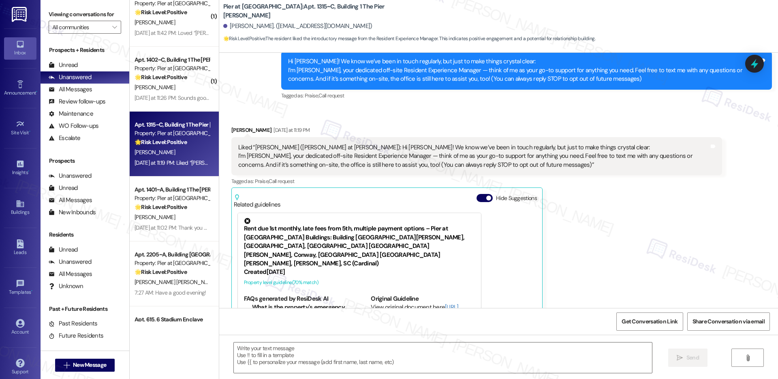
scroll to position [163, 0]
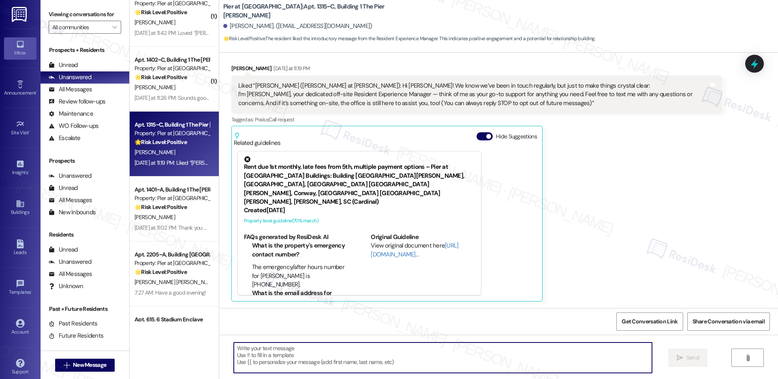
click at [270, 356] on textarea at bounding box center [443, 357] width 418 height 30
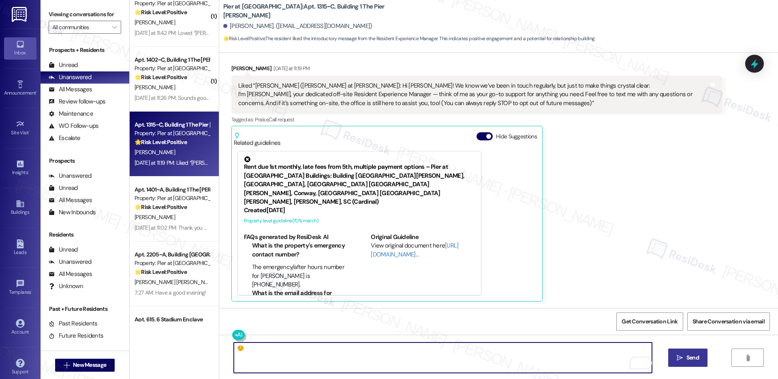
type textarea "☺️"
drag, startPoint x: 686, startPoint y: 350, endPoint x: 684, endPoint y: 354, distance: 4.7
click at [685, 352] on button " Send" at bounding box center [687, 357] width 39 height 18
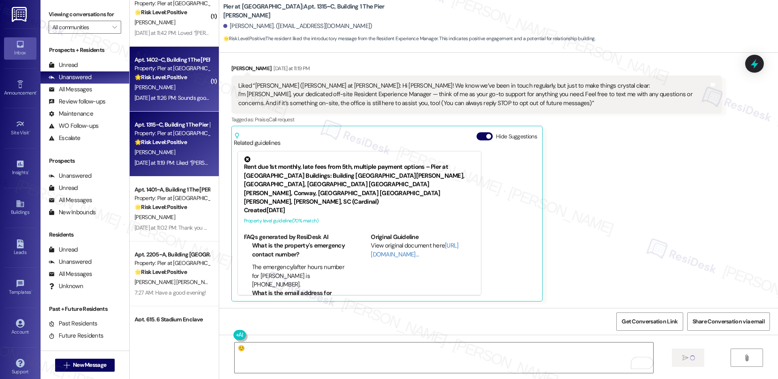
click at [170, 84] on div "[PERSON_NAME]" at bounding box center [172, 87] width 77 height 10
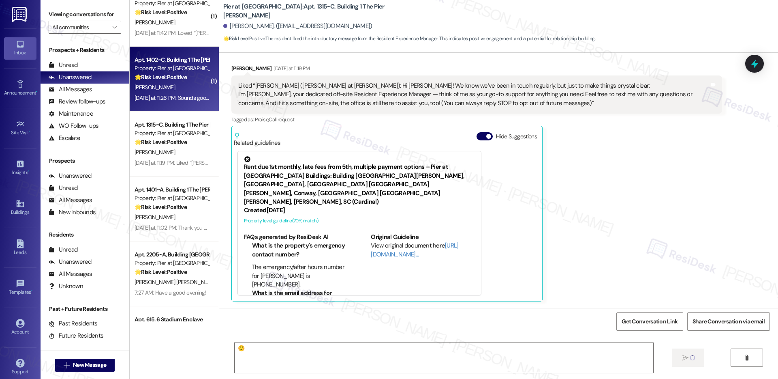
type textarea "Fetching suggested responses. Please feel free to read through the conversation…"
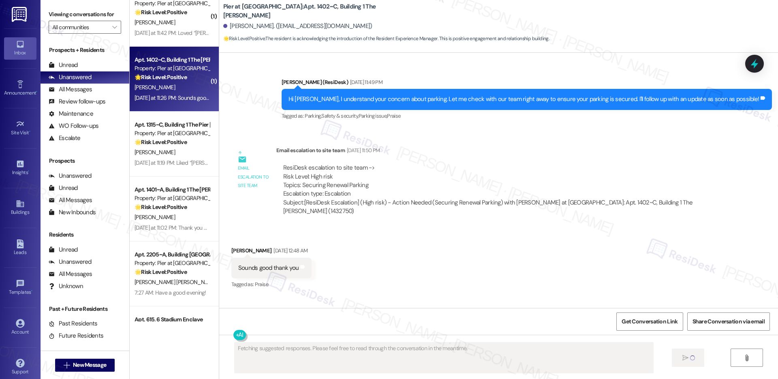
click at [170, 84] on div "[PERSON_NAME]" at bounding box center [172, 87] width 77 height 10
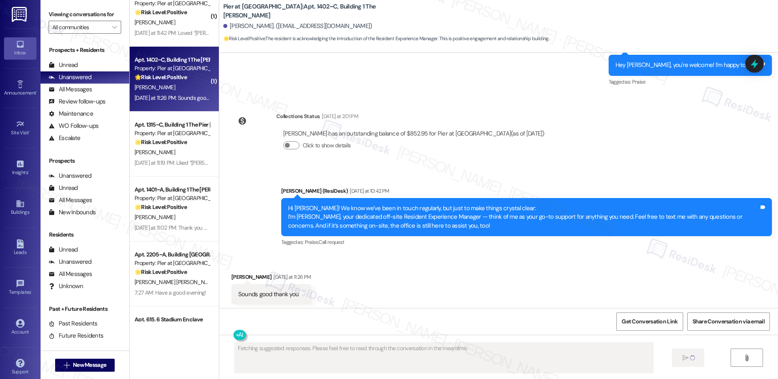
scroll to position [746, 0]
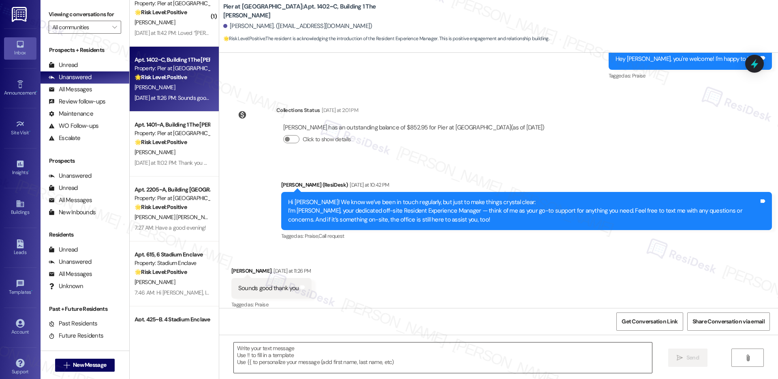
click at [270, 362] on textarea at bounding box center [443, 357] width 418 height 30
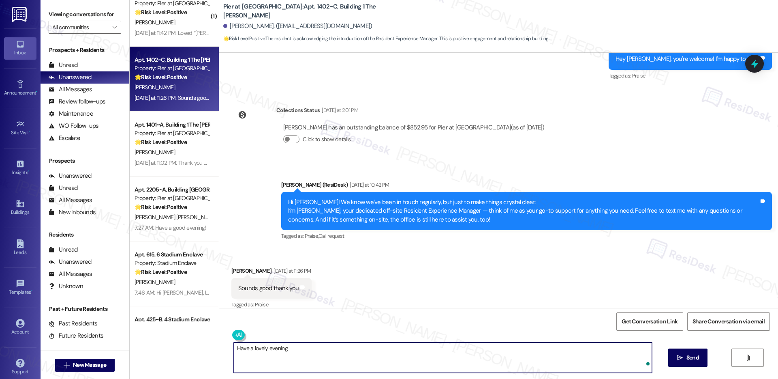
type textarea "Have a lovely evening!"
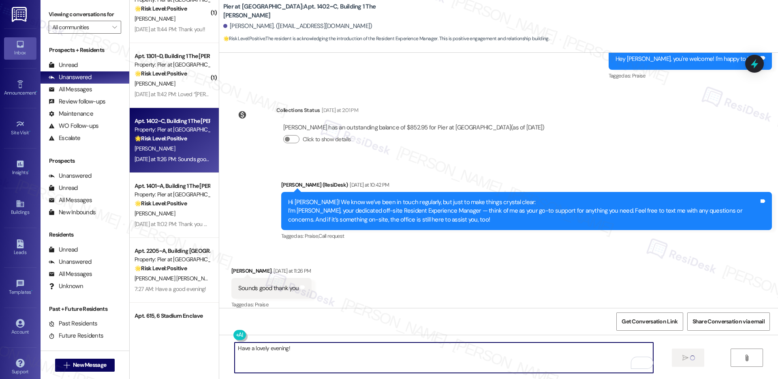
scroll to position [1658, 0]
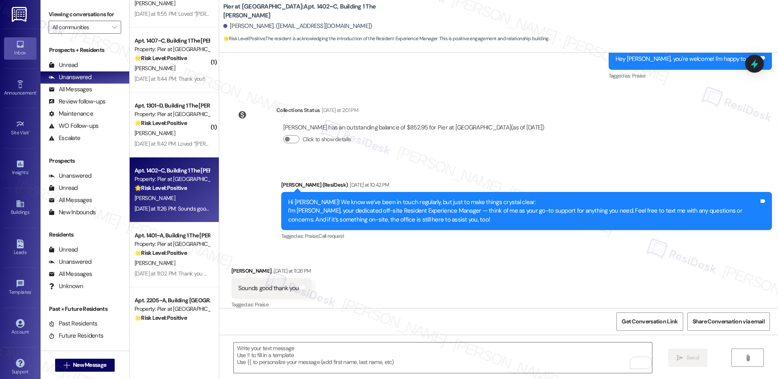
click at [186, 136] on div "[PERSON_NAME]" at bounding box center [172, 133] width 77 height 10
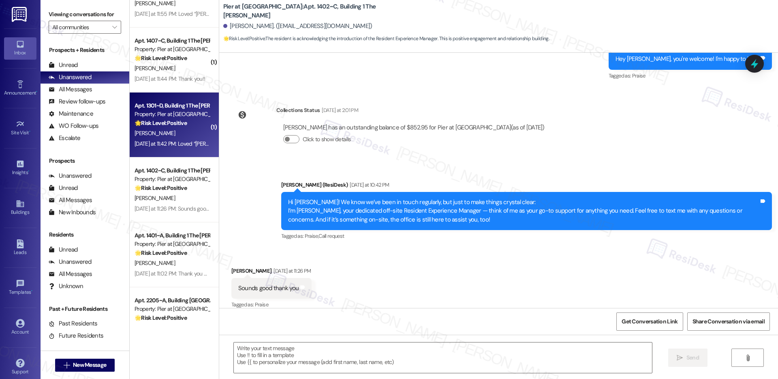
type textarea "Fetching suggested responses. Please feel free to read through the conversation…"
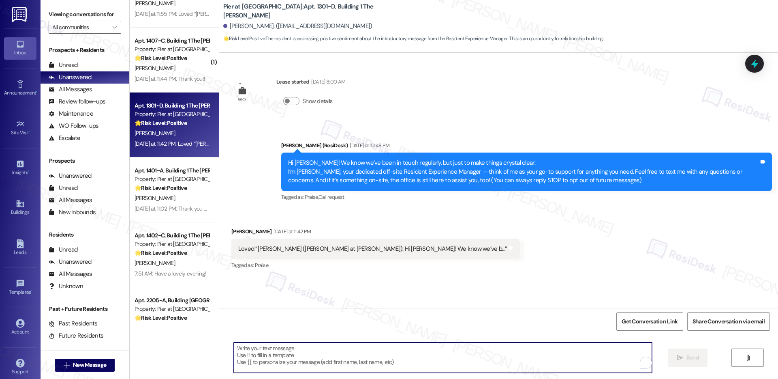
click at [295, 347] on textarea "To enrich screen reader interactions, please activate Accessibility in Grammarl…" at bounding box center [443, 357] width 418 height 30
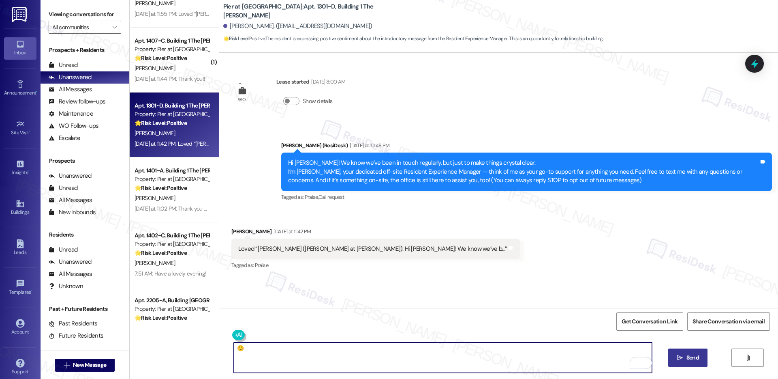
type textarea "☺️"
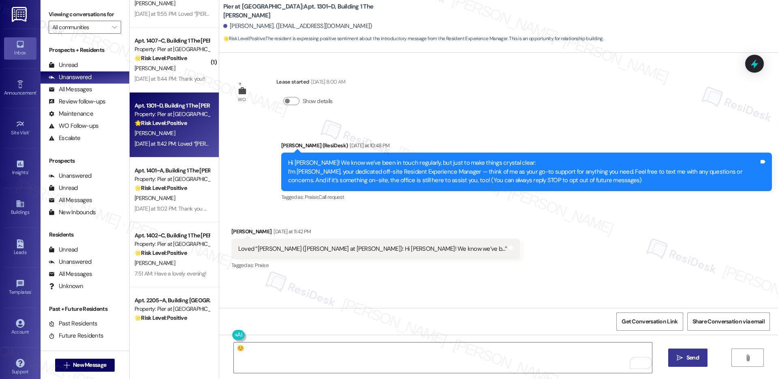
click at [687, 355] on span "Send" at bounding box center [693, 357] width 13 height 9
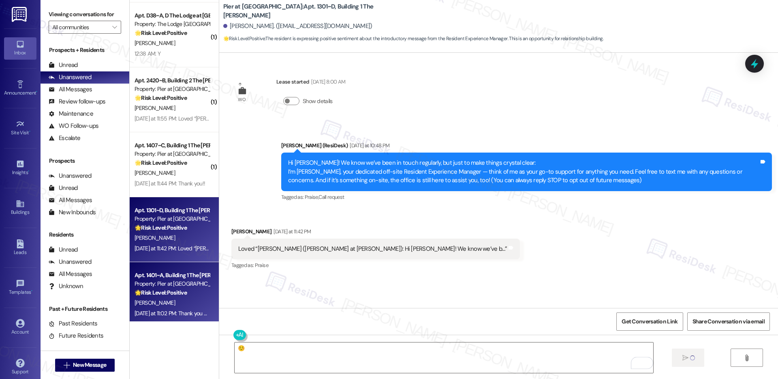
scroll to position [1550, 0]
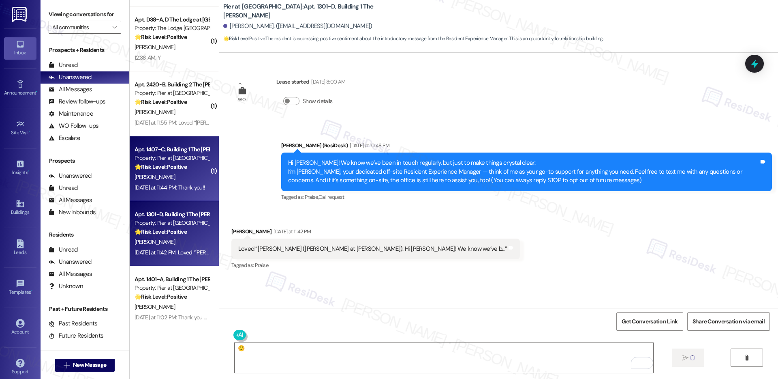
click at [183, 180] on div "[PERSON_NAME]" at bounding box center [172, 177] width 77 height 10
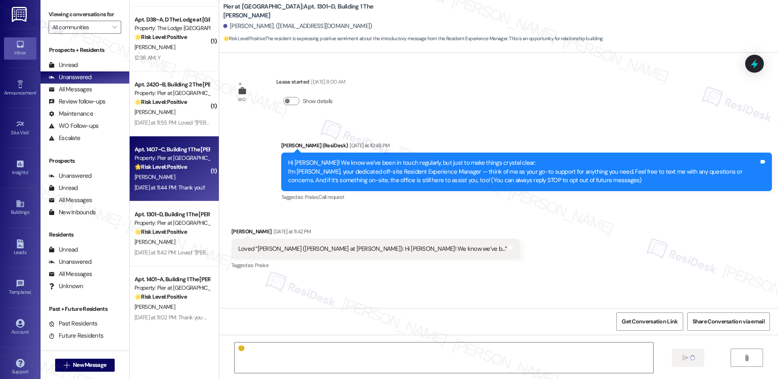
type textarea "Fetching suggested responses. Please feel free to read through the conversation…"
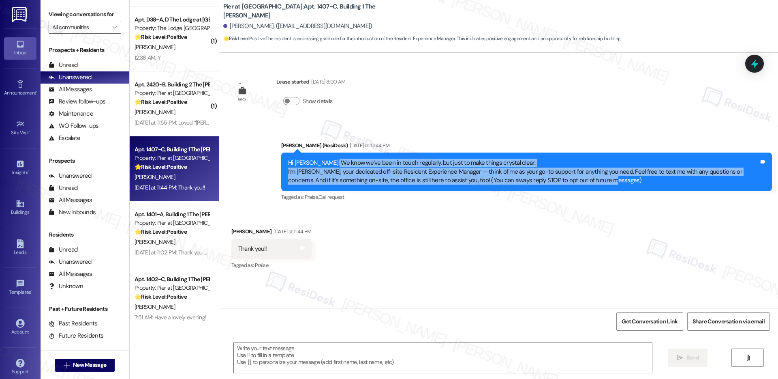
drag, startPoint x: 323, startPoint y: 159, endPoint x: 462, endPoint y: 185, distance: 140.6
click at [462, 185] on div "Hi [PERSON_NAME]! We know we’ve been in touch regularly, but just to make thing…" at bounding box center [526, 171] width 491 height 38
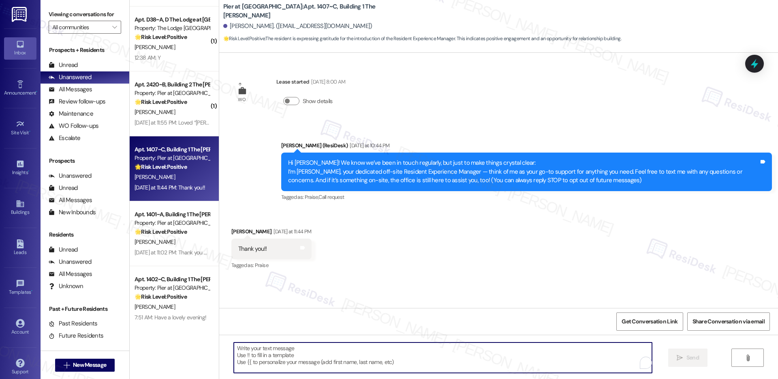
click at [271, 364] on textarea "To enrich screen reader interactions, please activate Accessibility in Grammarl…" at bounding box center [443, 357] width 418 height 30
click at [255, 353] on textarea "To enrich screen reader interactions, please activate Accessibility in Grammarl…" at bounding box center [443, 357] width 418 height 30
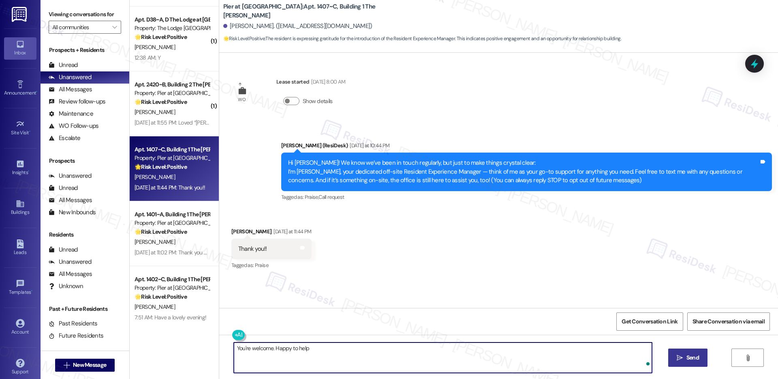
type textarea "You're welcome. Happy to help!"
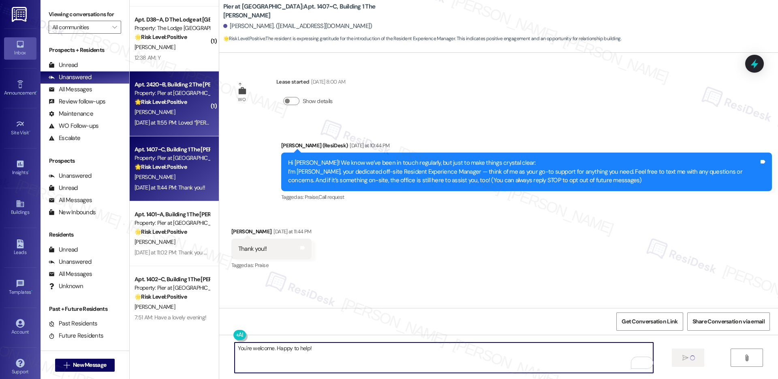
click at [184, 101] on div "🌟 Risk Level: Positive The resident expressed positive sentiment about the intr…" at bounding box center [172, 102] width 75 height 9
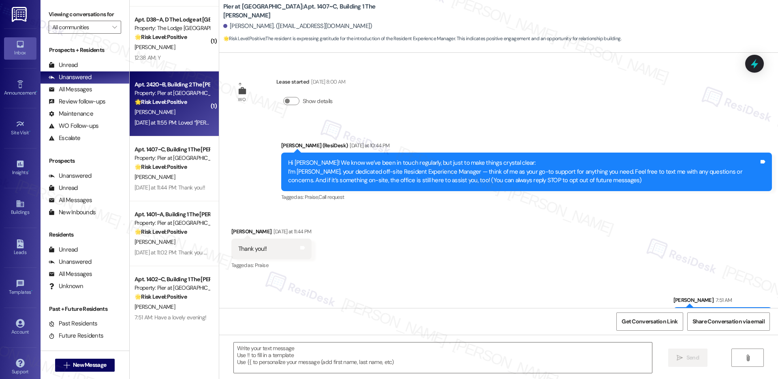
click at [184, 101] on div "🌟 Risk Level: Positive The resident expressed positive sentiment about the intr…" at bounding box center [172, 102] width 75 height 9
type textarea "Fetching suggested responses. Please feel free to read through the conversation…"
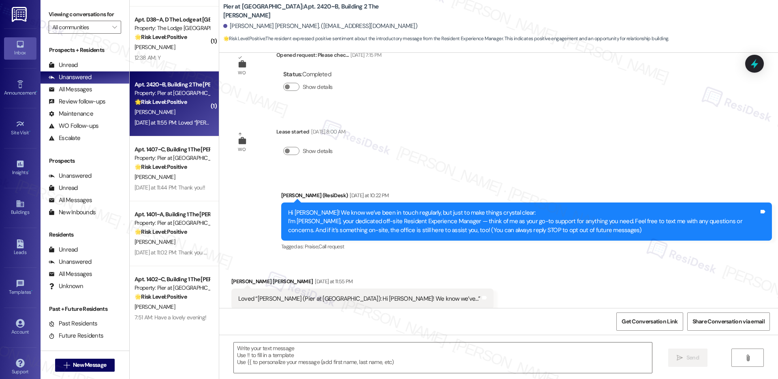
scroll to position [46, 0]
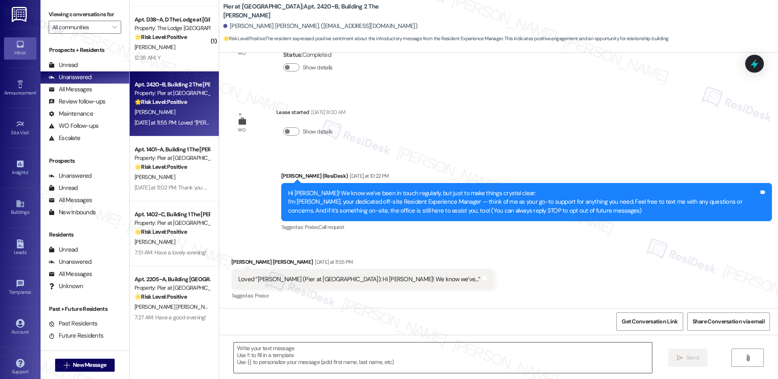
click at [309, 353] on textarea at bounding box center [443, 357] width 418 height 30
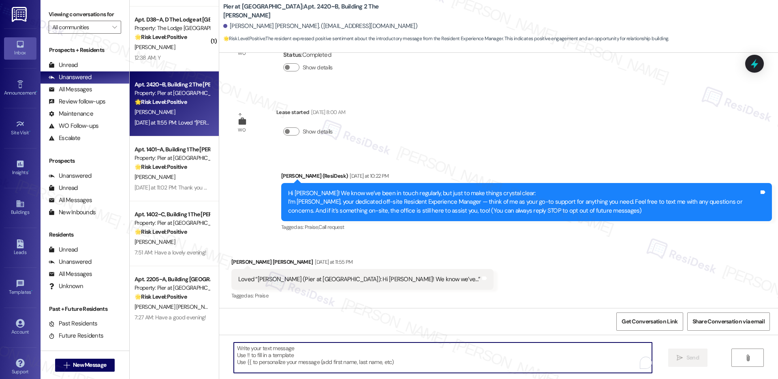
click at [309, 353] on textarea "To enrich screen reader interactions, please activate Accessibility in Grammarl…" at bounding box center [443, 357] width 418 height 30
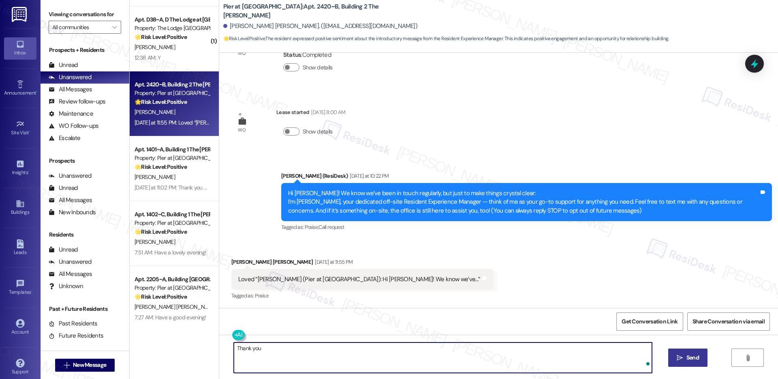
type textarea "Thank you!"
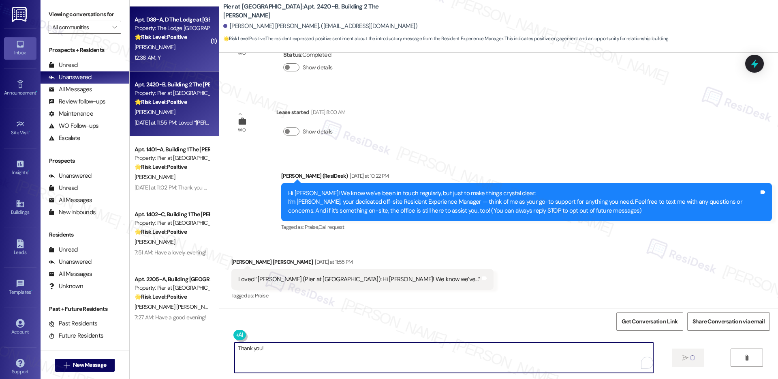
click at [170, 23] on div "Apt. D38~A, D The Lodge at [GEOGRAPHIC_DATA]" at bounding box center [172, 19] width 75 height 9
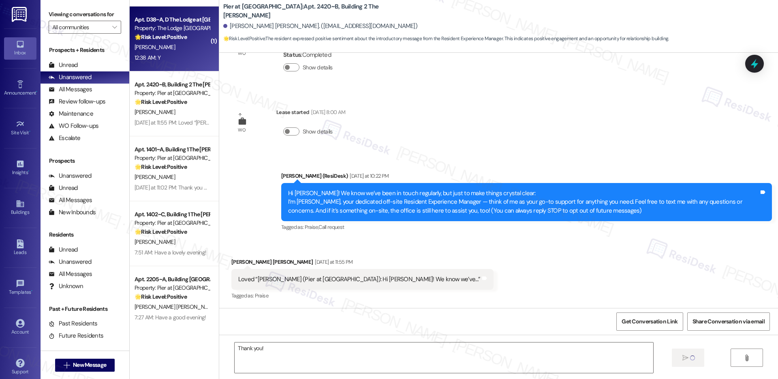
click at [170, 23] on div "Apt. D38~A, D The Lodge at [GEOGRAPHIC_DATA]" at bounding box center [172, 19] width 75 height 9
type textarea "Fetching suggested responses. Please feel free to read through the conversation…"
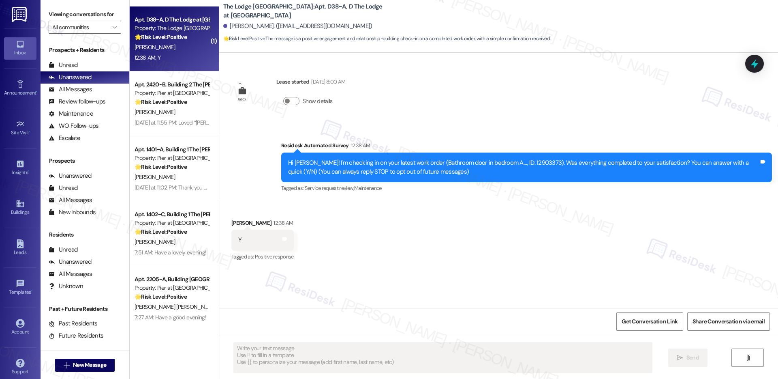
scroll to position [0, 0]
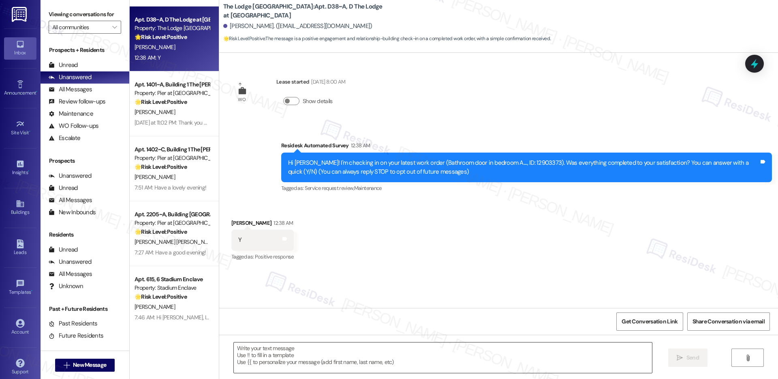
click at [301, 353] on textarea at bounding box center [443, 357] width 418 height 30
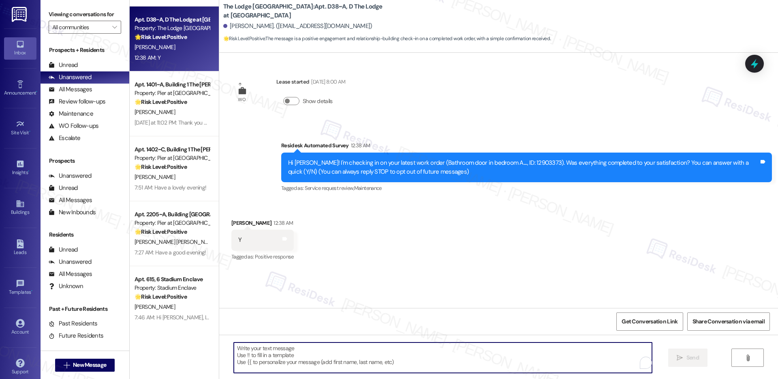
click at [301, 353] on textarea "To enrich screen reader interactions, please activate Accessibility in Grammarl…" at bounding box center [443, 357] width 418 height 30
paste textarea "Hi {{first_name}}, I'm so glad to hear the work order was completed to your sat…"
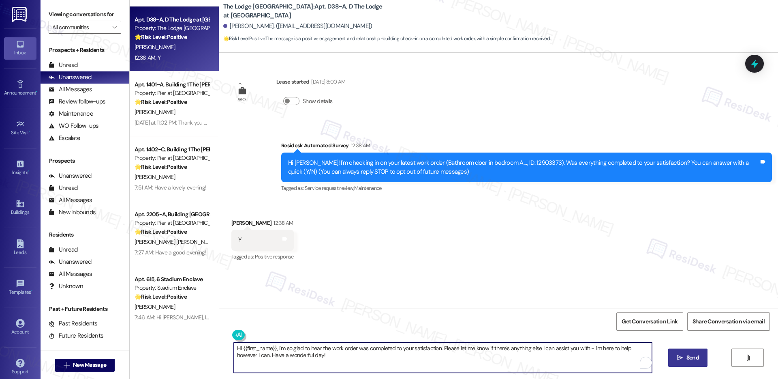
click at [321, 357] on textarea "Hi {{first_name}}, I'm so glad to hear the work order was completed to your sat…" at bounding box center [443, 357] width 418 height 30
type textarea "Hi {{first_name}}, I'm so glad to hear the work order was completed to your sat…"
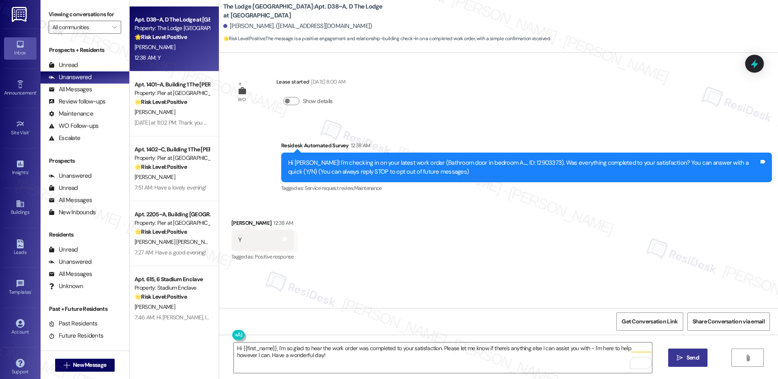
click at [688, 353] on button " Send" at bounding box center [687, 357] width 39 height 18
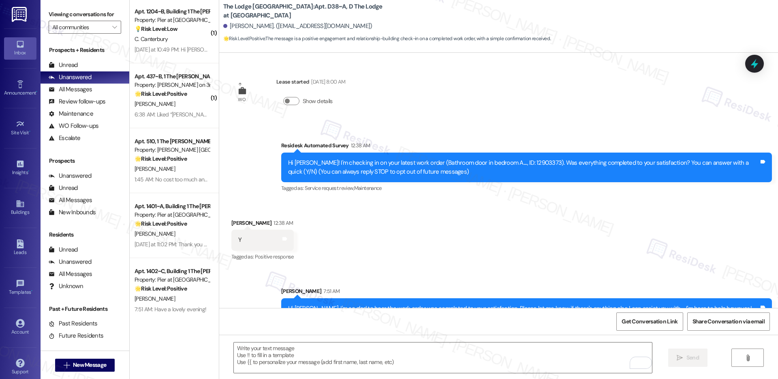
scroll to position [1360, 0]
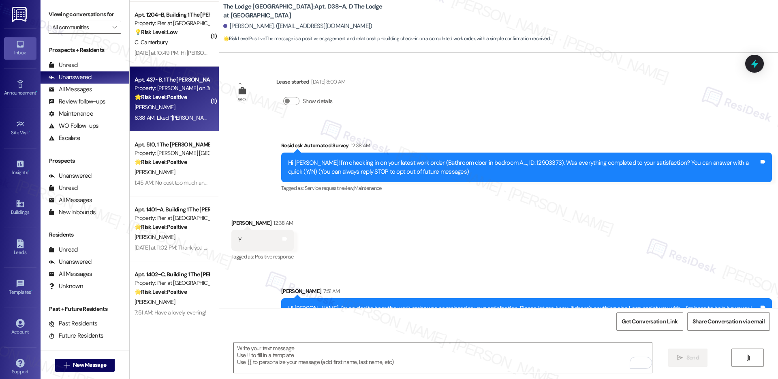
click at [167, 105] on div "[PERSON_NAME]" at bounding box center [172, 107] width 77 height 10
type textarea "Fetching suggested responses. Please feel free to read through the conversation…"
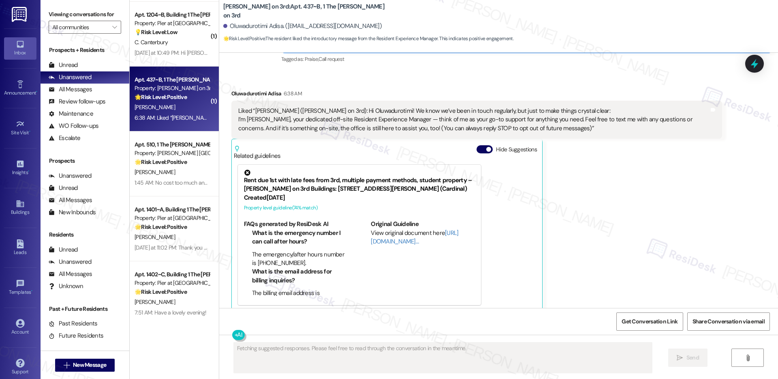
scroll to position [148, 0]
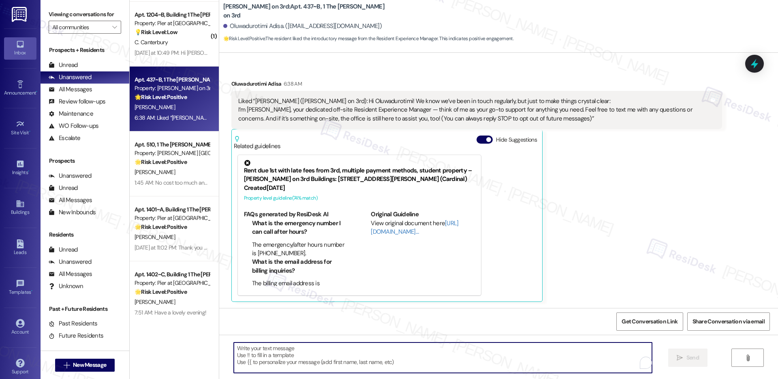
click at [281, 359] on textarea "To enrich screen reader interactions, please activate Accessibility in Grammarl…" at bounding box center [443, 357] width 418 height 30
click at [277, 359] on textarea "To enrich screen reader interactions, please activate Accessibility in Grammarl…" at bounding box center [443, 357] width 418 height 30
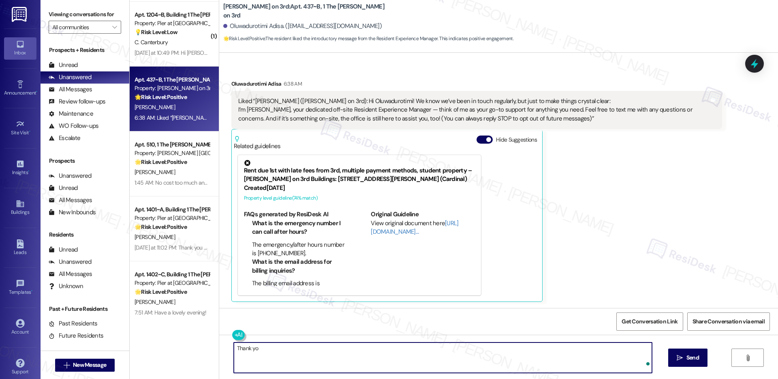
type textarea "Thank you"
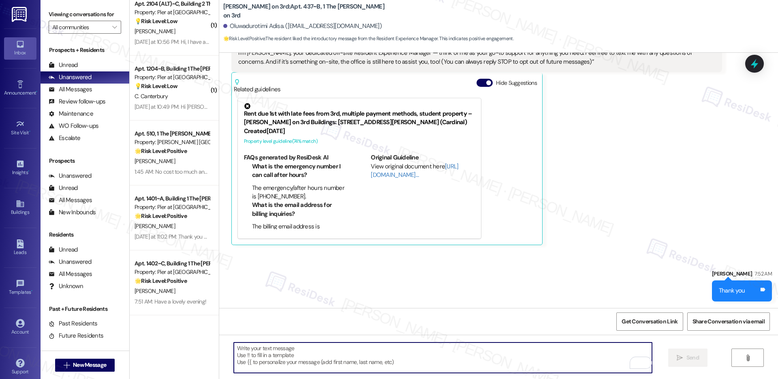
scroll to position [1293, 0]
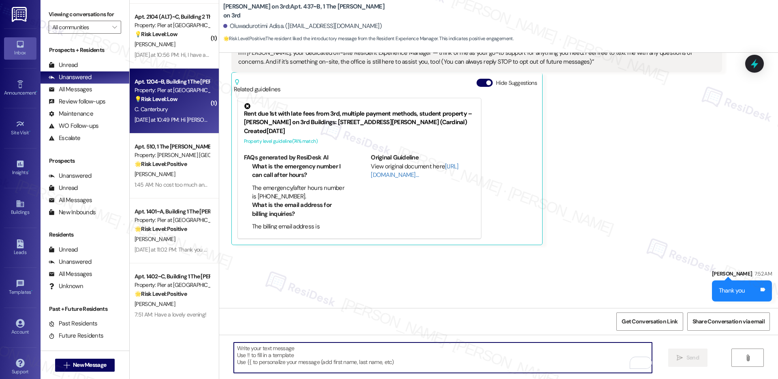
click at [162, 103] on div "💡 Risk Level: Low The resident is asking about visitor parking, which is a non-…" at bounding box center [172, 99] width 75 height 9
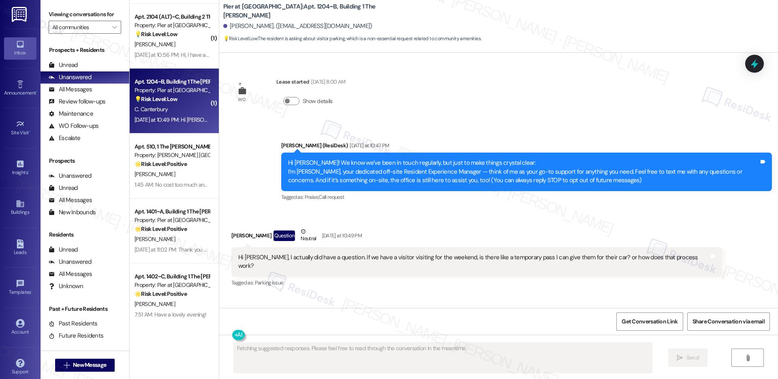
scroll to position [0, 0]
click at [310, 259] on div "Hi Sarah, I actually did have a question. If we have a visitor visiting for the…" at bounding box center [473, 261] width 471 height 17
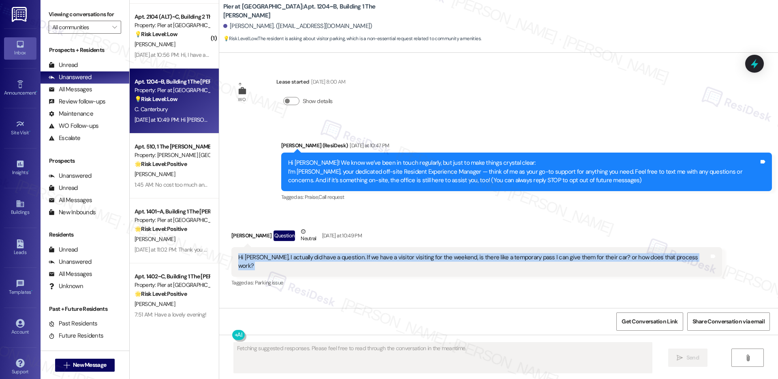
click at [310, 259] on div "Hi Sarah, I actually did have a question. If we have a visitor visiting for the…" at bounding box center [473, 261] width 471 height 17
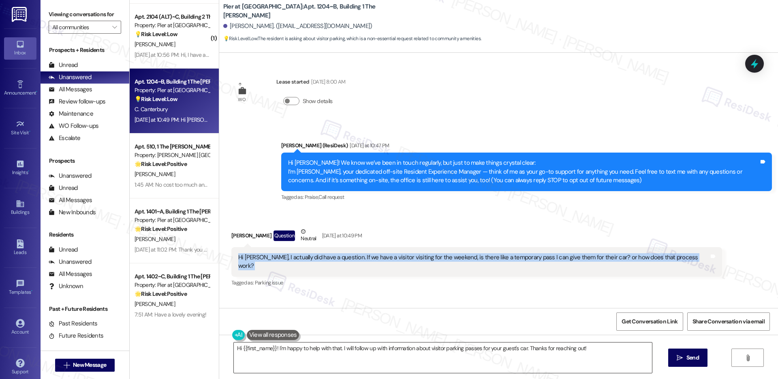
click at [329, 346] on textarea "Hi {{first_name}}! I'm happy to help with that. I will follow up with informati…" at bounding box center [443, 357] width 418 height 30
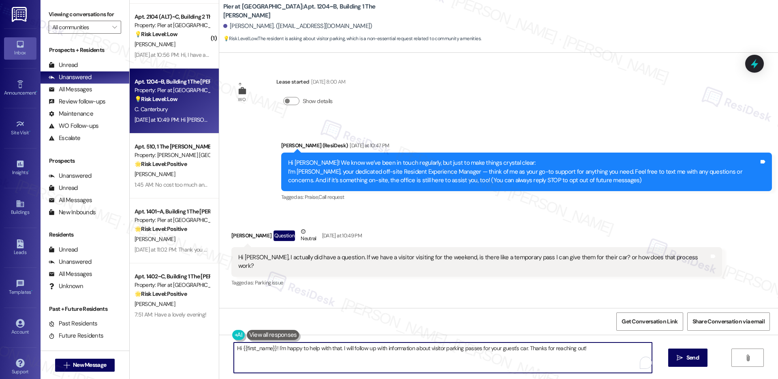
click at [329, 346] on textarea "Hi {{first_name}}! I'm happy to help with that. I will follow up with informati…" at bounding box center [443, 357] width 418 height 30
type textarea "Hi Celsey, thank you for reaching out. For car pass, you need to drop by our si…"
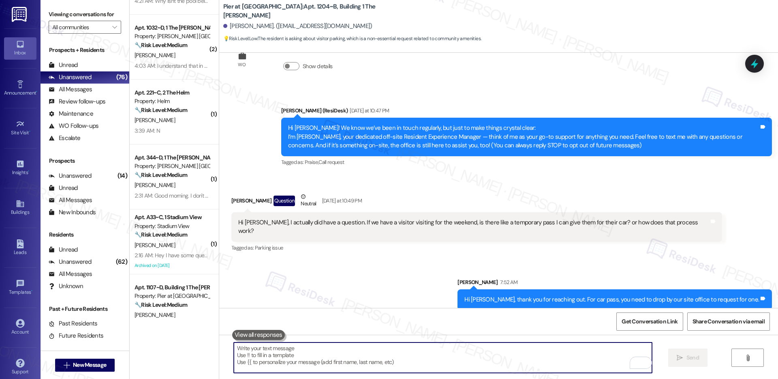
scroll to position [629, 0]
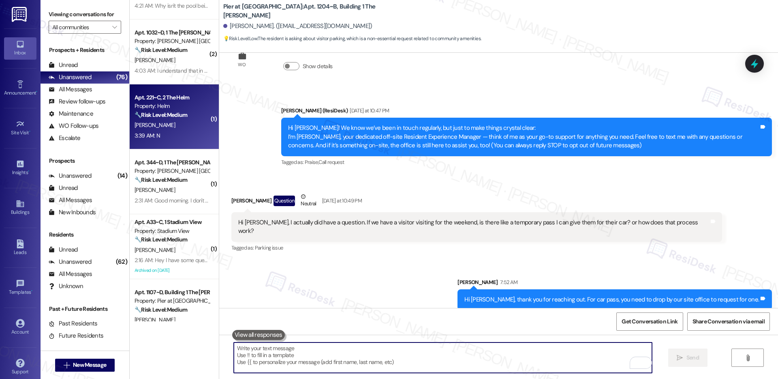
click at [165, 140] on div "3:39 AM: N 3:39 AM: N" at bounding box center [172, 135] width 77 height 10
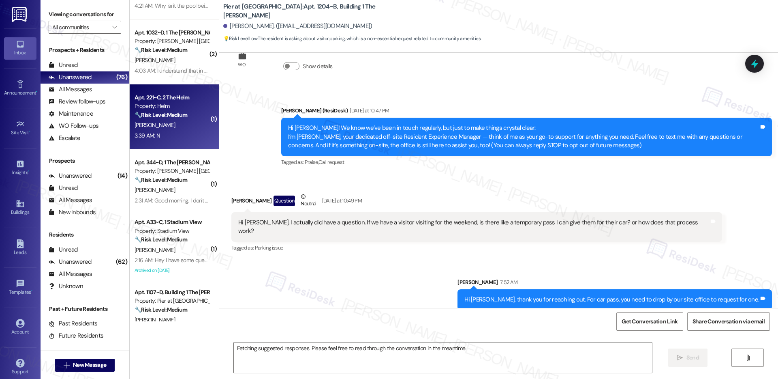
click at [165, 140] on div "3:39 AM: N 3:39 AM: N" at bounding box center [172, 135] width 77 height 10
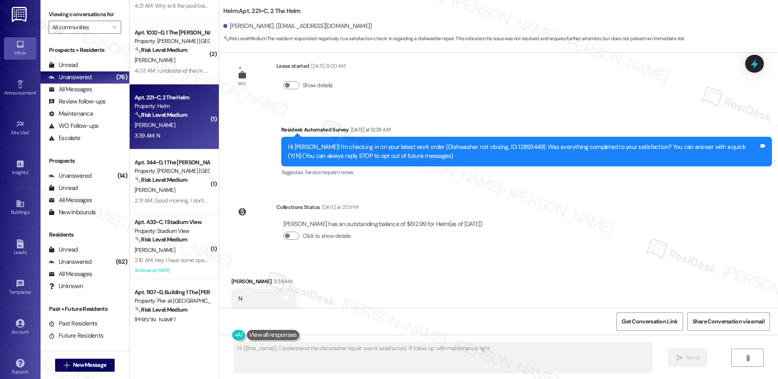
scroll to position [0, 0]
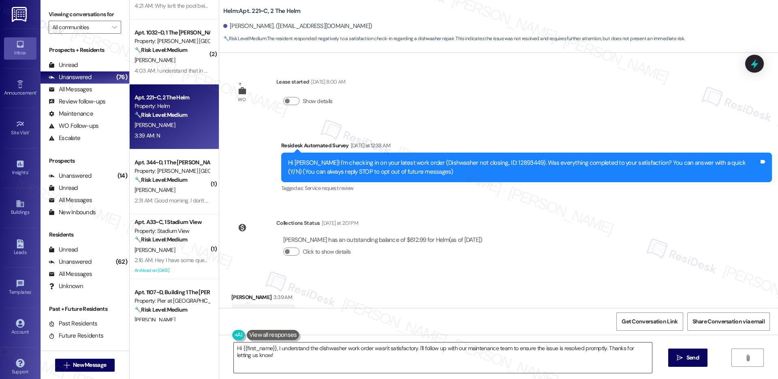
click at [308, 351] on textarea "Hi {{first_name}}, I understand the dishwasher work order wasn't satisfactory. …" at bounding box center [443, 357] width 418 height 30
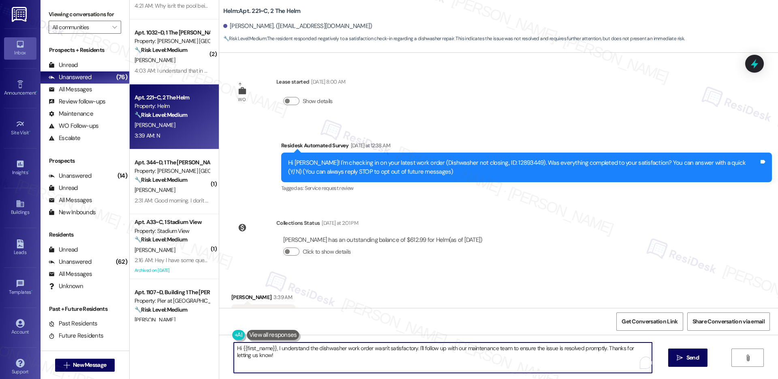
click at [308, 351] on textarea "Hi {{first_name}}, I understand the dishwasher work order wasn't satisfactory. …" at bounding box center [443, 357] width 418 height 30
paste textarea "! I'm sorry to hear that the request hasn't been resolved yet. Has the maintena…"
type textarea "Hi {{first_name}}! I'm sorry to hear that the request hasn't been resolved yet.…"
click at [685, 361] on span "Send" at bounding box center [693, 357] width 16 height 9
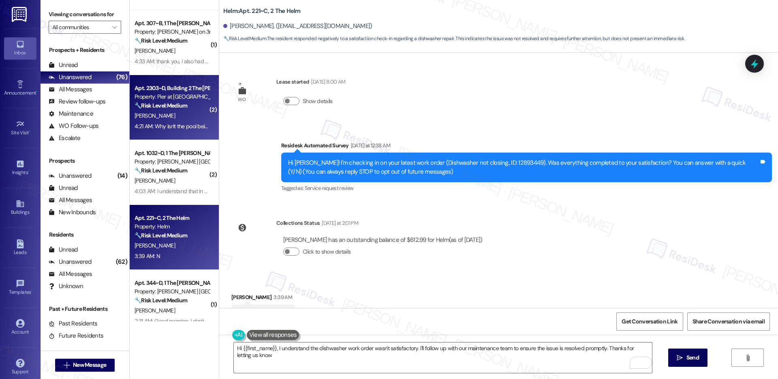
type textarea "Hi {{first_name}}, I understand the dishwasher work order wasn't satisfactory. …"
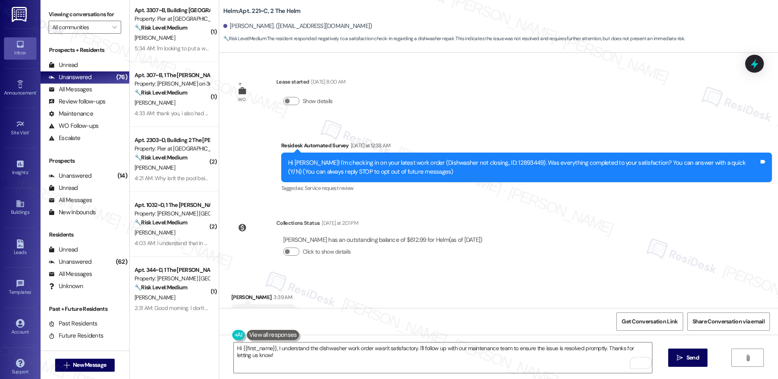
scroll to position [456, 0]
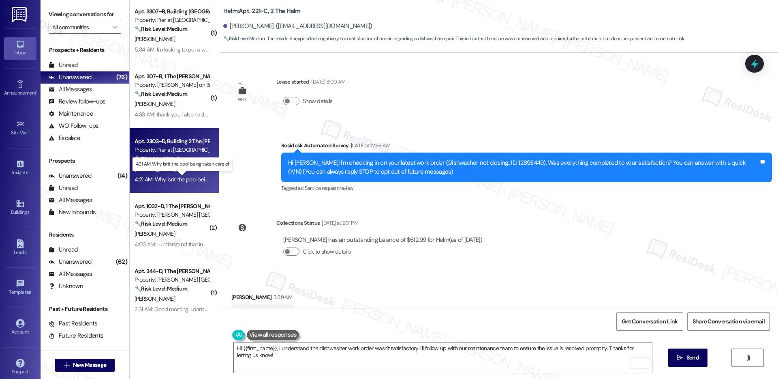
click at [175, 177] on div "4:21 AM: Why isn't the pool being taken care of 4:21 AM: Why isn't the pool bei…" at bounding box center [189, 178] width 108 height 7
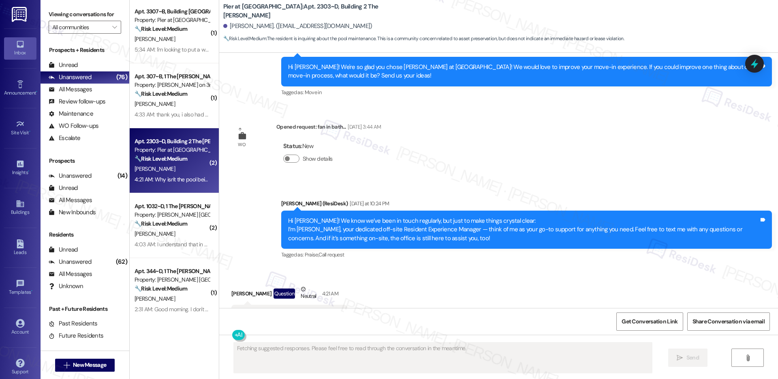
scroll to position [709, 0]
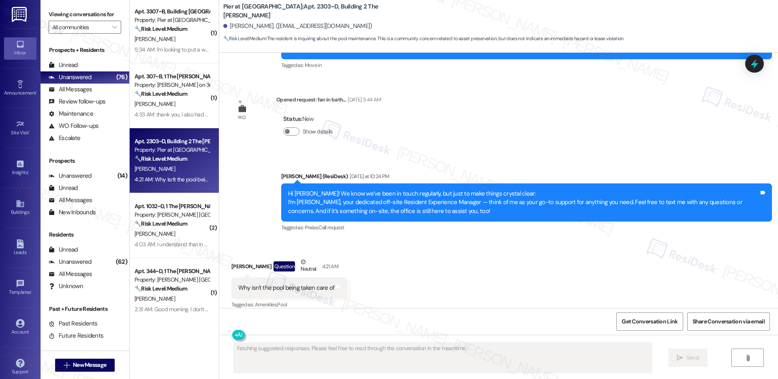
drag, startPoint x: 246, startPoint y: 279, endPoint x: 302, endPoint y: 282, distance: 55.6
click at [302, 283] on div "Why isn't the pool being taken care of" at bounding box center [286, 287] width 96 height 9
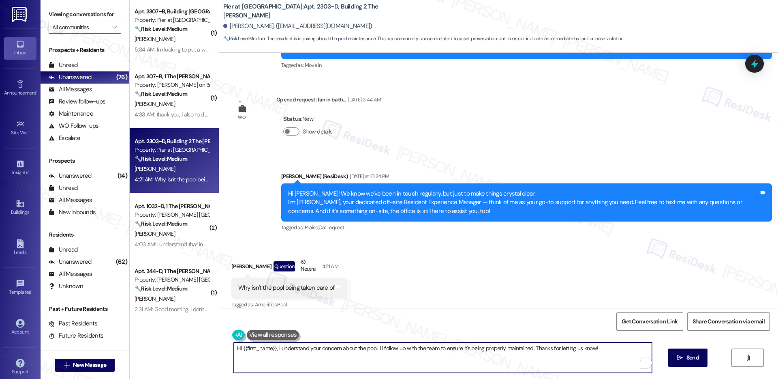
drag, startPoint x: 373, startPoint y: 349, endPoint x: 576, endPoint y: 355, distance: 203.5
click at [576, 355] on textarea "Hi {{first_name}}, I understand your concern about the pool. I'll follow up wit…" at bounding box center [443, 357] width 418 height 30
paste textarea "The pool has now been treated and will be able to swim in by Saturday morning."
click at [299, 362] on textarea "Hi {{first_name}}, I understand your concern about the pool. The pool has now b…" at bounding box center [443, 357] width 418 height 30
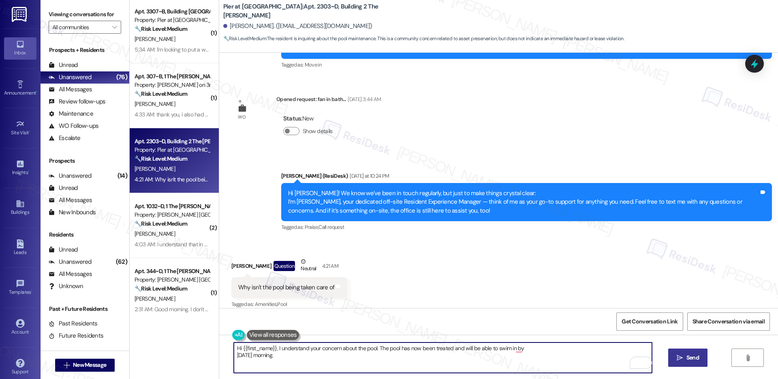
type textarea "Hi {{first_name}}, I understand your concern about the pool. The pool has now b…"
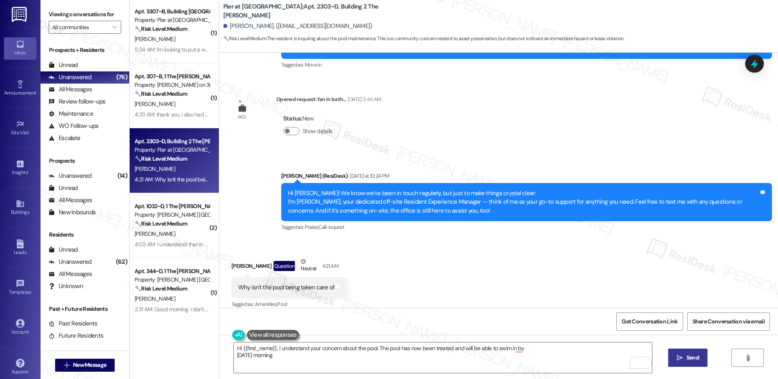
click at [679, 362] on button " Send" at bounding box center [687, 357] width 39 height 18
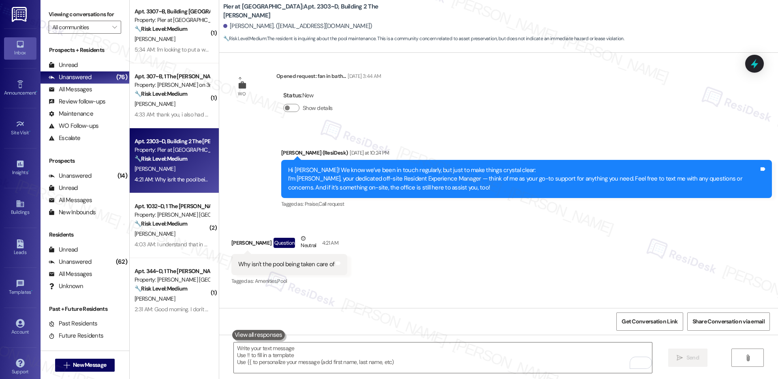
scroll to position [774, 0]
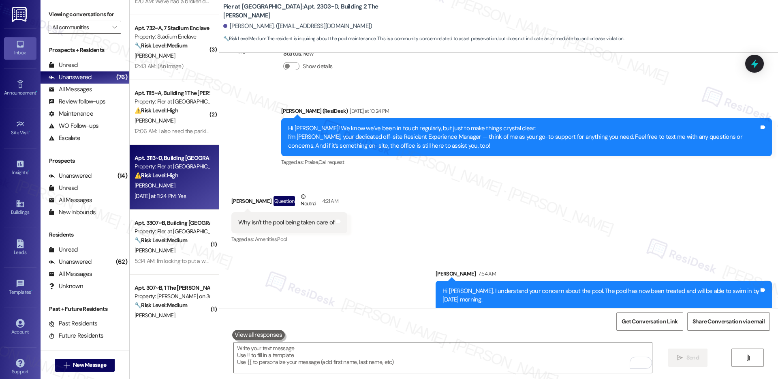
scroll to position [293, 0]
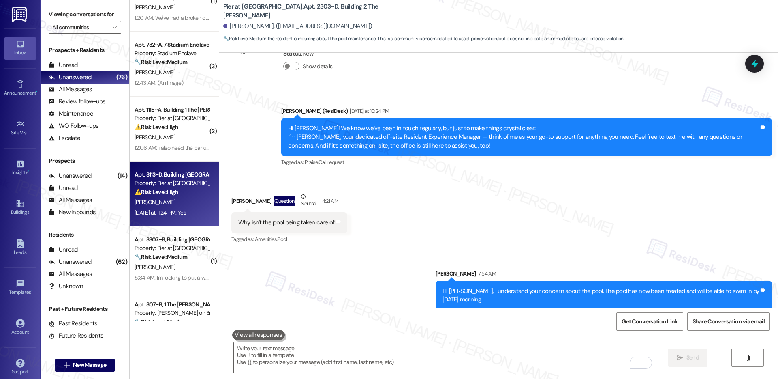
click at [189, 197] on div "[PERSON_NAME]" at bounding box center [172, 202] width 77 height 10
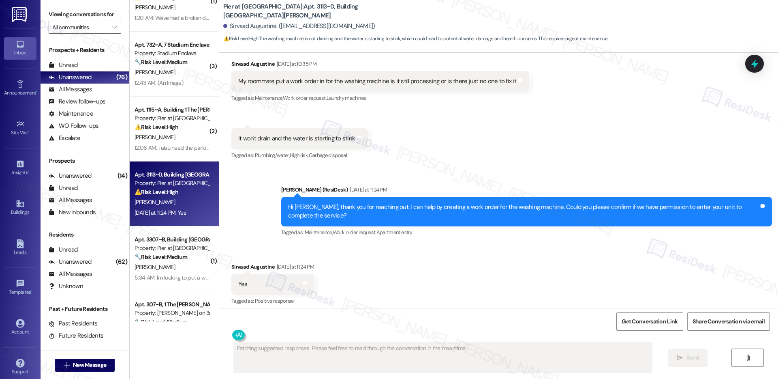
scroll to position [2435, 0]
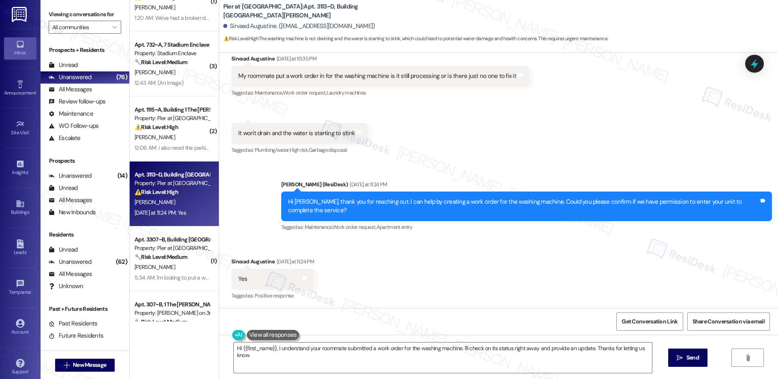
type textarea "Hi {{first_name}}, I understand your roommate submitted a work order for the wa…"
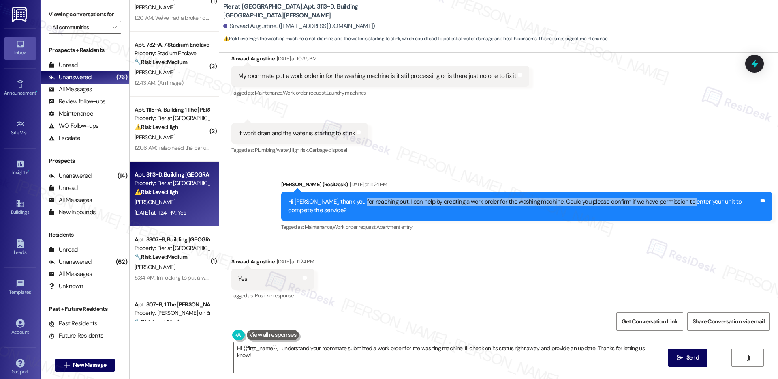
drag, startPoint x: 347, startPoint y: 202, endPoint x: 672, endPoint y: 203, distance: 325.4
click at [672, 203] on div "Hi [PERSON_NAME], thank you for reaching out. I can help by creating a work ord…" at bounding box center [523, 205] width 471 height 17
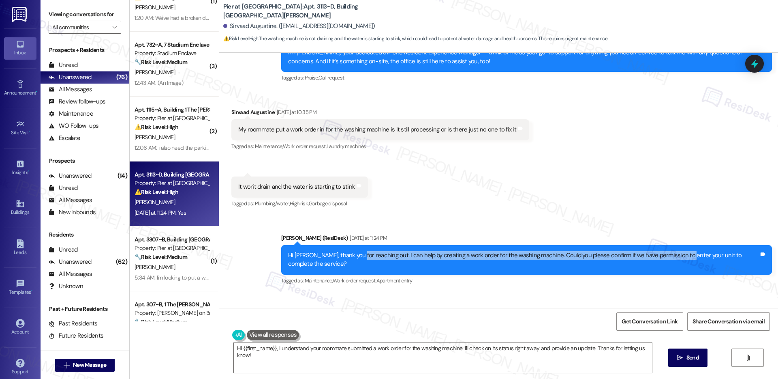
scroll to position [2314, 0]
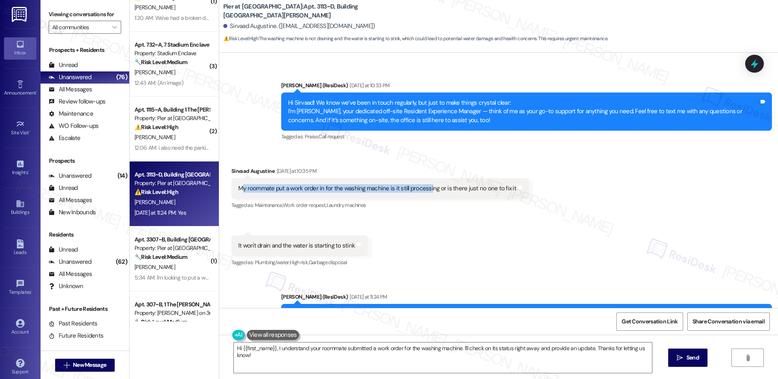
drag, startPoint x: 235, startPoint y: 198, endPoint x: 421, endPoint y: 198, distance: 185.6
click at [421, 193] on div "My roommate put a work order in for the washing machine is it still processing …" at bounding box center [377, 188] width 278 height 9
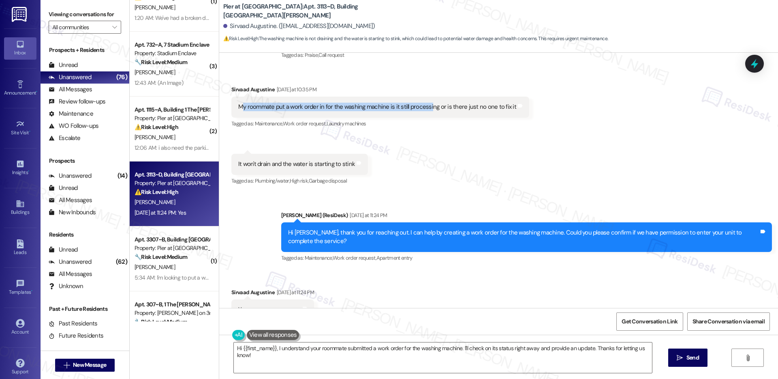
scroll to position [2408, 0]
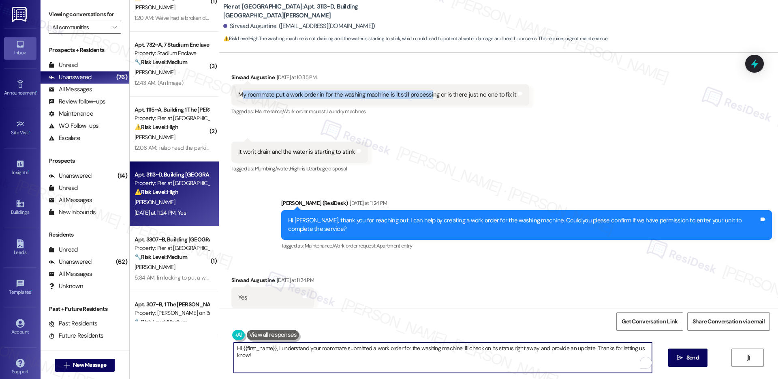
click at [297, 354] on textarea "Hi {{first_name}}, I understand your roommate submitted a work order for the wa…" at bounding box center [443, 357] width 418 height 30
click at [267, 156] on div "It won't drain and the water is starting to stink" at bounding box center [296, 152] width 117 height 9
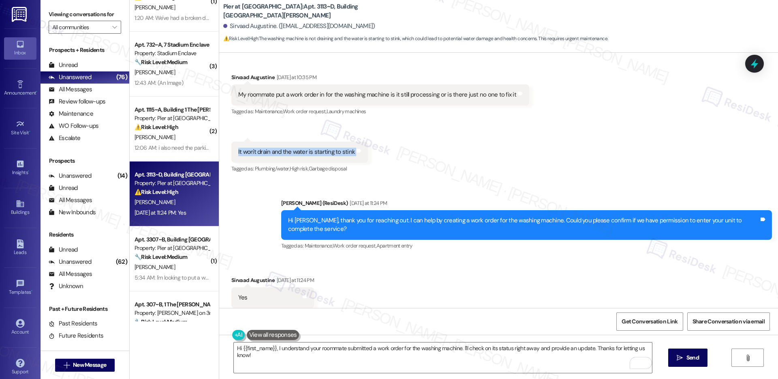
click at [267, 156] on div "It won't drain and the water is starting to stink" at bounding box center [296, 152] width 117 height 9
click at [290, 99] on div "My roommate put a work order in for the washing machine is it still processing …" at bounding box center [377, 94] width 278 height 9
click at [352, 99] on div "My roommate put a work order in for the washing machine is it still processing …" at bounding box center [377, 94] width 278 height 9
drag, startPoint x: 336, startPoint y: 104, endPoint x: 445, endPoint y: 104, distance: 108.6
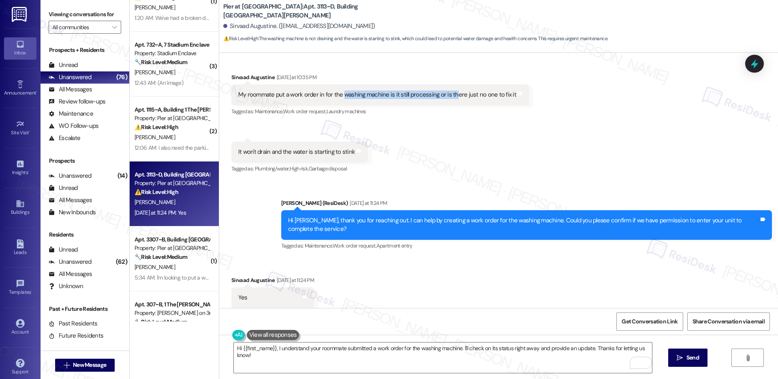
click at [445, 99] on div "My roommate put a work order in for the washing machine is it still processing …" at bounding box center [377, 94] width 278 height 9
click at [285, 156] on div "It won't drain and the water is starting to stink" at bounding box center [296, 152] width 117 height 9
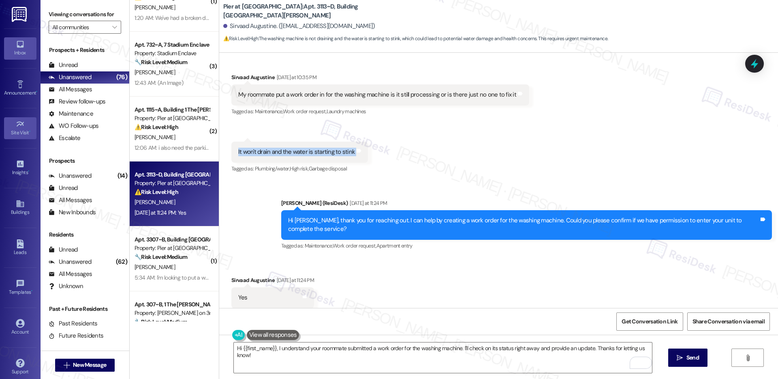
copy div "It won't drain and the water is starting to stink Tags and notes"
click at [255, 359] on textarea "Hi {{first_name}}, I understand your roommate submitted a work order for the wa…" at bounding box center [443, 357] width 418 height 30
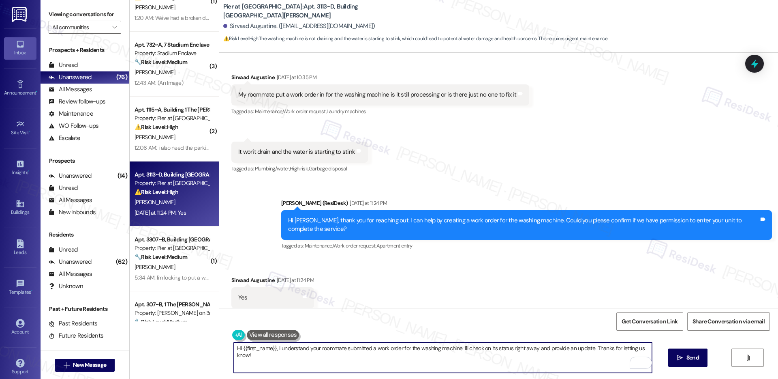
click at [255, 359] on textarea "Hi {{first_name}}, I understand your roommate submitted a work order for the wa…" at bounding box center [443, 357] width 418 height 30
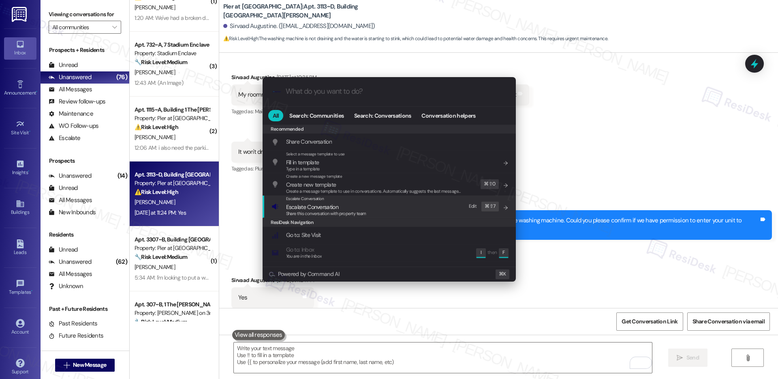
click at [327, 210] on span "Share this conversation with property team" at bounding box center [326, 213] width 80 height 6
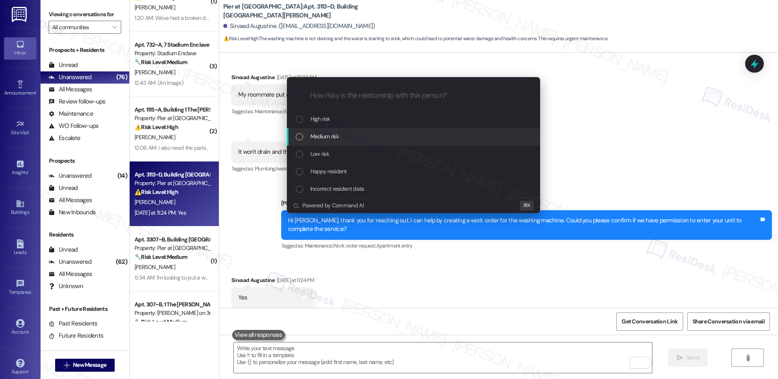
click at [351, 131] on div "Medium risk" at bounding box center [413, 136] width 253 height 17
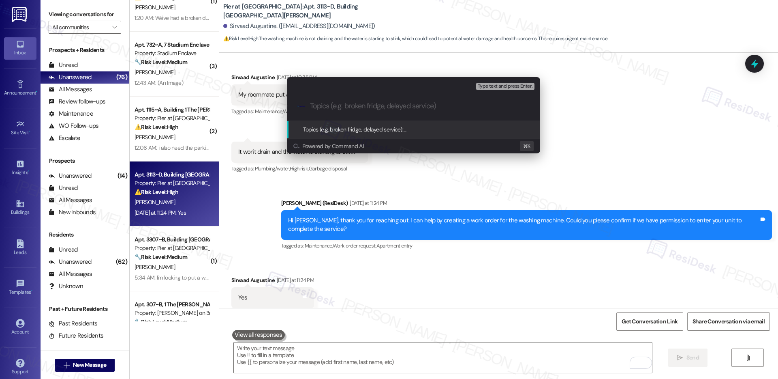
paste input "Water will not drain and is beginning to emit an odor."
type input "Water will not drain and is beginning to emit an odor."
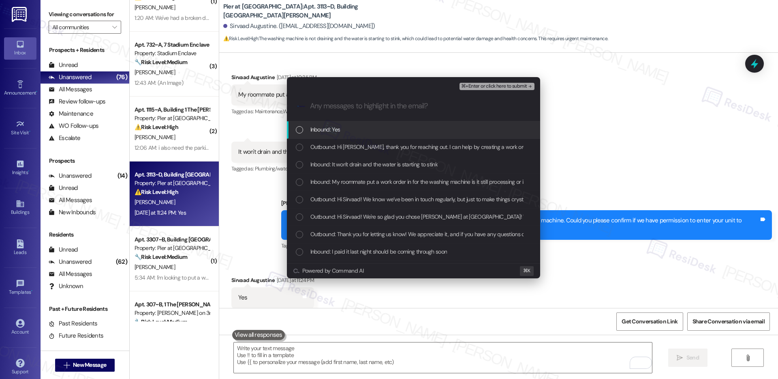
click at [317, 133] on span "Inbound: Yes" at bounding box center [325, 129] width 30 height 9
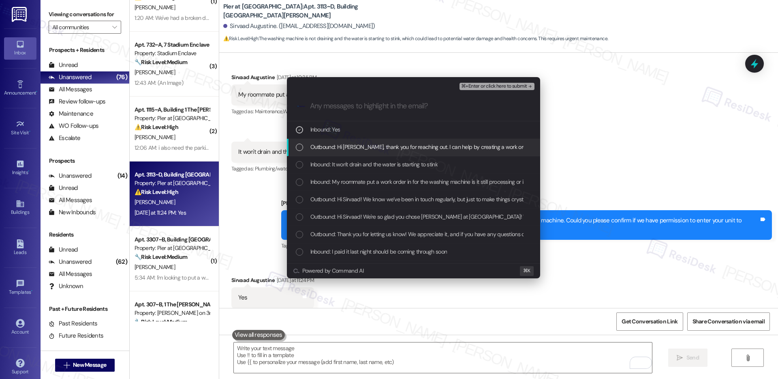
click at [321, 145] on span "Outbound: Hi Sirvaad, thank you for reaching out. I can help by creating a work…" at bounding box center [557, 146] width 495 height 9
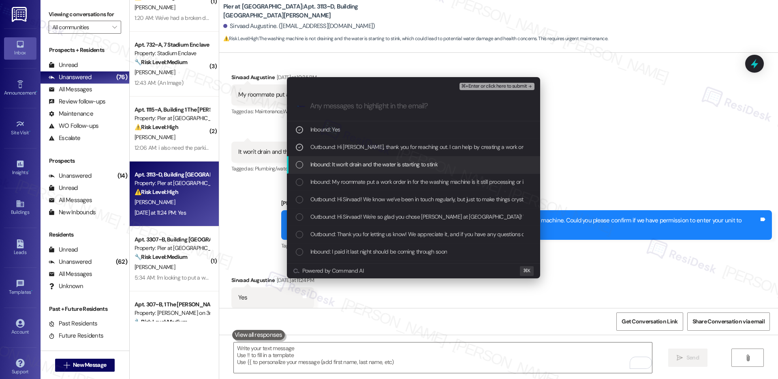
click at [322, 162] on span "Inbound: It won't drain and the water is starting to stink" at bounding box center [373, 164] width 127 height 9
click at [319, 184] on span "Inbound: My roommate put a work order in for the washing machine is it still pr…" at bounding box center [446, 181] width 273 height 9
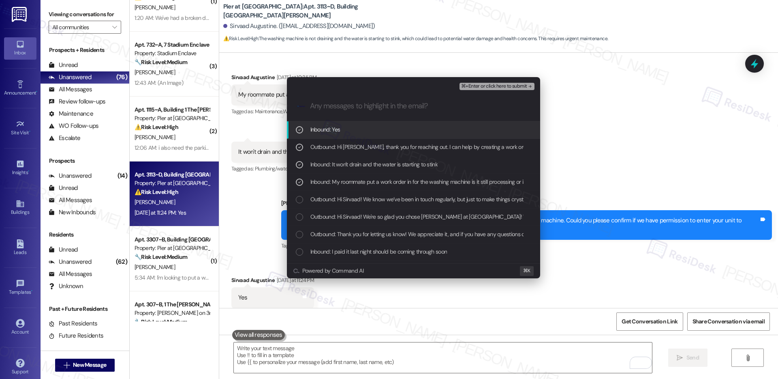
click at [496, 89] on button "⌘+Enter or click here to submit" at bounding box center [497, 86] width 75 height 7
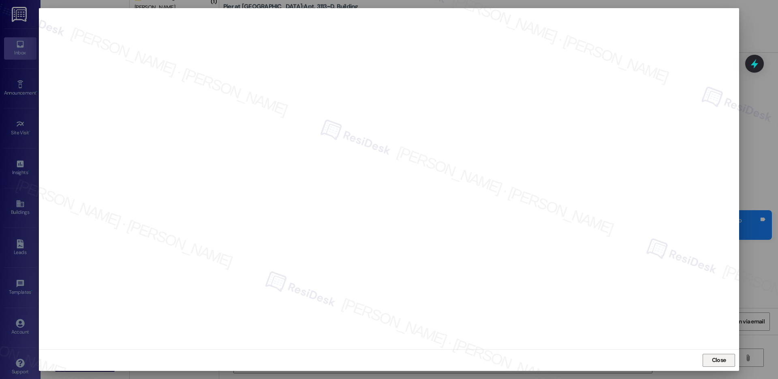
click at [718, 358] on span "Close" at bounding box center [719, 359] width 14 height 9
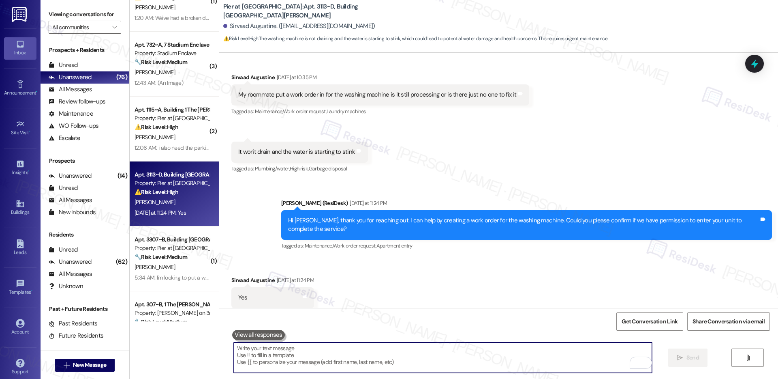
drag, startPoint x: 366, startPoint y: 363, endPoint x: 378, endPoint y: 348, distance: 19.3
click at [366, 362] on textarea "To enrich screen reader interactions, please activate Accessibility in Grammarl…" at bounding box center [443, 357] width 418 height 30
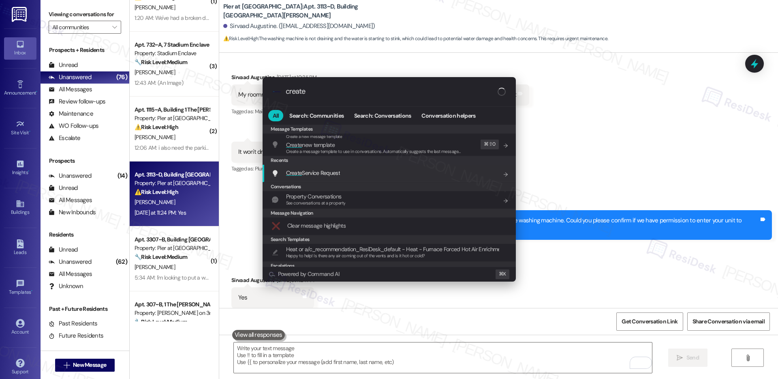
type input "create"
click at [435, 175] on div "Create Service Request Add shortcut" at bounding box center [390, 172] width 237 height 9
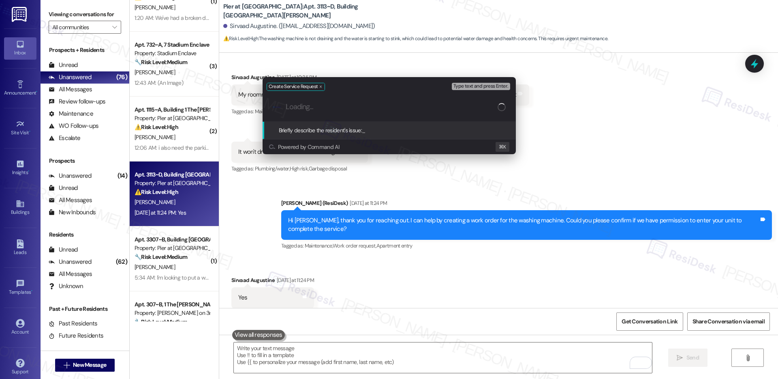
paste input "Water will not drain and is beginning to emit an odor."
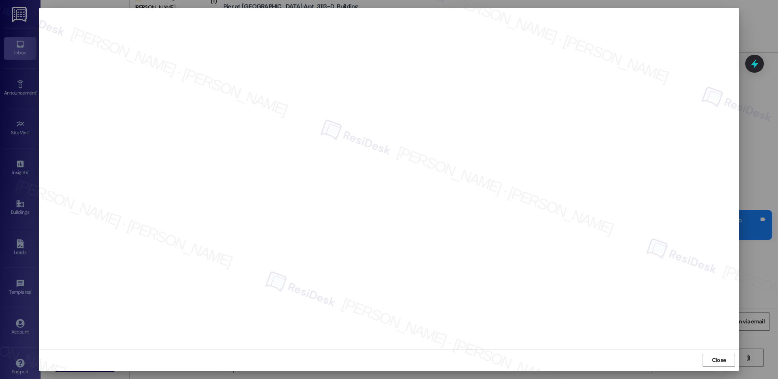
drag, startPoint x: 723, startPoint y: 363, endPoint x: 692, endPoint y: 360, distance: 31.3
click at [723, 363] on span "Close" at bounding box center [719, 359] width 14 height 9
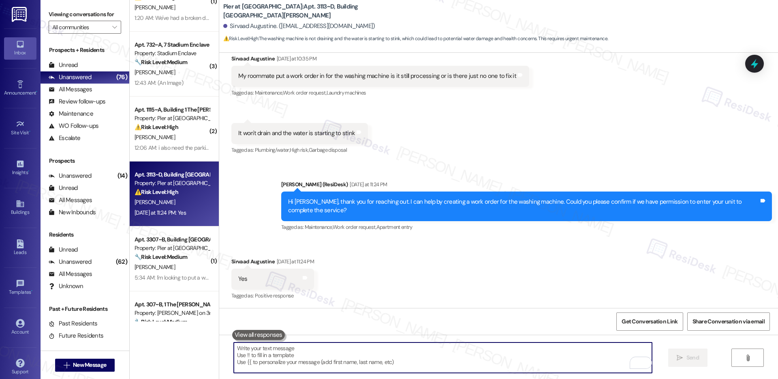
scroll to position [2435, 0]
click at [346, 359] on textarea "To enrich screen reader interactions, please activate Accessibility in Grammarl…" at bounding box center [443, 357] width 418 height 30
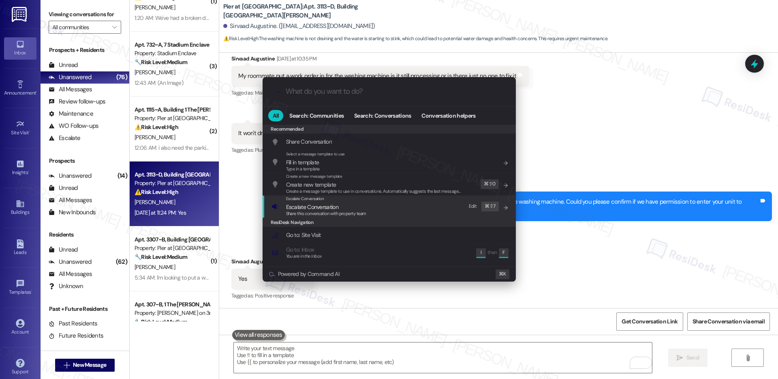
click at [415, 207] on div "Escalate Conversation Escalate Conversation Share this conversation with proper…" at bounding box center [390, 206] width 237 height 22
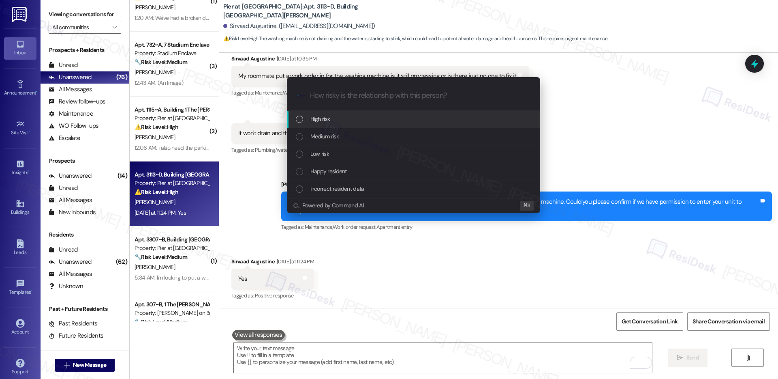
click at [381, 123] on div "High risk" at bounding box center [414, 118] width 237 height 9
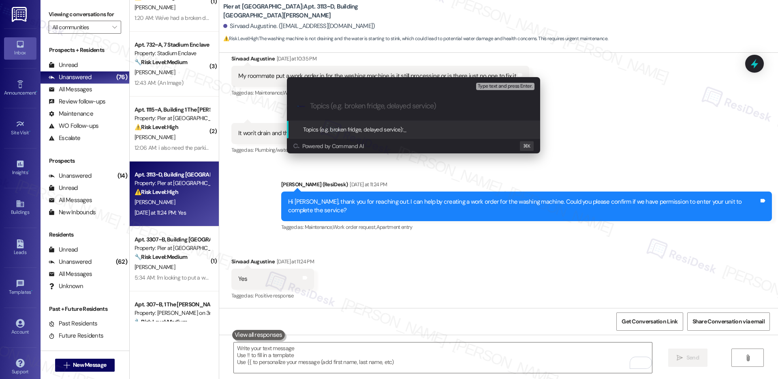
paste input "12921284"
click at [310, 105] on input "12921284" at bounding box center [417, 106] width 214 height 9
click at [412, 101] on div ".cls-1{fill:#0a055f;}.cls-2{fill:#0cc4c4;} resideskLogoBlueOrange Work Order# 1…" at bounding box center [413, 106] width 253 height 29
click at [410, 108] on input "Work Order# 12921284" at bounding box center [417, 106] width 214 height 9
click at [310, 106] on input "Work Order# 12921284 - Washer/Dryer Issue" at bounding box center [417, 106] width 214 height 9
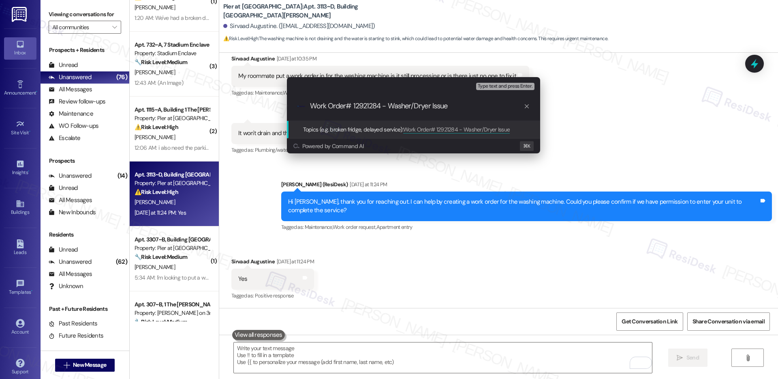
paste input "Work order submitted by Residesk |"
type input "Work order submitted by Residesk | Work Order# 12921284 - Washer/Dryer Issue"
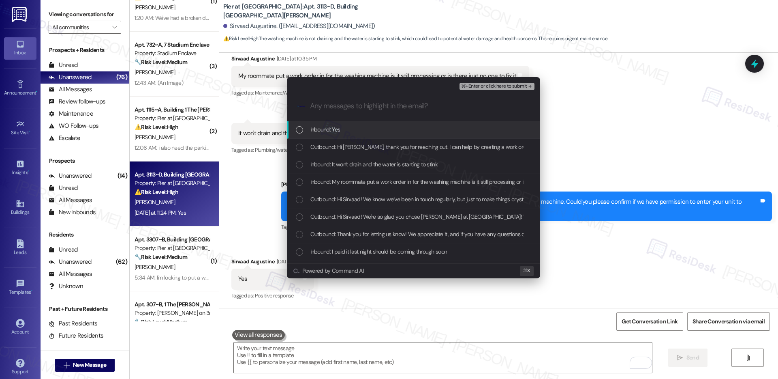
scroll to position [0, 0]
click at [355, 132] on div "Inbound: Yes" at bounding box center [414, 129] width 237 height 9
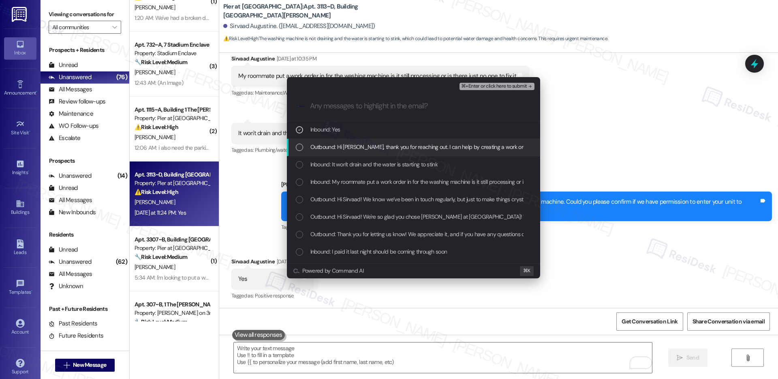
click at [352, 147] on span "Outbound: Hi Sirvaad, thank you for reaching out. I can help by creating a work…" at bounding box center [557, 146] width 495 height 9
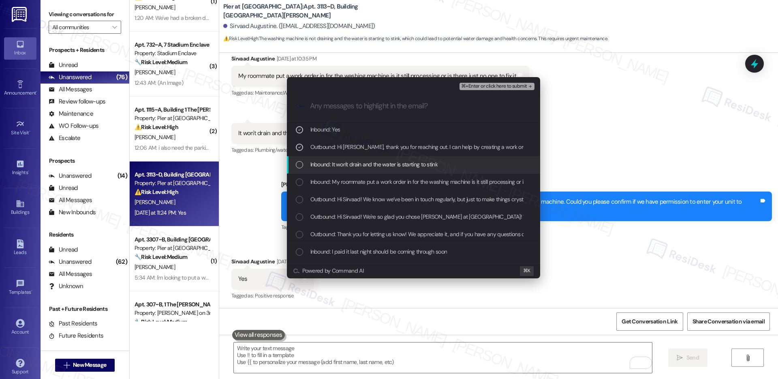
click at [368, 169] on span "Inbound: It won't drain and the water is starting to stink" at bounding box center [373, 164] width 127 height 9
click at [366, 182] on span "Inbound: My roommate put a work order in for the washing machine is it still pr…" at bounding box center [446, 181] width 273 height 9
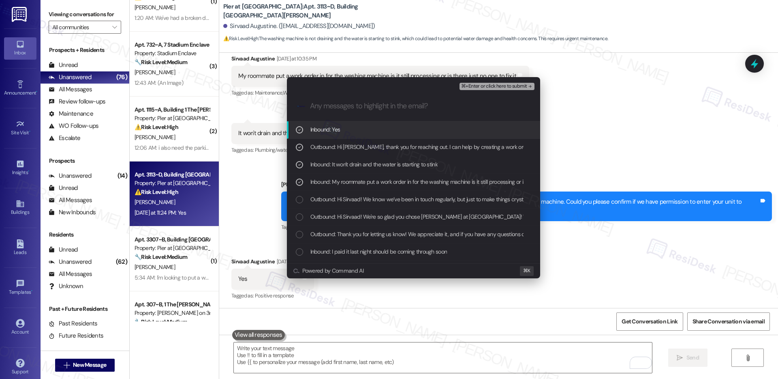
click at [487, 89] on button "⌘+Enter or click here to submit" at bounding box center [497, 86] width 75 height 7
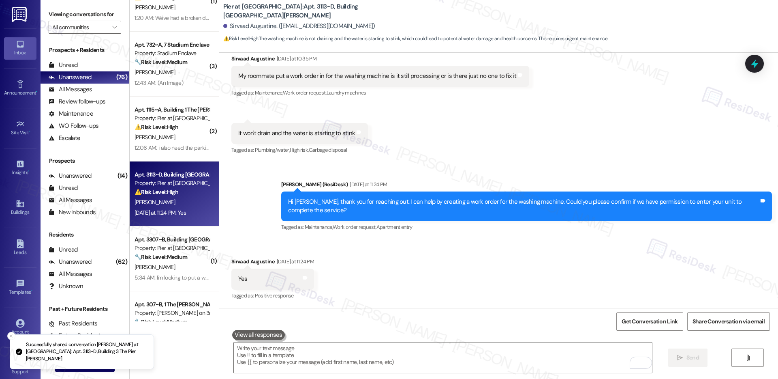
scroll to position [2435, 0]
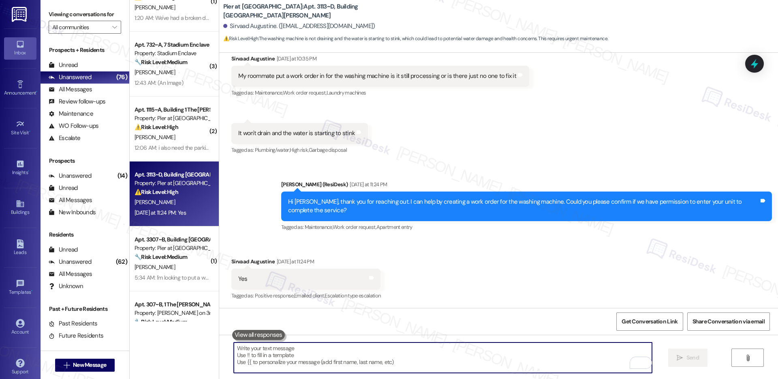
click at [302, 369] on textarea "To enrich screen reader interactions, please activate Accessibility in Grammarl…" at bounding box center [443, 357] width 418 height 30
paste textarea "Thank you, {{first_name}}. The request has been submitted. Our maintenance team…"
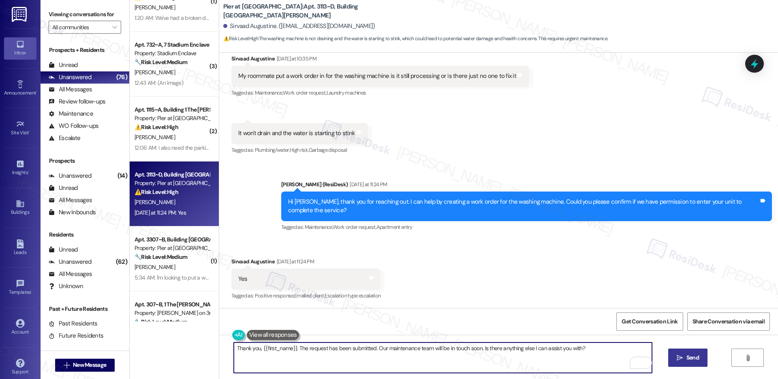
type textarea "Thank you, {{first_name}}. The request has been submitted. Our maintenance team…"
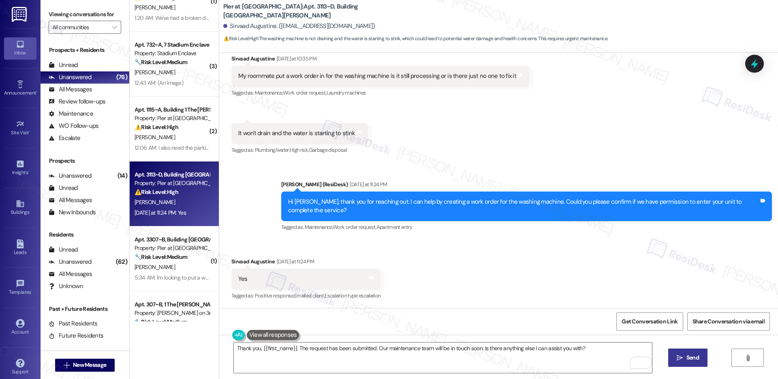
click at [689, 362] on button " Send" at bounding box center [687, 357] width 39 height 18
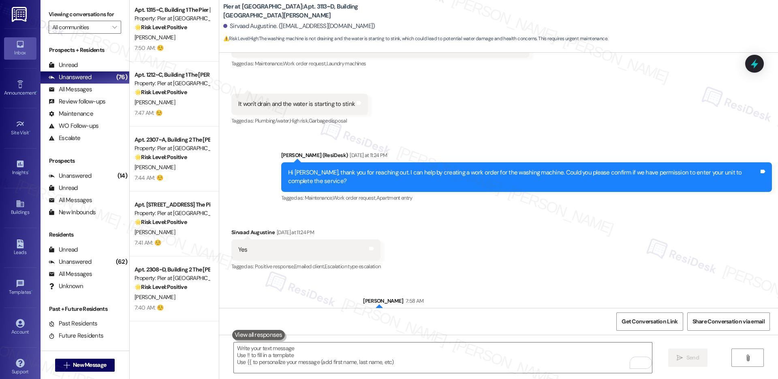
scroll to position [2492, 0]
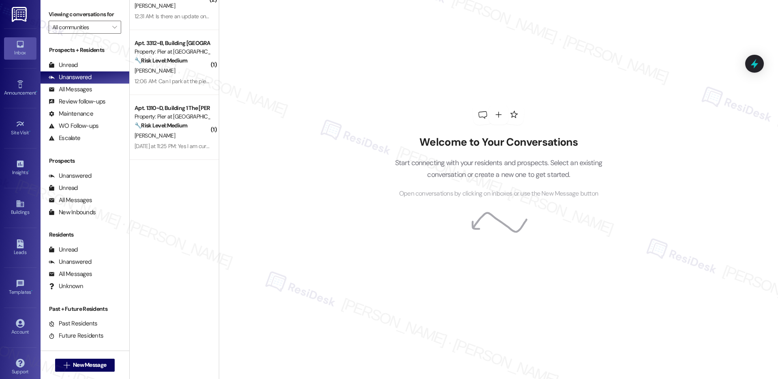
scroll to position [630, 0]
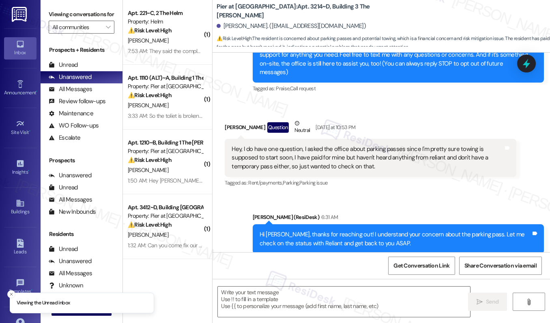
type textarea "Fetching suggested responses. Please feel free to read through the conversation…"
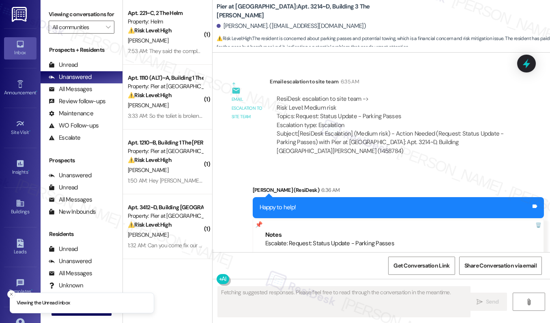
scroll to position [521, 0]
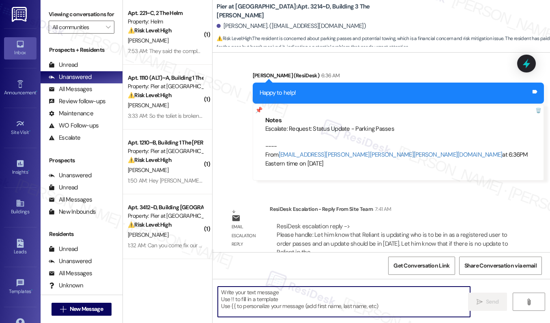
click at [267, 308] on textarea at bounding box center [344, 302] width 252 height 30
paste textarea "Hi [Resident’s Name], Reliant is currently updating their system to reflect the…"
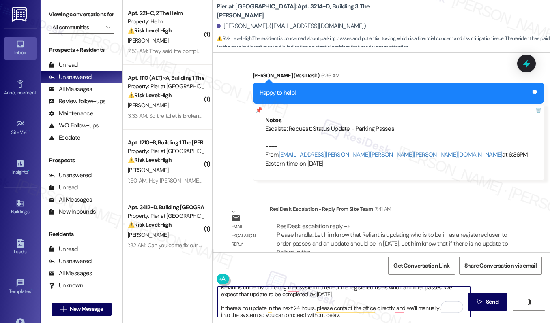
scroll to position [0, 0]
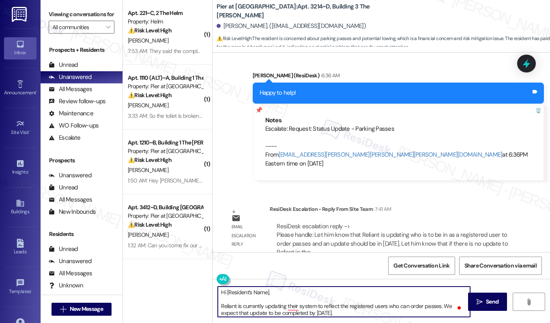
click at [229, 28] on div "[PERSON_NAME]. ([EMAIL_ADDRESS][DOMAIN_NAME])" at bounding box center [290, 26] width 149 height 9
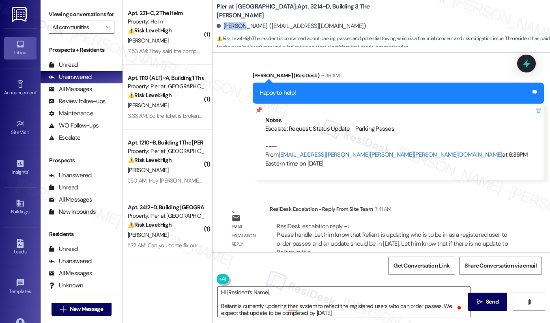
click at [229, 28] on div "[PERSON_NAME]. ([EMAIL_ADDRESS][DOMAIN_NAME])" at bounding box center [290, 26] width 149 height 9
copy div "[PERSON_NAME]"
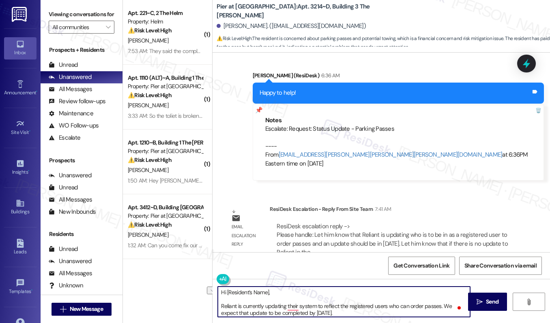
drag, startPoint x: 226, startPoint y: 293, endPoint x: 267, endPoint y: 294, distance: 41.8
click at [267, 294] on textarea "Hi [Resident’s Name], Reliant is currently updating their system to reflect the…" at bounding box center [344, 302] width 252 height 30
paste textarea "[PERSON_NAME]"
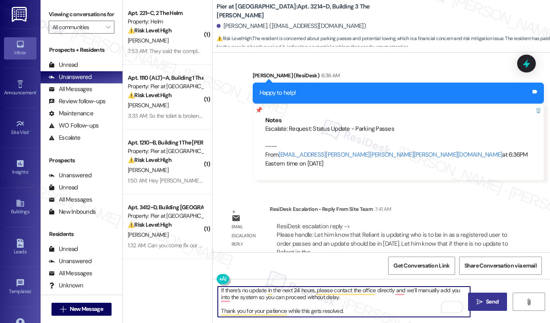
type textarea "Hi [PERSON_NAME], Reliant is currently updating their system to reflect the reg…"
click at [493, 306] on span "Send" at bounding box center [492, 302] width 13 height 9
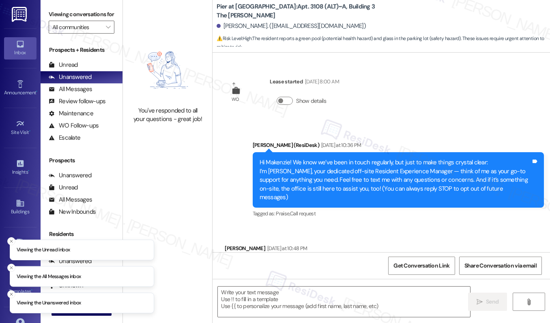
type textarea "Fetching suggested responses. Please feel free to read through the conversation…"
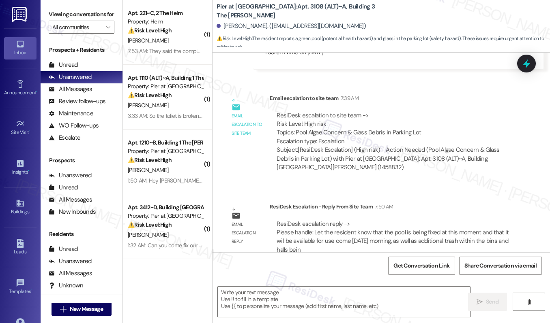
scroll to position [388, 0]
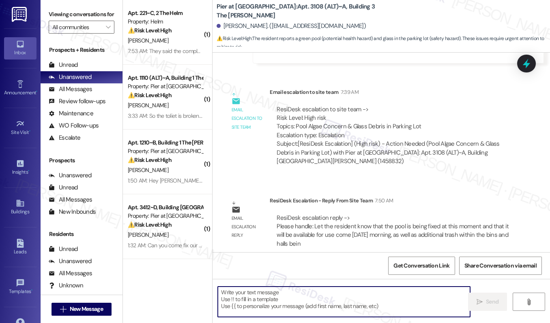
click at [265, 301] on textarea at bounding box center [344, 302] width 252 height 30
paste textarea "Hi [Resident’s Name], The pool is currently being fixed and will be ready for u…"
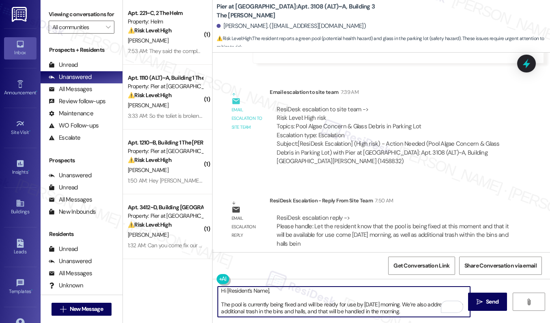
scroll to position [0, 0]
click at [233, 25] on div "[PERSON_NAME]. ([EMAIL_ADDRESS][DOMAIN_NAME])" at bounding box center [290, 26] width 149 height 9
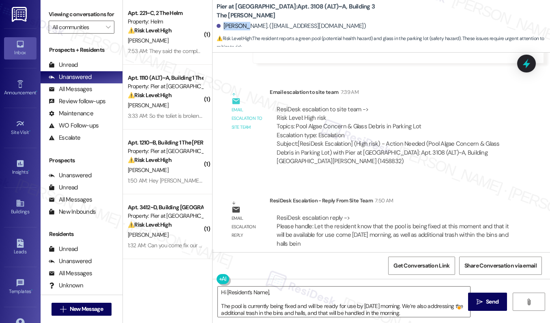
click at [233, 25] on div "[PERSON_NAME]. ([EMAIL_ADDRESS][DOMAIN_NAME])" at bounding box center [290, 26] width 149 height 9
copy div "Makenzie"
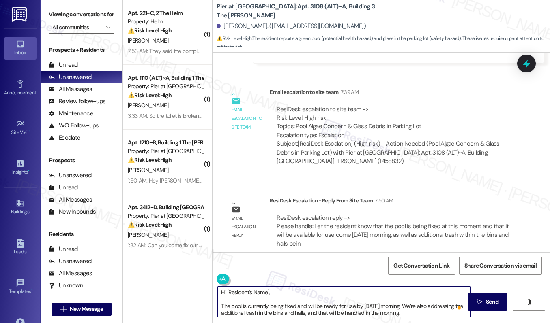
drag, startPoint x: 225, startPoint y: 293, endPoint x: 237, endPoint y: 292, distance: 13.0
click at [237, 292] on textarea "Hi [Resident’s Name], The pool is currently being fixed and will be ready for u…" at bounding box center [344, 302] width 252 height 30
click at [251, 294] on textarea "Hi [Resident’s Name], The pool is currently being fixed and will be ready for u…" at bounding box center [344, 302] width 252 height 30
drag, startPoint x: 268, startPoint y: 293, endPoint x: 225, endPoint y: 295, distance: 42.6
click at [225, 295] on textarea "Hi [Resident’s Name], The pool is currently being fixed and will be ready for u…" at bounding box center [344, 302] width 252 height 30
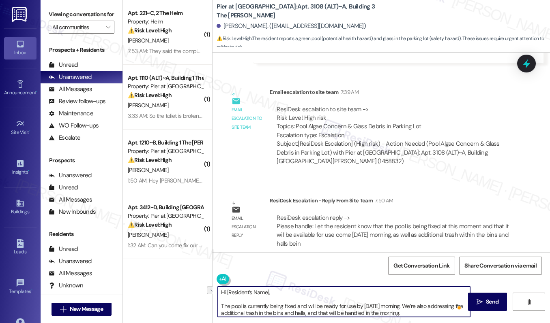
paste textarea "Makenzie"
click at [281, 307] on textarea "Hi Makenzie, The pool is currently being fixed and will be ready for use by Sat…" at bounding box center [344, 302] width 252 height 30
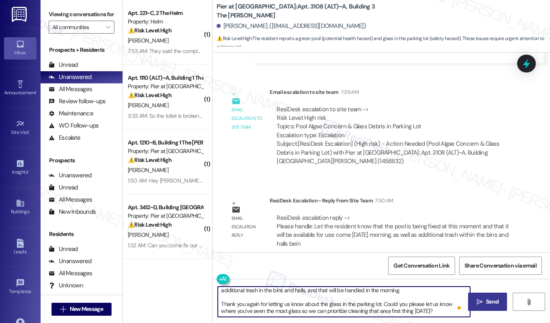
type textarea "Hi Makenzie, The pool is currently being fixed and will be ready for use by Sat…"
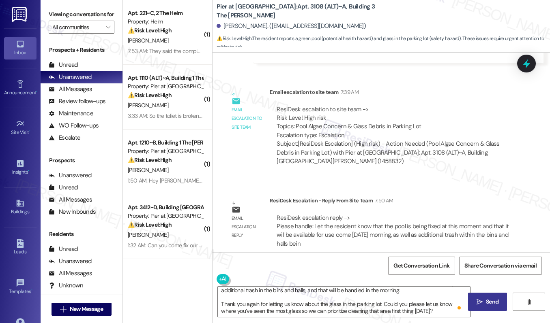
click at [486, 306] on span "Send" at bounding box center [492, 302] width 13 height 9
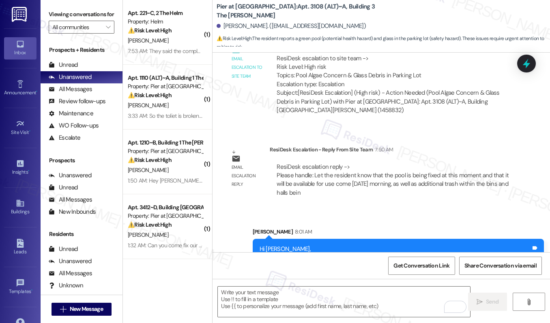
scroll to position [496, 0]
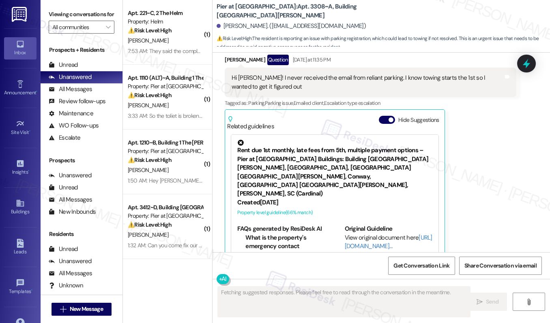
scroll to position [128, 0]
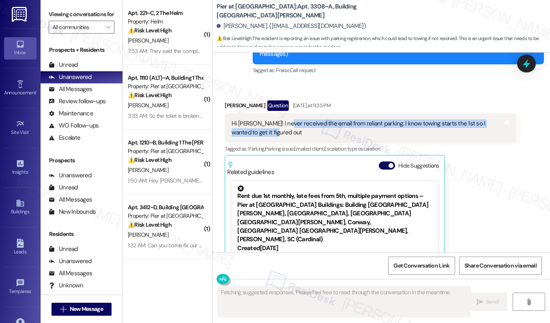
drag, startPoint x: 281, startPoint y: 118, endPoint x: 373, endPoint y: 122, distance: 92.5
click at [373, 122] on div "Hi [PERSON_NAME]! I never received the email from reliant parking. I know towin…" at bounding box center [366, 128] width 271 height 17
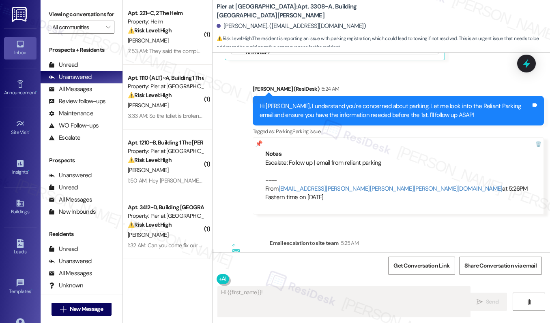
scroll to position [473, 0]
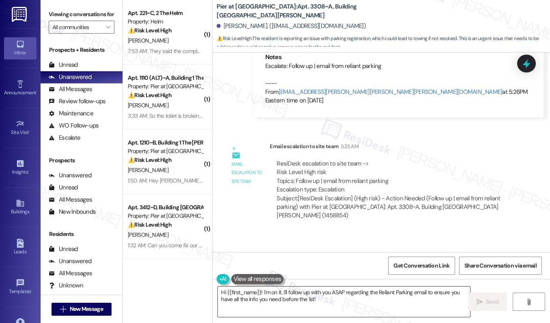
click at [257, 298] on textarea "Hi {{first_name}}! I'm on it. I'll follow up with you ASAP regarding the Relian…" at bounding box center [344, 302] width 252 height 30
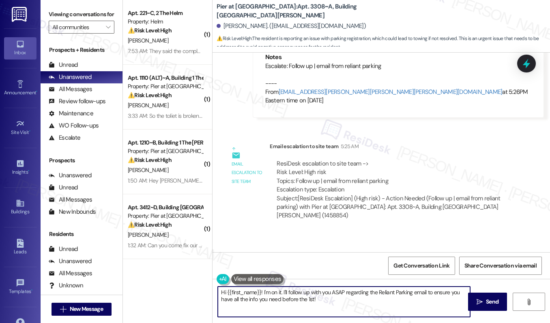
click at [257, 298] on textarea "Hi {{first_name}}! I'm on it. I'll follow up with you ASAP regarding the Relian…" at bounding box center [344, 302] width 252 height 30
paste textarea "let the resident know that Reliant is currently working on updating the informa…"
click at [285, 301] on textarea "Hi {{first_name}}! I'm on it. I'll follow up with you ASAP regarding the Relian…" at bounding box center [344, 302] width 252 height 30
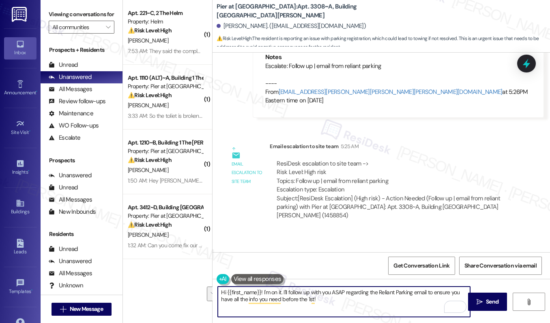
click at [285, 301] on textarea "Hi {{first_name}}! I'm on it. I'll follow up with you ASAP regarding the Relian…" at bounding box center [344, 302] width 252 height 30
paste textarea "[Resident’s Name], Reliant is currently updating their records for approved use…"
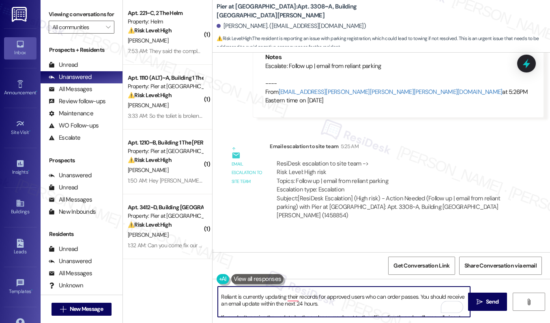
scroll to position [0, 0]
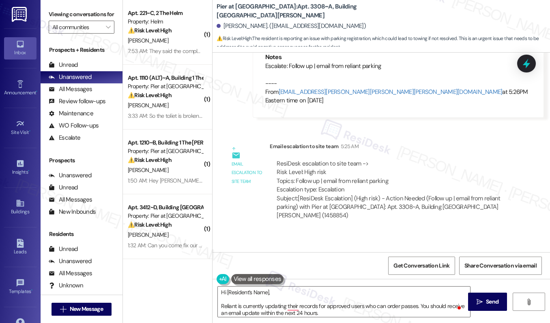
click at [228, 27] on div "Nicole Hospod. (nicolehospod@gmail.com)" at bounding box center [290, 26] width 149 height 9
copy div "Nicole"
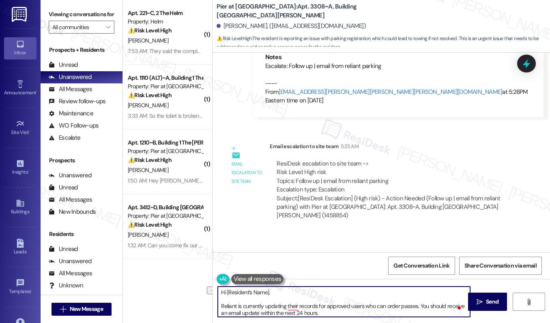
drag, startPoint x: 224, startPoint y: 293, endPoint x: 298, endPoint y: 294, distance: 73.8
click at [298, 294] on textarea "Hi [Resident’s Name], Reliant is currently updating their records for approved …" at bounding box center [344, 302] width 252 height 30
paste textarea "Nicole"
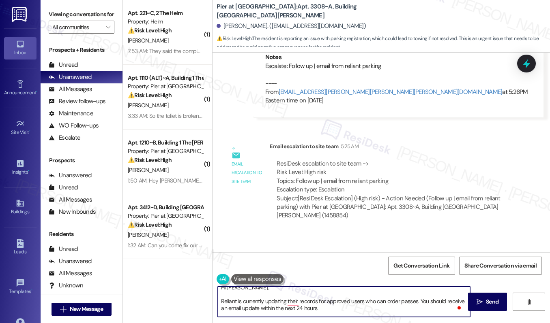
scroll to position [23, 0]
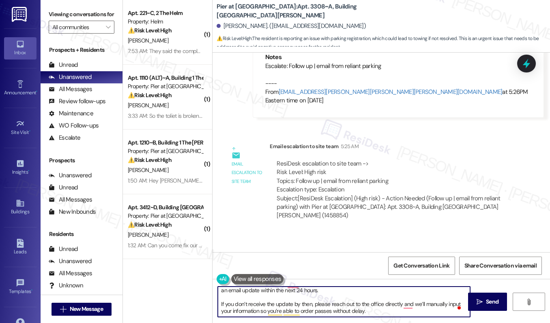
click at [378, 314] on textarea "Hi Nicole, Reliant is currently updating their records for approved users who c…" at bounding box center [344, 302] width 252 height 30
type textarea "Hi Nicole, Reliant is currently updating their records for approved users who c…"
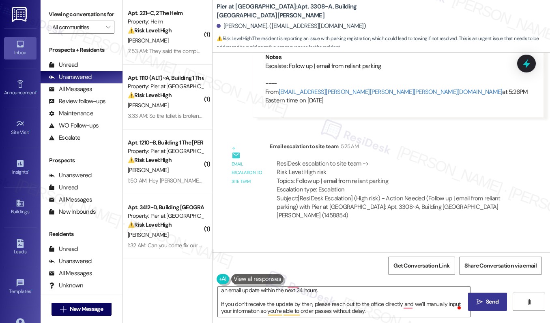
click at [485, 304] on span "Send" at bounding box center [492, 302] width 16 height 9
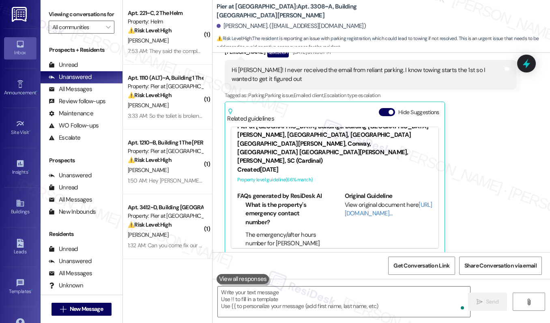
scroll to position [25, 0]
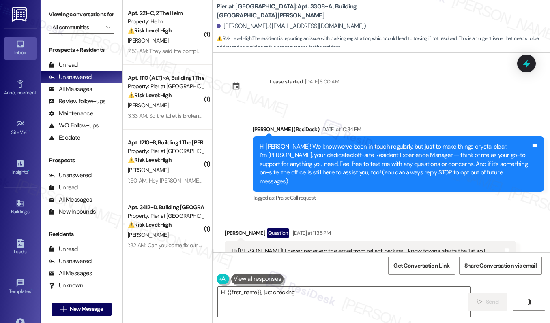
type textarea "Hi {{first_name}}, just checking"
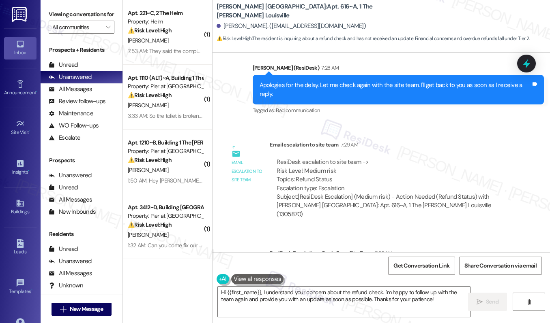
scroll to position [4985, 0]
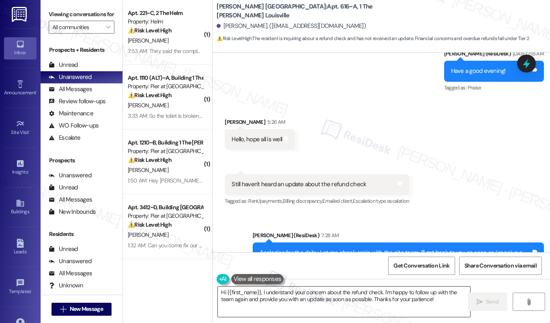
click at [293, 304] on textarea "Hi {{first_name}}, I understand your concern about the refund check. I'm happy …" at bounding box center [344, 302] width 252 height 30
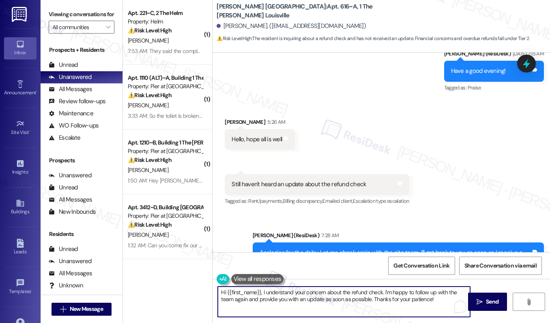
click at [293, 304] on textarea "Hi {{first_name}}, I understand your concern about the refund check. I'm happy …" at bounding box center [344, 302] width 252 height 30
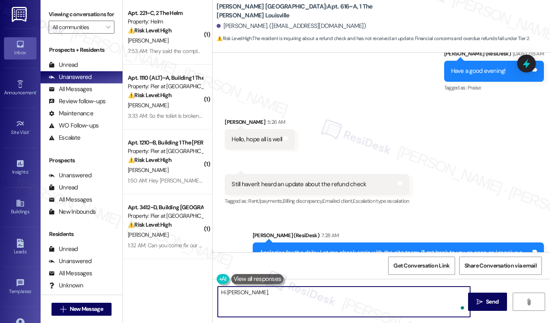
paste textarea "It takes 30-60 days after the lease end date"
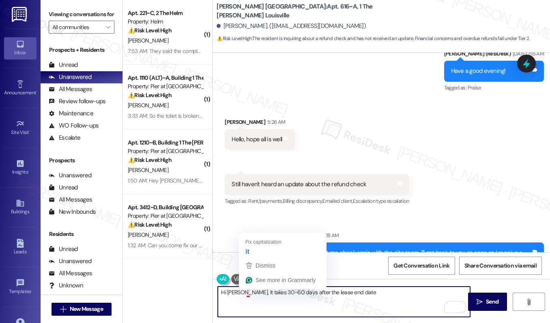
click at [246, 293] on textarea "Hi Alfonso, It takes 30-60 days after the lease end date" at bounding box center [344, 302] width 252 height 30
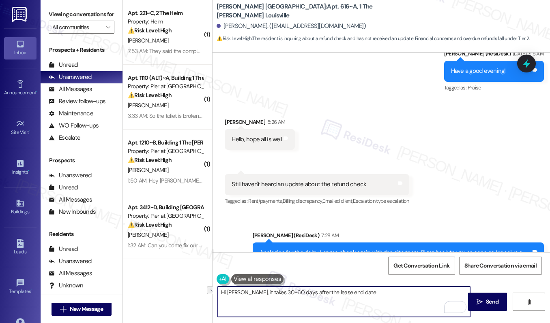
drag, startPoint x: 284, startPoint y: 291, endPoint x: 342, endPoint y: 293, distance: 58.8
click at [342, 293] on textarea "Hi Alfonso, it takes 30-60 days after the lease end date" at bounding box center [344, 302] width 252 height 30
click at [374, 292] on textarea "Hi Alfonso, it takes 30-60 days after the lease end date" at bounding box center [344, 302] width 252 height 30
type textarea "Hi Alfonso, it takes 30-60 days after the lease end date."
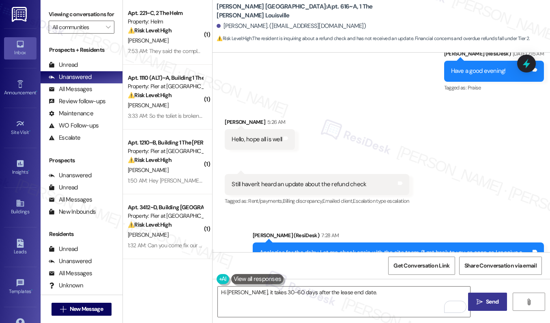
click at [488, 304] on span "Send" at bounding box center [492, 302] width 13 height 9
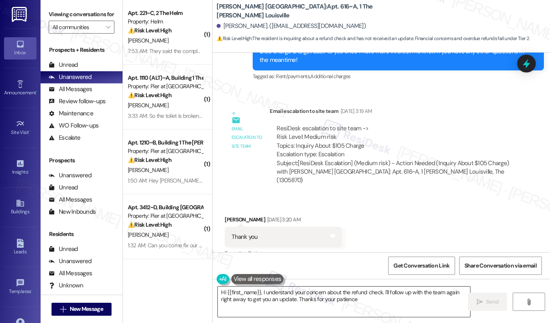
type textarea "Hi {{first_name}}, I understand your concern about the refund check. I'll follo…"
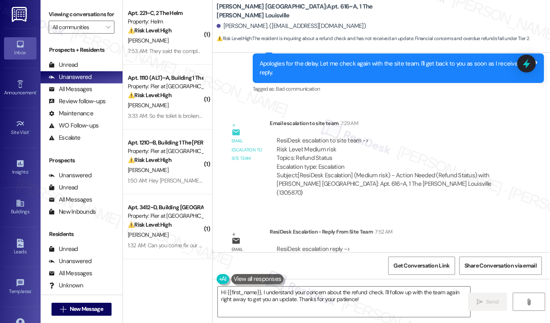
scroll to position [5223, 0]
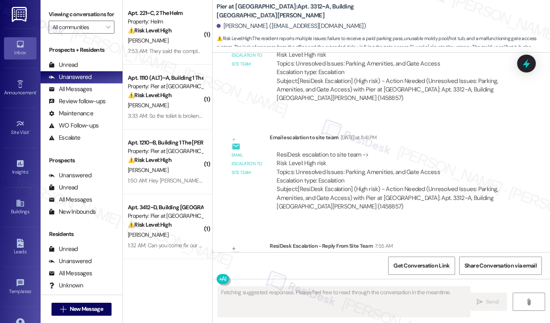
scroll to position [617, 0]
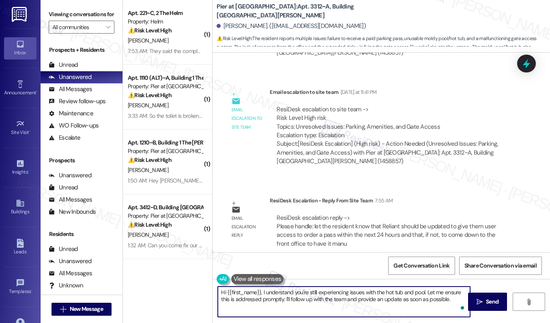
click at [263, 310] on textarea "Hi {{first_name}}, I understand you're still experiencing issues with the hot t…" at bounding box center [344, 302] width 252 height 30
paste textarea "[Resident’s Name], Reliant should be updated within the next 24 hours to give y…"
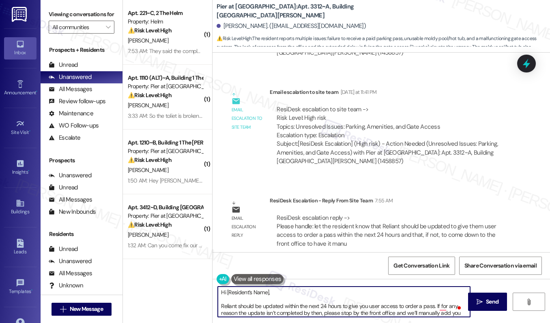
scroll to position [0, 0]
click at [227, 26] on div "Leah Masal. (lrmasal@coastal.edu)" at bounding box center [290, 26] width 149 height 9
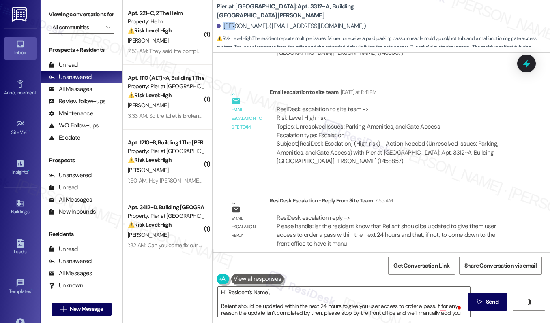
click at [227, 26] on div "Leah Masal. (lrmasal@coastal.edu)" at bounding box center [290, 26] width 149 height 9
copy div "Leah"
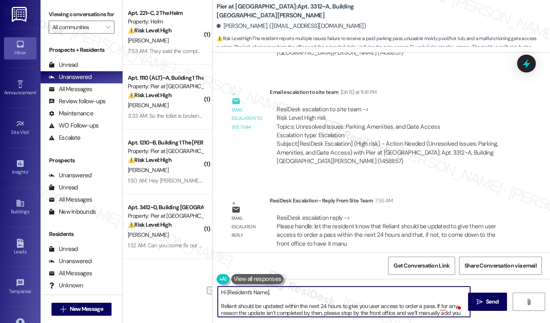
drag, startPoint x: 225, startPoint y: 293, endPoint x: 290, endPoint y: 294, distance: 64.9
click at [290, 294] on textarea "Hi [Resident’s Name], Reliant should be updated within the next 24 hours to giv…" at bounding box center [344, 302] width 252 height 30
paste textarea "Leah"
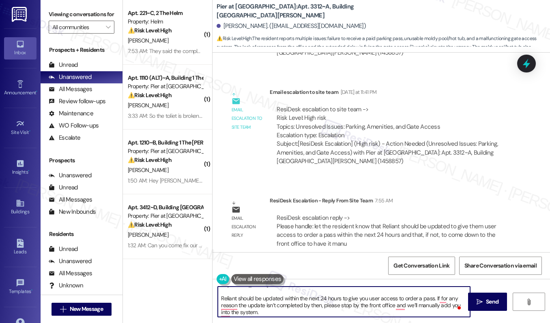
scroll to position [9, 0]
click at [224, 297] on textarea "Hi Leah, Reliant should be updated within the next 24 hours to give you user ac…" at bounding box center [344, 302] width 252 height 30
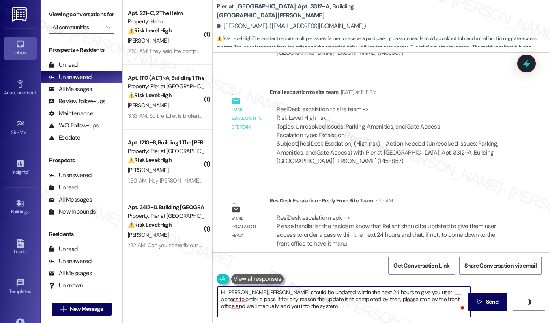
scroll to position [0, 0]
click at [364, 310] on textarea "Hi Leah, reliant should be updated within the next 24 hours to give you user ac…" at bounding box center [344, 302] width 252 height 30
drag, startPoint x: 320, startPoint y: 297, endPoint x: 427, endPoint y: 291, distance: 107.2
click at [427, 291] on textarea "Hi Leah, reliant should be updated within the next 24 hours to give you user ac…" at bounding box center [344, 302] width 252 height 30
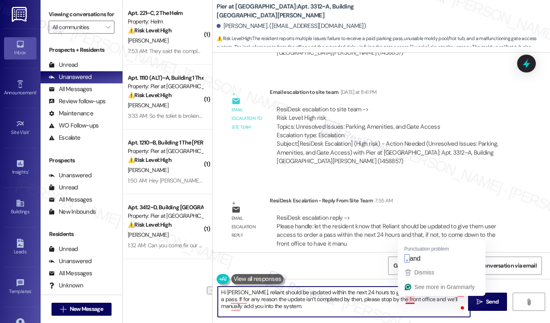
drag, startPoint x: 412, startPoint y: 297, endPoint x: 456, endPoint y: 297, distance: 43.8
click at [456, 297] on textarea "Hi Leah, reliant should be updated within the next 24 hours to give you user ac…" at bounding box center [344, 302] width 252 height 30
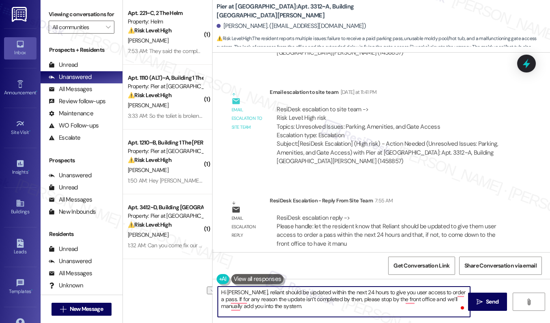
click at [291, 305] on textarea "Hi Leah, reliant should be updated within the next 24 hours to give you user ac…" at bounding box center [344, 302] width 252 height 30
drag, startPoint x: 227, startPoint y: 301, endPoint x: 445, endPoint y: 312, distance: 218.4
click at [445, 312] on textarea "Hi Leah, reliant should be updated within the next 24 hours to give you user ac…" at bounding box center [344, 302] width 252 height 30
click at [348, 315] on textarea "Hi Leah, reliant should be updated within the next 24 hours to give you user ac…" at bounding box center [344, 302] width 252 height 30
type textarea "Hi Leah, reliant should be updated within the next 24 hours to give you user ac…"
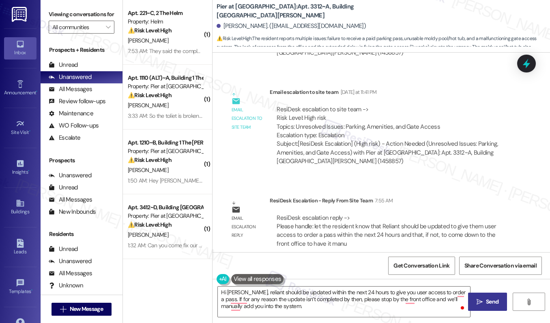
click at [487, 308] on button " Send" at bounding box center [487, 302] width 39 height 18
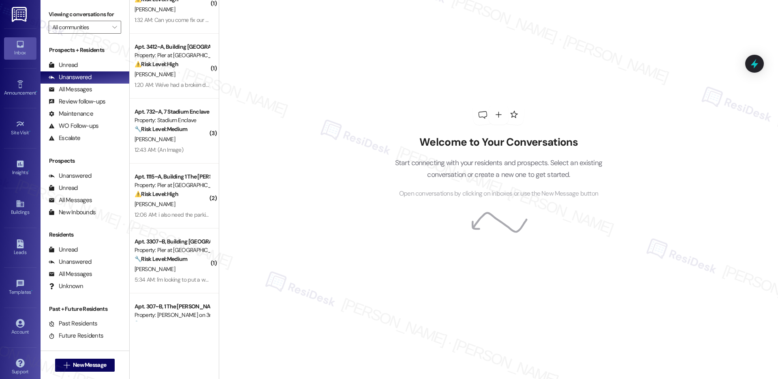
scroll to position [221, 0]
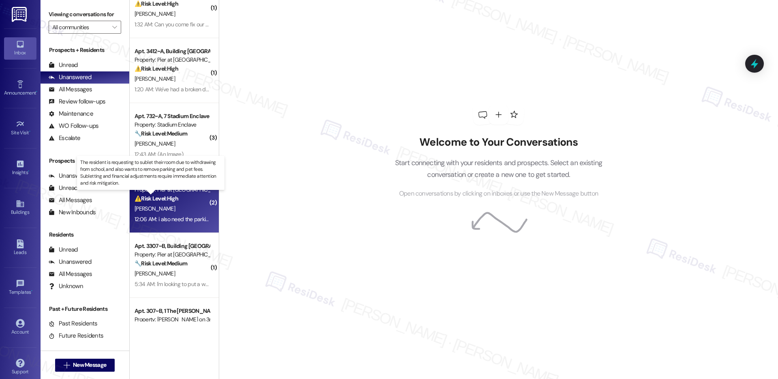
click at [167, 201] on strong "⚠️ Risk Level: High" at bounding box center [157, 198] width 44 height 7
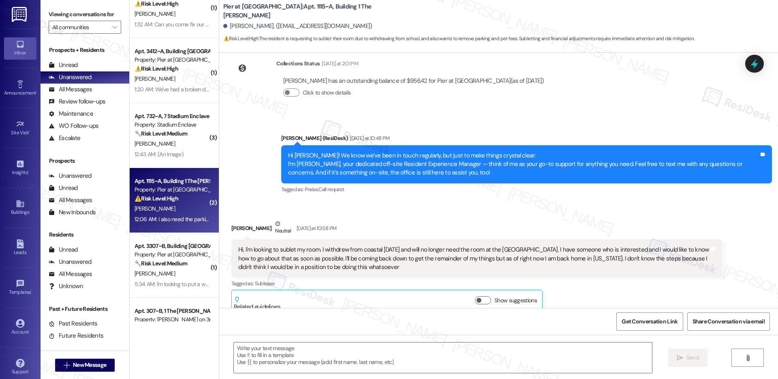
scroll to position [719, 0]
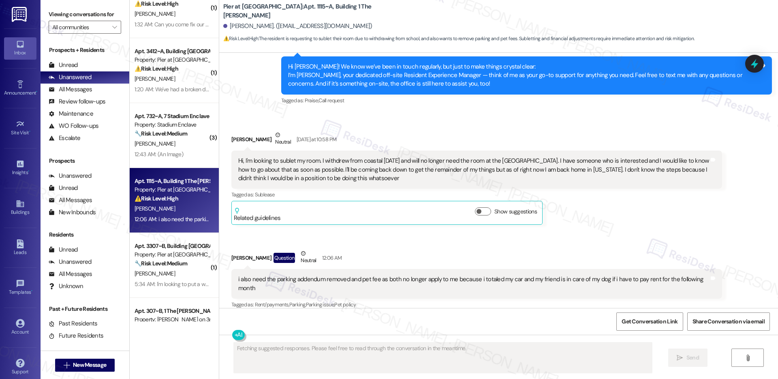
drag, startPoint x: 274, startPoint y: 152, endPoint x: 384, endPoint y: 150, distance: 109.9
click at [384, 156] on div "Hi, I'm looking to sublet my room. I withdrew from coastal [DATE] and will no l…" at bounding box center [473, 169] width 471 height 26
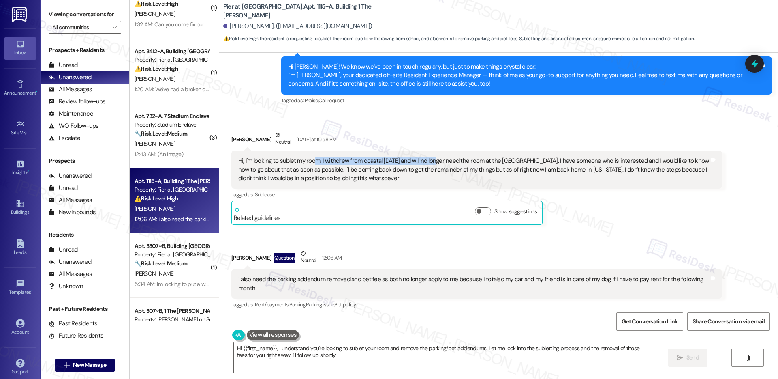
type textarea "Hi {{first_name}}, I understand you're looking to sublet your room and remove t…"
drag, startPoint x: 310, startPoint y: 153, endPoint x: 429, endPoint y: 152, distance: 119.6
click at [429, 156] on div "Hi, I'm looking to sublet my room. I withdrew from coastal [DATE] and will no l…" at bounding box center [473, 169] width 471 height 26
click at [422, 157] on div "Hi, I'm looking to sublet my room. I withdrew from coastal [DATE] and will no l…" at bounding box center [473, 169] width 471 height 26
drag, startPoint x: 269, startPoint y: 160, endPoint x: 364, endPoint y: 163, distance: 95.3
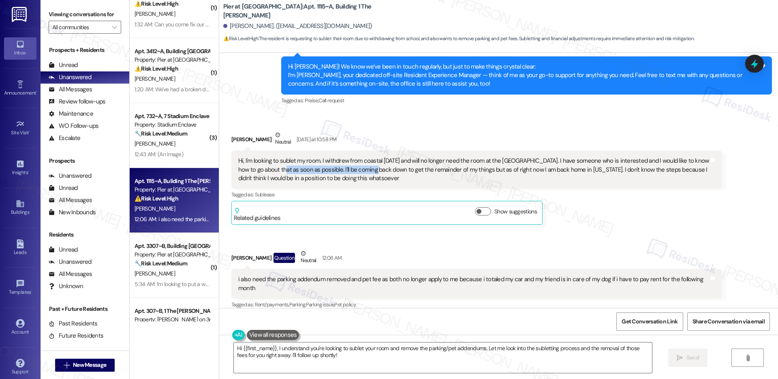
click at [364, 163] on div "Hi, I'm looking to sublet my room. I withdrew from coastal [DATE] and will no l…" at bounding box center [473, 169] width 471 height 26
click at [481, 207] on button "Show suggestions" at bounding box center [483, 211] width 16 height 8
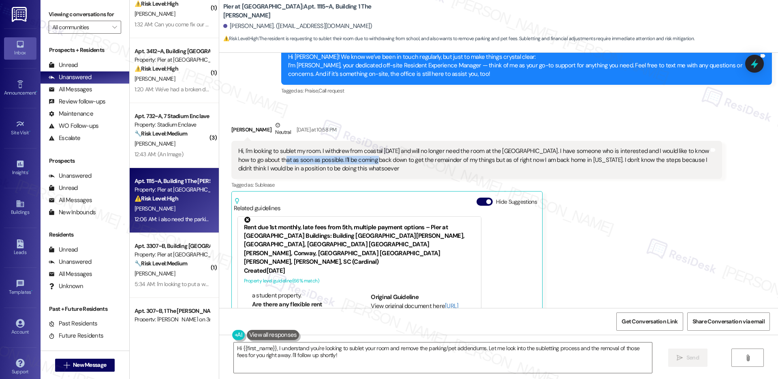
scroll to position [720, 0]
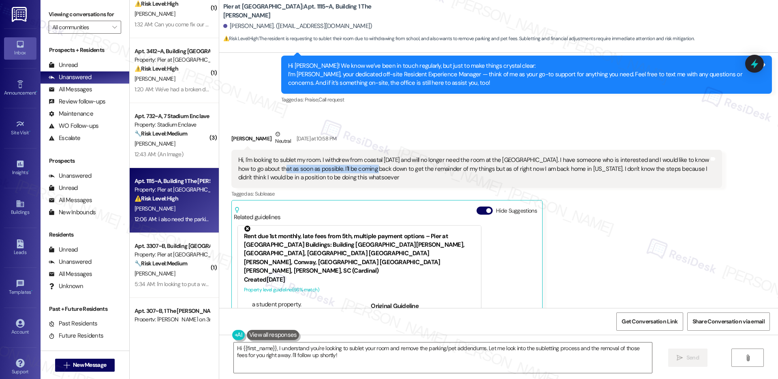
click at [334, 158] on div "Hi, I'm looking to sublet my room. I withdrew from coastal [DATE] and will no l…" at bounding box center [473, 169] width 471 height 26
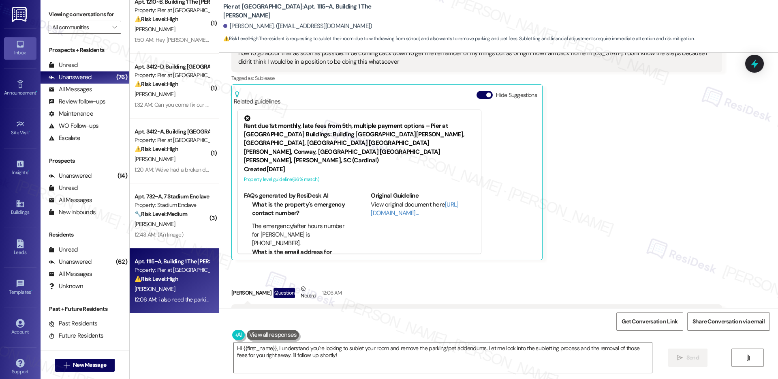
scroll to position [274, 0]
